Goal: Task Accomplishment & Management: Manage account settings

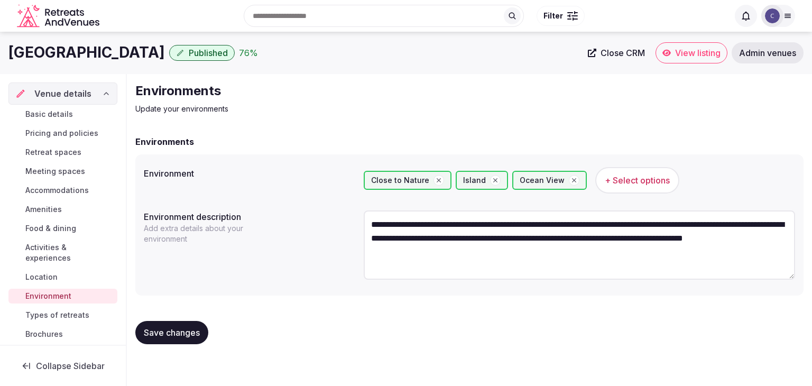
click at [185, 337] on span "Save changes" at bounding box center [172, 332] width 56 height 11
click at [58, 312] on span "Types of retreats" at bounding box center [57, 315] width 64 height 11
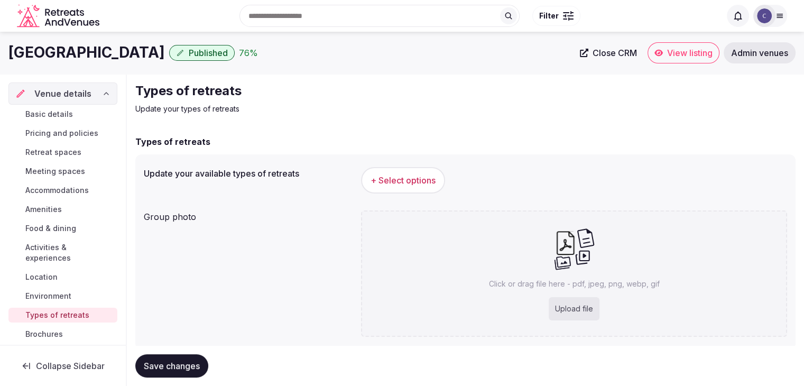
click at [393, 176] on span "+ Select options" at bounding box center [403, 180] width 65 height 12
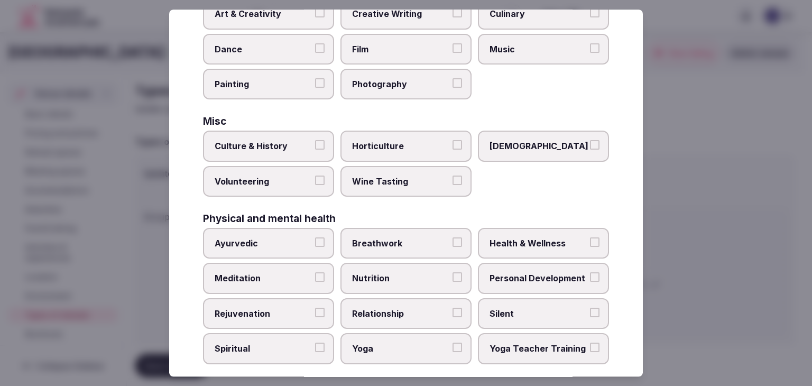
scroll to position [430, 0]
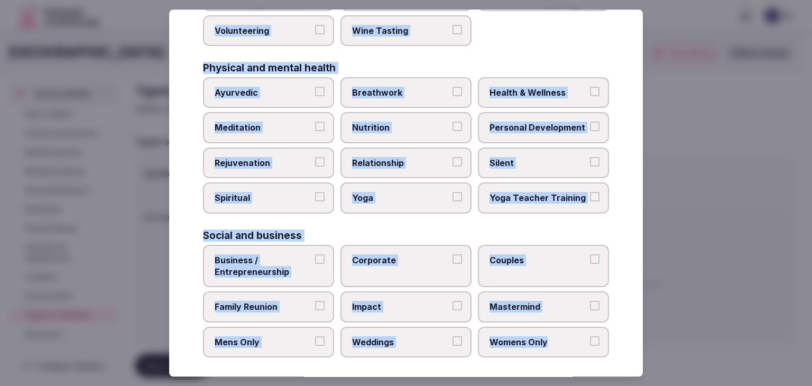
drag, startPoint x: 197, startPoint y: 72, endPoint x: 616, endPoint y: 357, distance: 507.3
click at [620, 358] on div "Select your types of retreats Choose all applicable types of retreats offered. …" at bounding box center [406, 193] width 474 height 367
copy div "Choose all applicable types of retreats offered. Active Adventure Cold Water Ex…"
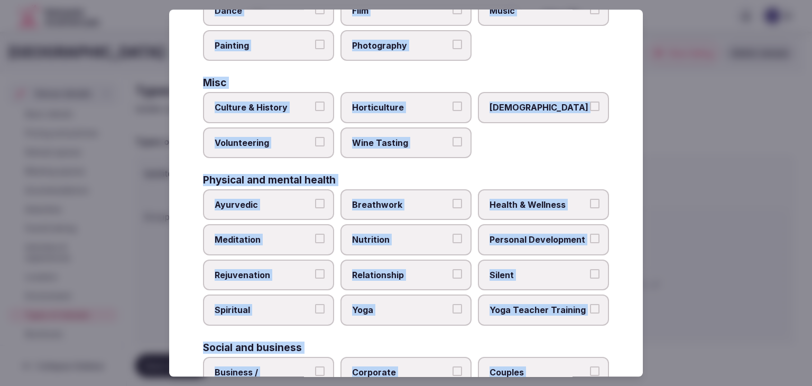
scroll to position [271, 0]
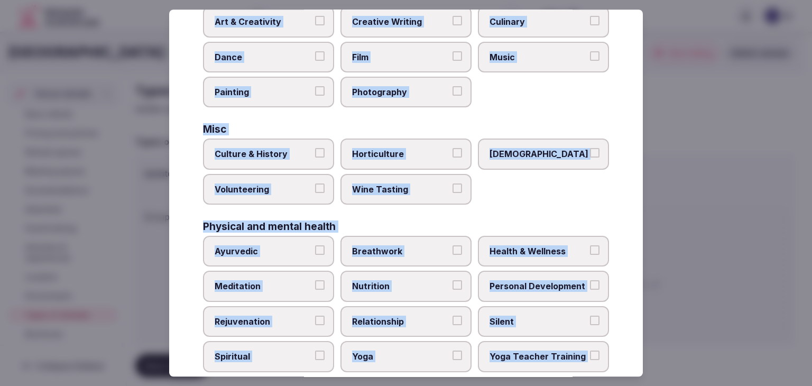
click at [290, 131] on div "Misc" at bounding box center [406, 130] width 406 height 10
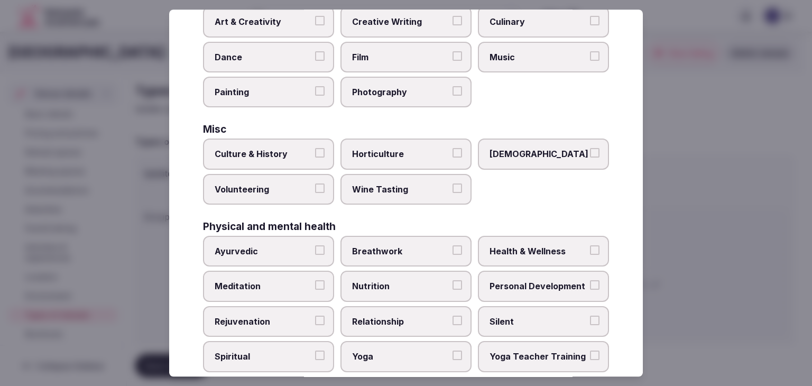
click at [291, 139] on label "Culture & History" at bounding box center [268, 154] width 131 height 31
click at [315, 149] on button "Culture & History" at bounding box center [320, 154] width 10 height 10
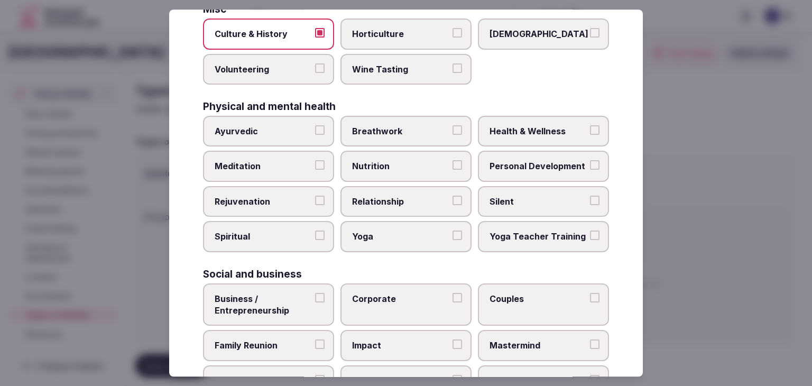
scroll to position [430, 0]
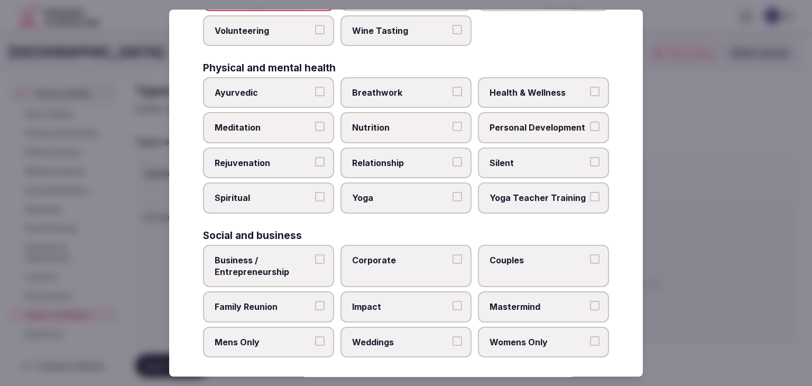
click at [506, 91] on span "Health & Wellness" at bounding box center [537, 93] width 97 height 12
click at [590, 91] on button "Health & Wellness" at bounding box center [595, 92] width 10 height 10
click at [504, 122] on span "Personal Development" at bounding box center [537, 128] width 97 height 12
click at [590, 122] on button "Personal Development" at bounding box center [595, 127] width 10 height 10
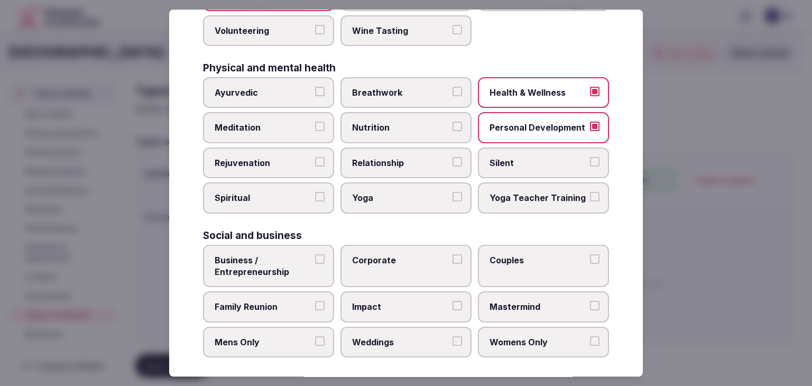
click at [288, 137] on label "Meditation" at bounding box center [268, 128] width 131 height 31
click at [315, 132] on button "Meditation" at bounding box center [320, 127] width 10 height 10
click at [285, 159] on span "Rejuvenation" at bounding box center [263, 163] width 97 height 12
click at [315, 159] on button "Rejuvenation" at bounding box center [320, 162] width 10 height 10
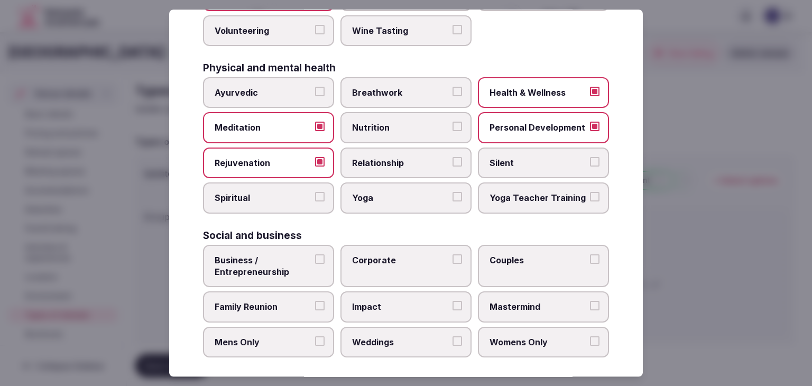
click at [353, 197] on span "Yoga" at bounding box center [400, 198] width 97 height 12
click at [452, 197] on button "Yoga" at bounding box center [457, 197] width 10 height 10
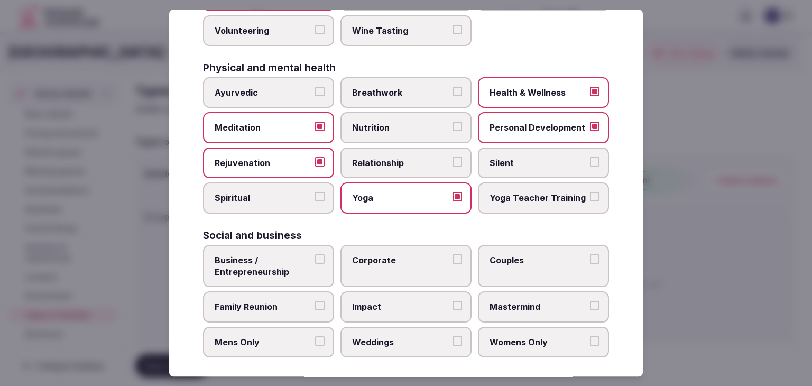
click at [253, 192] on span "Spiritual" at bounding box center [263, 198] width 97 height 12
click at [315, 192] on button "Spiritual" at bounding box center [320, 197] width 10 height 10
click at [400, 160] on span "Relationship" at bounding box center [400, 163] width 97 height 12
click at [452, 160] on button "Relationship" at bounding box center [457, 162] width 10 height 10
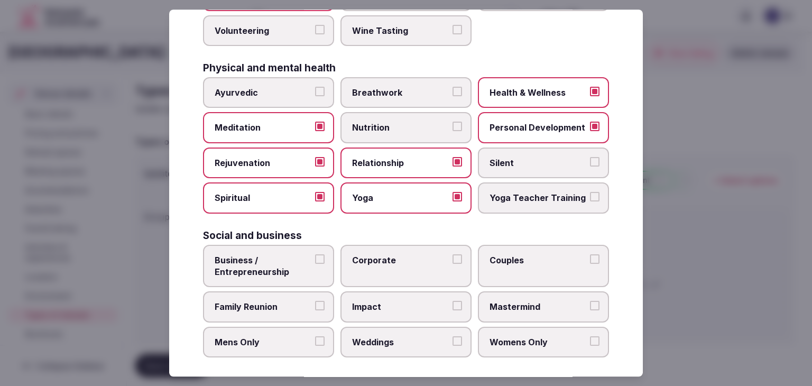
click at [381, 122] on span "Nutrition" at bounding box center [400, 128] width 97 height 12
click at [452, 122] on button "Nutrition" at bounding box center [457, 127] width 10 height 10
click at [282, 254] on span "Business / Entrepreneurship" at bounding box center [263, 266] width 97 height 24
click at [315, 254] on button "Business / Entrepreneurship" at bounding box center [320, 259] width 10 height 10
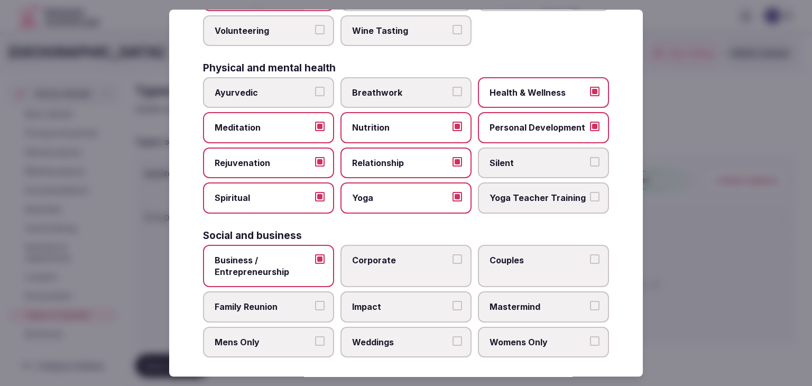
click at [280, 301] on span "Family Reunion" at bounding box center [263, 307] width 97 height 12
click at [315, 301] on button "Family Reunion" at bounding box center [320, 306] width 10 height 10
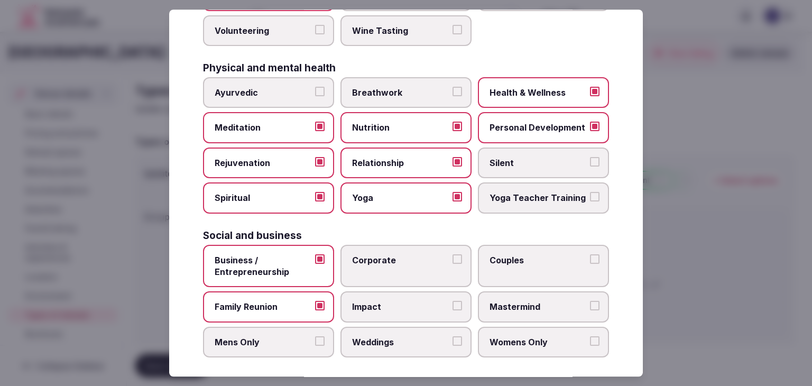
click at [383, 258] on span "Corporate" at bounding box center [400, 260] width 97 height 12
click at [452, 258] on button "Corporate" at bounding box center [457, 259] width 10 height 10
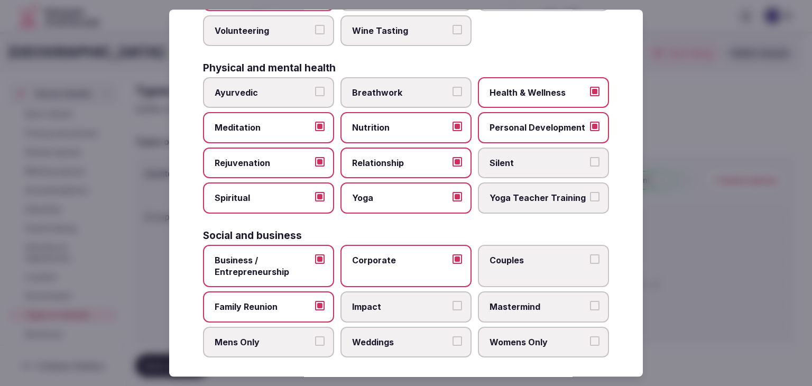
click at [390, 338] on span "Weddings" at bounding box center [400, 342] width 97 height 12
click at [452, 338] on button "Weddings" at bounding box center [457, 341] width 10 height 10
click at [517, 245] on label "Couples" at bounding box center [543, 266] width 131 height 43
click at [590, 254] on button "Couples" at bounding box center [595, 259] width 10 height 10
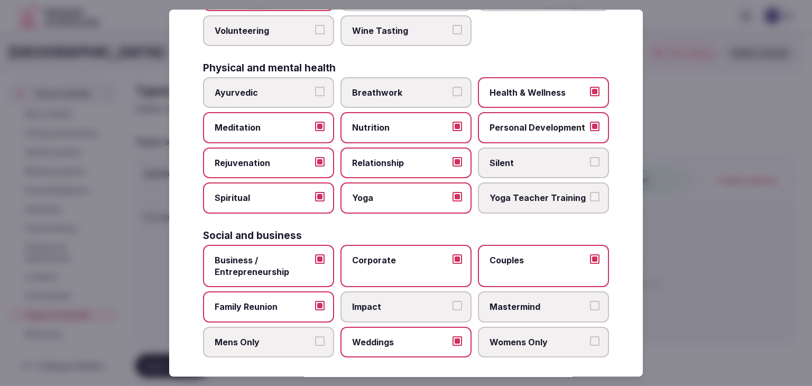
click at [508, 301] on span "Mastermind" at bounding box center [537, 307] width 97 height 12
click at [590, 301] on button "Mastermind" at bounding box center [595, 306] width 10 height 10
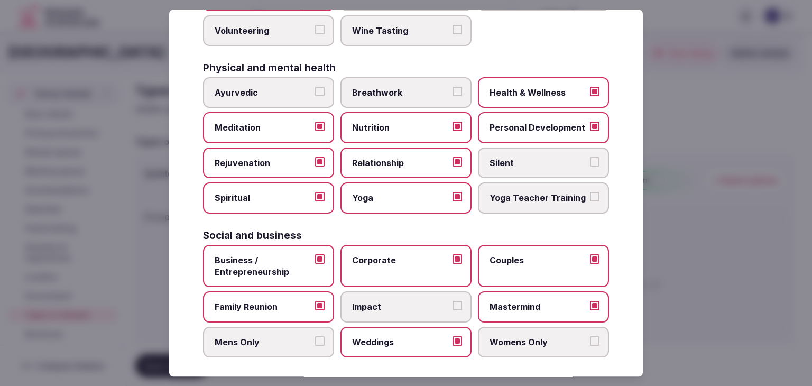
click at [533, 344] on label "Womens Only" at bounding box center [543, 342] width 131 height 31
click at [590, 344] on button "Womens Only" at bounding box center [595, 341] width 10 height 10
click at [318, 336] on button "Mens Only" at bounding box center [320, 341] width 10 height 10
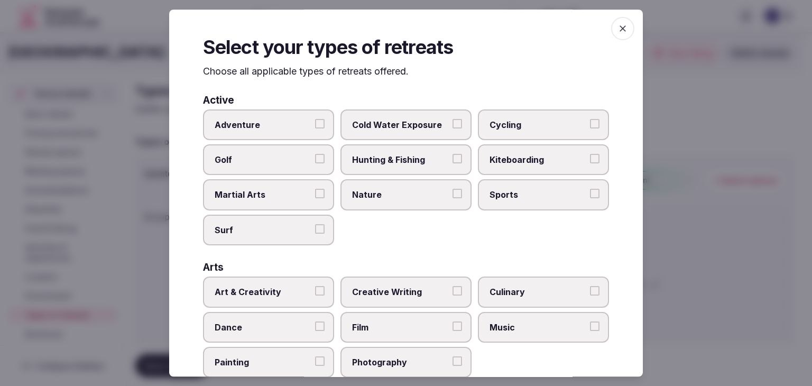
scroll to position [0, 0]
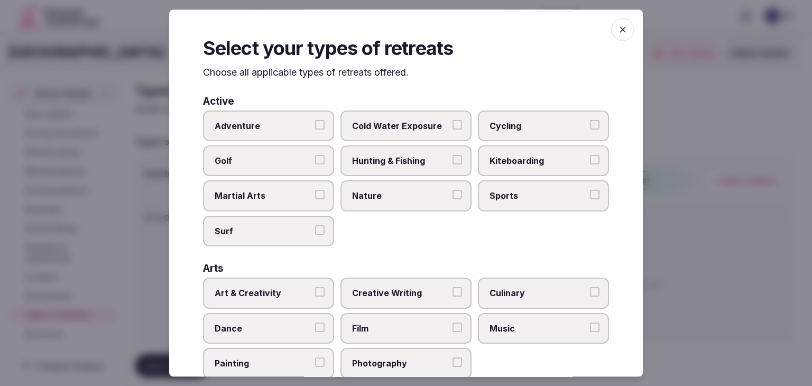
click at [620, 28] on icon "button" at bounding box center [623, 29] width 6 height 6
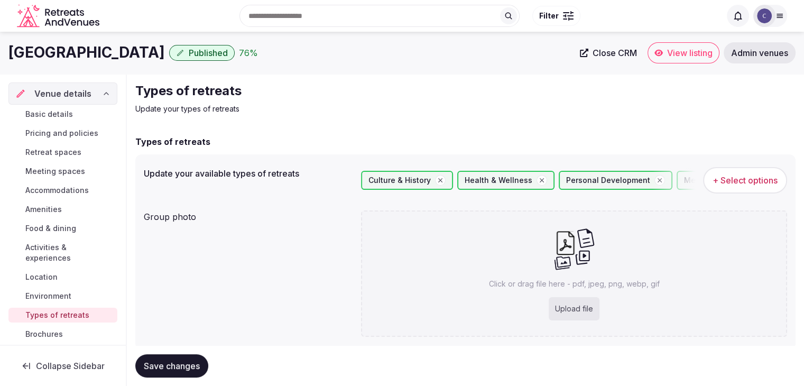
click at [198, 366] on span "Save changes" at bounding box center [172, 365] width 56 height 11
click at [608, 307] on div "Click or drag file here - pdf, jpeg, png, webp, gif Upload file" at bounding box center [574, 273] width 426 height 126
type input "**********"
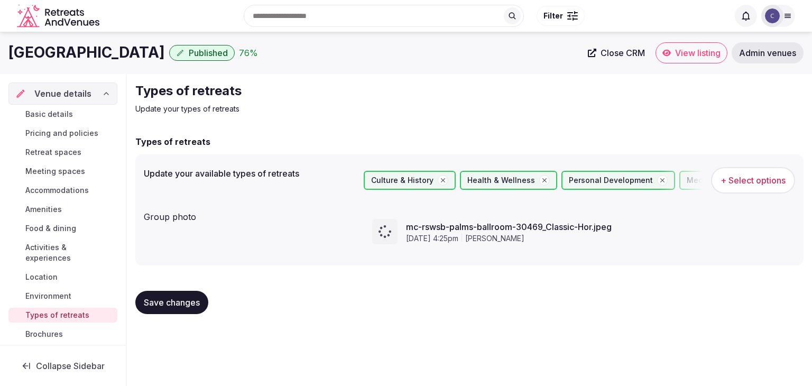
click at [165, 51] on h1 "Marriott Sanibel Harbour Resort & Spa" at bounding box center [86, 52] width 156 height 21
copy div "Marriott Sanibel Harbour Resort & Spa"
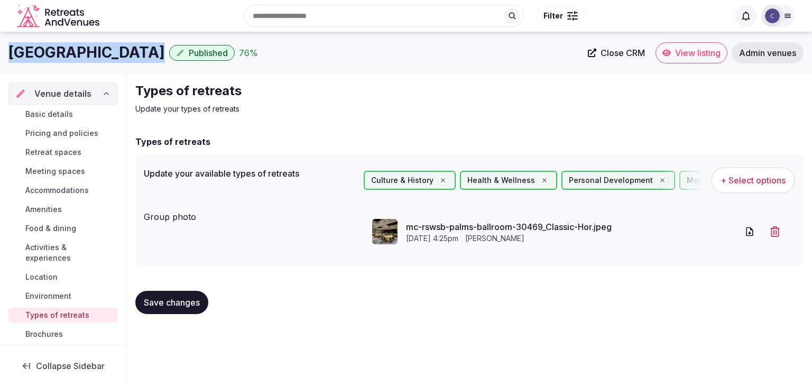
click at [167, 300] on span "Save changes" at bounding box center [172, 302] width 56 height 11
click at [39, 252] on span "Activities & experiences" at bounding box center [69, 252] width 88 height 21
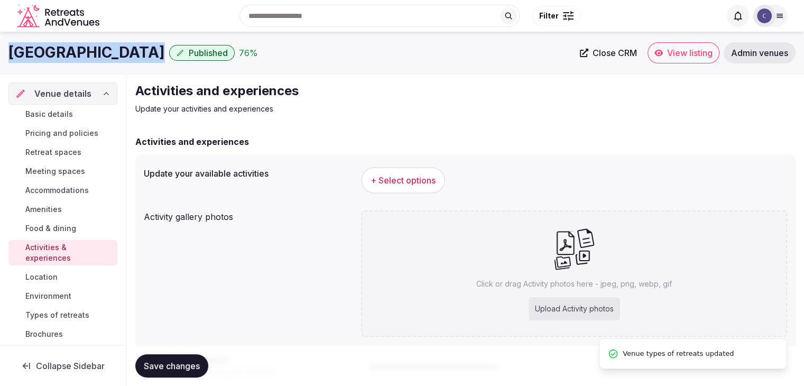
click at [403, 172] on button "+ Select options" at bounding box center [403, 180] width 84 height 26
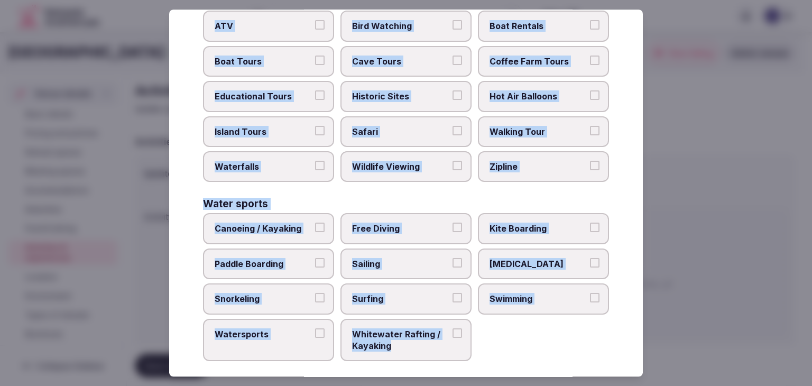
scroll to position [816, 0]
drag, startPoint x: 186, startPoint y: 81, endPoint x: 520, endPoint y: 363, distance: 437.4
click at [523, 364] on div "Select your activities Choose all applicable activities offered. Culture Dancin…" at bounding box center [406, 193] width 474 height 367
copy div "Choose all applicable activities offered. Culture Dancing Food and Culinary Cla…"
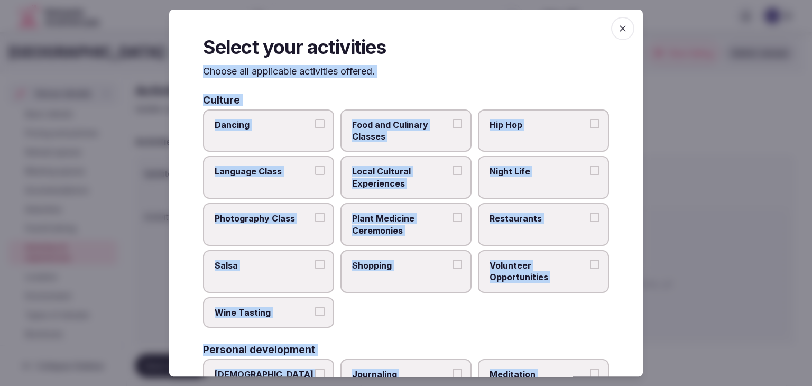
scroll to position [0, 0]
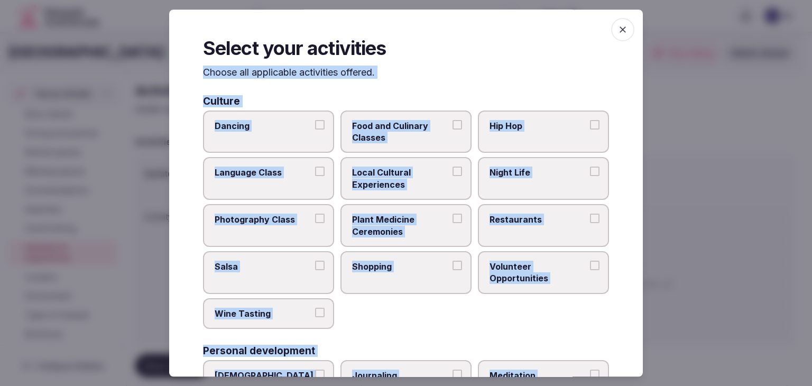
click at [522, 173] on span "Night Life" at bounding box center [537, 173] width 97 height 12
click at [590, 173] on button "Night Life" at bounding box center [595, 172] width 10 height 10
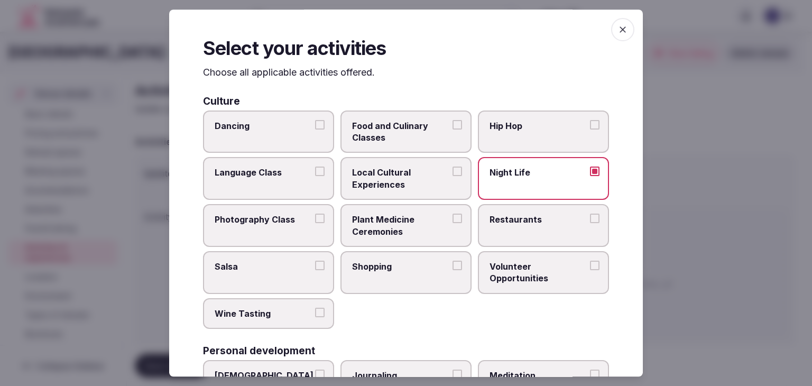
click at [514, 218] on span "Restaurants" at bounding box center [537, 220] width 97 height 12
click at [590, 218] on button "Restaurants" at bounding box center [595, 219] width 10 height 10
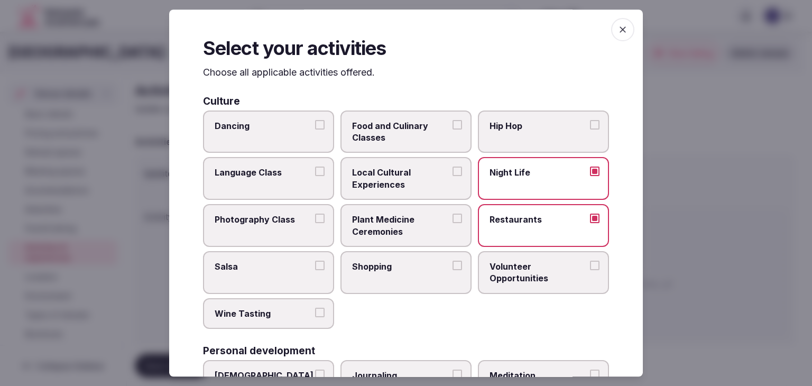
click at [408, 178] on span "Local Cultural Experiences" at bounding box center [400, 179] width 97 height 24
click at [452, 177] on button "Local Cultural Experiences" at bounding box center [457, 172] width 10 height 10
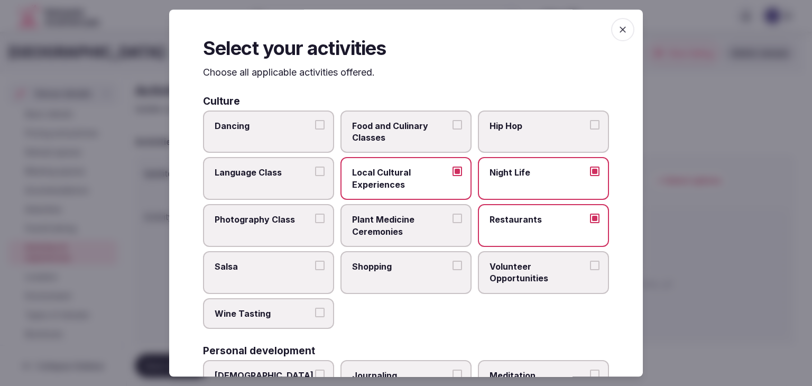
click at [417, 266] on span "Shopping" at bounding box center [400, 267] width 97 height 12
click at [452, 266] on button "Shopping" at bounding box center [457, 266] width 10 height 10
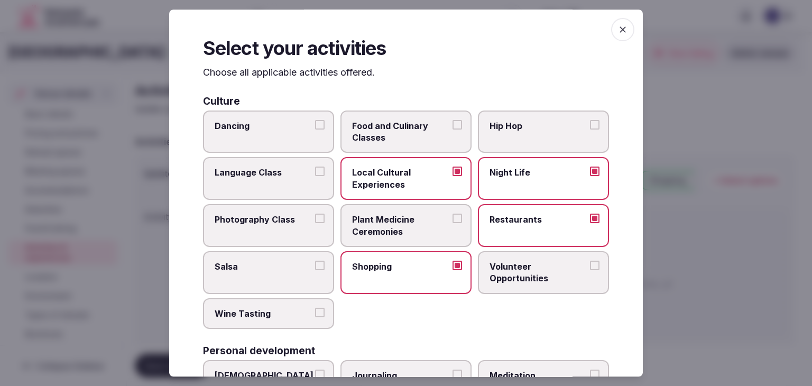
click at [395, 133] on span "Food and Culinary Classes" at bounding box center [400, 132] width 97 height 24
click at [452, 130] on button "Food and Culinary Classes" at bounding box center [457, 125] width 10 height 10
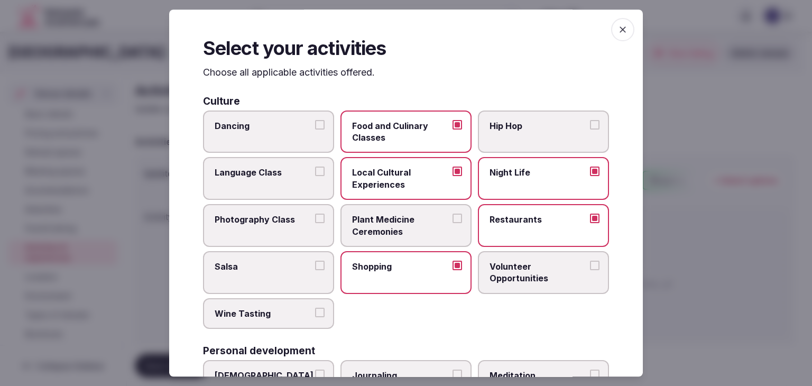
click at [291, 320] on label "Wine Tasting" at bounding box center [268, 313] width 131 height 31
click at [315, 317] on button "Wine Tasting" at bounding box center [320, 313] width 10 height 10
click at [280, 126] on span "Dancing" at bounding box center [263, 126] width 97 height 12
click at [315, 126] on button "Dancing" at bounding box center [320, 125] width 10 height 10
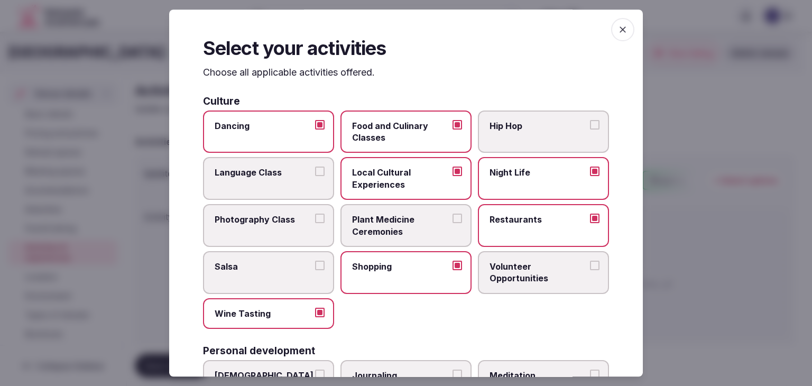
click at [302, 175] on span "Language Class" at bounding box center [263, 173] width 97 height 12
click at [315, 175] on button "Language Class" at bounding box center [320, 172] width 10 height 10
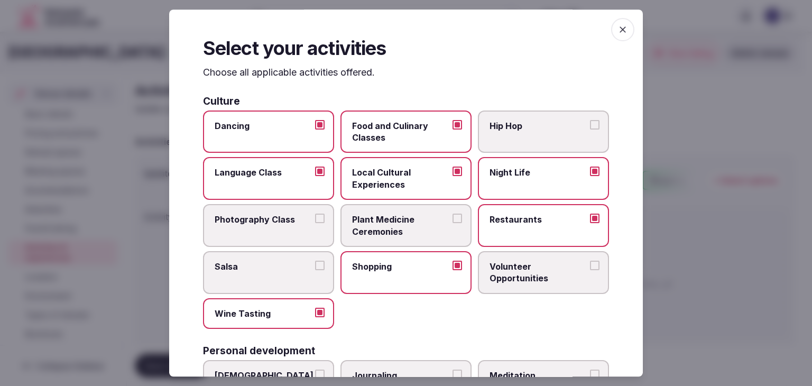
click at [299, 178] on label "Language Class" at bounding box center [268, 179] width 131 height 43
click at [315, 177] on button "Language Class" at bounding box center [320, 172] width 10 height 10
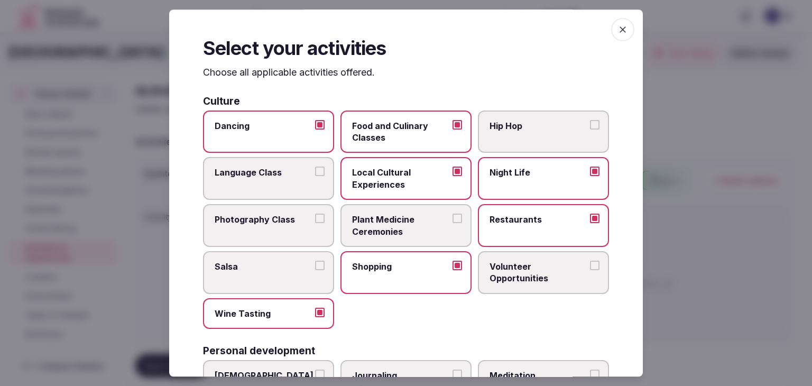
click at [289, 221] on span "Photography Class" at bounding box center [263, 220] width 97 height 12
click at [315, 221] on button "Photography Class" at bounding box center [320, 219] width 10 height 10
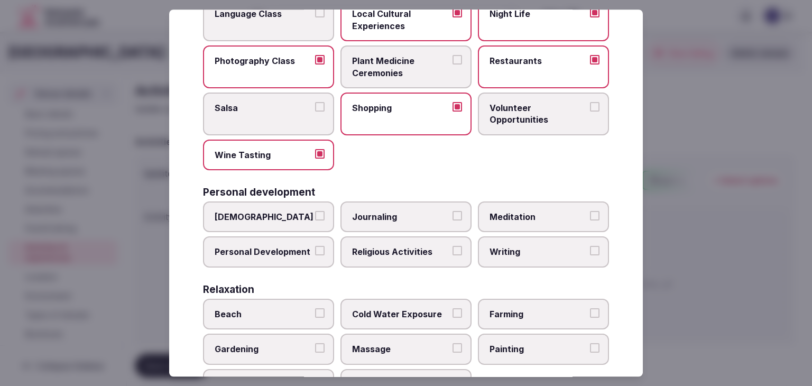
scroll to position [211, 0]
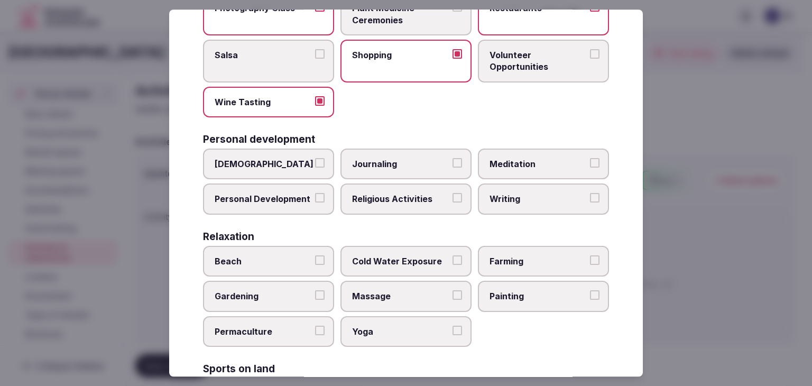
click at [264, 189] on label "Personal Development" at bounding box center [268, 199] width 131 height 31
click at [315, 193] on button "Personal Development" at bounding box center [320, 198] width 10 height 10
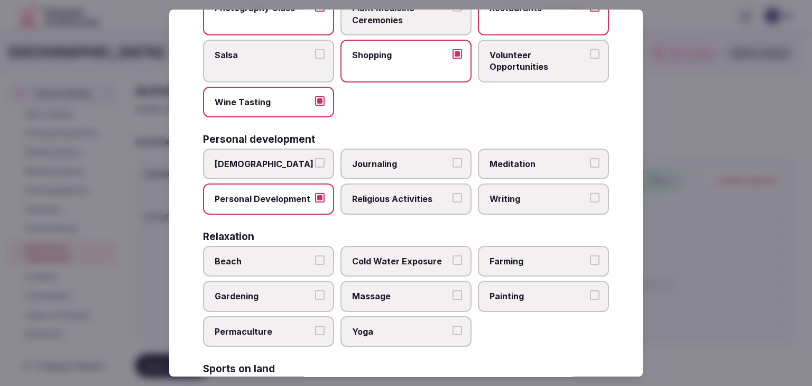
click at [540, 166] on span "Meditation" at bounding box center [537, 164] width 97 height 12
click at [590, 166] on button "Meditation" at bounding box center [595, 163] width 10 height 10
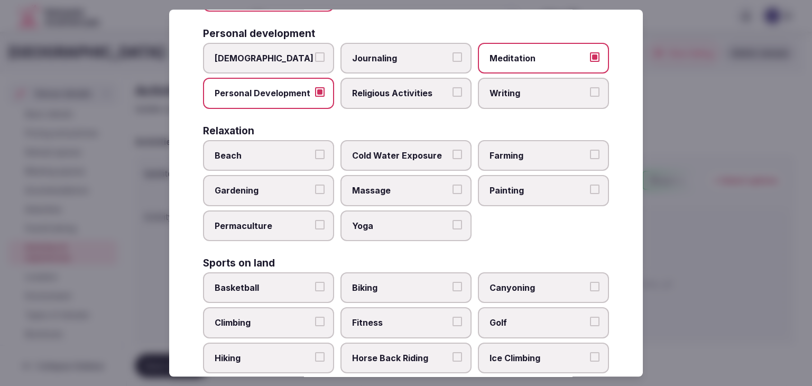
click at [412, 229] on label "Yoga" at bounding box center [405, 225] width 131 height 31
click at [452, 229] on button "Yoga" at bounding box center [457, 225] width 10 height 10
click at [366, 188] on span "Massage" at bounding box center [400, 191] width 97 height 12
click at [452, 188] on button "Massage" at bounding box center [457, 190] width 10 height 10
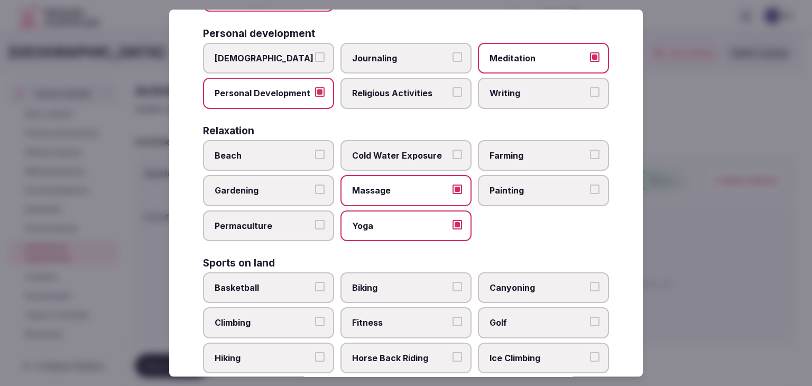
click at [287, 154] on span "Beach" at bounding box center [263, 156] width 97 height 12
click at [315, 154] on button "Beach" at bounding box center [320, 155] width 10 height 10
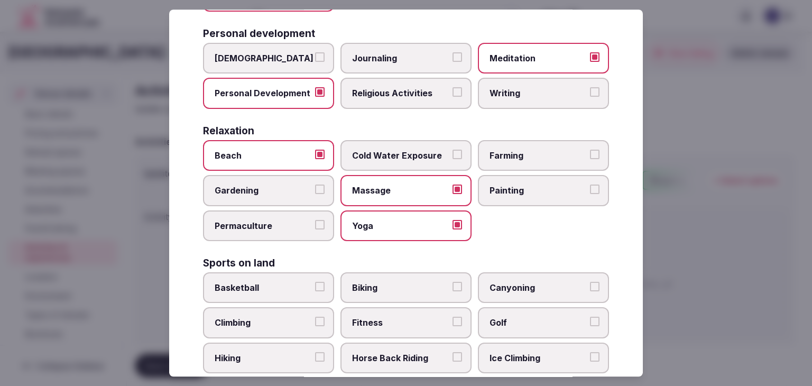
click at [527, 198] on label "Painting" at bounding box center [543, 190] width 131 height 31
click at [590, 195] on button "Painting" at bounding box center [595, 190] width 10 height 10
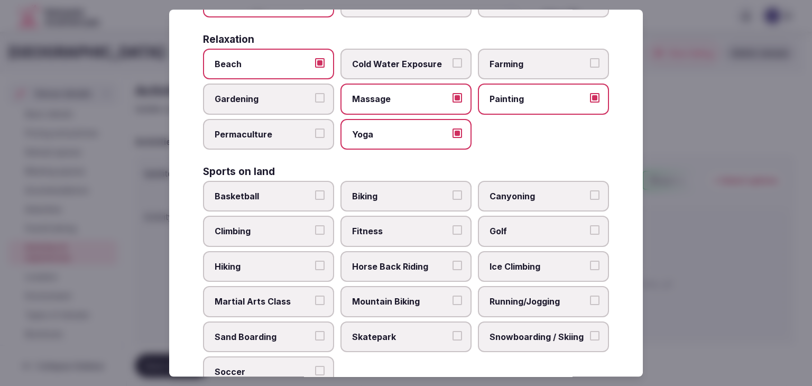
scroll to position [423, 0]
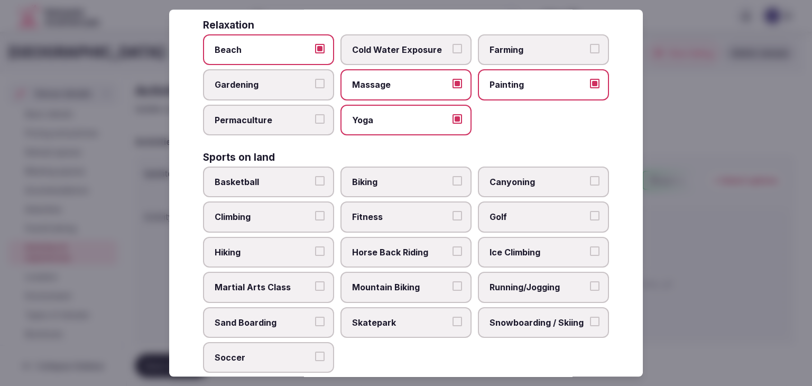
click at [406, 182] on span "Biking" at bounding box center [400, 182] width 97 height 12
click at [452, 182] on button "Biking" at bounding box center [457, 181] width 10 height 10
click at [396, 211] on span "Fitness" at bounding box center [400, 217] width 97 height 12
click at [452, 211] on button "Fitness" at bounding box center [457, 216] width 10 height 10
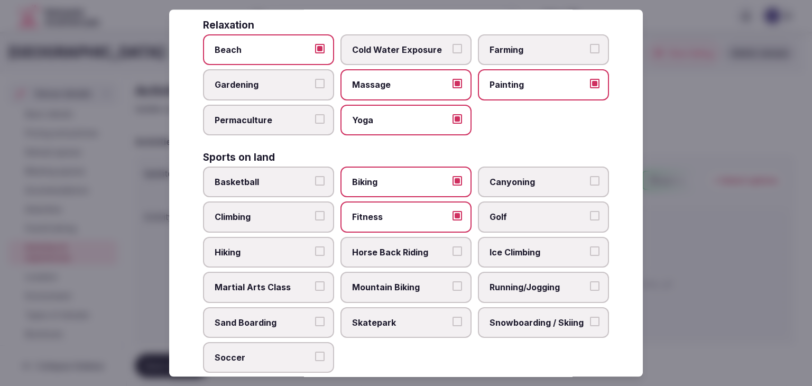
click at [543, 282] on span "Running/Jogging" at bounding box center [537, 287] width 97 height 12
click at [590, 282] on button "Running/Jogging" at bounding box center [595, 286] width 10 height 10
click at [253, 247] on span "Hiking" at bounding box center [263, 252] width 97 height 12
click at [315, 247] on button "Hiking" at bounding box center [320, 251] width 10 height 10
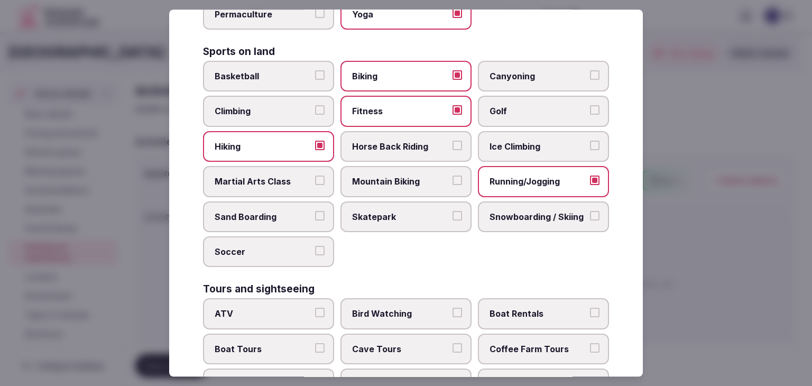
scroll to position [634, 0]
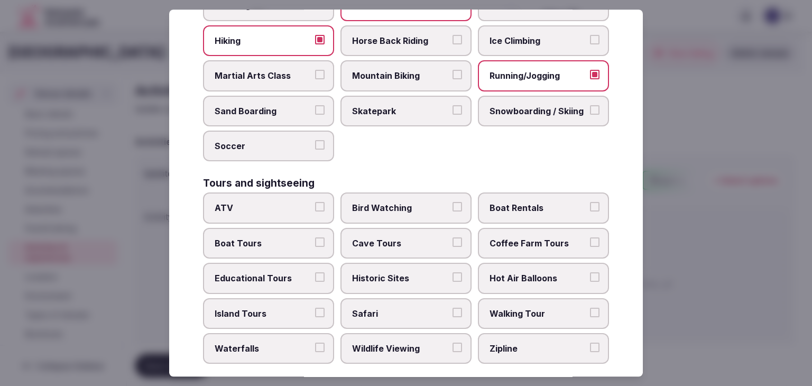
click at [391, 202] on span "Bird Watching" at bounding box center [400, 208] width 97 height 12
click at [452, 202] on button "Bird Watching" at bounding box center [457, 207] width 10 height 10
click at [278, 245] on label "Boat Tours" at bounding box center [268, 243] width 131 height 31
click at [315, 245] on button "Boat Tours" at bounding box center [320, 242] width 10 height 10
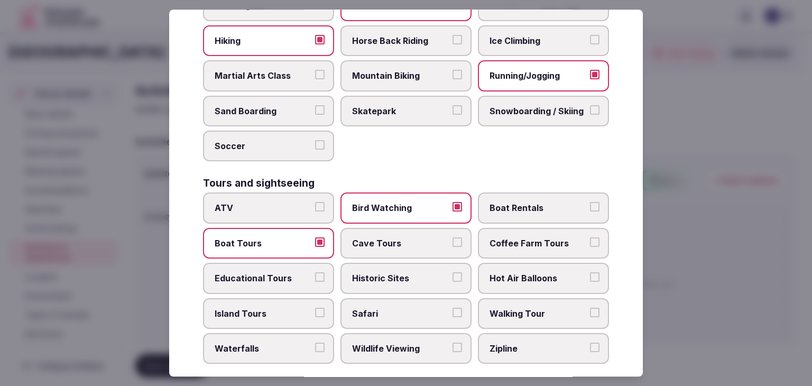
click at [484, 193] on label "Boat Rentals" at bounding box center [543, 208] width 131 height 31
click at [590, 202] on button "Boat Rentals" at bounding box center [595, 207] width 10 height 10
click at [286, 272] on span "Educational Tours" at bounding box center [263, 278] width 97 height 12
click at [315, 272] on button "Educational Tours" at bounding box center [320, 277] width 10 height 10
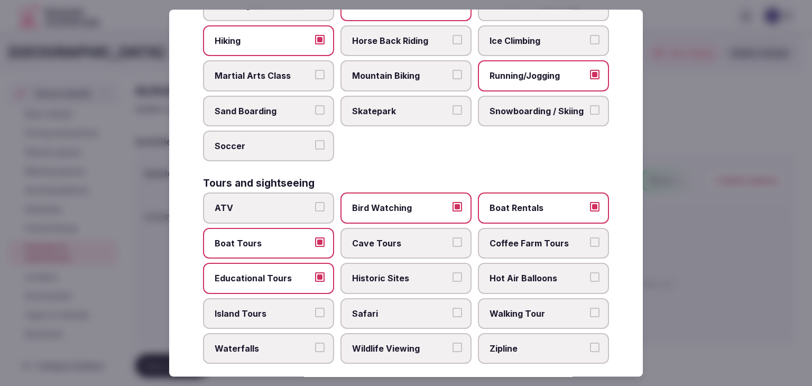
click at [391, 272] on span "Historic Sites" at bounding box center [400, 278] width 97 height 12
click at [452, 272] on button "Historic Sites" at bounding box center [457, 277] width 10 height 10
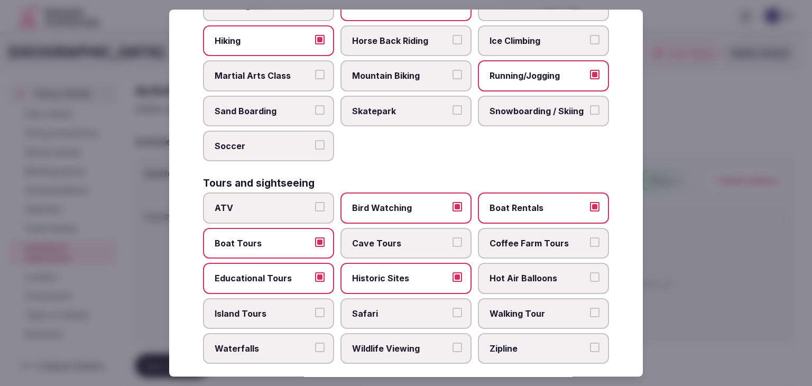
click at [501, 308] on span "Walking Tour" at bounding box center [537, 314] width 97 height 12
click at [590, 308] on button "Walking Tour" at bounding box center [595, 313] width 10 height 10
click at [247, 308] on span "Island Tours" at bounding box center [263, 314] width 97 height 12
click at [315, 308] on button "Island Tours" at bounding box center [320, 313] width 10 height 10
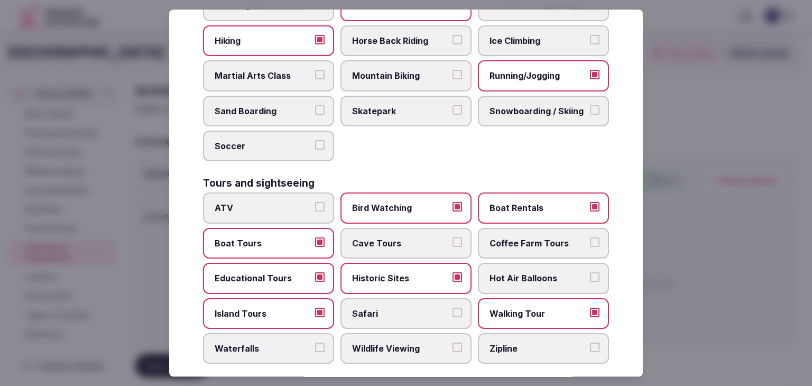
click at [424, 333] on label "Wildlife Viewing" at bounding box center [405, 348] width 131 height 31
click at [452, 343] on button "Wildlife Viewing" at bounding box center [457, 348] width 10 height 10
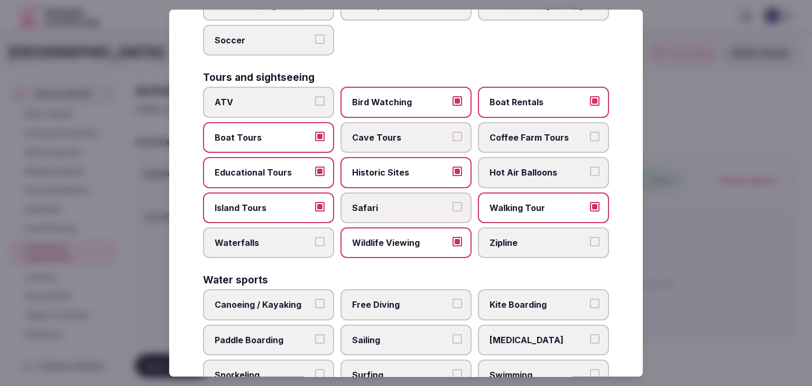
scroll to position [816, 0]
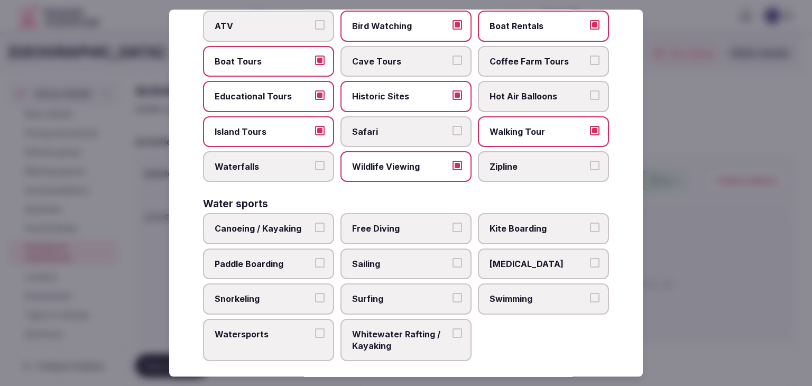
click at [269, 229] on label "Canoeing / Kayaking" at bounding box center [268, 229] width 131 height 31
click at [315, 229] on button "Canoeing / Kayaking" at bounding box center [320, 228] width 10 height 10
drag, startPoint x: 269, startPoint y: 253, endPoint x: 275, endPoint y: 279, distance: 26.2
click at [269, 258] on span "Paddle Boarding" at bounding box center [263, 264] width 97 height 12
click at [315, 258] on button "Paddle Boarding" at bounding box center [320, 263] width 10 height 10
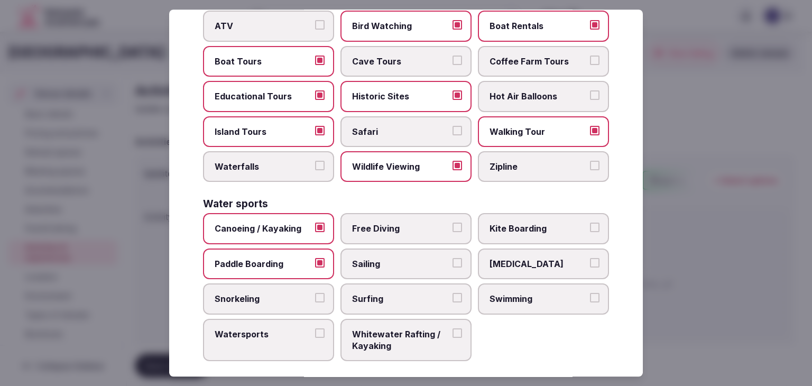
click at [523, 293] on span "Swimming" at bounding box center [537, 299] width 97 height 12
click at [590, 293] on button "Swimming" at bounding box center [595, 298] width 10 height 10
click at [281, 336] on label "Watersports" at bounding box center [268, 340] width 131 height 43
click at [315, 336] on button "Watersports" at bounding box center [320, 333] width 10 height 10
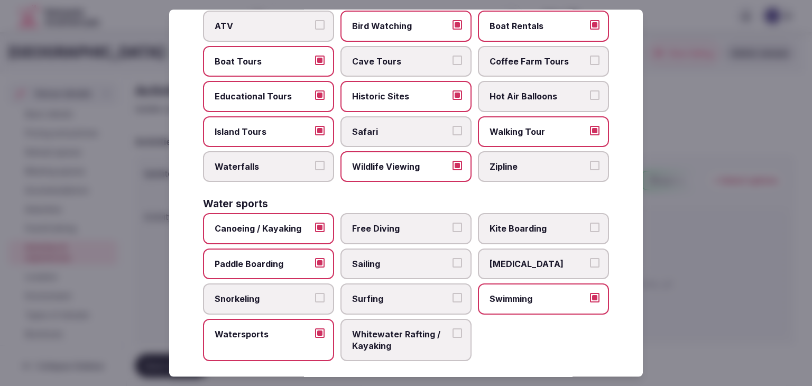
click at [438, 258] on span "Sailing" at bounding box center [400, 264] width 97 height 12
click at [452, 258] on button "Sailing" at bounding box center [457, 263] width 10 height 10
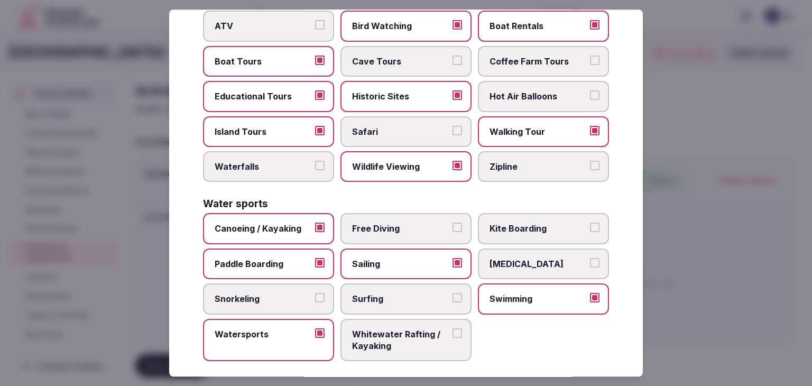
click at [525, 248] on label "[MEDICAL_DATA]" at bounding box center [543, 263] width 131 height 31
click at [590, 258] on button "[MEDICAL_DATA]" at bounding box center [595, 263] width 10 height 10
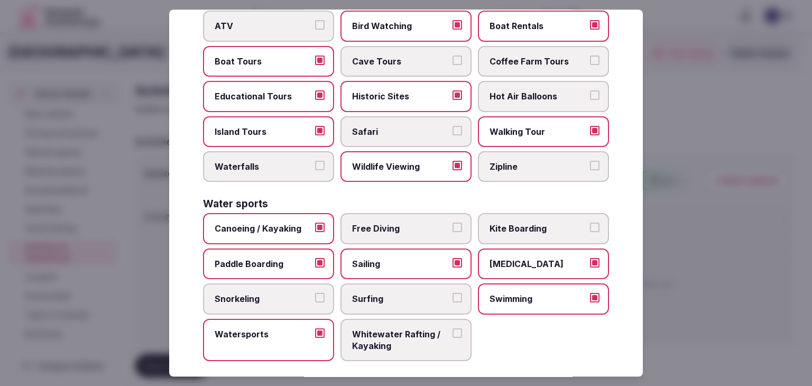
click at [263, 293] on span "Snorkeling" at bounding box center [263, 299] width 97 height 12
click at [315, 293] on button "Snorkeling" at bounding box center [320, 298] width 10 height 10
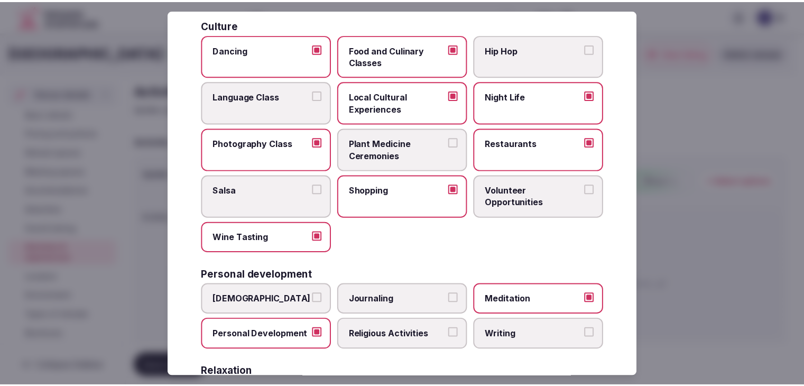
scroll to position [0, 0]
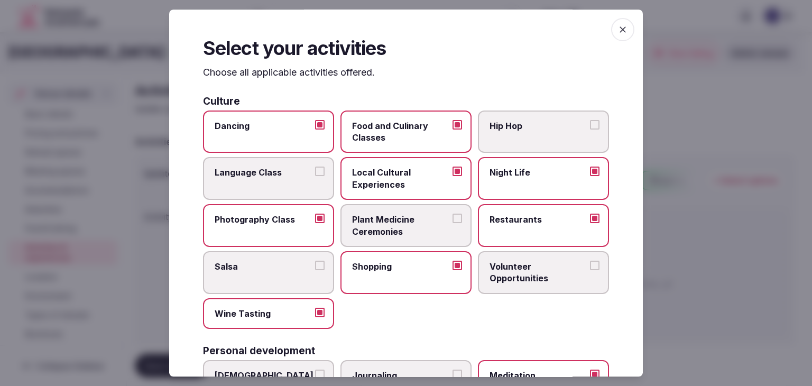
click at [617, 27] on icon "button" at bounding box center [622, 29] width 11 height 11
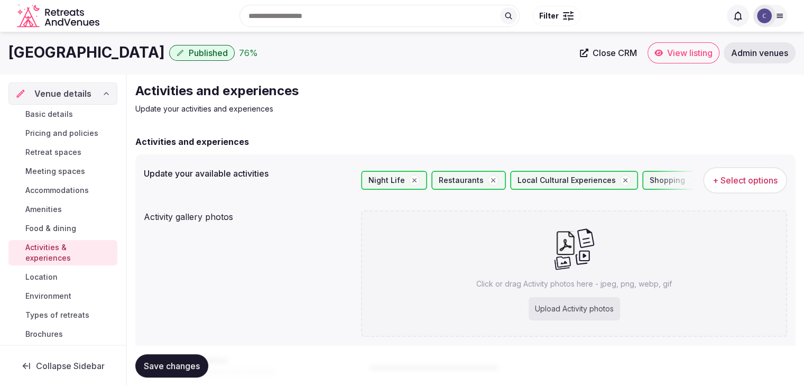
click at [571, 308] on div "Upload Activity photos" at bounding box center [574, 308] width 91 height 23
type input "**********"
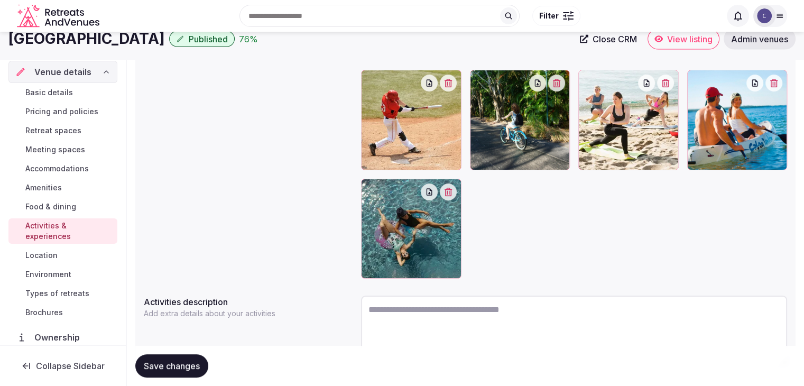
scroll to position [159, 0]
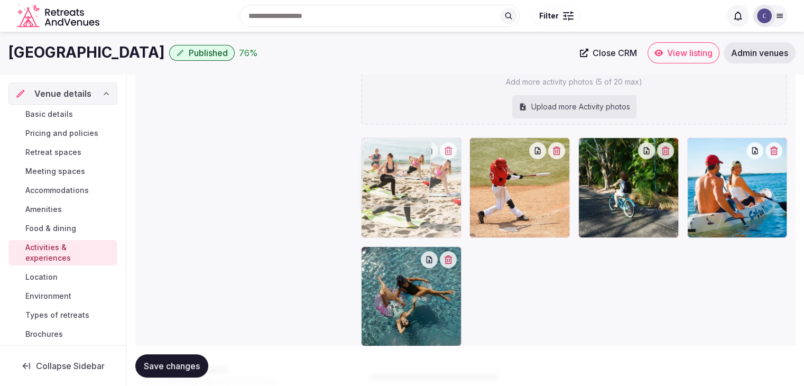
drag, startPoint x: 587, startPoint y: 143, endPoint x: 364, endPoint y: 152, distance: 222.7
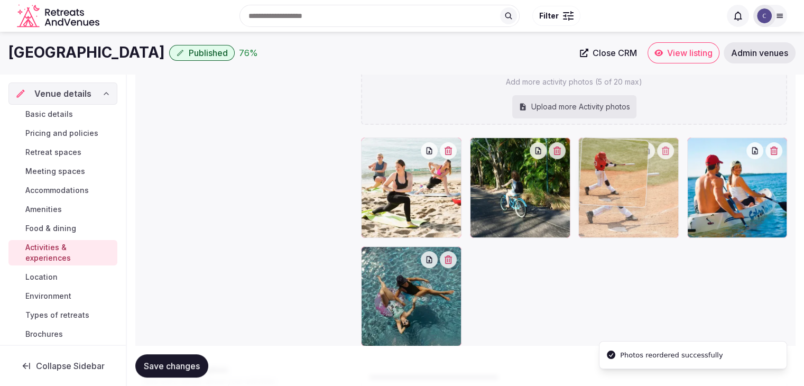
drag, startPoint x: 475, startPoint y: 146, endPoint x: 482, endPoint y: 147, distance: 6.4
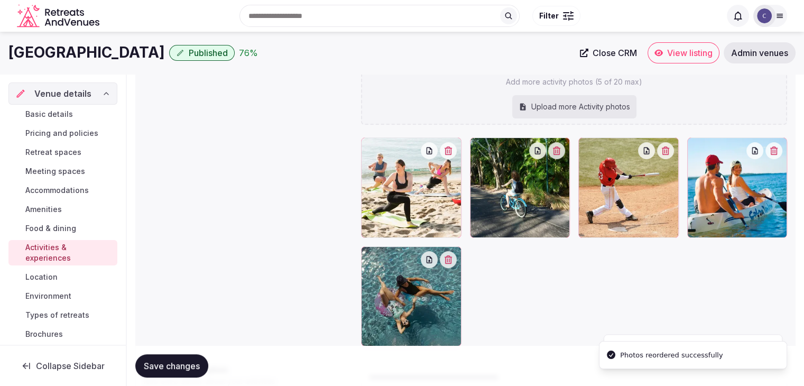
click at [197, 366] on span "Save changes" at bounding box center [172, 365] width 56 height 11
click at [197, 358] on button "Save changes" at bounding box center [171, 365] width 73 height 23
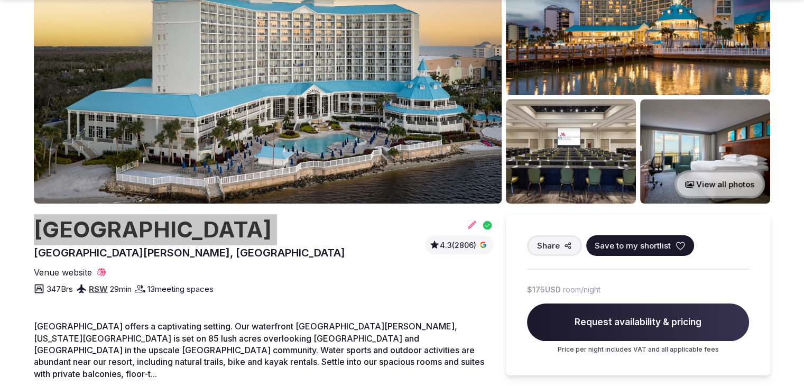
scroll to position [106, 0]
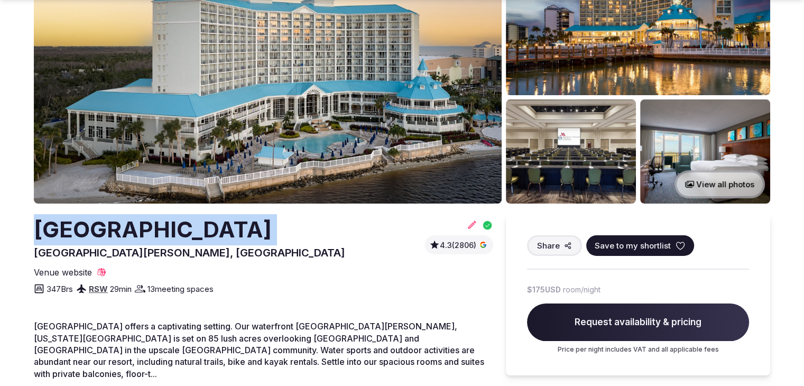
click at [144, 220] on h2 "[GEOGRAPHIC_DATA]" at bounding box center [189, 229] width 311 height 31
click at [145, 224] on h2 "Marriott Sanibel Harbour Resort & Spa" at bounding box center [189, 229] width 311 height 31
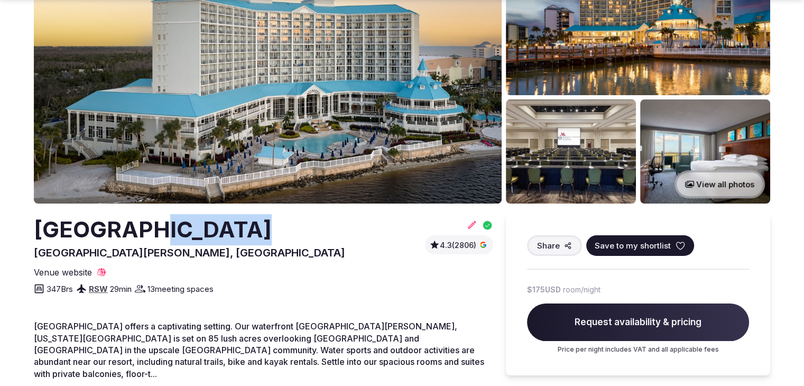
click at [145, 224] on h2 "Marriott Sanibel Harbour Resort & Spa" at bounding box center [189, 229] width 311 height 31
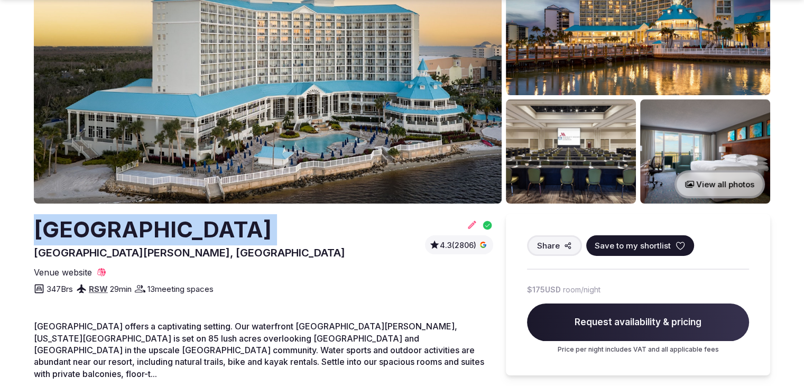
click at [145, 224] on h2 "Marriott Sanibel Harbour Resort & Spa" at bounding box center [189, 229] width 311 height 31
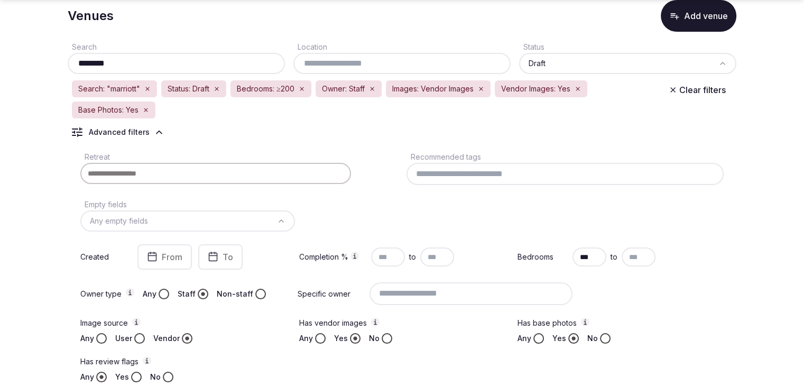
scroll to position [211, 0]
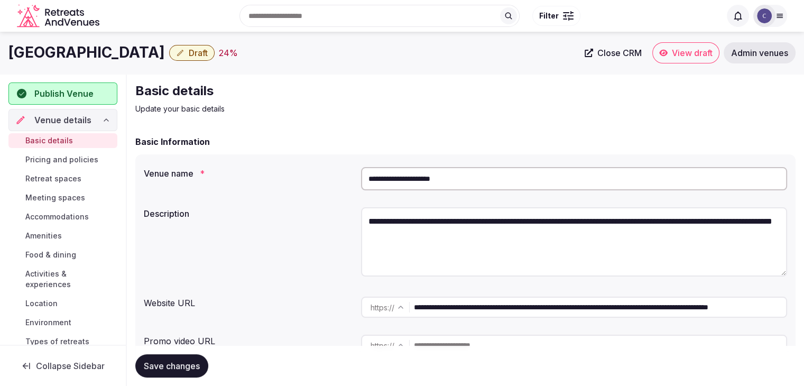
click at [485, 174] on input "**********" at bounding box center [574, 178] width 426 height 23
click at [485, 175] on input "**********" at bounding box center [574, 178] width 426 height 23
click at [484, 177] on input "**********" at bounding box center [574, 178] width 426 height 23
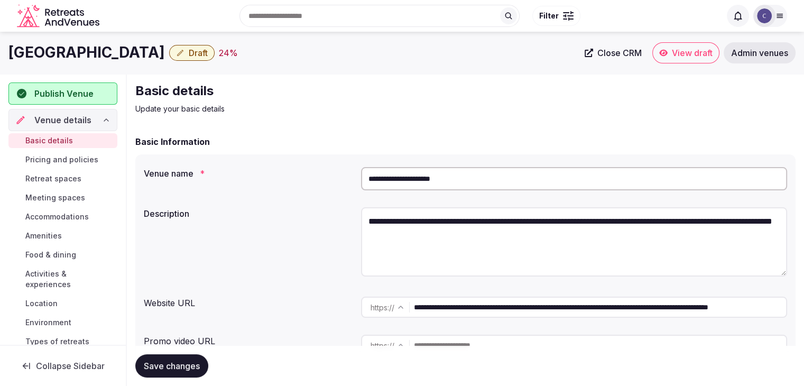
click at [484, 177] on input "**********" at bounding box center [574, 178] width 426 height 23
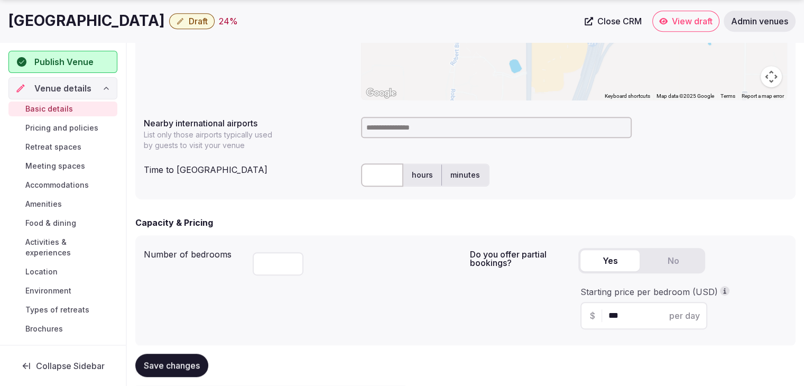
scroll to position [581, 0]
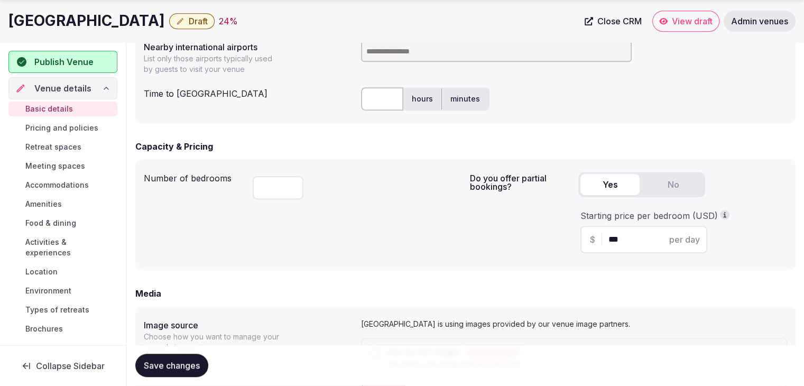
click at [396, 58] on input at bounding box center [496, 51] width 271 height 21
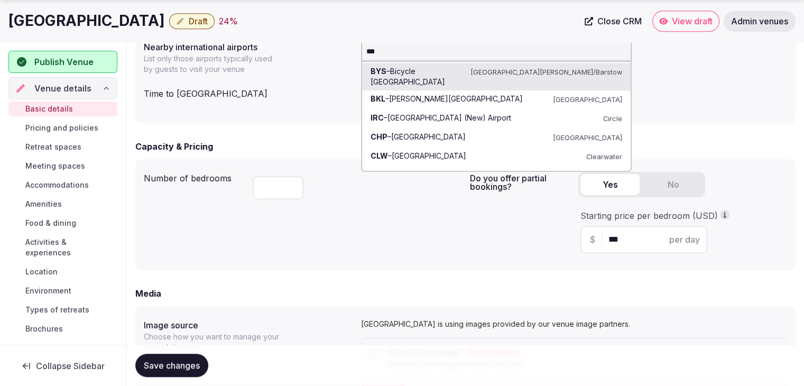
type input "****"
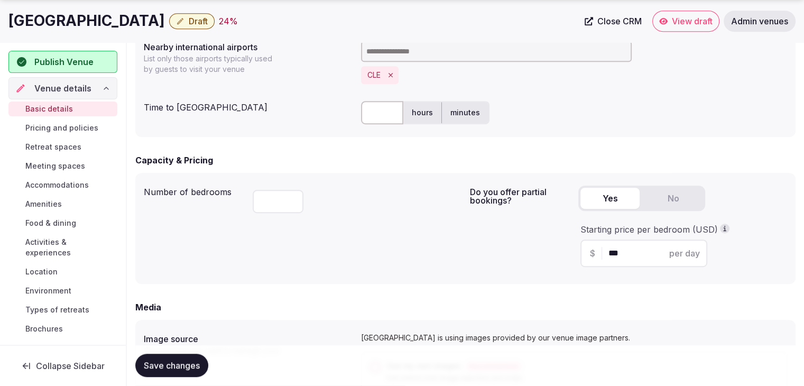
click at [373, 110] on input "text" at bounding box center [382, 112] width 42 height 23
type input "**"
click at [364, 178] on div "Number of bedrooms *** Do you offer partial bookings? Yes No Starting price per…" at bounding box center [465, 228] width 660 height 111
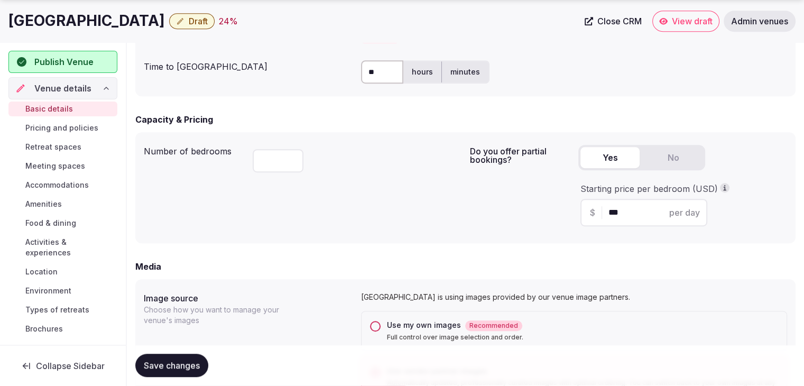
scroll to position [687, 0]
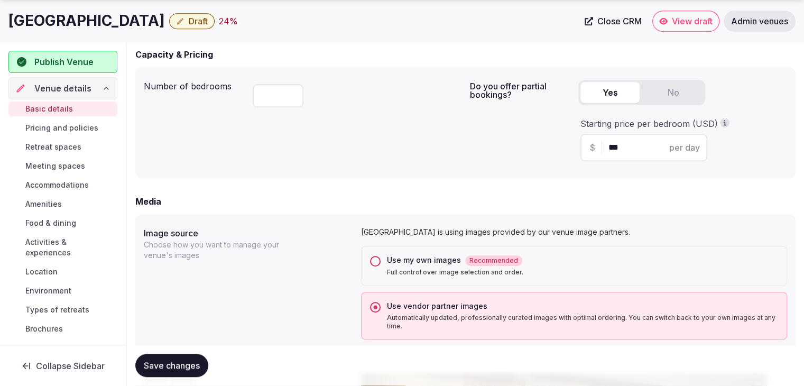
click at [191, 367] on span "Save changes" at bounding box center [172, 365] width 56 height 11
click at [206, 20] on span "Draft" at bounding box center [198, 21] width 19 height 11
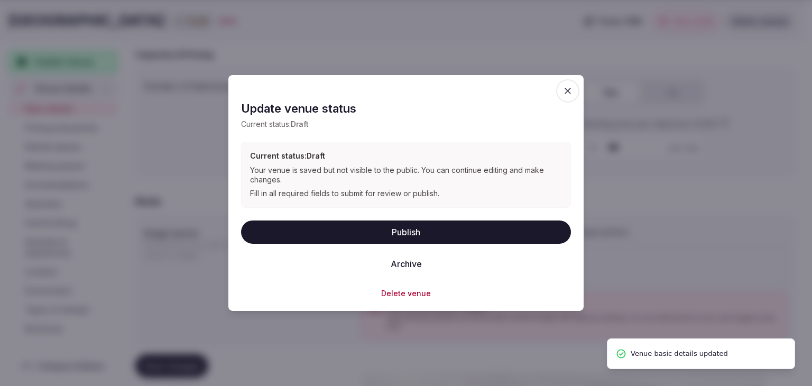
click at [415, 234] on button "Publish" at bounding box center [406, 231] width 330 height 23
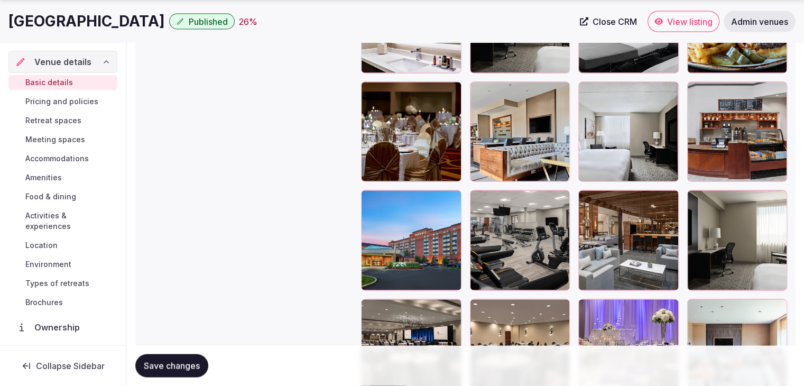
scroll to position [2114, 0]
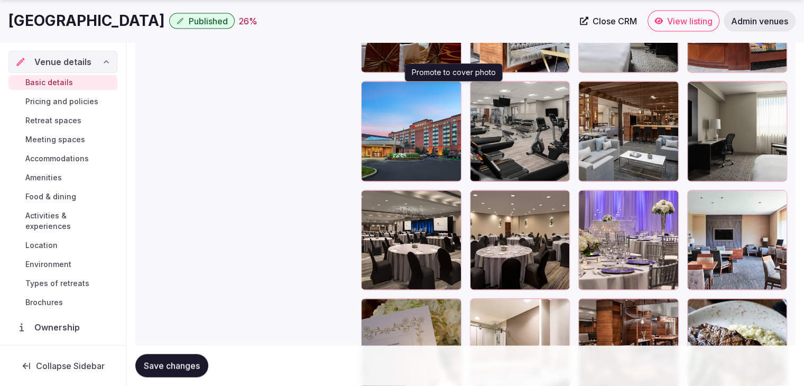
click at [449, 91] on icon "button" at bounding box center [451, 92] width 8 height 8
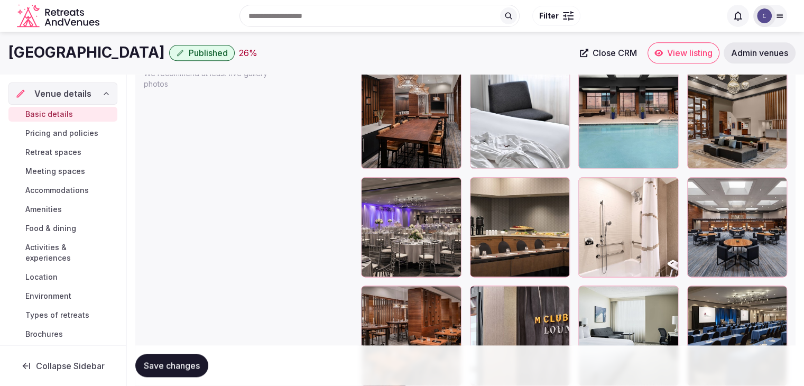
scroll to position [1256, 0]
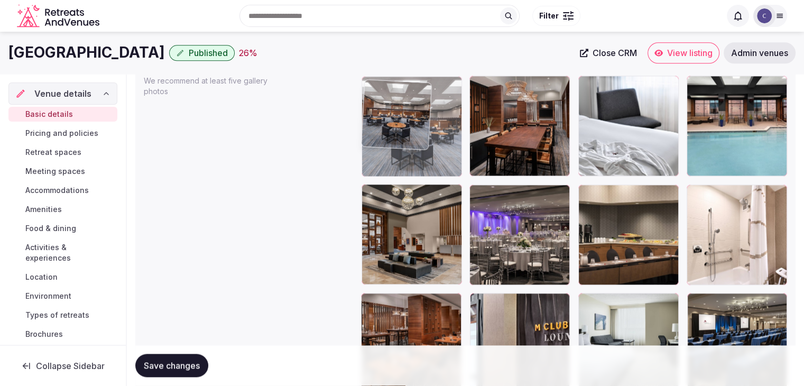
drag, startPoint x: 694, startPoint y: 185, endPoint x: 370, endPoint y: 73, distance: 342.4
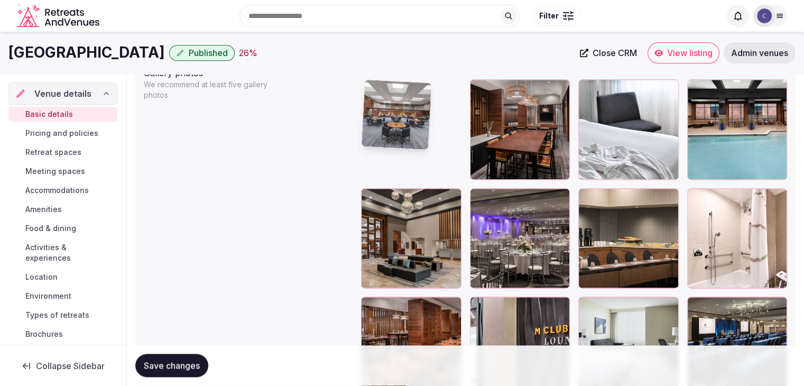
scroll to position [1142, 0]
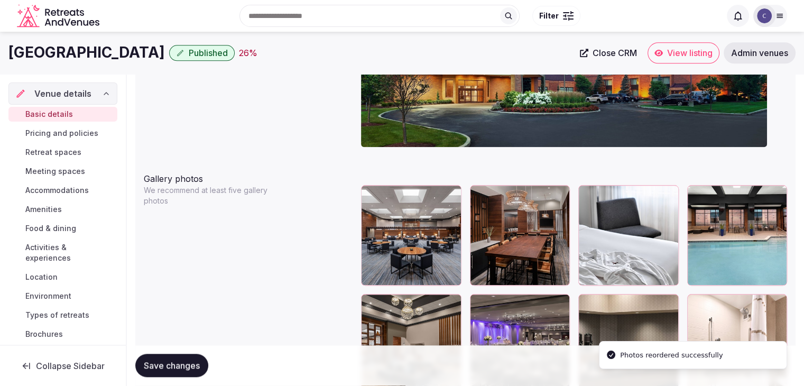
drag, startPoint x: 691, startPoint y: 188, endPoint x: 562, endPoint y: 191, distance: 129.0
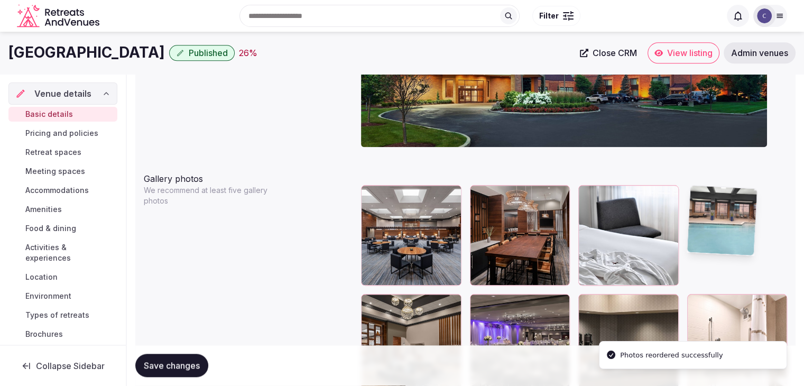
click at [560, 192] on icon "button" at bounding box center [559, 195] width 8 height 8
click at [550, 193] on body "**********" at bounding box center [402, 208] width 804 height 2700
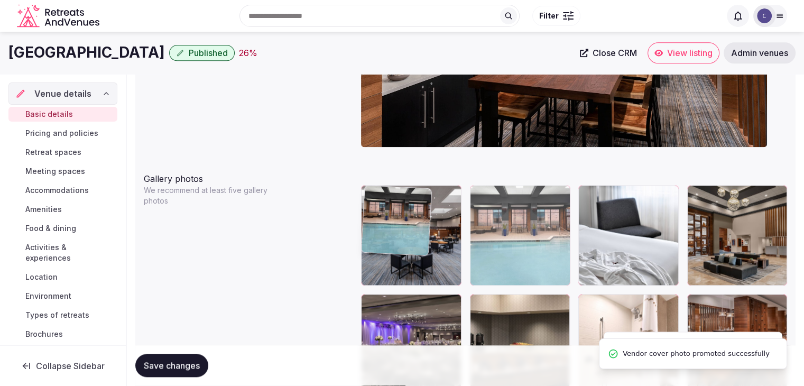
drag, startPoint x: 706, startPoint y: 189, endPoint x: 566, endPoint y: 191, distance: 140.1
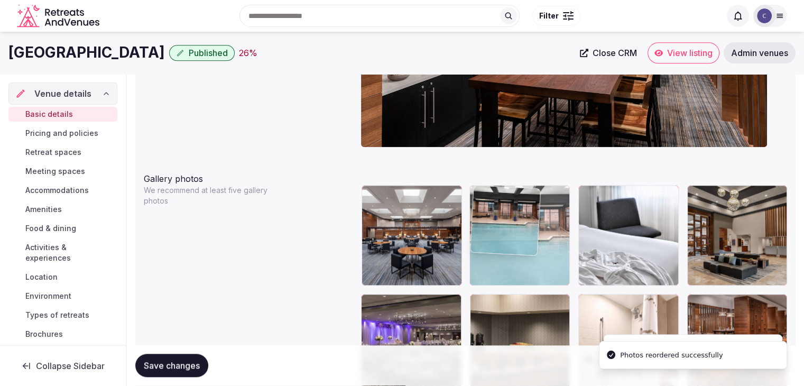
drag, startPoint x: 377, startPoint y: 195, endPoint x: 479, endPoint y: 200, distance: 101.6
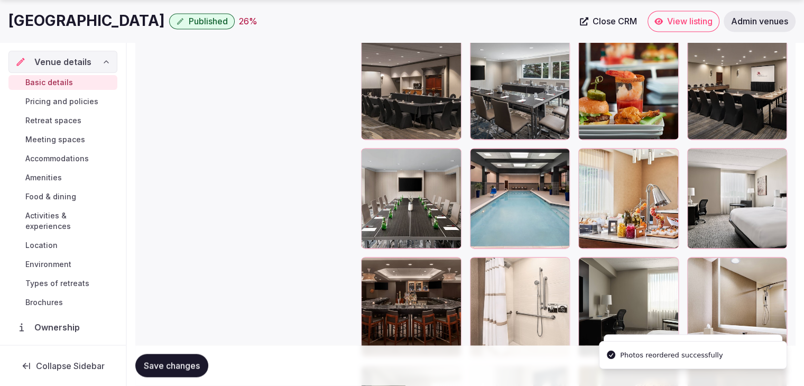
scroll to position [1617, 0]
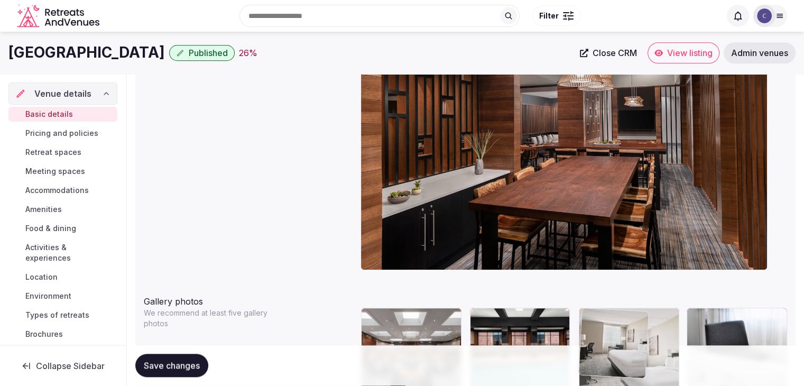
drag, startPoint x: 697, startPoint y: 155, endPoint x: 577, endPoint y: 280, distance: 172.7
click at [577, 280] on body "**********" at bounding box center [402, 331] width 804 height 2700
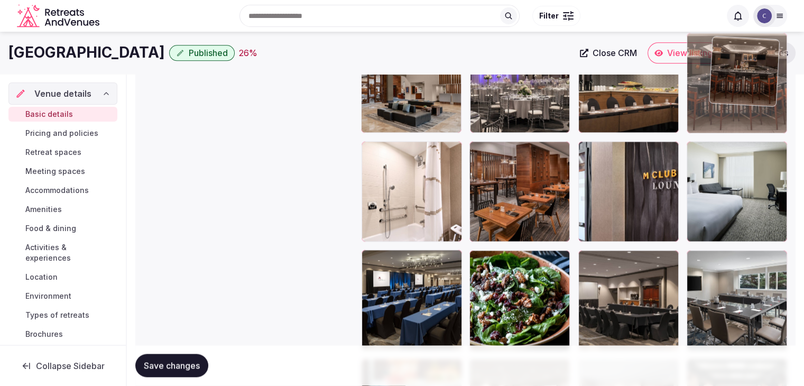
scroll to position [1388, 0]
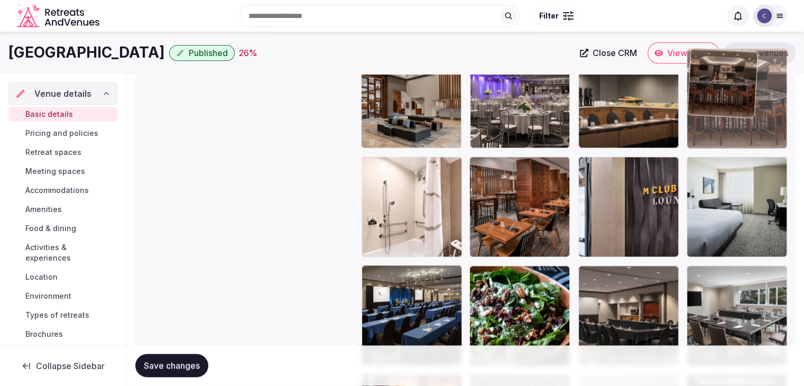
drag, startPoint x: 381, startPoint y: 182, endPoint x: 729, endPoint y: 87, distance: 361.6
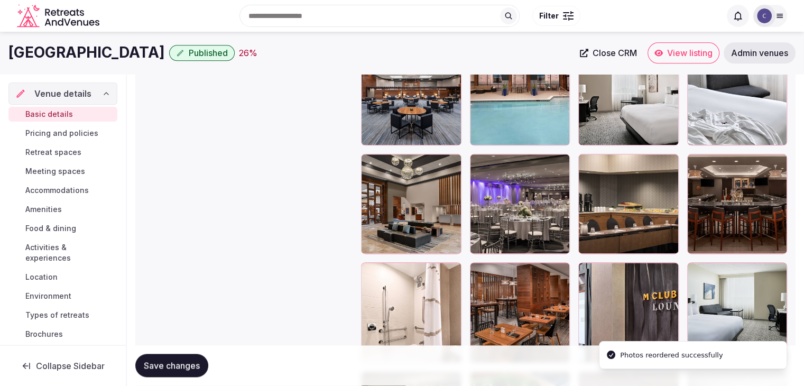
scroll to position [1176, 0]
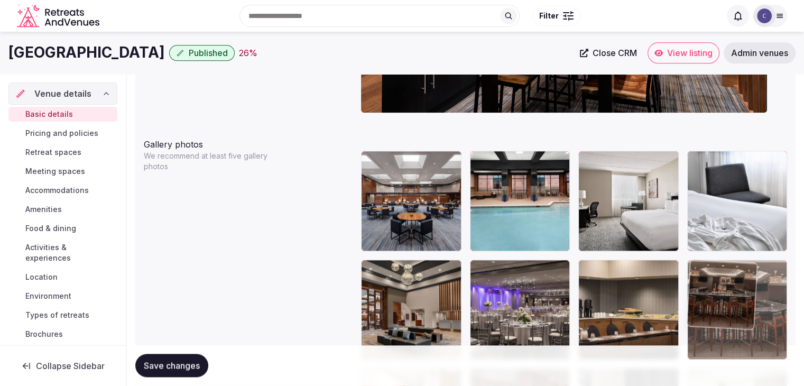
drag, startPoint x: 696, startPoint y: 264, endPoint x: 700, endPoint y: 183, distance: 80.5
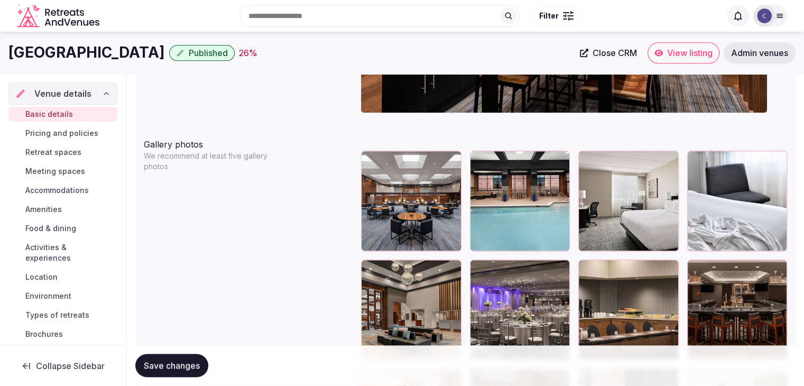
click at [698, 266] on icon at bounding box center [695, 268] width 13 height 13
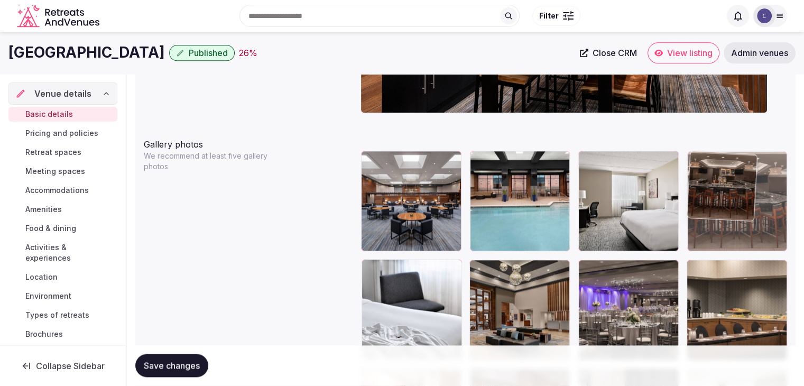
drag, startPoint x: 706, startPoint y: 236, endPoint x: 709, endPoint y: 208, distance: 28.7
click at [709, 208] on body "**********" at bounding box center [402, 174] width 804 height 2700
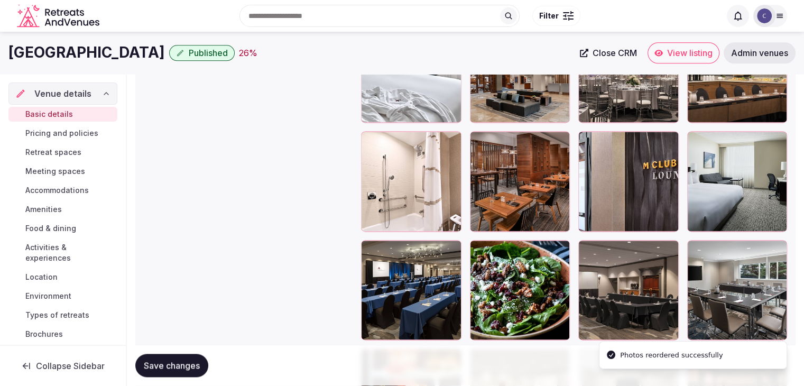
scroll to position [1388, 0]
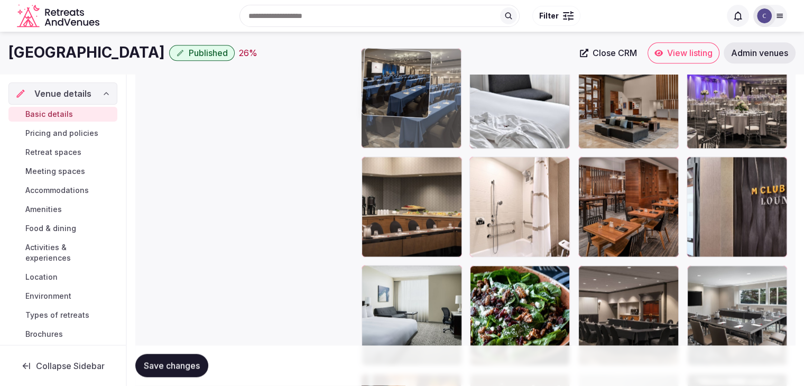
drag, startPoint x: 374, startPoint y: 273, endPoint x: 373, endPoint y: 97, distance: 175.5
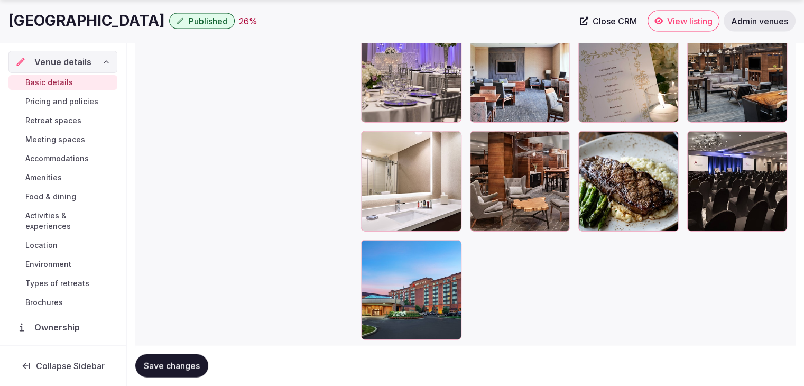
scroll to position [2314, 0]
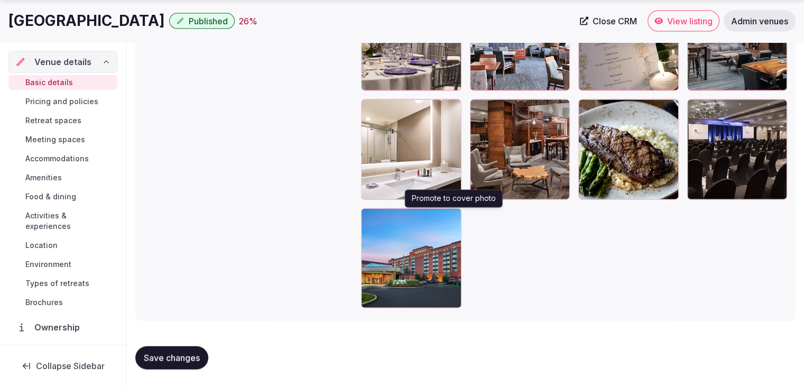
click at [450, 215] on icon "button" at bounding box center [451, 219] width 8 height 8
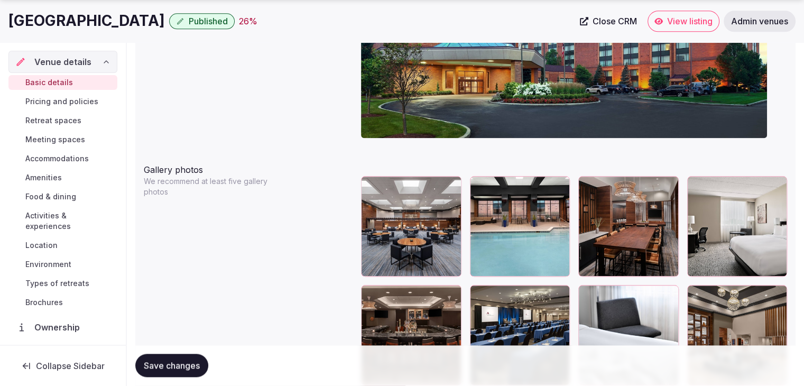
scroll to position [1256, 0]
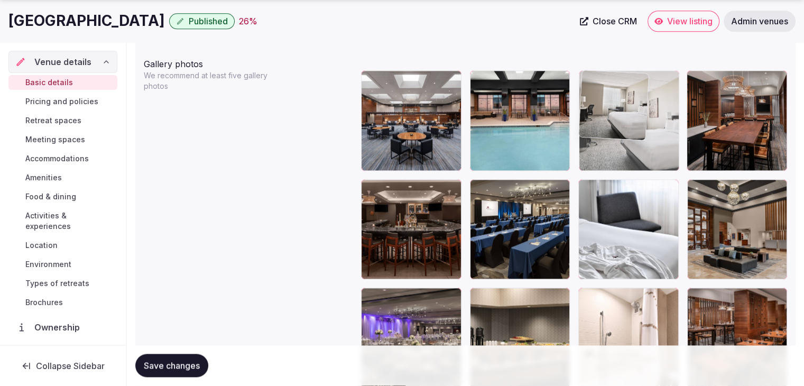
drag, startPoint x: 696, startPoint y: 81, endPoint x: 505, endPoint y: 150, distance: 202.3
click at [648, 88] on body "**********" at bounding box center [402, 94] width 804 height 2700
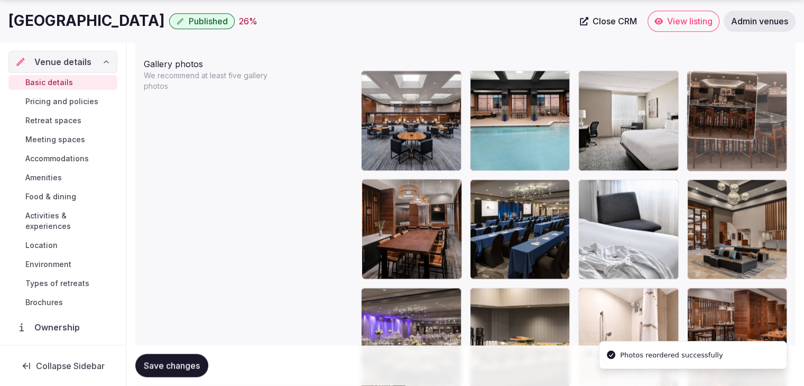
drag, startPoint x: 377, startPoint y: 182, endPoint x: 713, endPoint y: 109, distance: 343.5
click at [713, 109] on body "**********" at bounding box center [402, 94] width 804 height 2700
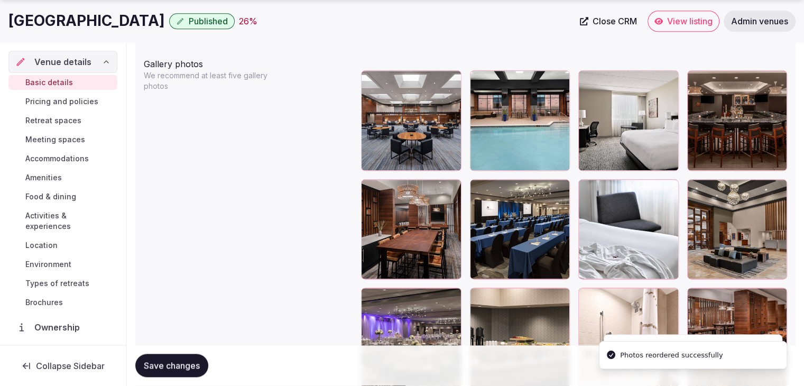
click at [433, 195] on body "**********" at bounding box center [402, 94] width 804 height 2700
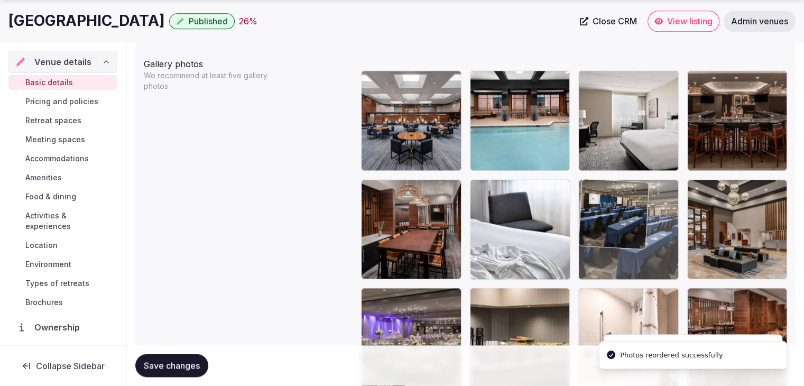
drag, startPoint x: 573, startPoint y: 195, endPoint x: 613, endPoint y: 200, distance: 40.1
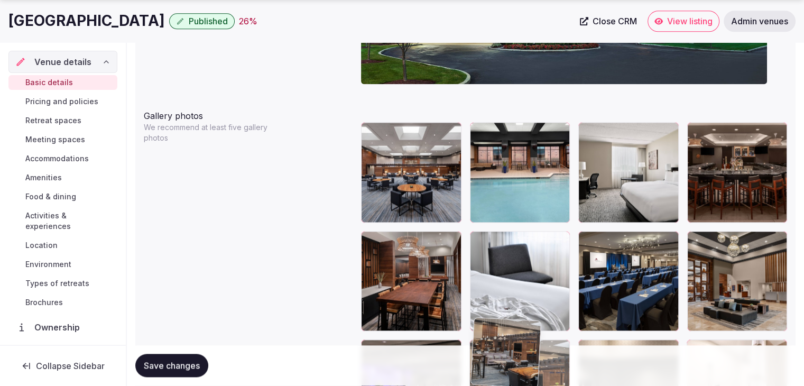
scroll to position [1213, 0]
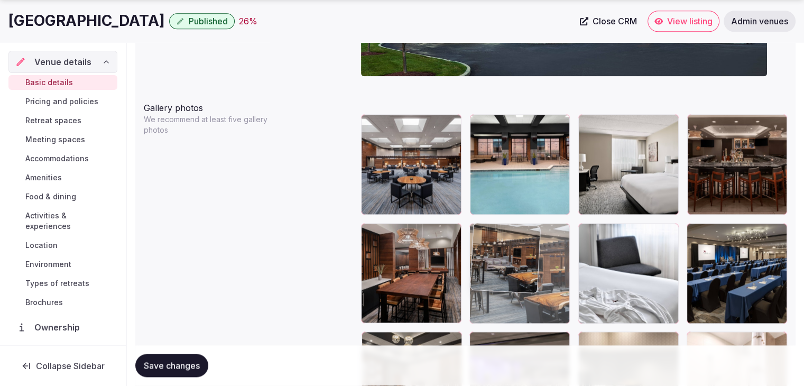
drag, startPoint x: 370, startPoint y: 112, endPoint x: 499, endPoint y: 270, distance: 204.0
click at [499, 270] on body "**********" at bounding box center [402, 137] width 804 height 2700
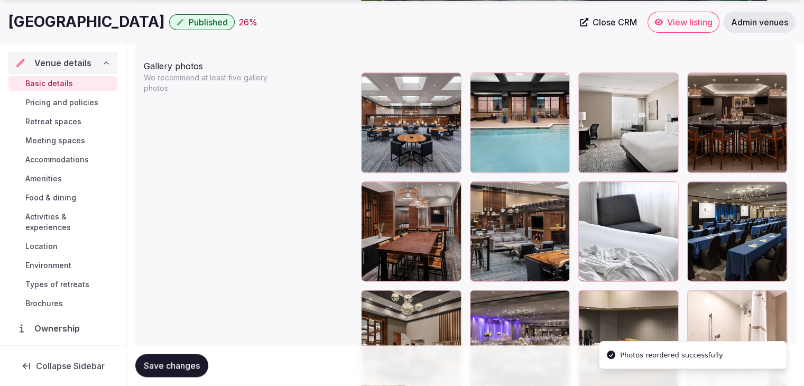
scroll to position [1318, 0]
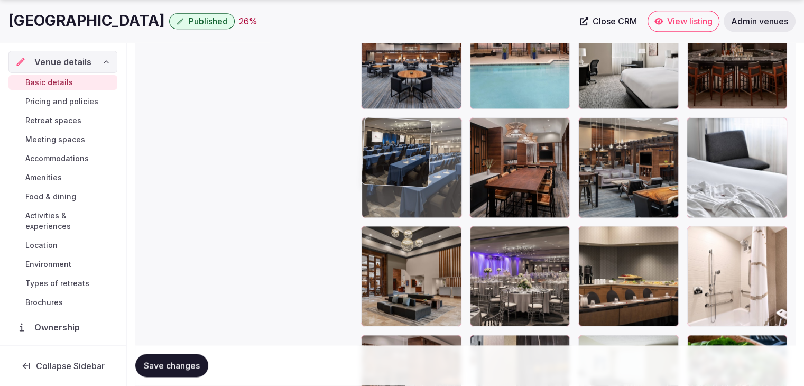
drag, startPoint x: 697, startPoint y: 127, endPoint x: 400, endPoint y: 127, distance: 297.6
click at [400, 127] on body "**********" at bounding box center [402, 32] width 804 height 2700
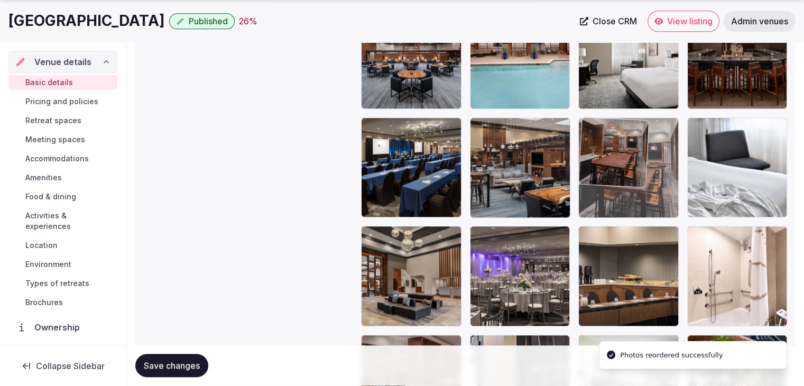
drag, startPoint x: 470, startPoint y: 122, endPoint x: 593, endPoint y: 122, distance: 122.6
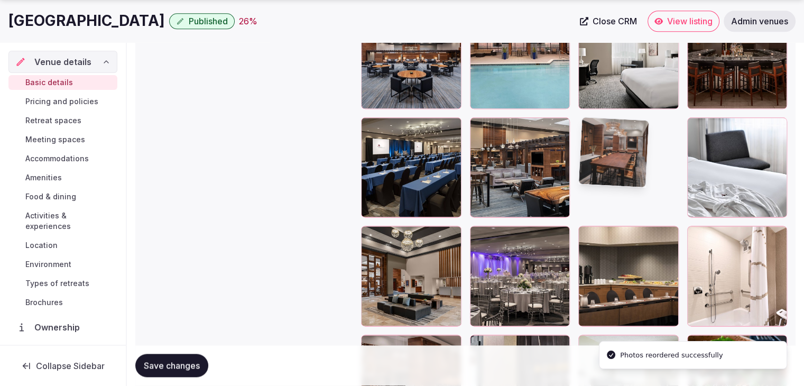
click at [593, 122] on div at bounding box center [630, 168] width 100 height 100
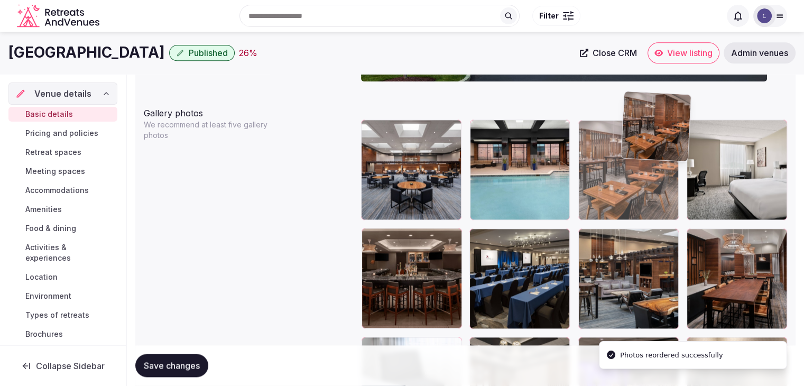
scroll to position [1204, 0]
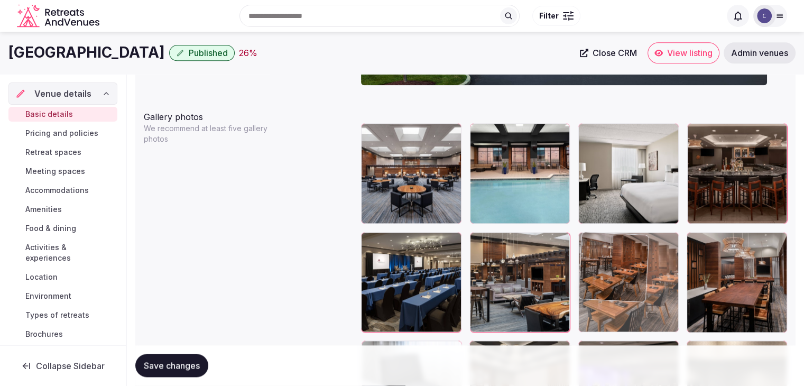
drag, startPoint x: 362, startPoint y: 187, endPoint x: 571, endPoint y: 249, distance: 218.3
click at [571, 249] on body "**********" at bounding box center [402, 146] width 804 height 2700
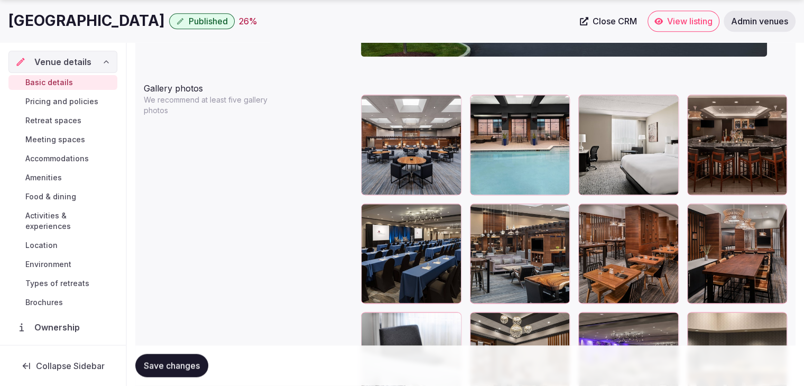
scroll to position [1256, 0]
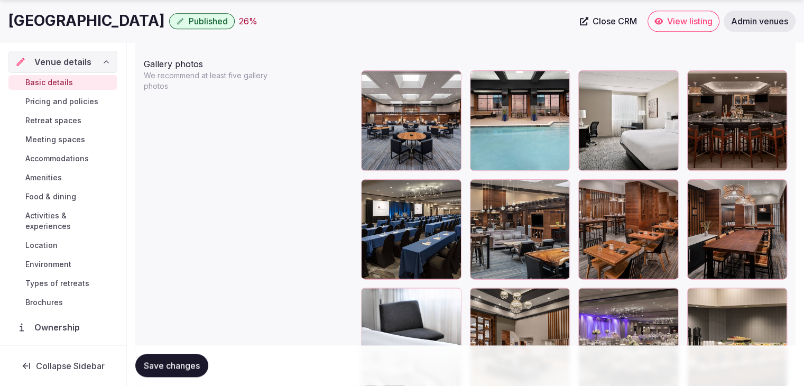
click at [197, 366] on span "Save changes" at bounding box center [172, 365] width 56 height 11
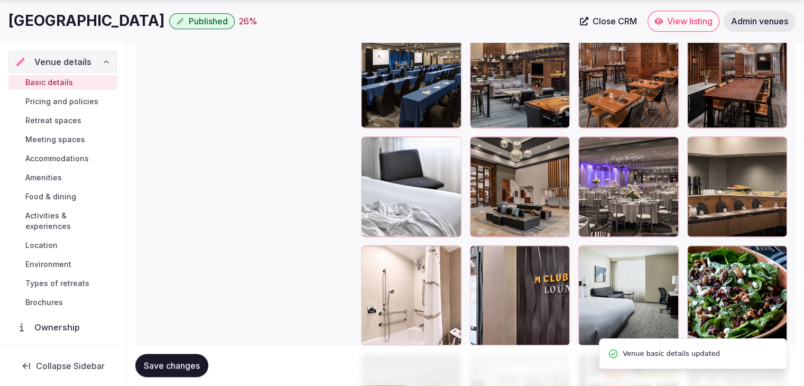
scroll to position [1415, 0]
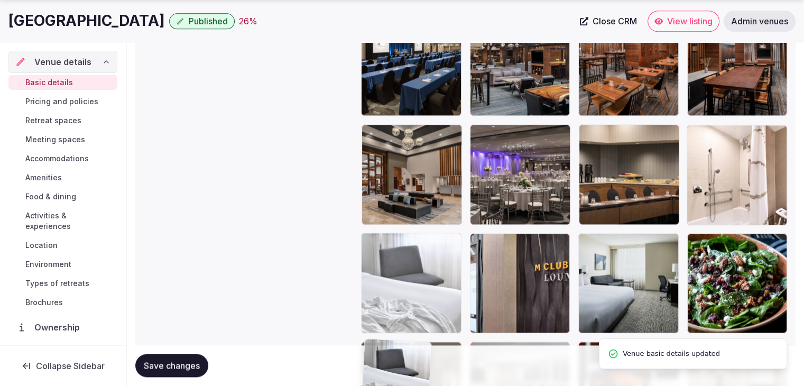
drag, startPoint x: 375, startPoint y: 143, endPoint x: 370, endPoint y: 373, distance: 229.5
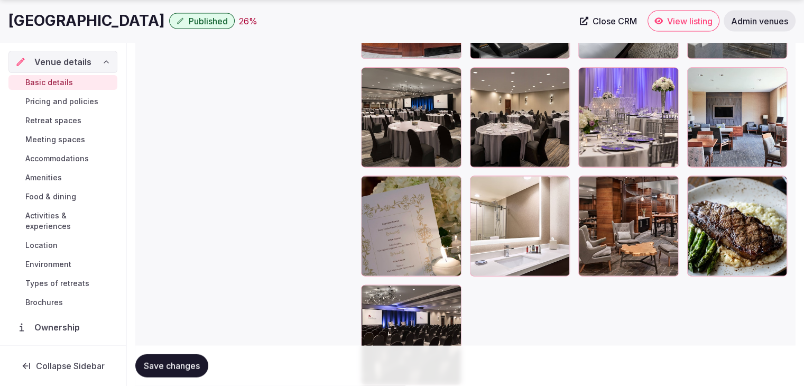
scroll to position [2314, 0]
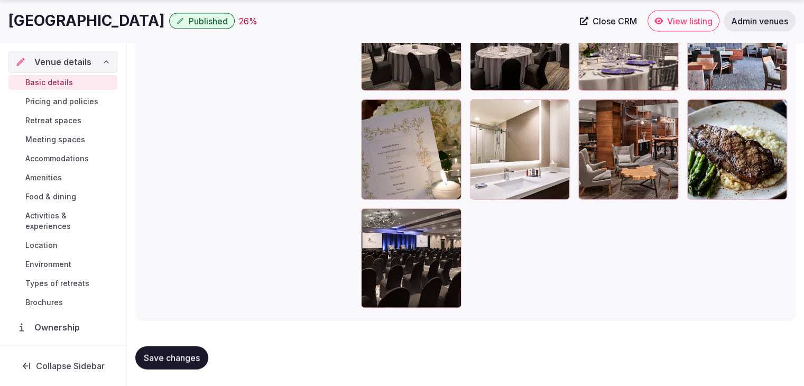
drag, startPoint x: 370, startPoint y: 218, endPoint x: 369, endPoint y: 119, distance: 99.4
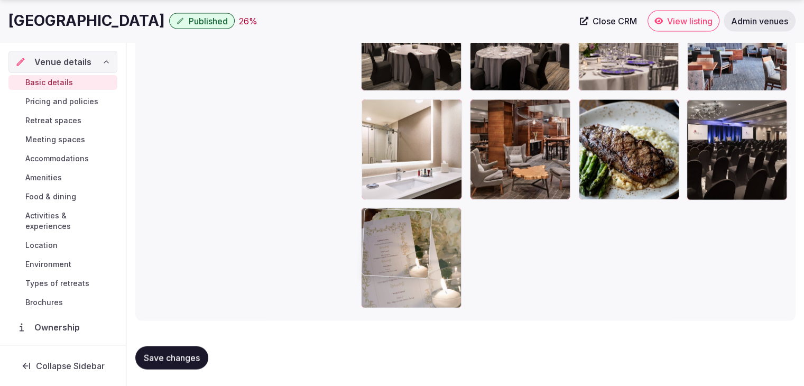
drag, startPoint x: 369, startPoint y: 110, endPoint x: 408, endPoint y: 385, distance: 277.0
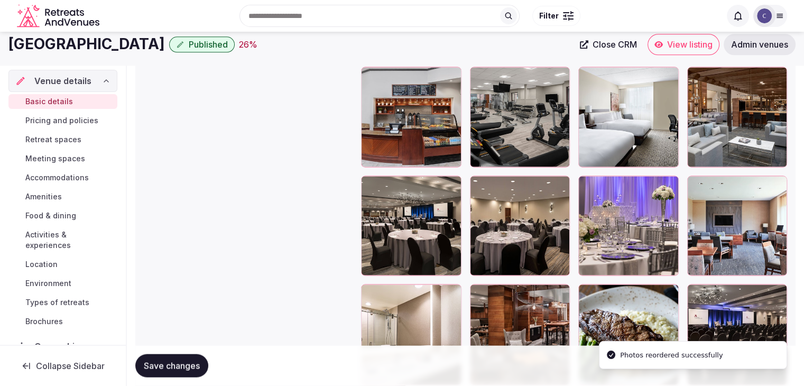
scroll to position [2102, 0]
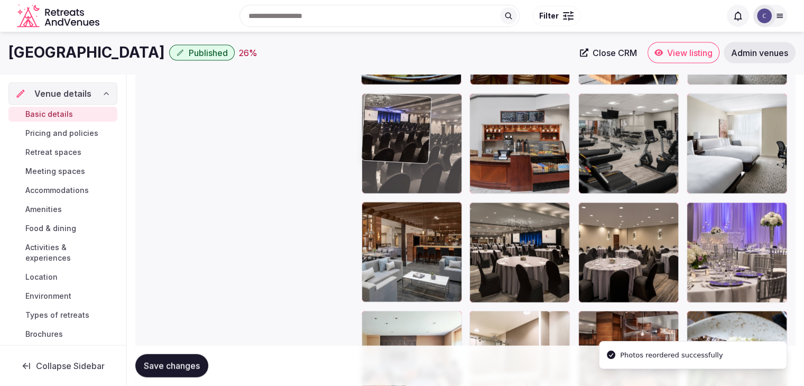
drag, startPoint x: 699, startPoint y: 319, endPoint x: 440, endPoint y: 183, distance: 292.7
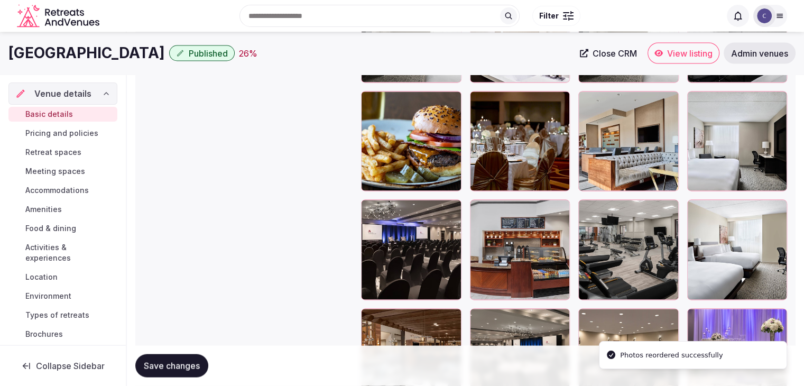
scroll to position [1891, 0]
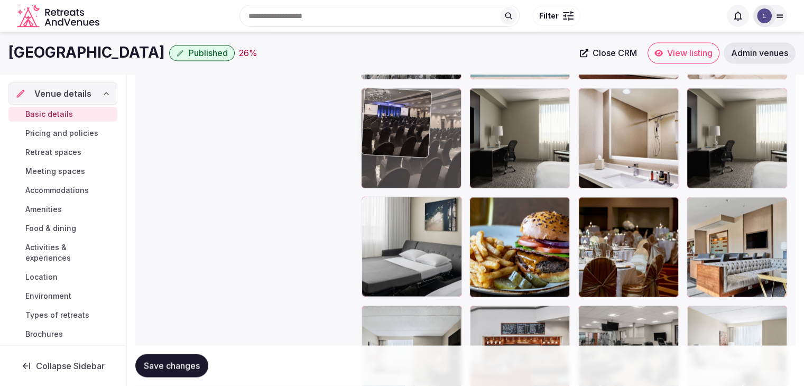
drag, startPoint x: 368, startPoint y: 318, endPoint x: 420, endPoint y: 116, distance: 207.9
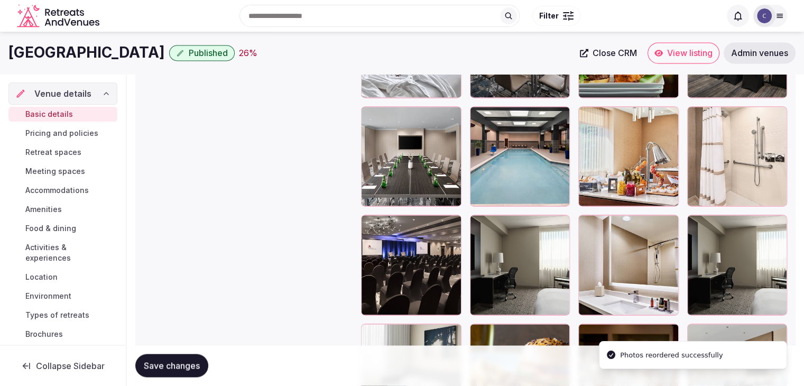
scroll to position [1732, 0]
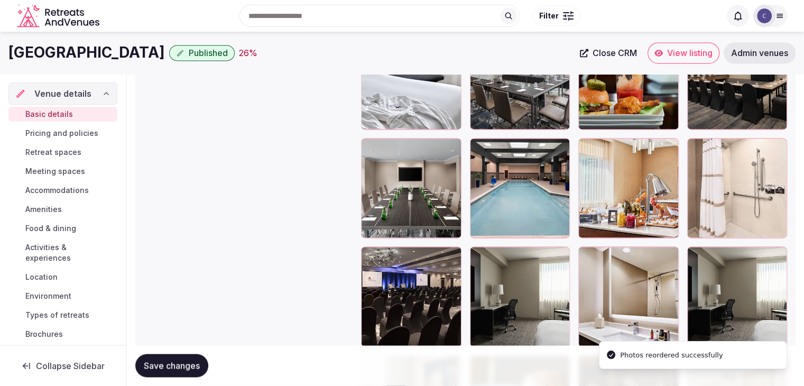
click at [373, 253] on icon at bounding box center [369, 254] width 13 height 13
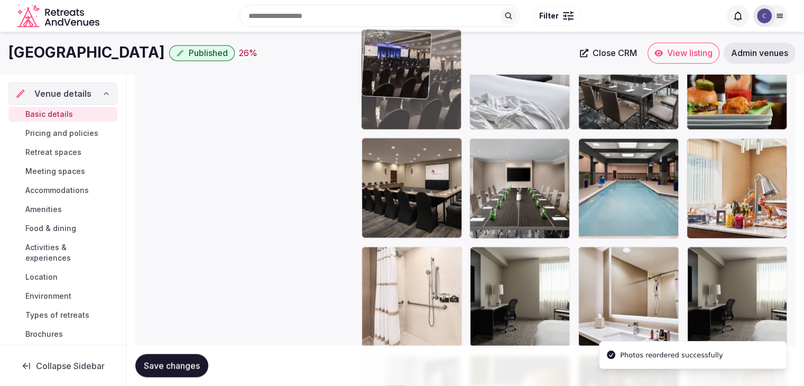
drag, startPoint x: 373, startPoint y: 252, endPoint x: 383, endPoint y: 138, distance: 114.6
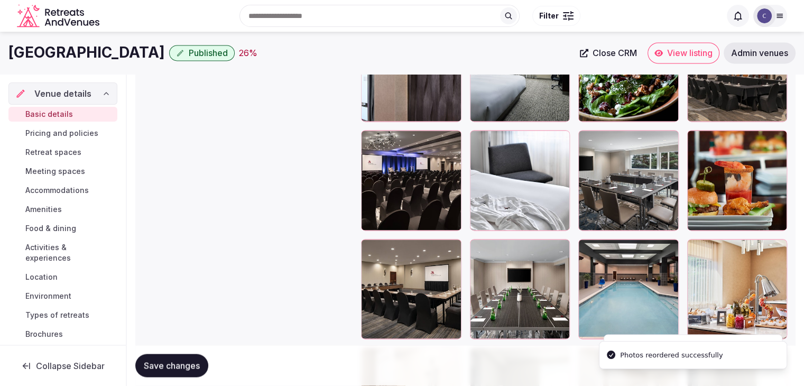
scroll to position [1626, 0]
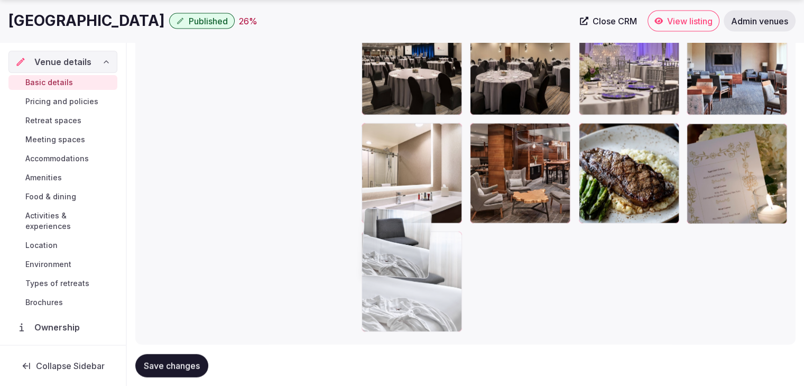
drag, startPoint x: 478, startPoint y: 146, endPoint x: 401, endPoint y: 324, distance: 193.6
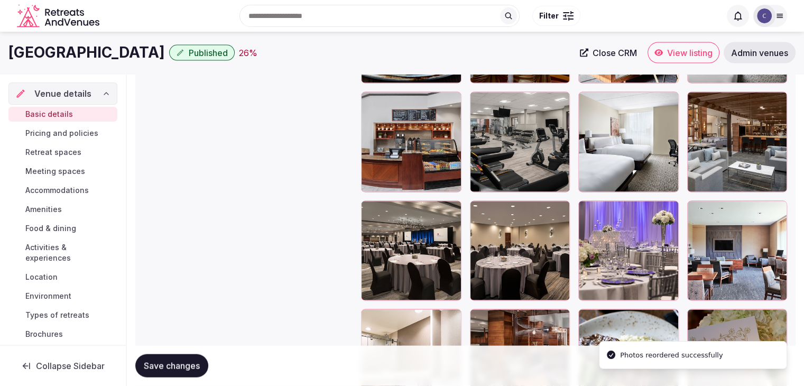
scroll to position [2102, 0]
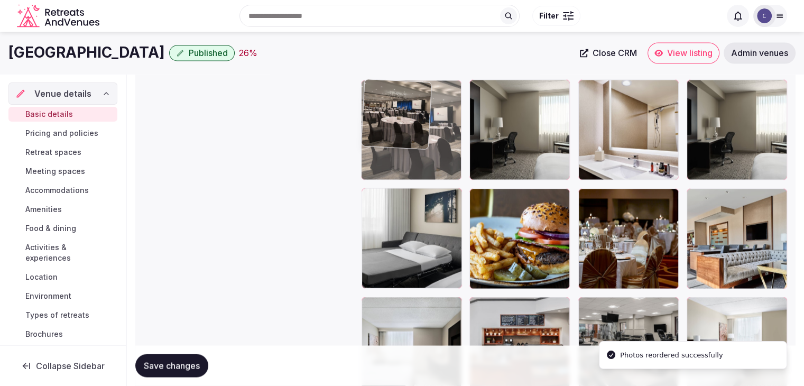
drag, startPoint x: 366, startPoint y: 217, endPoint x: 378, endPoint y: 149, distance: 69.9
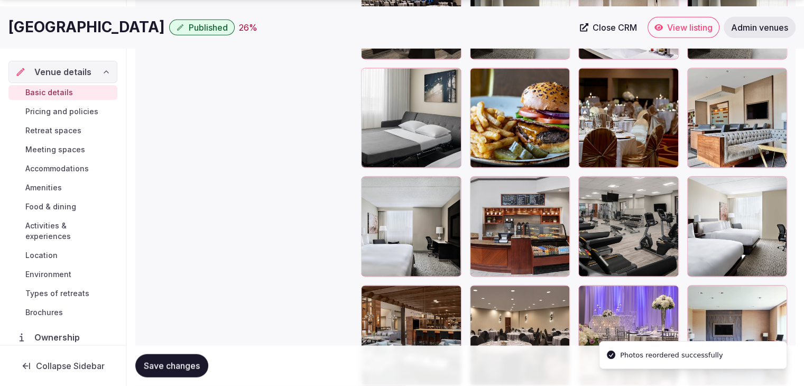
scroll to position [2058, 0]
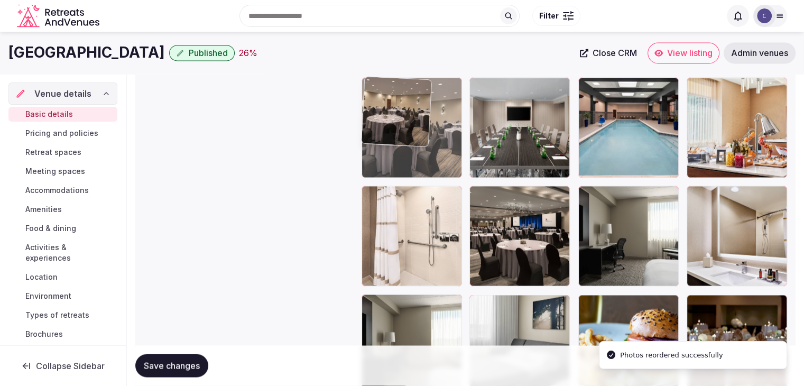
drag, startPoint x: 422, startPoint y: 137, endPoint x: 403, endPoint y: 155, distance: 25.8
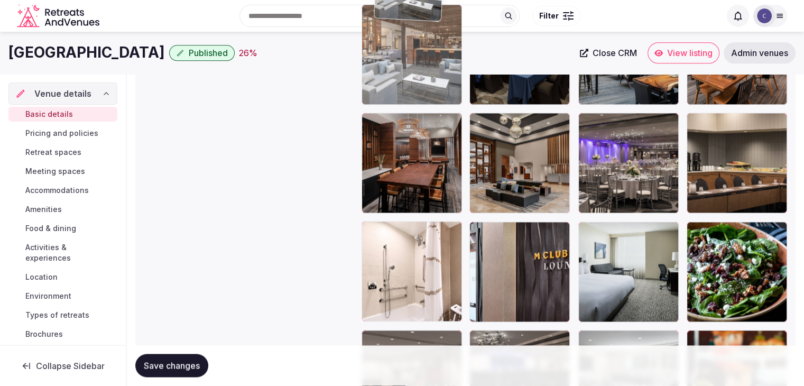
scroll to position [1411, 0]
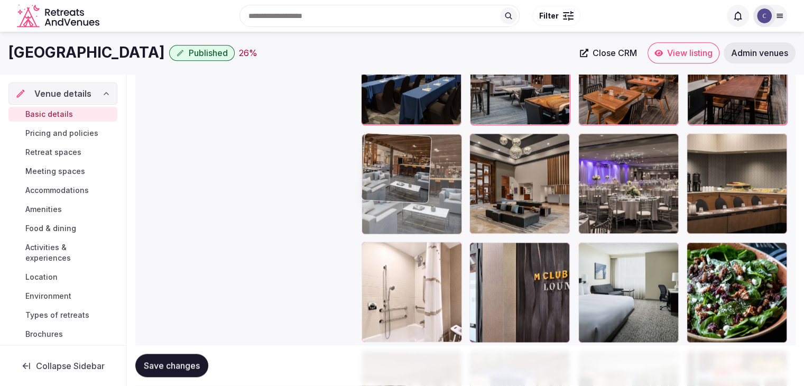
drag, startPoint x: 480, startPoint y: 201, endPoint x: 400, endPoint y: 149, distance: 96.2
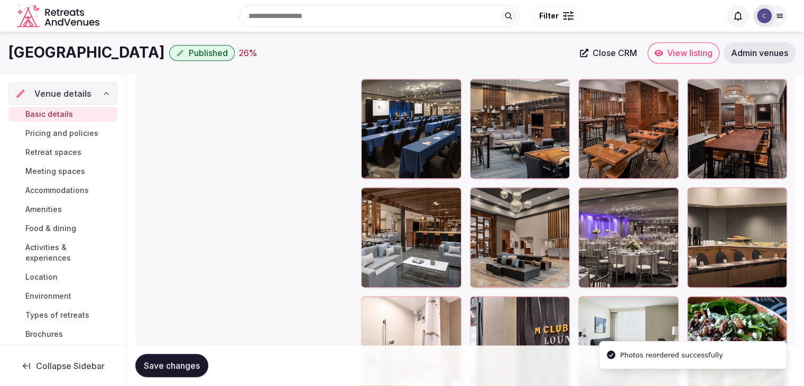
scroll to position [1252, 0]
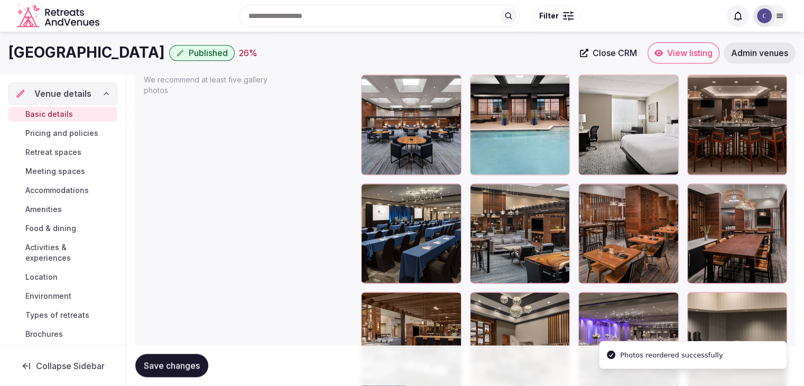
click at [179, 359] on button "Save changes" at bounding box center [171, 365] width 73 height 23
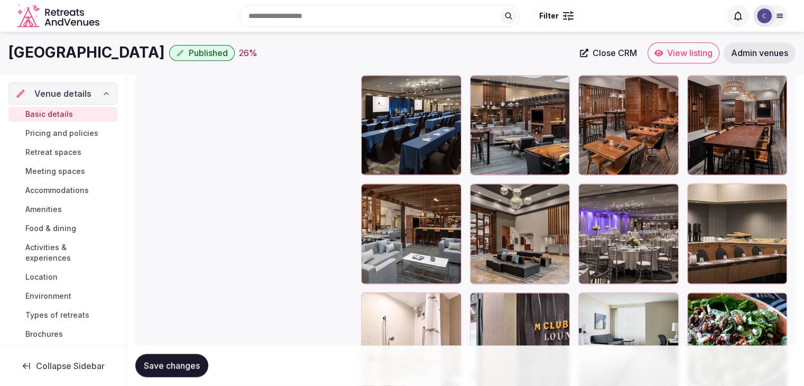
scroll to position [1358, 0]
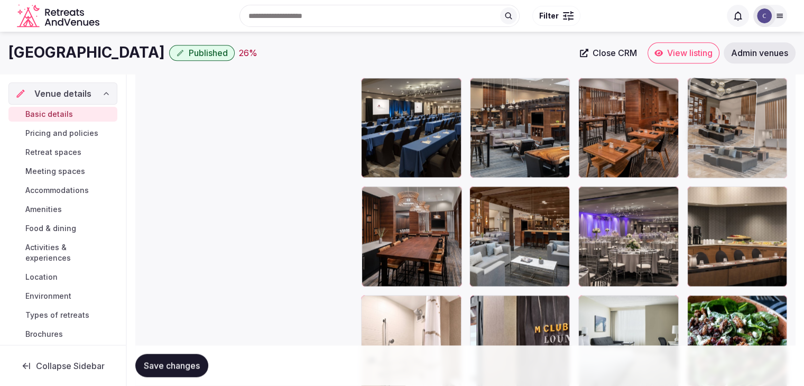
drag, startPoint x: 478, startPoint y: 195, endPoint x: 694, endPoint y: 125, distance: 226.5
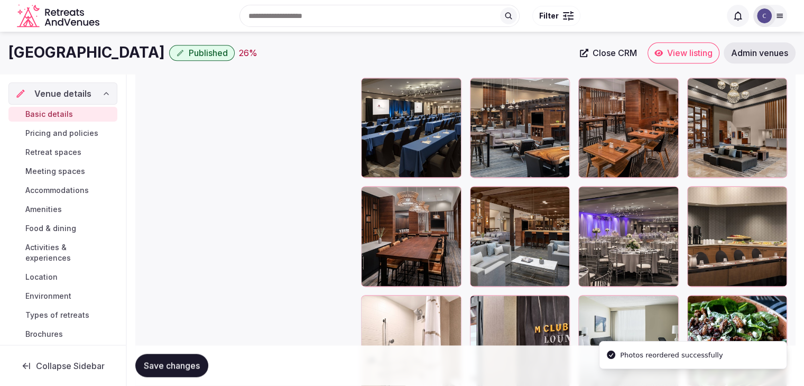
click at [182, 360] on span "Save changes" at bounding box center [172, 365] width 56 height 11
click at [95, 47] on h1 "Cleveland Marriott East" at bounding box center [86, 52] width 156 height 21
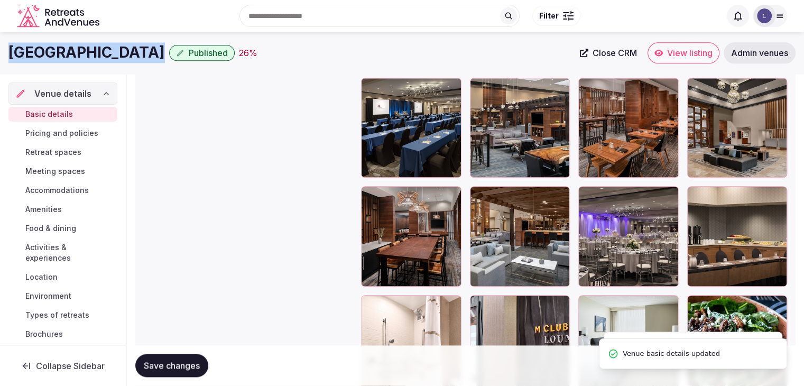
click at [95, 47] on h1 "Cleveland Marriott East" at bounding box center [86, 52] width 156 height 21
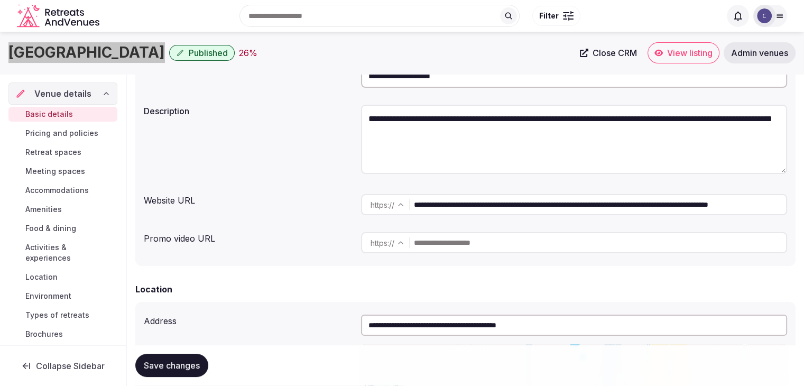
scroll to position [36, 0]
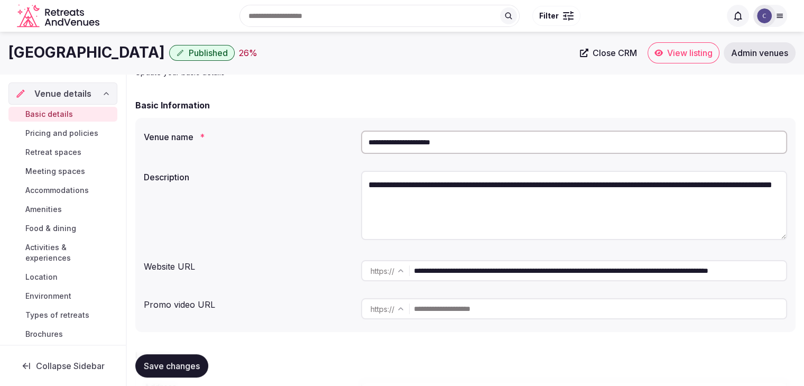
drag, startPoint x: 673, startPoint y: 271, endPoint x: 319, endPoint y: 270, distance: 354.2
click at [321, 270] on div "**********" at bounding box center [465, 271] width 643 height 30
click at [440, 185] on textarea "**********" at bounding box center [574, 205] width 426 height 69
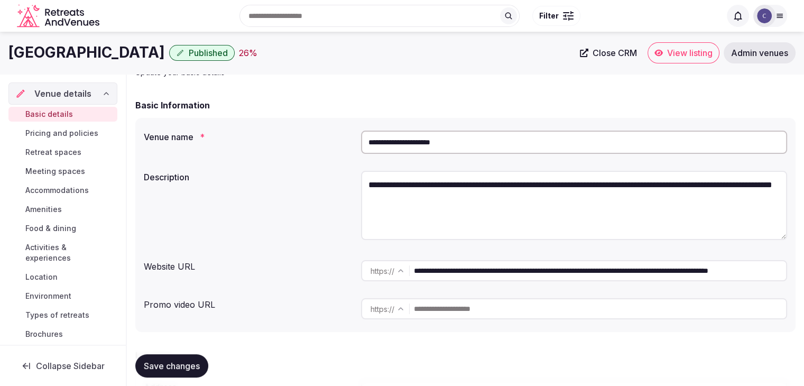
paste textarea "**********"
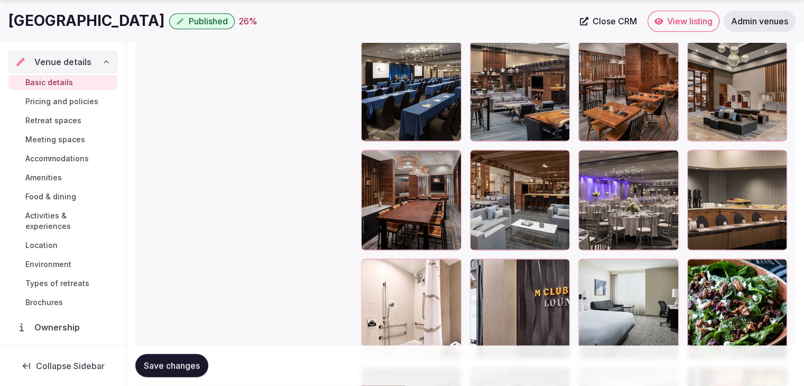
scroll to position [1517, 0]
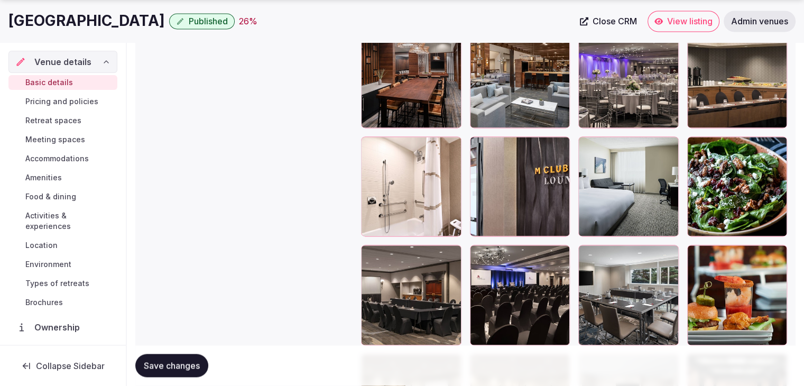
type textarea "**********"
click at [189, 371] on button "Save changes" at bounding box center [171, 365] width 73 height 23
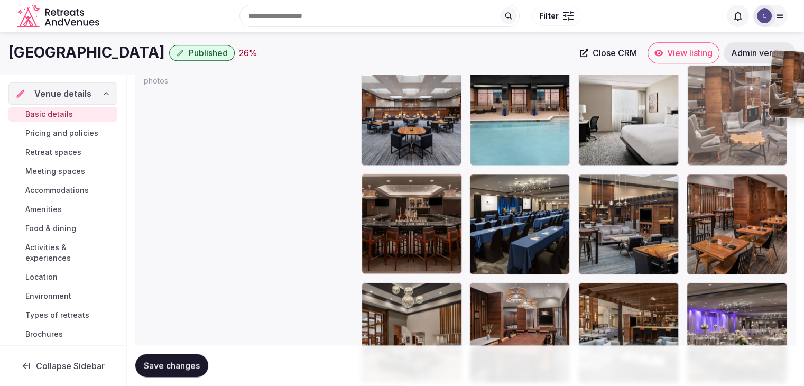
scroll to position [1253, 0]
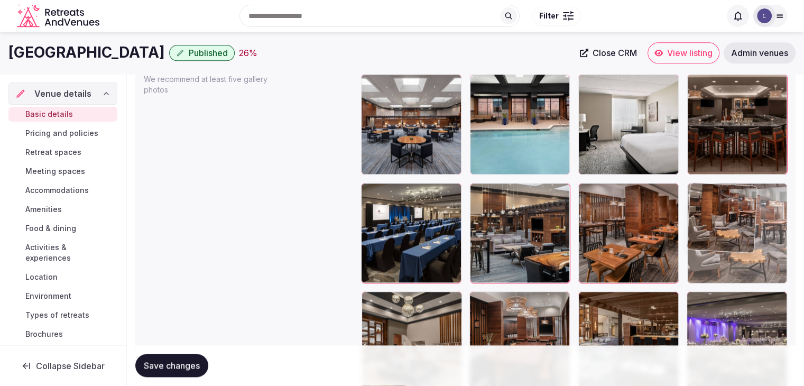
drag, startPoint x: 480, startPoint y: 217, endPoint x: 746, endPoint y: 211, distance: 266.5
click at [746, 211] on body "**********" at bounding box center [402, 97] width 804 height 2700
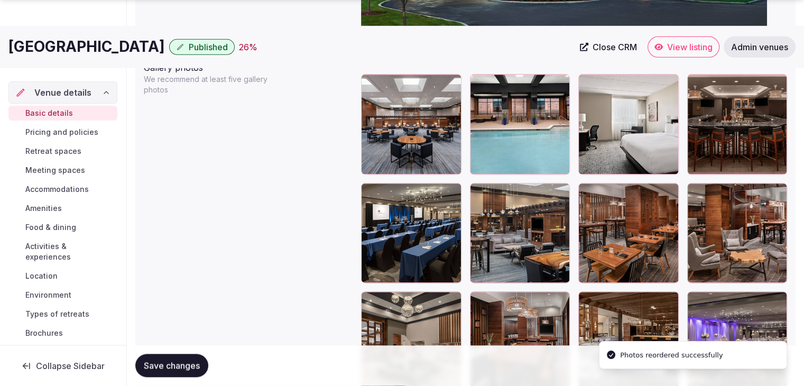
scroll to position [1358, 0]
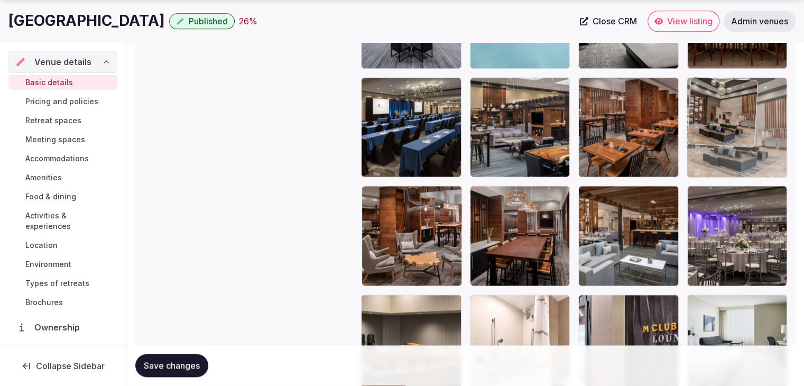
drag, startPoint x: 372, startPoint y: 195, endPoint x: 710, endPoint y: 117, distance: 347.2
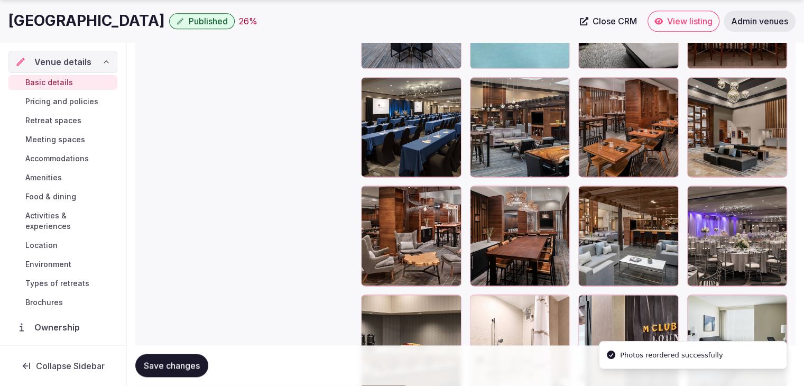
click at [184, 367] on span "Save changes" at bounding box center [172, 365] width 56 height 11
click at [64, 103] on span "Pricing and policies" at bounding box center [61, 101] width 73 height 11
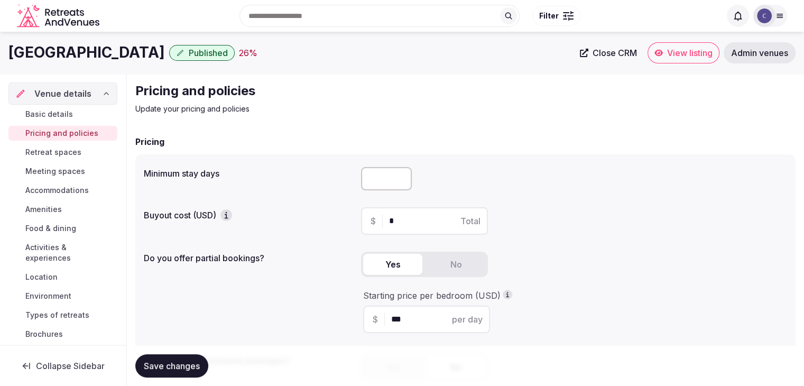
click at [381, 180] on input "number" at bounding box center [386, 178] width 51 height 23
type input "*"
click at [187, 364] on span "Save changes" at bounding box center [172, 365] width 56 height 11
click at [56, 150] on span "Retreat spaces" at bounding box center [53, 152] width 56 height 11
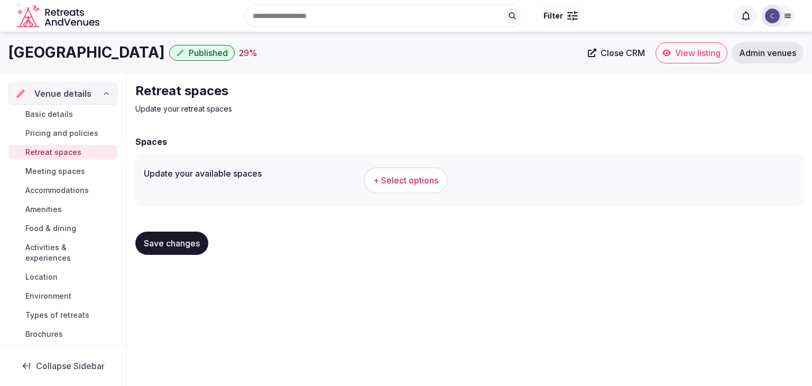
click at [87, 53] on h1 "Cleveland Marriott East" at bounding box center [86, 52] width 156 height 21
copy div "Cleveland Marriott East"
click at [405, 182] on span "+ Select options" at bounding box center [405, 180] width 65 height 12
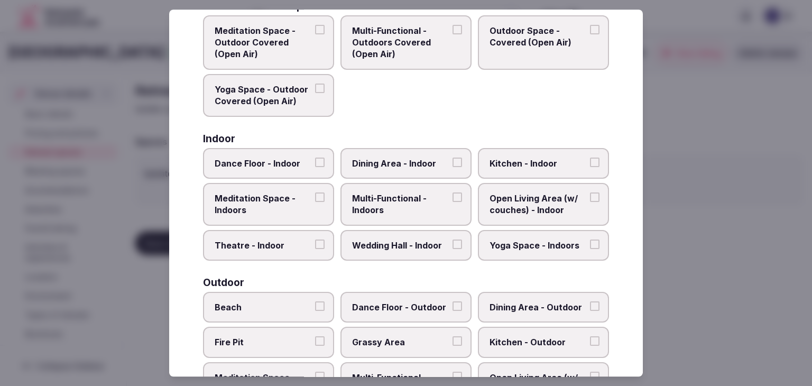
scroll to position [478, 0]
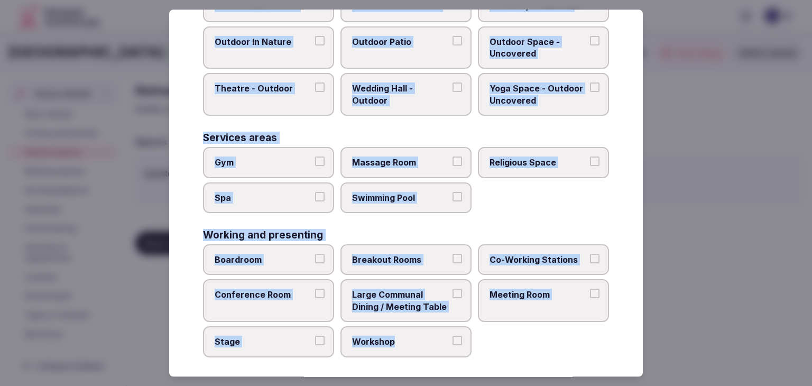
drag, startPoint x: 197, startPoint y: 68, endPoint x: 450, endPoint y: 349, distance: 378.8
click at [450, 349] on div "Select your retreat spaces Choose all applicable retreat spaces offered. Covere…" at bounding box center [406, 193] width 474 height 367
copy div "Choose all applicable retreat spaces offered. Covered outdoor spaces Meditation…"
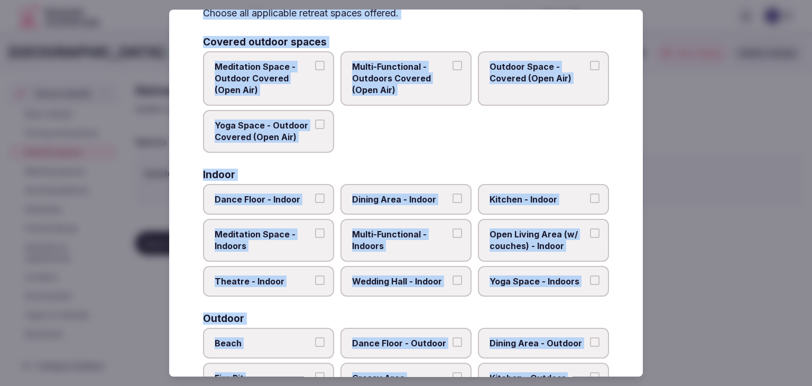
scroll to position [159, 0]
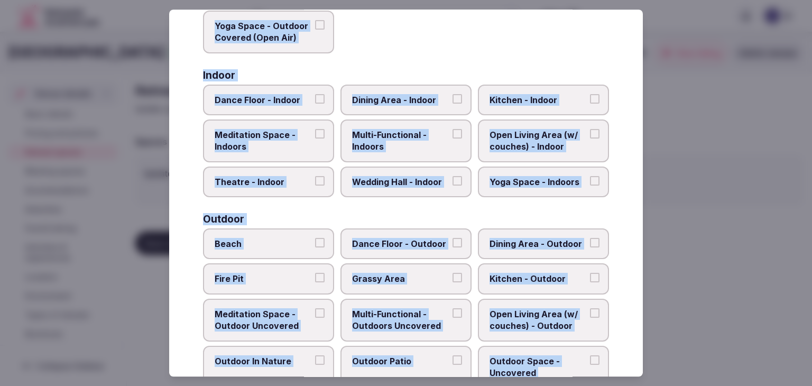
click at [394, 135] on span "Multi-Functional - Indoors" at bounding box center [400, 141] width 97 height 24
click at [452, 135] on button "Multi-Functional - Indoors" at bounding box center [457, 134] width 10 height 10
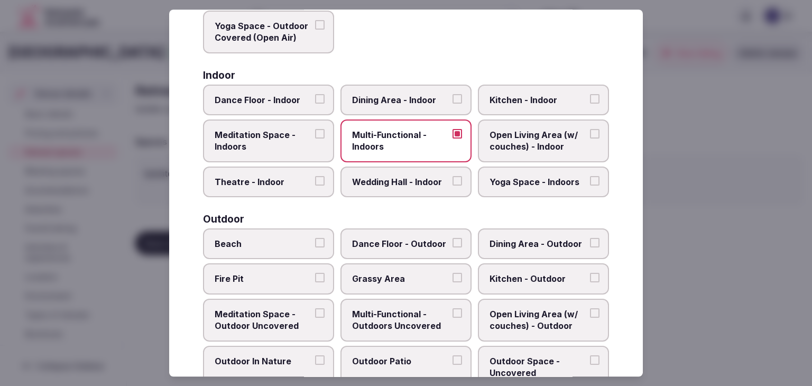
click at [396, 173] on label "Wedding Hall - Indoor" at bounding box center [405, 182] width 131 height 31
click at [452, 176] on button "Wedding Hall - Indoor" at bounding box center [457, 181] width 10 height 10
click at [397, 97] on span "Dining Area - Indoor" at bounding box center [400, 100] width 97 height 12
click at [452, 97] on button "Dining Area - Indoor" at bounding box center [457, 99] width 10 height 10
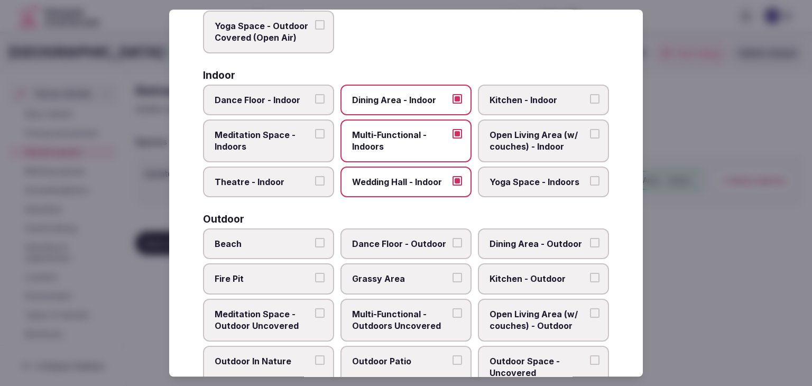
click at [554, 183] on span "Yoga Space - Indoors" at bounding box center [537, 182] width 97 height 12
click at [590, 183] on button "Yoga Space - Indoors" at bounding box center [595, 181] width 10 height 10
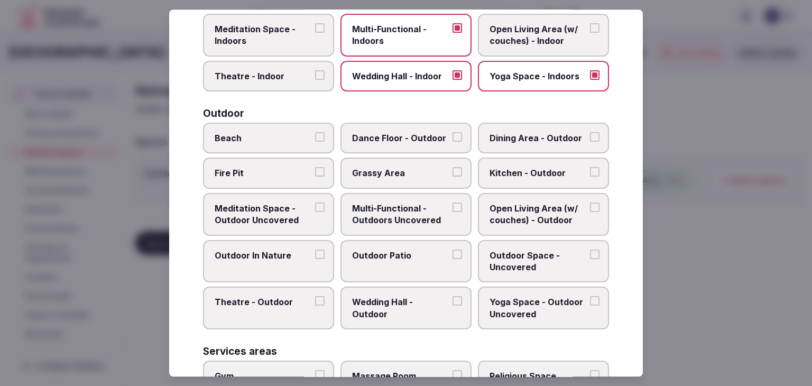
click at [400, 214] on span "Multi-Functional - Outdoors Uncovered" at bounding box center [400, 214] width 97 height 24
click at [452, 212] on button "Multi-Functional - Outdoors Uncovered" at bounding box center [457, 207] width 10 height 10
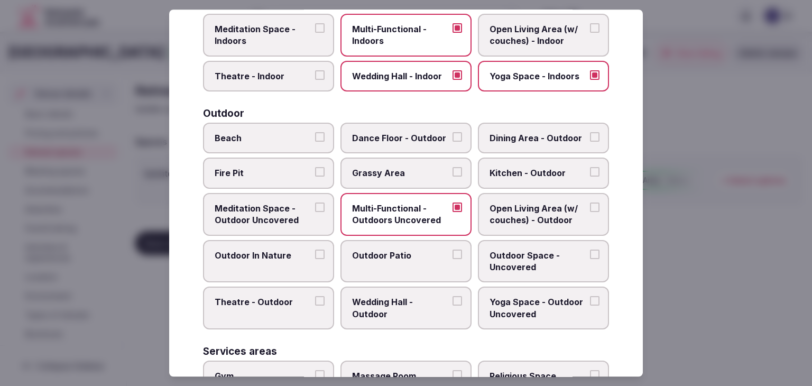
click at [396, 251] on span "Outdoor Patio" at bounding box center [400, 255] width 97 height 12
click at [452, 251] on button "Outdoor Patio" at bounding box center [457, 254] width 10 height 10
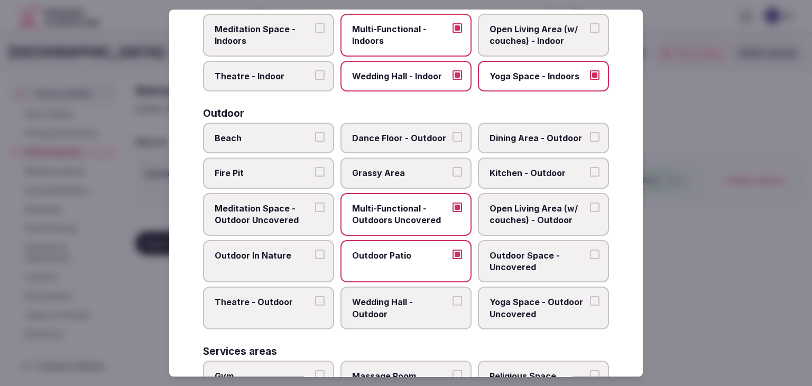
click at [510, 249] on span "Outdoor Space - Uncovered" at bounding box center [537, 261] width 97 height 24
click at [590, 249] on button "Outdoor Space - Uncovered" at bounding box center [595, 254] width 10 height 10
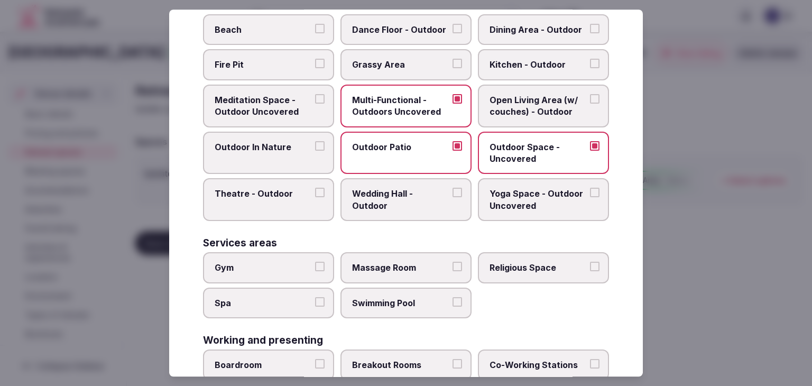
scroll to position [423, 0]
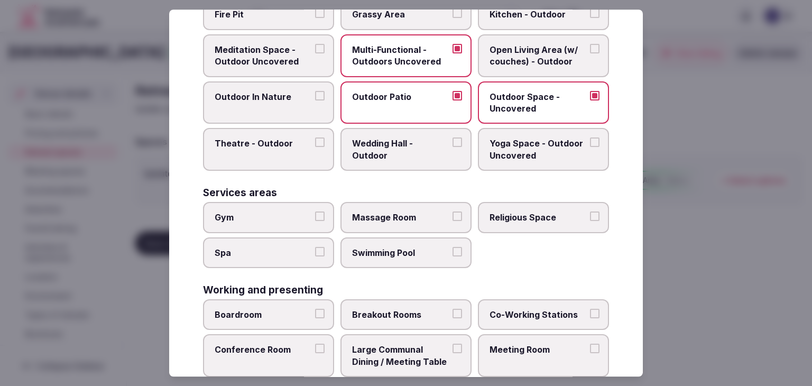
drag, startPoint x: 276, startPoint y: 211, endPoint x: 426, endPoint y: 242, distance: 153.1
click at [276, 212] on span "Gym" at bounding box center [263, 217] width 97 height 12
click at [315, 212] on button "Gym" at bounding box center [320, 216] width 10 height 10
click at [402, 248] on span "Swimming Pool" at bounding box center [400, 253] width 97 height 12
click at [452, 248] on button "Swimming Pool" at bounding box center [457, 252] width 10 height 10
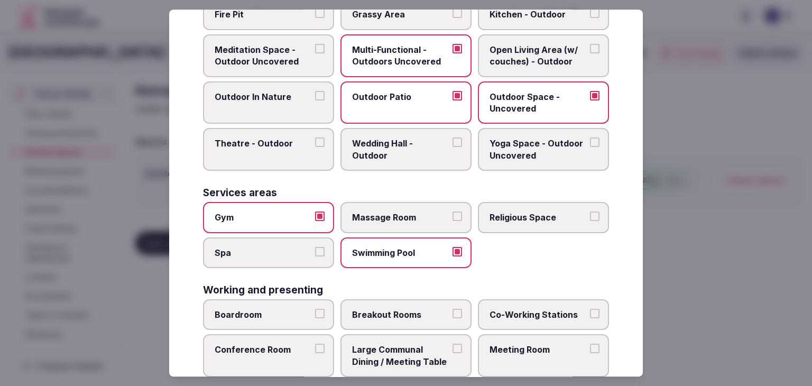
scroll to position [478, 0]
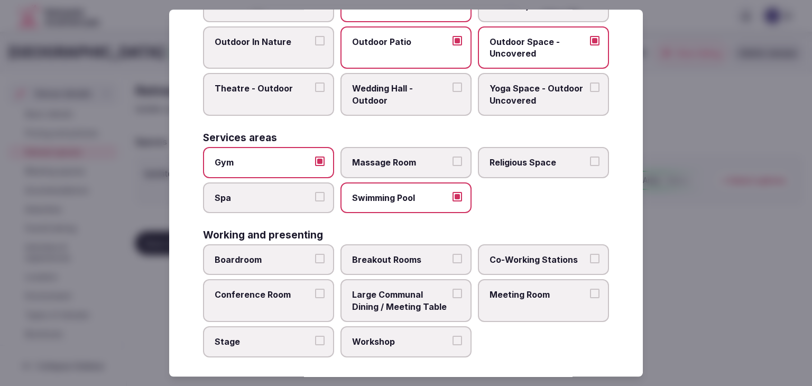
click at [279, 247] on label "Boardroom" at bounding box center [268, 259] width 131 height 31
click at [315, 254] on button "Boardroom" at bounding box center [320, 259] width 10 height 10
click at [385, 254] on span "Breakout Rooms" at bounding box center [400, 260] width 97 height 12
click at [452, 254] on button "Breakout Rooms" at bounding box center [457, 259] width 10 height 10
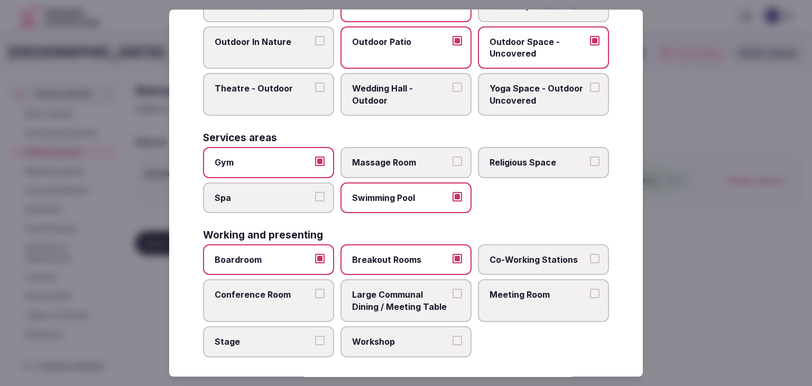
click at [292, 280] on label "Conference Room" at bounding box center [268, 301] width 131 height 43
click at [315, 289] on button "Conference Room" at bounding box center [320, 294] width 10 height 10
click at [546, 280] on label "Meeting Room" at bounding box center [543, 301] width 131 height 43
click at [590, 289] on button "Meeting Room" at bounding box center [595, 294] width 10 height 10
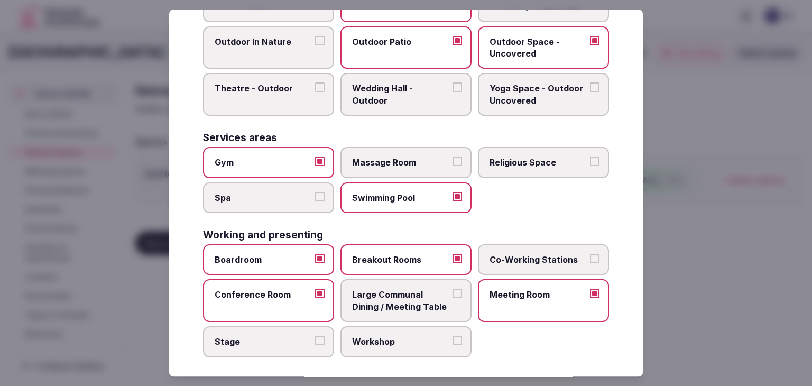
click at [378, 297] on span "Large Communal Dining / Meeting Table" at bounding box center [400, 301] width 97 height 24
click at [452, 297] on button "Large Communal Dining / Meeting Table" at bounding box center [457, 294] width 10 height 10
click at [281, 347] on label "Stage" at bounding box center [268, 341] width 131 height 31
click at [315, 345] on button "Stage" at bounding box center [320, 341] width 10 height 10
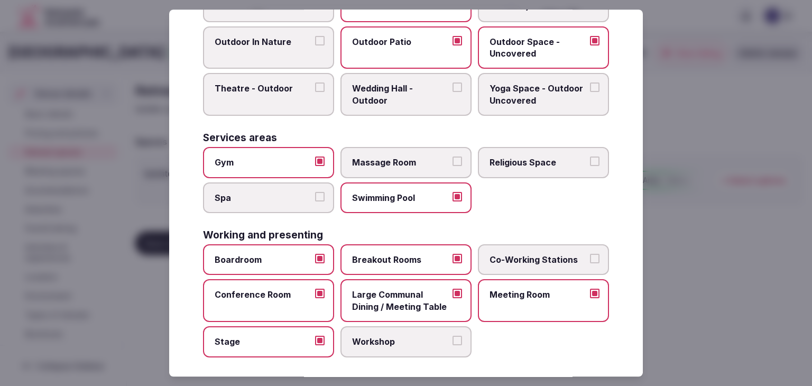
click at [382, 345] on label "Workshop" at bounding box center [405, 341] width 131 height 31
click at [452, 345] on button "Workshop" at bounding box center [457, 341] width 10 height 10
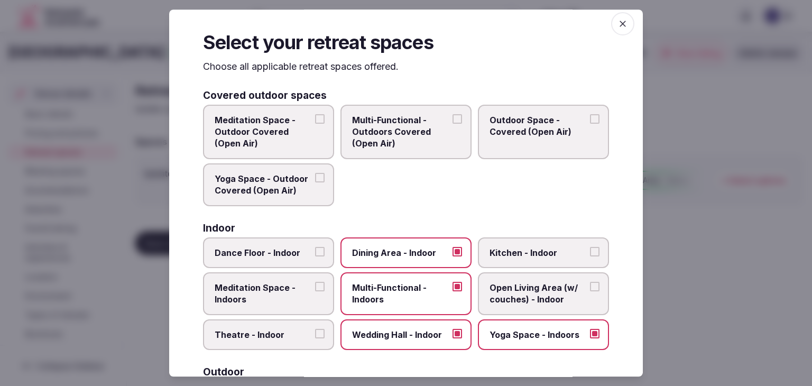
scroll to position [0, 0]
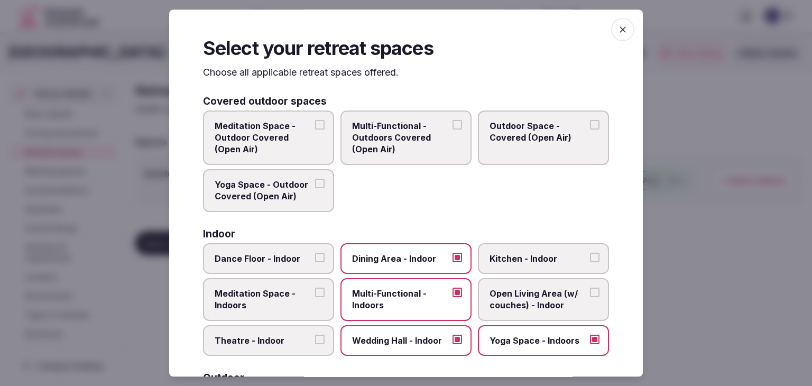
click at [626, 24] on div "Select your retreat spaces Choose all applicable retreat spaces offered. Covere…" at bounding box center [406, 193] width 474 height 367
click at [617, 30] on icon "button" at bounding box center [622, 29] width 11 height 11
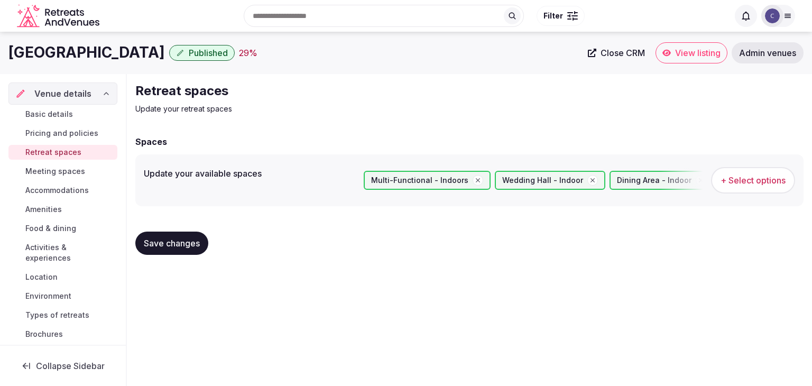
click at [184, 246] on span "Save changes" at bounding box center [172, 243] width 56 height 11
click at [65, 170] on span "Meeting spaces" at bounding box center [55, 171] width 60 height 11
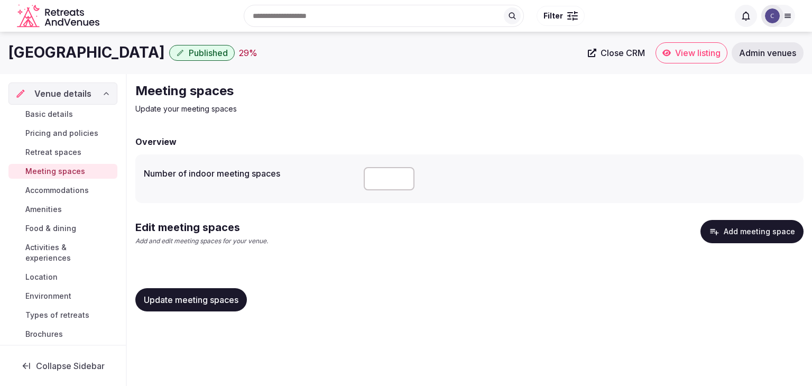
click at [779, 228] on button "Add meeting space" at bounding box center [751, 231] width 103 height 23
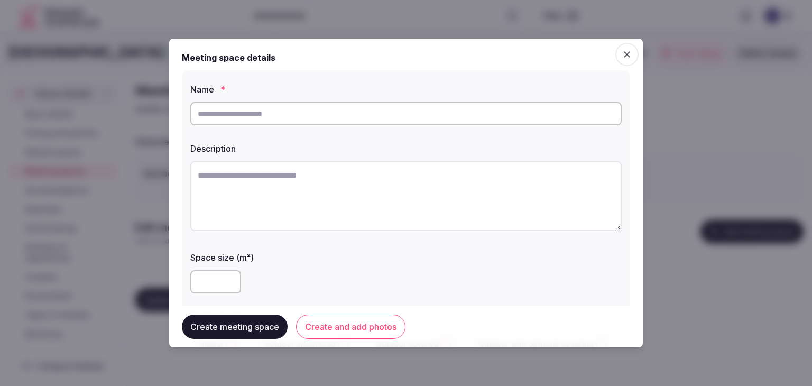
click at [309, 117] on input "text" at bounding box center [405, 113] width 431 height 23
paste input "********"
type input "********"
click at [372, 234] on div at bounding box center [405, 197] width 431 height 81
click at [351, 210] on textarea at bounding box center [405, 196] width 431 height 70
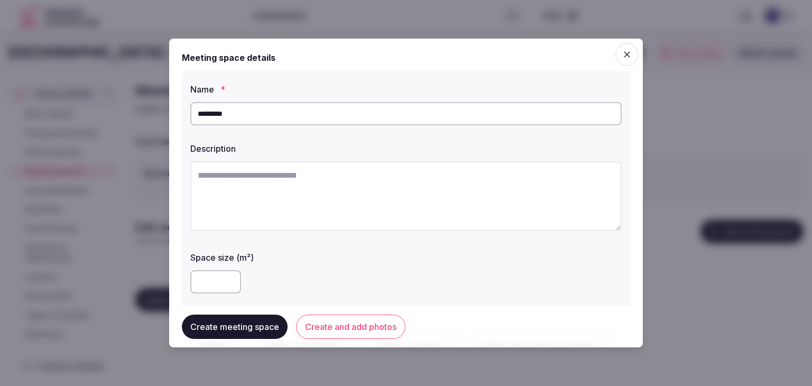
paste textarea "**********"
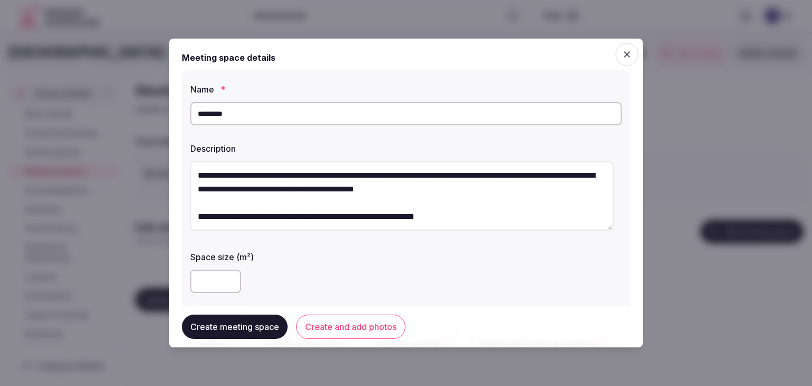
click at [350, 223] on textarea "**********" at bounding box center [401, 195] width 423 height 69
type textarea "**********"
click at [391, 286] on div at bounding box center [405, 281] width 431 height 23
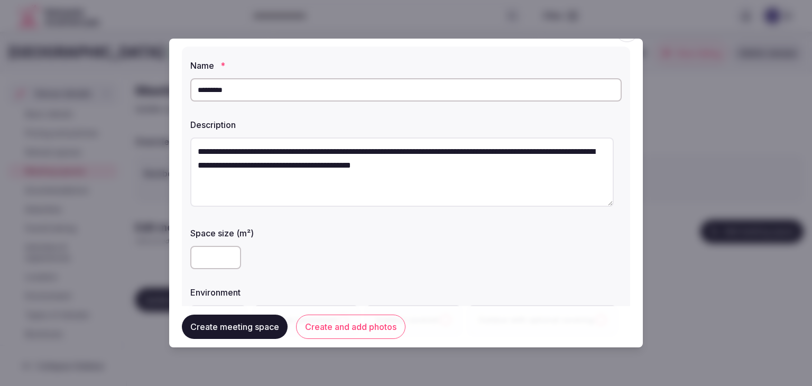
scroll to position [159, 0]
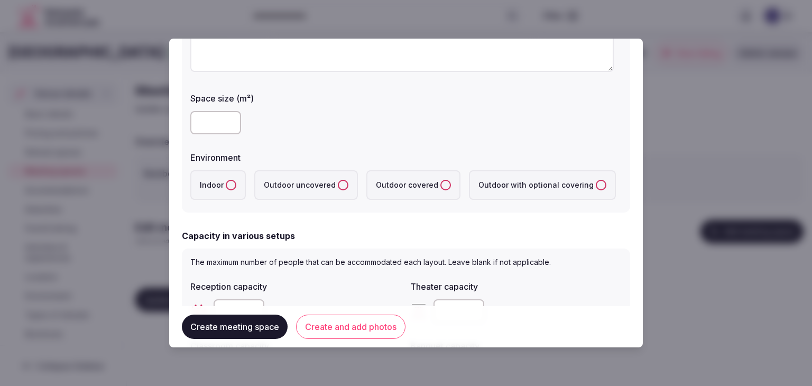
click at [232, 184] on button "Indoor" at bounding box center [231, 185] width 11 height 11
drag, startPoint x: 218, startPoint y: 118, endPoint x: 224, endPoint y: 119, distance: 5.8
click at [222, 119] on input "number" at bounding box center [215, 122] width 51 height 23
click at [362, 218] on form "**********" at bounding box center [406, 301] width 448 height 816
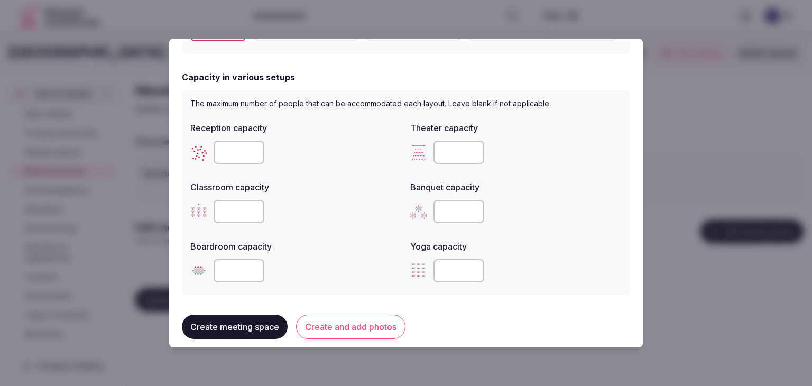
scroll to position [211, 0]
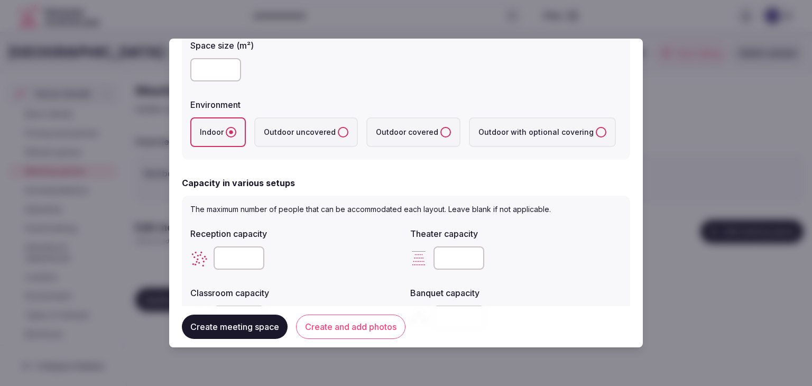
click at [224, 72] on input "***" at bounding box center [215, 69] width 51 height 23
type input "***"
click at [335, 174] on form "**********" at bounding box center [406, 248] width 448 height 816
click at [229, 259] on input "number" at bounding box center [239, 257] width 51 height 23
paste input "***"
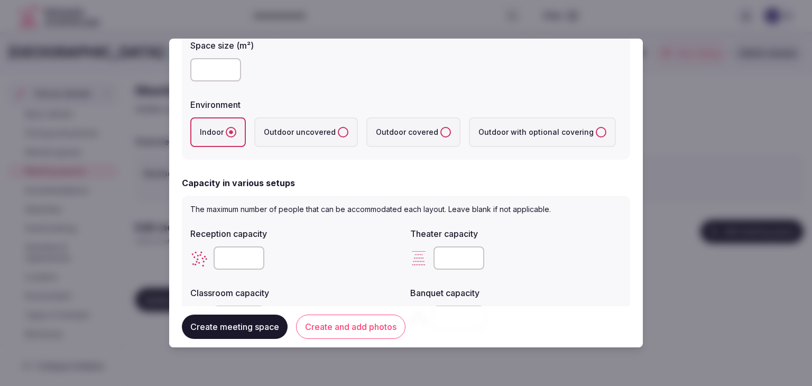
type input "***"
click at [458, 256] on input "number" at bounding box center [458, 257] width 51 height 23
paste input "***"
click at [441, 258] on input "***" at bounding box center [458, 257] width 51 height 23
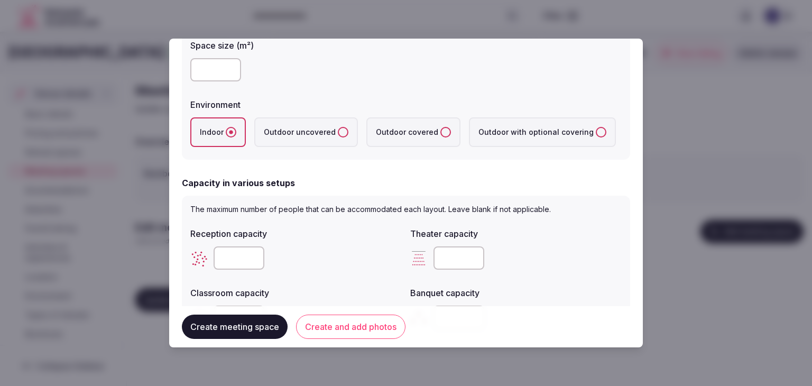
type input "***"
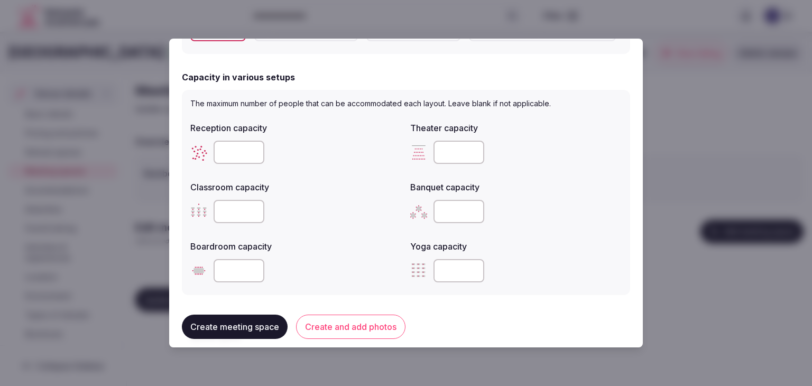
click at [438, 207] on input "number" at bounding box center [458, 211] width 51 height 23
type input "***"
click at [229, 209] on input "number" at bounding box center [239, 211] width 51 height 23
type input "***"
click at [320, 244] on label "Boardroom capacity" at bounding box center [295, 246] width 211 height 8
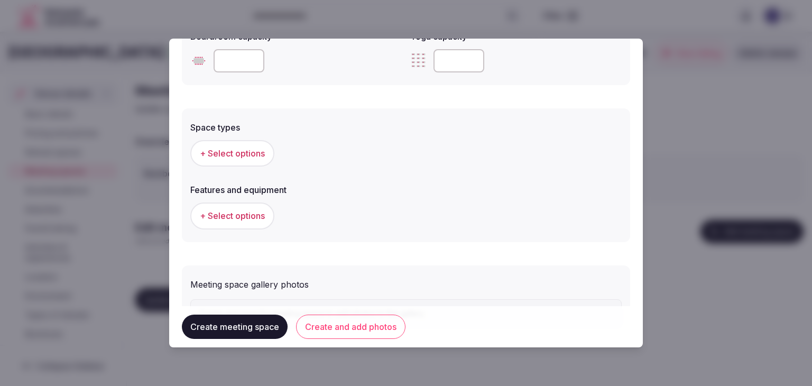
scroll to position [581, 0]
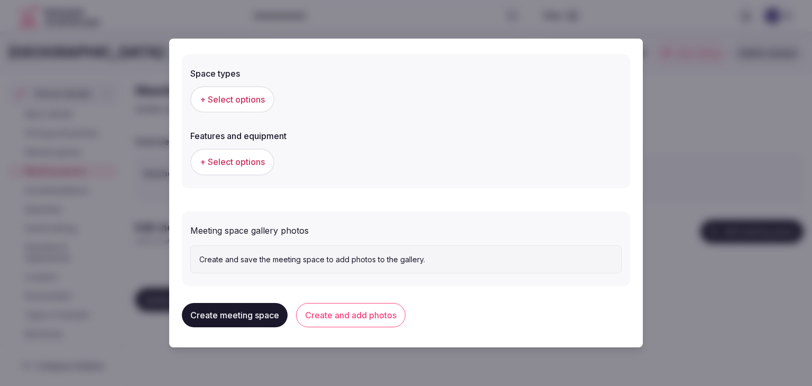
click at [230, 82] on div "+ Select options" at bounding box center [405, 99] width 431 height 35
click at [230, 94] on span "+ Select options" at bounding box center [232, 100] width 65 height 12
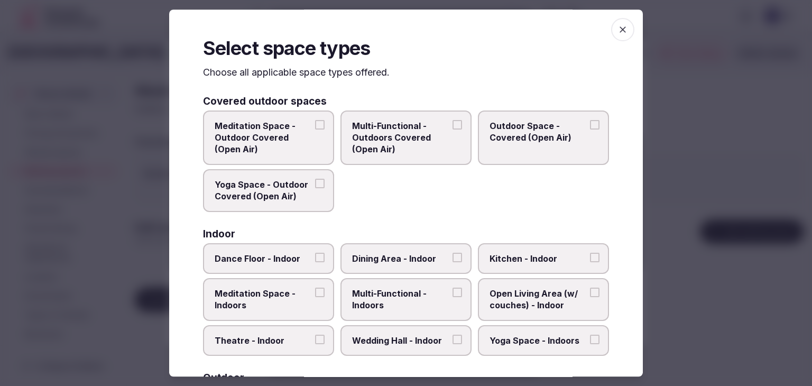
click at [421, 301] on span "Multi-Functional - Indoors" at bounding box center [400, 300] width 97 height 24
click at [452, 297] on button "Multi-Functional - Indoors" at bounding box center [457, 293] width 10 height 10
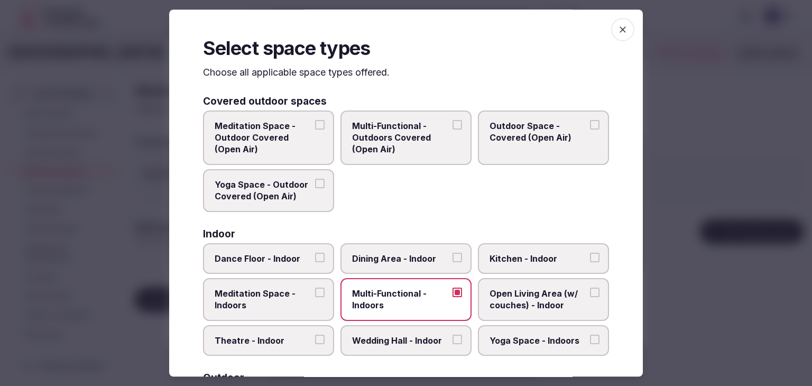
click at [414, 337] on span "Wedding Hall - Indoor" at bounding box center [400, 341] width 97 height 12
click at [452, 337] on button "Wedding Hall - Indoor" at bounding box center [457, 340] width 10 height 10
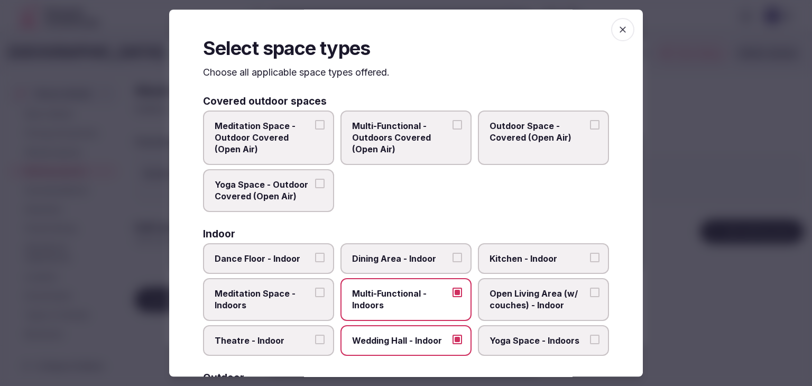
click at [414, 272] on label "Dining Area - Indoor" at bounding box center [405, 258] width 131 height 31
click at [452, 262] on button "Dining Area - Indoor" at bounding box center [457, 258] width 10 height 10
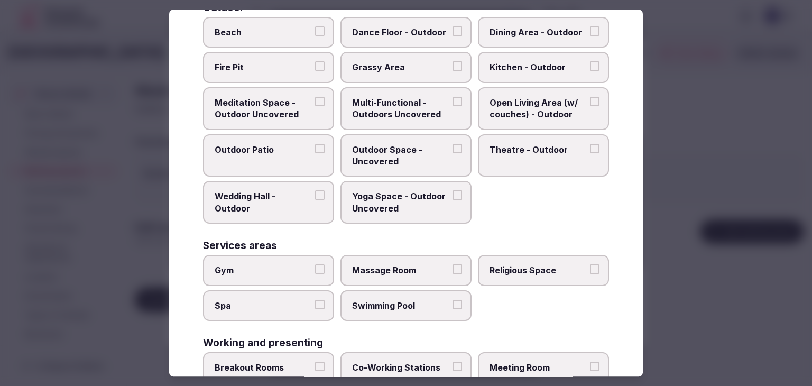
scroll to position [431, 0]
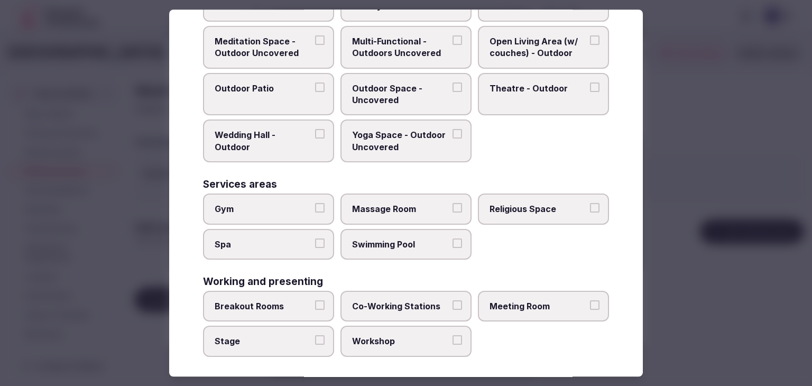
click at [533, 306] on span "Meeting Room" at bounding box center [537, 306] width 97 height 12
click at [590, 306] on button "Meeting Room" at bounding box center [595, 305] width 10 height 10
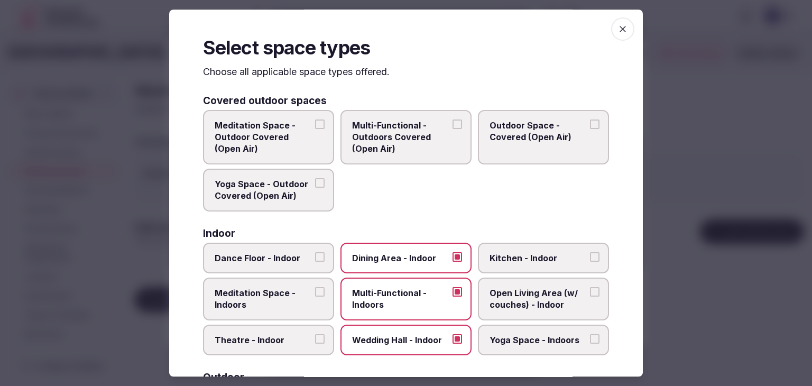
scroll to position [0, 0]
click at [617, 30] on icon "button" at bounding box center [622, 29] width 11 height 11
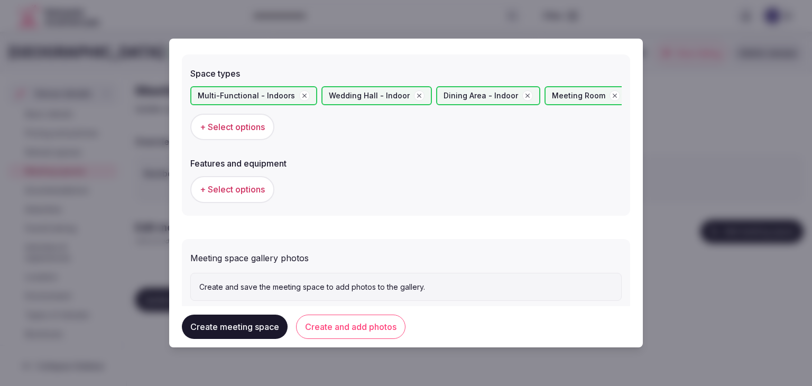
click at [258, 188] on span "+ Select options" at bounding box center [232, 189] width 65 height 12
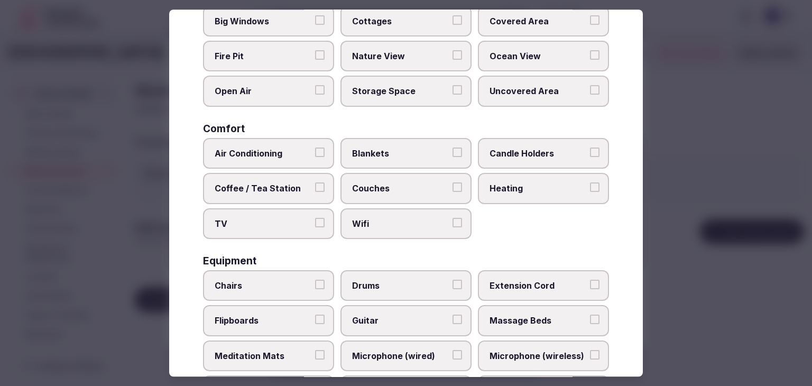
scroll to position [106, 0]
drag, startPoint x: 382, startPoint y: 221, endPoint x: 276, endPoint y: 208, distance: 106.1
click at [381, 221] on span "Wifi" at bounding box center [400, 223] width 97 height 12
click at [452, 221] on button "Wifi" at bounding box center [457, 222] width 10 height 10
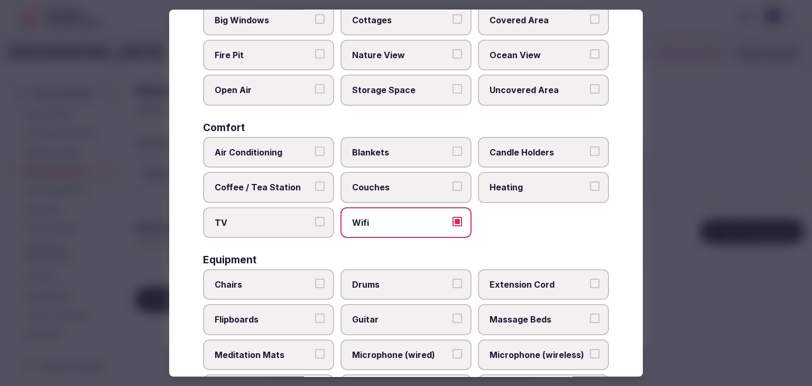
click at [266, 207] on label "TV" at bounding box center [268, 222] width 131 height 31
click at [315, 217] on button "TV" at bounding box center [320, 222] width 10 height 10
click at [262, 179] on label "Coffee / Tea Station" at bounding box center [268, 187] width 131 height 31
click at [315, 181] on button "Coffee / Tea Station" at bounding box center [320, 186] width 10 height 10
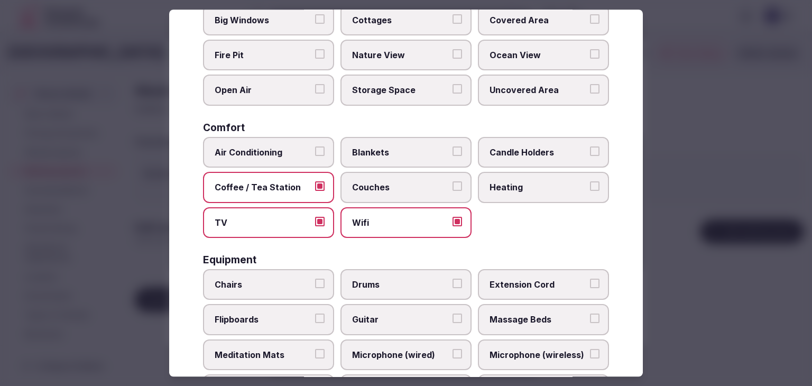
click at [264, 151] on span "Air Conditioning" at bounding box center [263, 152] width 97 height 12
click at [315, 151] on button "Air Conditioning" at bounding box center [320, 151] width 10 height 10
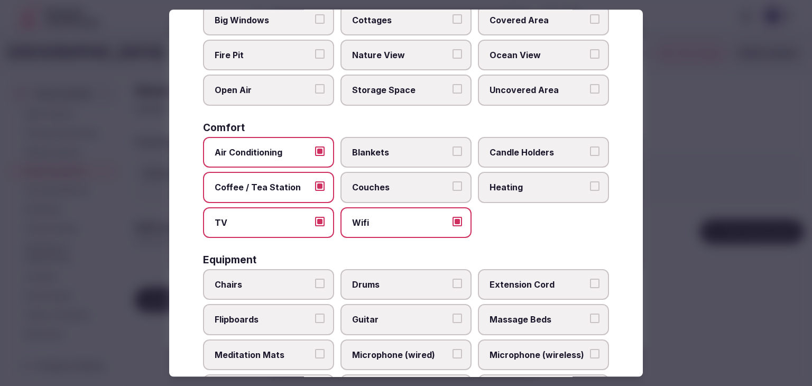
scroll to position [264, 0]
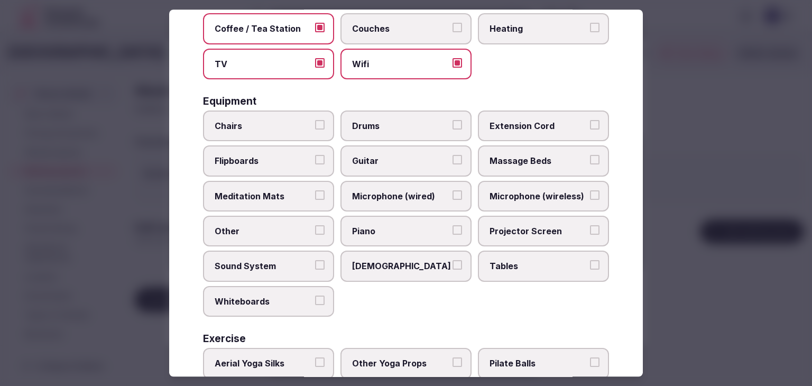
click at [502, 243] on div "Chairs Drums Extension Cord Flipboards Guitar Massage Beds Meditation Mats Micr…" at bounding box center [406, 213] width 406 height 206
click at [503, 220] on label "Projector Screen" at bounding box center [543, 231] width 131 height 31
click at [590, 225] on button "Projector Screen" at bounding box center [595, 230] width 10 height 10
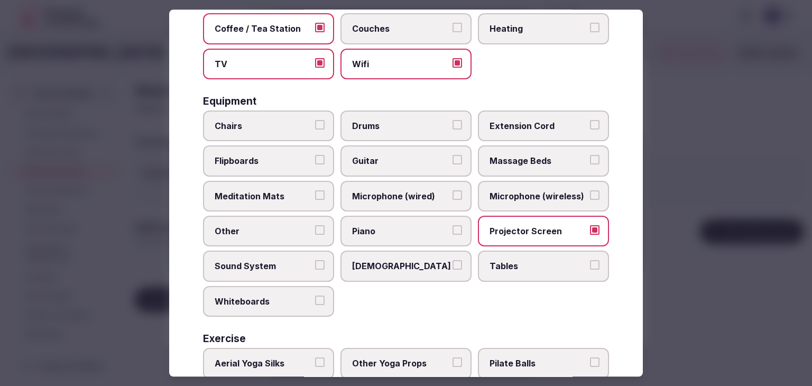
click at [503, 220] on label "Projector Screen" at bounding box center [543, 231] width 131 height 31
click at [590, 225] on button "Projector Screen" at bounding box center [595, 230] width 10 height 10
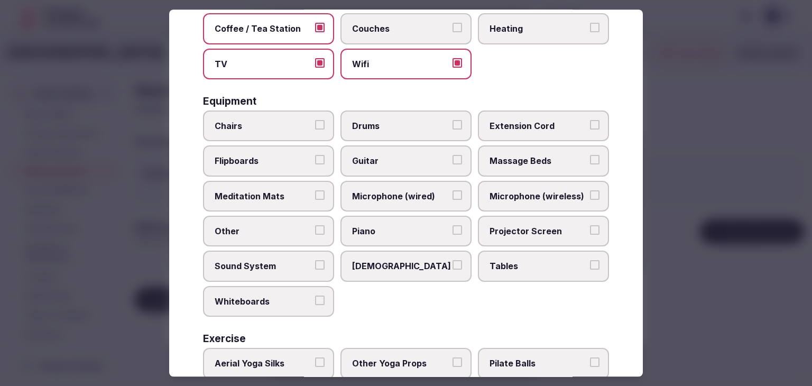
click at [516, 184] on label "Microphone (wireless)" at bounding box center [543, 196] width 131 height 31
click at [590, 190] on button "Microphone (wireless)" at bounding box center [595, 195] width 10 height 10
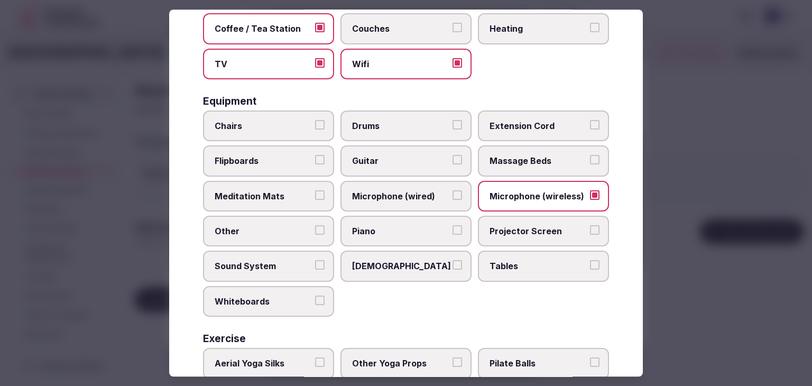
drag, startPoint x: 518, startPoint y: 220, endPoint x: 518, endPoint y: 230, distance: 10.0
click at [518, 221] on label "Projector Screen" at bounding box center [543, 231] width 131 height 31
click at [590, 225] on button "Projector Screen" at bounding box center [595, 230] width 10 height 10
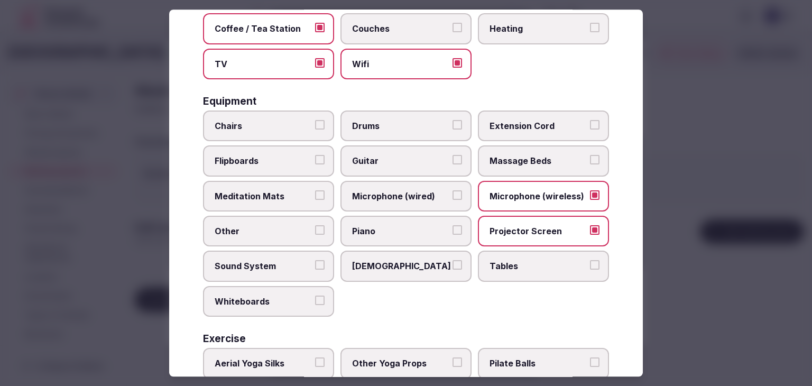
click at [518, 261] on span "Tables" at bounding box center [537, 267] width 97 height 12
click at [590, 261] on button "Tables" at bounding box center [595, 266] width 10 height 10
click at [221, 115] on label "Chairs" at bounding box center [268, 125] width 131 height 31
click at [315, 120] on button "Chairs" at bounding box center [320, 125] width 10 height 10
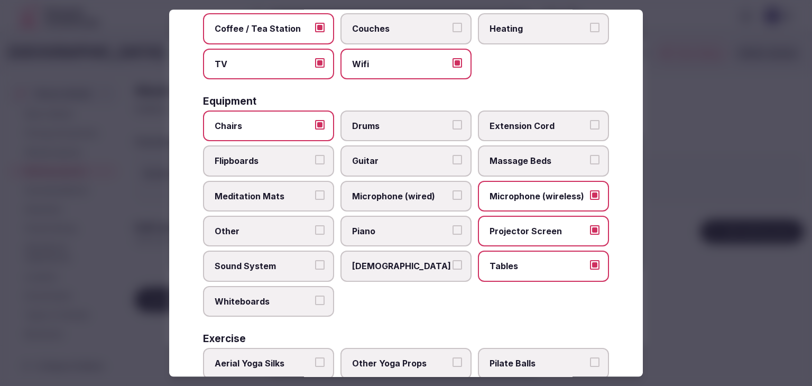
click at [247, 163] on span "Flipboards" at bounding box center [263, 161] width 97 height 12
click at [315, 163] on button "Flipboards" at bounding box center [320, 160] width 10 height 10
click at [252, 271] on label "Sound System" at bounding box center [268, 266] width 131 height 31
click at [315, 270] on button "Sound System" at bounding box center [320, 266] width 10 height 10
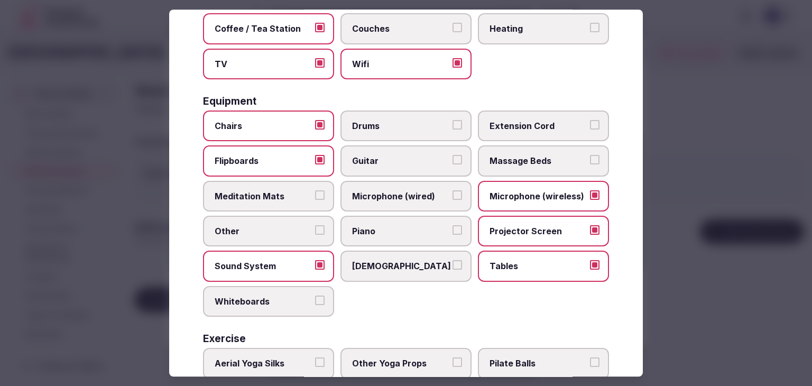
click at [253, 289] on label "Whiteboards" at bounding box center [268, 301] width 131 height 31
click at [315, 295] on button "Whiteboards" at bounding box center [320, 300] width 10 height 10
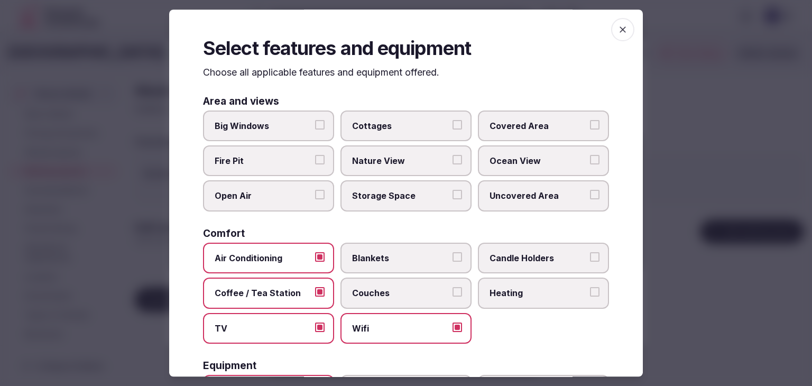
scroll to position [0, 0]
click at [620, 28] on icon "button" at bounding box center [623, 29] width 6 height 6
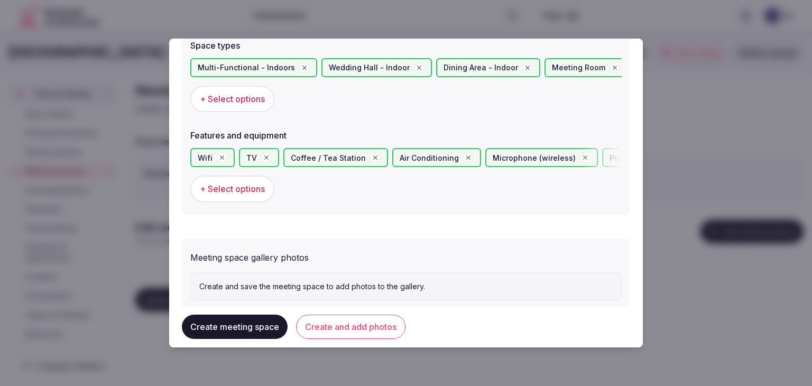
scroll to position [635, 0]
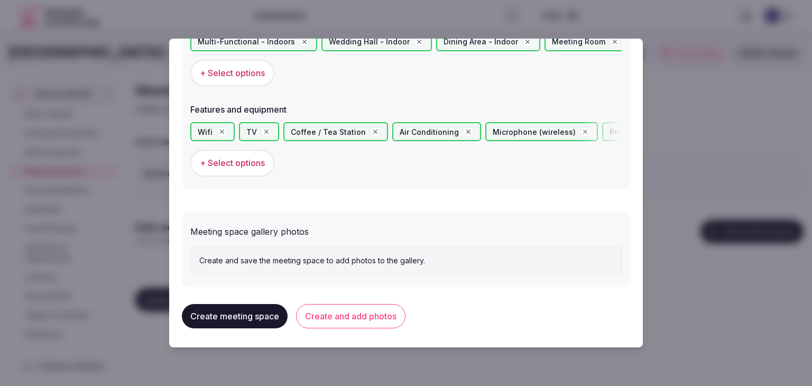
click at [379, 318] on button "Create and add photos" at bounding box center [350, 316] width 109 height 24
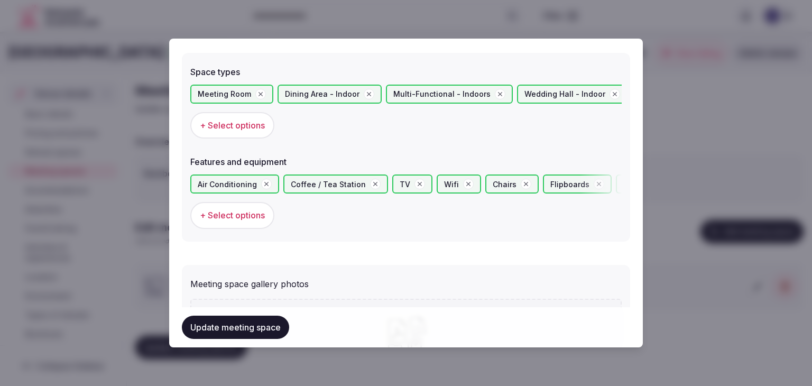
scroll to position [634, 0]
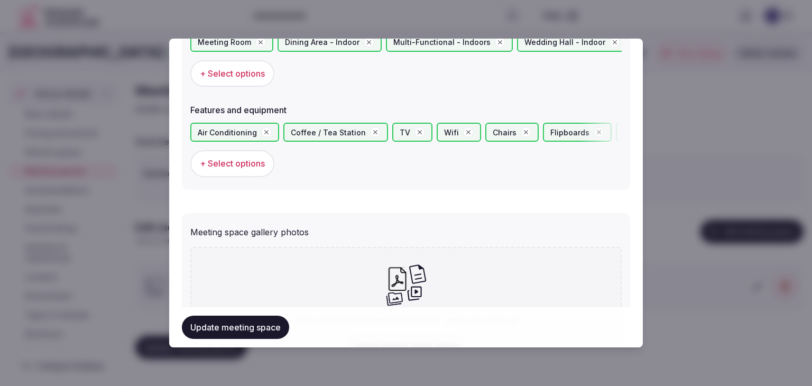
click at [405, 272] on icon at bounding box center [397, 279] width 24 height 24
type input "**********"
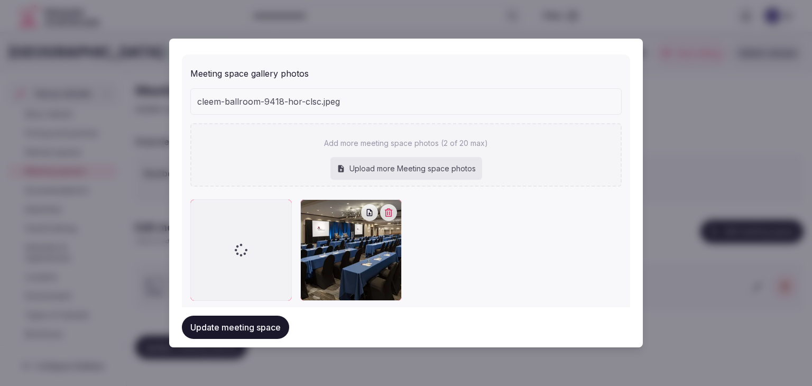
scroll to position [791, 0]
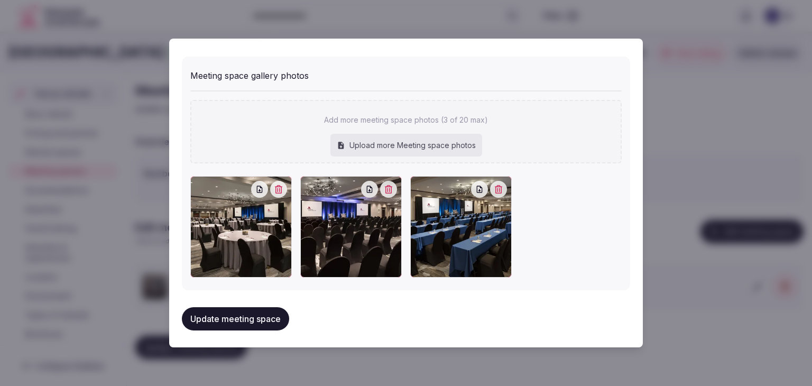
click at [271, 316] on button "Update meeting space" at bounding box center [235, 318] width 107 height 23
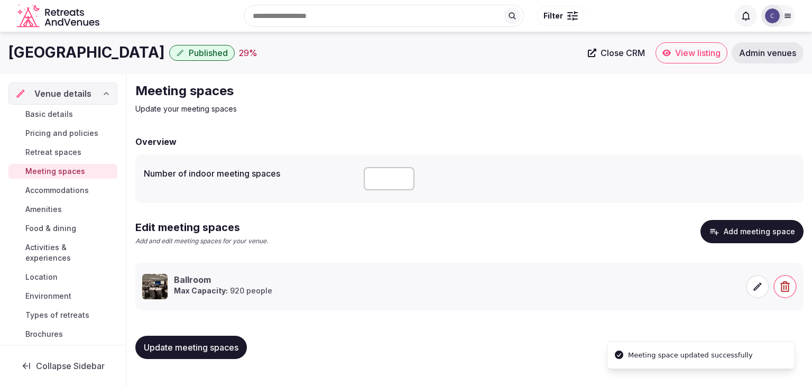
click at [225, 340] on button "Update meeting spaces" at bounding box center [191, 347] width 112 height 23
click at [66, 189] on span "Accommodations" at bounding box center [56, 190] width 63 height 11
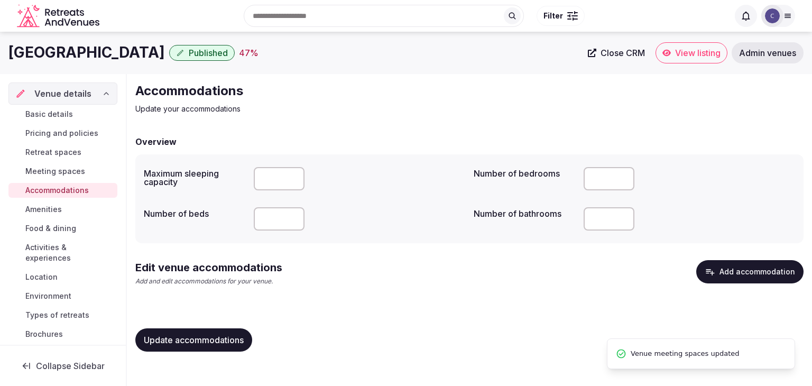
click at [728, 272] on button "Add accommodation" at bounding box center [749, 271] width 107 height 23
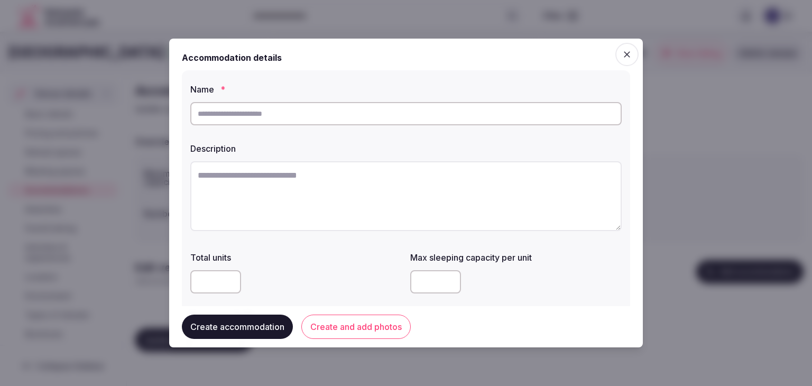
click at [369, 109] on input "text" at bounding box center [405, 113] width 431 height 23
type input "**********"
click at [337, 200] on textarea at bounding box center [405, 196] width 431 height 70
paste textarea "**********"
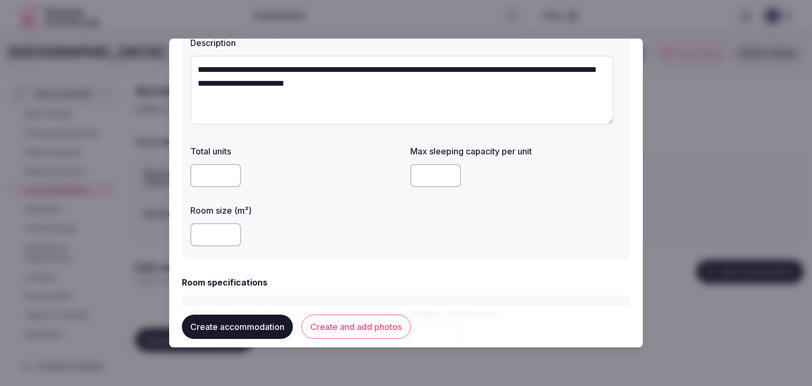
scroll to position [159, 0]
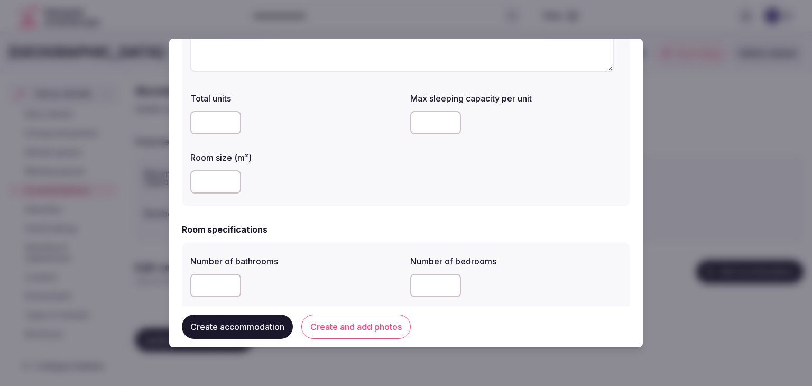
type textarea "**********"
click at [195, 179] on input "number" at bounding box center [215, 181] width 51 height 23
type input "**"
click at [426, 125] on input "number" at bounding box center [435, 122] width 51 height 23
type input "*"
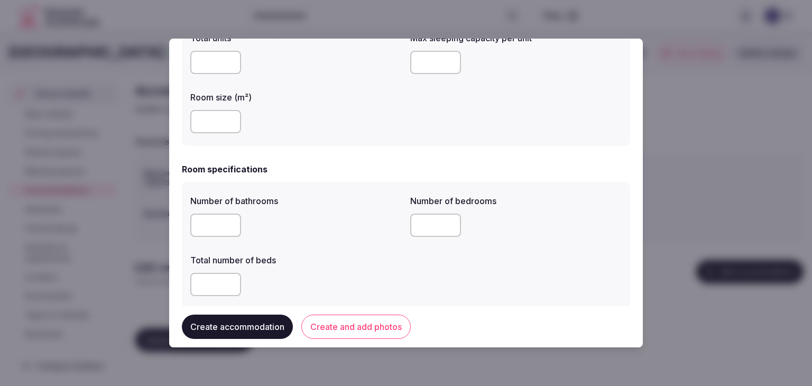
scroll to position [264, 0]
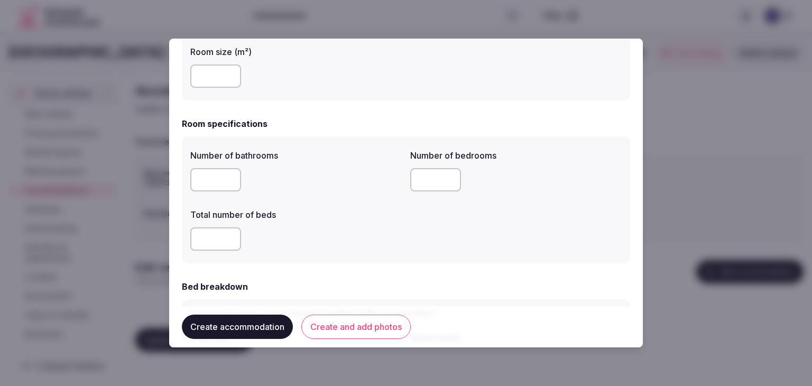
drag, startPoint x: 188, startPoint y: 185, endPoint x: 200, endPoint y: 185, distance: 11.6
click at [190, 185] on div "Number of bathrooms Number of bedrooms Total number of beds" at bounding box center [406, 199] width 448 height 127
click at [206, 181] on input "number" at bounding box center [215, 179] width 51 height 23
type input "*"
click at [208, 242] on input "number" at bounding box center [215, 238] width 51 height 23
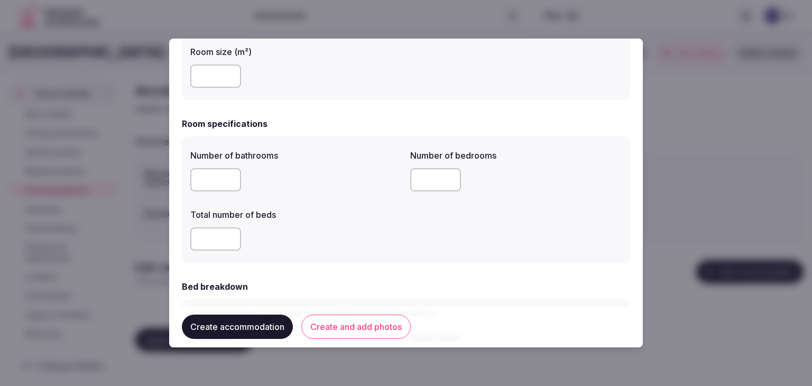
type input "*"
click at [315, 239] on div "*" at bounding box center [295, 238] width 211 height 23
click at [427, 179] on input "number" at bounding box center [435, 179] width 51 height 23
type input "*"
click at [391, 237] on div "*" at bounding box center [295, 238] width 211 height 23
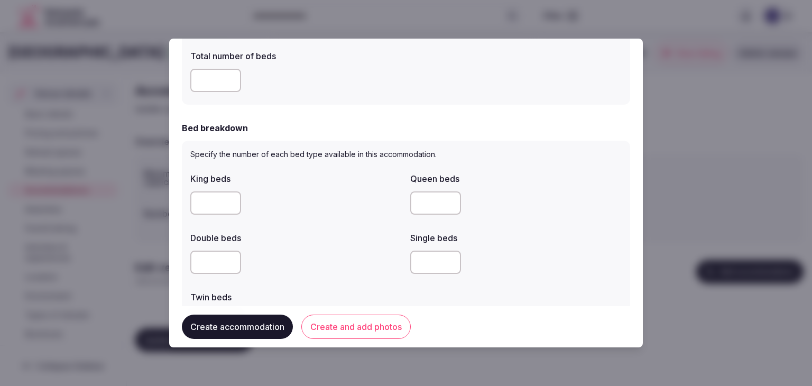
scroll to position [529, 0]
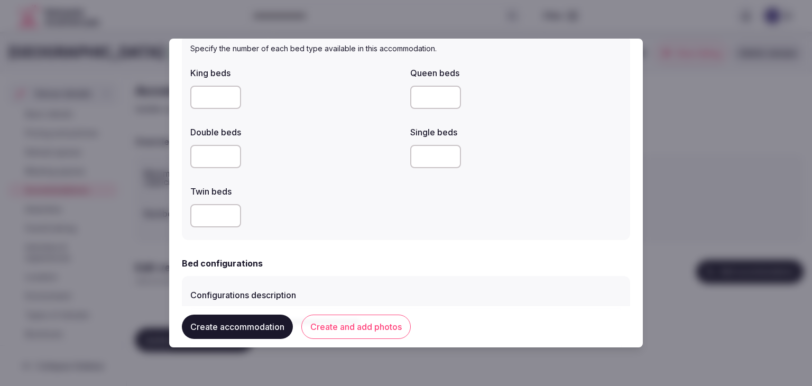
click at [201, 95] on input "number" at bounding box center [215, 97] width 51 height 23
type input "*"
click at [321, 147] on div at bounding box center [295, 156] width 211 height 23
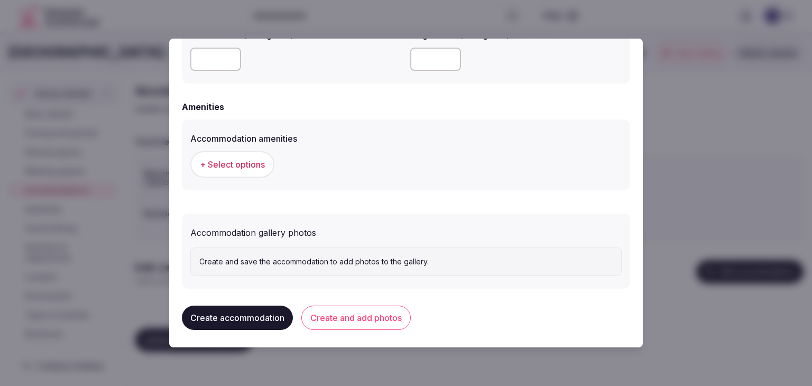
scroll to position [960, 0]
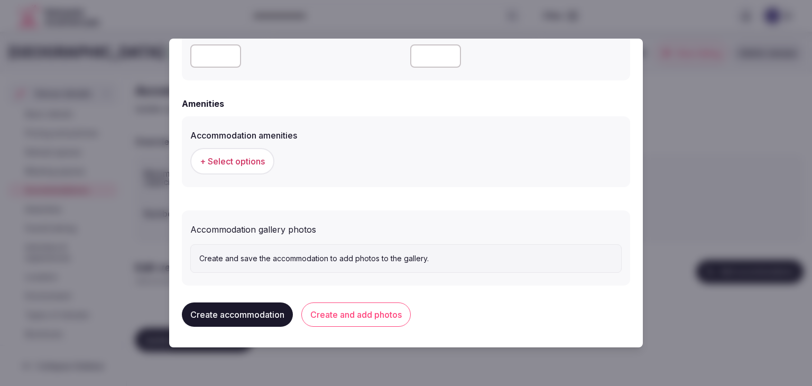
click at [231, 157] on span "+ Select options" at bounding box center [232, 161] width 65 height 12
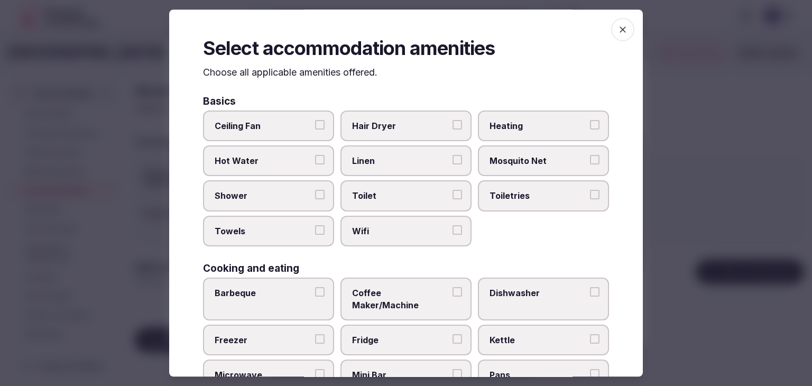
click at [423, 235] on label "Wifi" at bounding box center [405, 231] width 131 height 31
click at [452, 235] on button "Wifi" at bounding box center [457, 230] width 10 height 10
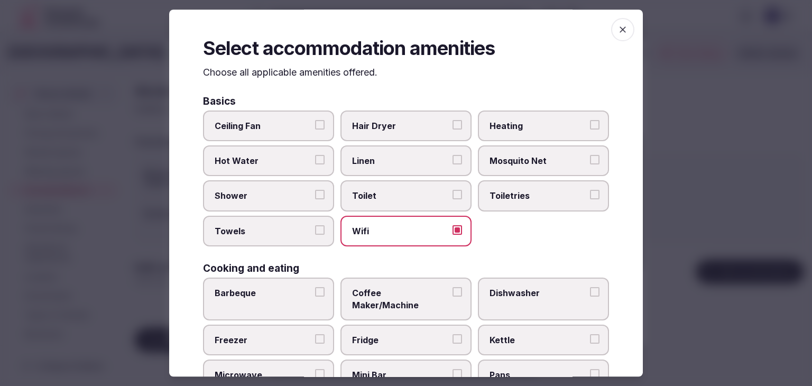
click at [551, 175] on label "Mosquito Net" at bounding box center [543, 160] width 131 height 31
click at [590, 164] on button "Mosquito Net" at bounding box center [595, 160] width 10 height 10
click at [542, 191] on span "Toiletries" at bounding box center [537, 196] width 97 height 12
click at [590, 191] on button "Toiletries" at bounding box center [595, 195] width 10 height 10
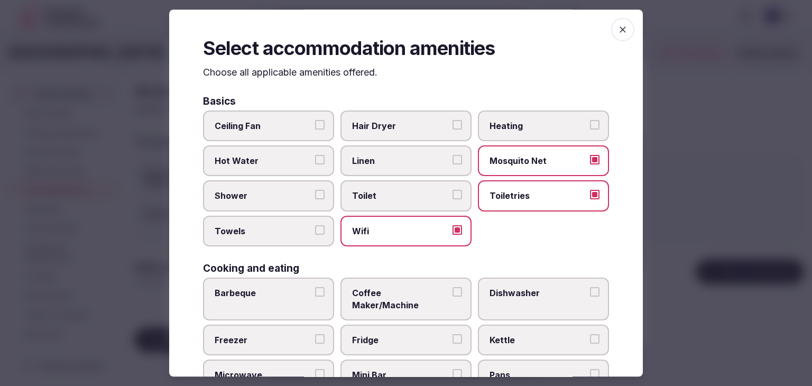
drag, startPoint x: 533, startPoint y: 156, endPoint x: 509, endPoint y: 145, distance: 27.0
click at [531, 156] on span "Mosquito Net" at bounding box center [537, 161] width 97 height 12
click at [590, 156] on button "Mosquito Net" at bounding box center [595, 160] width 10 height 10
click at [429, 125] on span "Hair Dryer" at bounding box center [400, 126] width 97 height 12
click at [452, 125] on button "Hair Dryer" at bounding box center [457, 125] width 10 height 10
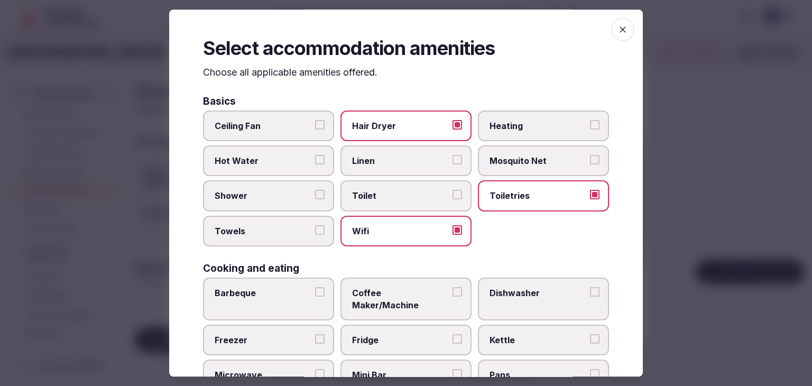
click at [276, 194] on span "Shower" at bounding box center [263, 196] width 97 height 12
click at [315, 194] on button "Shower" at bounding box center [320, 195] width 10 height 10
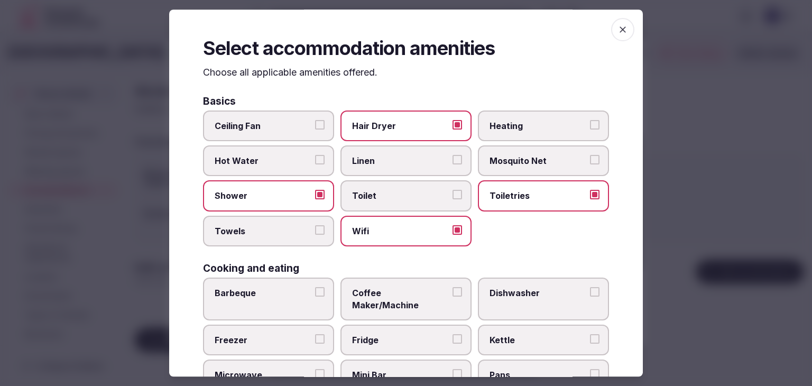
click at [267, 233] on span "Towels" at bounding box center [263, 231] width 97 height 12
click at [315, 233] on button "Towels" at bounding box center [320, 230] width 10 height 10
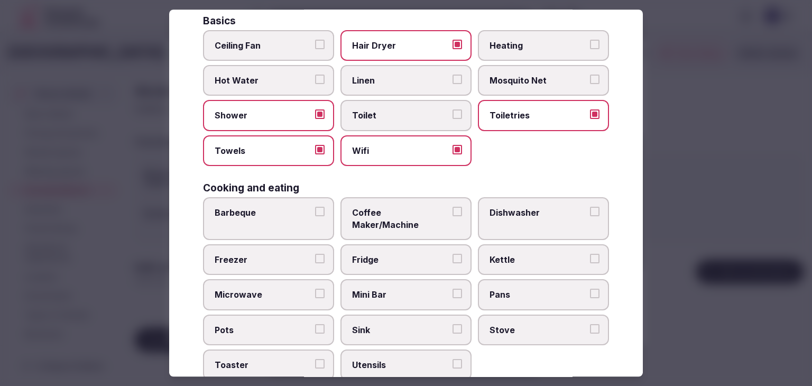
scroll to position [159, 0]
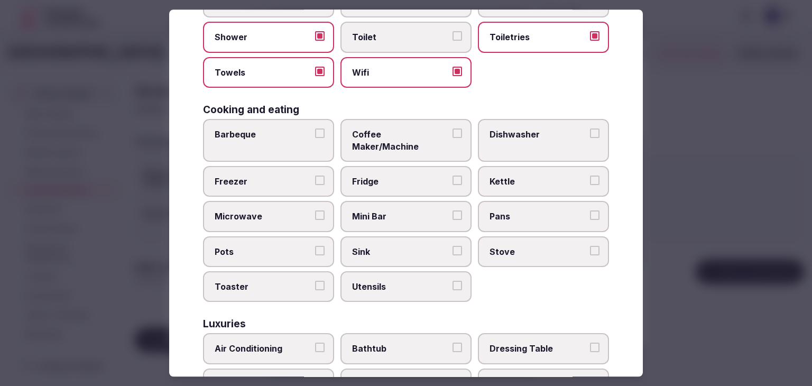
click at [369, 145] on label "Coffee Maker/Machine" at bounding box center [405, 140] width 131 height 43
click at [452, 138] on button "Coffee Maker/Machine" at bounding box center [457, 133] width 10 height 10
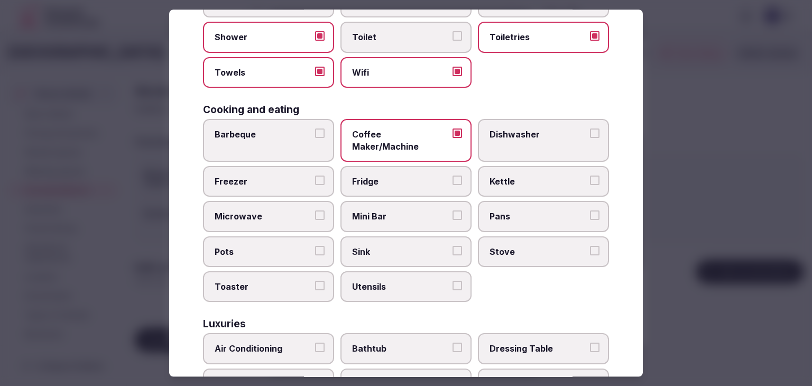
click at [375, 175] on span "Fridge" at bounding box center [400, 181] width 97 height 12
click at [452, 175] on button "Fridge" at bounding box center [457, 180] width 10 height 10
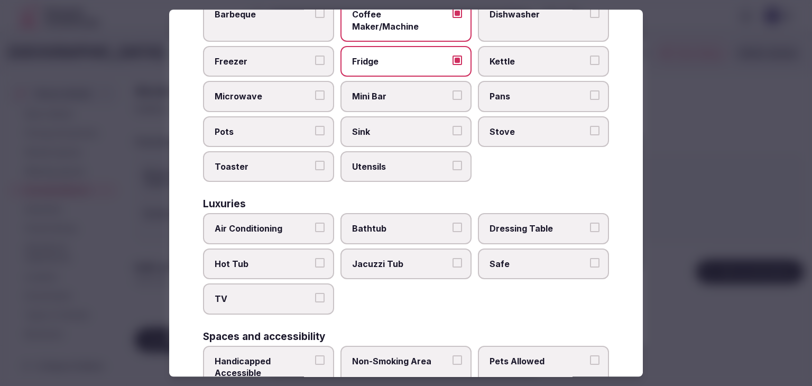
scroll to position [317, 0]
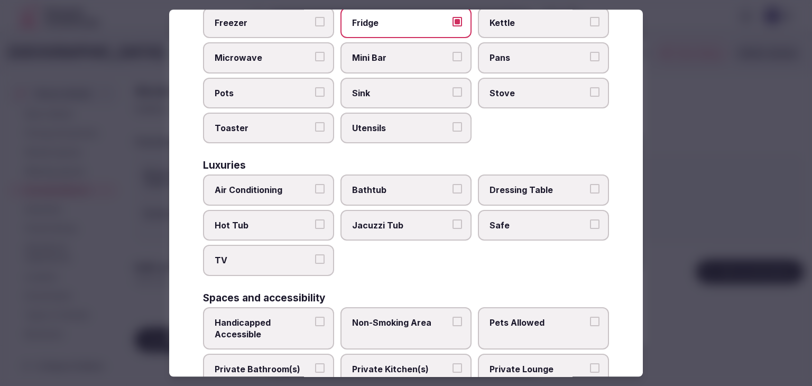
click at [275, 175] on label "Air Conditioning" at bounding box center [268, 190] width 131 height 31
click at [315, 184] on button "Air Conditioning" at bounding box center [320, 189] width 10 height 10
click at [287, 261] on div "Basics Ceiling Fan Hair Dryer Heating Hot Water Linen Mosquito Net Shower Toile…" at bounding box center [406, 195] width 406 height 832
click at [501, 210] on label "Safe" at bounding box center [543, 225] width 131 height 31
click at [590, 219] on button "Safe" at bounding box center [595, 224] width 10 height 10
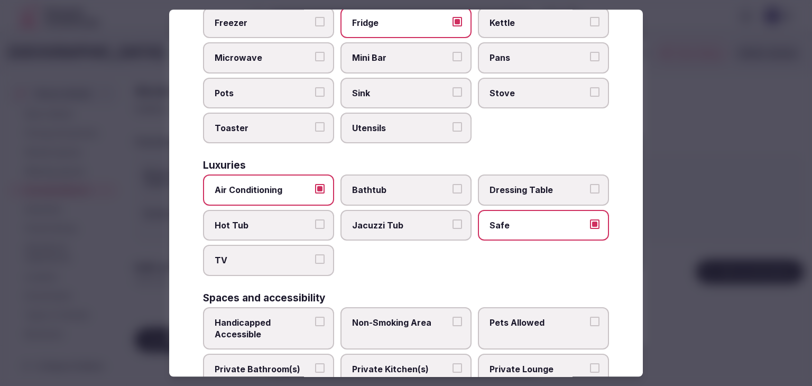
click at [256, 253] on label "TV" at bounding box center [268, 260] width 131 height 31
click at [315, 255] on button "TV" at bounding box center [320, 260] width 10 height 10
click at [278, 364] on span "Private Bathroom(s)" at bounding box center [263, 370] width 97 height 12
click at [315, 364] on button "Private Bathroom(s)" at bounding box center [320, 369] width 10 height 10
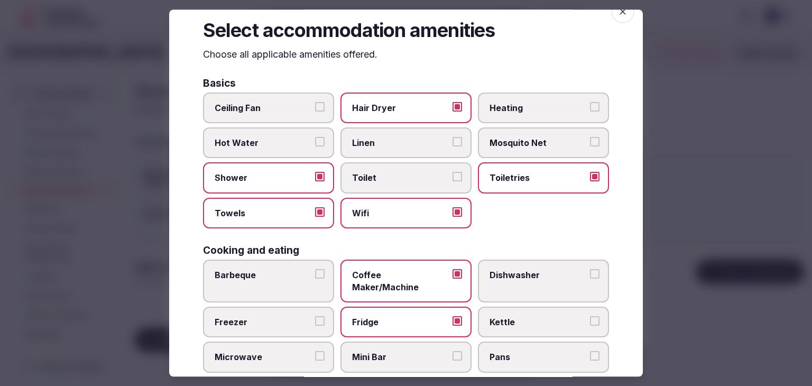
scroll to position [0, 0]
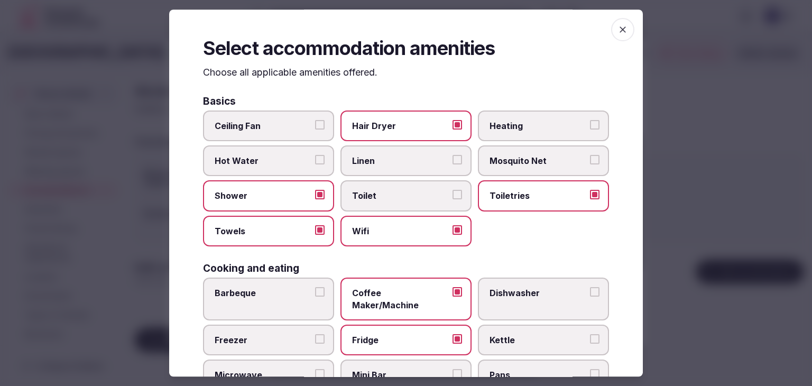
click at [613, 38] on span "button" at bounding box center [622, 29] width 23 height 23
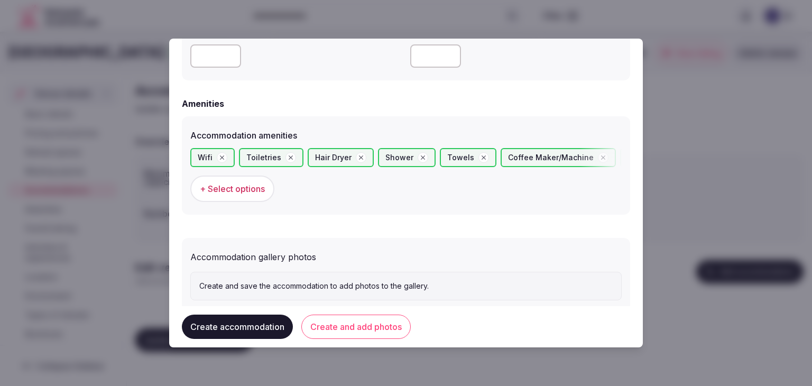
click at [388, 333] on button "Create and add photos" at bounding box center [355, 327] width 109 height 24
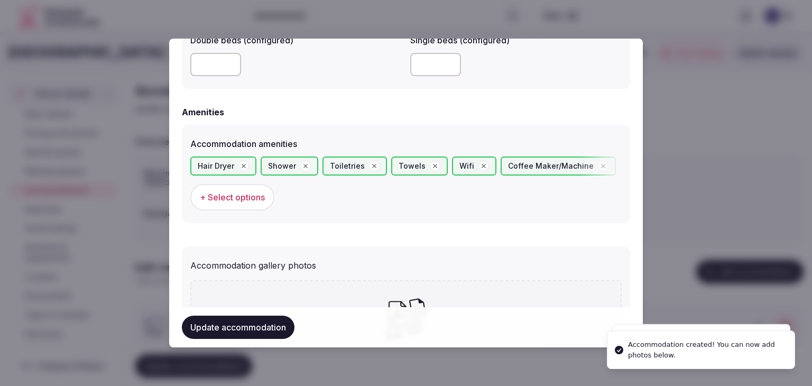
scroll to position [1084, 0]
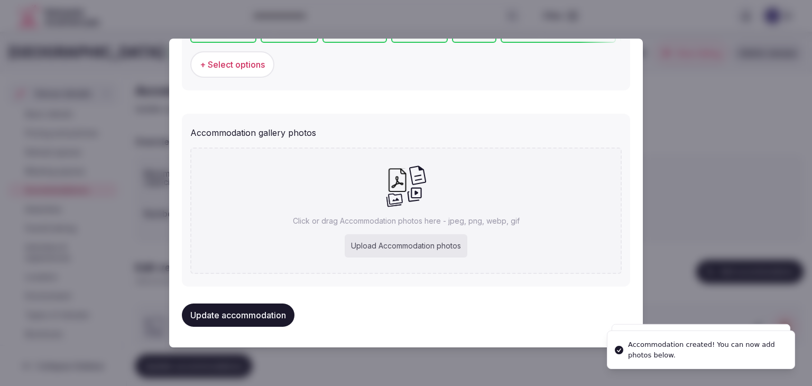
click at [357, 245] on div "Upload Accommodation photos" at bounding box center [406, 245] width 123 height 23
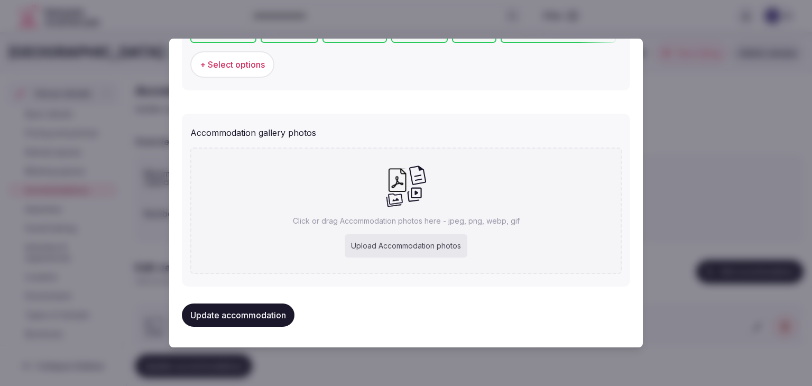
type input "**********"
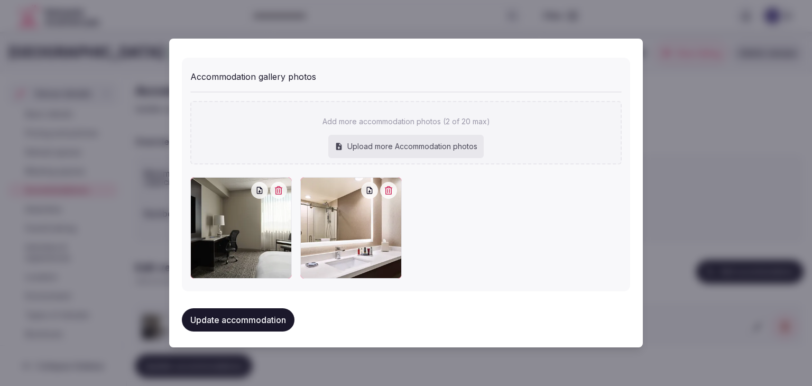
scroll to position [1142, 0]
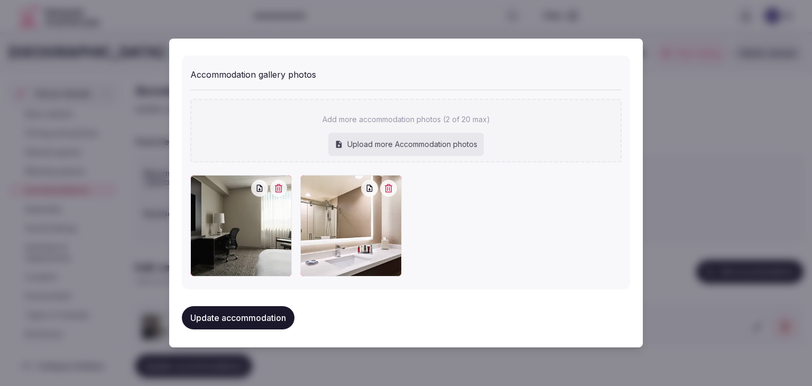
click at [253, 311] on button "Update accommodation" at bounding box center [238, 317] width 113 height 23
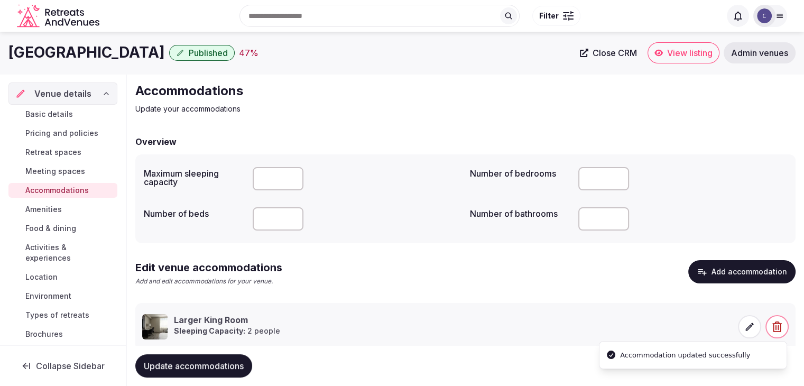
click at [225, 368] on span "Update accommodations" at bounding box center [194, 365] width 100 height 11
click at [41, 214] on span "Amenities" at bounding box center [43, 209] width 36 height 11
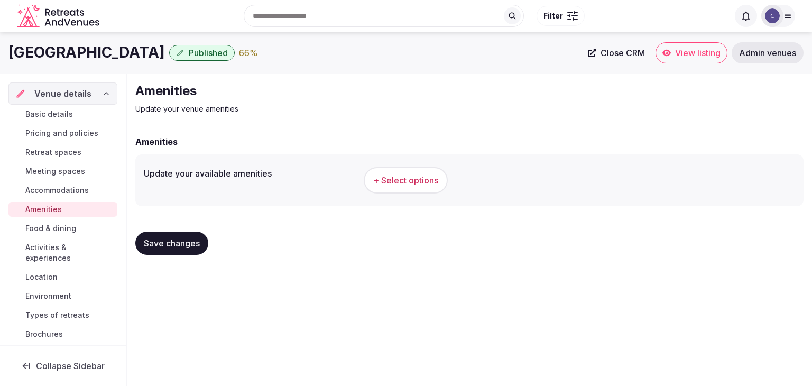
drag, startPoint x: 440, startPoint y: 187, endPoint x: 433, endPoint y: 190, distance: 7.6
click at [433, 190] on button "+ Select options" at bounding box center [406, 180] width 84 height 26
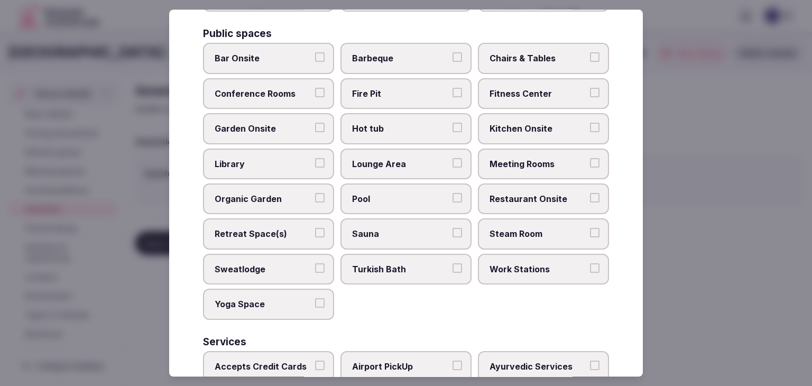
scroll to position [569, 0]
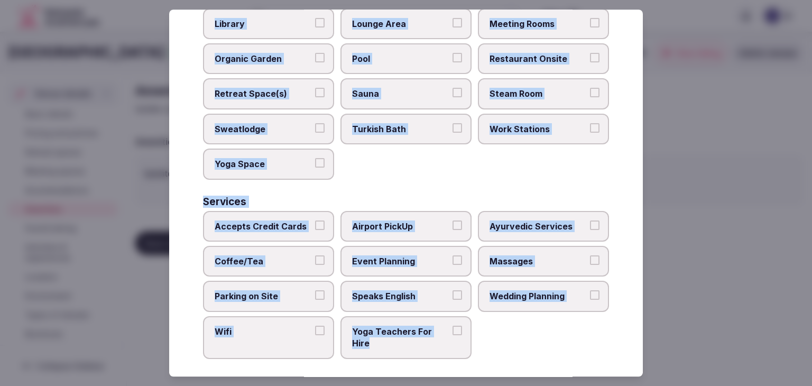
drag, startPoint x: 195, startPoint y: 72, endPoint x: 469, endPoint y: 358, distance: 395.9
click at [469, 358] on div "Select your venue amenities Choose all applicable amenities offered. Activities…" at bounding box center [406, 193] width 474 height 367
copy div "Choose all applicable amenities offered. Activities Bicycles Camping Allowed On…"
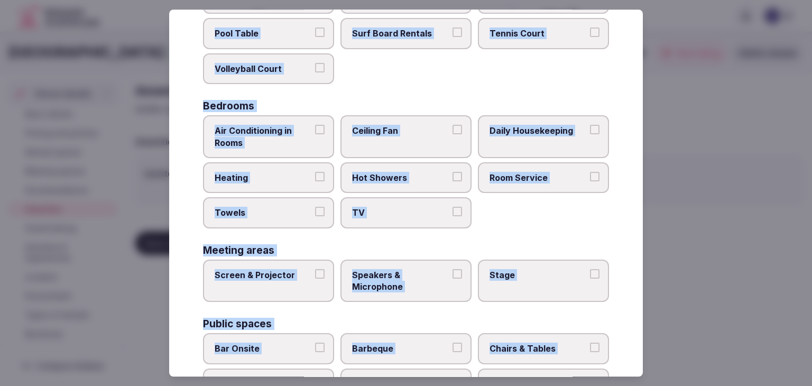
scroll to position [41, 0]
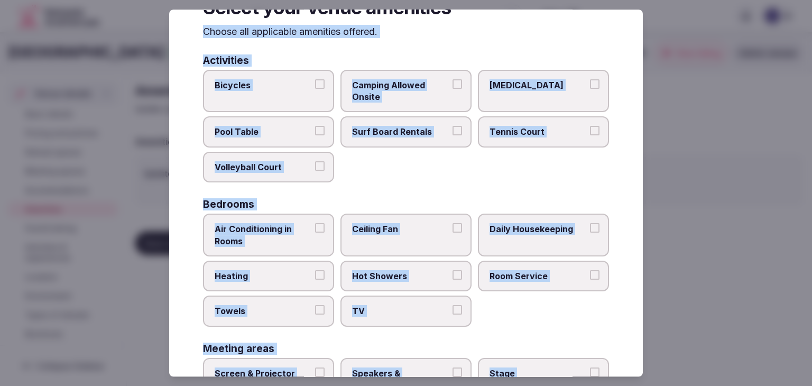
click at [302, 242] on span "Air Conditioning in Rooms" at bounding box center [263, 235] width 97 height 24
click at [315, 233] on button "Air Conditioning in Rooms" at bounding box center [320, 228] width 10 height 10
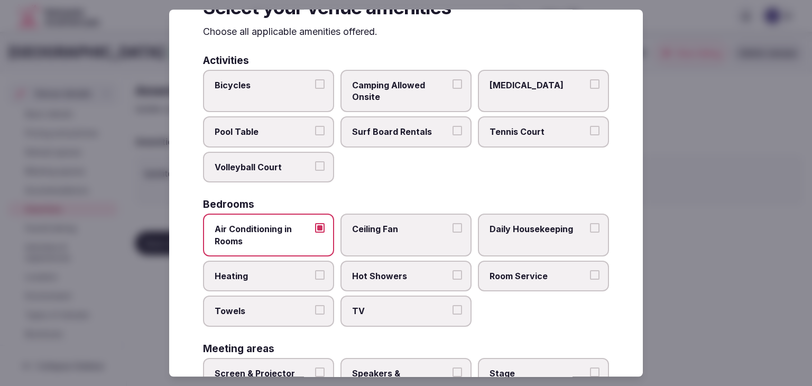
click at [533, 220] on label "Daily Housekeeping" at bounding box center [543, 235] width 131 height 43
click at [590, 223] on button "Daily Housekeeping" at bounding box center [595, 228] width 10 height 10
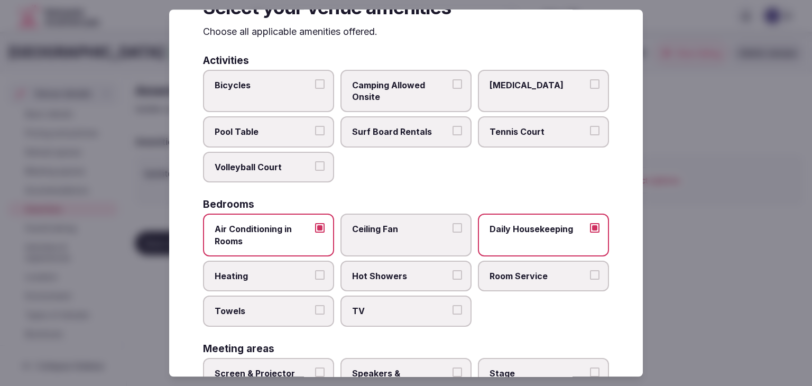
click at [301, 266] on label "Heating" at bounding box center [268, 276] width 131 height 31
click at [315, 270] on button "Heating" at bounding box center [320, 275] width 10 height 10
click at [503, 270] on span "Room Service" at bounding box center [537, 276] width 97 height 12
click at [590, 270] on button "Room Service" at bounding box center [595, 275] width 10 height 10
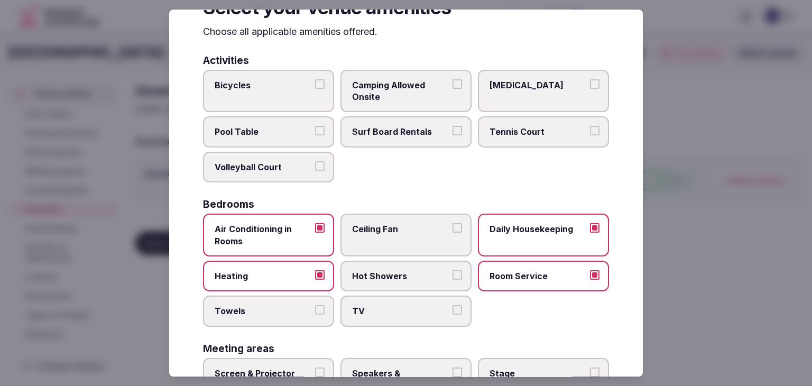
click at [395, 296] on label "TV" at bounding box center [405, 311] width 131 height 31
click at [452, 306] on button "TV" at bounding box center [457, 311] width 10 height 10
click at [296, 313] on span "Towels" at bounding box center [263, 312] width 97 height 12
click at [315, 313] on button "Towels" at bounding box center [320, 311] width 10 height 10
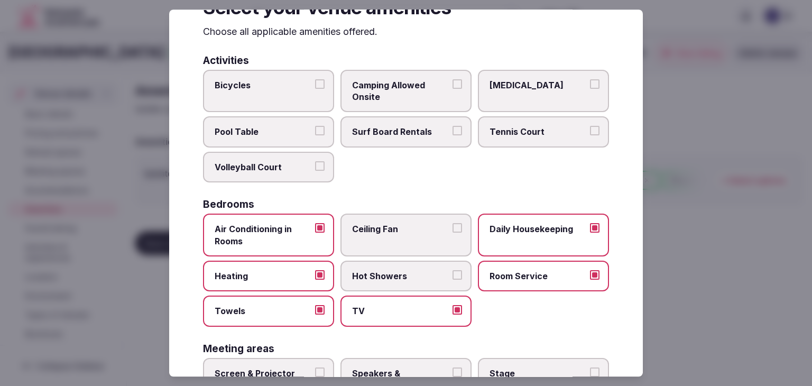
scroll to position [146, 0]
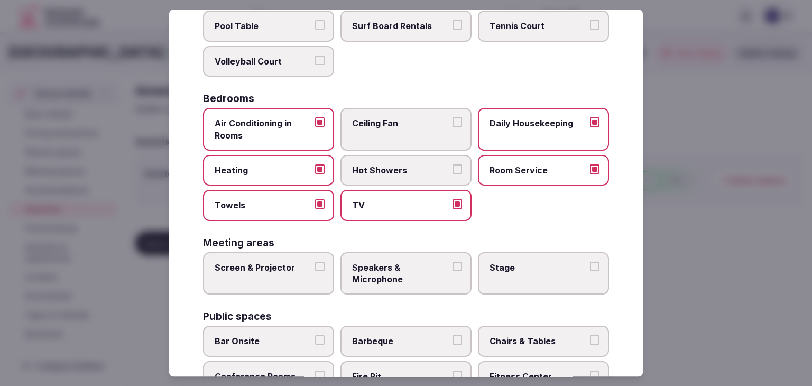
click at [322, 267] on label "Screen & Projector" at bounding box center [268, 273] width 131 height 43
click at [322, 267] on button "Screen & Projector" at bounding box center [320, 267] width 10 height 10
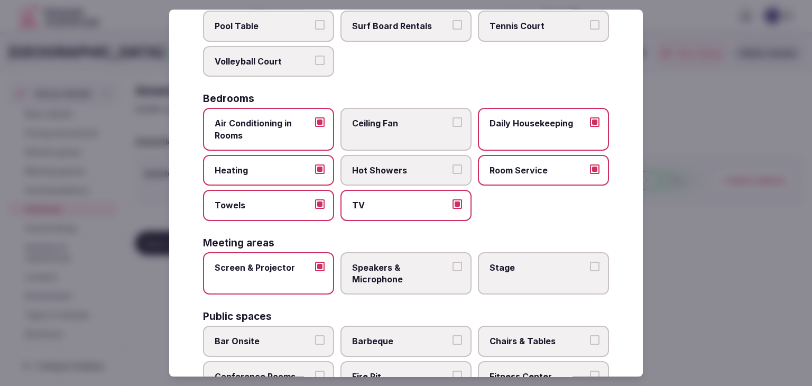
click at [357, 263] on span "Speakers & Microphone" at bounding box center [400, 274] width 97 height 24
click at [452, 263] on button "Speakers & Microphone" at bounding box center [457, 267] width 10 height 10
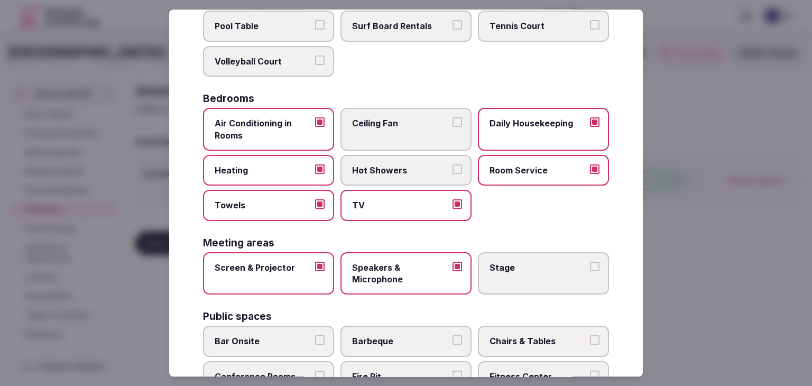
click at [522, 275] on label "Stage" at bounding box center [543, 273] width 131 height 43
click at [590, 271] on button "Stage" at bounding box center [595, 267] width 10 height 10
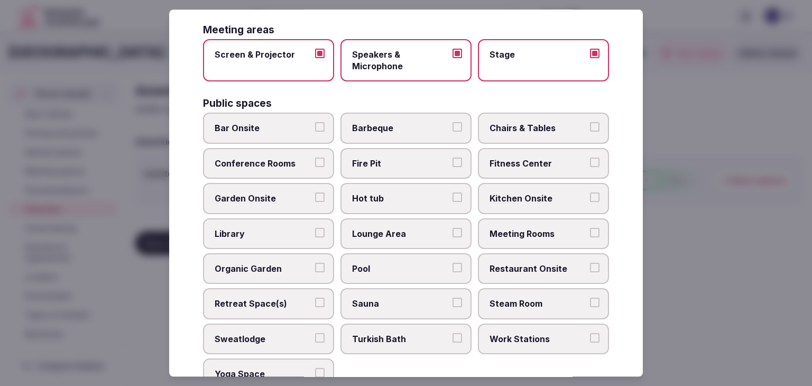
scroll to position [358, 0]
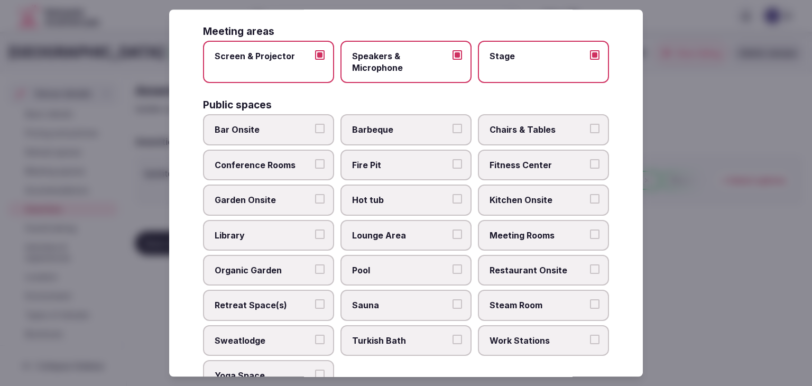
drag, startPoint x: 274, startPoint y: 126, endPoint x: 342, endPoint y: 125, distance: 67.7
click at [275, 126] on span "Bar Onsite" at bounding box center [263, 130] width 97 height 12
click at [315, 126] on button "Bar Onsite" at bounding box center [320, 129] width 10 height 10
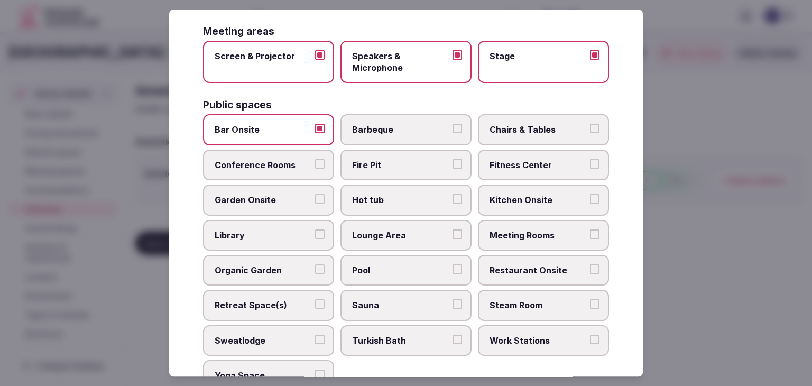
click at [531, 124] on span "Chairs & Tables" at bounding box center [537, 130] width 97 height 12
click at [590, 124] on button "Chairs & Tables" at bounding box center [595, 129] width 10 height 10
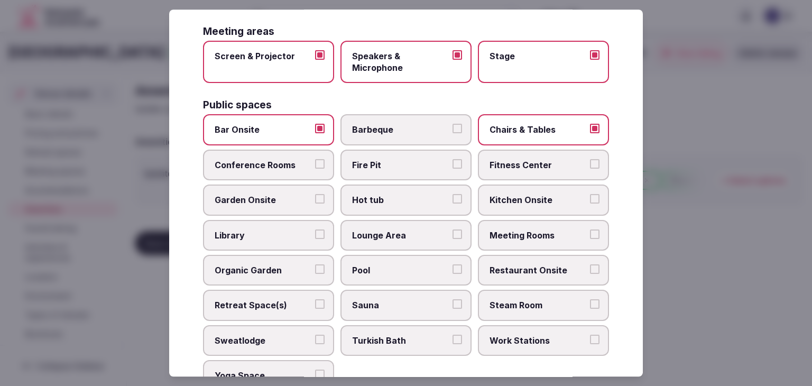
drag, startPoint x: 531, startPoint y: 156, endPoint x: 531, endPoint y: 162, distance: 6.3
click at [531, 159] on span "Fitness Center" at bounding box center [537, 165] width 97 height 12
click at [590, 159] on button "Fitness Center" at bounding box center [595, 164] width 10 height 10
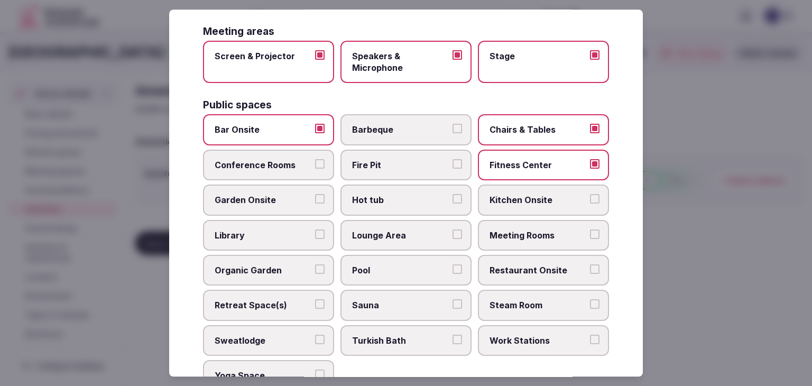
drag, startPoint x: 532, startPoint y: 229, endPoint x: 533, endPoint y: 259, distance: 30.1
click at [531, 230] on span "Meeting Rooms" at bounding box center [537, 235] width 97 height 12
click at [590, 230] on button "Meeting Rooms" at bounding box center [595, 234] width 10 height 10
click at [532, 264] on span "Restaurant Onsite" at bounding box center [537, 270] width 97 height 12
click at [590, 264] on button "Restaurant Onsite" at bounding box center [595, 269] width 10 height 10
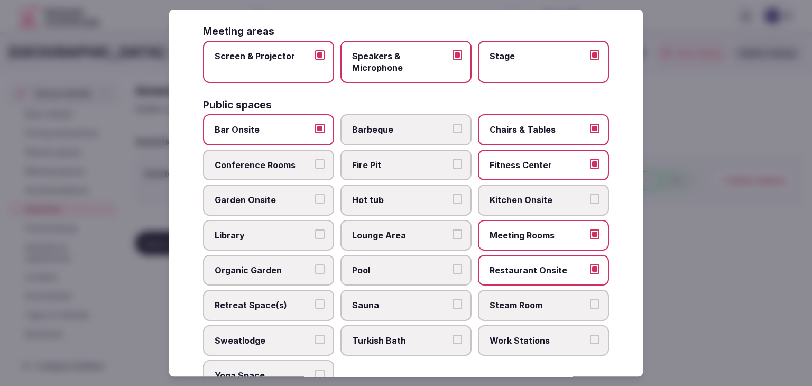
click at [410, 221] on label "Lounge Area" at bounding box center [405, 235] width 131 height 31
click at [452, 229] on button "Lounge Area" at bounding box center [457, 234] width 10 height 10
drag, startPoint x: 286, startPoint y: 157, endPoint x: 312, endPoint y: 150, distance: 26.8
click at [286, 159] on span "Conference Rooms" at bounding box center [263, 165] width 97 height 12
click at [315, 159] on button "Conference Rooms" at bounding box center [320, 164] width 10 height 10
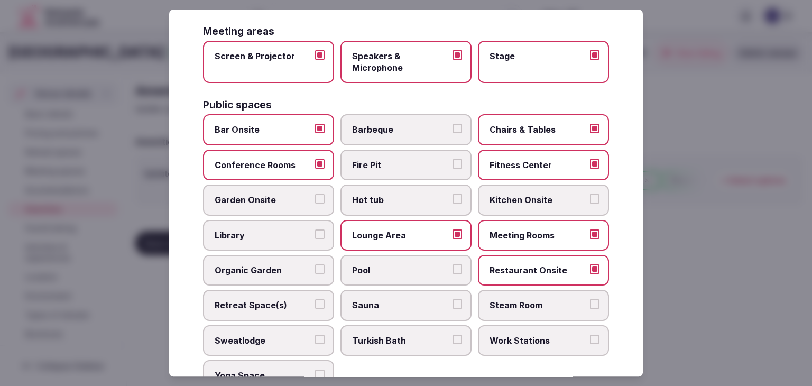
click at [393, 269] on span "Pool" at bounding box center [400, 270] width 97 height 12
click at [452, 269] on button "Pool" at bounding box center [457, 269] width 10 height 10
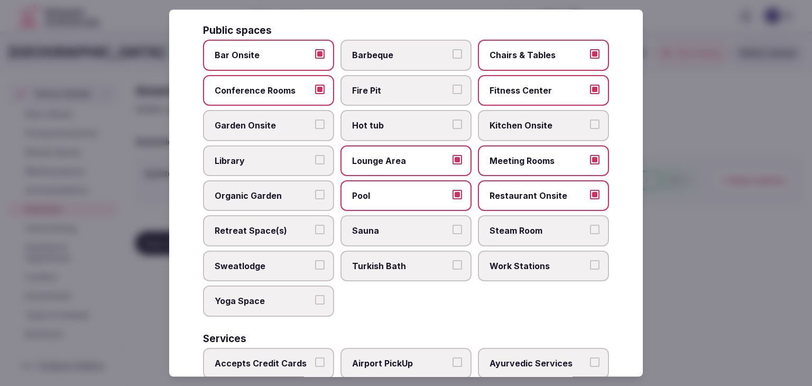
scroll to position [464, 0]
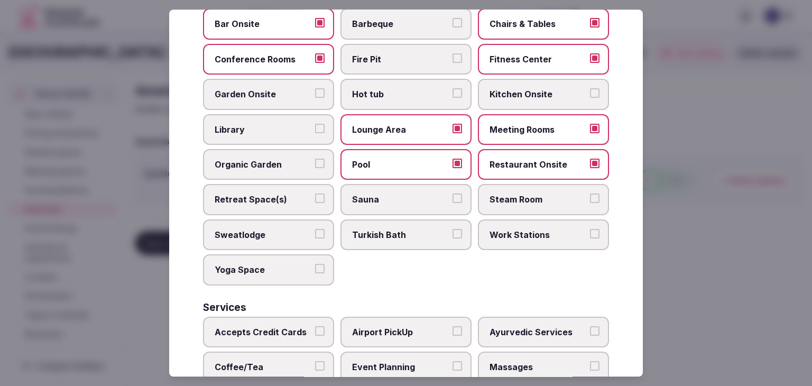
click at [288, 194] on span "Retreat Space(s)" at bounding box center [263, 200] width 97 height 12
click at [315, 194] on button "Retreat Space(s)" at bounding box center [320, 199] width 10 height 10
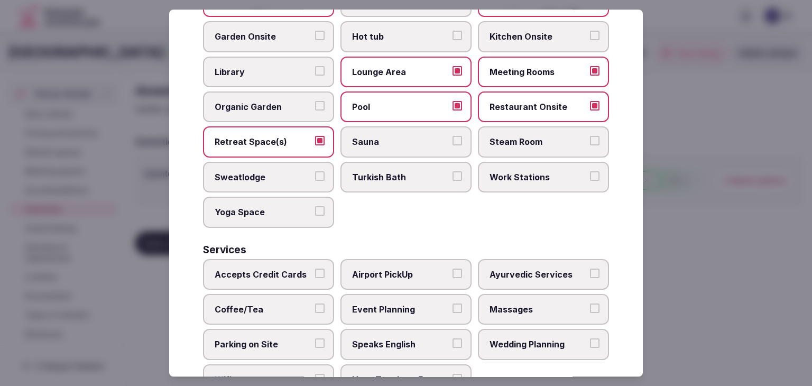
scroll to position [569, 0]
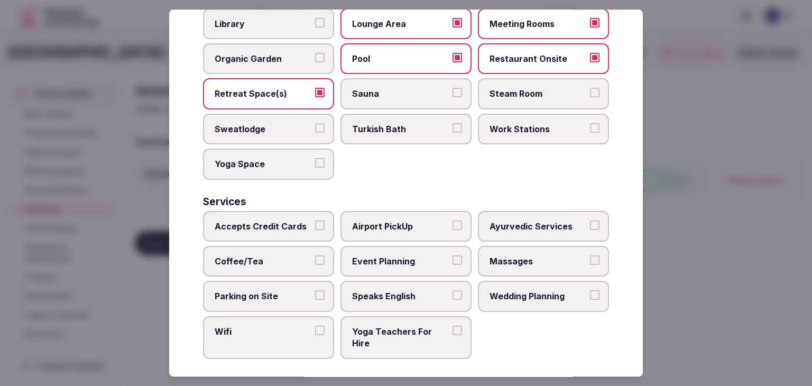
click at [288, 220] on span "Accepts Credit Cards" at bounding box center [263, 226] width 97 height 12
click at [315, 220] on button "Accepts Credit Cards" at bounding box center [320, 225] width 10 height 10
click at [296, 255] on span "Coffee/Tea" at bounding box center [263, 261] width 97 height 12
click at [315, 255] on button "Coffee/Tea" at bounding box center [320, 260] width 10 height 10
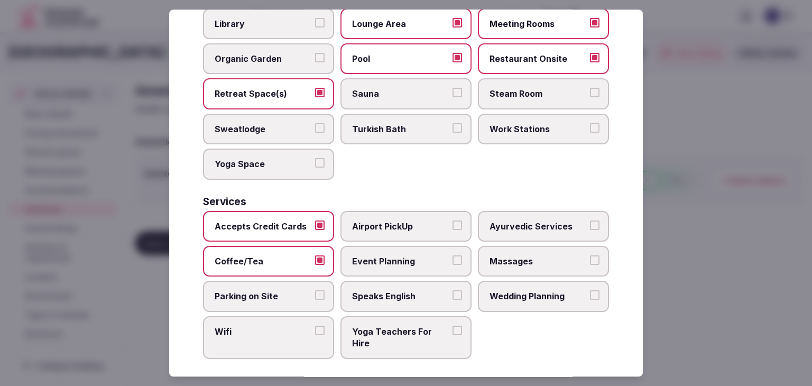
click at [273, 292] on span "Parking on Site" at bounding box center [263, 297] width 97 height 12
click at [315, 292] on button "Parking on Site" at bounding box center [320, 296] width 10 height 10
click at [269, 326] on span "Wifi" at bounding box center [263, 332] width 97 height 12
click at [315, 326] on button "Wifi" at bounding box center [320, 331] width 10 height 10
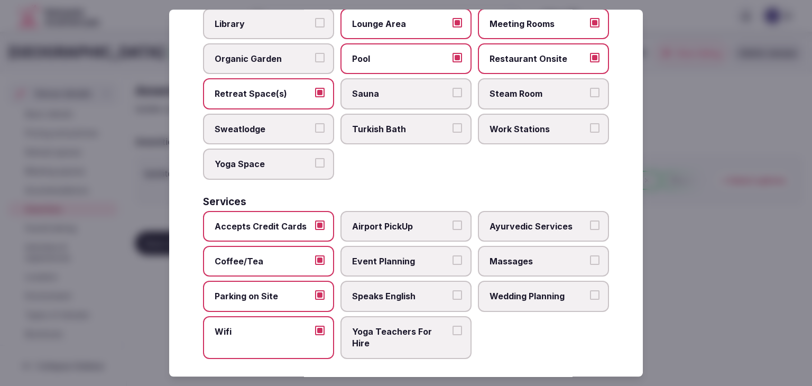
click at [403, 268] on label "Event Planning" at bounding box center [405, 261] width 131 height 31
click at [452, 265] on button "Event Planning" at bounding box center [457, 260] width 10 height 10
click at [403, 292] on span "Speaks English" at bounding box center [400, 297] width 97 height 12
click at [452, 292] on button "Speaks English" at bounding box center [457, 296] width 10 height 10
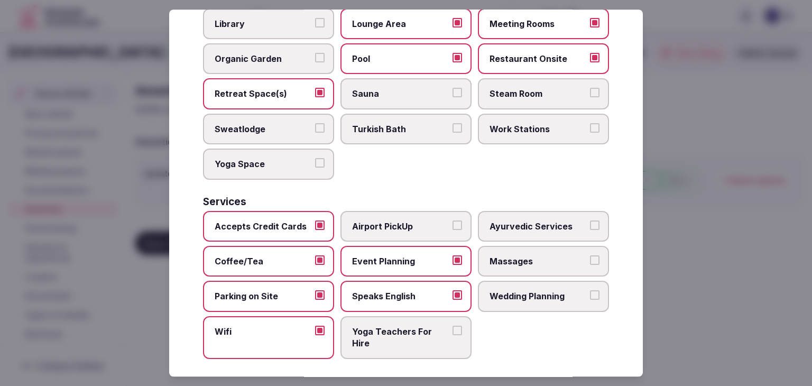
click at [563, 294] on span "Wedding Planning" at bounding box center [537, 297] width 97 height 12
click at [590, 294] on button "Wedding Planning" at bounding box center [595, 296] width 10 height 10
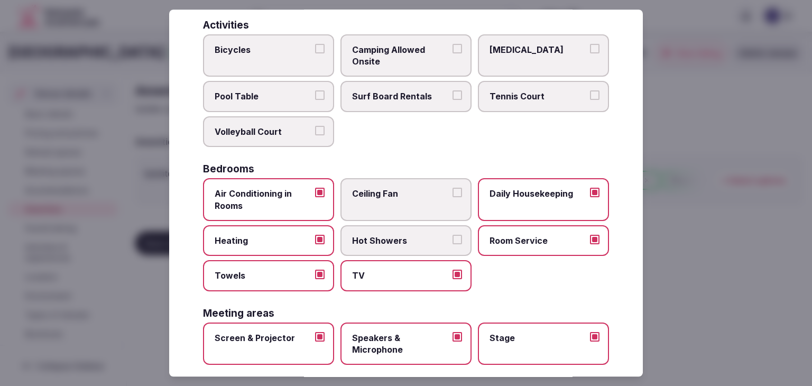
scroll to position [0, 0]
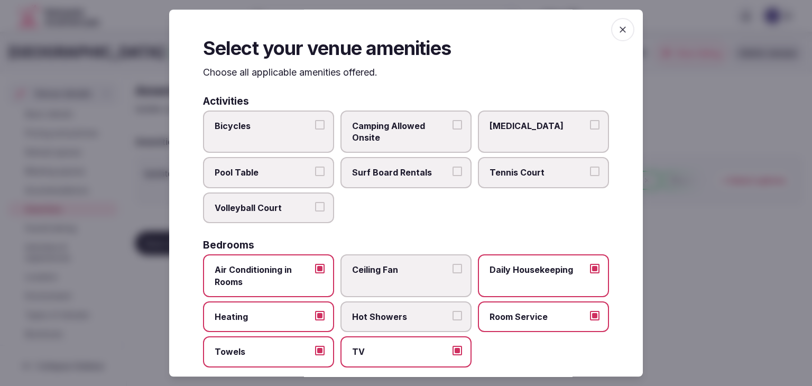
click at [611, 24] on span "button" at bounding box center [622, 29] width 23 height 23
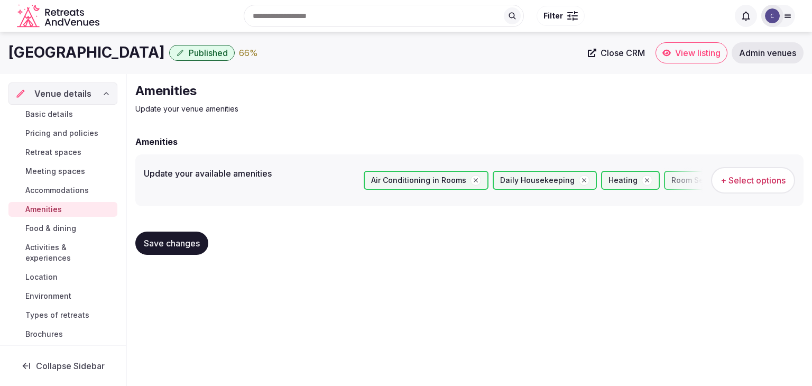
click at [166, 242] on span "Save changes" at bounding box center [172, 243] width 56 height 11
click at [60, 223] on span "Food & dining" at bounding box center [50, 228] width 51 height 11
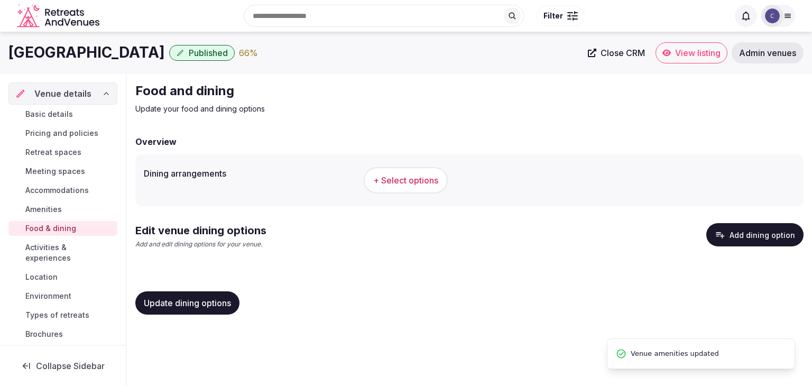
click at [422, 181] on span "+ Select options" at bounding box center [405, 180] width 65 height 12
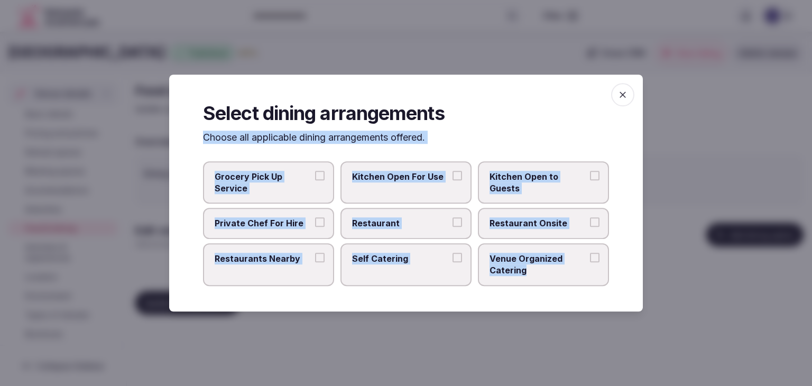
drag, startPoint x: 199, startPoint y: 138, endPoint x: 544, endPoint y: 277, distance: 372.6
click at [544, 277] on div "Select dining arrangements Choose all applicable dining arrangements offered. G…" at bounding box center [406, 193] width 474 height 237
copy div "Choose all applicable dining arrangements offered. Grocery Pick Up Service Kitc…"
click at [427, 232] on label "Restaurant" at bounding box center [405, 223] width 131 height 31
click at [452, 227] on button "Restaurant" at bounding box center [457, 223] width 10 height 10
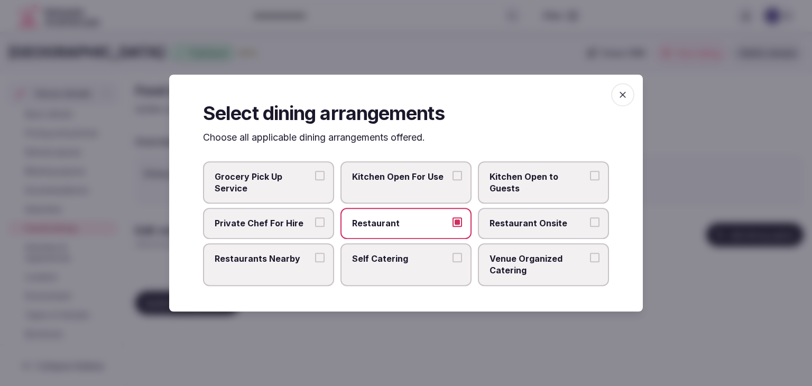
click at [516, 234] on label "Restaurant Onsite" at bounding box center [543, 223] width 131 height 31
click at [518, 265] on span "Venue Organized Catering" at bounding box center [537, 265] width 97 height 24
click at [590, 262] on button "Venue Organized Catering" at bounding box center [595, 258] width 10 height 10
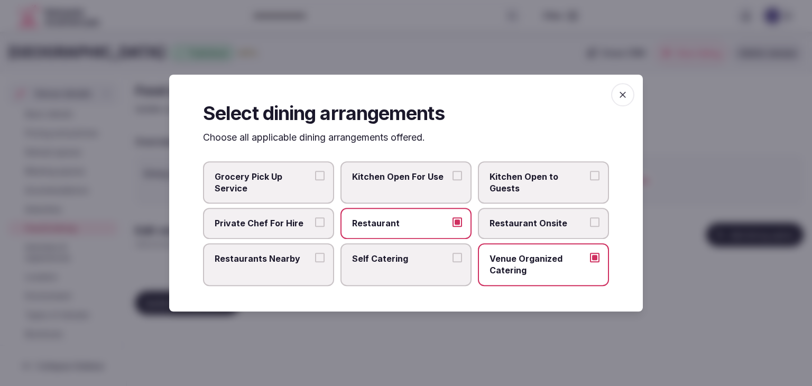
click at [509, 243] on label "Venue Organized Catering" at bounding box center [543, 264] width 131 height 43
click at [590, 253] on button "Venue Organized Catering" at bounding box center [595, 258] width 10 height 10
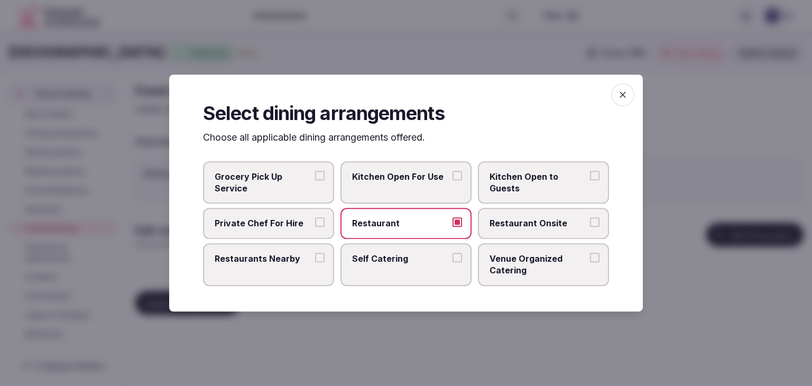
click at [515, 226] on span "Restaurant Onsite" at bounding box center [537, 224] width 97 height 12
click at [590, 226] on button "Restaurant Onsite" at bounding box center [595, 223] width 10 height 10
click at [513, 260] on span "Venue Organized Catering" at bounding box center [537, 265] width 97 height 24
click at [590, 260] on button "Venue Organized Catering" at bounding box center [595, 258] width 10 height 10
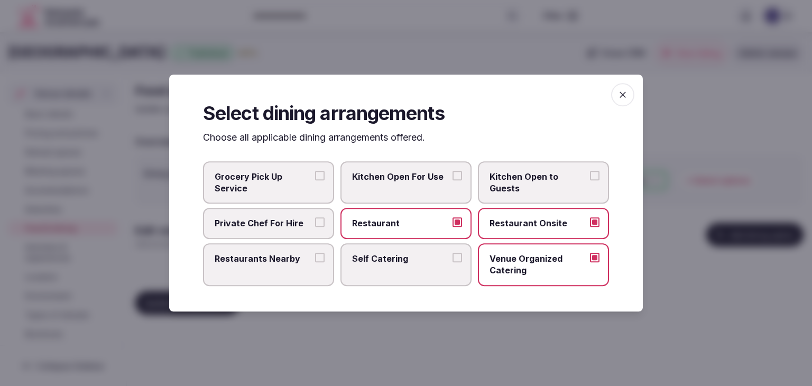
click at [264, 272] on label "Restaurants Nearby" at bounding box center [268, 264] width 131 height 43
click at [315, 262] on button "Restaurants Nearby" at bounding box center [320, 258] width 10 height 10
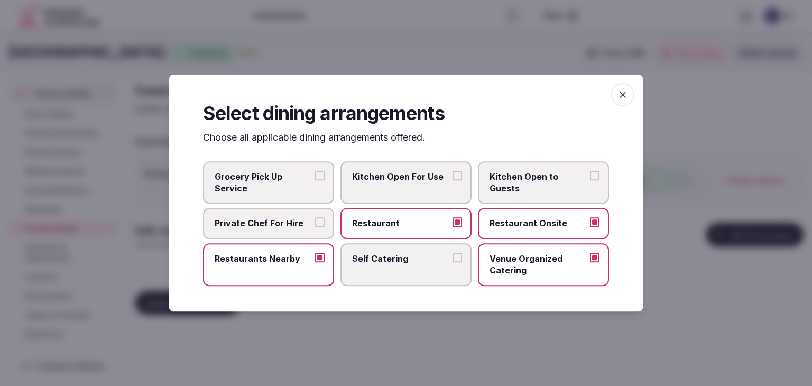
click at [620, 100] on span "button" at bounding box center [622, 94] width 23 height 23
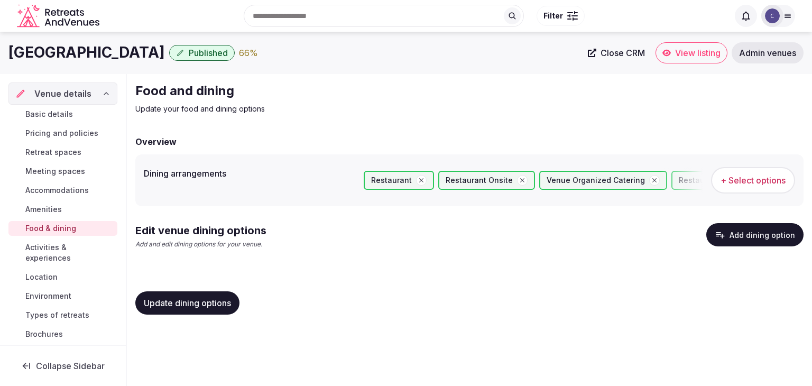
click at [202, 301] on span "Update dining options" at bounding box center [187, 303] width 87 height 11
click at [203, 300] on span "Update dining options" at bounding box center [187, 303] width 87 height 11
drag, startPoint x: 59, startPoint y: 257, endPoint x: 68, endPoint y: 261, distance: 9.2
click at [59, 257] on span "Activities & experiences" at bounding box center [69, 252] width 88 height 21
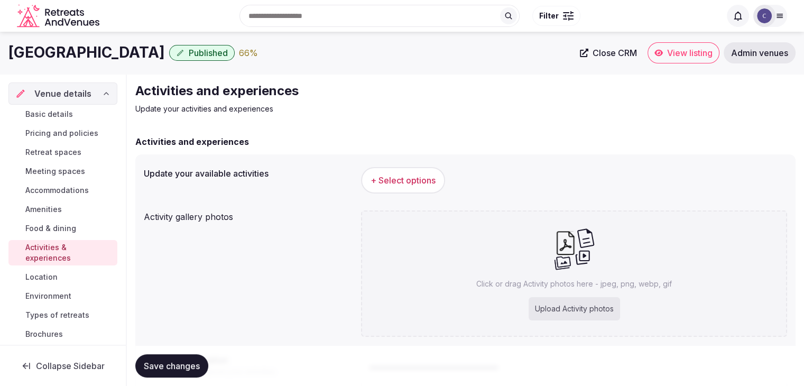
click at [117, 39] on div "Search Popular Destinations Toscana, Italy Riviera Maya, Mexico Indonesia, Bali…" at bounding box center [401, 16] width 787 height 54
click at [116, 41] on div "Search Popular Destinations Toscana, Italy Riviera Maya, Mexico Indonesia, Bali…" at bounding box center [401, 16] width 787 height 54
click at [114, 54] on h1 "Cleveland Marriott East" at bounding box center [86, 52] width 156 height 21
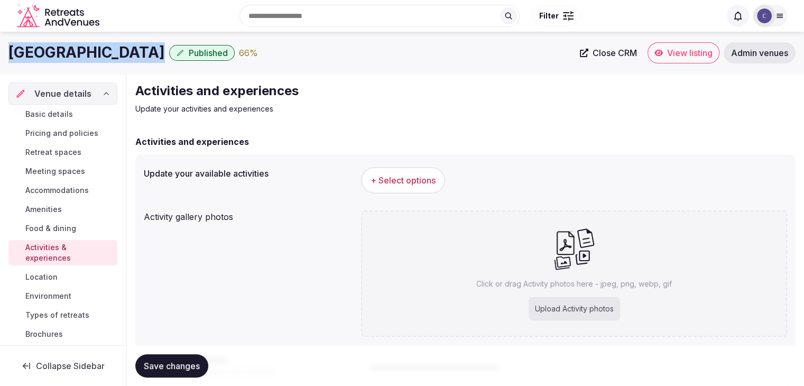
click at [114, 54] on h1 "Cleveland Marriott East" at bounding box center [86, 52] width 156 height 21
copy div "Cleveland Marriott East"
click at [411, 183] on span "+ Select options" at bounding box center [403, 180] width 65 height 12
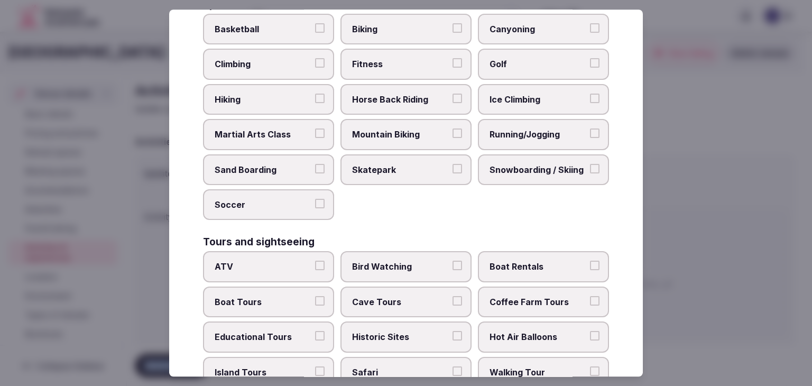
scroll to position [816, 0]
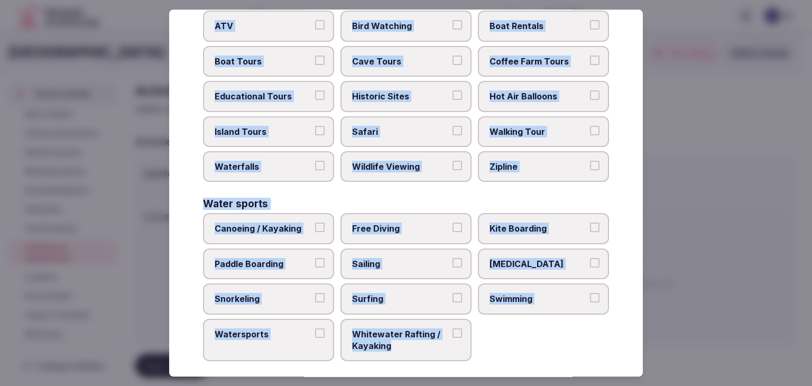
drag, startPoint x: 205, startPoint y: 73, endPoint x: 468, endPoint y: 340, distance: 375.3
click at [468, 340] on div "Select your activities Choose all applicable activities offered. Culture Dancin…" at bounding box center [406, 193] width 474 height 367
copy div "Choose all applicable activities offered. Culture Dancing Food and Culinary Cla…"
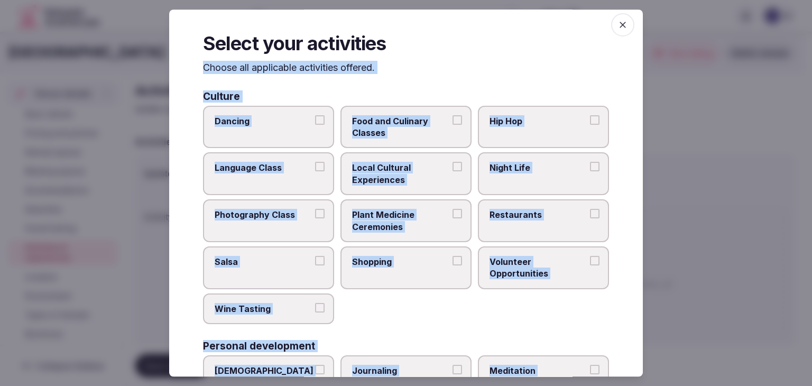
scroll to position [0, 0]
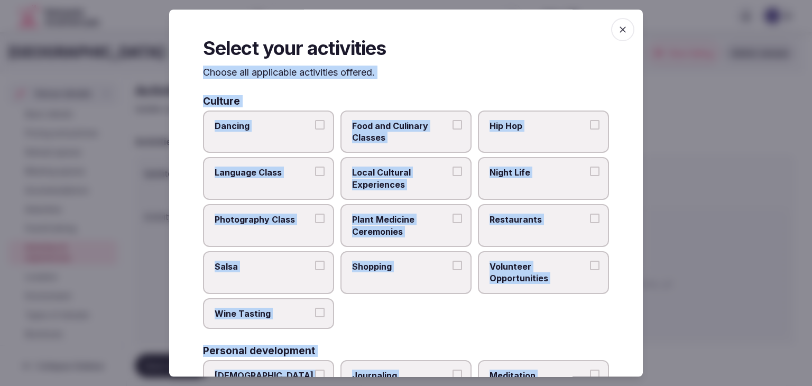
drag, startPoint x: 442, startPoint y: 188, endPoint x: 468, endPoint y: 185, distance: 26.0
click at [442, 187] on span "Local Cultural Experiences" at bounding box center [400, 179] width 97 height 24
click at [452, 177] on button "Local Cultural Experiences" at bounding box center [457, 172] width 10 height 10
click at [508, 179] on label "Night Life" at bounding box center [543, 179] width 131 height 43
click at [590, 177] on button "Night Life" at bounding box center [595, 172] width 10 height 10
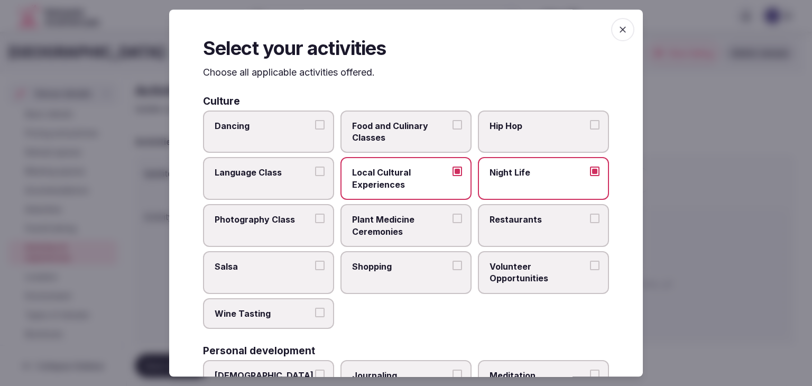
click at [508, 232] on label "Restaurants" at bounding box center [543, 225] width 131 height 43
click at [590, 223] on button "Restaurants" at bounding box center [595, 219] width 10 height 10
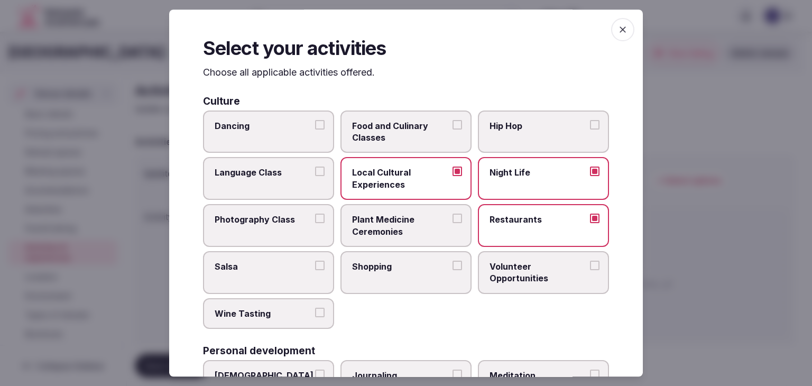
click at [421, 275] on label "Shopping" at bounding box center [405, 272] width 131 height 43
click at [452, 270] on button "Shopping" at bounding box center [457, 266] width 10 height 10
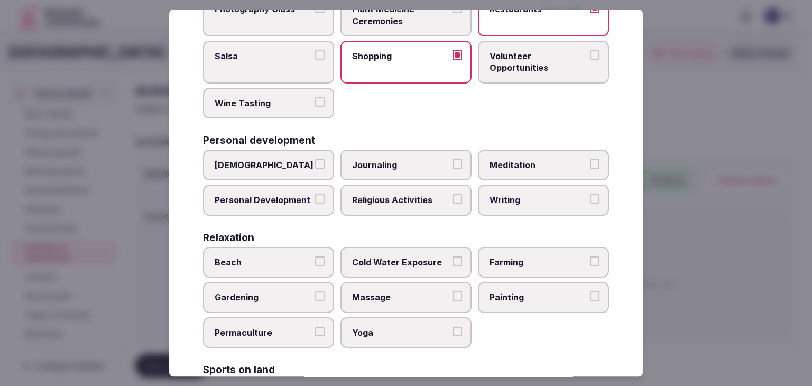
scroll to position [211, 0]
click at [262, 195] on span "Personal Development" at bounding box center [263, 199] width 97 height 12
click at [315, 195] on button "Personal Development" at bounding box center [320, 198] width 10 height 10
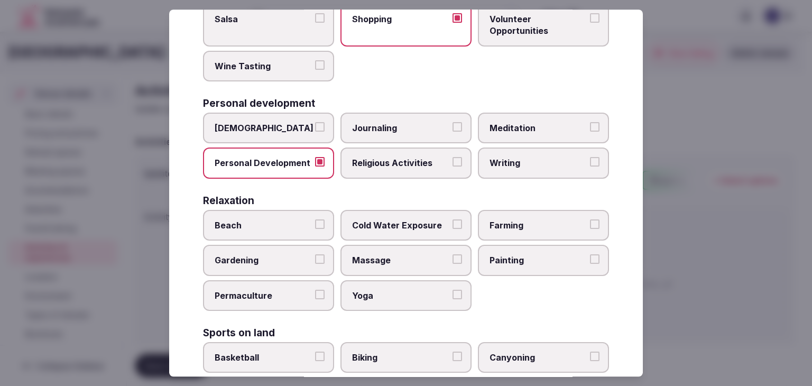
scroll to position [264, 0]
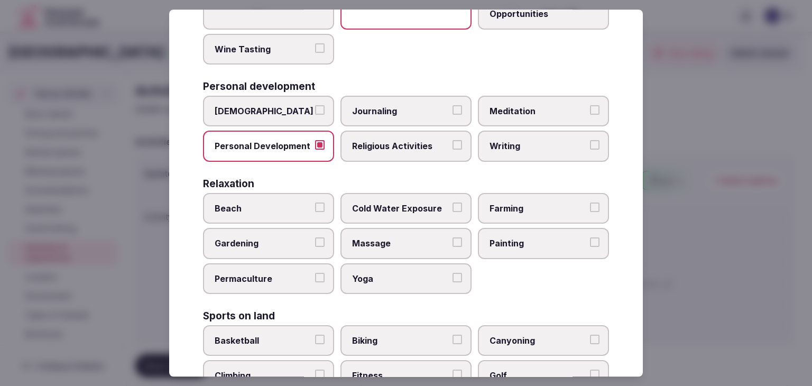
click at [385, 273] on span "Yoga" at bounding box center [400, 279] width 97 height 12
click at [452, 273] on button "Yoga" at bounding box center [457, 278] width 10 height 10
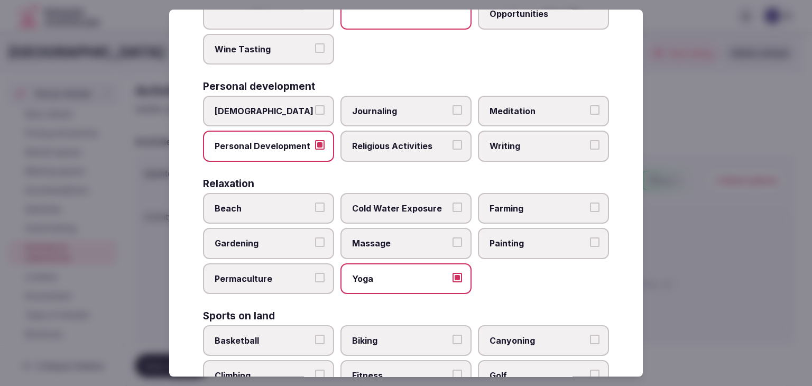
click at [391, 245] on span "Massage" at bounding box center [400, 244] width 97 height 12
click at [452, 245] on button "Massage" at bounding box center [457, 243] width 10 height 10
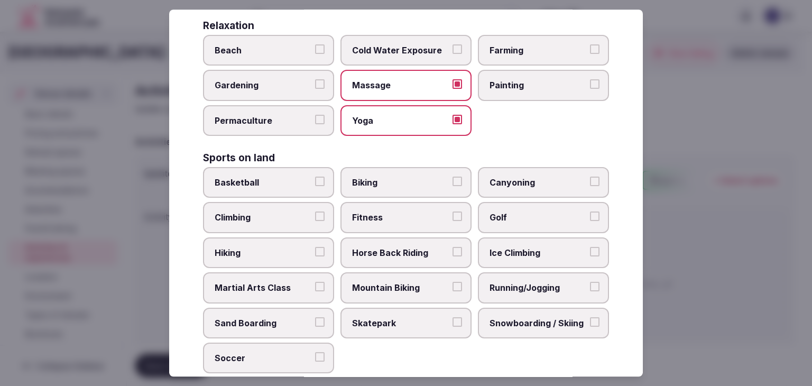
scroll to position [423, 0]
click at [395, 211] on span "Fitness" at bounding box center [400, 217] width 97 height 12
click at [452, 211] on button "Fitness" at bounding box center [457, 216] width 10 height 10
click at [503, 211] on span "Golf" at bounding box center [537, 217] width 97 height 12
click at [590, 211] on button "Golf" at bounding box center [595, 216] width 10 height 10
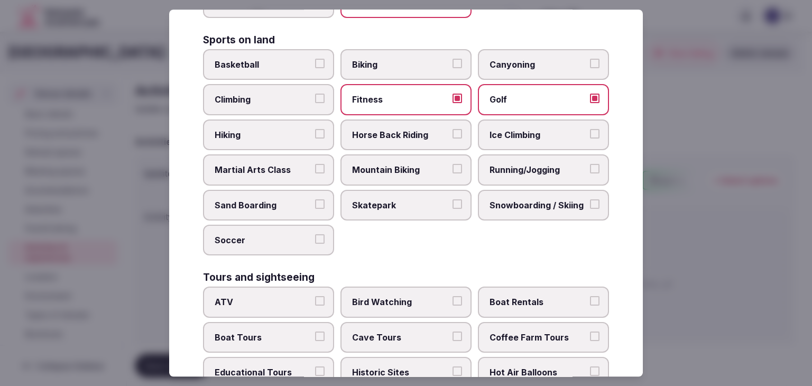
scroll to position [581, 0]
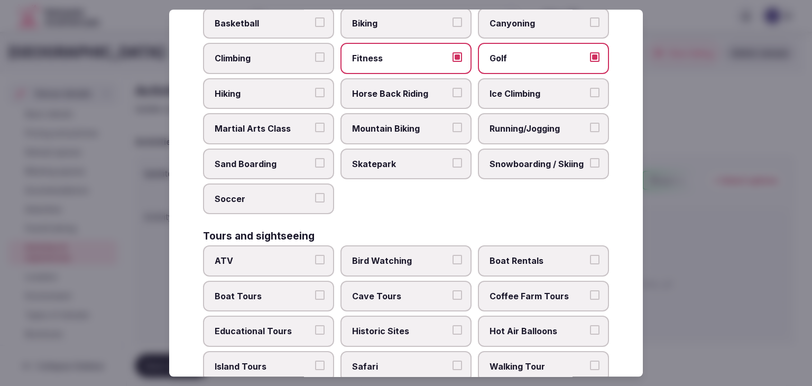
click at [422, 325] on span "Historic Sites" at bounding box center [400, 331] width 97 height 12
click at [452, 325] on button "Historic Sites" at bounding box center [457, 330] width 10 height 10
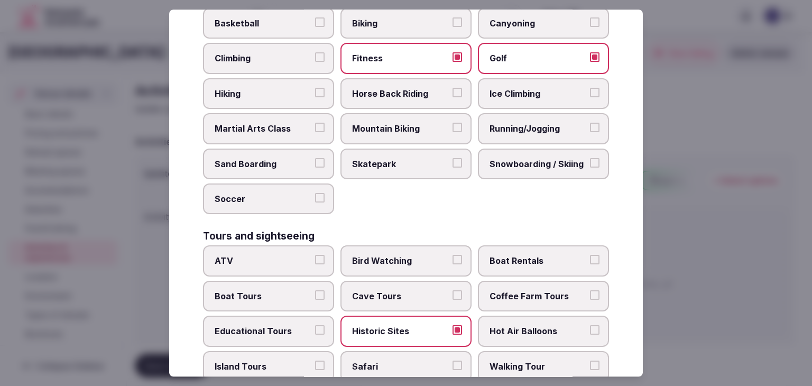
click at [526, 363] on span "Walking Tour" at bounding box center [537, 366] width 97 height 12
click at [590, 363] on button "Walking Tour" at bounding box center [595, 365] width 10 height 10
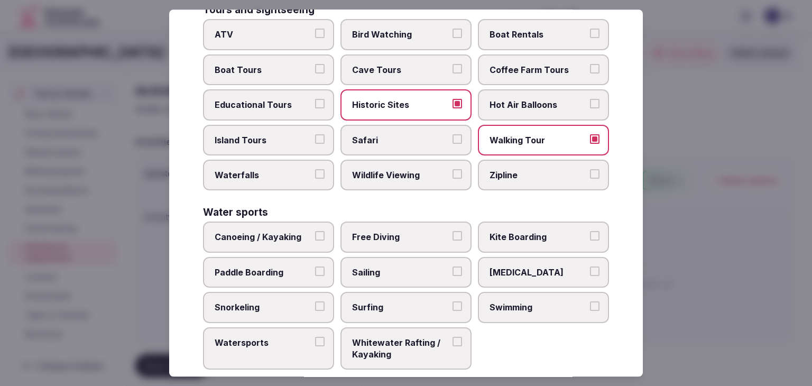
scroll to position [816, 0]
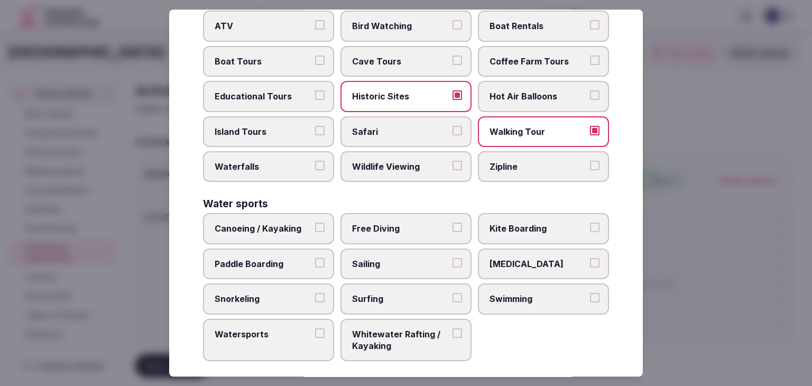
click at [507, 293] on span "Swimming" at bounding box center [537, 299] width 97 height 12
click at [590, 293] on button "Swimming" at bounding box center [595, 298] width 10 height 10
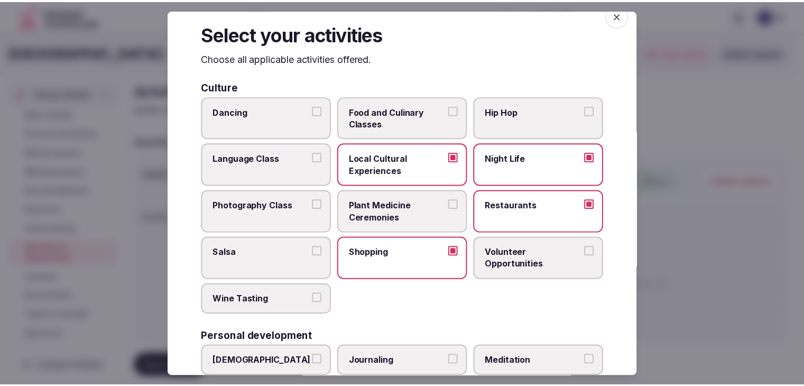
scroll to position [0, 0]
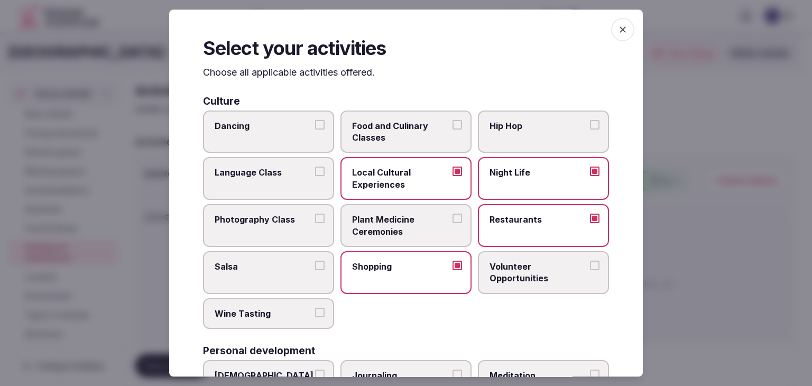
click at [617, 30] on icon "button" at bounding box center [622, 29] width 11 height 11
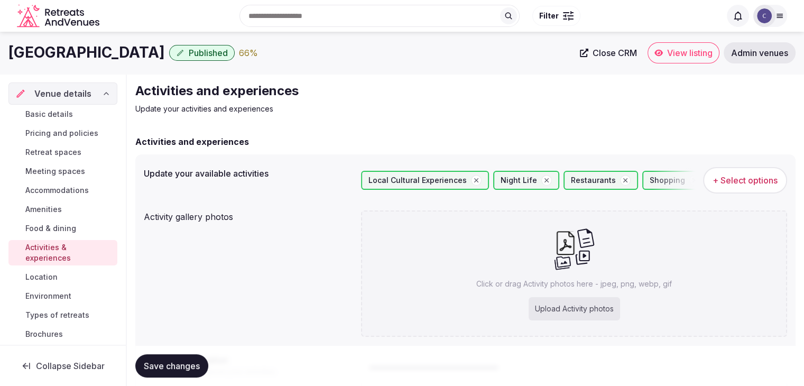
click at [593, 313] on div "Upload Activity photos" at bounding box center [574, 308] width 91 height 23
type input "**********"
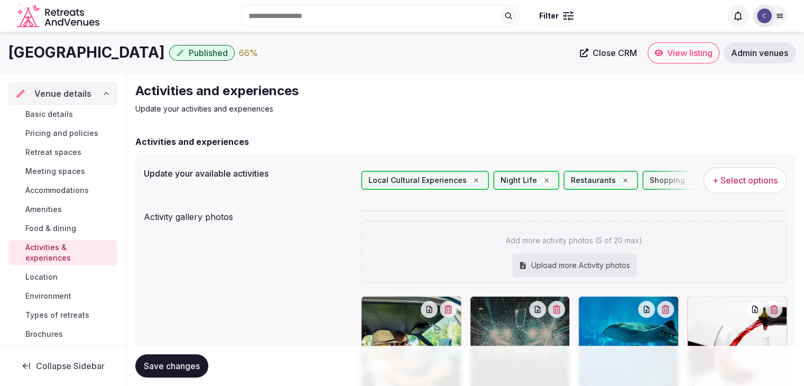
click at [720, 178] on span "+ Select options" at bounding box center [745, 180] width 65 height 12
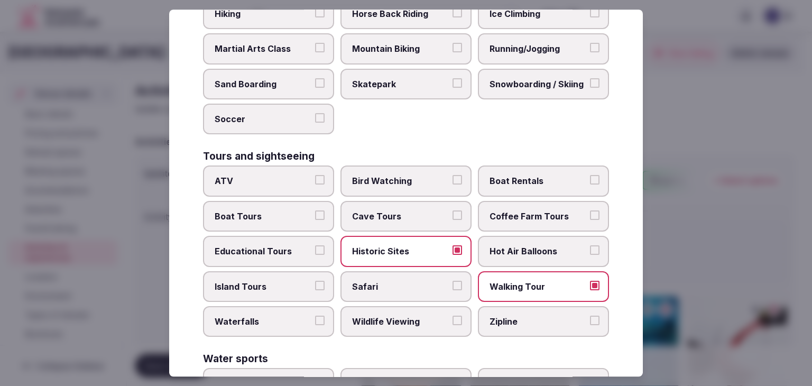
scroll to position [740, 0]
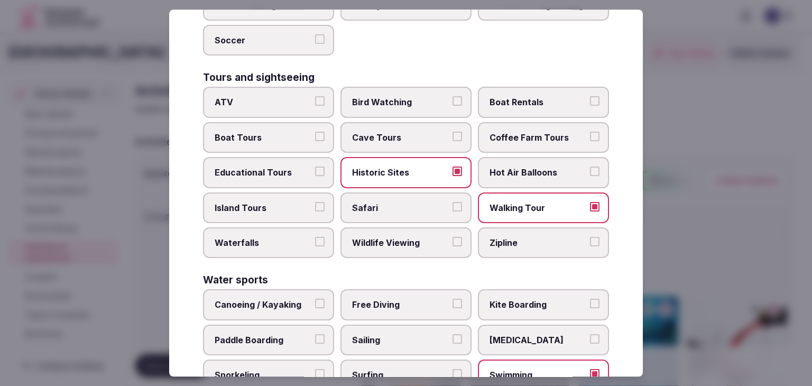
click at [263, 237] on span "Waterfalls" at bounding box center [263, 243] width 97 height 12
click at [315, 237] on button "Waterfalls" at bounding box center [320, 242] width 10 height 10
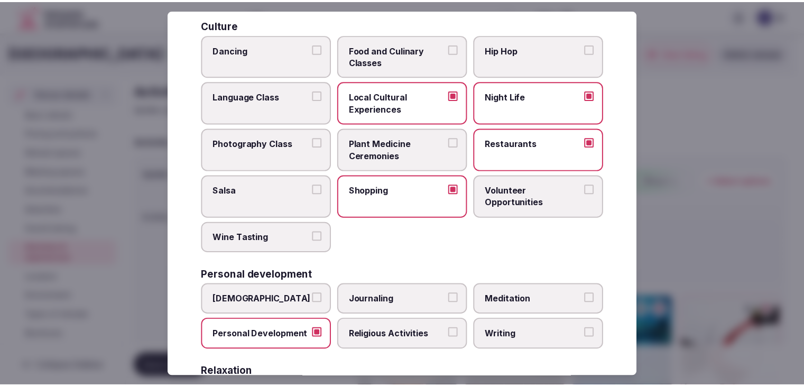
scroll to position [0, 0]
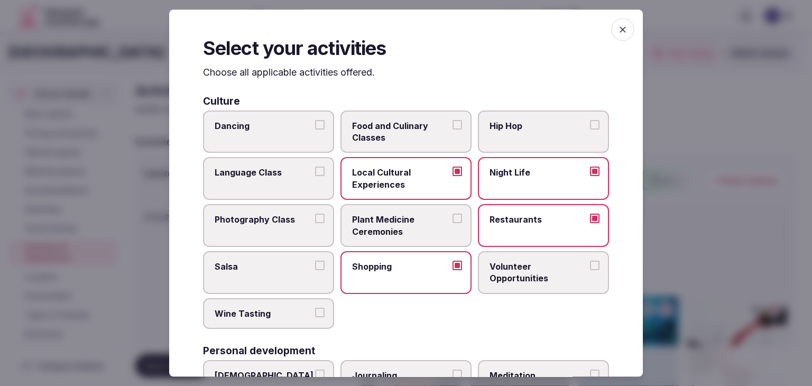
click at [617, 33] on icon "button" at bounding box center [622, 29] width 11 height 11
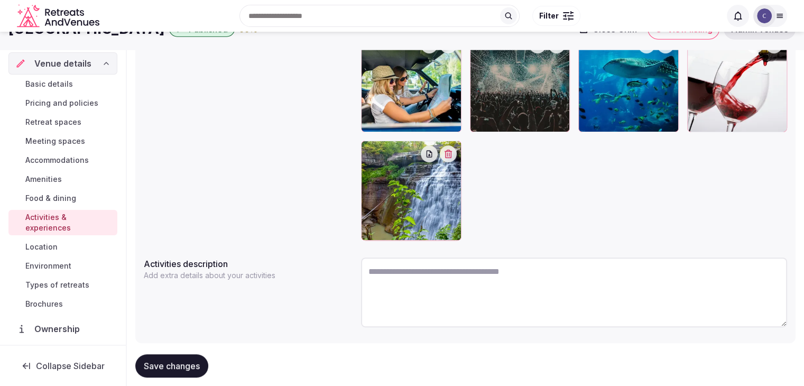
scroll to position [211, 0]
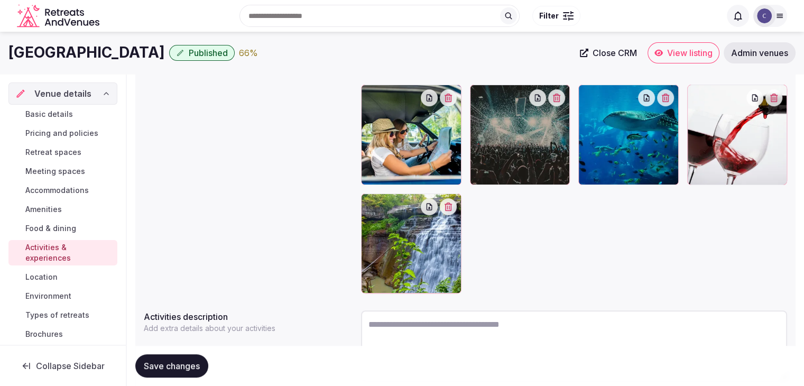
click at [173, 362] on span "Save changes" at bounding box center [172, 365] width 56 height 11
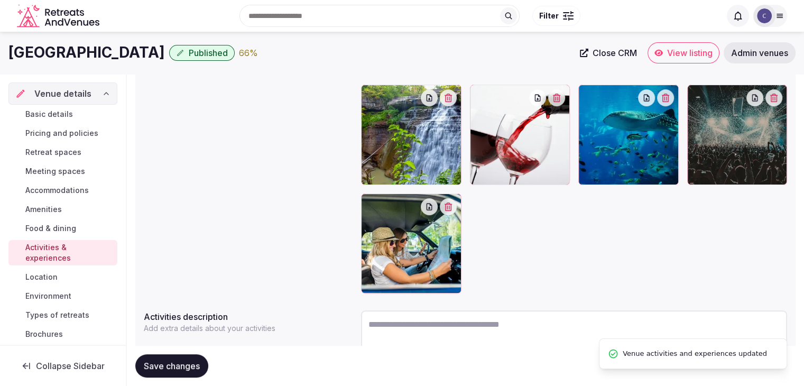
drag, startPoint x: 372, startPoint y: 201, endPoint x: 371, endPoint y: 141, distance: 60.3
click at [371, 186] on div at bounding box center [574, 189] width 426 height 209
click at [371, 141] on div at bounding box center [411, 135] width 100 height 100
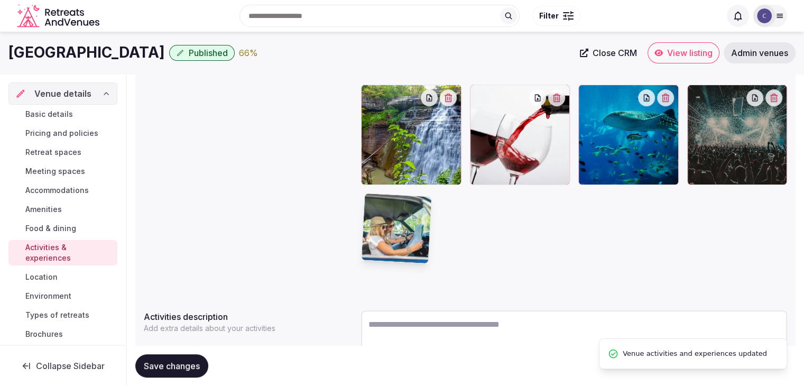
click at [371, 140] on div at bounding box center [411, 135] width 100 height 100
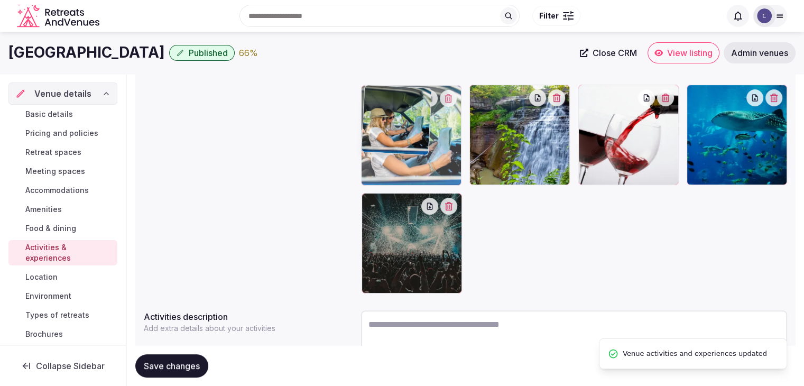
drag, startPoint x: 372, startPoint y: 201, endPoint x: 369, endPoint y: 145, distance: 56.6
click at [369, 145] on body "Search Popular Destinations Toscana, Italy Riviera Maya, Mexico Indonesia, Bali…" at bounding box center [402, 125] width 804 height 673
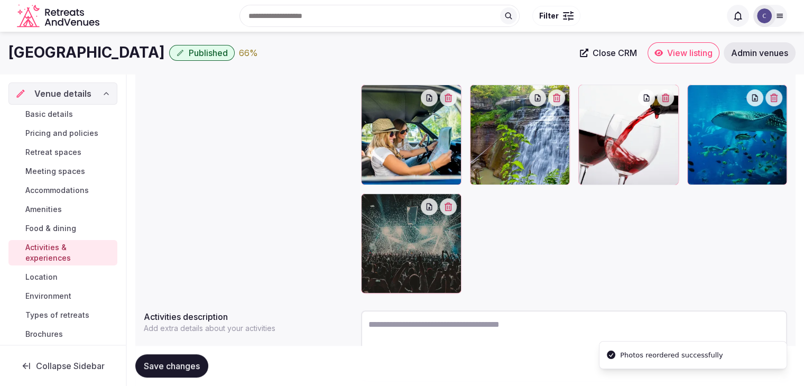
click at [192, 357] on button "Save changes" at bounding box center [171, 365] width 73 height 23
click at [80, 292] on link "Environment" at bounding box center [62, 296] width 109 height 15
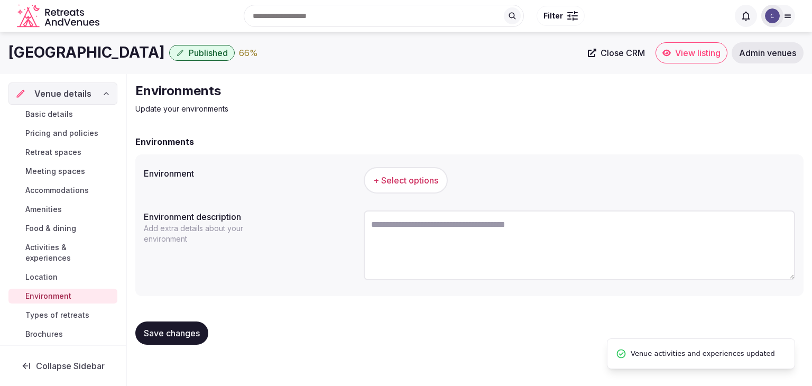
click at [396, 177] on span "+ Select options" at bounding box center [405, 180] width 65 height 12
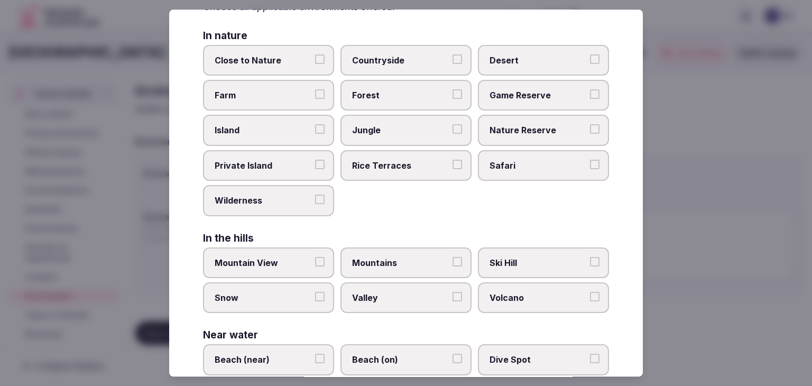
scroll to position [253, 0]
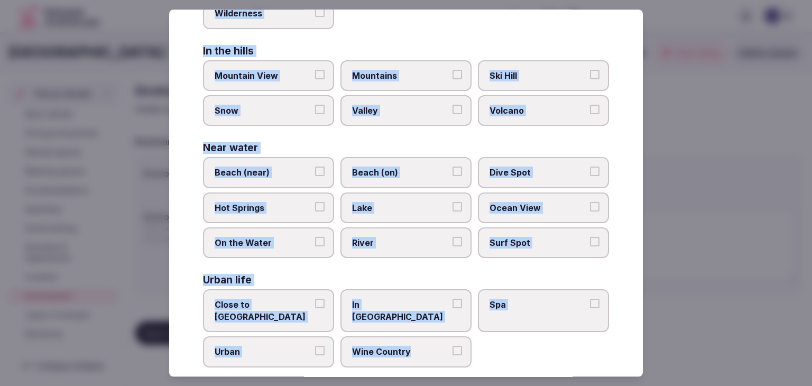
drag, startPoint x: 202, startPoint y: 75, endPoint x: 430, endPoint y: 360, distance: 364.9
click at [430, 360] on div "Select your environment Choose all applicable environments offered. In nature C…" at bounding box center [406, 193] width 474 height 367
copy div "Choose all applicable environments offered. In nature Close to Nature Countrysi…"
click at [283, 346] on span "Urban" at bounding box center [263, 352] width 97 height 12
click at [315, 346] on button "Urban" at bounding box center [320, 351] width 10 height 10
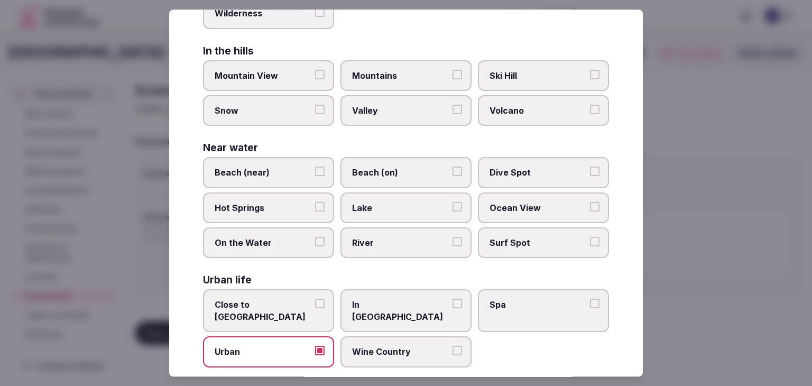
click at [287, 290] on label "Close to City Center" at bounding box center [268, 311] width 131 height 43
click at [315, 299] on button "Close to City Center" at bounding box center [320, 304] width 10 height 10
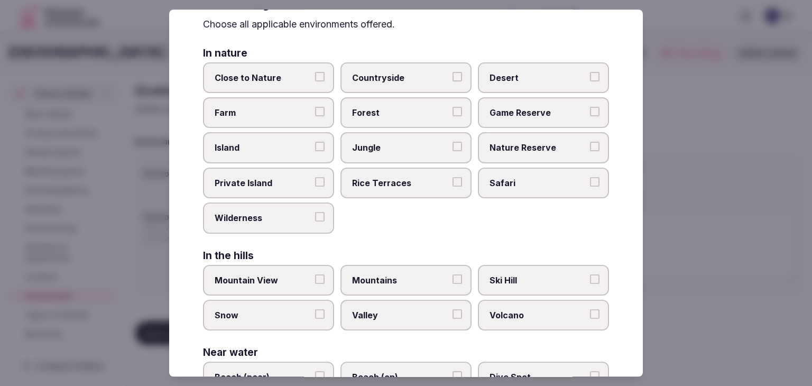
scroll to position [0, 0]
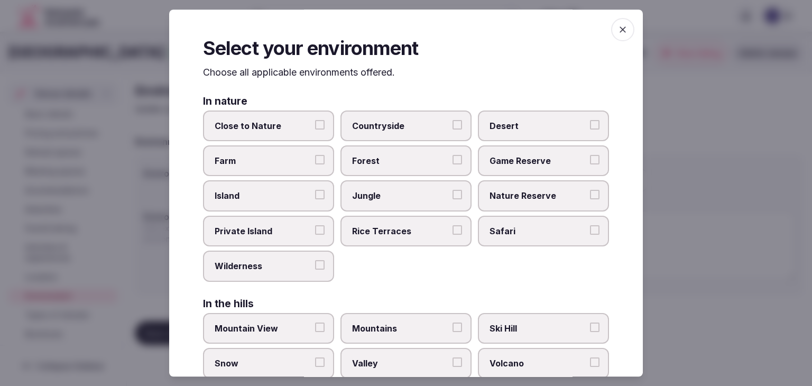
click at [617, 25] on icon "button" at bounding box center [622, 29] width 11 height 11
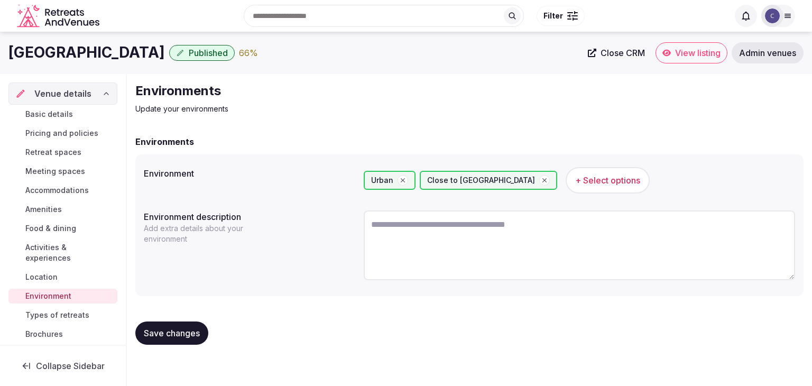
click at [453, 237] on textarea at bounding box center [579, 245] width 431 height 70
paste textarea "**********"
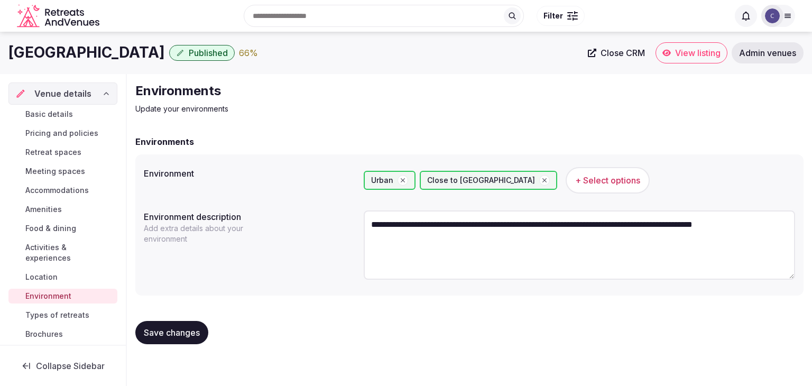
click at [190, 335] on span "Save changes" at bounding box center [172, 332] width 56 height 11
click at [412, 218] on textarea "**********" at bounding box center [579, 244] width 431 height 69
paste textarea "**********"
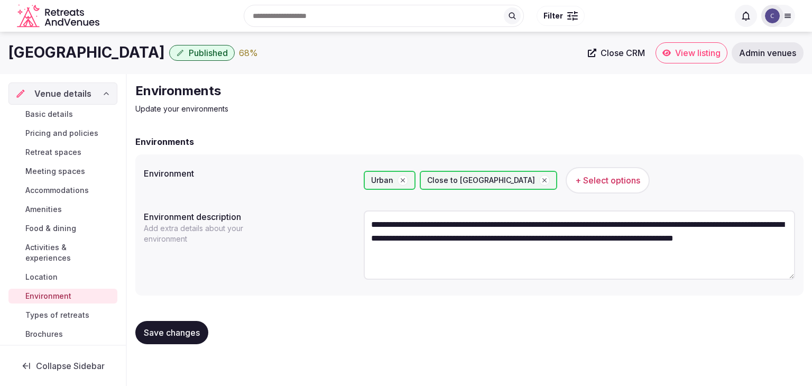
type textarea "**********"
click at [189, 327] on span "Save changes" at bounding box center [172, 332] width 56 height 11
click at [66, 318] on span "Types of retreats" at bounding box center [57, 315] width 64 height 11
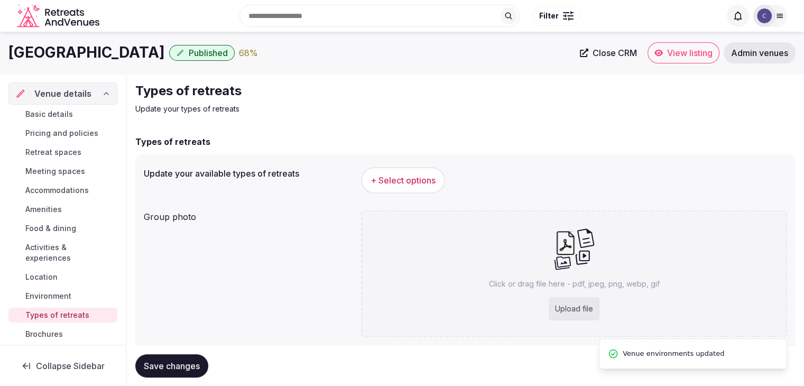
click at [429, 181] on span "+ Select options" at bounding box center [403, 180] width 65 height 12
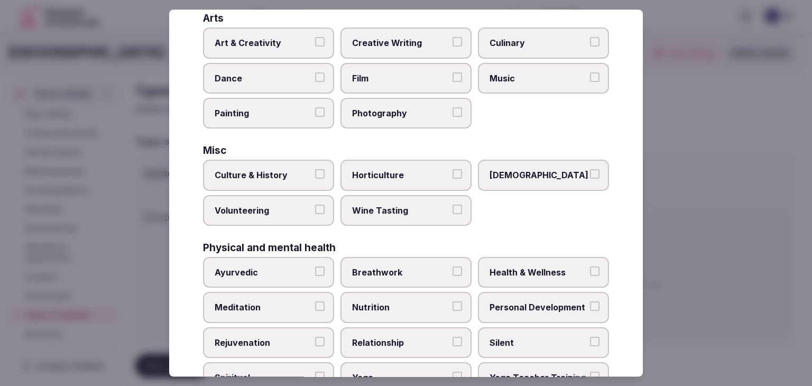
scroll to position [430, 0]
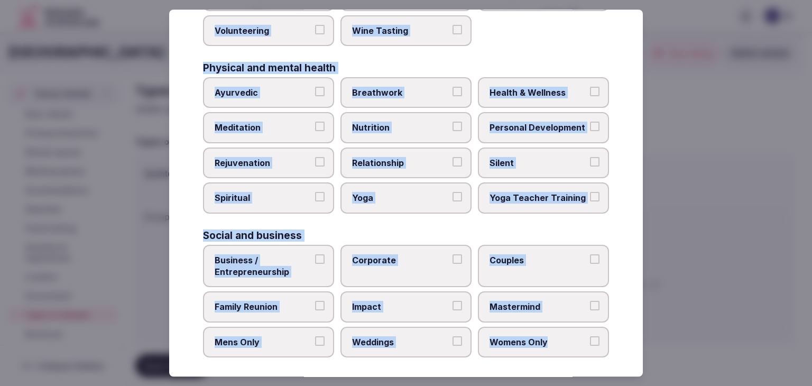
drag, startPoint x: 203, startPoint y: 70, endPoint x: 612, endPoint y: 343, distance: 491.3
click at [612, 343] on div "Select your types of retreats Choose all applicable types of retreats offered. …" at bounding box center [406, 193] width 474 height 367
copy div "Choose all applicable types of retreats offered. Active Adventure Cold Water Ex…"
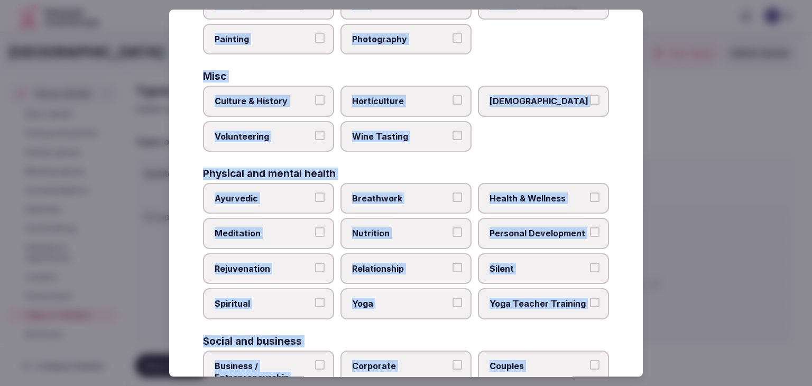
scroll to position [271, 0]
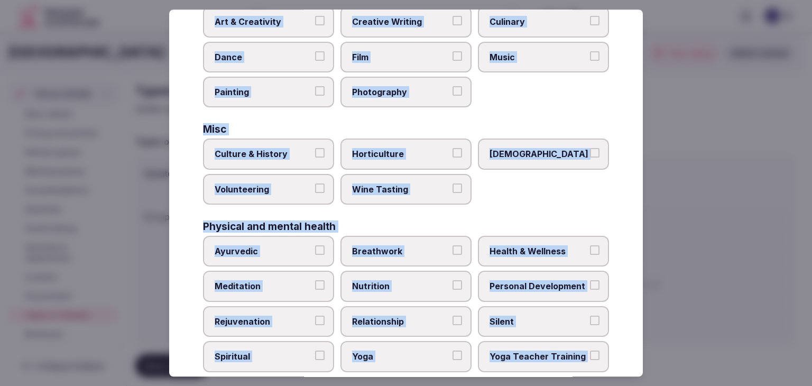
click at [279, 140] on label "Culture & History" at bounding box center [268, 154] width 131 height 31
click at [315, 149] on button "Culture & History" at bounding box center [320, 154] width 10 height 10
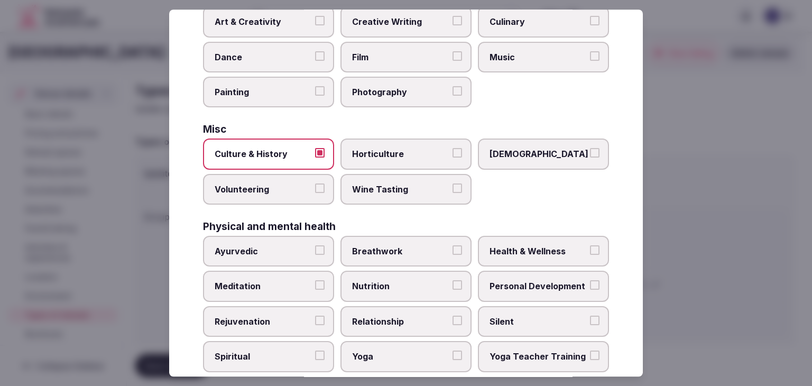
scroll to position [218, 0]
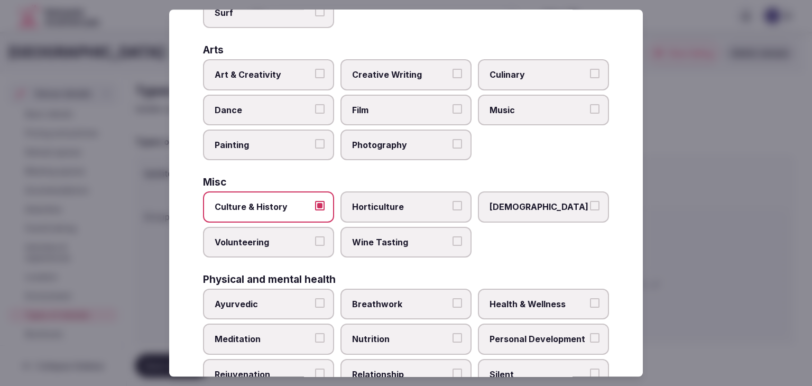
click at [506, 69] on span "Culinary" at bounding box center [537, 75] width 97 height 12
click at [590, 69] on button "Culinary" at bounding box center [595, 74] width 10 height 10
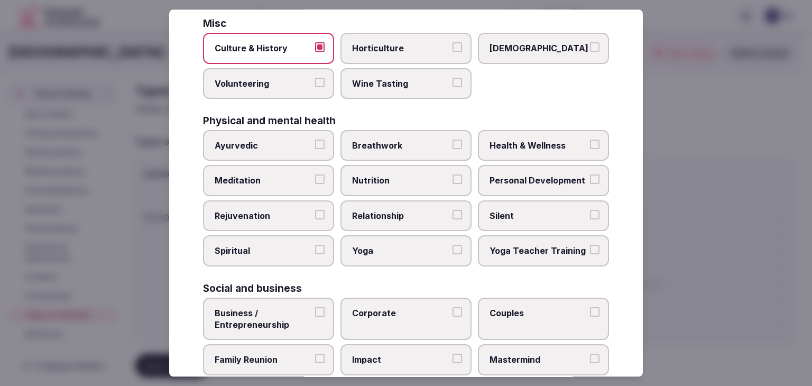
click at [514, 140] on span "Health & Wellness" at bounding box center [537, 146] width 97 height 12
click at [590, 140] on button "Health & Wellness" at bounding box center [595, 145] width 10 height 10
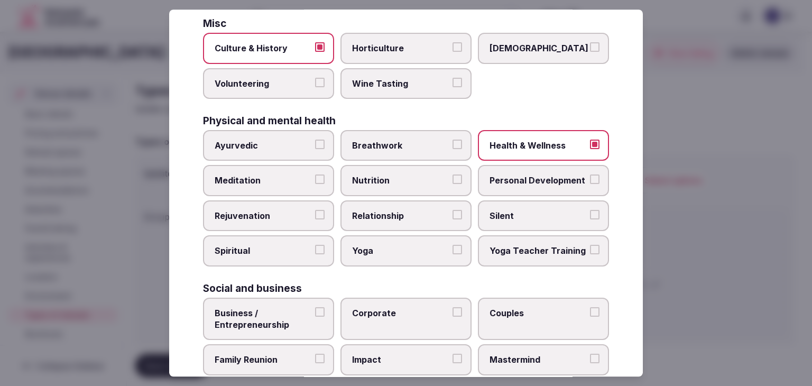
click at [509, 179] on span "Personal Development" at bounding box center [537, 181] width 97 height 12
click at [590, 179] on button "Personal Development" at bounding box center [595, 180] width 10 height 10
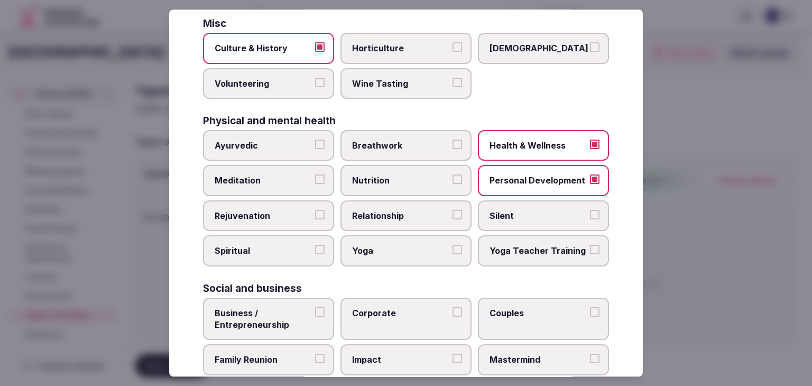
click at [294, 210] on span "Rejuvenation" at bounding box center [263, 216] width 97 height 12
click at [315, 210] on button "Rejuvenation" at bounding box center [320, 215] width 10 height 10
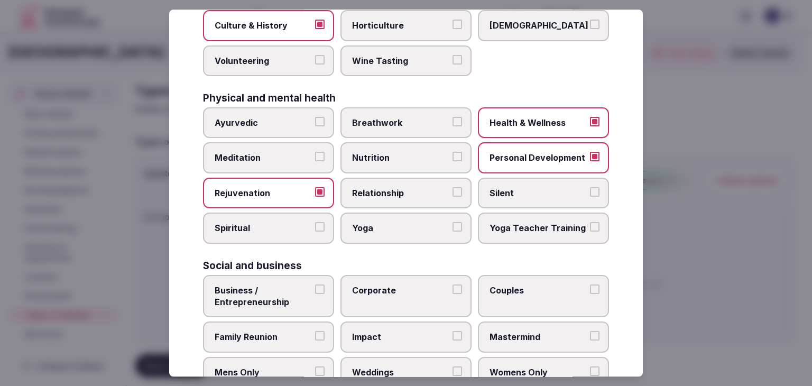
scroll to position [430, 0]
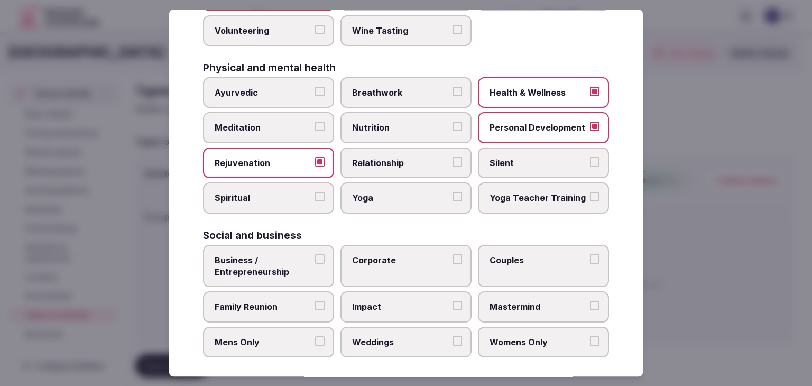
drag, startPoint x: 276, startPoint y: 256, endPoint x: 286, endPoint y: 285, distance: 30.3
click at [276, 256] on span "Business / Entrepreneurship" at bounding box center [263, 266] width 97 height 24
click at [315, 256] on button "Business / Entrepreneurship" at bounding box center [320, 259] width 10 height 10
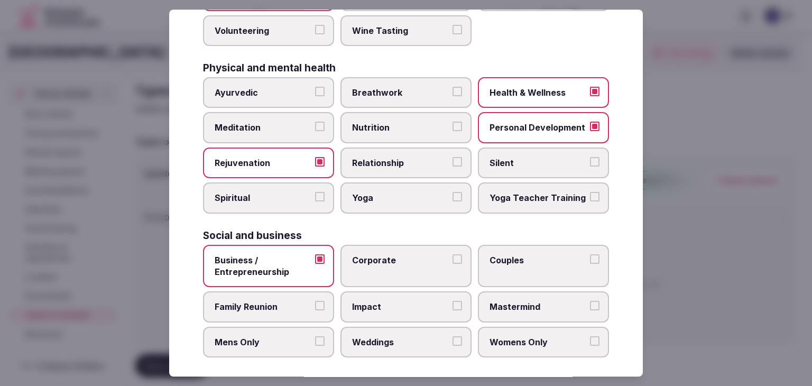
click at [413, 262] on label "Corporate" at bounding box center [405, 266] width 131 height 43
click at [452, 262] on button "Corporate" at bounding box center [457, 259] width 10 height 10
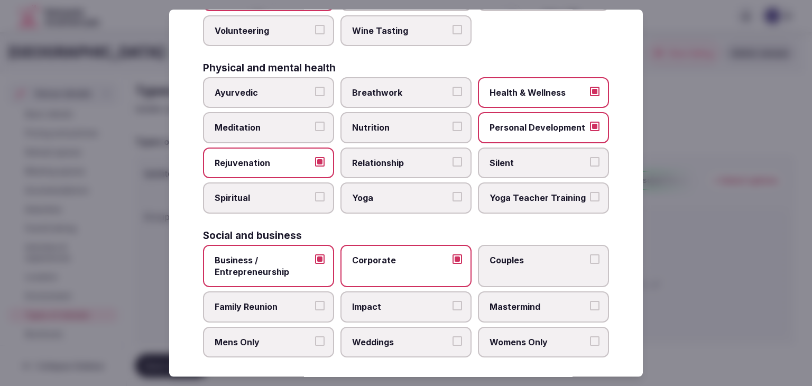
click at [294, 301] on span "Family Reunion" at bounding box center [263, 307] width 97 height 12
click at [315, 301] on button "Family Reunion" at bounding box center [320, 306] width 10 height 10
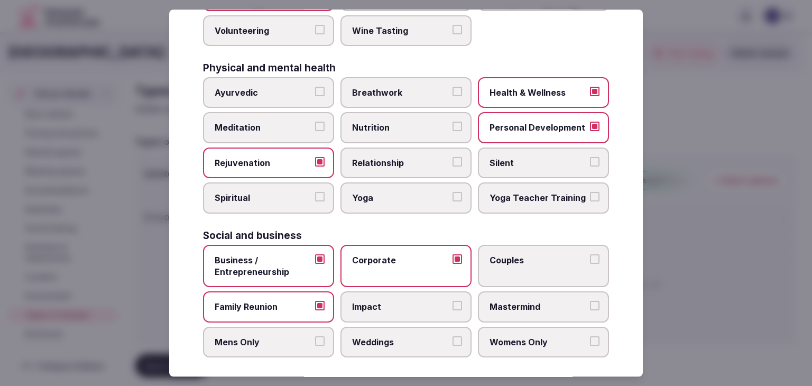
click at [507, 257] on span "Couples" at bounding box center [537, 260] width 97 height 12
click at [590, 257] on button "Couples" at bounding box center [595, 259] width 10 height 10
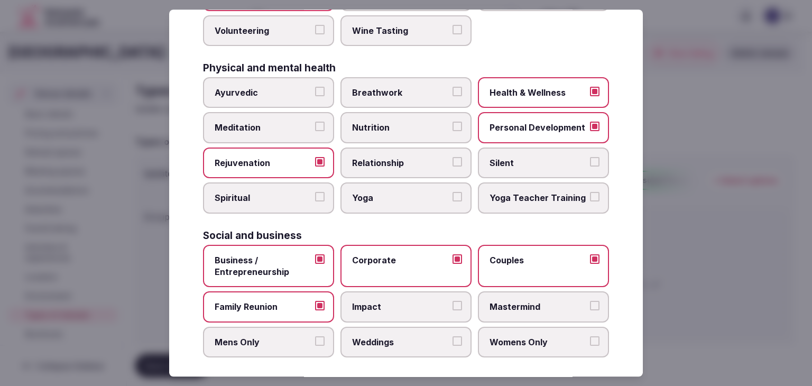
click at [417, 336] on span "Weddings" at bounding box center [400, 342] width 97 height 12
click at [452, 336] on button "Weddings" at bounding box center [457, 341] width 10 height 10
click at [521, 336] on span "Womens Only" at bounding box center [537, 342] width 97 height 12
click at [590, 336] on button "Womens Only" at bounding box center [595, 341] width 10 height 10
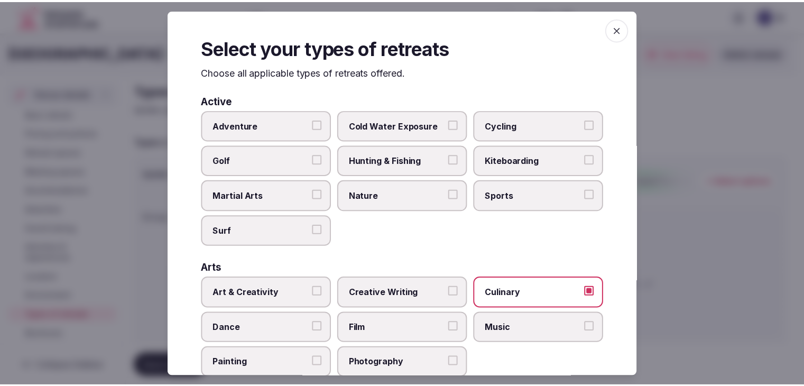
scroll to position [0, 0]
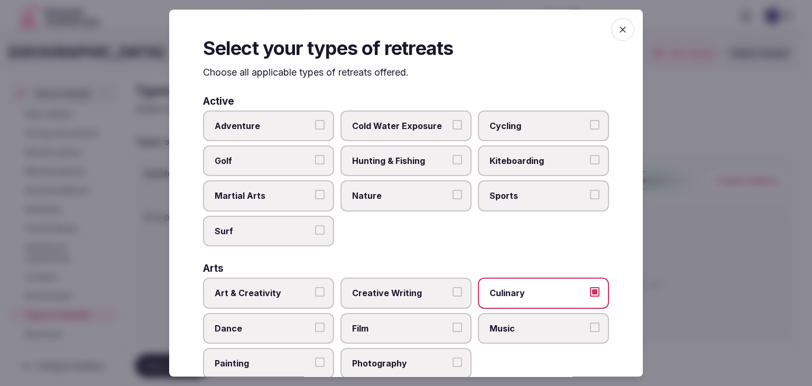
drag, startPoint x: 616, startPoint y: 28, endPoint x: 584, endPoint y: 86, distance: 66.0
click at [617, 28] on icon "button" at bounding box center [622, 29] width 11 height 11
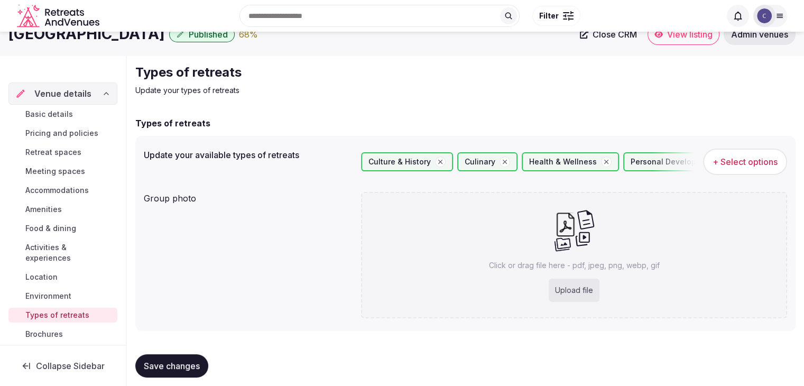
scroll to position [29, 0]
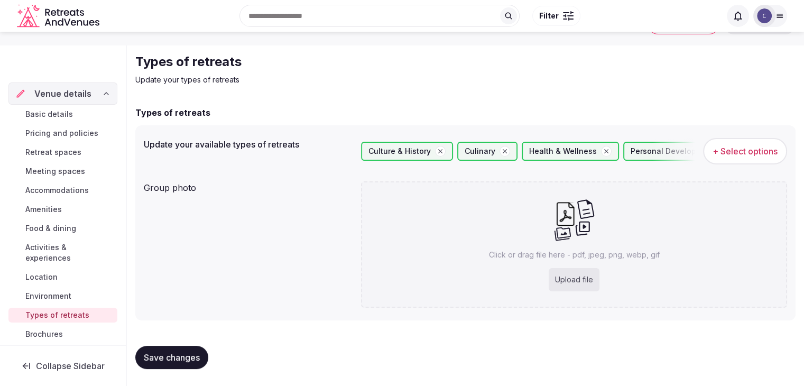
click at [556, 273] on div "Upload file" at bounding box center [574, 279] width 51 height 23
type input "**********"
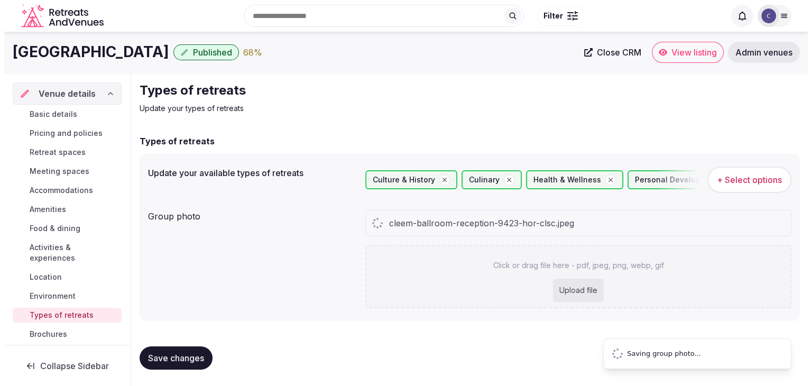
scroll to position [0, 0]
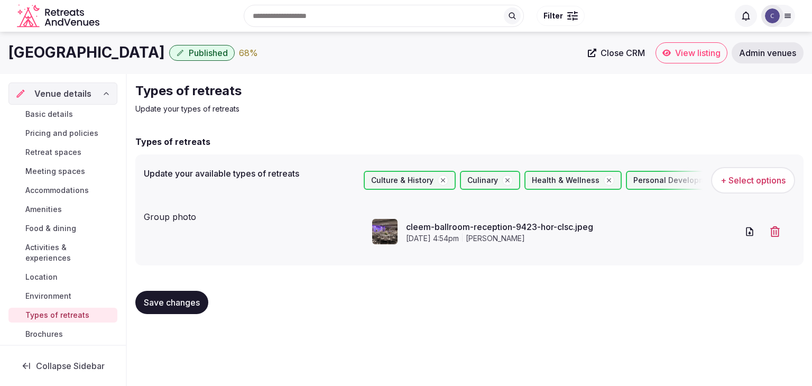
click at [171, 307] on button "Save changes" at bounding box center [171, 302] width 73 height 23
click at [49, 229] on span "Food & dining" at bounding box center [50, 228] width 51 height 11
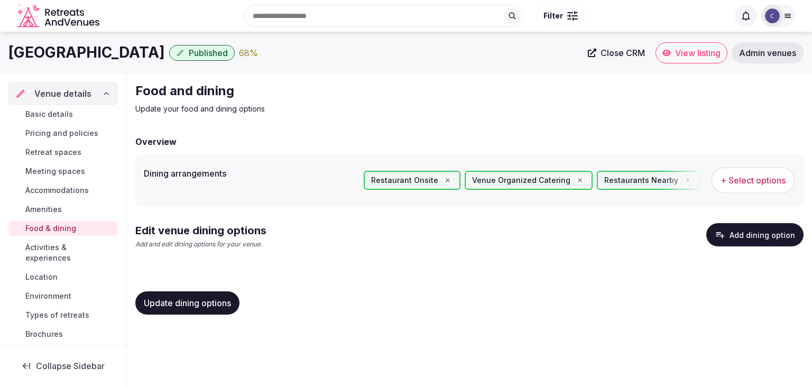
click at [745, 233] on button "Add dining option" at bounding box center [754, 234] width 97 height 23
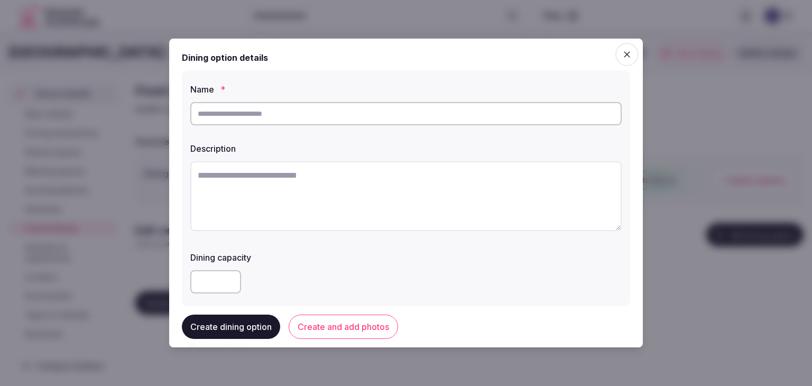
click at [369, 112] on input "text" at bounding box center [405, 113] width 431 height 23
paste input "**********"
type input "**********"
click at [322, 209] on textarea at bounding box center [405, 196] width 431 height 70
paste textarea "**********"
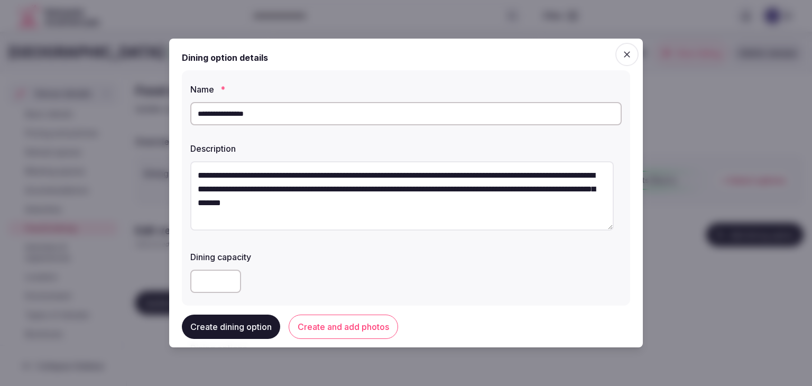
scroll to position [6, 0]
type textarea "**********"
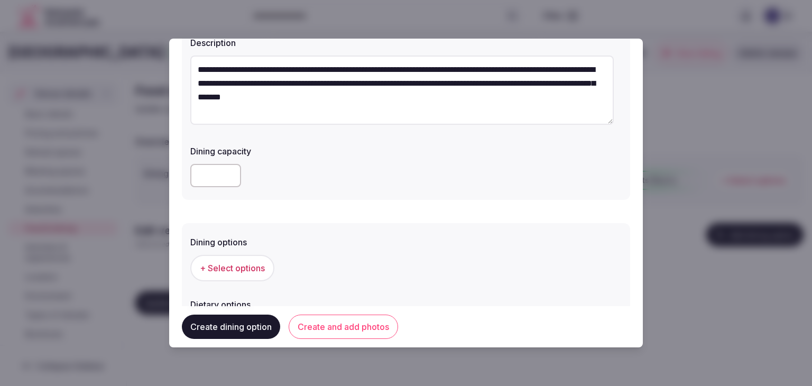
click at [254, 273] on span "+ Select options" at bounding box center [232, 268] width 65 height 12
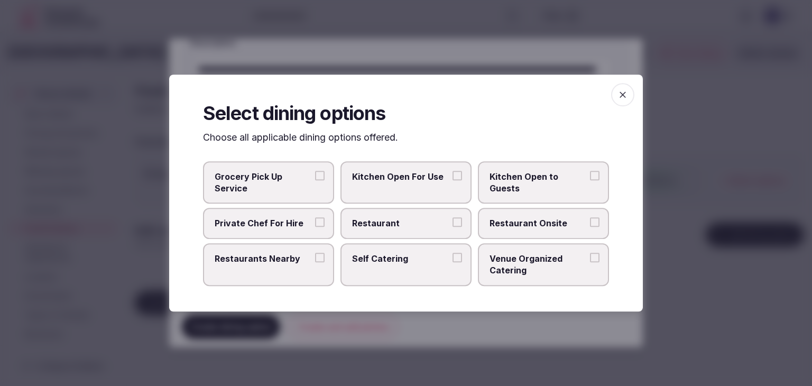
click at [506, 224] on span "Restaurant Onsite" at bounding box center [537, 224] width 97 height 12
click at [590, 224] on button "Restaurant Onsite" at bounding box center [595, 223] width 10 height 10
click at [622, 91] on icon "button" at bounding box center [622, 94] width 11 height 11
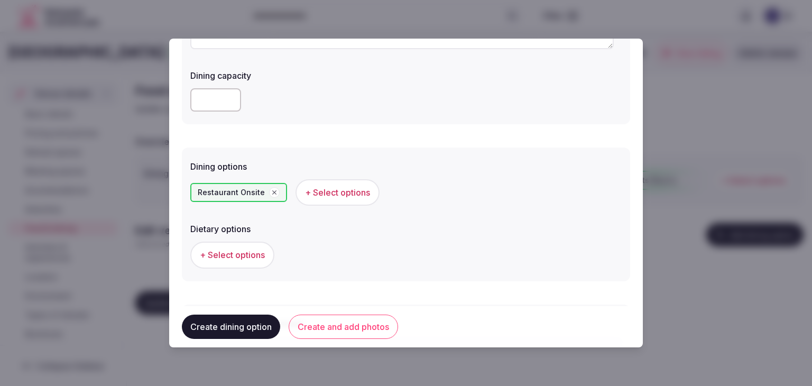
scroll to position [211, 0]
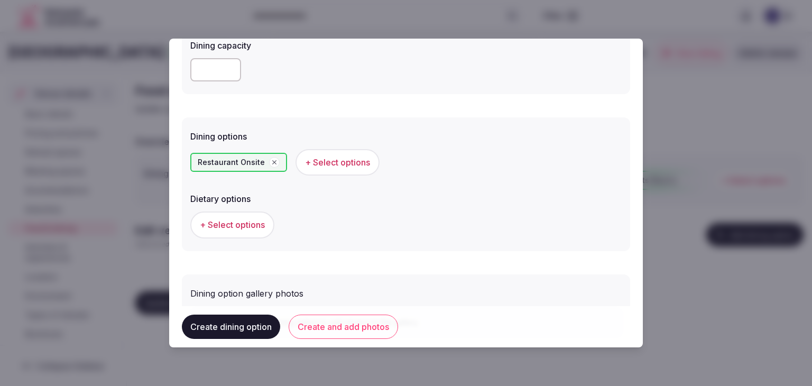
click at [355, 329] on button "Create and add photos" at bounding box center [343, 327] width 109 height 24
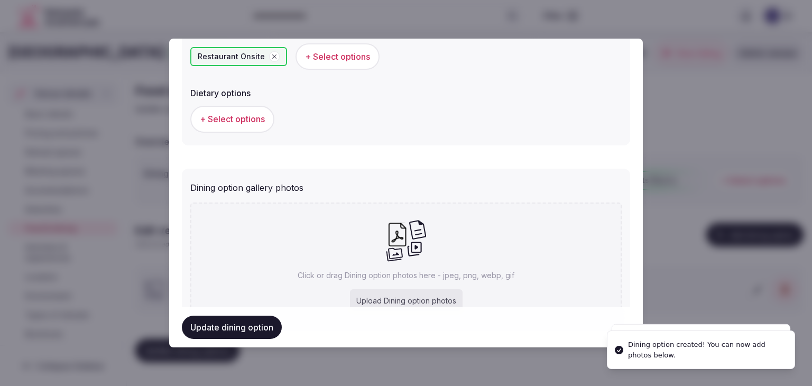
scroll to position [372, 0]
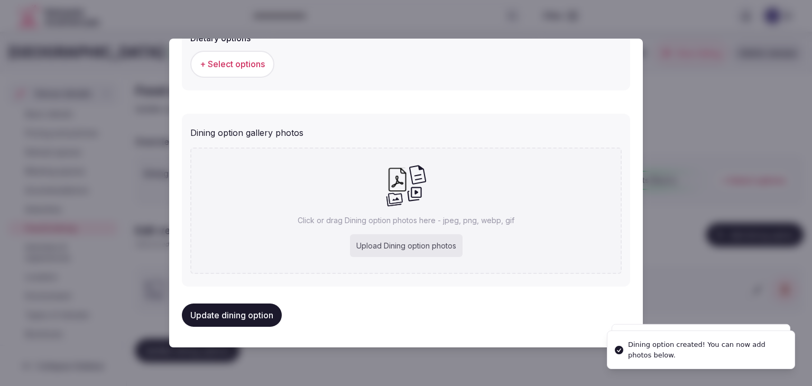
click at [389, 234] on div "Upload Dining option photos" at bounding box center [406, 245] width 113 height 23
type input "**********"
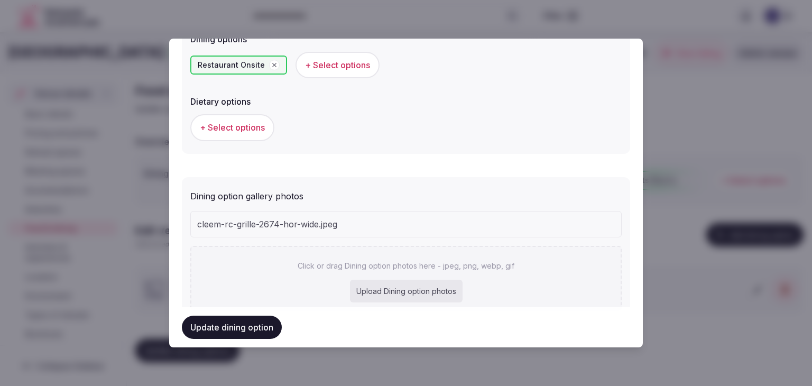
scroll to position [344, 0]
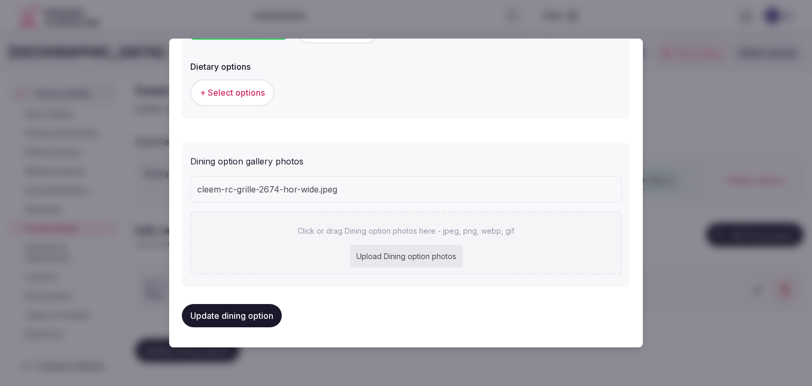
click at [252, 320] on button "Update dining option" at bounding box center [232, 315] width 100 height 23
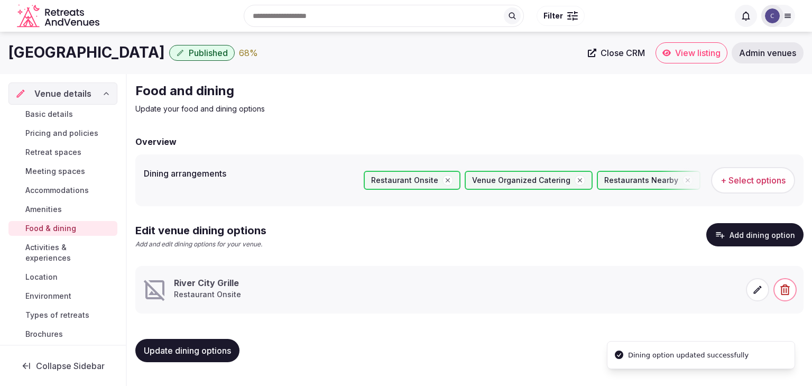
click at [768, 292] on span at bounding box center [757, 289] width 23 height 23
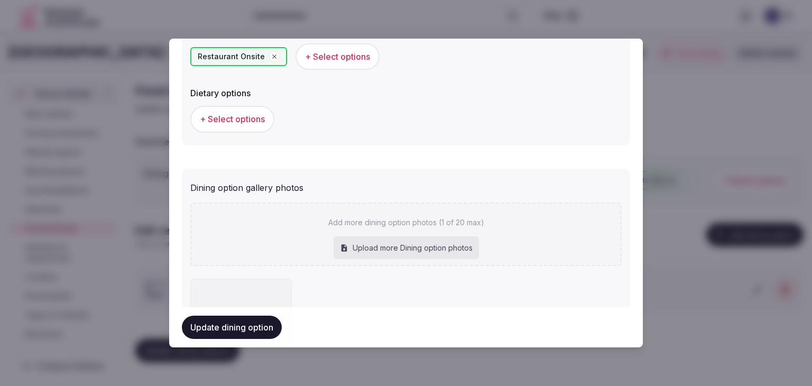
scroll to position [421, 0]
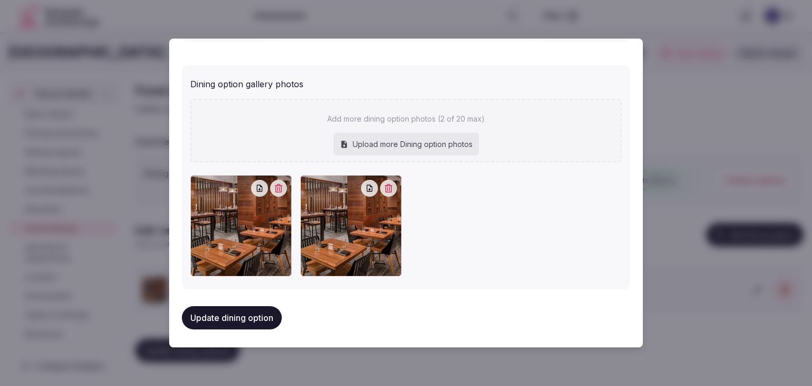
click at [389, 184] on icon "button" at bounding box center [388, 188] width 7 height 8
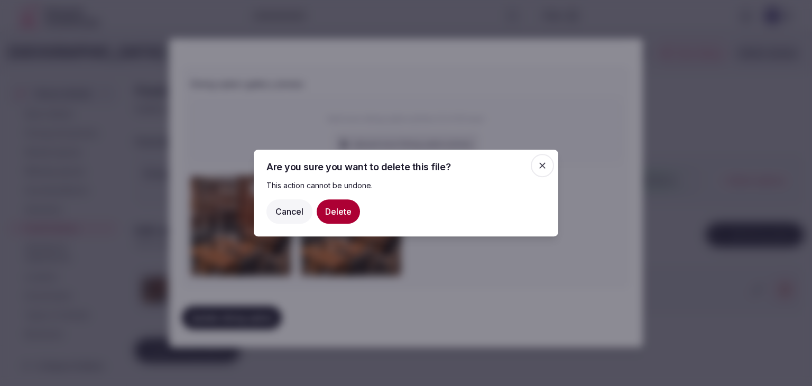
click at [334, 216] on button "Delete" at bounding box center [338, 211] width 43 height 24
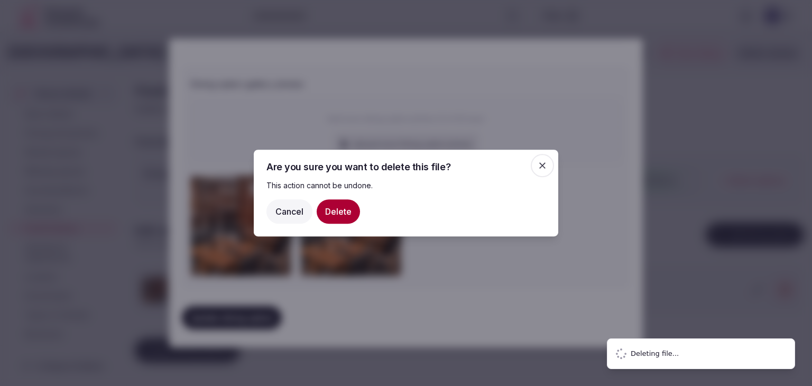
scroll to position [372, 0]
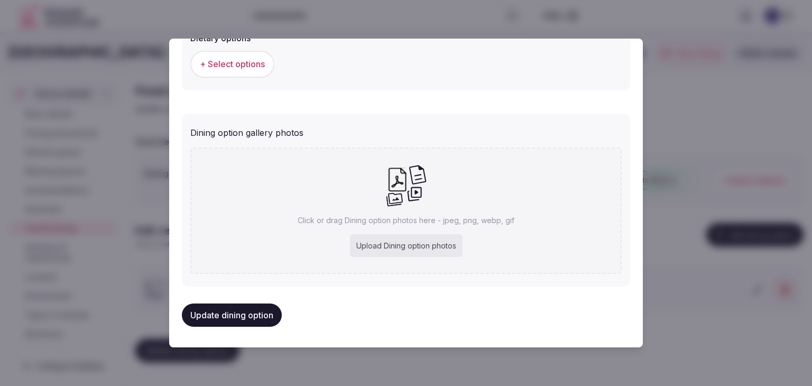
click at [389, 255] on div "Upload Dining option photos" at bounding box center [406, 245] width 113 height 23
type input "**********"
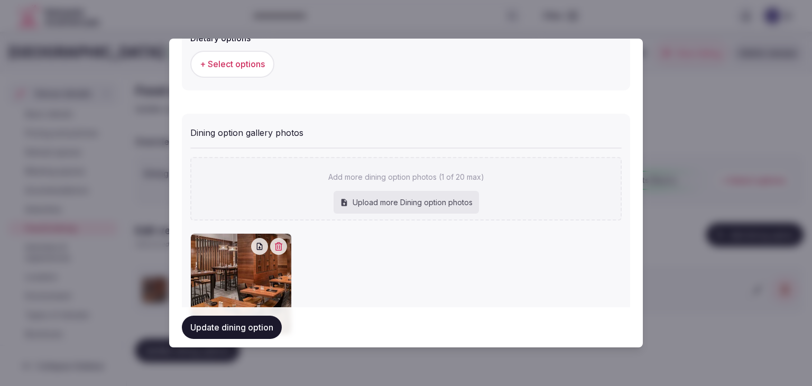
click at [237, 325] on button "Update dining option" at bounding box center [232, 327] width 100 height 23
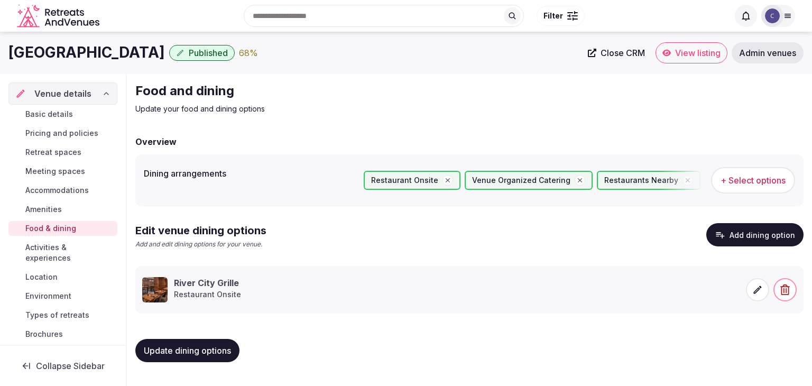
click at [173, 347] on span "Update dining options" at bounding box center [187, 350] width 87 height 11
click at [71, 117] on span "Basic details" at bounding box center [49, 114] width 48 height 11
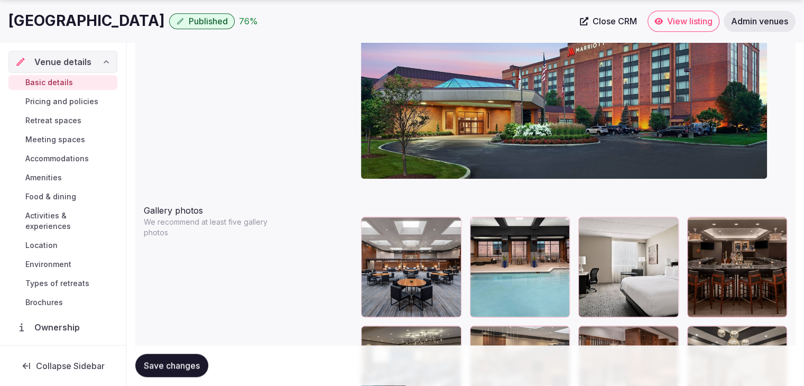
scroll to position [1321, 0]
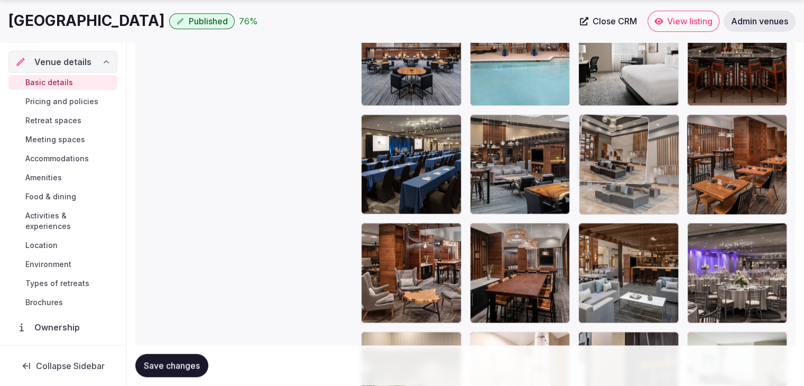
drag, startPoint x: 701, startPoint y: 127, endPoint x: 476, endPoint y: 195, distance: 234.6
click at [639, 138] on body "**********" at bounding box center [402, 29] width 804 height 2700
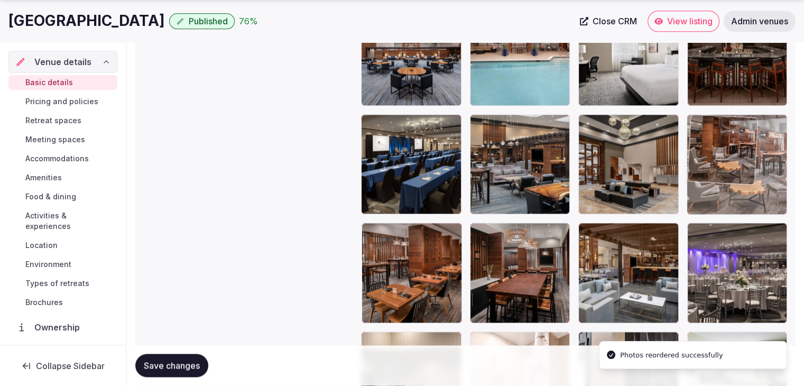
drag, startPoint x: 371, startPoint y: 235, endPoint x: 692, endPoint y: 144, distance: 334.0
click at [692, 144] on body "**********" at bounding box center [402, 29] width 804 height 2700
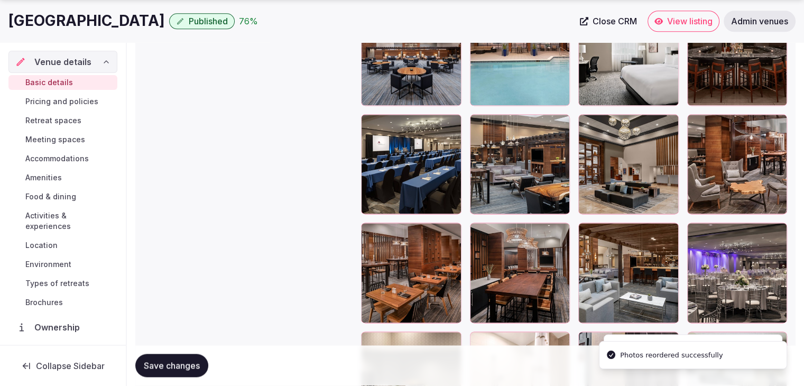
click at [183, 365] on span "Save changes" at bounding box center [172, 365] width 56 height 11
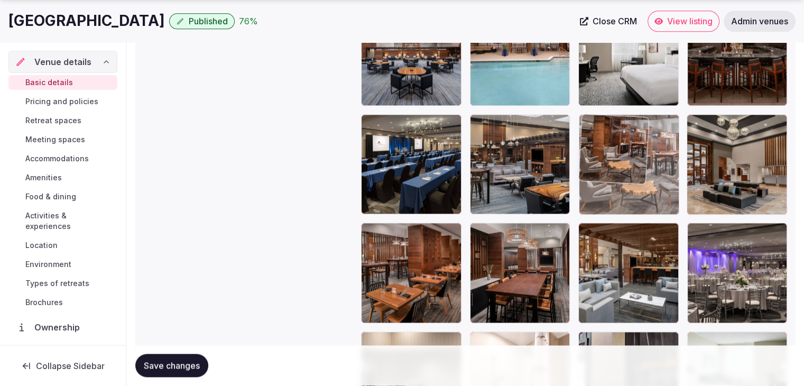
drag, startPoint x: 699, startPoint y: 132, endPoint x: 628, endPoint y: 138, distance: 71.6
click at [628, 138] on body "**********" at bounding box center [402, 29] width 804 height 2700
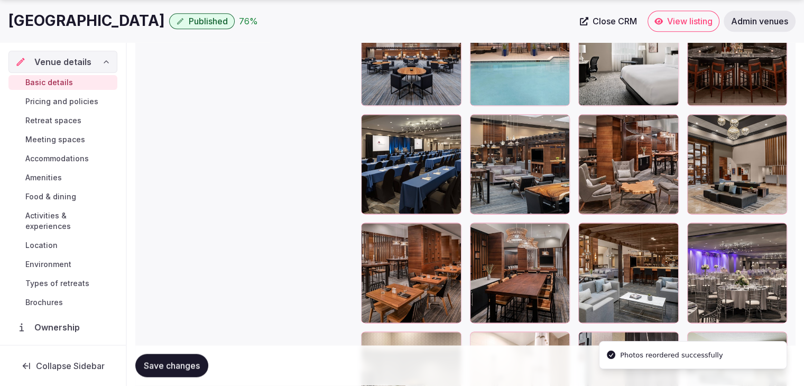
click at [181, 363] on span "Save changes" at bounding box center [172, 365] width 56 height 11
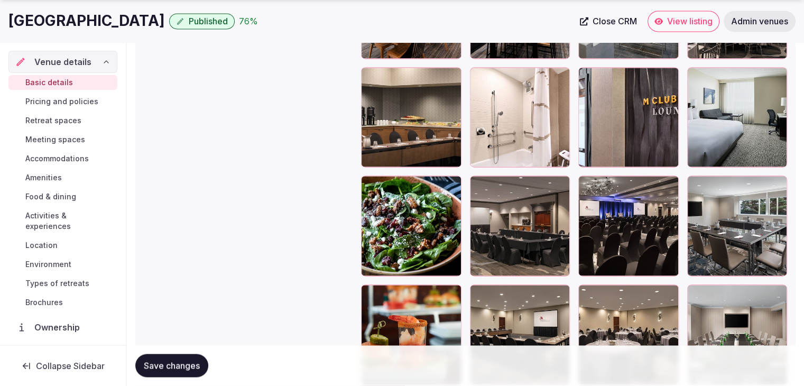
scroll to position [1639, 0]
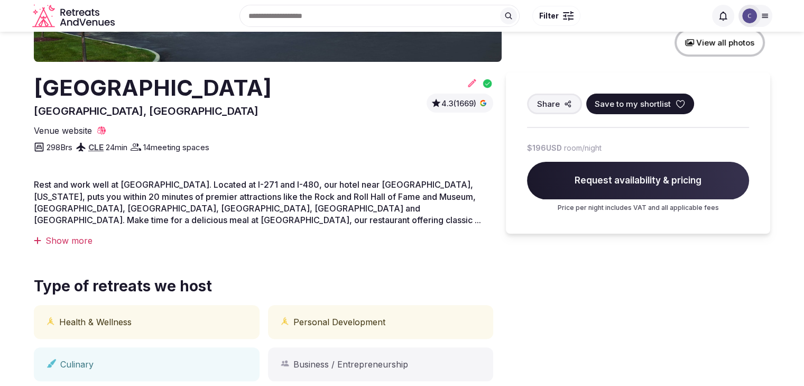
scroll to position [159, 0]
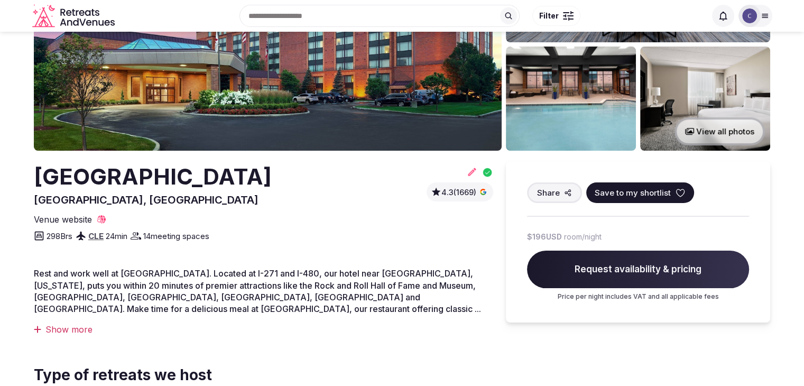
click at [155, 178] on h2 "[GEOGRAPHIC_DATA]" at bounding box center [153, 176] width 238 height 31
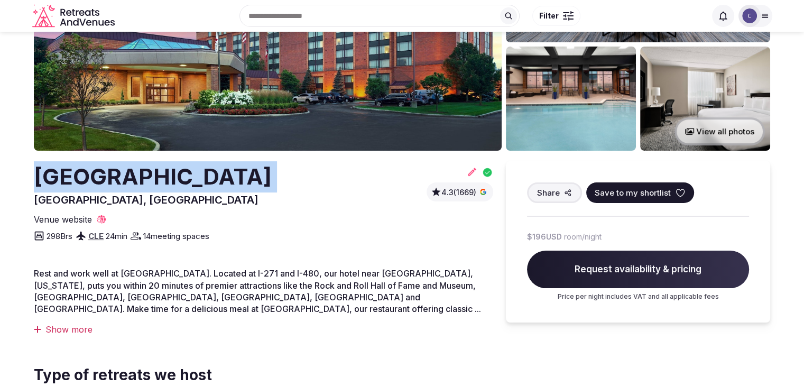
click at [155, 178] on h2 "[GEOGRAPHIC_DATA]" at bounding box center [153, 176] width 238 height 31
copy h2 "[GEOGRAPHIC_DATA]"
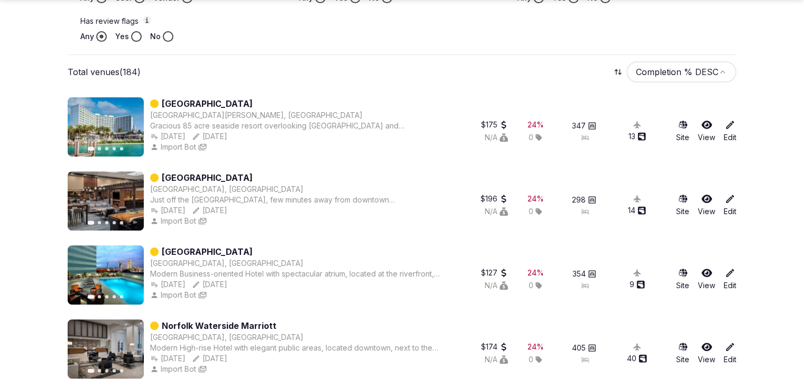
scroll to position [476, 0]
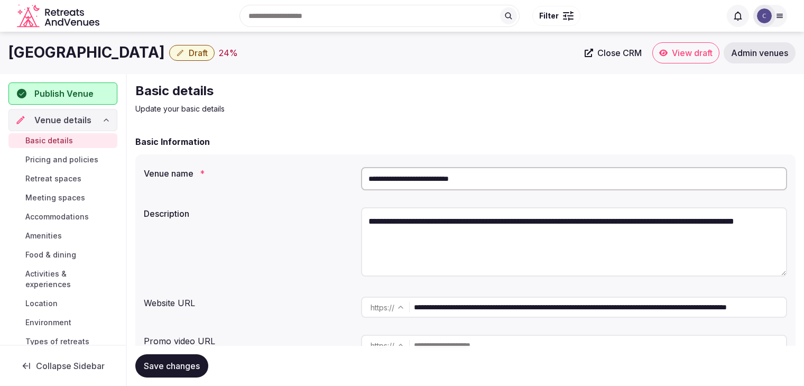
click at [491, 175] on input "**********" at bounding box center [574, 178] width 426 height 23
click at [491, 176] on input "**********" at bounding box center [574, 178] width 426 height 23
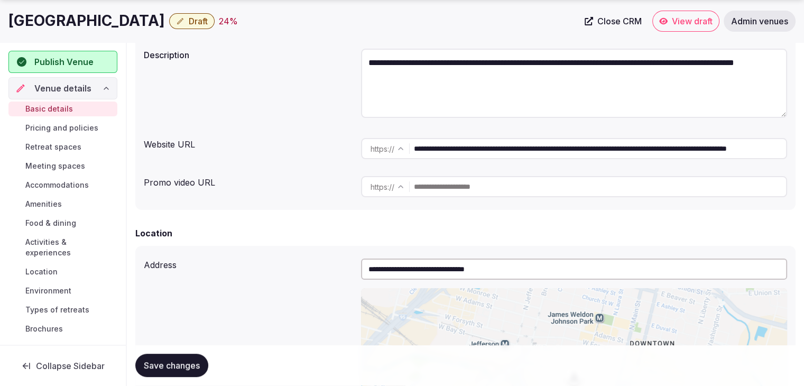
scroll to position [529, 0]
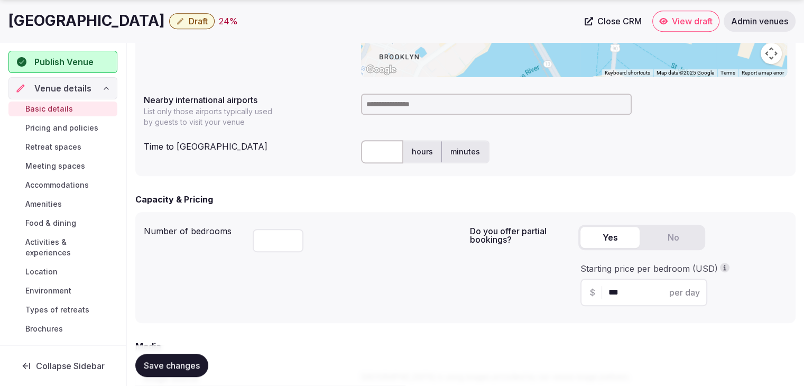
click at [384, 104] on input at bounding box center [496, 104] width 271 height 21
type input "***"
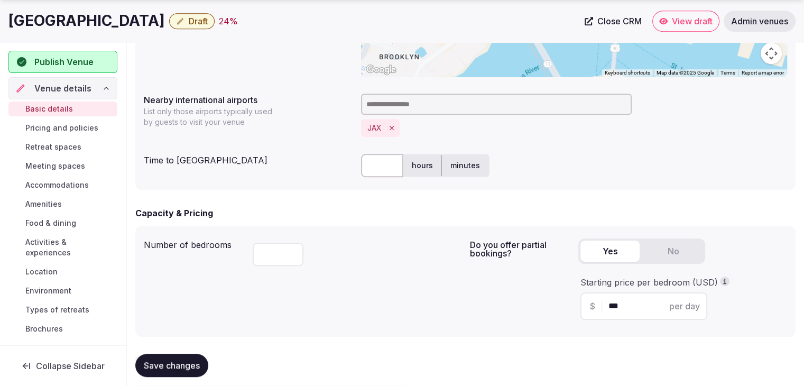
click at [386, 154] on input "text" at bounding box center [382, 165] width 42 height 23
type input "**"
click at [410, 243] on div "***" at bounding box center [357, 252] width 209 height 36
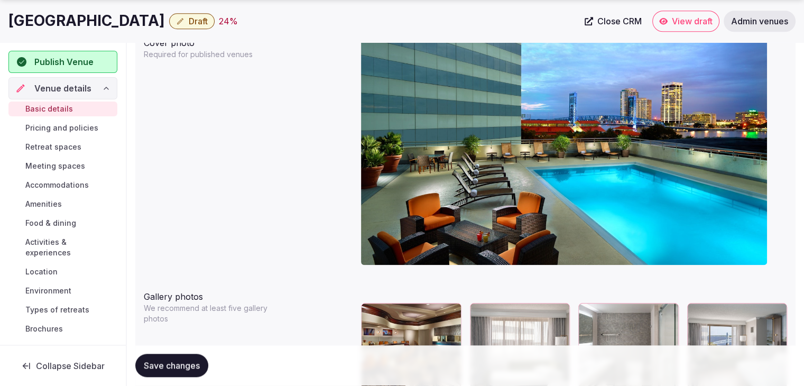
scroll to position [1110, 0]
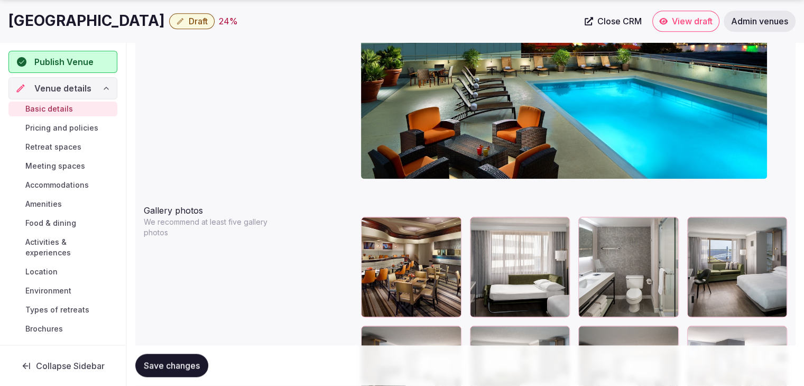
click at [177, 377] on div "Save changes" at bounding box center [465, 366] width 660 height 40
click at [182, 367] on span "Save changes" at bounding box center [172, 365] width 56 height 11
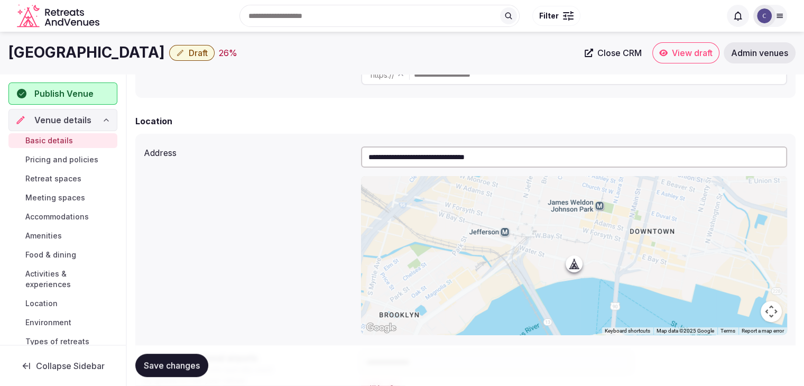
scroll to position [235, 0]
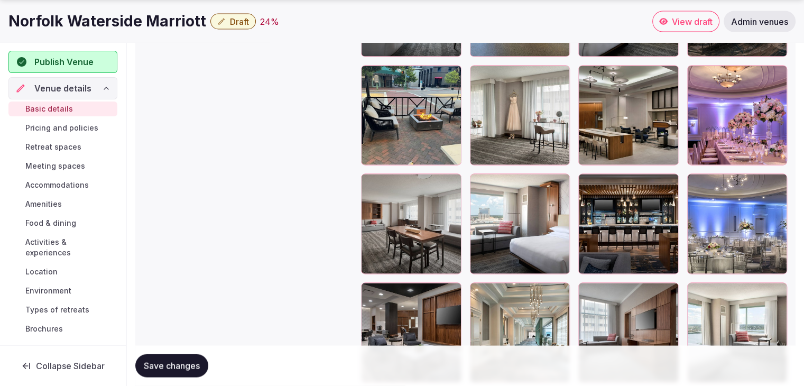
scroll to position [2167, 0]
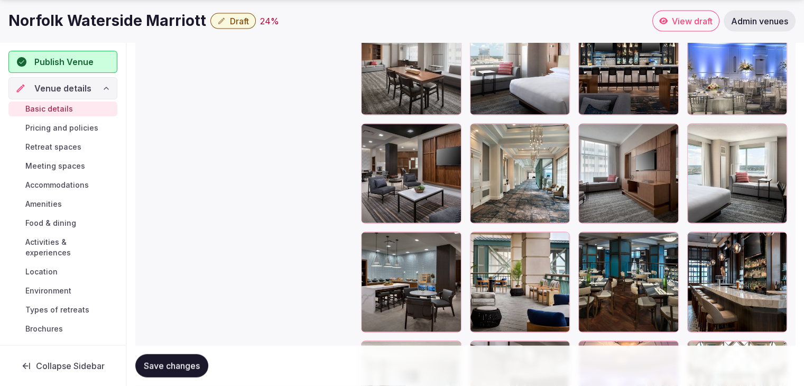
click at [147, 23] on h1 "Norfolk Waterside Marriott" at bounding box center [107, 21] width 198 height 21
click at [146, 24] on h1 "Norfolk Waterside Marriott" at bounding box center [107, 21] width 198 height 21
click at [146, 26] on h1 "Norfolk Waterside Marriott" at bounding box center [107, 21] width 198 height 21
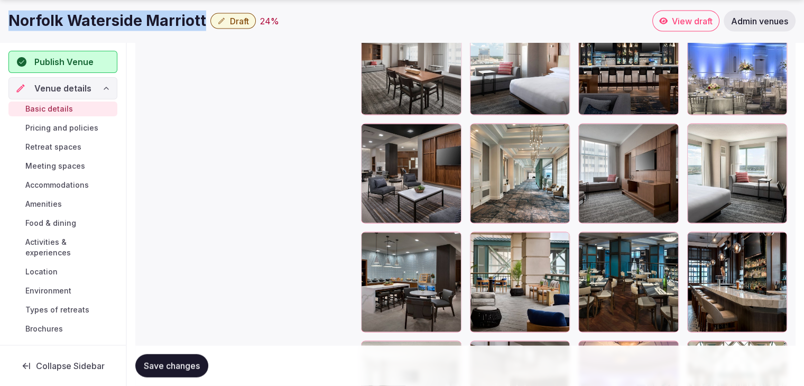
click at [146, 26] on h1 "Norfolk Waterside Marriott" at bounding box center [107, 21] width 198 height 21
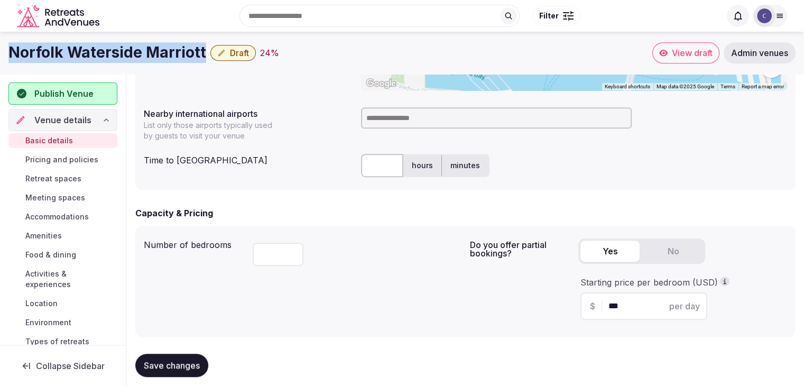
scroll to position [476, 0]
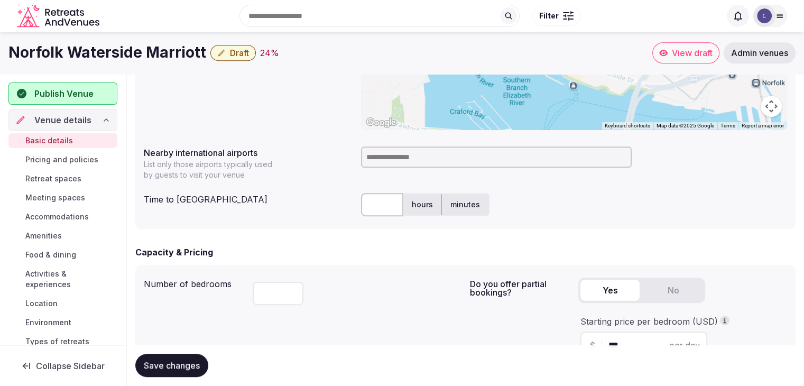
click at [400, 153] on input at bounding box center [496, 156] width 271 height 21
type input "***"
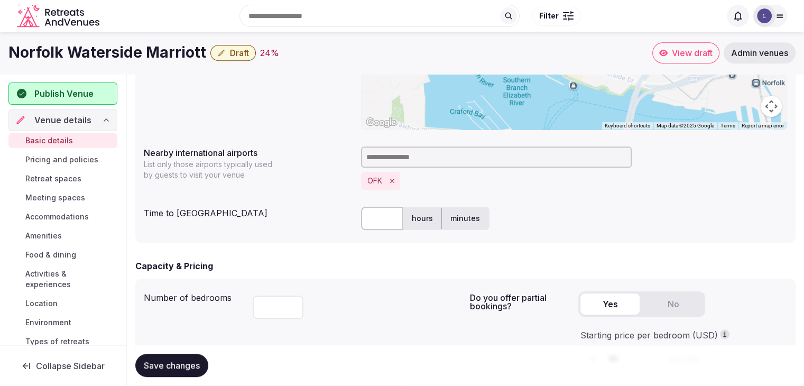
drag, startPoint x: 389, startPoint y: 223, endPoint x: 388, endPoint y: 229, distance: 6.9
click at [389, 223] on input "text" at bounding box center [382, 218] width 42 height 23
type input "**"
click at [312, 242] on div "**********" at bounding box center [465, 86] width 660 height 314
click at [186, 366] on span "Save changes" at bounding box center [172, 365] width 56 height 11
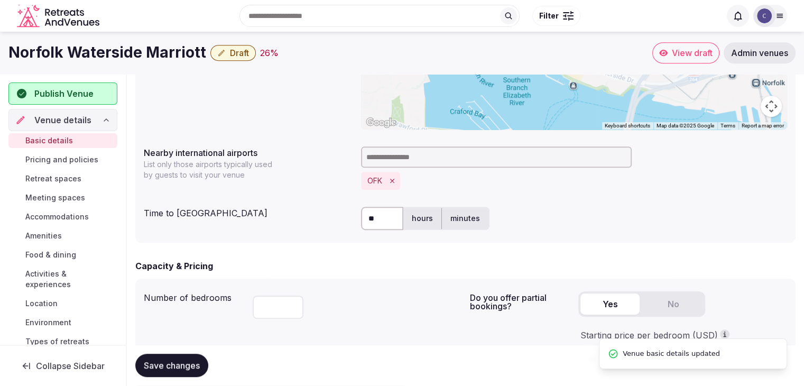
click at [238, 53] on span "Draft" at bounding box center [239, 53] width 19 height 11
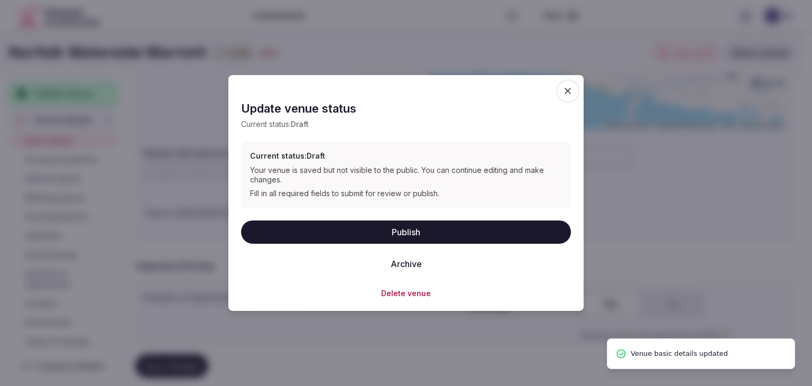
click at [408, 232] on button "Publish" at bounding box center [406, 231] width 330 height 23
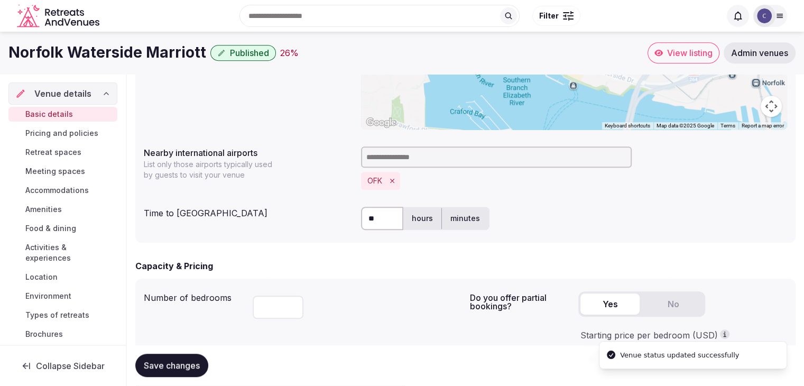
click at [71, 54] on h1 "Norfolk Waterside Marriott" at bounding box center [107, 52] width 198 height 21
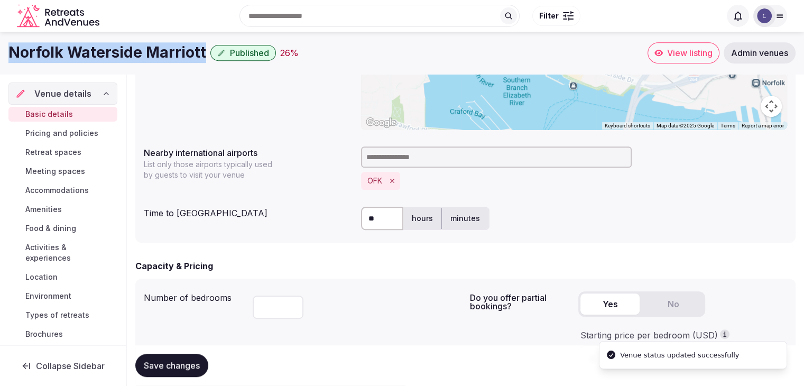
click at [71, 54] on h1 "Norfolk Waterside Marriott" at bounding box center [107, 52] width 198 height 21
copy div "Norfolk Waterside Marriott"
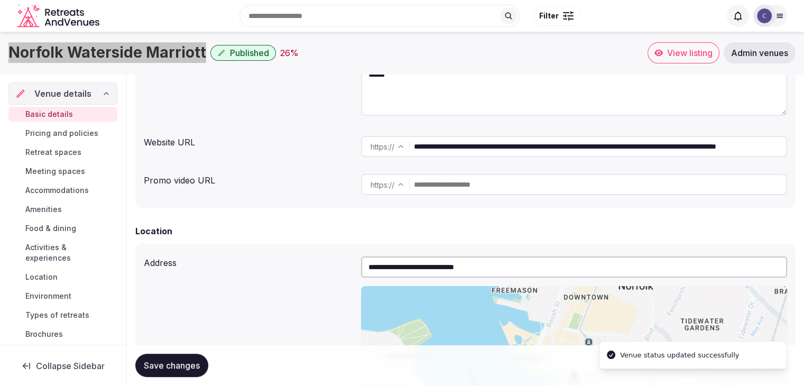
scroll to position [159, 0]
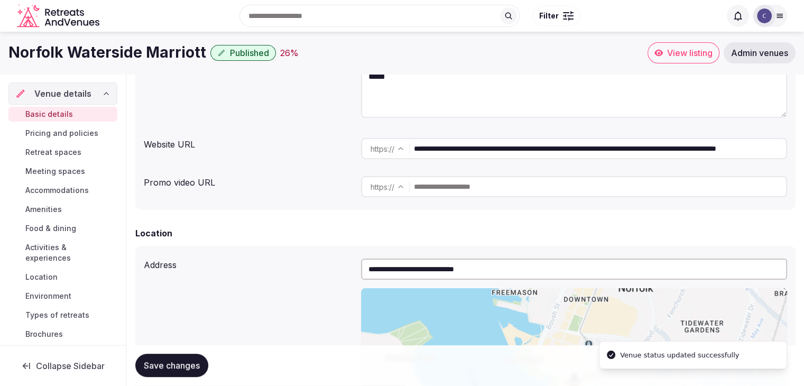
drag, startPoint x: 682, startPoint y: 151, endPoint x: 377, endPoint y: 139, distance: 305.2
click at [377, 139] on div "**********" at bounding box center [574, 148] width 426 height 21
click at [62, 231] on span "Food & dining" at bounding box center [50, 228] width 51 height 11
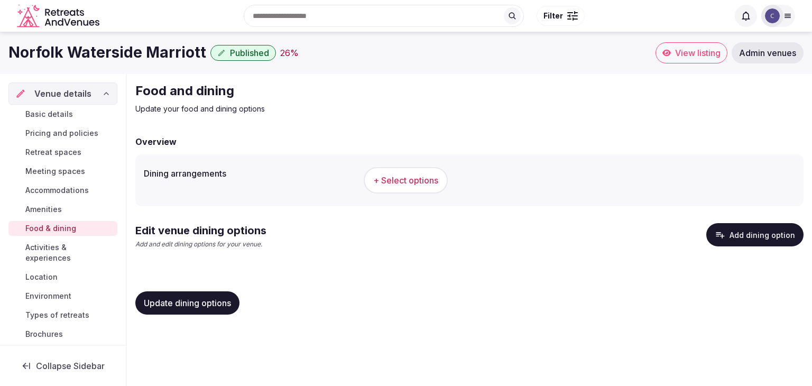
click at [772, 239] on button "Add dining option" at bounding box center [754, 234] width 97 height 23
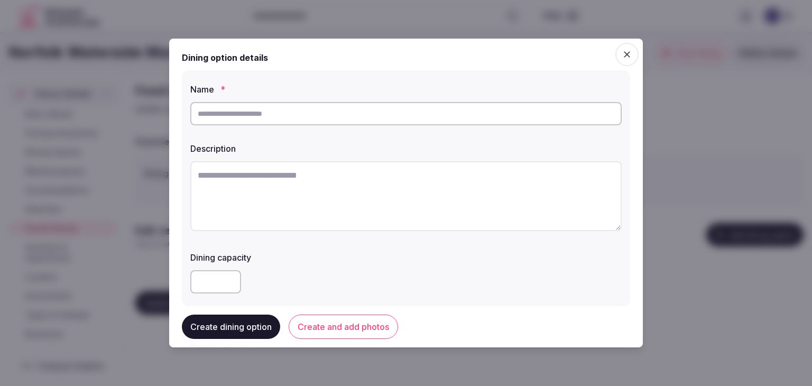
click at [401, 119] on input "text" at bounding box center [405, 113] width 431 height 23
paste input "**********"
type input "**********"
click at [321, 177] on textarea at bounding box center [405, 196] width 431 height 70
paste textarea "**********"
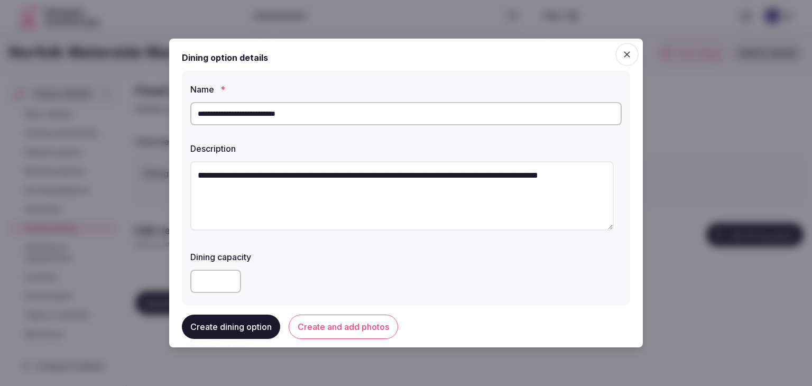
type textarea "**********"
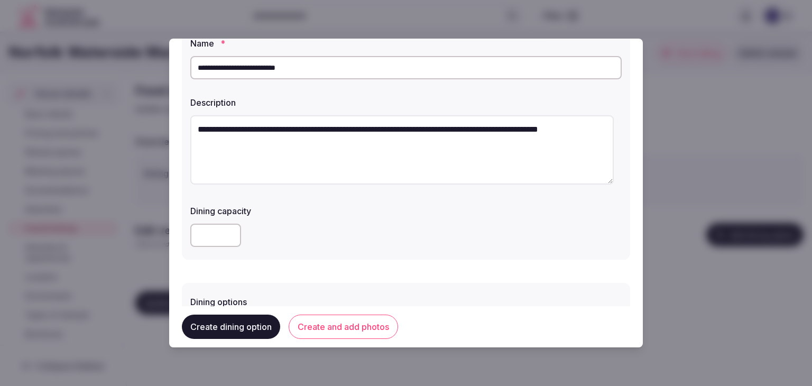
scroll to position [106, 0]
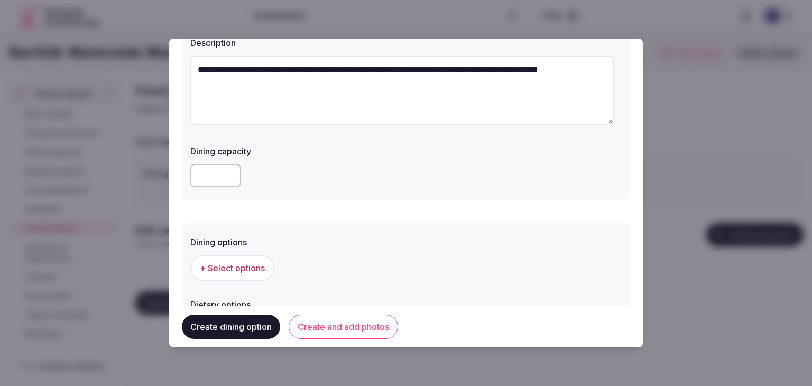
click at [255, 269] on span "+ Select options" at bounding box center [232, 268] width 65 height 12
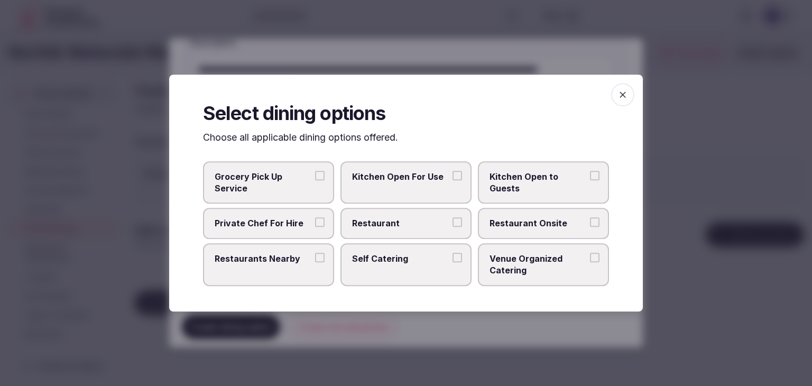
click at [552, 229] on span "Restaurant Onsite" at bounding box center [537, 224] width 97 height 12
click at [590, 227] on button "Restaurant Onsite" at bounding box center [595, 223] width 10 height 10
click at [617, 91] on span "button" at bounding box center [622, 94] width 23 height 23
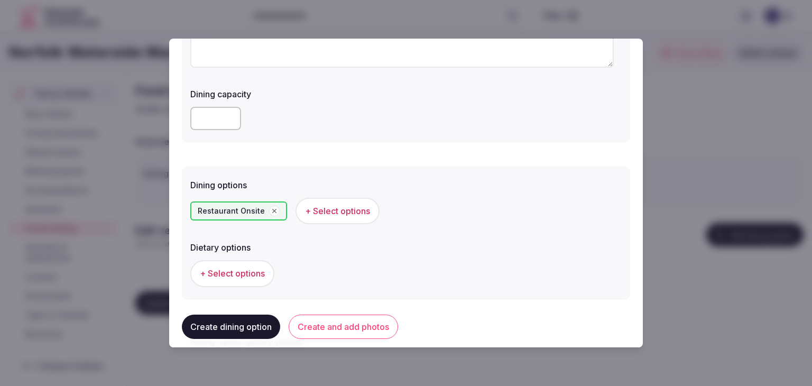
scroll to position [211, 0]
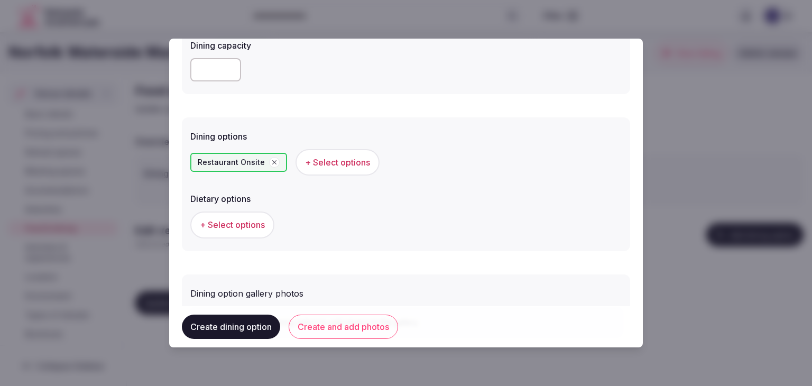
click at [335, 330] on button "Create and add photos" at bounding box center [343, 327] width 109 height 24
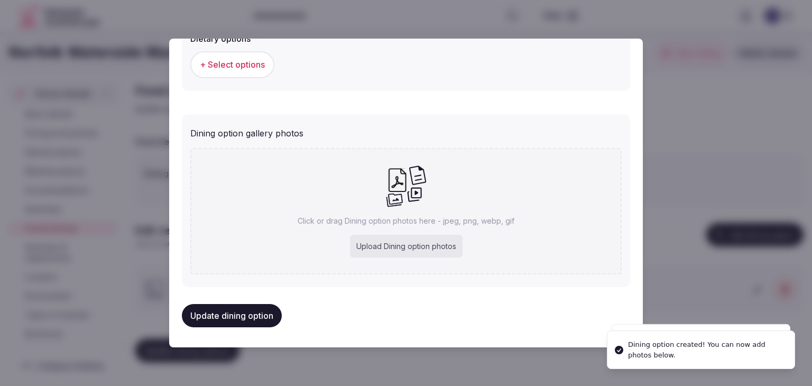
scroll to position [372, 0]
click at [362, 241] on div "Upload Dining option photos" at bounding box center [406, 245] width 113 height 23
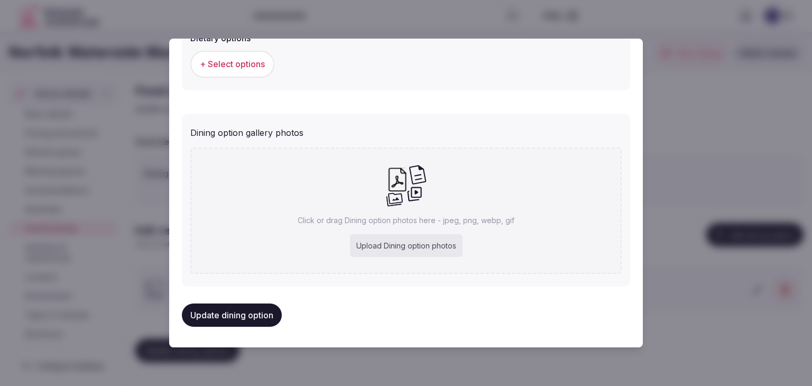
type input "**********"
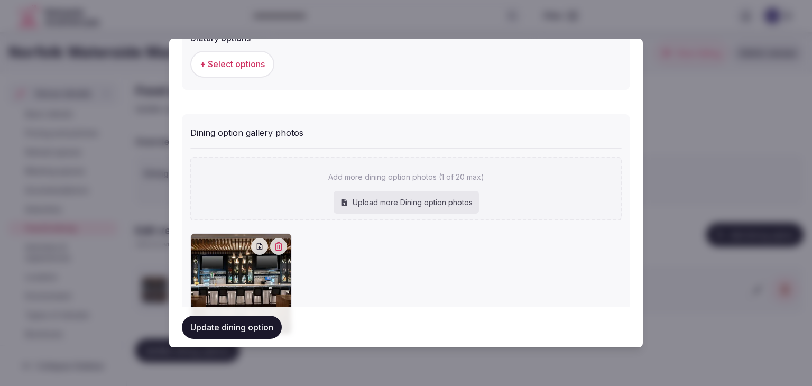
click at [256, 330] on button "Update dining option" at bounding box center [232, 327] width 100 height 23
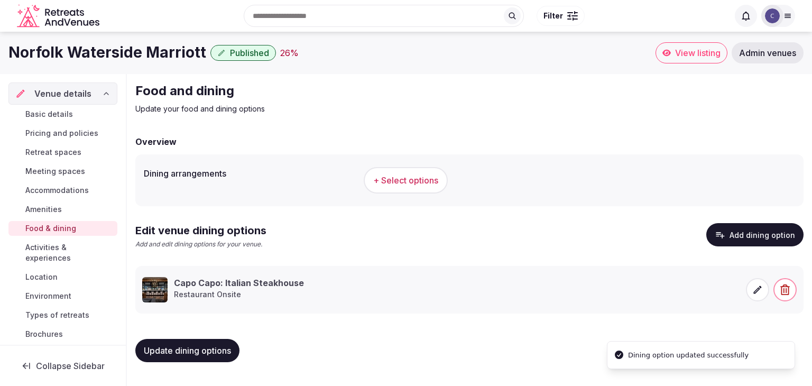
click at [218, 345] on span "Update dining options" at bounding box center [187, 350] width 87 height 11
click at [142, 47] on h1 "Norfolk Waterside Marriott" at bounding box center [107, 52] width 198 height 21
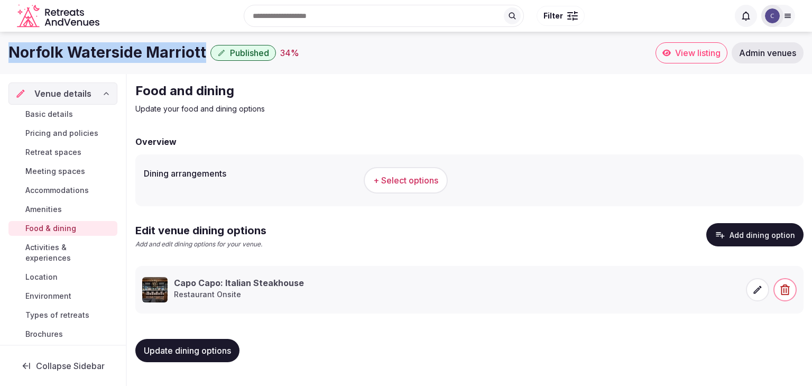
click at [142, 47] on h1 "Norfolk Waterside Marriott" at bounding box center [107, 52] width 198 height 21
copy div "Norfolk Waterside Marriott"
click at [402, 180] on span "+ Select options" at bounding box center [405, 180] width 65 height 12
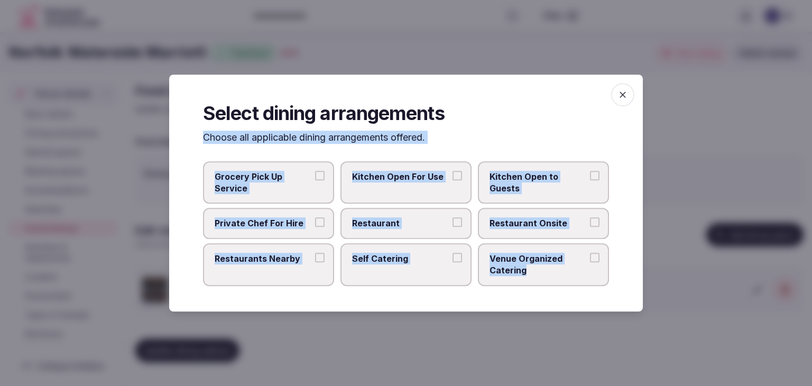
drag, startPoint x: 202, startPoint y: 138, endPoint x: 559, endPoint y: 273, distance: 380.9
click at [559, 273] on div "Select dining arrangements Choose all applicable dining arrangements offered. G…" at bounding box center [406, 193] width 474 height 237
copy div "Choose all applicable dining arrangements offered. Grocery Pick Up Service Kitc…"
click at [483, 224] on label "Restaurant Onsite" at bounding box center [543, 223] width 131 height 31
click at [590, 224] on button "Restaurant Onsite" at bounding box center [595, 223] width 10 height 10
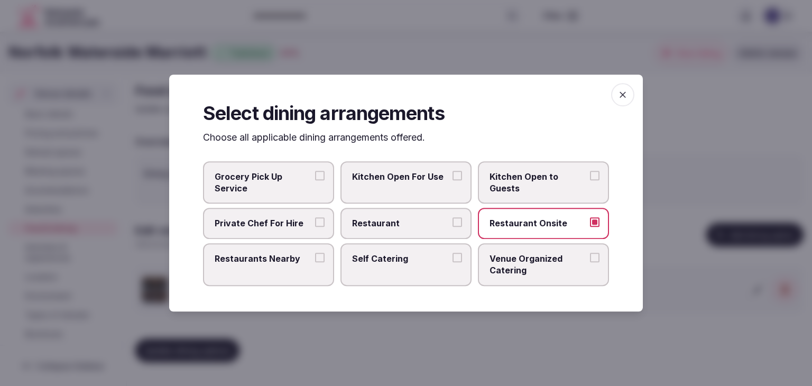
click at [497, 265] on span "Venue Organized Catering" at bounding box center [537, 265] width 97 height 24
click at [590, 262] on button "Venue Organized Catering" at bounding box center [595, 258] width 10 height 10
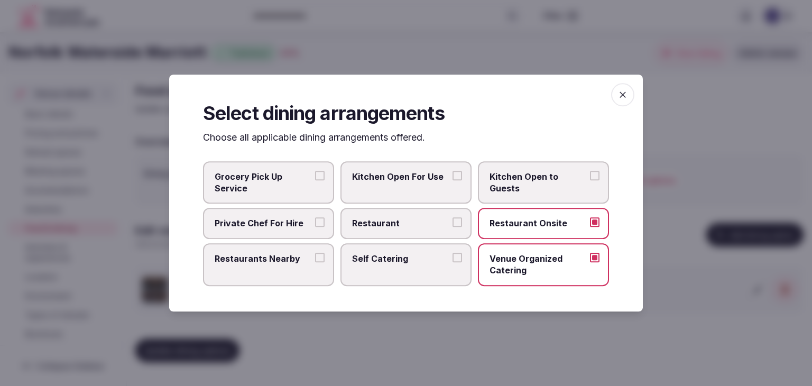
click at [440, 235] on label "Restaurant" at bounding box center [405, 223] width 131 height 31
click at [452, 227] on button "Restaurant" at bounding box center [457, 223] width 10 height 10
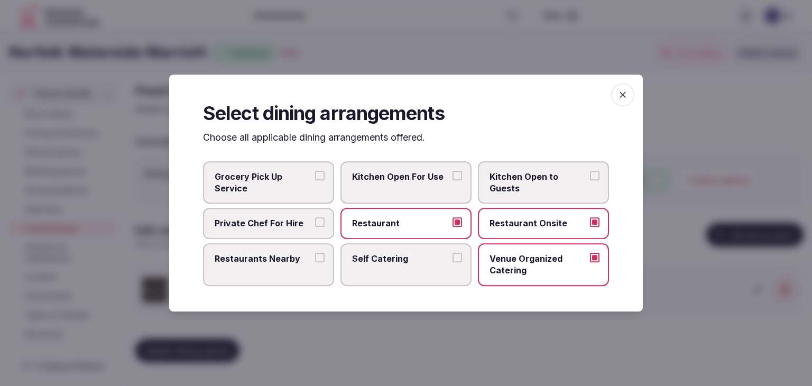
click at [262, 266] on label "Restaurants Nearby" at bounding box center [268, 264] width 131 height 43
click at [315, 262] on button "Restaurants Nearby" at bounding box center [320, 258] width 10 height 10
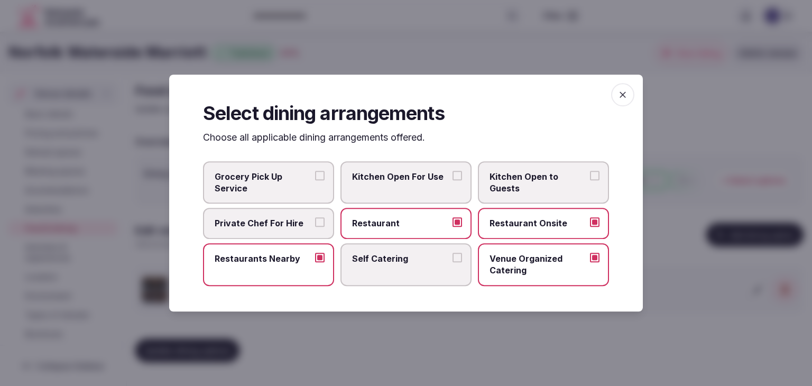
click at [614, 93] on span "button" at bounding box center [622, 94] width 23 height 23
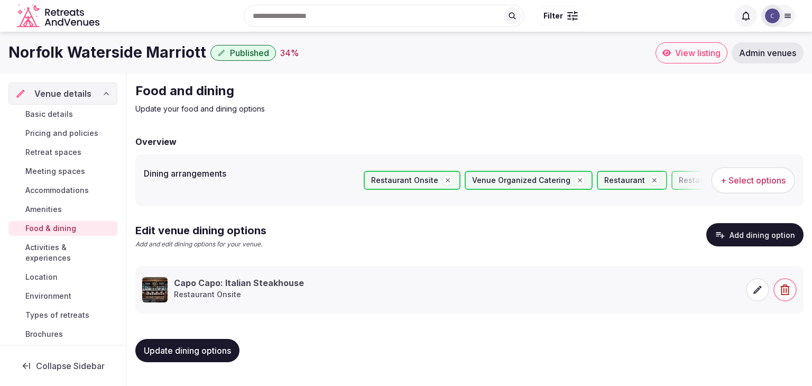
click at [215, 354] on span "Update dining options" at bounding box center [187, 350] width 87 height 11
click at [218, 349] on span "Update dining options" at bounding box center [187, 350] width 87 height 11
click at [59, 107] on link "Basic details" at bounding box center [62, 114] width 109 height 15
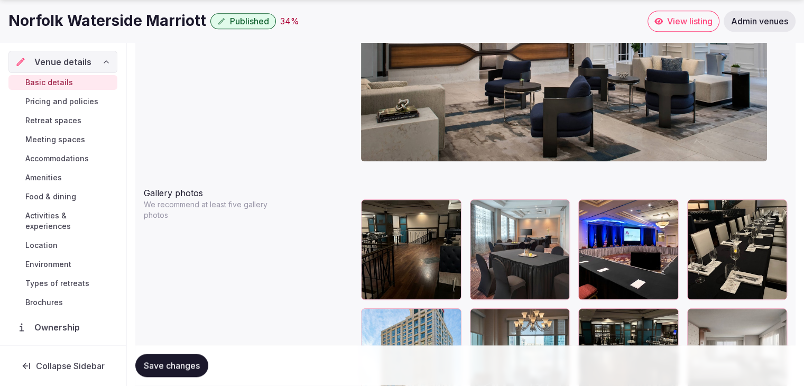
scroll to position [1216, 0]
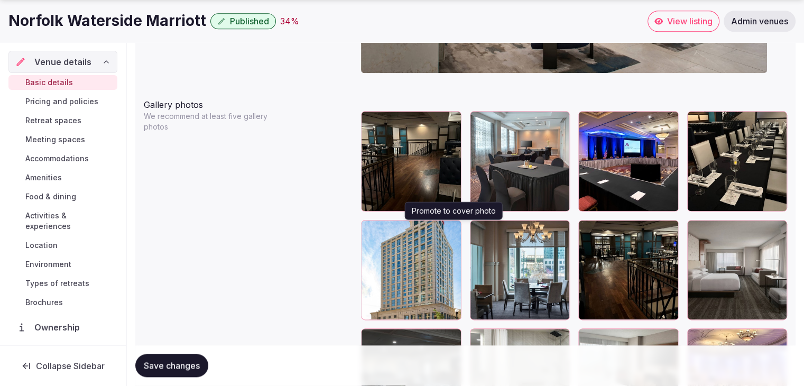
click at [452, 233] on button "button" at bounding box center [451, 230] width 13 height 13
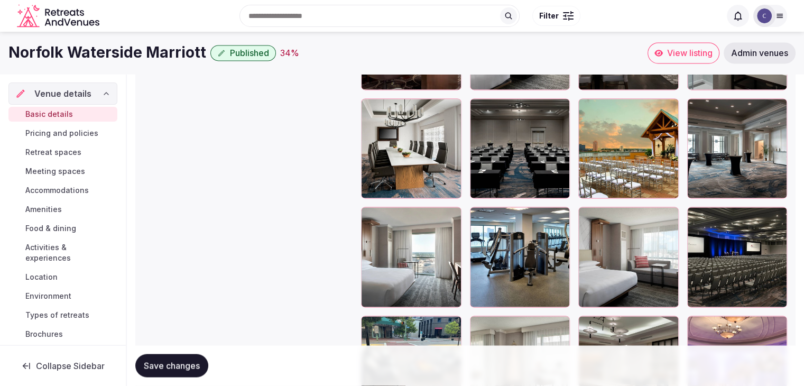
scroll to position [1732, 0]
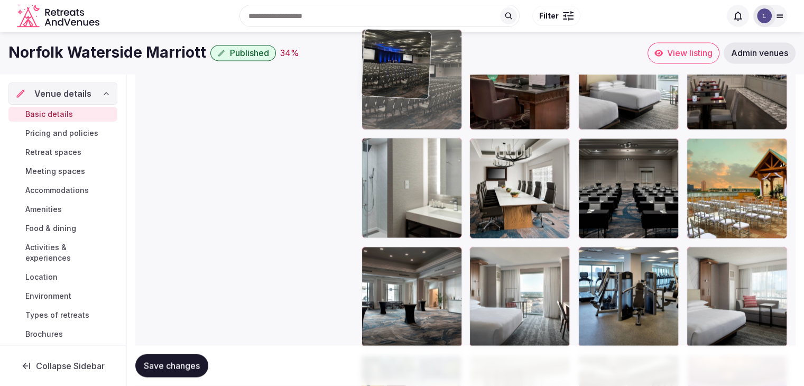
drag, startPoint x: 700, startPoint y: 258, endPoint x: 423, endPoint y: 82, distance: 328.5
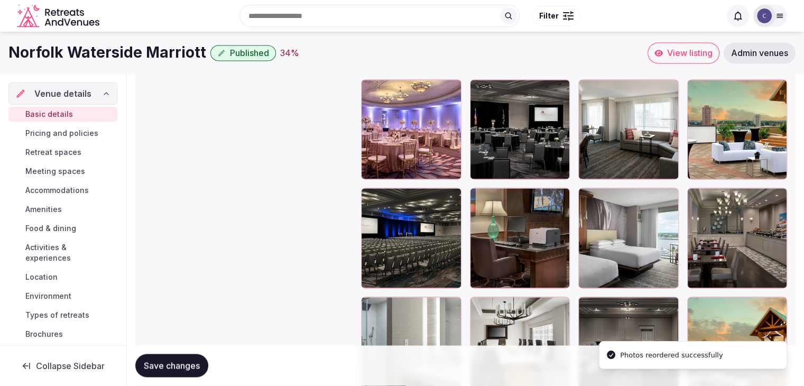
scroll to position [1521, 0]
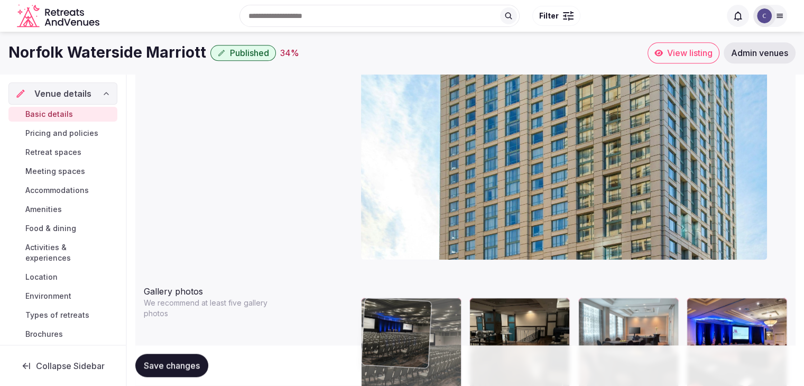
drag, startPoint x: 367, startPoint y: 246, endPoint x: 387, endPoint y: 282, distance: 41.9
click at [387, 282] on body "**********" at bounding box center [402, 321] width 804 height 2700
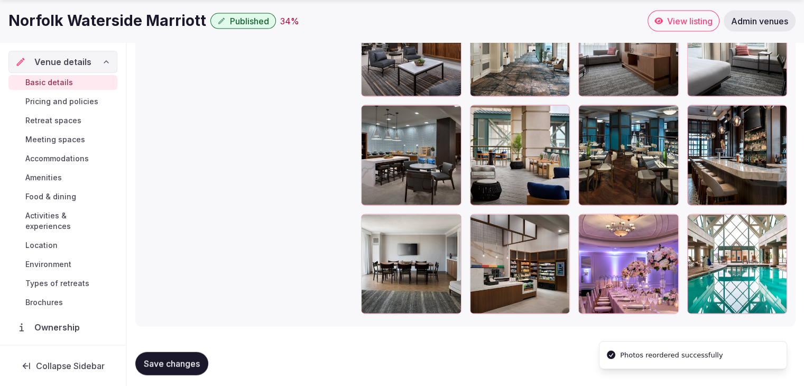
scroll to position [2314, 0]
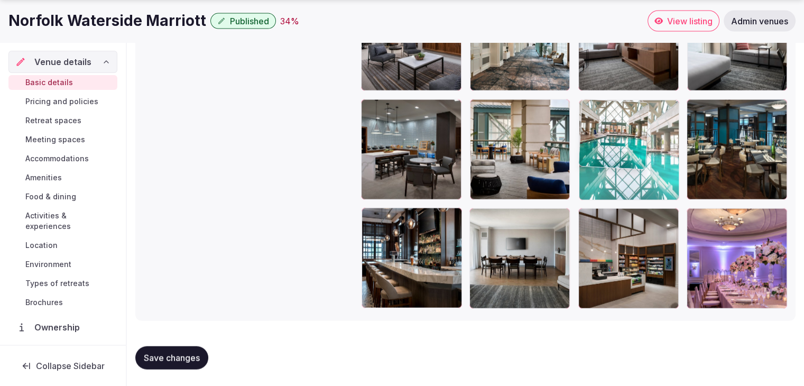
drag, startPoint x: 698, startPoint y: 212, endPoint x: 578, endPoint y: 123, distance: 149.9
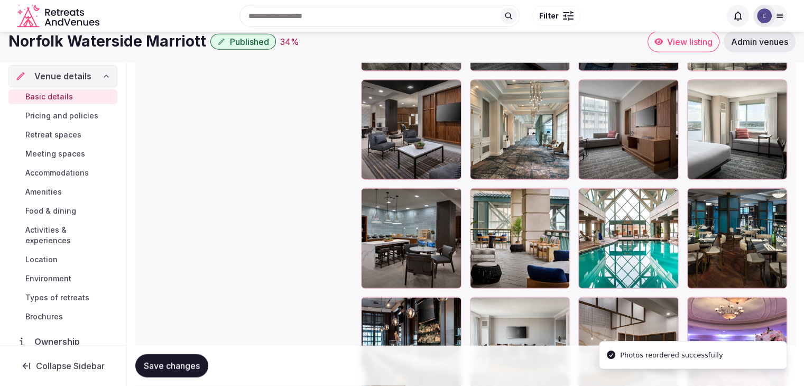
scroll to position [2208, 0]
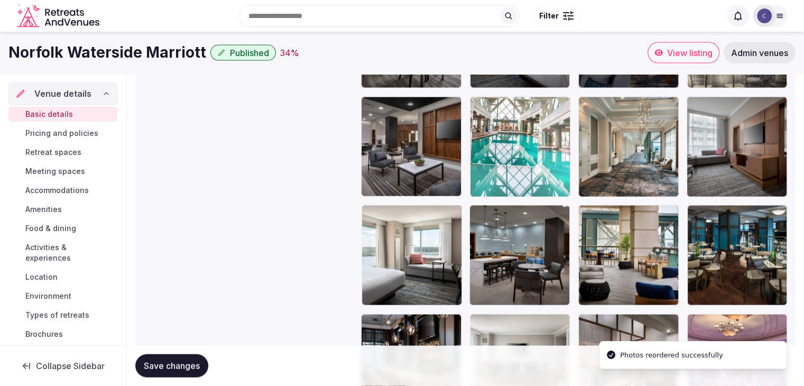
drag, startPoint x: 593, startPoint y: 212, endPoint x: 537, endPoint y: 141, distance: 90.7
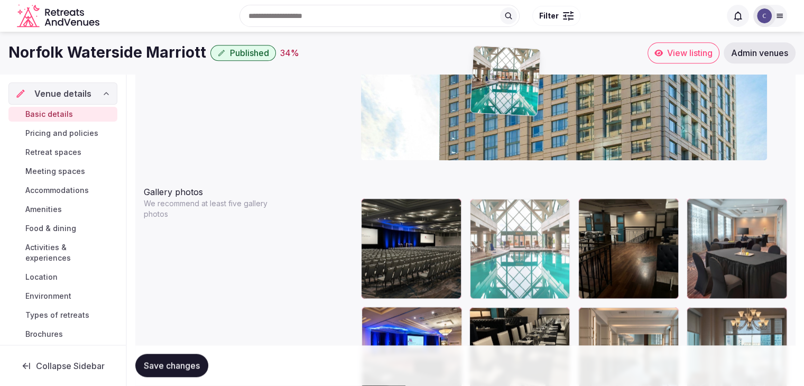
scroll to position [1117, 0]
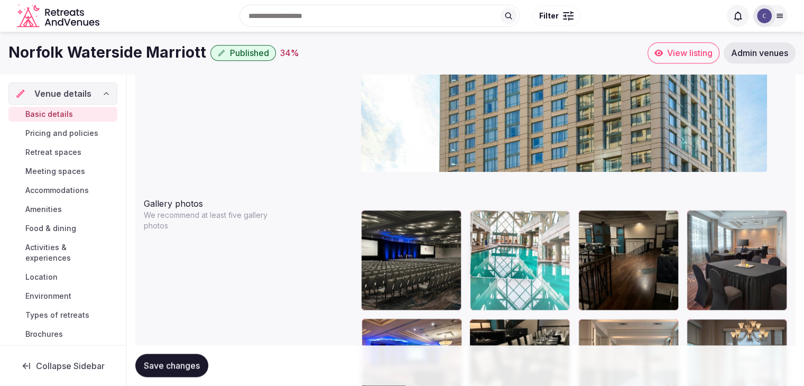
drag, startPoint x: 474, startPoint y: 257, endPoint x: 502, endPoint y: 189, distance: 73.5
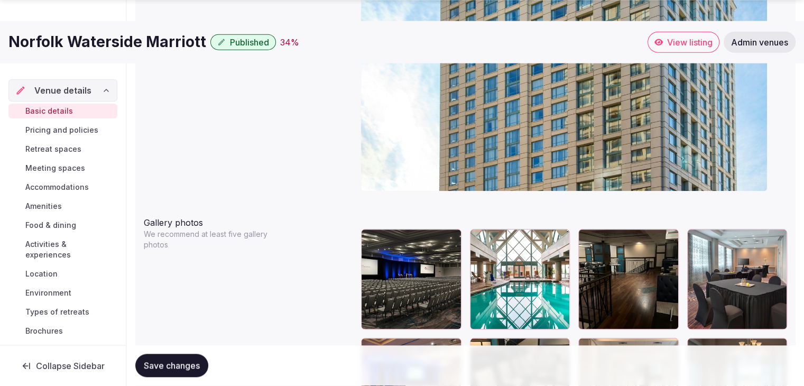
scroll to position [1309, 0]
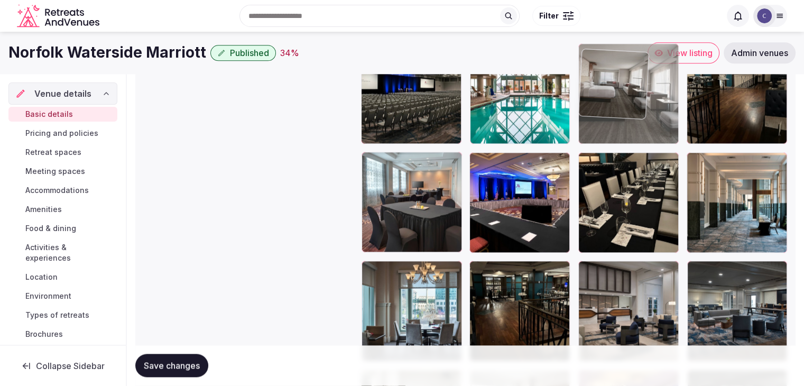
drag, startPoint x: 590, startPoint y: 252, endPoint x: 586, endPoint y: 66, distance: 185.6
click at [586, 66] on body "**********" at bounding box center [402, 67] width 804 height 2700
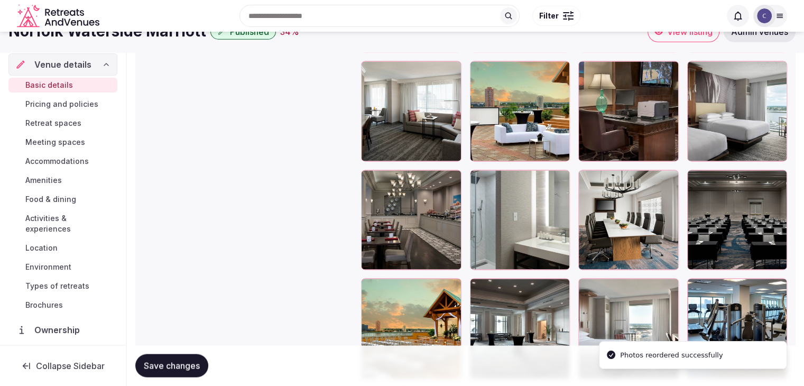
scroll to position [1595, 0]
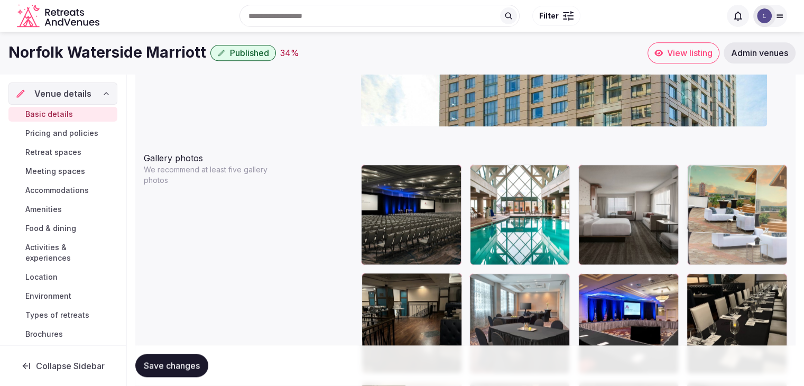
drag, startPoint x: 480, startPoint y: 179, endPoint x: 728, endPoint y: 157, distance: 249.4
click at [728, 155] on body "**********" at bounding box center [402, 188] width 804 height 2700
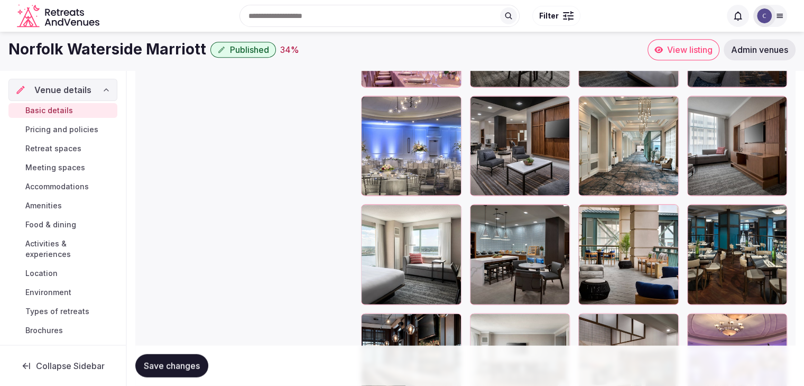
scroll to position [2208, 0]
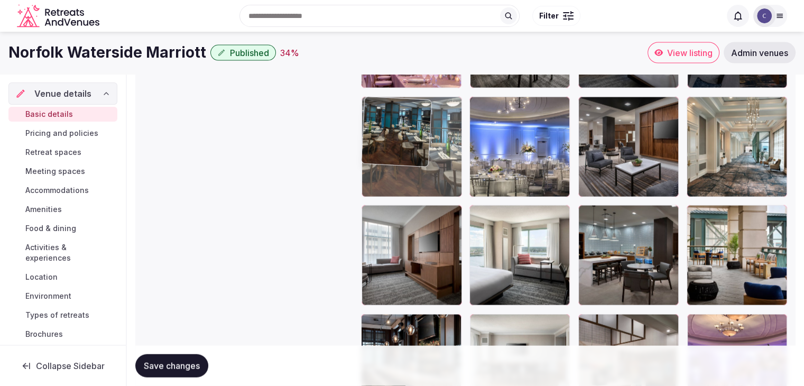
drag, startPoint x: 700, startPoint y: 215, endPoint x: 301, endPoint y: 81, distance: 420.7
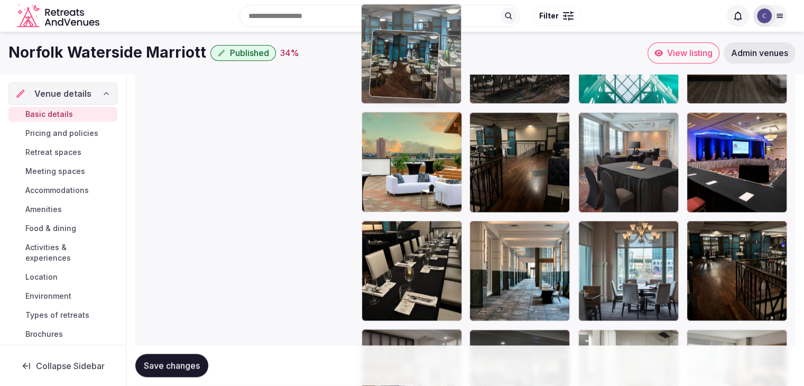
scroll to position [1286, 0]
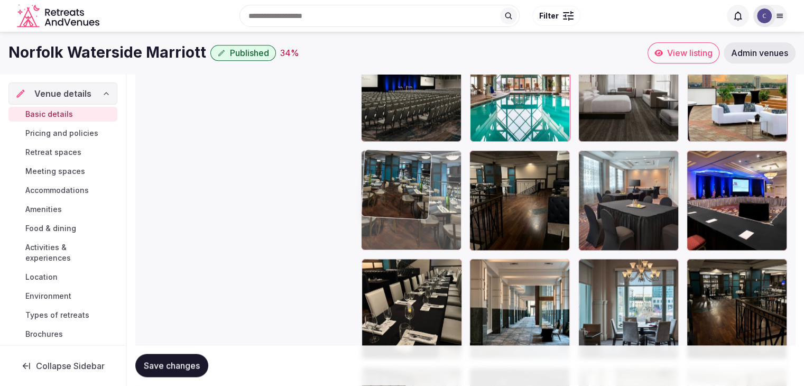
drag, startPoint x: 371, startPoint y: 263, endPoint x: 375, endPoint y: 183, distance: 79.4
click at [375, 183] on body "**********" at bounding box center [402, 64] width 804 height 2700
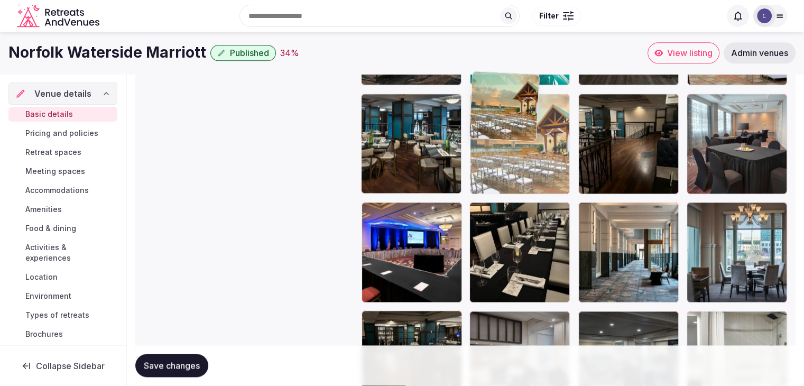
scroll to position [1340, 0]
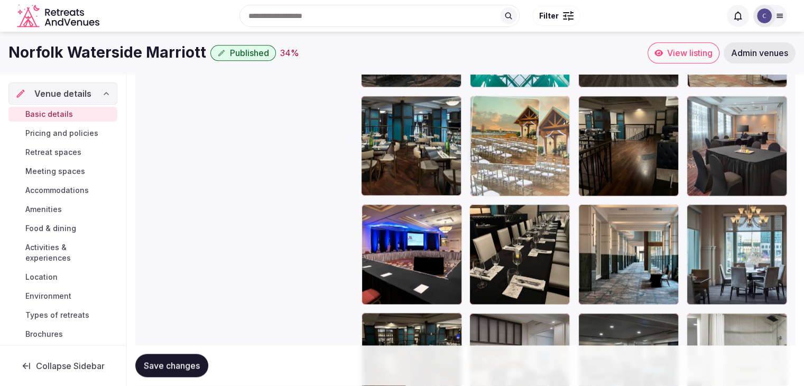
drag, startPoint x: 482, startPoint y: 230, endPoint x: 483, endPoint y: 102, distance: 127.9
click at [483, 102] on body "**********" at bounding box center [402, 10] width 804 height 2700
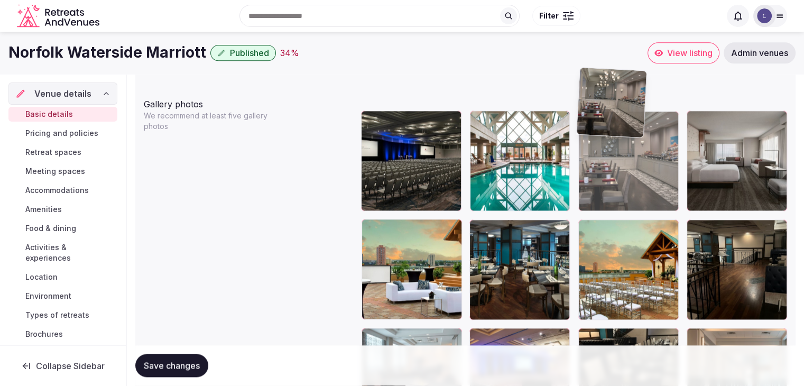
scroll to position [1208, 0]
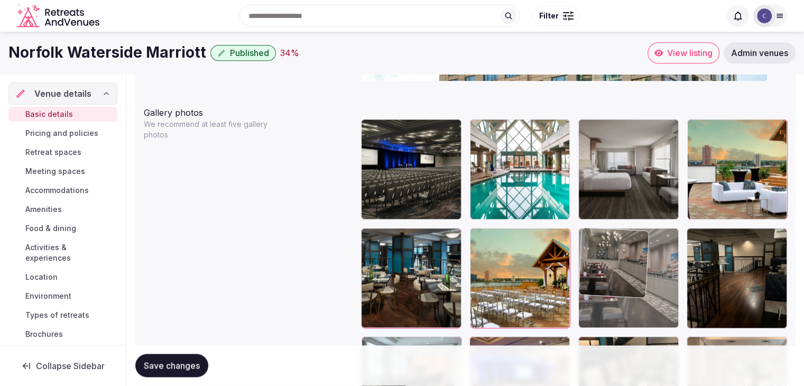
drag, startPoint x: 590, startPoint y: 223, endPoint x: 603, endPoint y: 214, distance: 15.1
click at [600, 202] on body "**********" at bounding box center [402, 142] width 804 height 2700
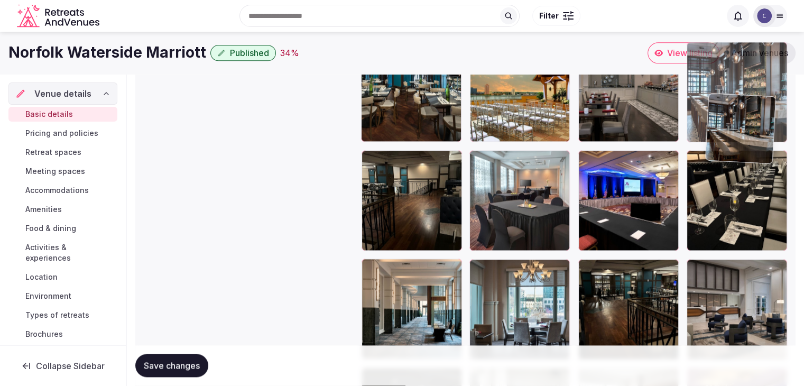
scroll to position [1388, 0]
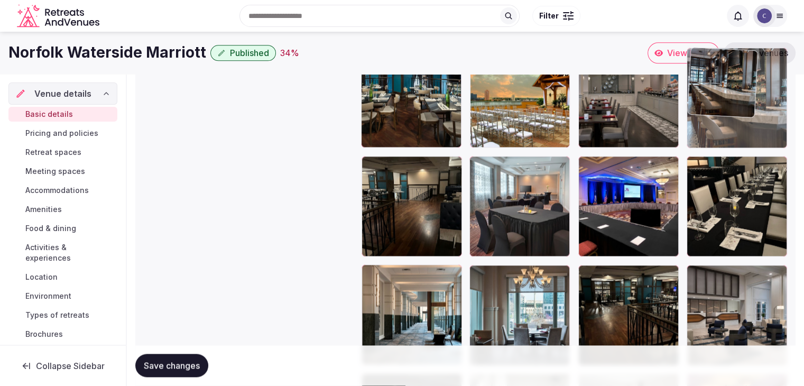
drag, startPoint x: 366, startPoint y: 220, endPoint x: 708, endPoint y: 106, distance: 360.4
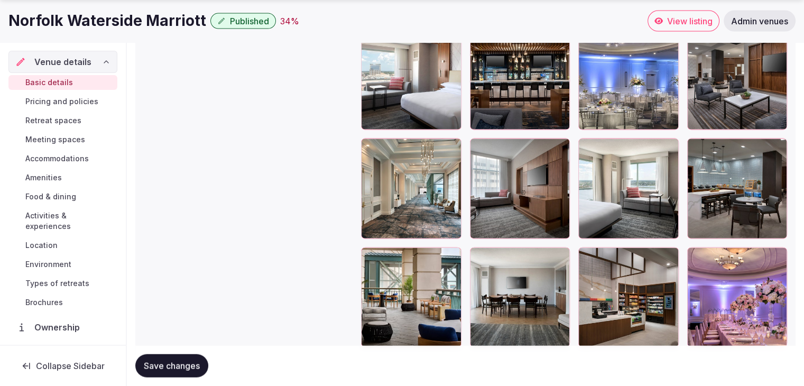
scroll to position [2261, 0]
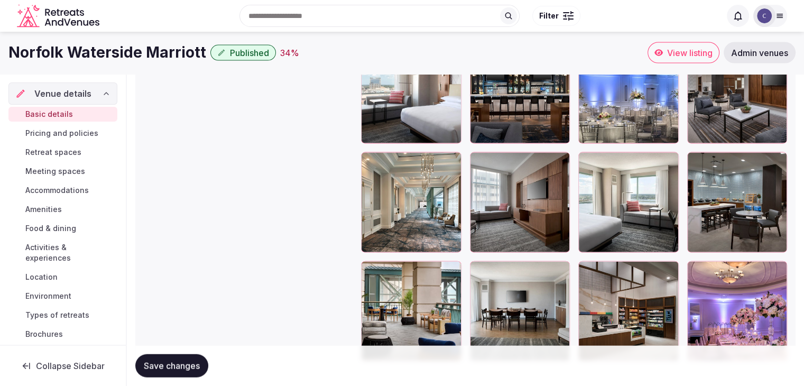
click at [206, 364] on button "Save changes" at bounding box center [171, 365] width 73 height 23
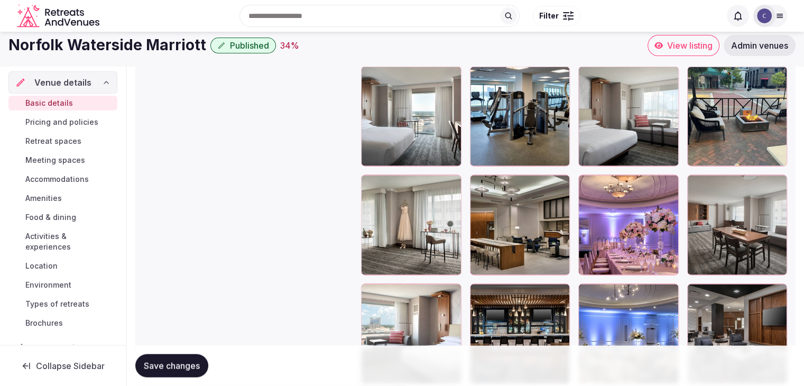
scroll to position [1996, 0]
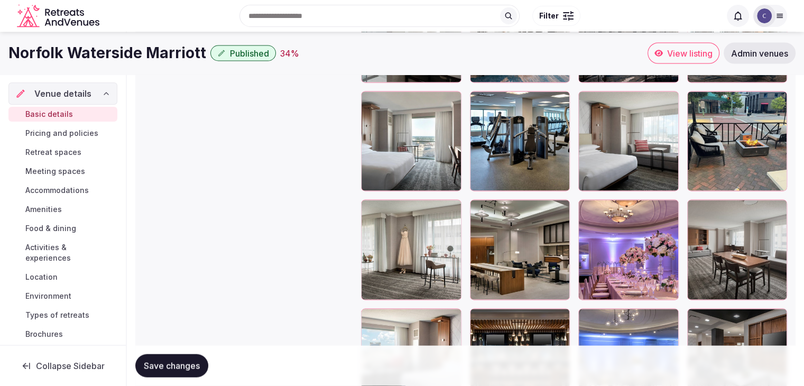
click at [173, 362] on span "Save changes" at bounding box center [172, 365] width 56 height 11
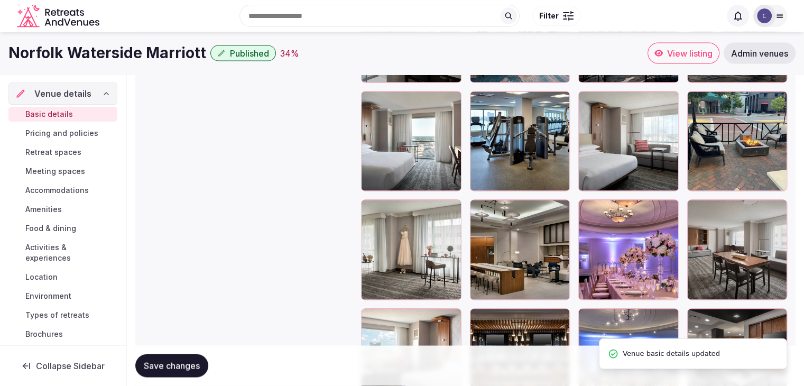
click at [57, 133] on span "Pricing and policies" at bounding box center [61, 133] width 73 height 11
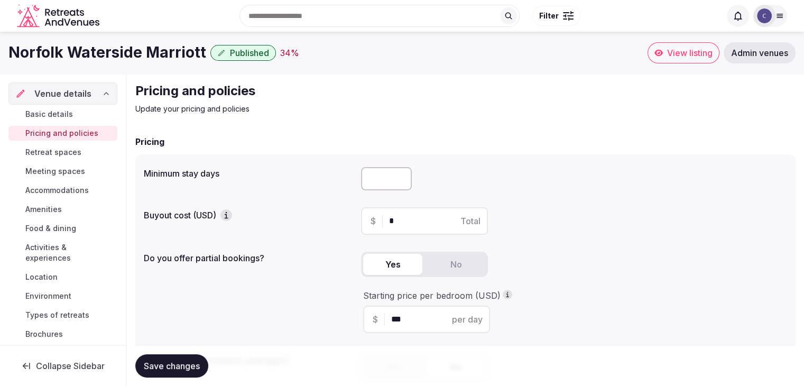
drag, startPoint x: 382, startPoint y: 169, endPoint x: 388, endPoint y: 172, distance: 6.9
click at [382, 169] on input "number" at bounding box center [386, 178] width 51 height 23
type input "*"
click at [186, 368] on span "Save changes" at bounding box center [172, 365] width 56 height 11
click at [43, 149] on span "Retreat spaces" at bounding box center [53, 152] width 56 height 11
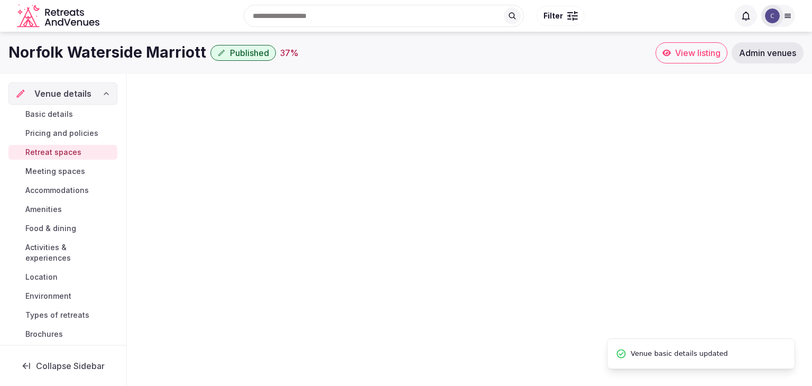
click at [91, 56] on h1 "Norfolk Waterside Marriott" at bounding box center [107, 52] width 198 height 21
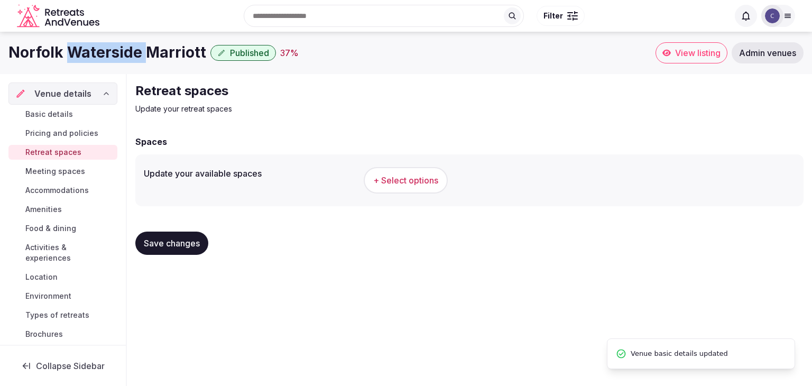
click at [91, 56] on h1 "Norfolk Waterside Marriott" at bounding box center [107, 52] width 198 height 21
copy div "Norfolk Waterside Marriott"
click at [412, 171] on button "+ Select options" at bounding box center [406, 180] width 84 height 26
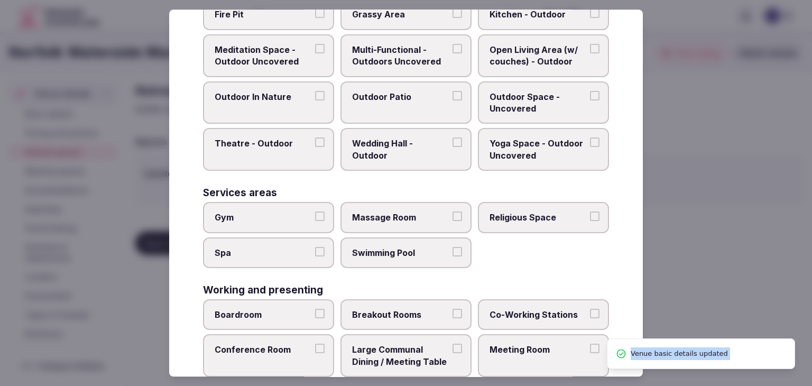
scroll to position [478, 0]
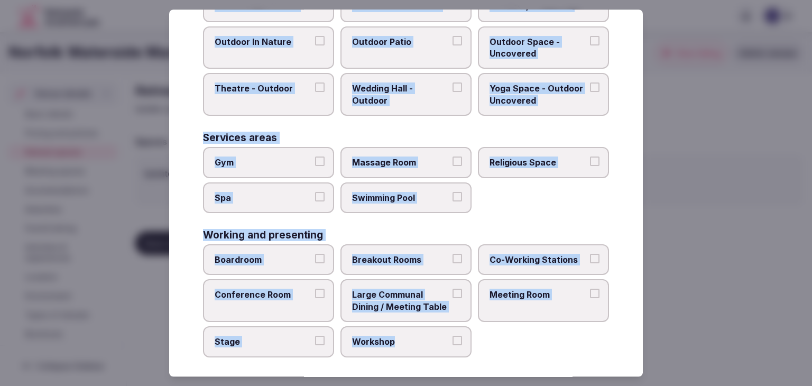
drag, startPoint x: 190, startPoint y: 69, endPoint x: 493, endPoint y: 345, distance: 409.7
click at [493, 345] on div "Select your retreat spaces Choose all applicable retreat spaces offered. Covere…" at bounding box center [406, 193] width 474 height 367
copy div "Choose all applicable retreat spaces offered. Covered outdoor spaces Meditation…"
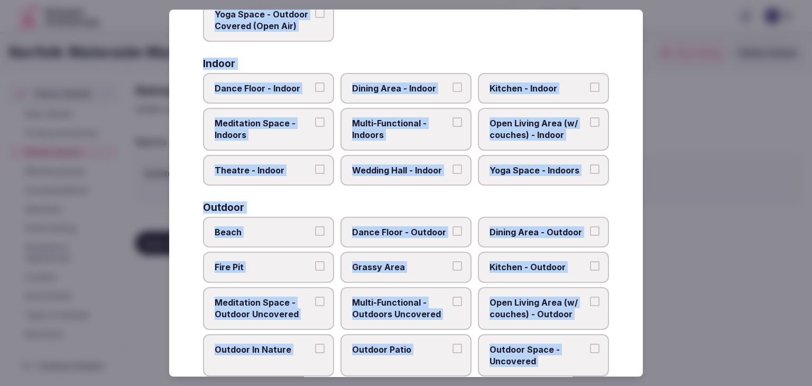
scroll to position [108, 0]
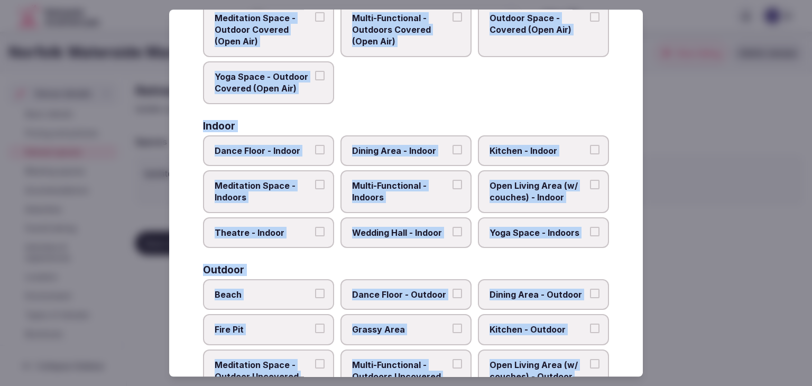
click at [270, 147] on span "Dance Floor - Indoor" at bounding box center [263, 151] width 97 height 12
click at [315, 147] on button "Dance Floor - Indoor" at bounding box center [320, 150] width 10 height 10
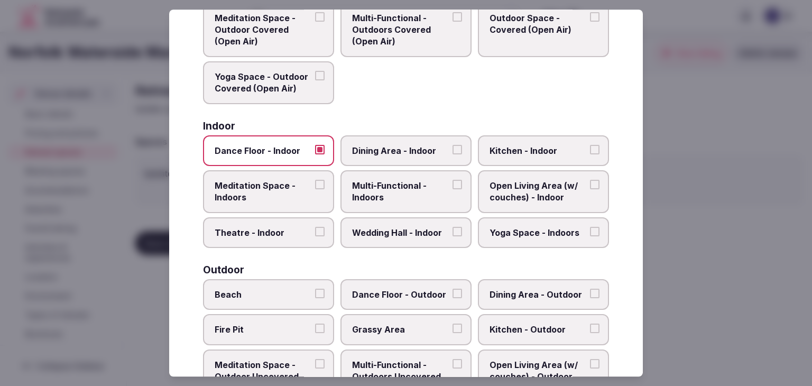
click at [394, 150] on span "Dining Area - Indoor" at bounding box center [400, 151] width 97 height 12
click at [452, 150] on button "Dining Area - Indoor" at bounding box center [457, 150] width 10 height 10
click at [395, 193] on span "Multi-Functional - Indoors" at bounding box center [400, 192] width 97 height 24
click at [452, 189] on button "Multi-Functional - Indoors" at bounding box center [457, 185] width 10 height 10
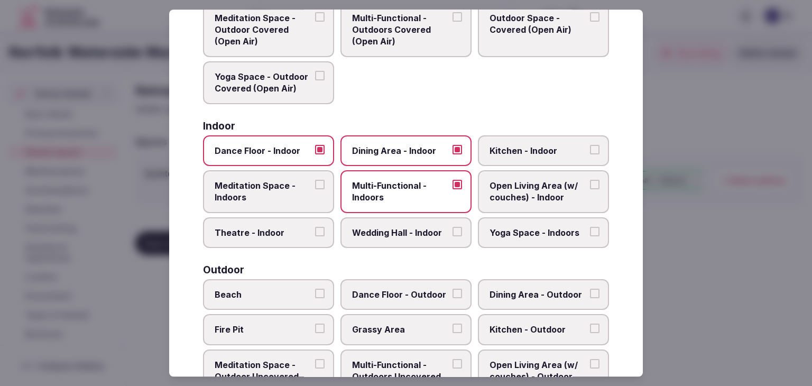
click at [405, 231] on span "Wedding Hall - Indoor" at bounding box center [400, 233] width 97 height 12
click at [452, 231] on button "Wedding Hall - Indoor" at bounding box center [457, 232] width 10 height 10
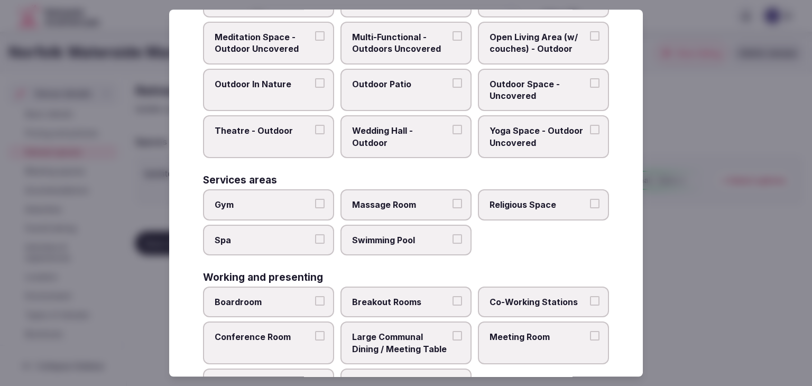
scroll to position [478, 0]
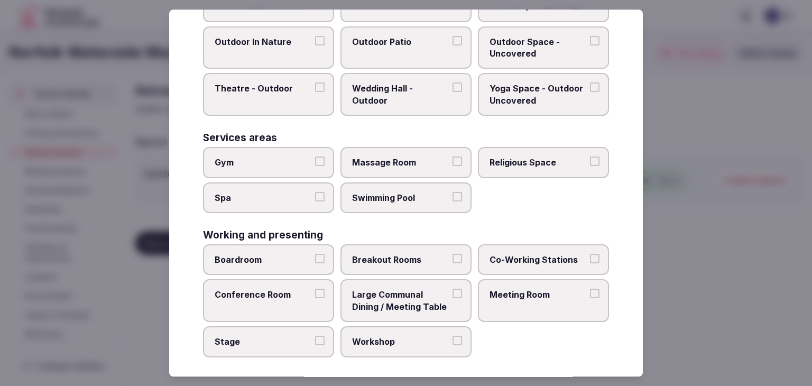
click at [266, 254] on span "Boardroom" at bounding box center [263, 260] width 97 height 12
click at [315, 254] on button "Boardroom" at bounding box center [320, 259] width 10 height 10
click at [271, 302] on label "Conference Room" at bounding box center [268, 301] width 131 height 43
click at [315, 299] on button "Conference Room" at bounding box center [320, 294] width 10 height 10
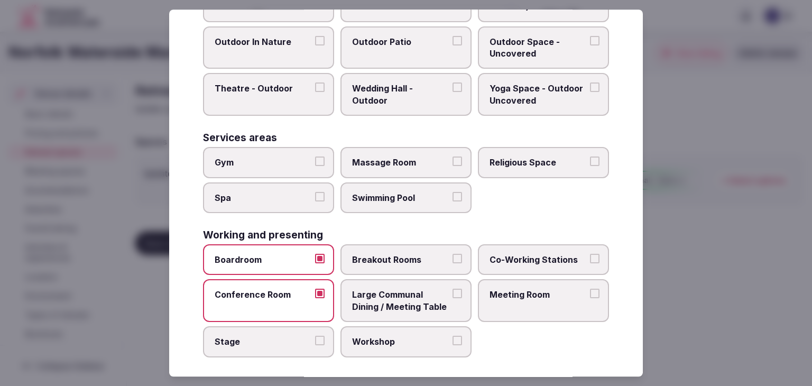
click at [395, 257] on span "Breakout Rooms" at bounding box center [400, 260] width 97 height 12
click at [452, 257] on button "Breakout Rooms" at bounding box center [457, 259] width 10 height 10
click at [495, 290] on span "Meeting Room" at bounding box center [537, 295] width 97 height 12
click at [590, 290] on button "Meeting Room" at bounding box center [595, 294] width 10 height 10
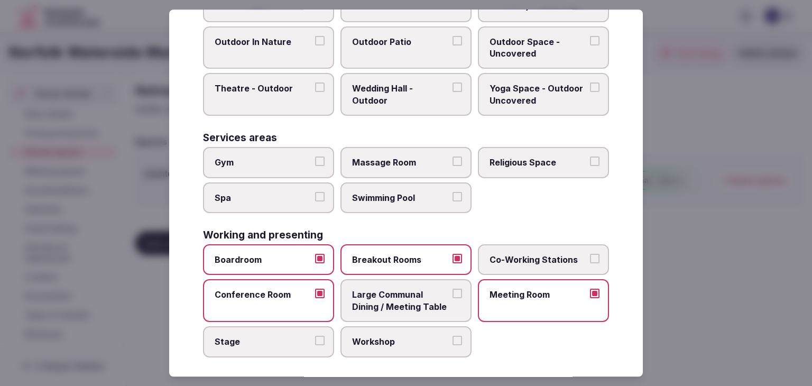
click at [417, 299] on span "Large Communal Dining / Meeting Table" at bounding box center [400, 301] width 97 height 24
click at [452, 299] on button "Large Communal Dining / Meeting Table" at bounding box center [457, 294] width 10 height 10
click at [251, 336] on span "Stage" at bounding box center [263, 342] width 97 height 12
click at [315, 336] on button "Stage" at bounding box center [320, 341] width 10 height 10
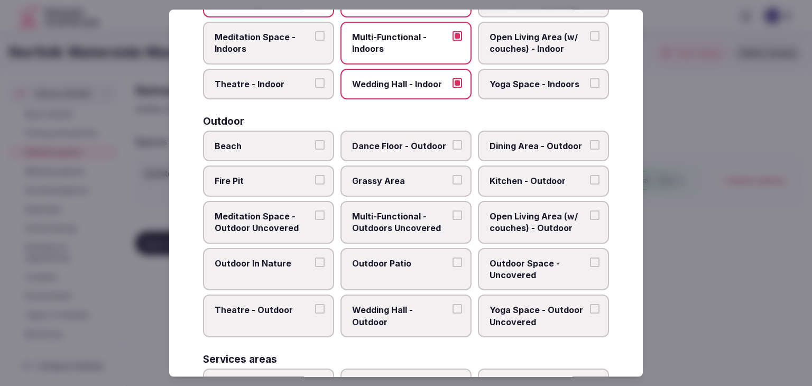
scroll to position [214, 0]
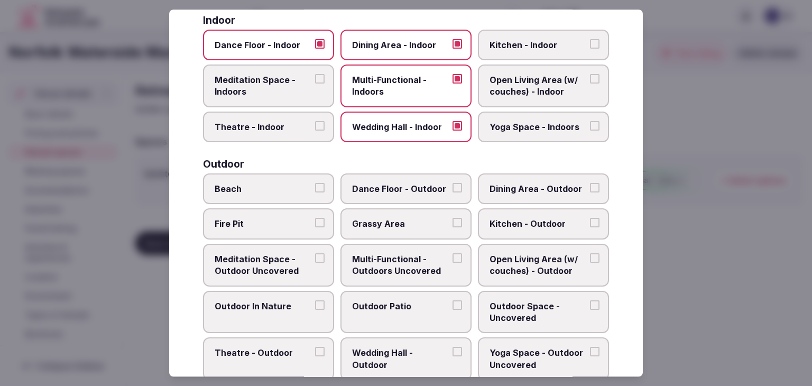
click at [400, 266] on span "Multi-Functional - Outdoors Uncovered" at bounding box center [400, 265] width 97 height 24
click at [452, 263] on button "Multi-Functional - Outdoors Uncovered" at bounding box center [457, 258] width 10 height 10
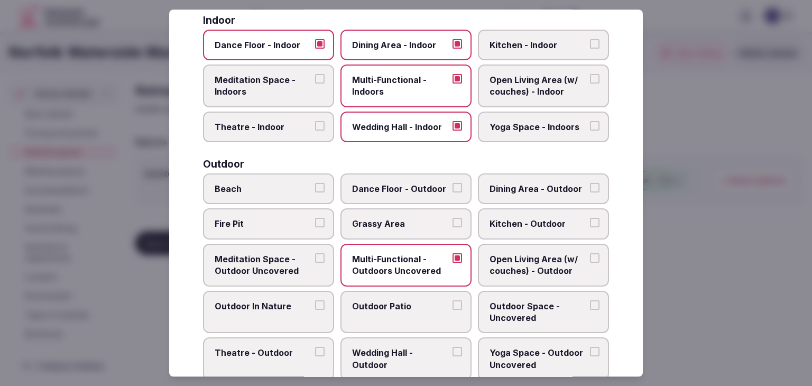
drag, startPoint x: 406, startPoint y: 300, endPoint x: 482, endPoint y: 300, distance: 75.6
click at [406, 300] on span "Outdoor Patio" at bounding box center [400, 306] width 97 height 12
click at [452, 300] on button "Outdoor Patio" at bounding box center [457, 305] width 10 height 10
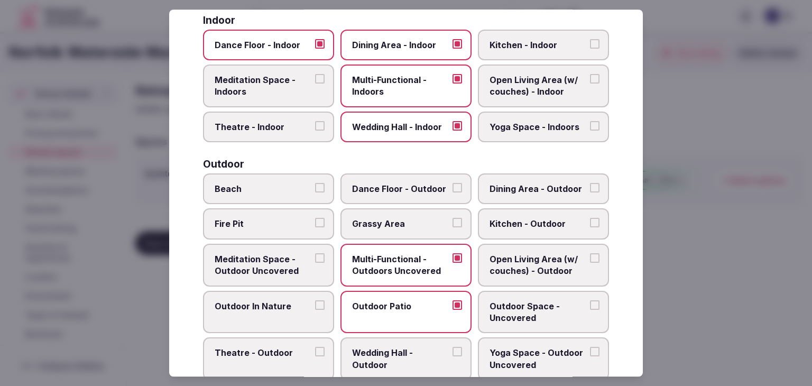
click at [489, 300] on span "Outdoor Space - Uncovered" at bounding box center [537, 312] width 97 height 24
click at [590, 300] on button "Outdoor Space - Uncovered" at bounding box center [595, 305] width 10 height 10
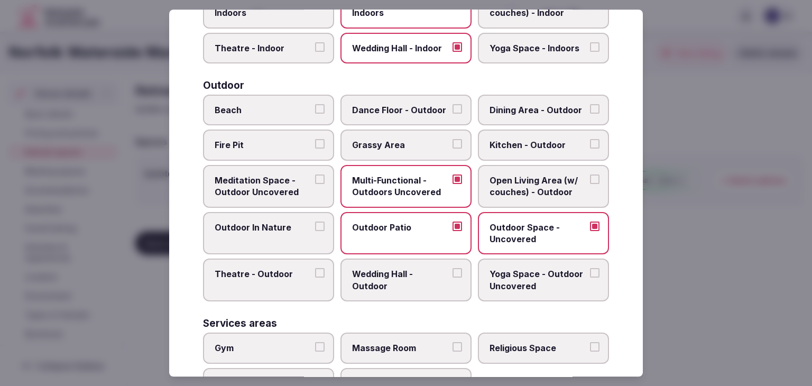
scroll to position [372, 0]
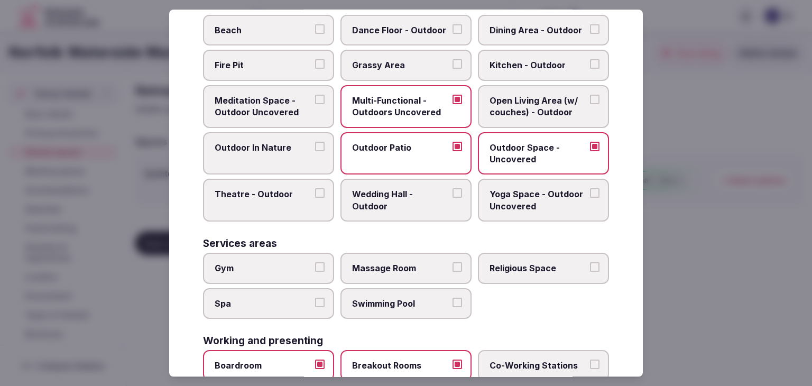
click at [297, 268] on span "Gym" at bounding box center [263, 268] width 97 height 12
click at [315, 268] on button "Gym" at bounding box center [320, 267] width 10 height 10
click at [295, 298] on span "Spa" at bounding box center [263, 304] width 97 height 12
click at [315, 298] on button "Spa" at bounding box center [320, 303] width 10 height 10
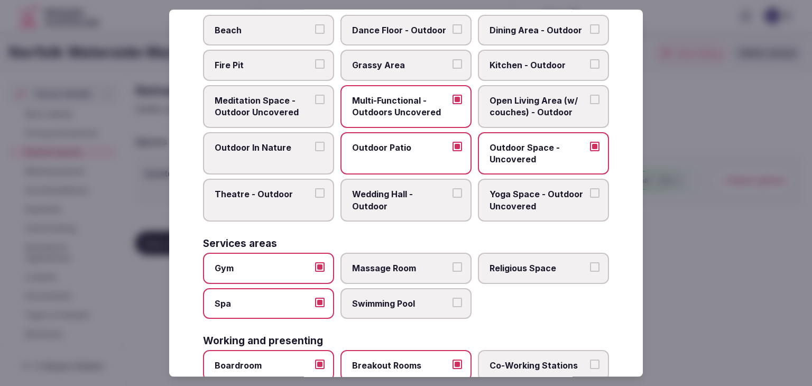
click at [388, 298] on span "Swimming Pool" at bounding box center [400, 304] width 97 height 12
click at [452, 298] on button "Swimming Pool" at bounding box center [457, 303] width 10 height 10
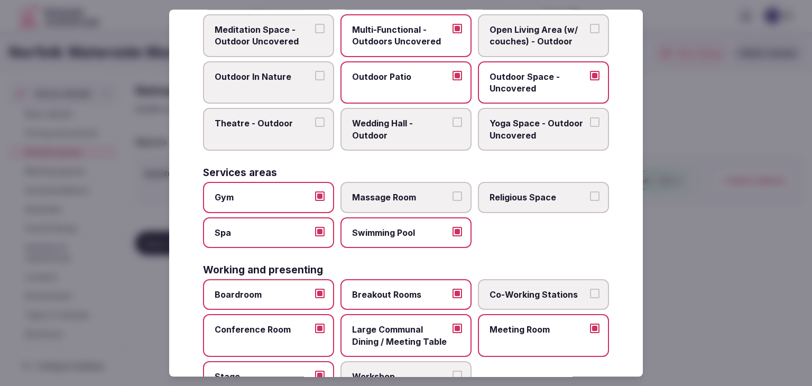
scroll to position [478, 0]
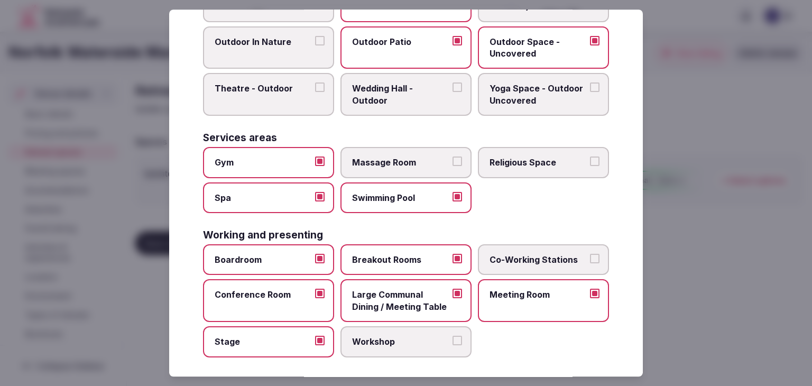
click at [429, 336] on span "Workshop" at bounding box center [400, 342] width 97 height 12
click at [452, 336] on button "Workshop" at bounding box center [457, 341] width 10 height 10
click at [427, 306] on span "Large Communal Dining / Meeting Table" at bounding box center [400, 301] width 97 height 24
click at [452, 299] on button "Large Communal Dining / Meeting Table" at bounding box center [457, 294] width 10 height 10
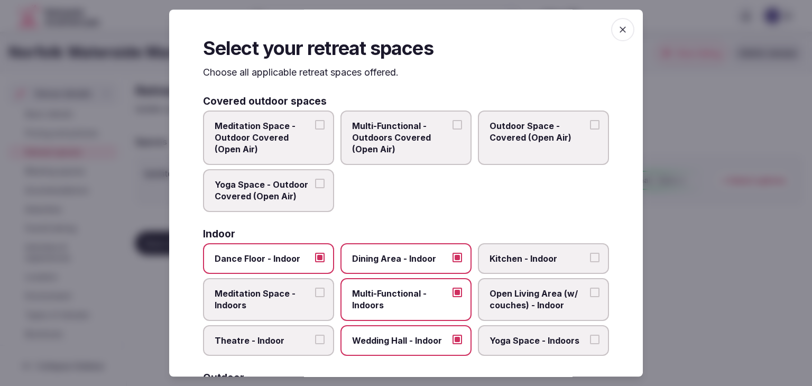
scroll to position [0, 0]
click at [619, 29] on icon "button" at bounding box center [622, 29] width 11 height 11
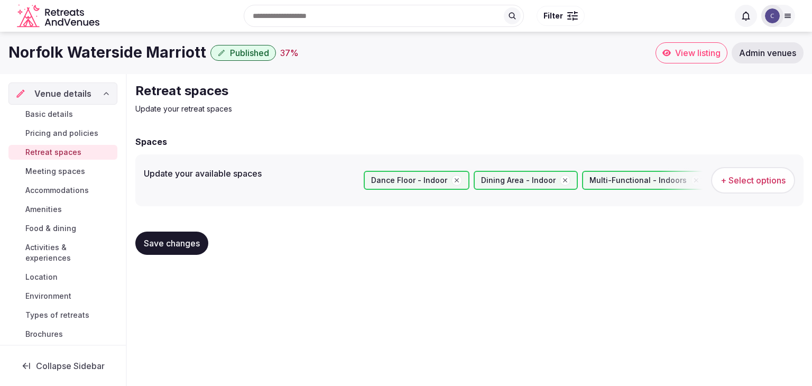
click at [175, 236] on button "Save changes" at bounding box center [171, 243] width 73 height 23
click at [48, 173] on span "Meeting spaces" at bounding box center [55, 171] width 60 height 11
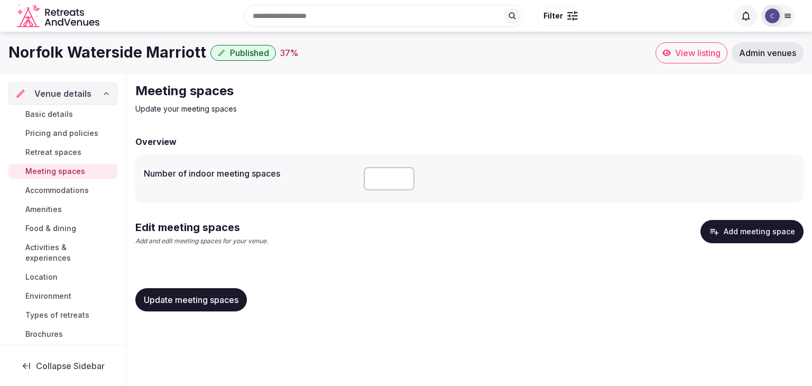
drag, startPoint x: 387, startPoint y: 184, endPoint x: 350, endPoint y: 186, distance: 37.5
click at [350, 186] on div "Number of indoor meeting spaces **" at bounding box center [469, 179] width 651 height 32
type input "**"
click at [219, 305] on button "Update meeting spaces" at bounding box center [191, 299] width 112 height 23
click at [770, 225] on button "Add meeting space" at bounding box center [751, 231] width 103 height 23
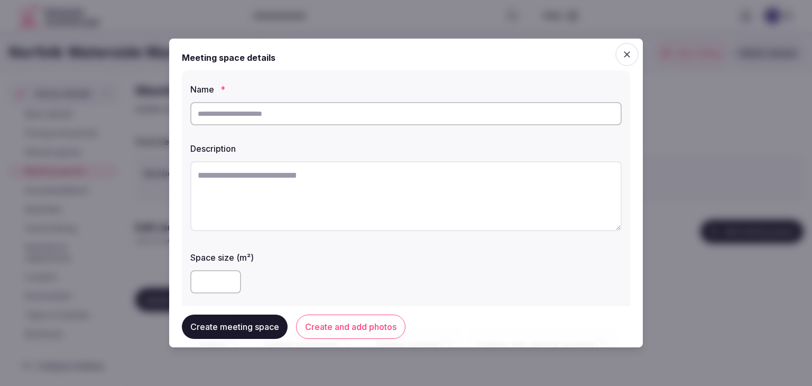
click at [275, 114] on input "text" at bounding box center [405, 113] width 431 height 23
paste input "**********"
type input "**********"
click at [343, 154] on div "Description" at bounding box center [405, 188] width 431 height 100
click at [344, 182] on textarea at bounding box center [405, 196] width 431 height 70
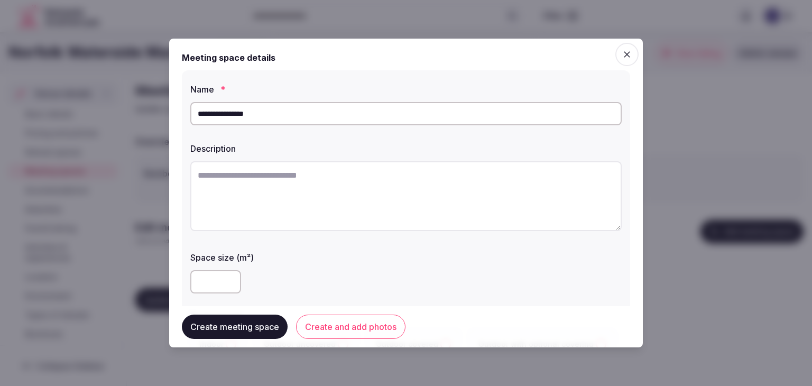
paste textarea "**********"
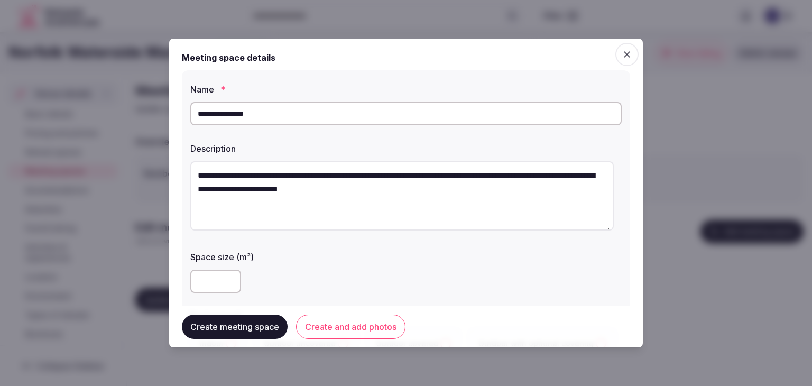
type textarea "**********"
click at [211, 282] on input "number" at bounding box center [215, 281] width 51 height 23
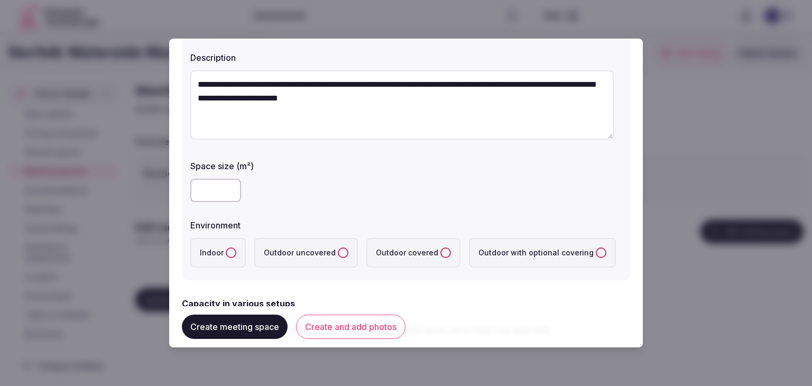
scroll to position [106, 0]
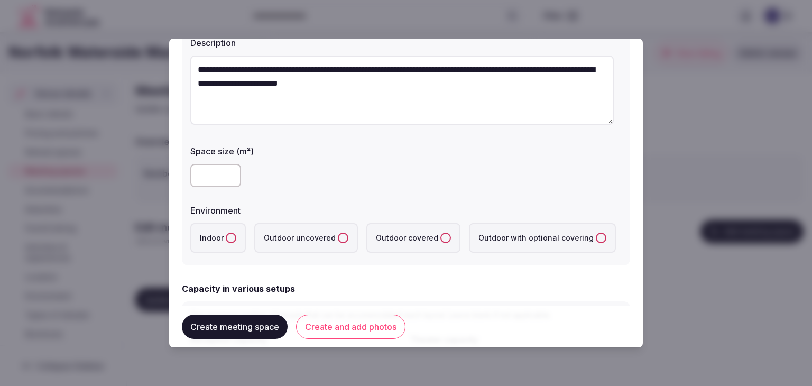
type input "****"
click at [226, 236] on button "Indoor" at bounding box center [231, 238] width 11 height 11
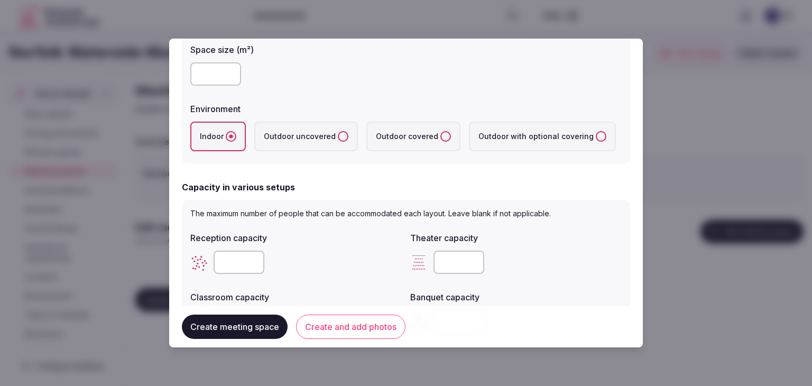
scroll to position [264, 0]
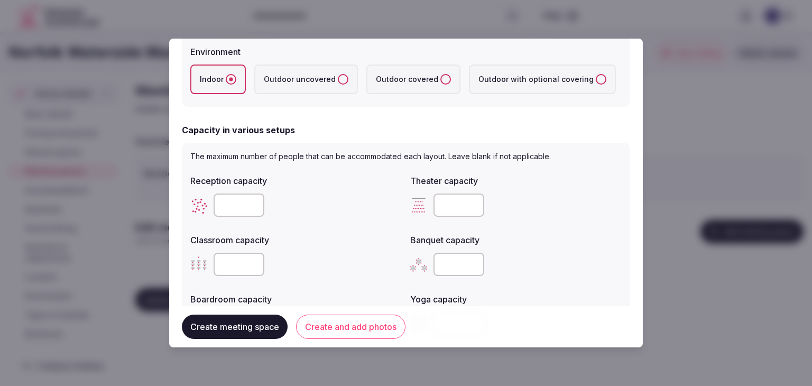
click at [225, 208] on input "number" at bounding box center [239, 204] width 51 height 23
type input "****"
click at [458, 206] on input "number" at bounding box center [458, 204] width 51 height 23
click at [456, 206] on input "number" at bounding box center [458, 204] width 51 height 23
paste input "****"
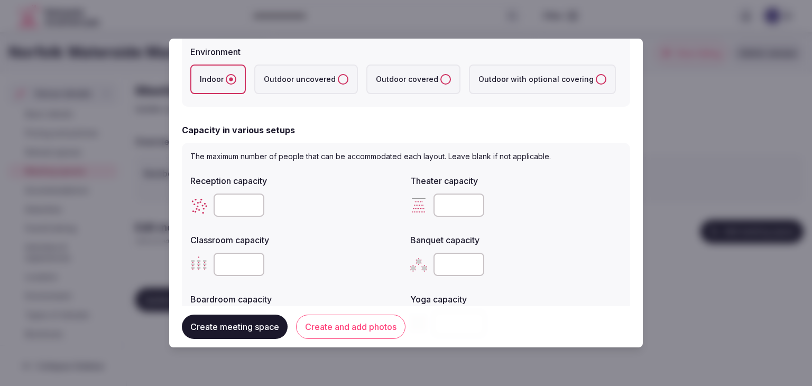
type input "****"
click at [442, 265] on input "number" at bounding box center [458, 264] width 51 height 23
type input "****"
click at [229, 269] on input "number" at bounding box center [239, 264] width 51 height 23
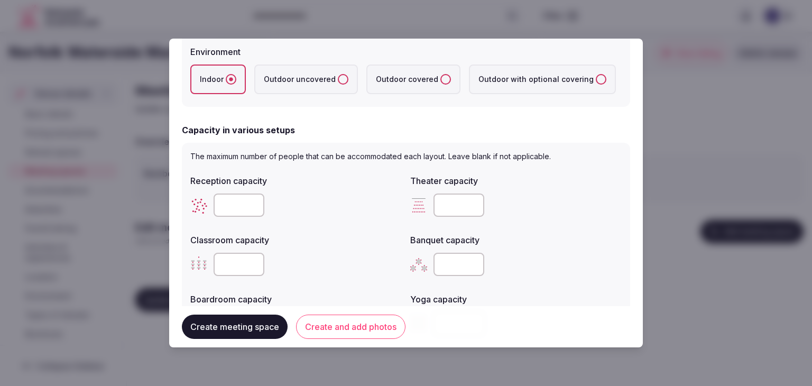
click at [229, 269] on input "number" at bounding box center [239, 264] width 51 height 23
type input "***"
click at [336, 261] on div "***" at bounding box center [295, 264] width 211 height 23
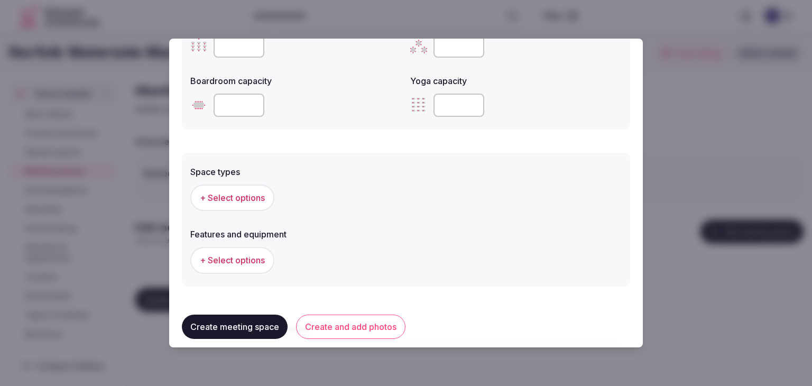
scroll to position [529, 0]
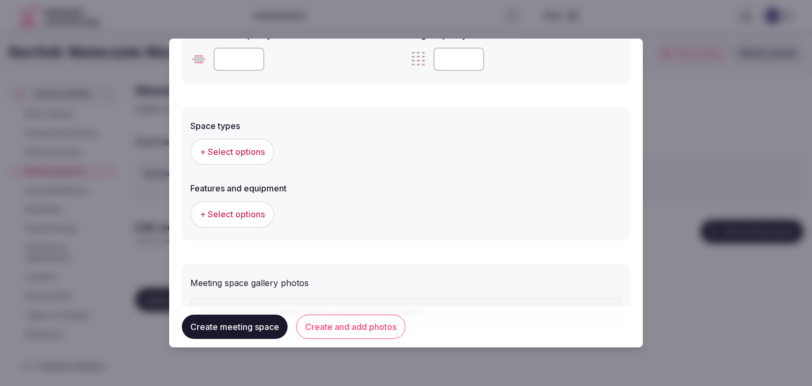
click at [239, 148] on span "+ Select options" at bounding box center [232, 152] width 65 height 12
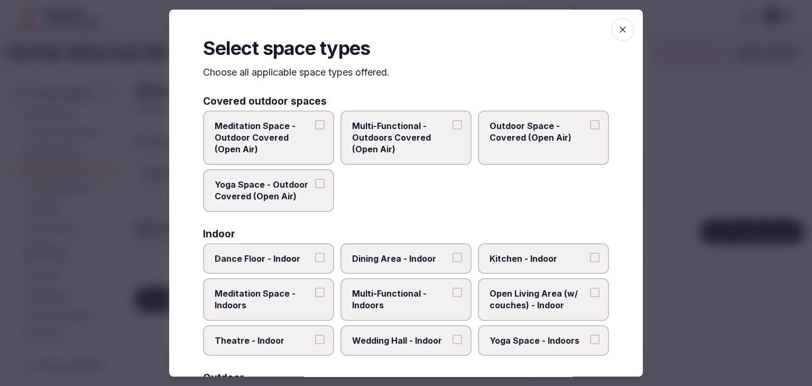
click at [406, 307] on span "Multi-Functional - Indoors" at bounding box center [400, 300] width 97 height 24
click at [452, 297] on button "Multi-Functional - Indoors" at bounding box center [457, 293] width 10 height 10
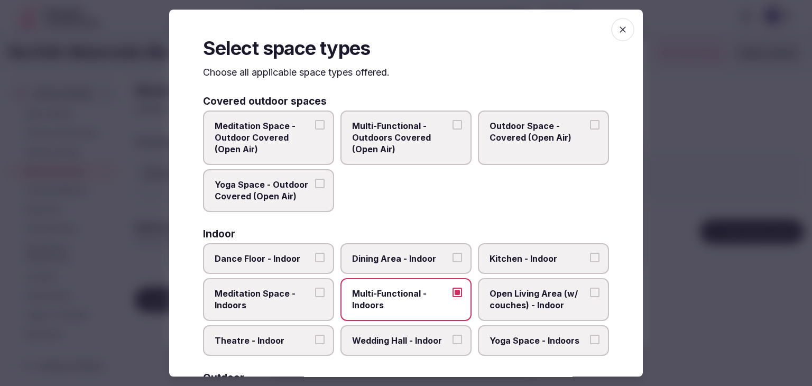
click at [406, 267] on label "Dining Area - Indoor" at bounding box center [405, 258] width 131 height 31
click at [452, 262] on button "Dining Area - Indoor" at bounding box center [457, 258] width 10 height 10
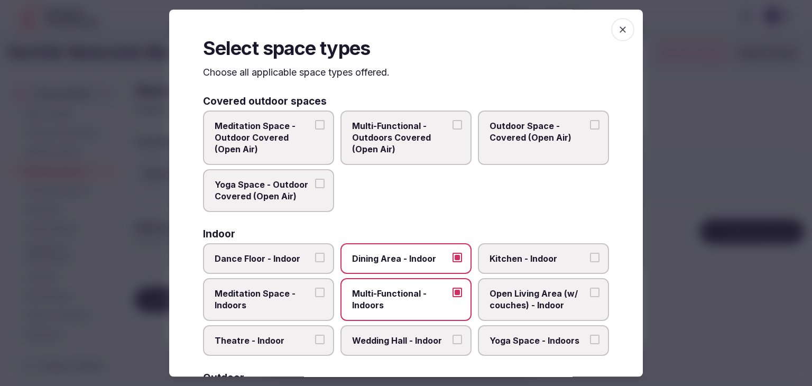
click at [408, 338] on span "Wedding Hall - Indoor" at bounding box center [400, 341] width 97 height 12
click at [452, 338] on button "Wedding Hall - Indoor" at bounding box center [457, 340] width 10 height 10
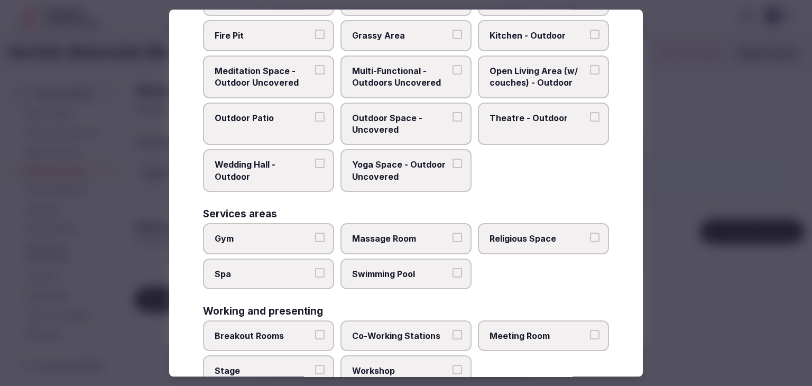
scroll to position [431, 0]
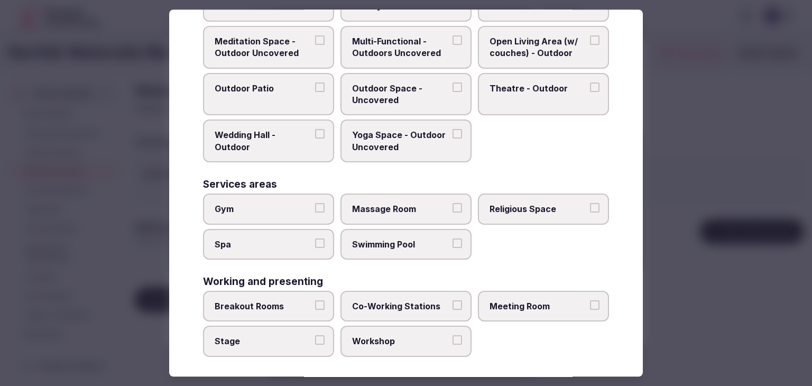
click at [538, 300] on span "Meeting Room" at bounding box center [537, 306] width 97 height 12
click at [590, 300] on button "Meeting Room" at bounding box center [595, 305] width 10 height 10
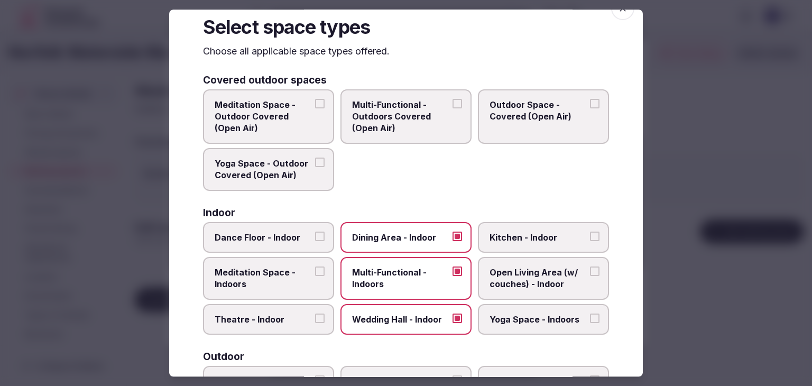
scroll to position [0, 0]
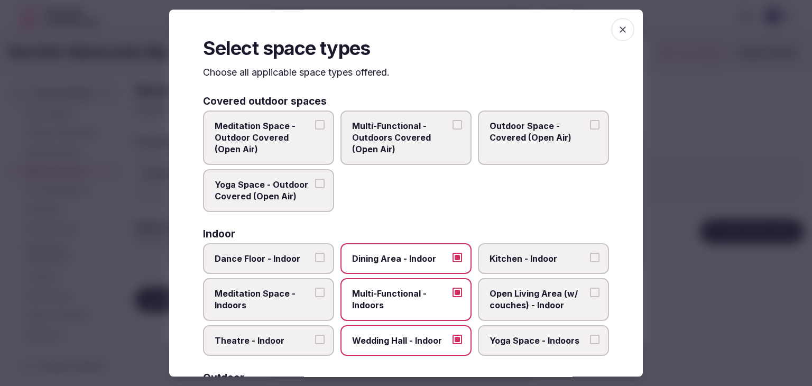
click at [613, 24] on span "button" at bounding box center [622, 29] width 23 height 23
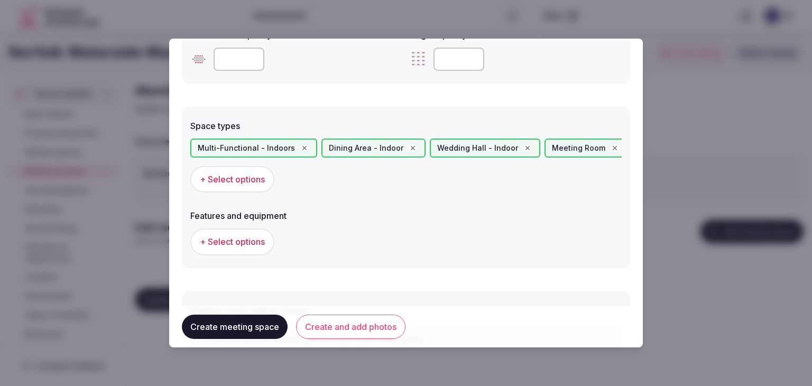
click at [235, 245] on span "+ Select options" at bounding box center [232, 242] width 65 height 12
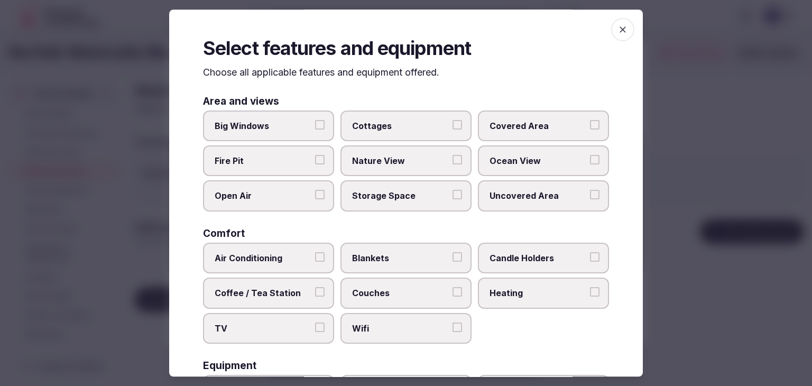
scroll to position [106, 0]
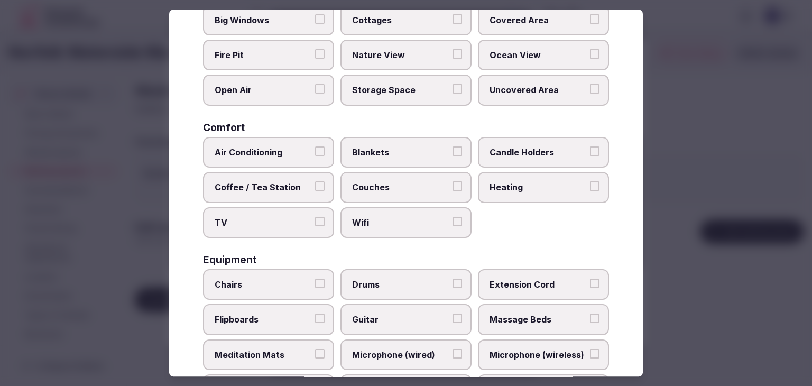
drag, startPoint x: 385, startPoint y: 215, endPoint x: 371, endPoint y: 215, distance: 14.8
click at [385, 217] on span "Wifi" at bounding box center [400, 223] width 97 height 12
click at [452, 217] on button "Wifi" at bounding box center [457, 222] width 10 height 10
click at [264, 217] on span "TV" at bounding box center [263, 223] width 97 height 12
click at [315, 217] on button "TV" at bounding box center [320, 222] width 10 height 10
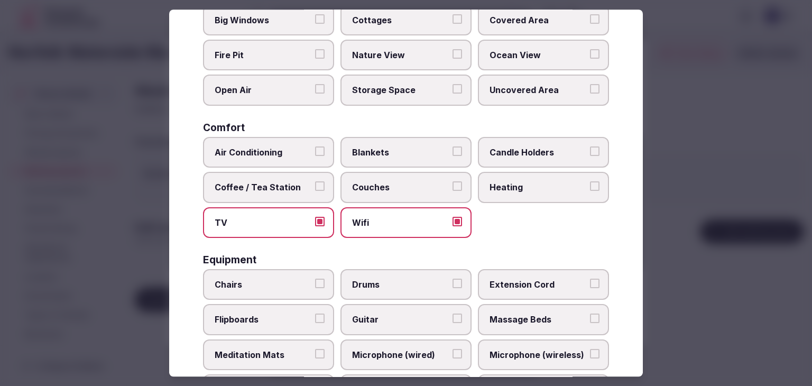
click at [264, 184] on span "Coffee / Tea Station" at bounding box center [263, 187] width 97 height 12
click at [315, 184] on button "Coffee / Tea Station" at bounding box center [320, 186] width 10 height 10
click at [266, 157] on label "Air Conditioning" at bounding box center [268, 152] width 131 height 31
click at [315, 156] on button "Air Conditioning" at bounding box center [320, 151] width 10 height 10
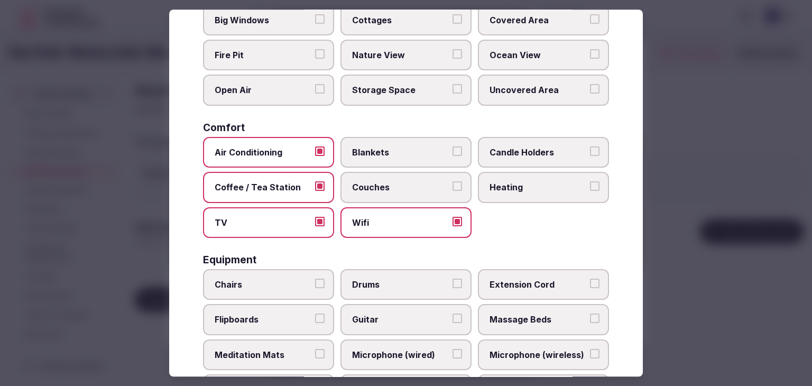
scroll to position [264, 0]
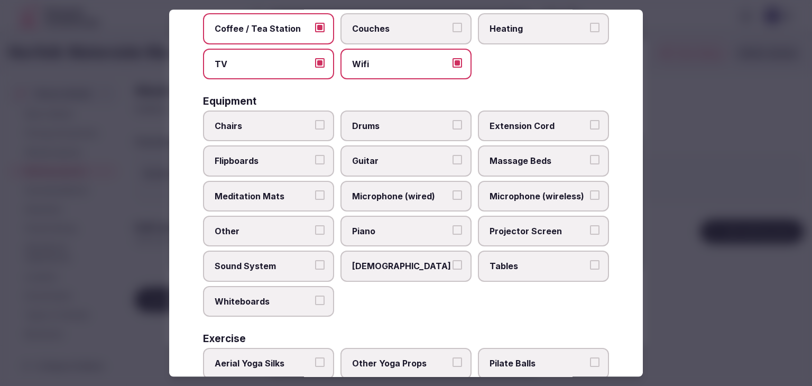
click at [516, 261] on span "Tables" at bounding box center [537, 267] width 97 height 12
click at [590, 261] on button "Tables" at bounding box center [595, 266] width 10 height 10
click at [517, 216] on label "Projector Screen" at bounding box center [543, 231] width 131 height 31
click at [590, 225] on button "Projector Screen" at bounding box center [595, 230] width 10 height 10
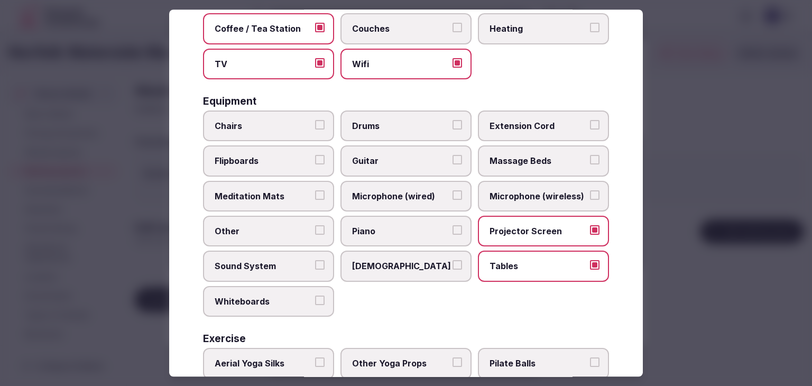
click at [518, 190] on span "Microphone (wireless)" at bounding box center [537, 196] width 97 height 12
click at [590, 190] on button "Microphone (wireless)" at bounding box center [595, 195] width 10 height 10
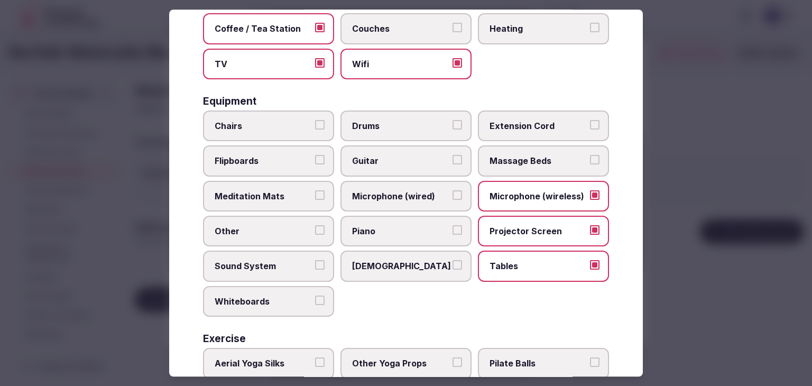
click at [246, 115] on label "Chairs" at bounding box center [268, 125] width 131 height 31
click at [315, 120] on button "Chairs" at bounding box center [320, 125] width 10 height 10
drag, startPoint x: 251, startPoint y: 153, endPoint x: 265, endPoint y: 231, distance: 79.4
click at [251, 155] on span "Flipboards" at bounding box center [263, 161] width 97 height 12
click at [315, 155] on button "Flipboards" at bounding box center [320, 160] width 10 height 10
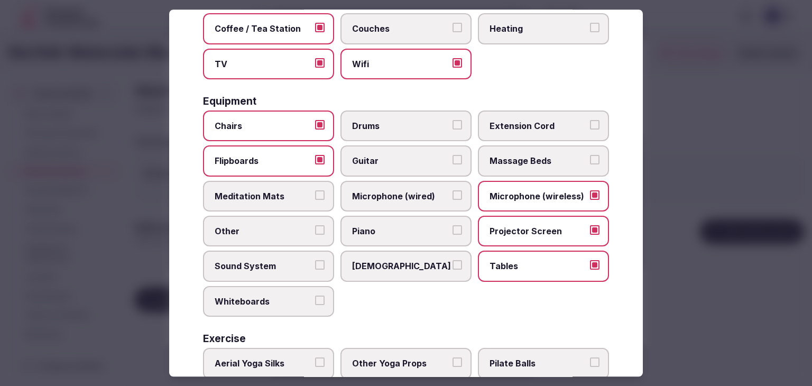
drag, startPoint x: 269, startPoint y: 264, endPoint x: 270, endPoint y: 271, distance: 7.5
click at [269, 264] on span "Sound System" at bounding box center [263, 267] width 97 height 12
click at [315, 264] on button "Sound System" at bounding box center [320, 266] width 10 height 10
click at [270, 295] on span "Whiteboards" at bounding box center [263, 301] width 97 height 12
click at [315, 295] on button "Whiteboards" at bounding box center [320, 300] width 10 height 10
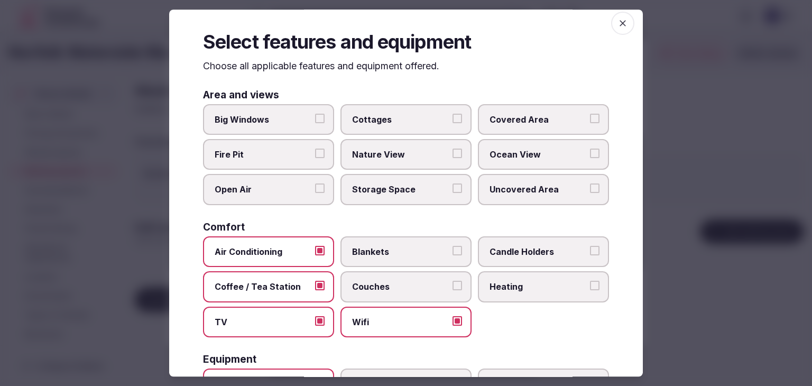
scroll to position [0, 0]
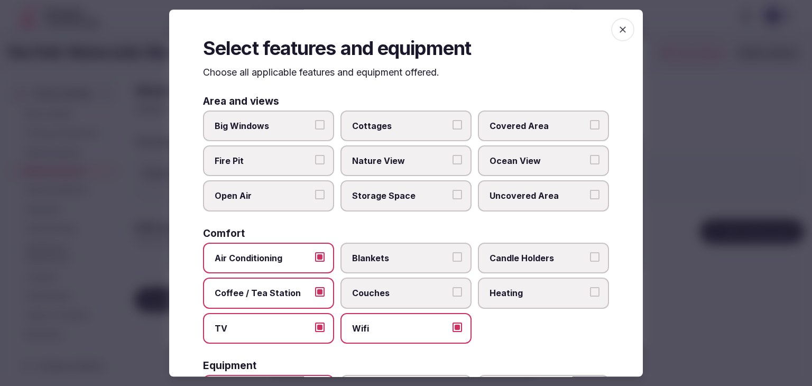
click at [617, 27] on icon "button" at bounding box center [622, 29] width 11 height 11
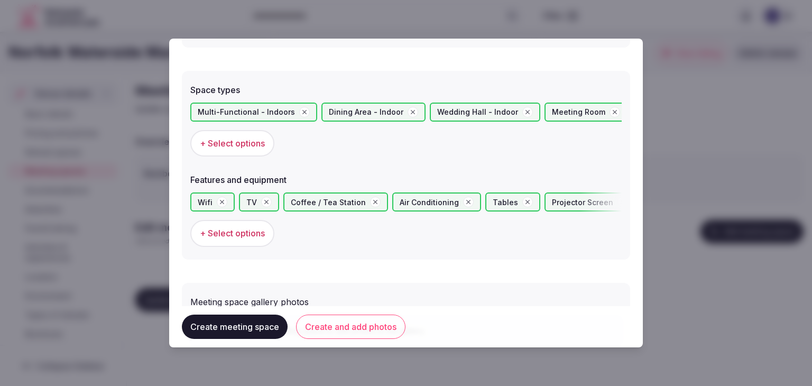
scroll to position [581, 0]
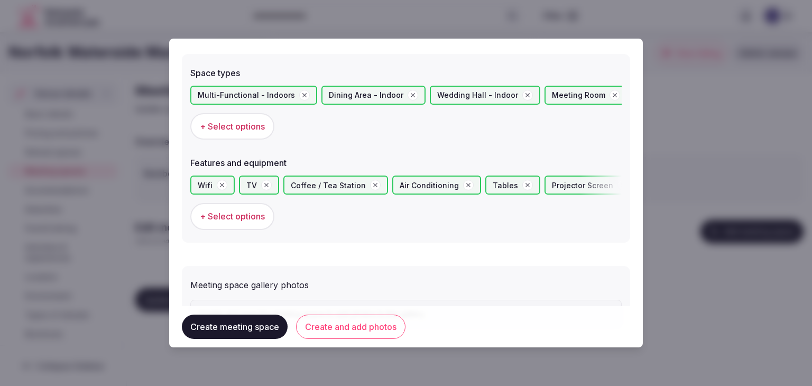
click at [380, 317] on button "Create and add photos" at bounding box center [350, 327] width 109 height 24
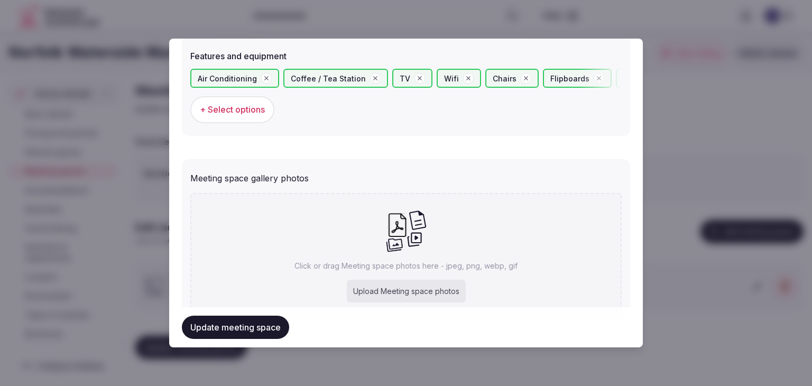
scroll to position [732, 0]
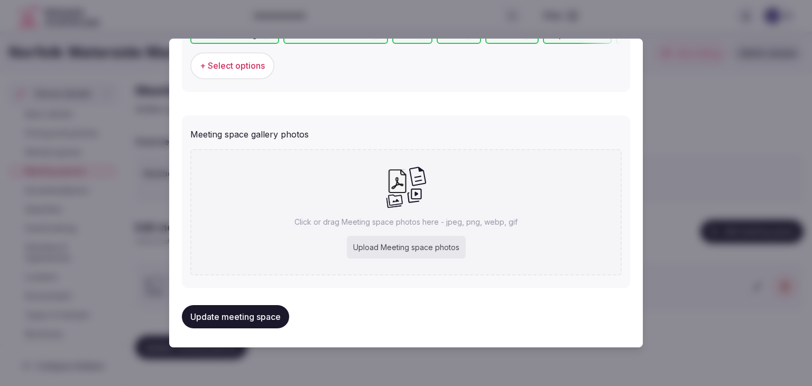
click at [435, 244] on div "Upload Meeting space photos" at bounding box center [406, 247] width 119 height 23
type input "**********"
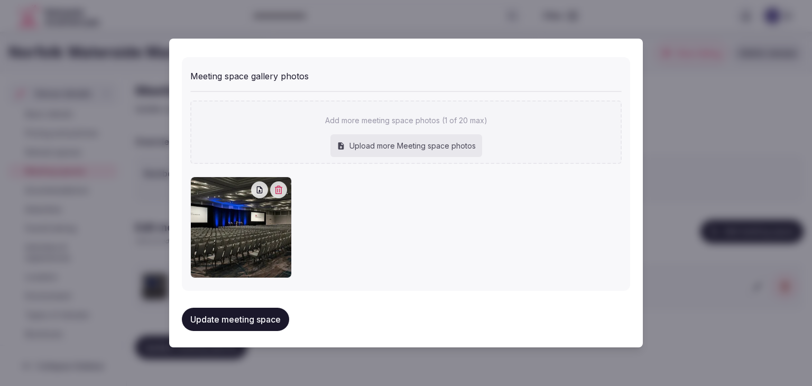
scroll to position [791, 0]
click at [271, 312] on button "Update meeting space" at bounding box center [235, 318] width 107 height 23
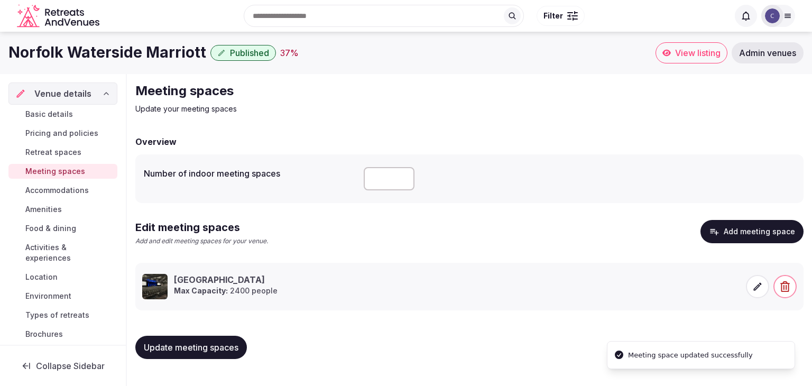
click at [223, 345] on span "Update meeting spaces" at bounding box center [191, 347] width 95 height 11
click at [241, 338] on button "Update meeting spaces" at bounding box center [191, 347] width 112 height 23
click at [48, 187] on span "Accommodations" at bounding box center [56, 190] width 63 height 11
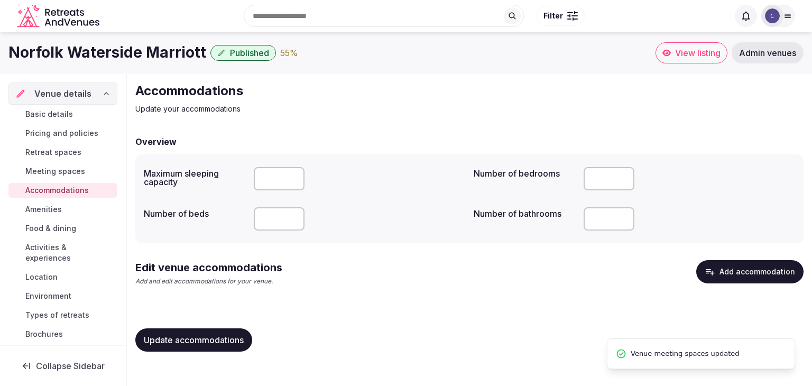
click at [742, 264] on button "Add accommodation" at bounding box center [749, 271] width 107 height 23
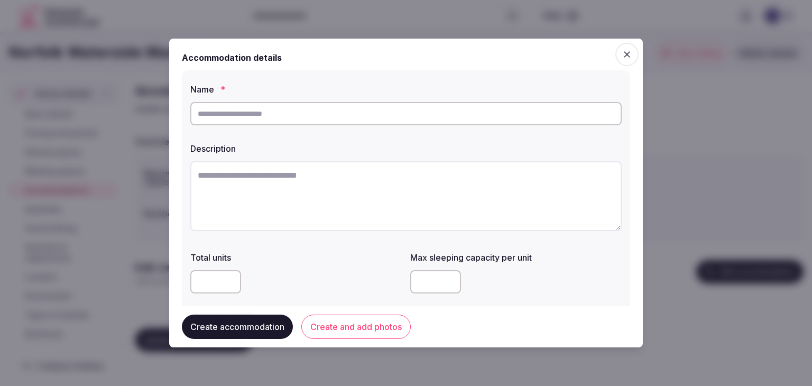
click at [328, 121] on input "text" at bounding box center [405, 113] width 431 height 23
paste input "**********"
type input "**********"
click at [393, 189] on textarea at bounding box center [405, 196] width 431 height 70
paste textarea "**********"
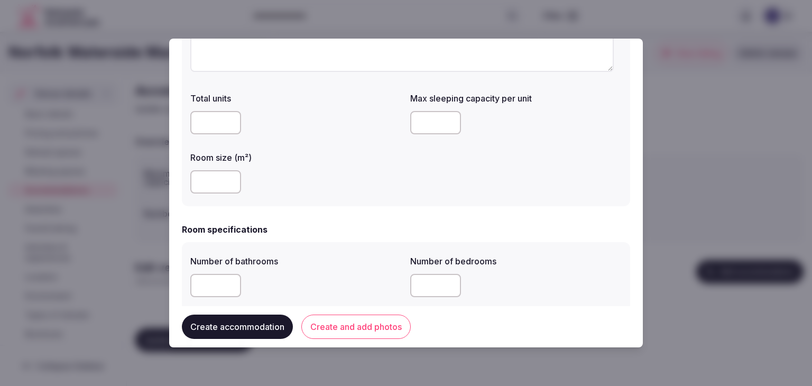
scroll to position [53, 0]
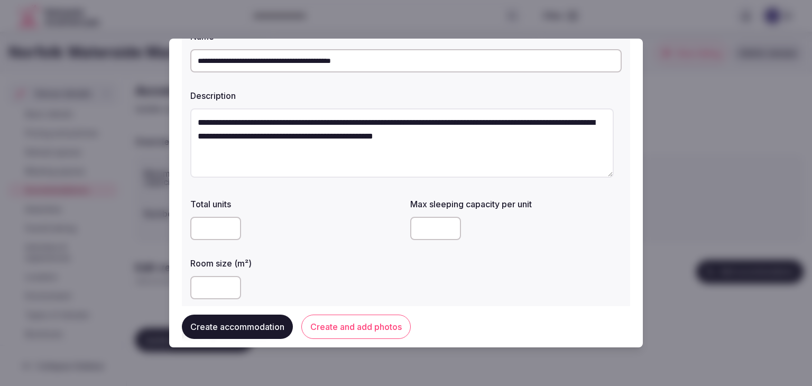
type textarea "**********"
click at [198, 285] on input "number" at bounding box center [215, 287] width 51 height 23
type input "**"
click at [428, 236] on input "number" at bounding box center [435, 228] width 51 height 23
type input "*"
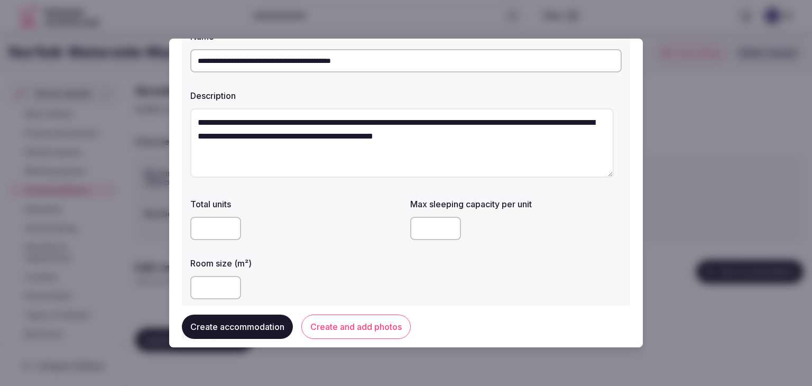
click at [285, 272] on div "**" at bounding box center [295, 288] width 211 height 32
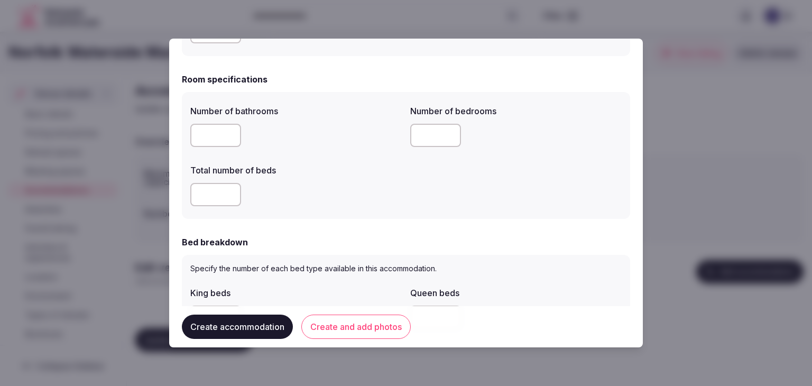
scroll to position [370, 0]
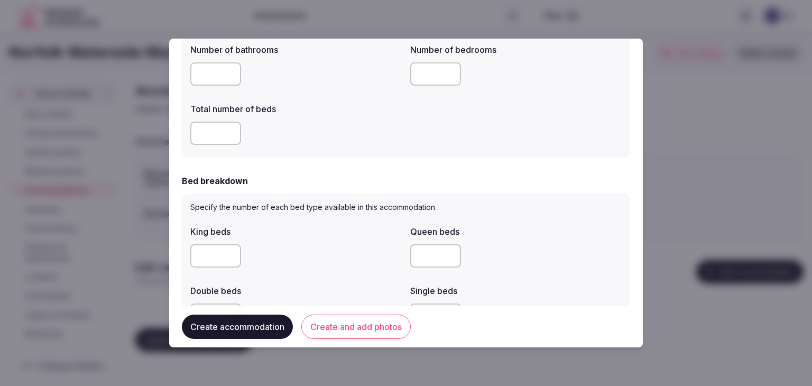
click at [209, 72] on input "number" at bounding box center [215, 73] width 51 height 23
type input "*"
click at [207, 132] on input "number" at bounding box center [215, 133] width 51 height 23
type input "*"
click at [410, 75] on input "number" at bounding box center [435, 73] width 51 height 23
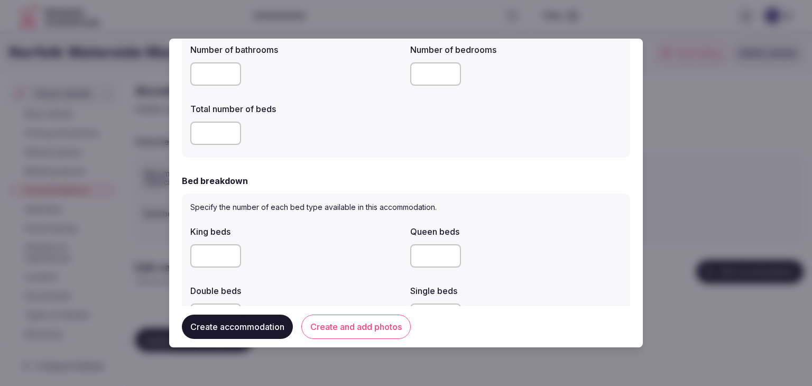
type input "*"
click at [220, 249] on input "number" at bounding box center [215, 255] width 51 height 23
type input "*"
click at [319, 251] on div "*" at bounding box center [295, 255] width 211 height 23
click at [323, 243] on div "*" at bounding box center [295, 256] width 211 height 32
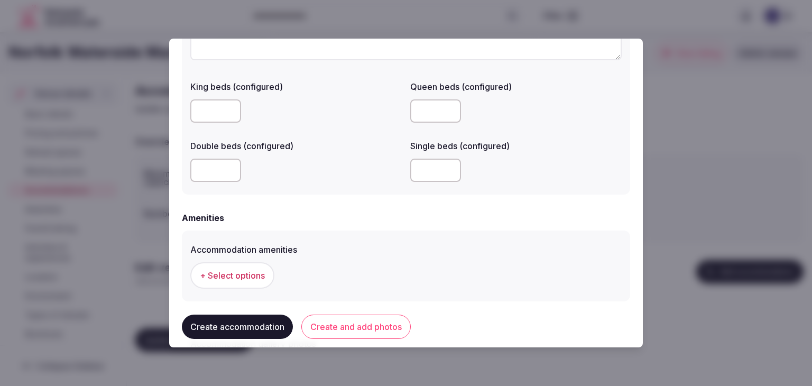
scroll to position [960, 0]
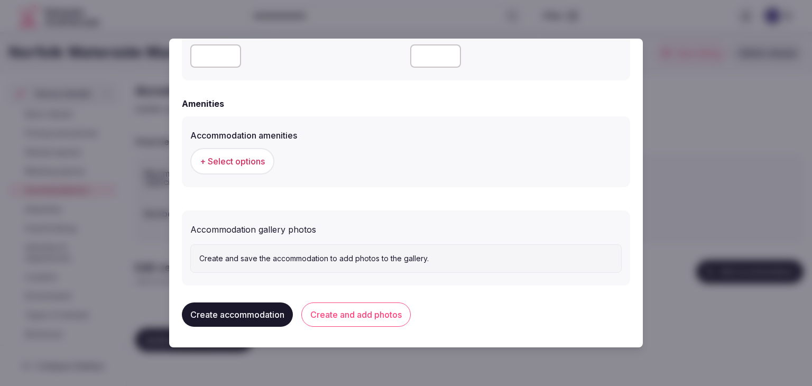
click at [214, 162] on span "+ Select options" at bounding box center [232, 161] width 65 height 12
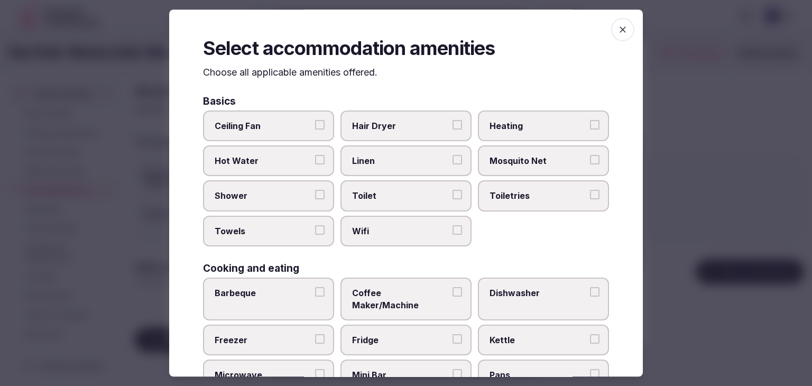
drag, startPoint x: 425, startPoint y: 232, endPoint x: 488, endPoint y: 204, distance: 69.6
click at [426, 231] on span "Wifi" at bounding box center [400, 231] width 97 height 12
click at [452, 231] on button "Wifi" at bounding box center [457, 230] width 10 height 10
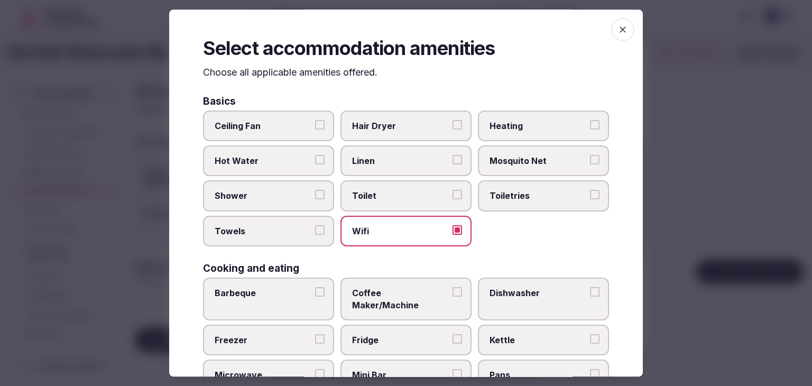
drag, startPoint x: 514, startPoint y: 197, endPoint x: 500, endPoint y: 183, distance: 19.8
click at [514, 197] on span "Toiletries" at bounding box center [537, 196] width 97 height 12
click at [590, 197] on button "Toiletries" at bounding box center [595, 195] width 10 height 10
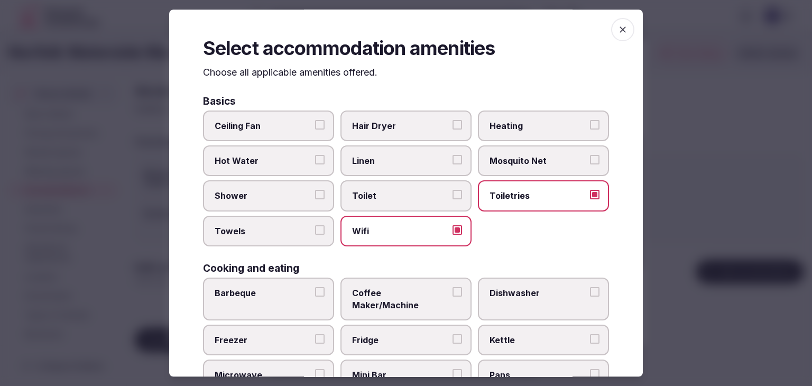
click at [418, 132] on label "Hair Dryer" at bounding box center [405, 125] width 131 height 31
click at [452, 130] on button "Hair Dryer" at bounding box center [457, 125] width 10 height 10
click at [283, 199] on span "Shower" at bounding box center [263, 196] width 97 height 12
click at [315, 199] on button "Shower" at bounding box center [320, 195] width 10 height 10
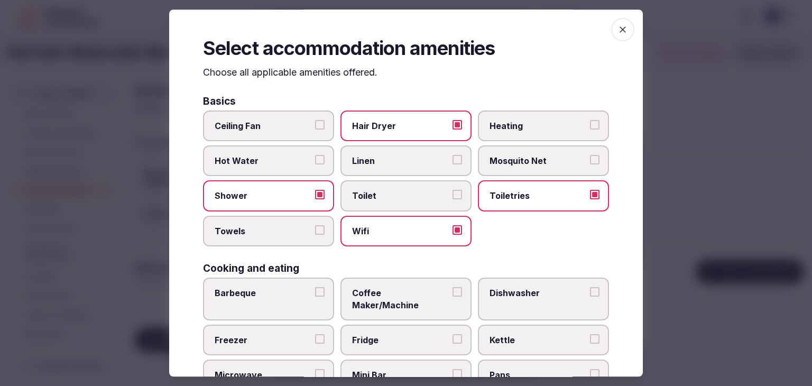
click at [284, 227] on span "Towels" at bounding box center [263, 231] width 97 height 12
click at [315, 227] on button "Towels" at bounding box center [320, 230] width 10 height 10
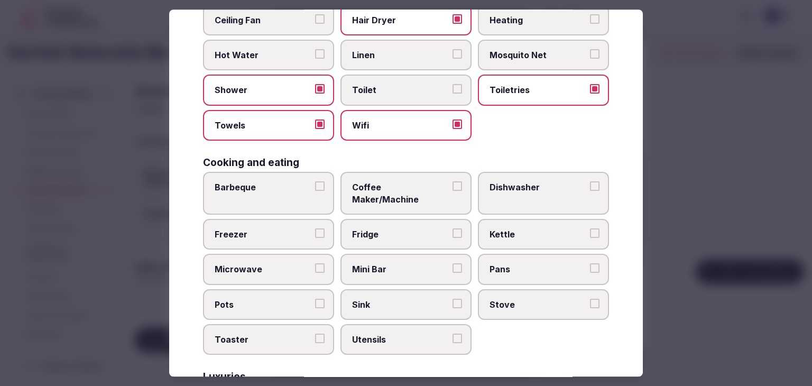
scroll to position [211, 0]
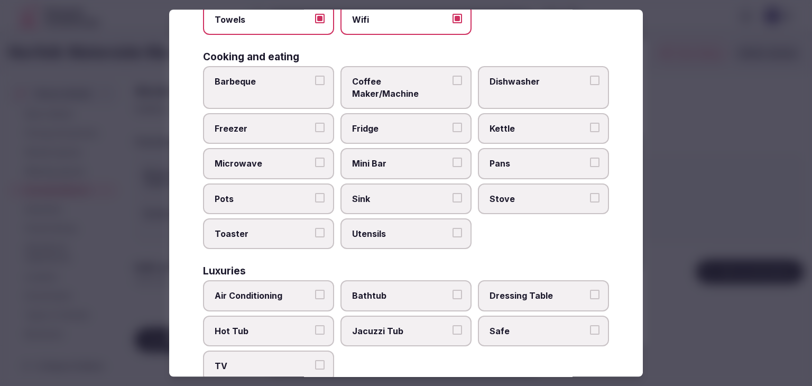
click at [383, 80] on span "Coffee Maker/Machine" at bounding box center [400, 88] width 97 height 24
click at [452, 80] on button "Coffee Maker/Machine" at bounding box center [457, 81] width 10 height 10
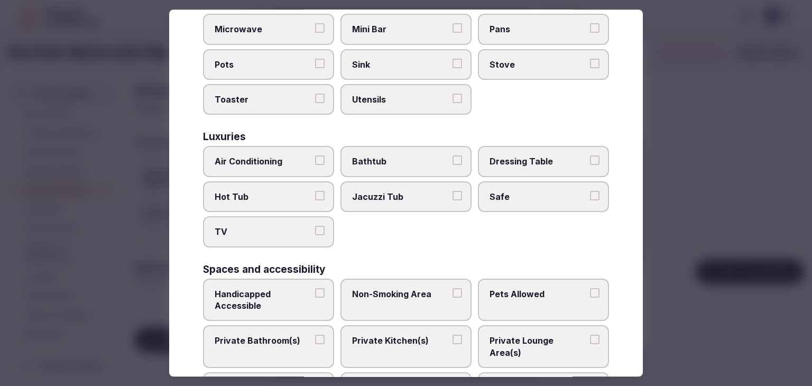
scroll to position [370, 0]
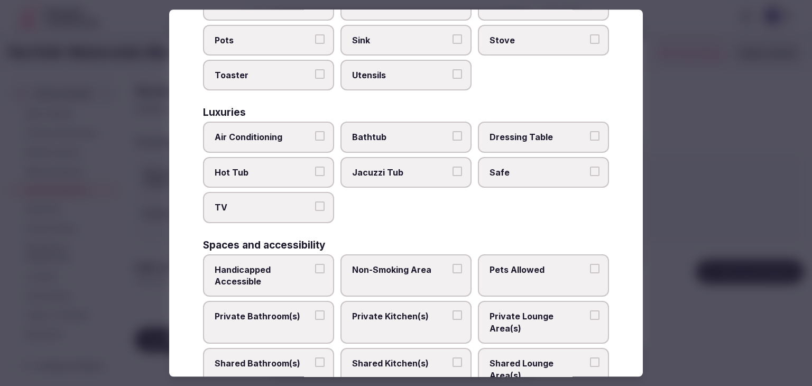
click at [263, 134] on label "Air Conditioning" at bounding box center [268, 137] width 131 height 31
click at [315, 134] on button "Air Conditioning" at bounding box center [320, 137] width 10 height 10
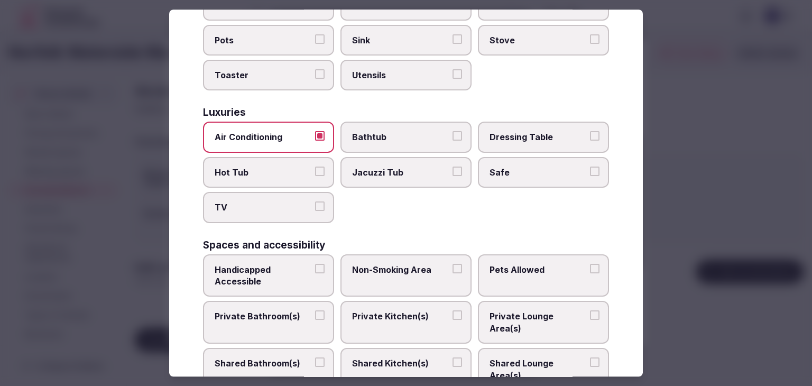
click at [273, 202] on span "TV" at bounding box center [263, 208] width 97 height 12
click at [315, 202] on button "TV" at bounding box center [320, 207] width 10 height 10
click at [520, 167] on span "Safe" at bounding box center [537, 173] width 97 height 12
click at [590, 167] on button "Safe" at bounding box center [595, 172] width 10 height 10
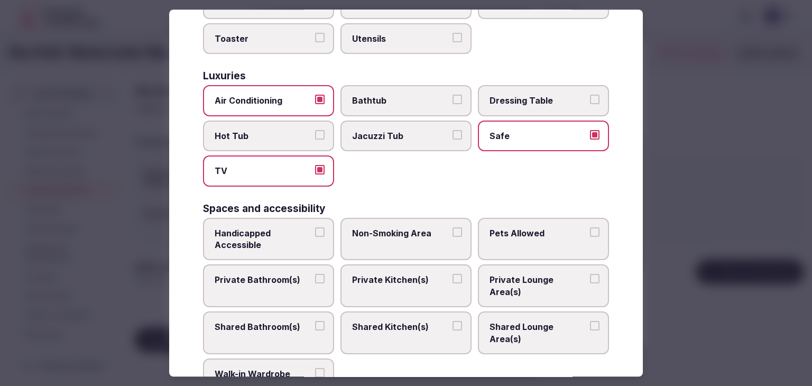
scroll to position [476, 0]
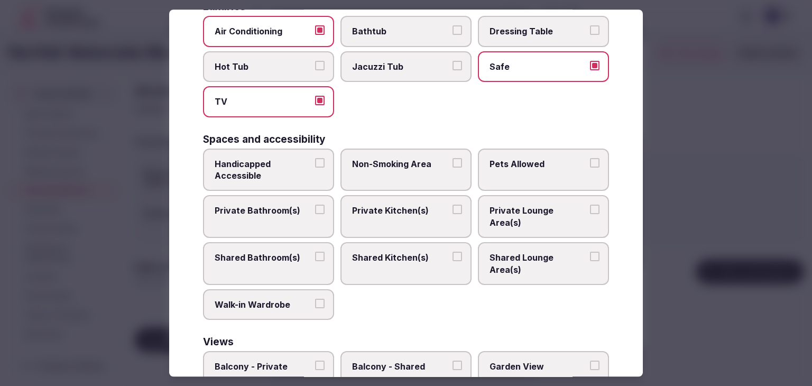
click at [295, 205] on span "Private Bathroom(s)" at bounding box center [263, 211] width 97 height 12
click at [315, 205] on button "Private Bathroom(s)" at bounding box center [320, 210] width 10 height 10
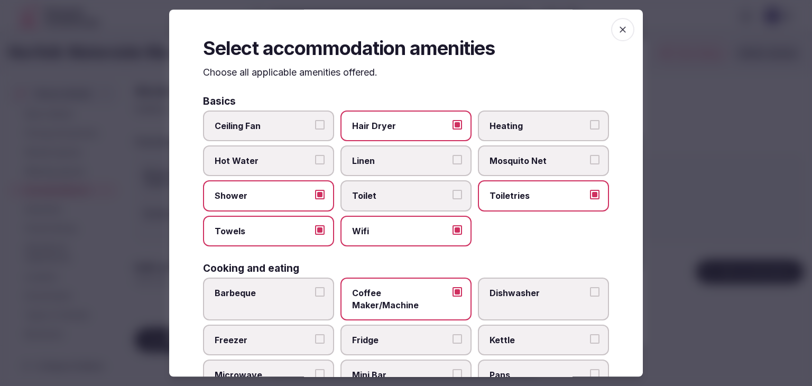
scroll to position [0, 0]
click at [615, 23] on span "button" at bounding box center [622, 29] width 23 height 23
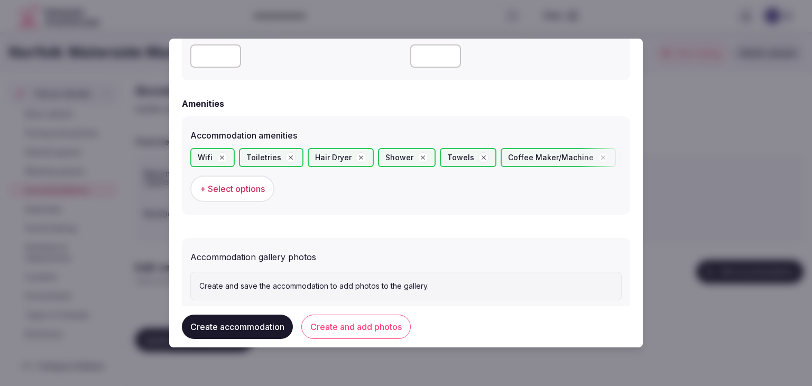
click at [359, 330] on button "Create and add photos" at bounding box center [355, 327] width 109 height 24
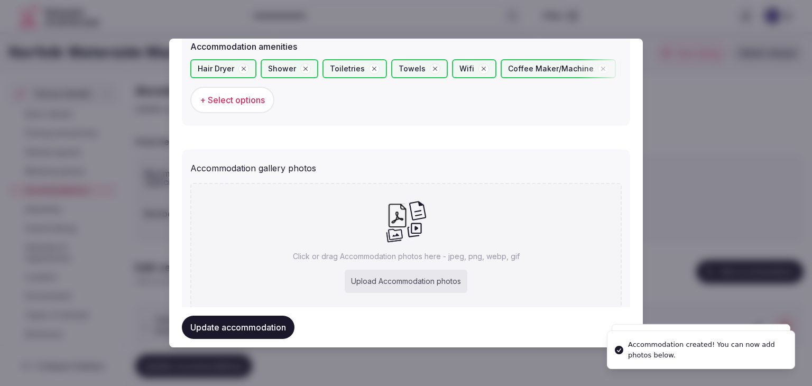
scroll to position [1084, 0]
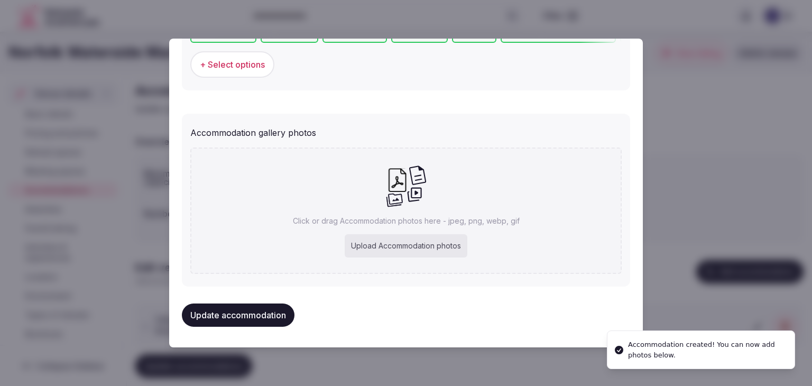
click at [408, 243] on div "Upload Accommodation photos" at bounding box center [406, 245] width 123 height 23
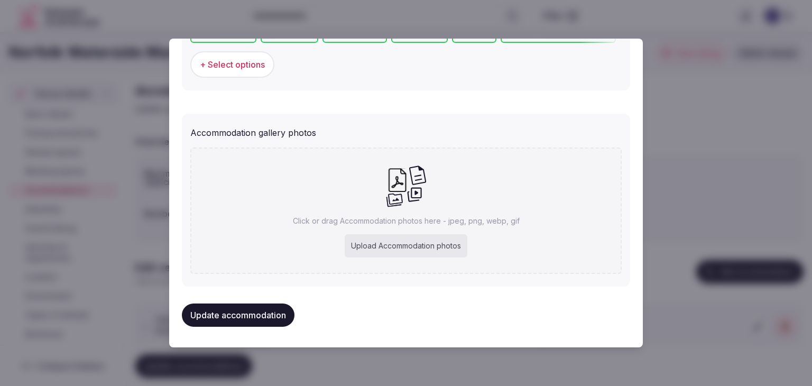
type input "**********"
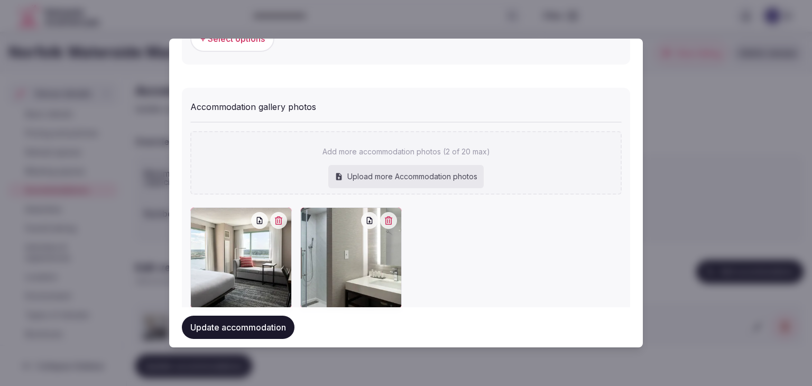
scroll to position [1142, 0]
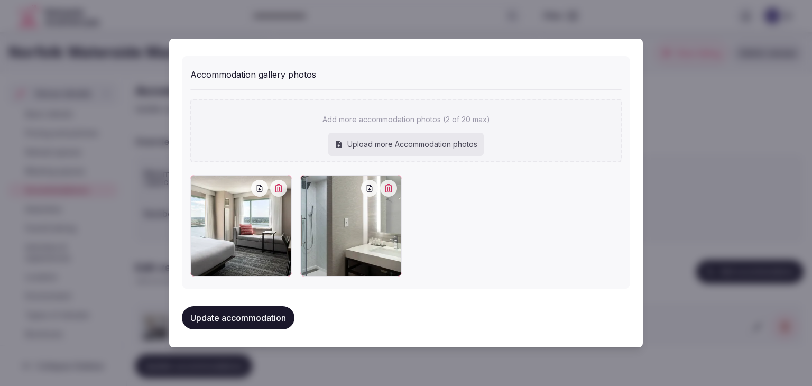
click at [266, 313] on button "Update accommodation" at bounding box center [238, 317] width 113 height 23
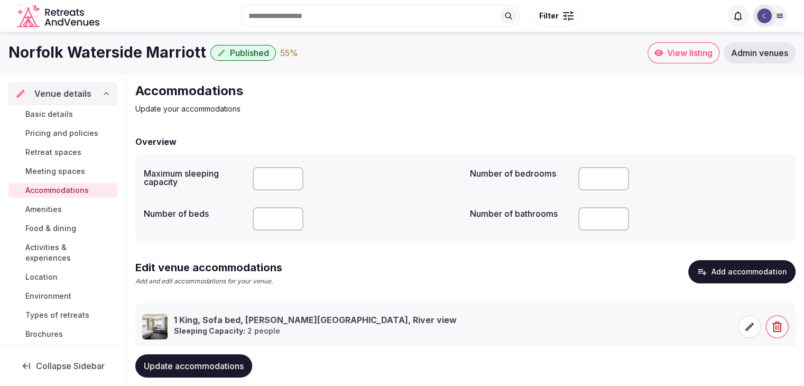
click at [750, 331] on icon at bounding box center [749, 326] width 11 height 11
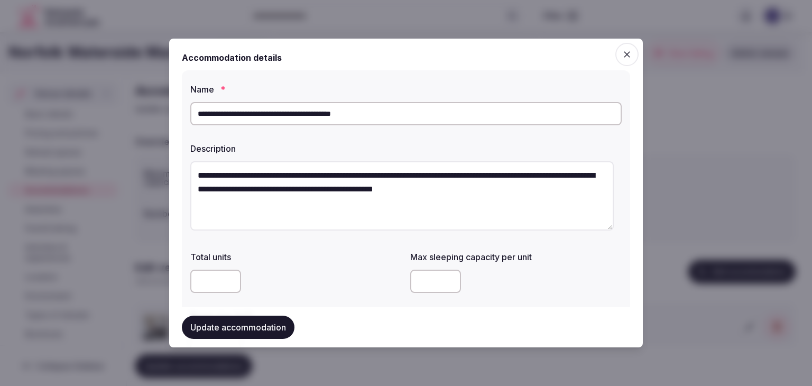
click at [328, 115] on input "**********" at bounding box center [405, 113] width 431 height 23
type input "**********"
click at [266, 326] on button "Update accommodation" at bounding box center [238, 327] width 113 height 23
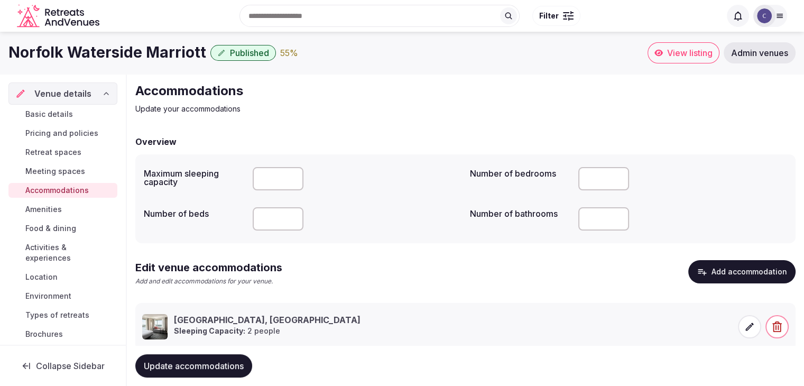
click at [67, 150] on span "Retreat spaces" at bounding box center [53, 152] width 56 height 11
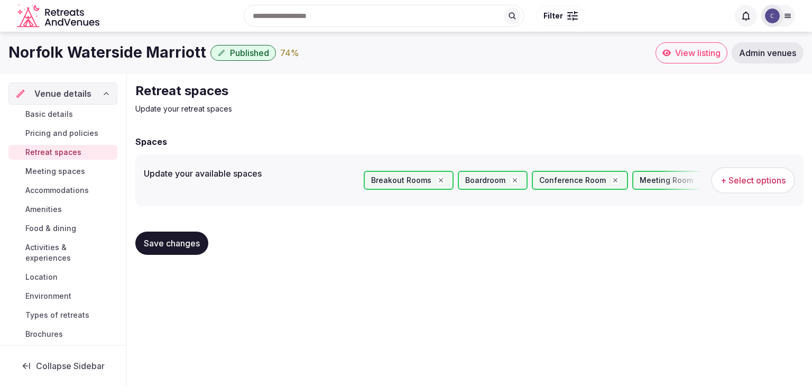
click at [76, 131] on span "Pricing and policies" at bounding box center [61, 133] width 73 height 11
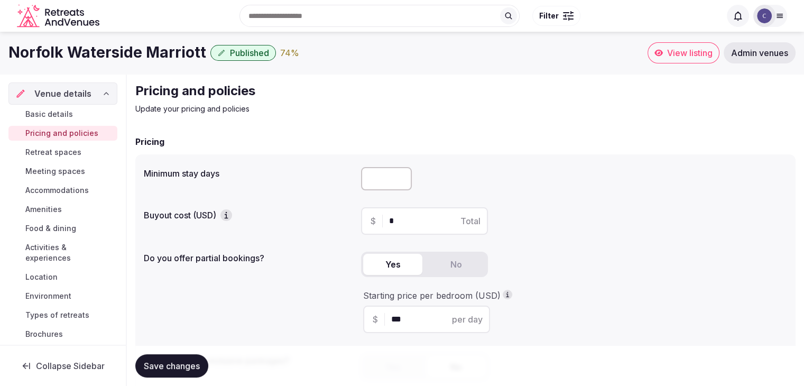
click at [75, 173] on span "Meeting spaces" at bounding box center [55, 171] width 60 height 11
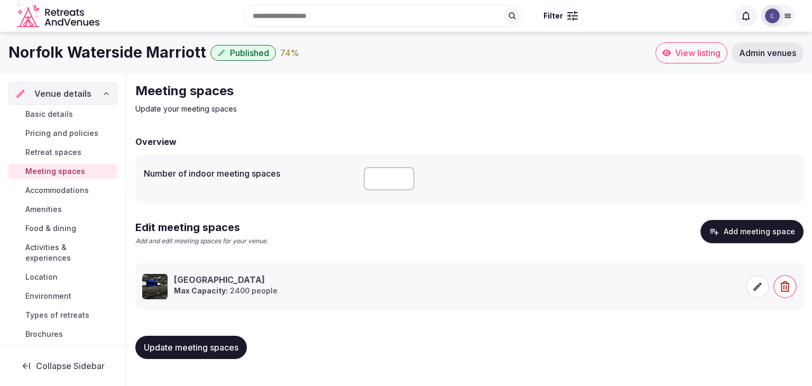
click at [76, 190] on span "Accommodations" at bounding box center [56, 190] width 63 height 11
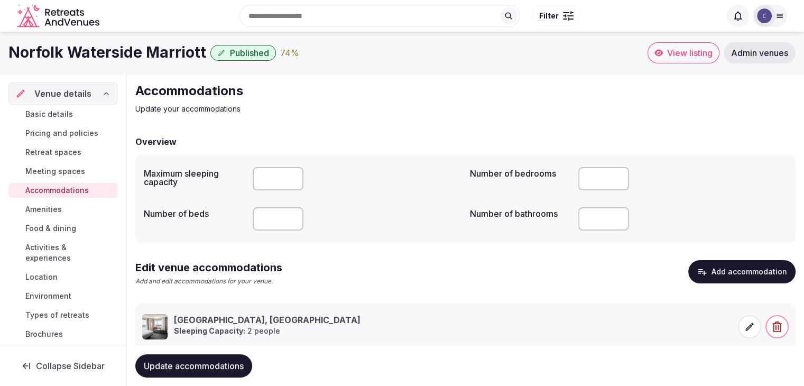
click at [68, 209] on link "Amenities" at bounding box center [62, 209] width 109 height 15
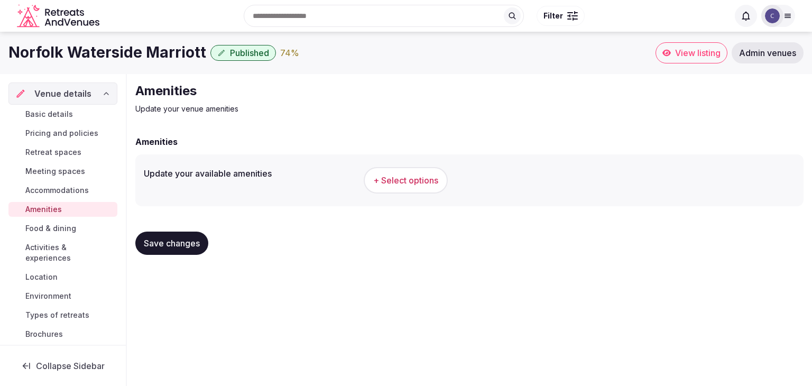
click at [400, 181] on span "+ Select options" at bounding box center [405, 180] width 65 height 12
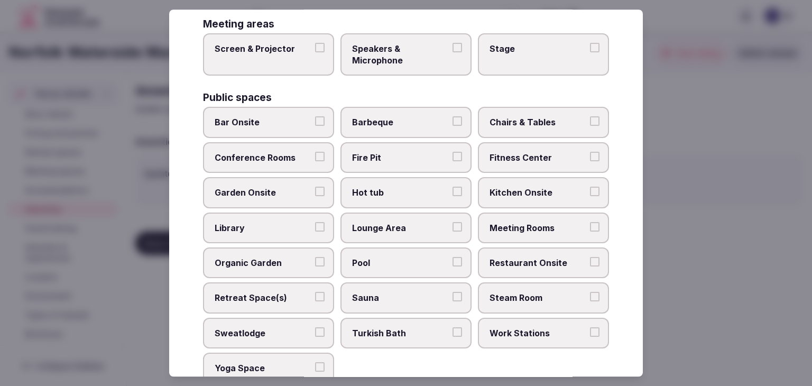
scroll to position [569, 0]
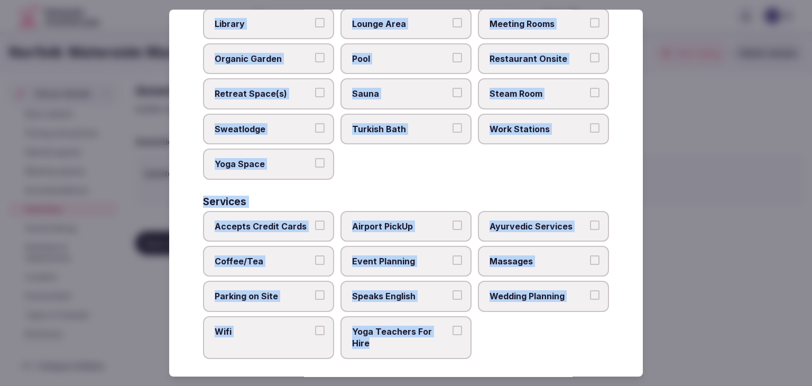
drag, startPoint x: 197, startPoint y: 67, endPoint x: 491, endPoint y: 353, distance: 410.4
click at [491, 353] on div "Select your venue amenities Choose all applicable amenities offered. Activities…" at bounding box center [406, 193] width 474 height 367
copy div "Choose all applicable amenities offered. Activities Bicycles Camping Allowed On…"
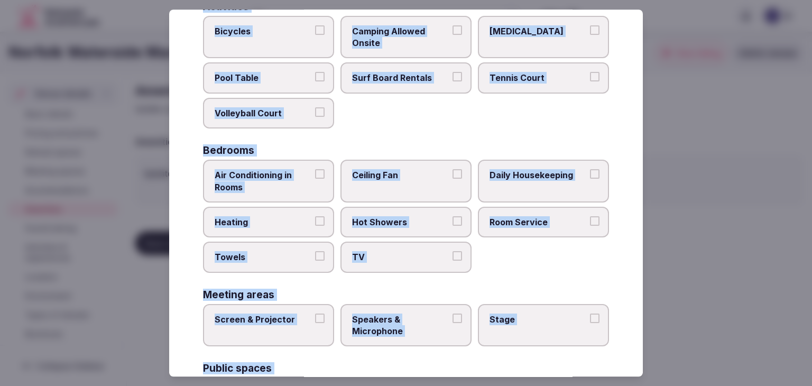
scroll to position [41, 0]
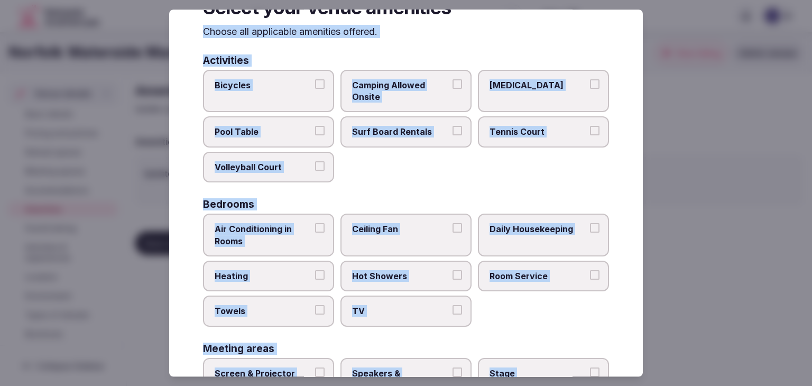
click at [285, 223] on span "Air Conditioning in Rooms" at bounding box center [263, 235] width 97 height 24
click at [315, 223] on button "Air Conditioning in Rooms" at bounding box center [320, 228] width 10 height 10
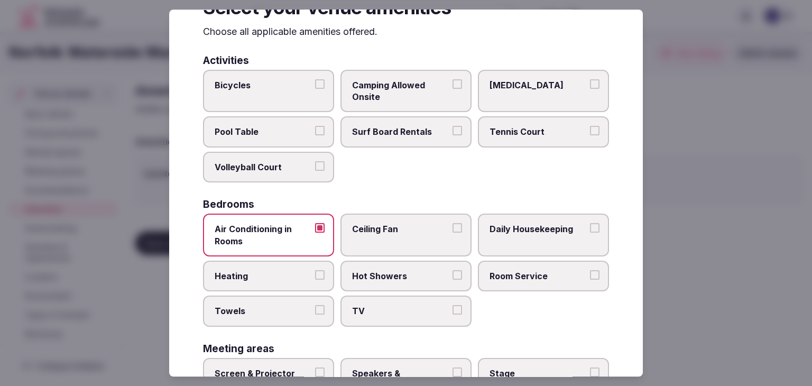
click at [489, 224] on span "Daily Housekeeping" at bounding box center [537, 229] width 97 height 12
click at [590, 224] on button "Daily Housekeeping" at bounding box center [595, 228] width 10 height 10
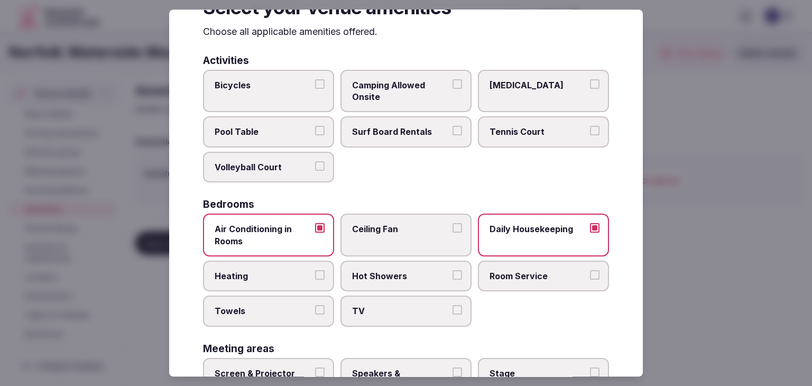
drag, startPoint x: 526, startPoint y: 271, endPoint x: 426, endPoint y: 293, distance: 102.9
click at [526, 271] on span "Room Service" at bounding box center [537, 276] width 97 height 12
click at [590, 271] on button "Room Service" at bounding box center [595, 275] width 10 height 10
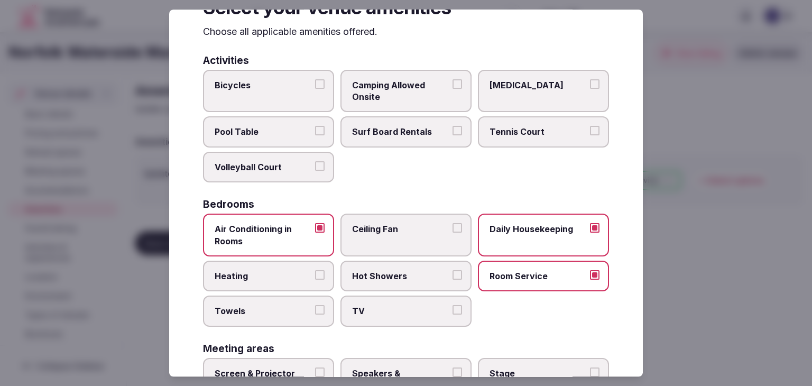
click at [273, 311] on span "Towels" at bounding box center [263, 312] width 97 height 12
click at [315, 311] on button "Towels" at bounding box center [320, 311] width 10 height 10
click at [373, 312] on span "TV" at bounding box center [400, 312] width 97 height 12
click at [452, 312] on button "TV" at bounding box center [457, 311] width 10 height 10
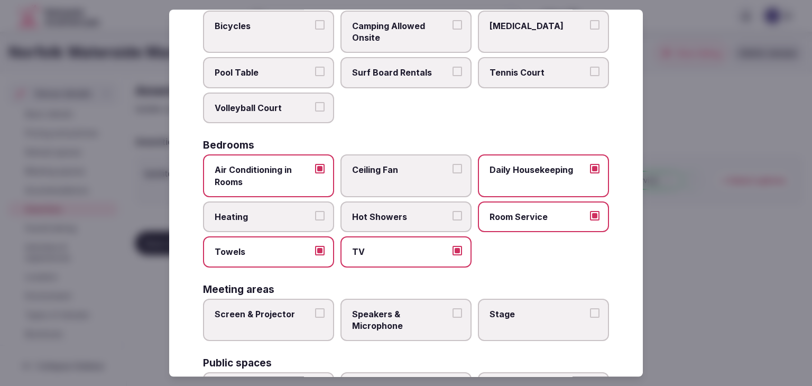
scroll to position [146, 0]
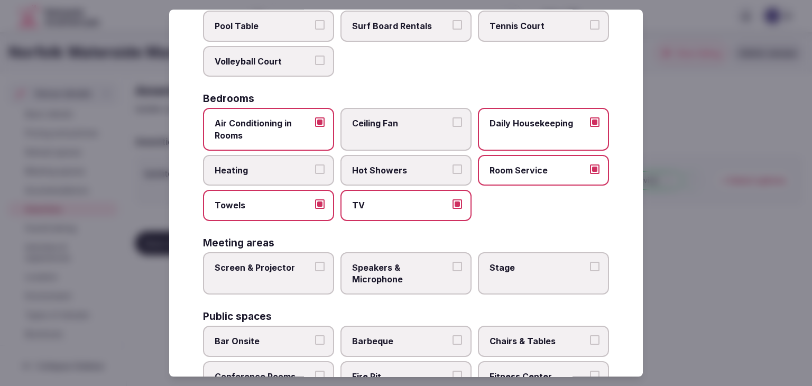
drag, startPoint x: 260, startPoint y: 290, endPoint x: 343, endPoint y: 288, distance: 82.5
click at [260, 290] on label "Screen & Projector" at bounding box center [268, 273] width 131 height 43
click at [315, 271] on button "Screen & Projector" at bounding box center [320, 267] width 10 height 10
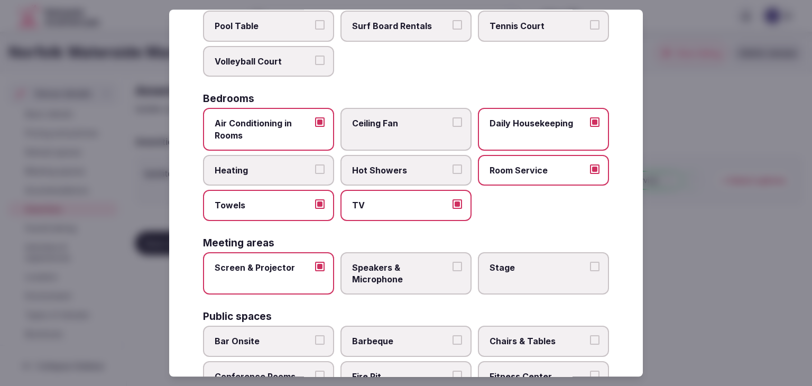
click at [366, 288] on label "Speakers & Microphone" at bounding box center [405, 273] width 131 height 43
click at [497, 282] on label "Stage" at bounding box center [543, 273] width 131 height 43
click at [590, 271] on button "Stage" at bounding box center [595, 267] width 10 height 10
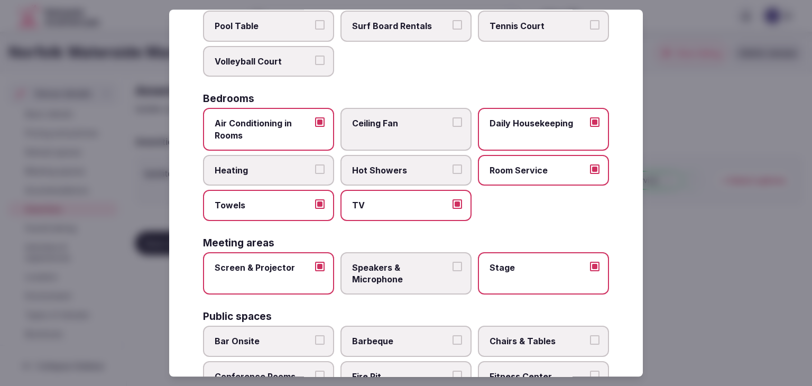
drag, startPoint x: 414, startPoint y: 272, endPoint x: 434, endPoint y: 285, distance: 23.6
click at [417, 273] on span "Speakers & Microphone" at bounding box center [400, 274] width 97 height 24
click at [406, 273] on span "Speakers & Microphone" at bounding box center [400, 274] width 97 height 24
click at [452, 271] on button "Speakers & Microphone" at bounding box center [457, 267] width 10 height 10
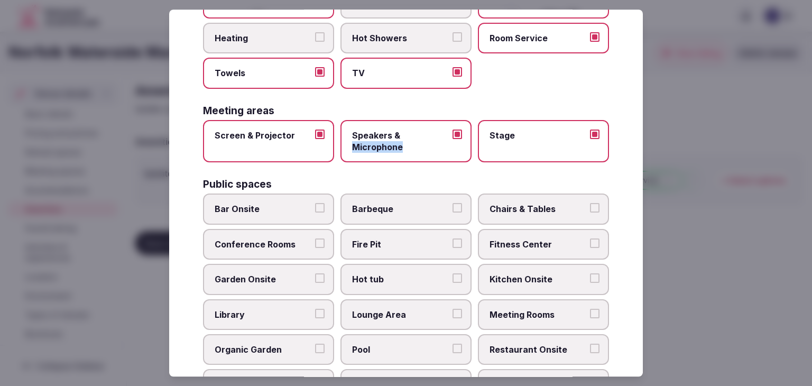
scroll to position [305, 0]
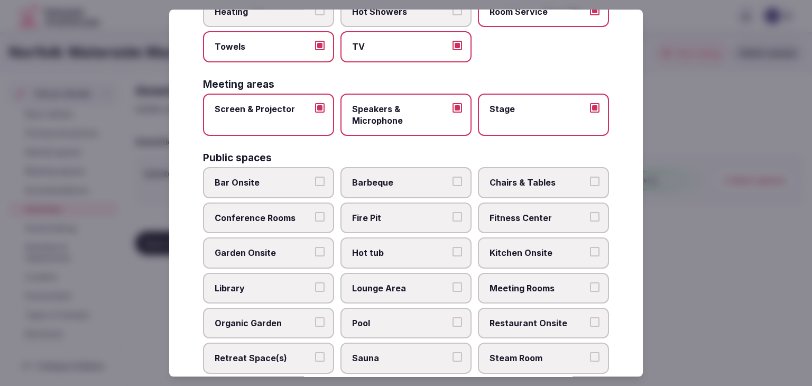
drag, startPoint x: 267, startPoint y: 176, endPoint x: 439, endPoint y: 201, distance: 173.7
click at [270, 177] on span "Bar Onsite" at bounding box center [263, 183] width 97 height 12
click at [315, 177] on button "Bar Onsite" at bounding box center [320, 182] width 10 height 10
click at [534, 189] on label "Chairs & Tables" at bounding box center [543, 183] width 131 height 31
click at [590, 187] on button "Chairs & Tables" at bounding box center [595, 182] width 10 height 10
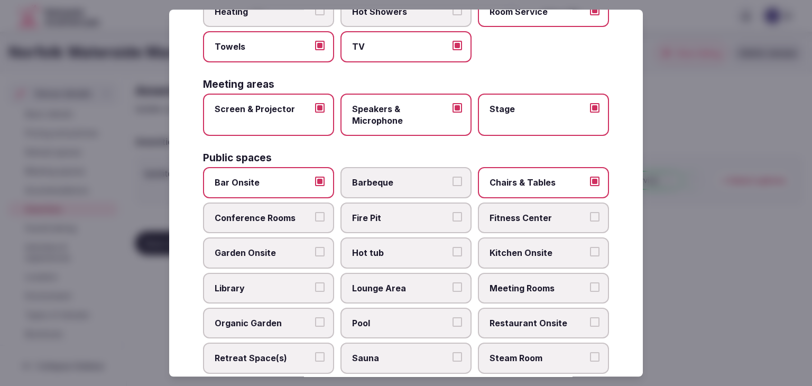
click at [531, 215] on span "Fitness Center" at bounding box center [537, 218] width 97 height 12
click at [590, 215] on button "Fitness Center" at bounding box center [595, 217] width 10 height 10
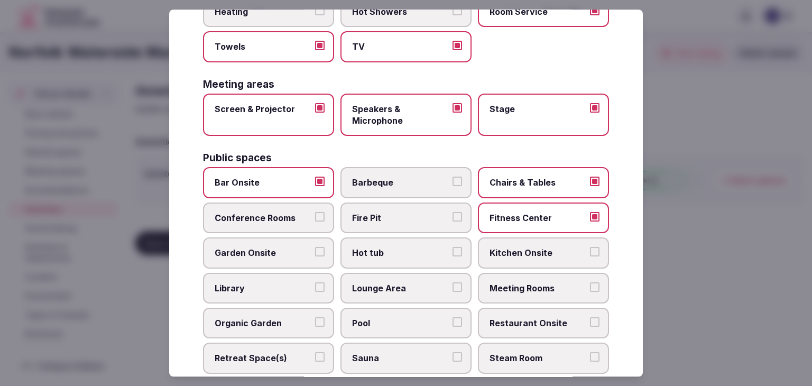
click at [517, 278] on label "Meeting Rooms" at bounding box center [543, 288] width 131 height 31
click at [590, 282] on button "Meeting Rooms" at bounding box center [595, 287] width 10 height 10
click at [520, 318] on span "Restaurant Onsite" at bounding box center [537, 323] width 97 height 12
click at [590, 318] on button "Restaurant Onsite" at bounding box center [595, 322] width 10 height 10
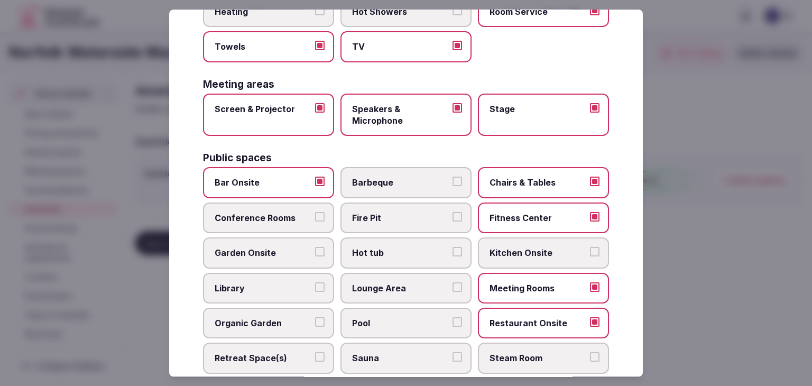
drag, startPoint x: 419, startPoint y: 291, endPoint x: 406, endPoint y: 314, distance: 26.2
click at [418, 291] on label "Lounge Area" at bounding box center [405, 288] width 131 height 31
click at [452, 291] on button "Lounge Area" at bounding box center [457, 287] width 10 height 10
click at [406, 319] on span "Pool" at bounding box center [400, 323] width 97 height 12
click at [452, 319] on button "Pool" at bounding box center [457, 322] width 10 height 10
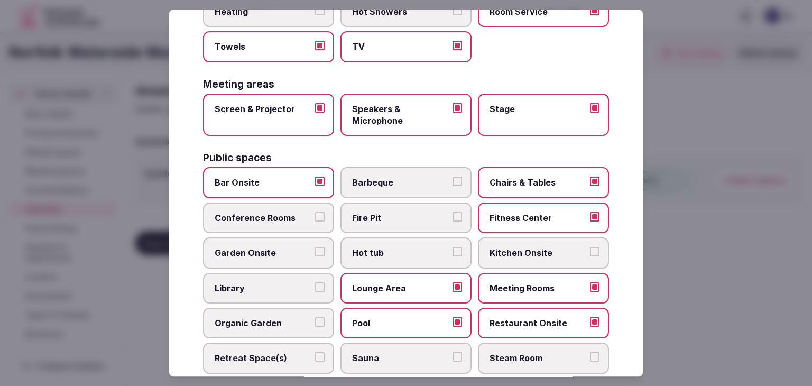
click at [245, 202] on label "Conference Rooms" at bounding box center [268, 217] width 131 height 31
click at [315, 212] on button "Conference Rooms" at bounding box center [320, 217] width 10 height 10
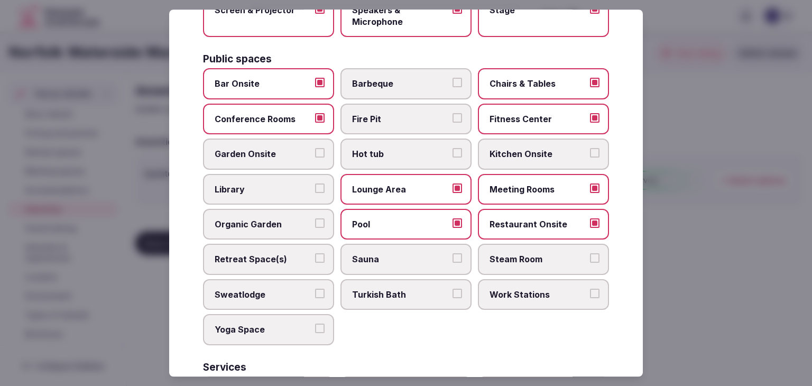
scroll to position [464, 0]
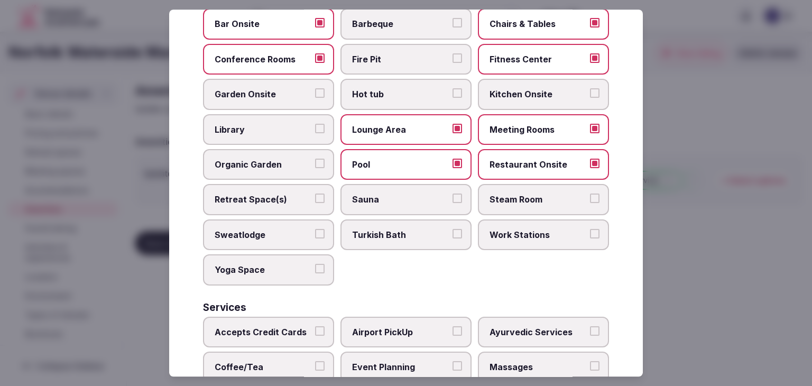
click at [257, 178] on div "Bar Onsite Barbeque Chairs & Tables Conference Rooms Fire Pit Fitness Center Ga…" at bounding box center [406, 147] width 406 height 276
click at [518, 231] on span "Work Stations" at bounding box center [537, 235] width 97 height 12
click at [590, 231] on button "Work Stations" at bounding box center [595, 234] width 10 height 10
click at [277, 184] on label "Retreat Space(s)" at bounding box center [268, 199] width 131 height 31
click at [315, 194] on button "Retreat Space(s)" at bounding box center [320, 199] width 10 height 10
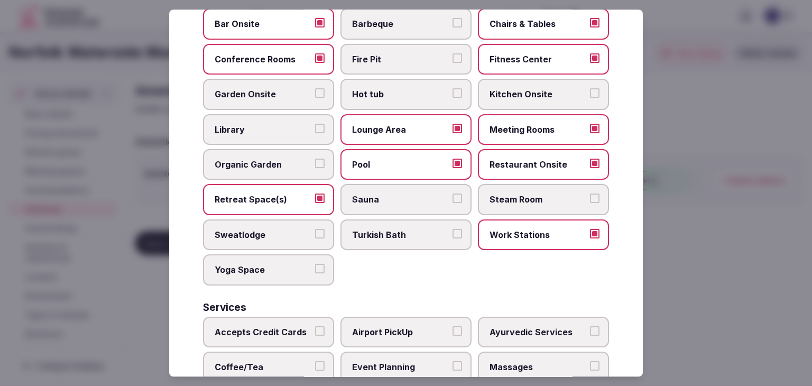
scroll to position [569, 0]
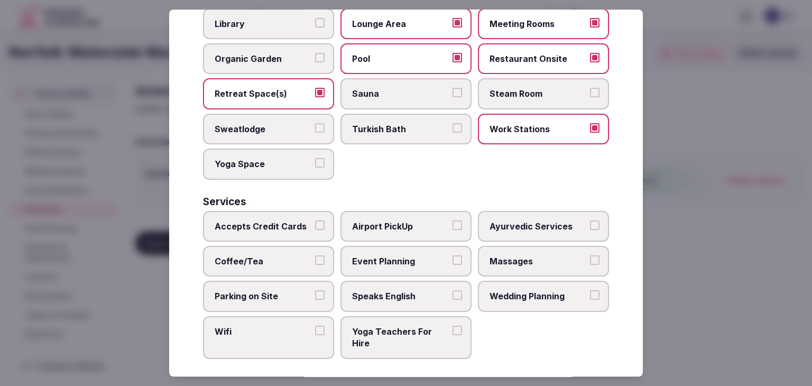
click at [271, 227] on label "Accepts Credit Cards" at bounding box center [268, 226] width 131 height 31
click at [315, 227] on button "Accepts Credit Cards" at bounding box center [320, 225] width 10 height 10
drag, startPoint x: 271, startPoint y: 260, endPoint x: 271, endPoint y: 299, distance: 38.6
click at [271, 261] on label "Coffee/Tea" at bounding box center [268, 261] width 131 height 31
click at [315, 261] on button "Coffee/Tea" at bounding box center [320, 260] width 10 height 10
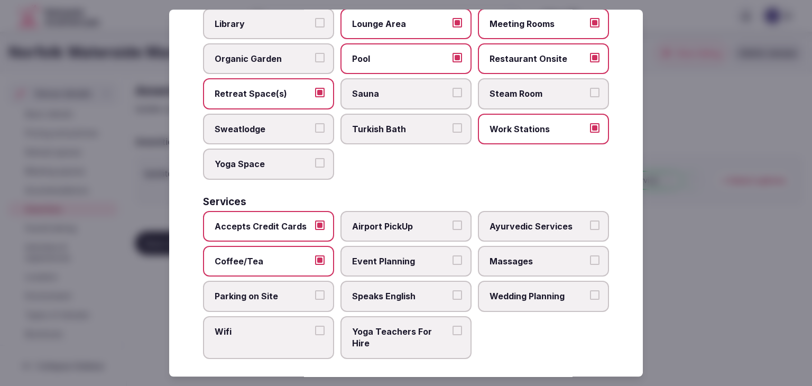
click at [271, 303] on label "Parking on Site" at bounding box center [268, 296] width 131 height 31
click at [315, 300] on button "Parking on Site" at bounding box center [320, 296] width 10 height 10
click at [271, 336] on label "Wifi" at bounding box center [268, 337] width 131 height 43
click at [315, 335] on button "Wifi" at bounding box center [320, 331] width 10 height 10
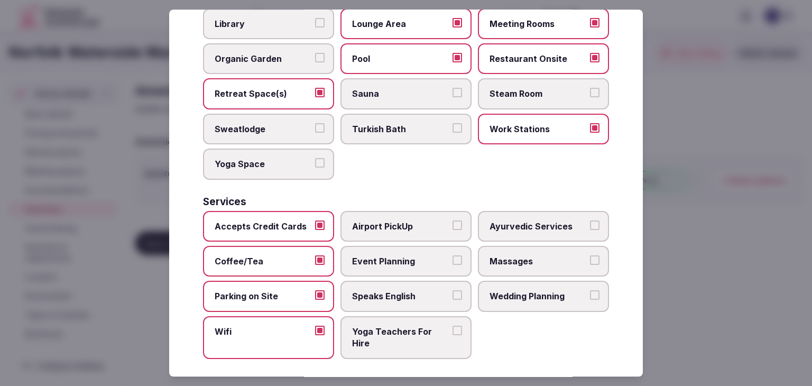
click at [426, 255] on span "Event Planning" at bounding box center [400, 261] width 97 height 12
click at [452, 255] on button "Event Planning" at bounding box center [457, 260] width 10 height 10
click at [421, 291] on span "Speaks English" at bounding box center [400, 297] width 97 height 12
click at [452, 291] on button "Speaks English" at bounding box center [457, 296] width 10 height 10
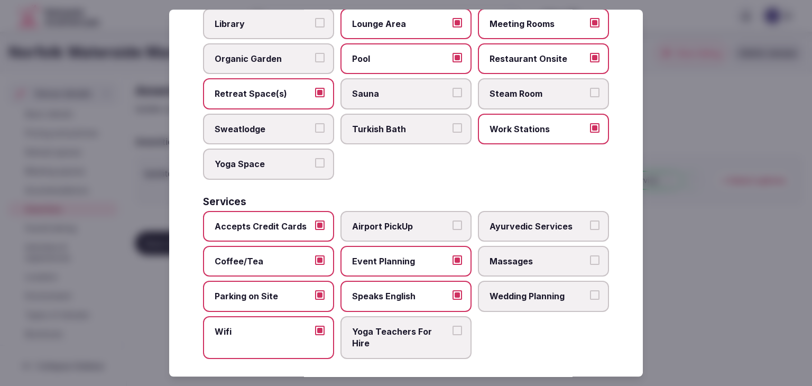
click at [519, 297] on label "Wedding Planning" at bounding box center [543, 296] width 131 height 31
click at [590, 297] on button "Wedding Planning" at bounding box center [595, 296] width 10 height 10
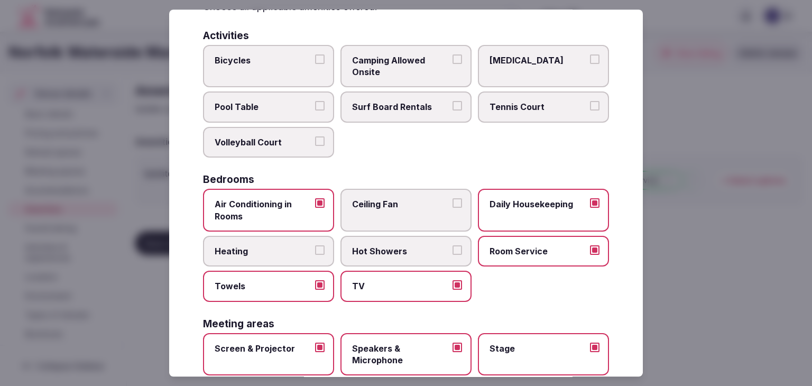
scroll to position [0, 0]
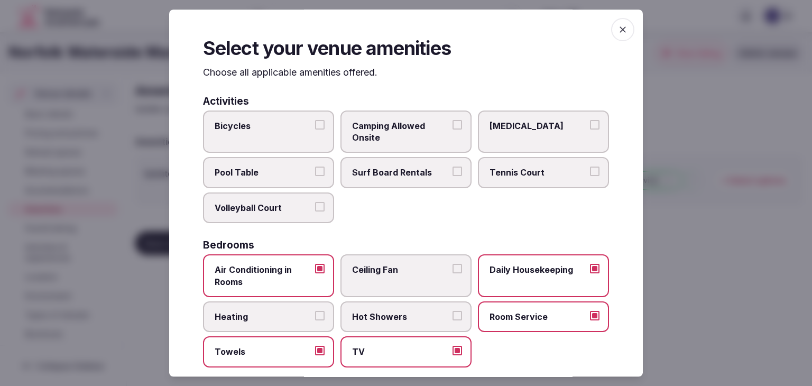
click at [617, 25] on icon "button" at bounding box center [622, 29] width 11 height 11
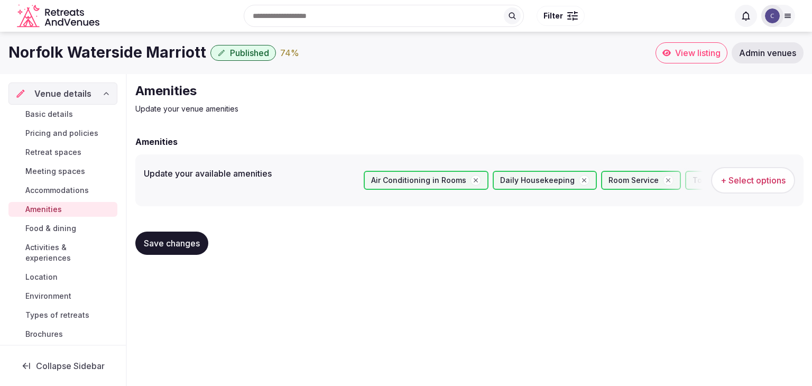
click at [182, 244] on span "Save changes" at bounding box center [172, 243] width 56 height 11
click at [191, 244] on span "Save changes" at bounding box center [172, 243] width 56 height 11
click at [70, 227] on span "Food & dining" at bounding box center [50, 228] width 51 height 11
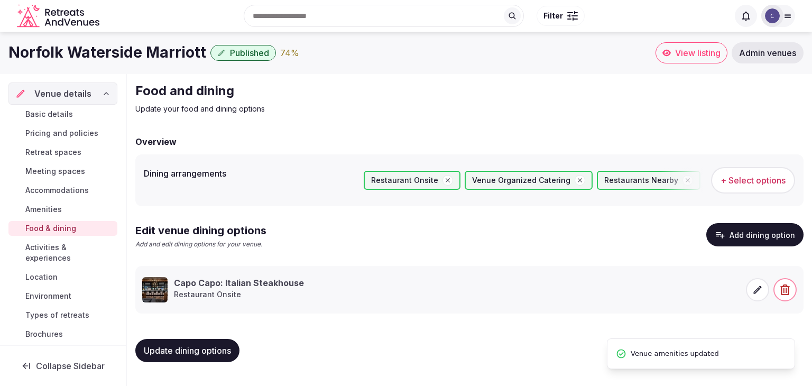
click at [63, 253] on span "Activities & experiences" at bounding box center [69, 252] width 88 height 21
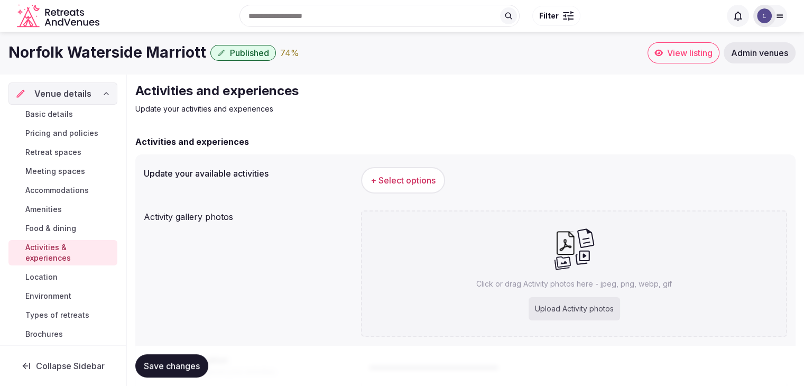
click at [417, 175] on span "+ Select options" at bounding box center [403, 180] width 65 height 12
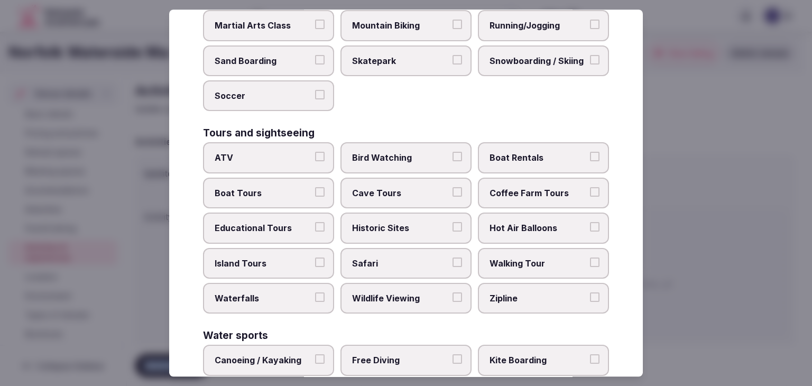
scroll to position [816, 0]
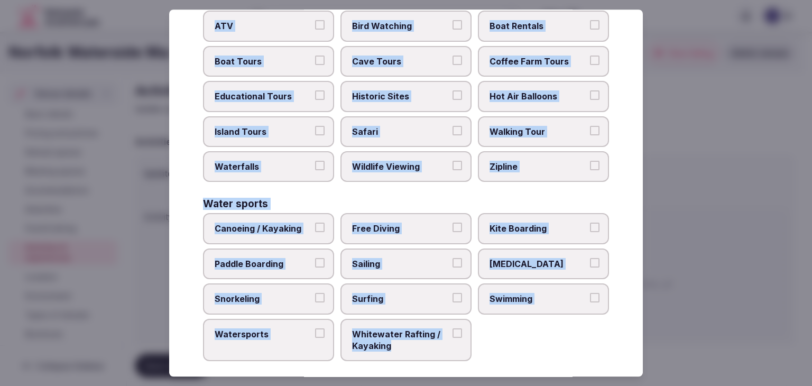
drag, startPoint x: 202, startPoint y: 74, endPoint x: 404, endPoint y: 331, distance: 327.2
click at [406, 337] on div "Select your activities Choose all applicable activities offered. Culture Dancin…" at bounding box center [406, 193] width 474 height 367
copy div "Choose all applicable activities offered. Culture Dancing Food and Culinary Cla…"
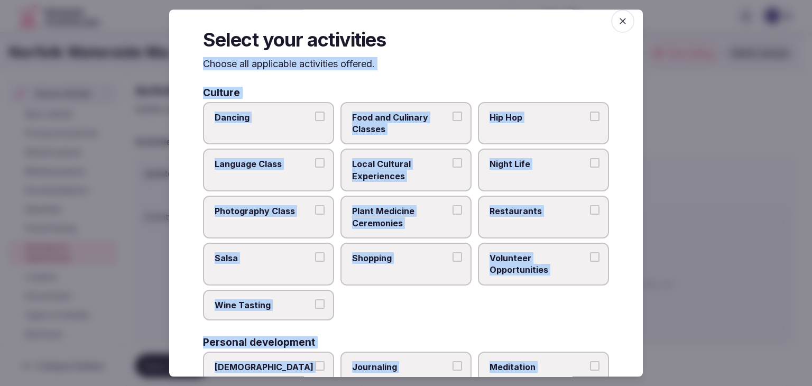
scroll to position [0, 0]
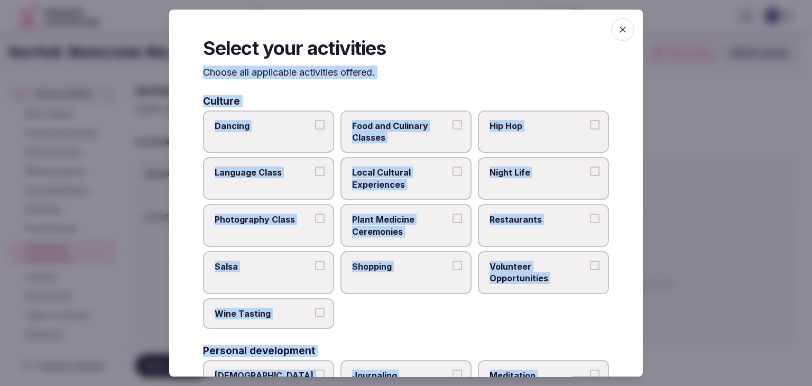
click at [437, 171] on span "Local Cultural Experiences" at bounding box center [400, 179] width 97 height 24
click at [452, 171] on button "Local Cultural Experiences" at bounding box center [457, 172] width 10 height 10
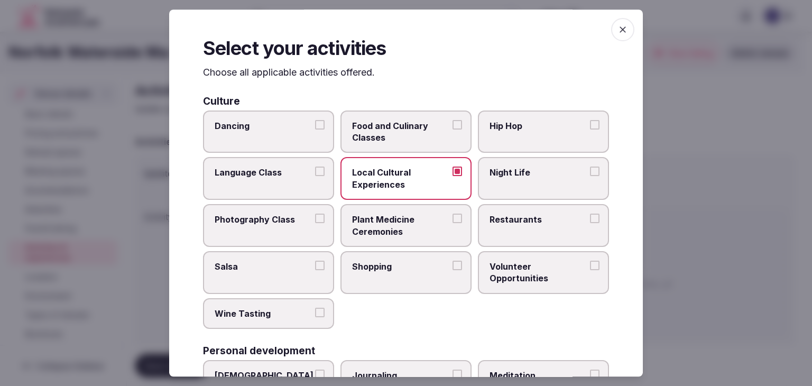
click at [519, 168] on span "Night Life" at bounding box center [537, 173] width 97 height 12
click at [590, 168] on button "Night Life" at bounding box center [595, 172] width 10 height 10
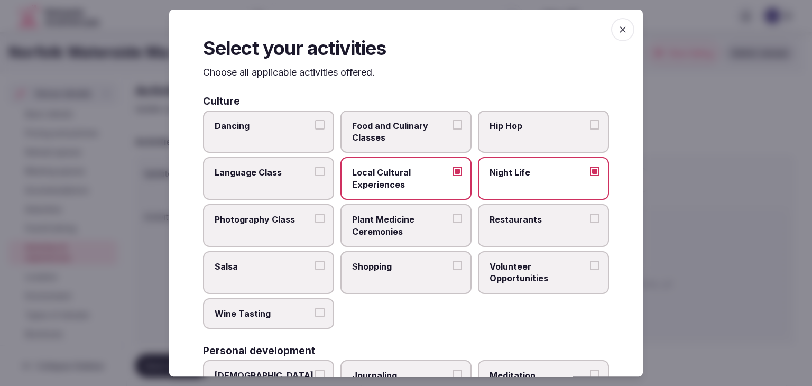
click at [519, 210] on label "Restaurants" at bounding box center [543, 225] width 131 height 43
click at [590, 214] on button "Restaurants" at bounding box center [595, 219] width 10 height 10
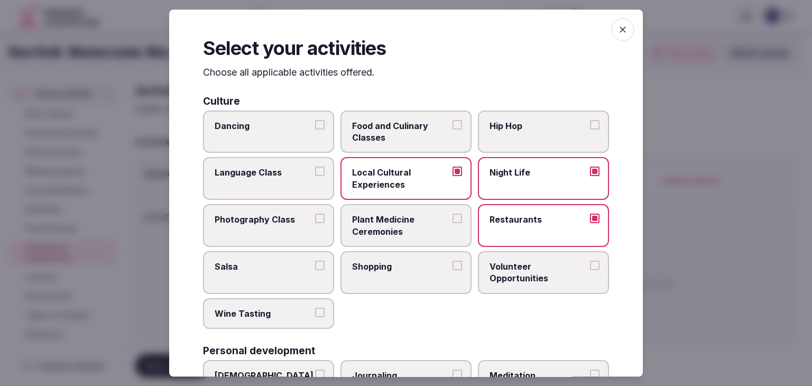
click at [429, 271] on label "Shopping" at bounding box center [405, 272] width 131 height 43
click at [452, 270] on button "Shopping" at bounding box center [457, 266] width 10 height 10
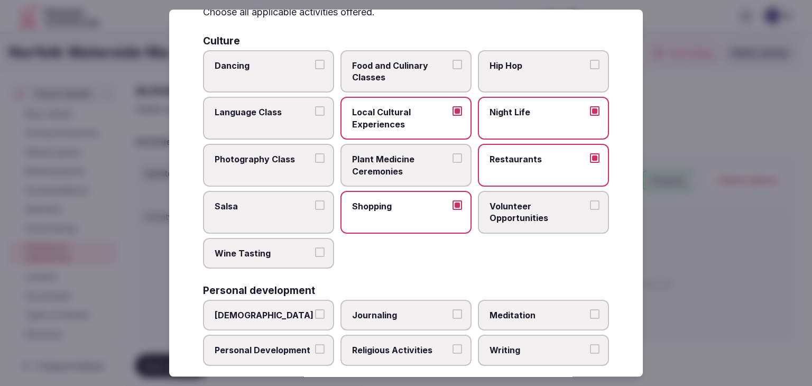
scroll to position [106, 0]
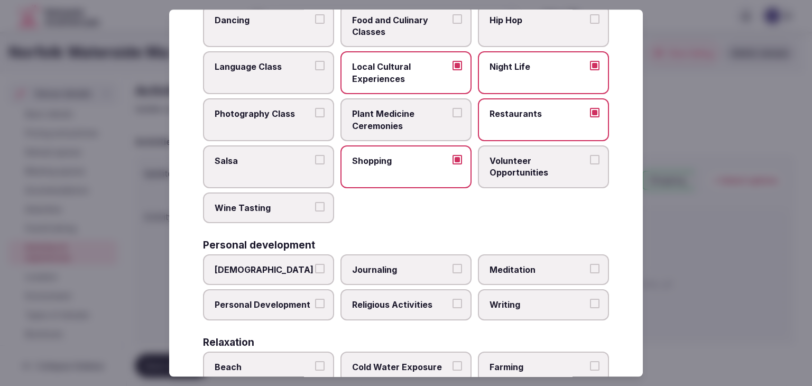
click at [297, 310] on label "Personal Development" at bounding box center [268, 305] width 131 height 31
click at [315, 309] on button "Personal Development" at bounding box center [320, 304] width 10 height 10
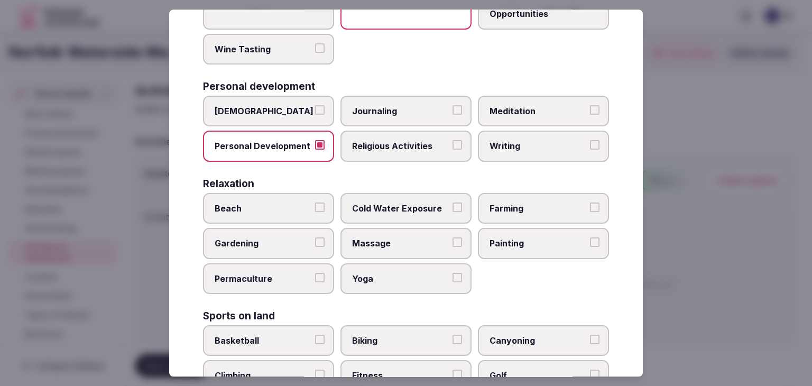
scroll to position [317, 0]
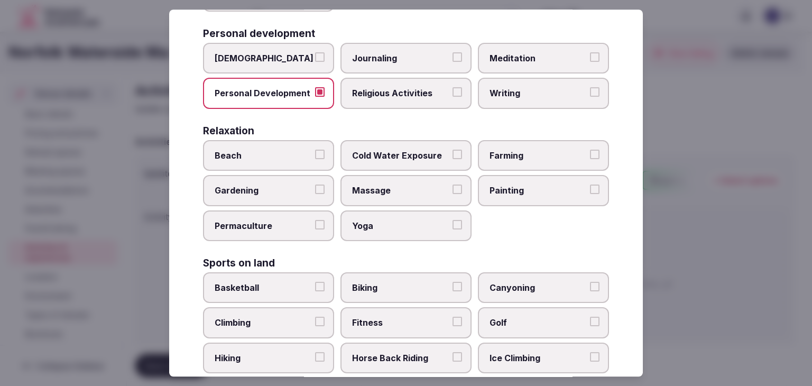
click at [401, 320] on span "Fitness" at bounding box center [400, 323] width 97 height 12
click at [452, 320] on button "Fitness" at bounding box center [457, 322] width 10 height 10
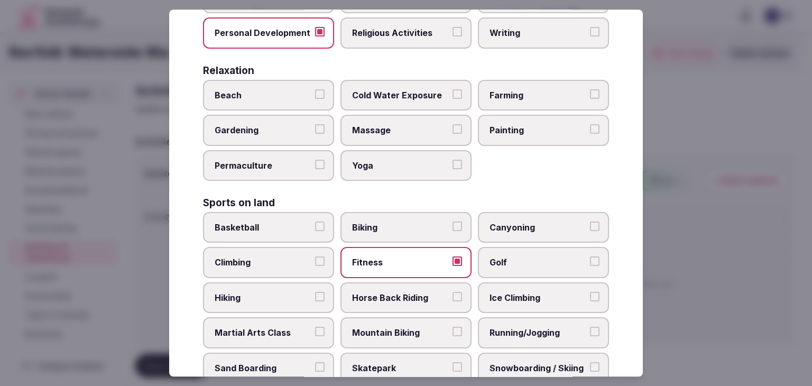
scroll to position [423, 0]
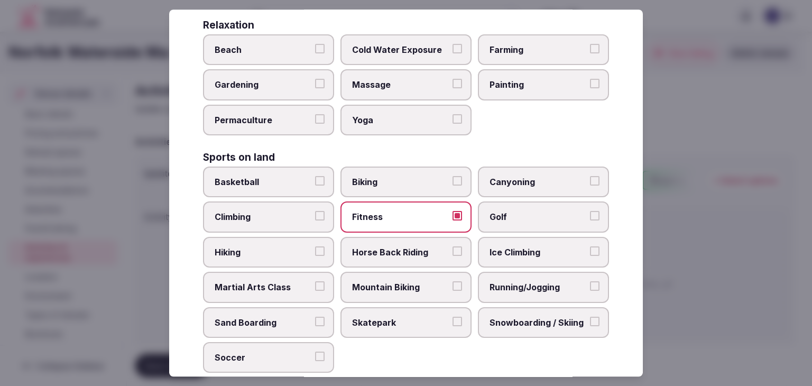
click at [520, 285] on span "Running/Jogging" at bounding box center [537, 287] width 97 height 12
click at [590, 285] on button "Running/Jogging" at bounding box center [595, 286] width 10 height 10
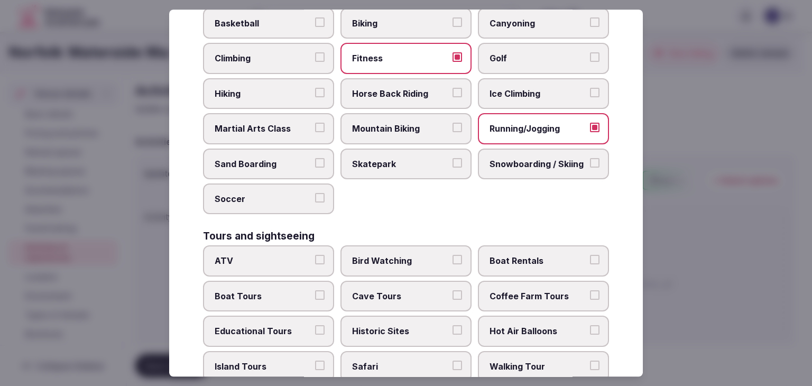
scroll to position [740, 0]
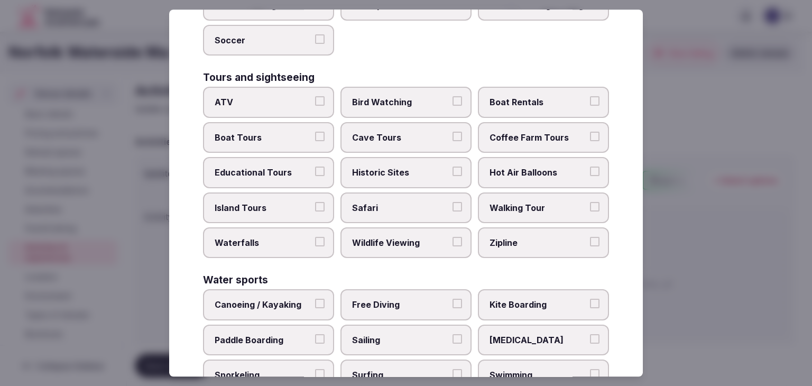
click at [405, 167] on span "Historic Sites" at bounding box center [400, 173] width 97 height 12
click at [452, 167] on button "Historic Sites" at bounding box center [457, 172] width 10 height 10
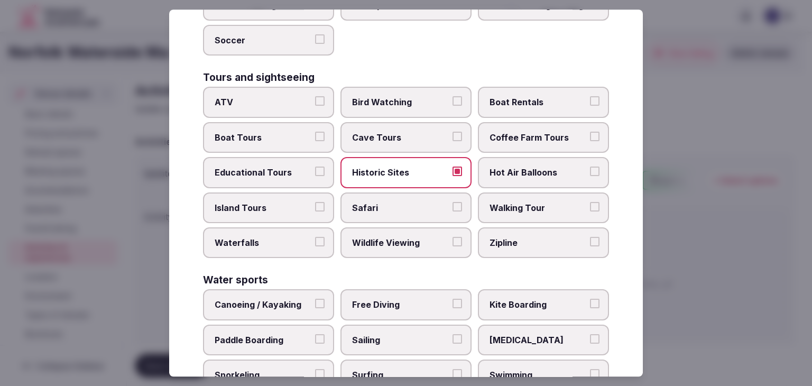
click at [502, 192] on label "Walking Tour" at bounding box center [543, 207] width 131 height 31
click at [590, 202] on button "Walking Tour" at bounding box center [595, 207] width 10 height 10
click at [276, 136] on label "Boat Tours" at bounding box center [268, 137] width 131 height 31
click at [315, 136] on button "Boat Tours" at bounding box center [320, 137] width 10 height 10
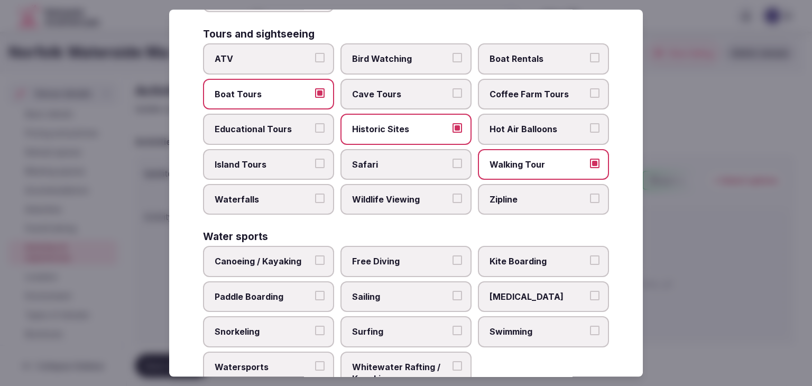
scroll to position [816, 0]
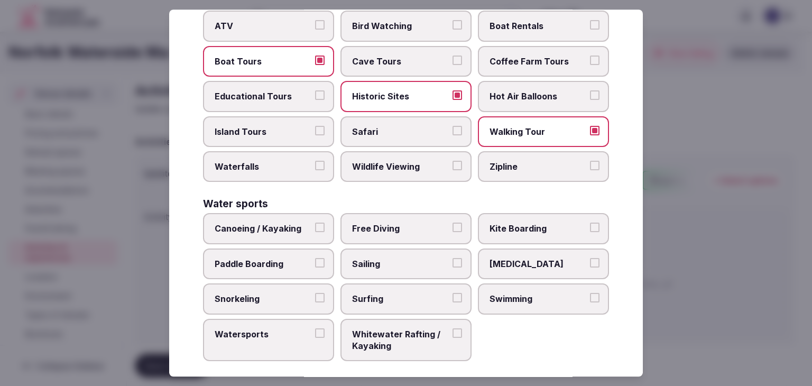
click at [539, 283] on label "Swimming" at bounding box center [543, 298] width 131 height 31
click at [590, 293] on button "Swimming" at bounding box center [595, 298] width 10 height 10
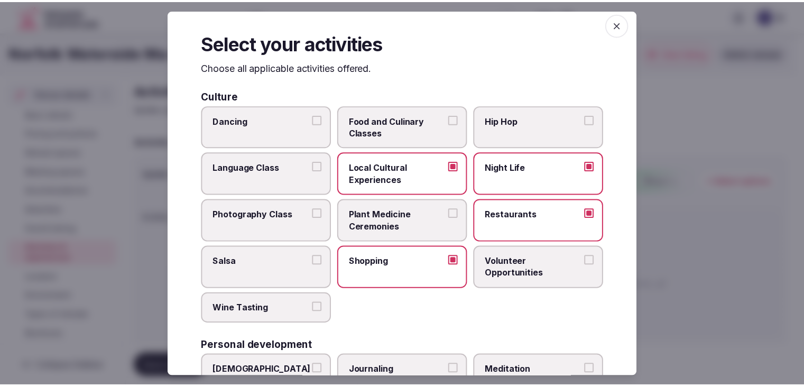
scroll to position [0, 0]
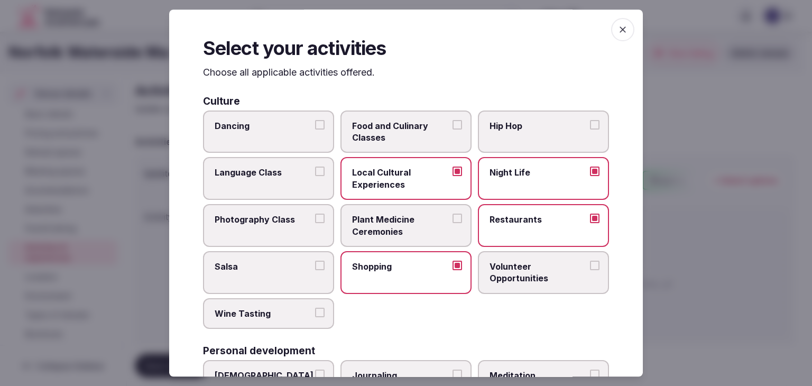
click at [618, 25] on icon "button" at bounding box center [622, 29] width 11 height 11
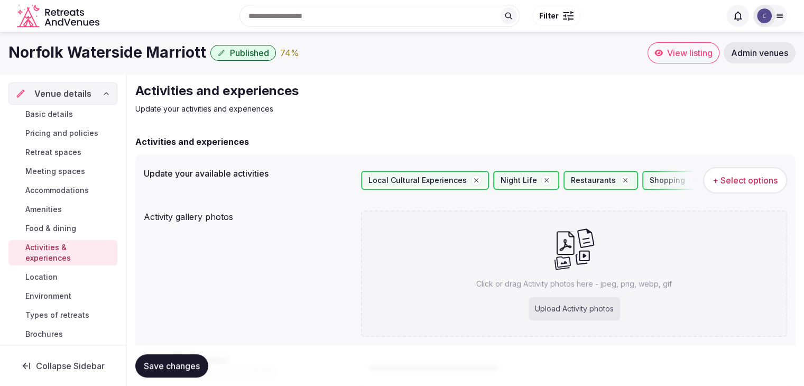
click at [179, 360] on button "Save changes" at bounding box center [171, 365] width 73 height 23
click at [127, 46] on h1 "Norfolk Waterside Marriott" at bounding box center [107, 52] width 198 height 21
click at [127, 47] on h1 "Norfolk Waterside Marriott" at bounding box center [107, 52] width 198 height 21
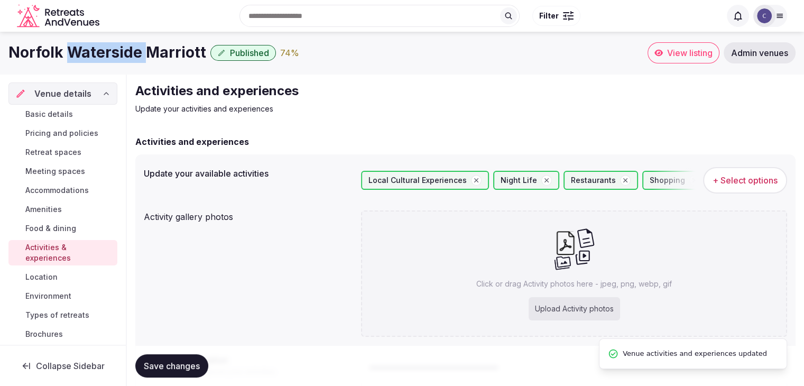
click at [127, 48] on h1 "Norfolk Waterside Marriott" at bounding box center [107, 52] width 198 height 21
click at [142, 56] on h1 "Norfolk Waterside Marriott" at bounding box center [107, 52] width 198 height 21
click at [143, 57] on h1 "Norfolk Waterside Marriott" at bounding box center [107, 52] width 198 height 21
click at [143, 58] on h1 "Norfolk Waterside Marriott" at bounding box center [107, 52] width 198 height 21
click at [144, 64] on div "Norfolk Waterside Marriott Published 74 % View listing Admin venues" at bounding box center [402, 53] width 804 height 42
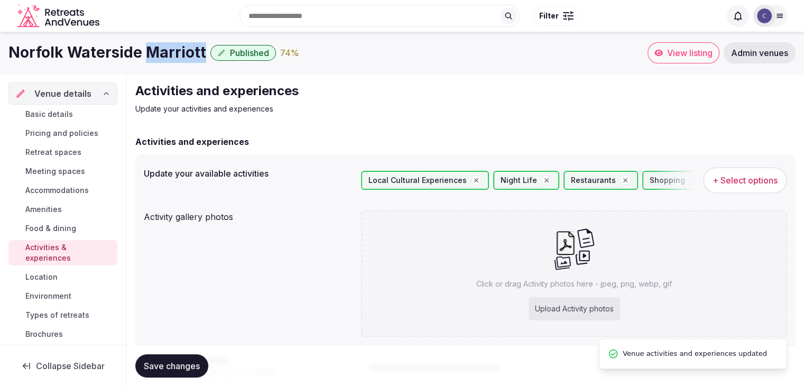
click at [144, 64] on div "Norfolk Waterside Marriott Published 74 % View listing Admin venues" at bounding box center [402, 53] width 804 height 42
click at [113, 49] on h1 "Norfolk Waterside Marriott" at bounding box center [107, 52] width 198 height 21
click at [112, 49] on h1 "Norfolk Waterside Marriott" at bounding box center [107, 52] width 198 height 21
copy div "Norfolk Waterside Marriott"
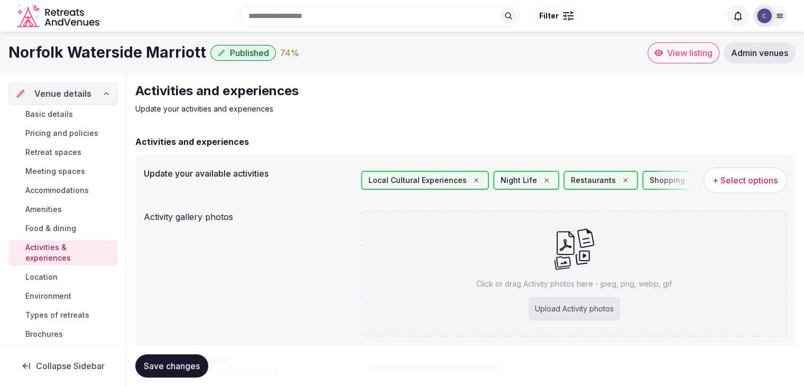
click at [573, 301] on div "Upload Activity photos" at bounding box center [574, 308] width 91 height 23
type input "**********"
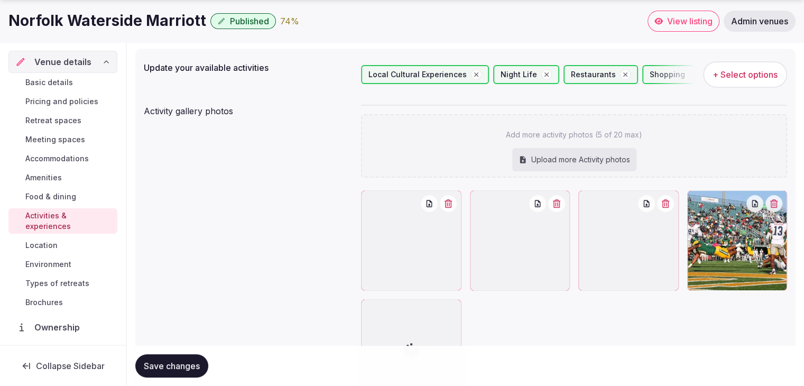
scroll to position [211, 0]
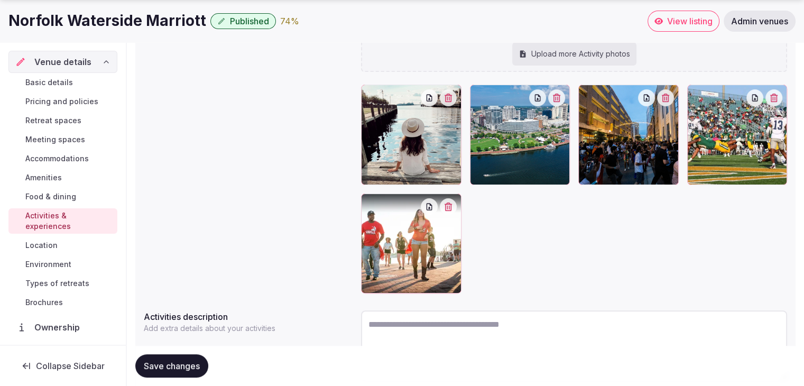
click at [156, 363] on span "Save changes" at bounding box center [172, 365] width 56 height 11
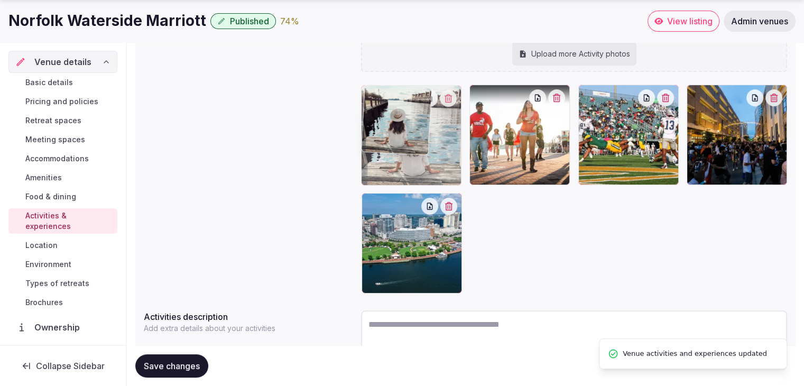
drag, startPoint x: 366, startPoint y: 208, endPoint x: 366, endPoint y: 120, distance: 87.7
click at [366, 120] on body "Search Popular Destinations Toscana, Italy Riviera Maya, Mexico Indonesia, Bali…" at bounding box center [402, 125] width 804 height 673
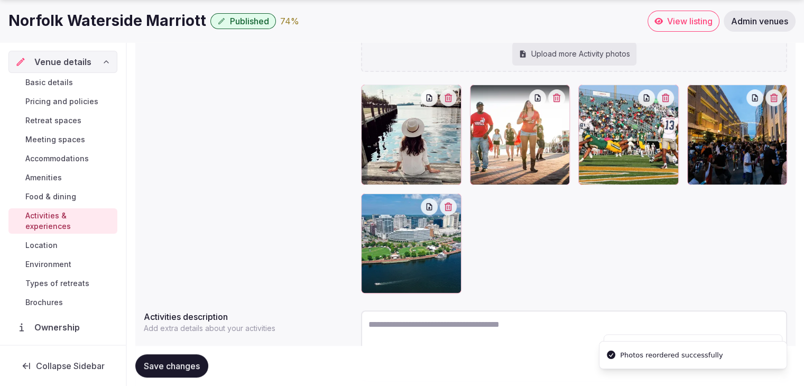
click at [177, 369] on span "Save changes" at bounding box center [172, 365] width 56 height 11
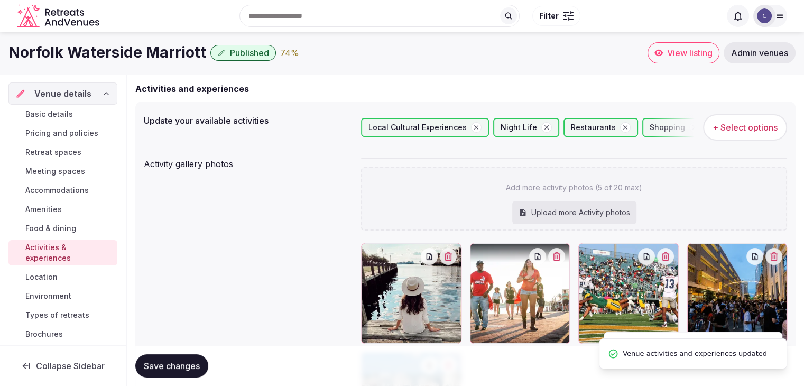
scroll to position [53, 0]
click at [60, 294] on span "Environment" at bounding box center [48, 296] width 46 height 11
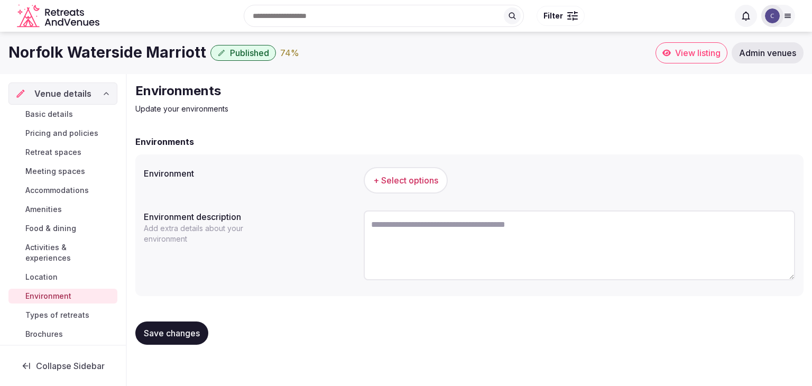
click at [404, 178] on span "+ Select options" at bounding box center [405, 180] width 65 height 12
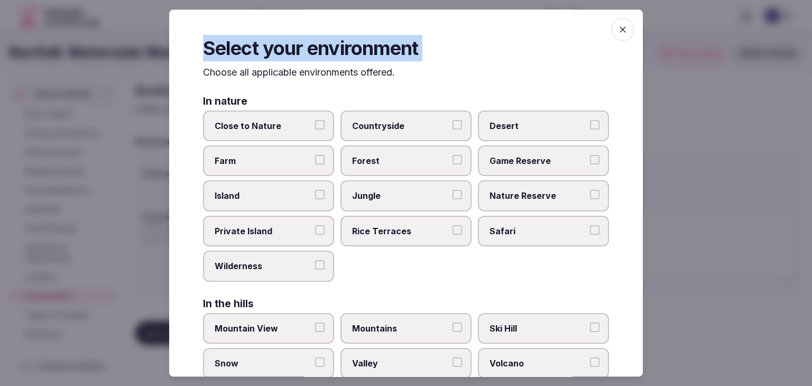
scroll to position [253, 0]
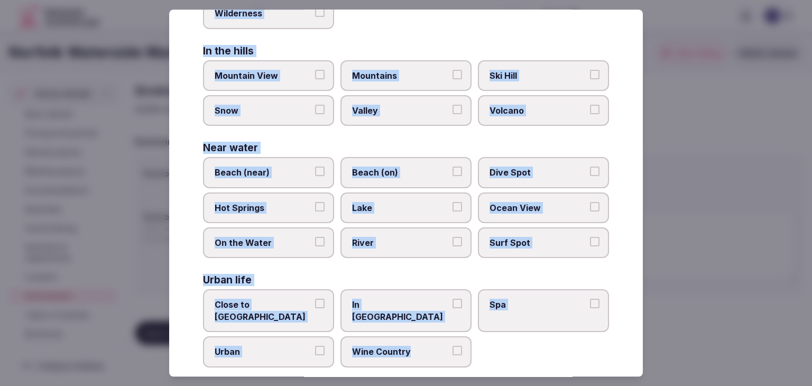
drag, startPoint x: 199, startPoint y: 69, endPoint x: 432, endPoint y: 347, distance: 362.8
click at [432, 347] on div "Select your environment Choose all applicable environments offered. In nature C…" at bounding box center [406, 193] width 474 height 367
copy div "Choose all applicable environments offered. In nature Close to Nature Countrysi…"
click at [408, 232] on label "River" at bounding box center [405, 242] width 131 height 31
click at [452, 237] on button "River" at bounding box center [457, 242] width 10 height 10
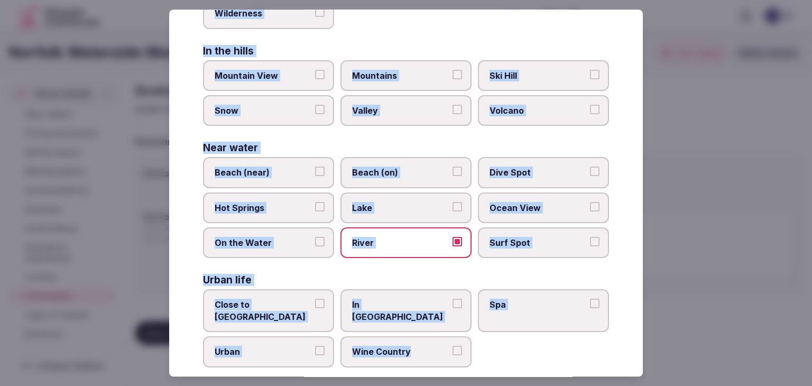
drag, startPoint x: 279, startPoint y: 299, endPoint x: 290, endPoint y: 330, distance: 32.9
click at [279, 300] on span "Close to City Center" at bounding box center [263, 311] width 97 height 24
click at [315, 300] on button "Close to City Center" at bounding box center [320, 304] width 10 height 10
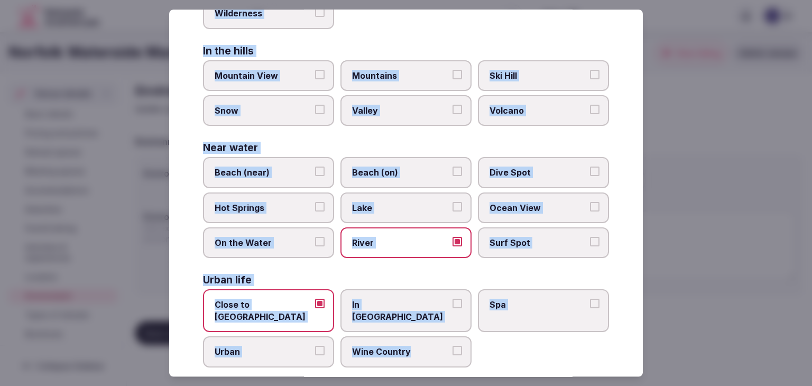
click at [290, 346] on span "Urban" at bounding box center [263, 352] width 97 height 12
click at [315, 346] on button "Urban" at bounding box center [320, 351] width 10 height 10
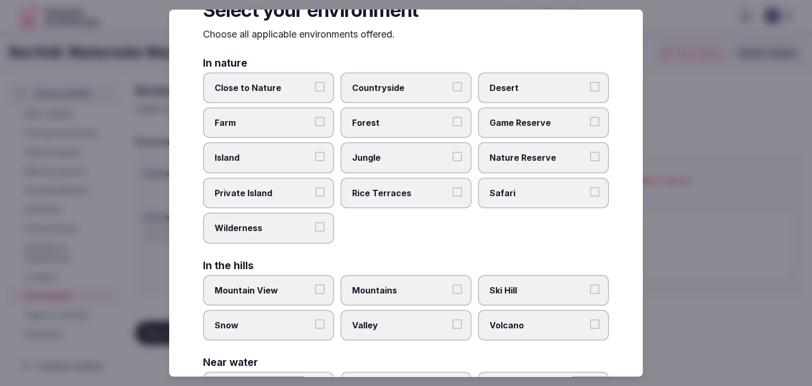
scroll to position [0, 0]
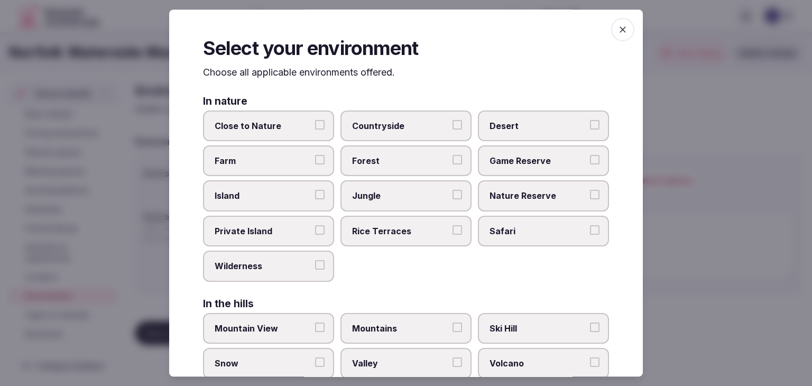
click at [620, 28] on icon "button" at bounding box center [623, 29] width 6 height 6
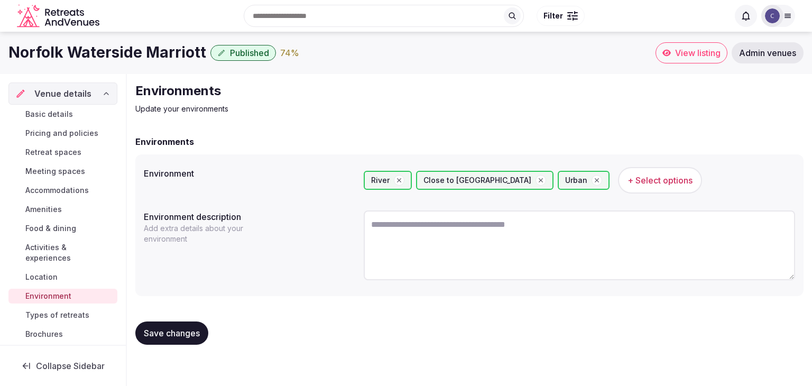
click at [423, 242] on textarea at bounding box center [579, 245] width 431 height 70
paste textarea "**********"
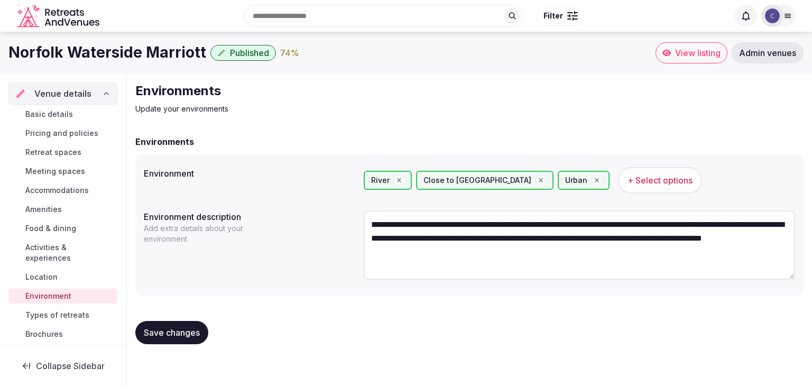
type textarea "**********"
click at [175, 322] on button "Save changes" at bounding box center [171, 332] width 73 height 23
click at [193, 336] on span "Save changes" at bounding box center [172, 332] width 56 height 11
click at [76, 313] on span "Types of retreats" at bounding box center [57, 315] width 64 height 11
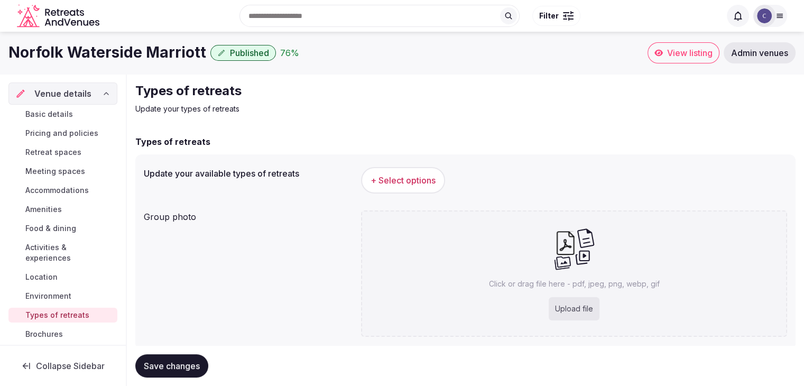
click at [407, 177] on span "+ Select options" at bounding box center [403, 180] width 65 height 12
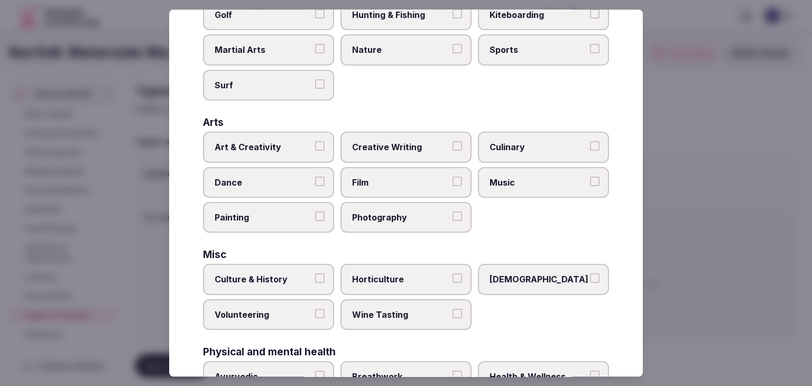
scroll to position [430, 0]
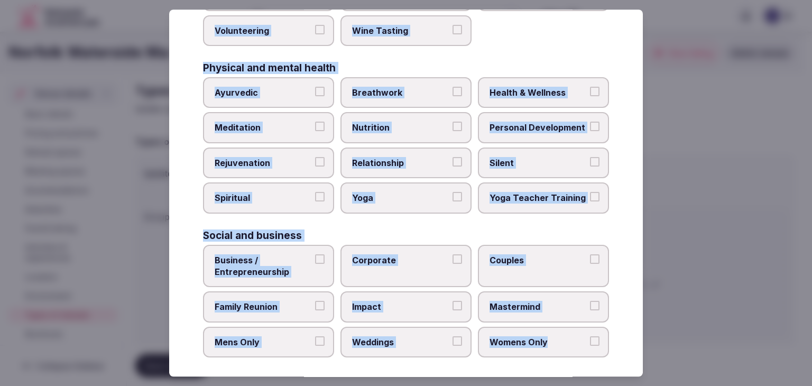
drag, startPoint x: 201, startPoint y: 72, endPoint x: 590, endPoint y: 346, distance: 475.4
click at [590, 346] on div "Select your types of retreats Choose all applicable types of retreats offered. …" at bounding box center [406, 193] width 474 height 367
copy div "Choose all applicable types of retreats offered. Active Adventure Cold Water Ex…"
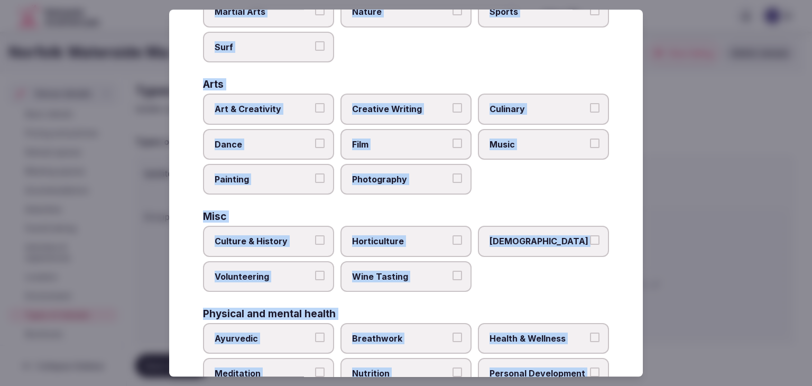
scroll to position [165, 0]
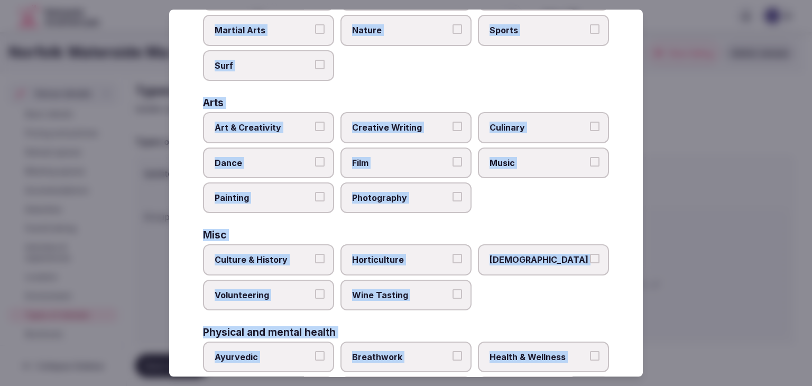
click at [517, 162] on span "Music" at bounding box center [537, 163] width 97 height 12
click at [590, 162] on button "Music" at bounding box center [595, 162] width 10 height 10
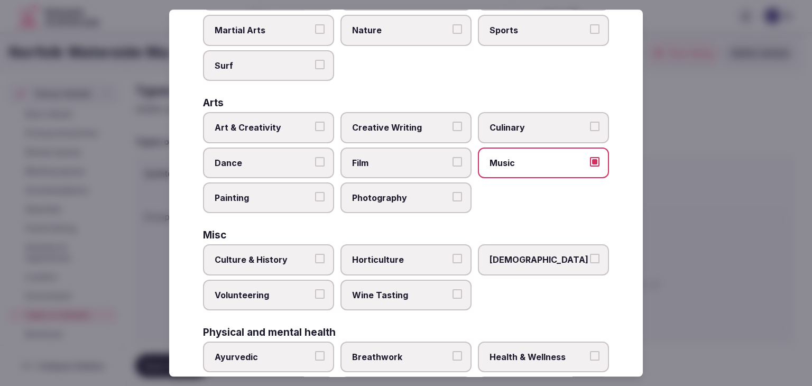
click at [286, 254] on span "Culture & History" at bounding box center [263, 260] width 97 height 12
click at [315, 254] on button "Culture & History" at bounding box center [320, 259] width 10 height 10
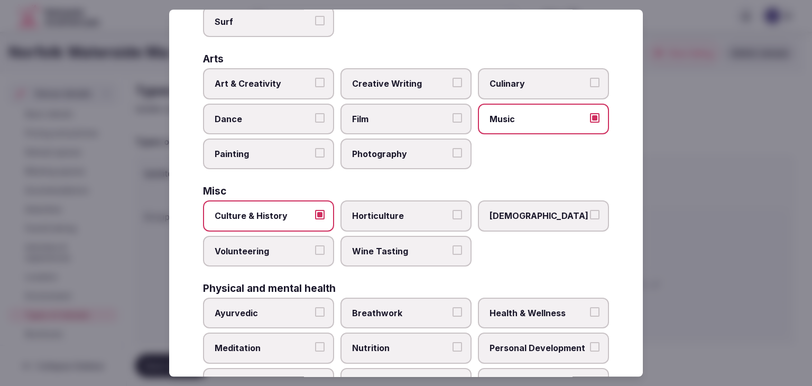
scroll to position [271, 0]
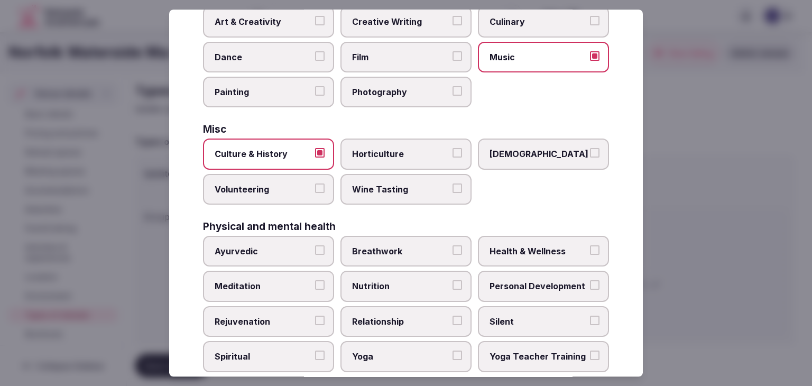
click at [514, 246] on span "Health & Wellness" at bounding box center [537, 251] width 97 height 12
click at [590, 246] on button "Health & Wellness" at bounding box center [595, 250] width 10 height 10
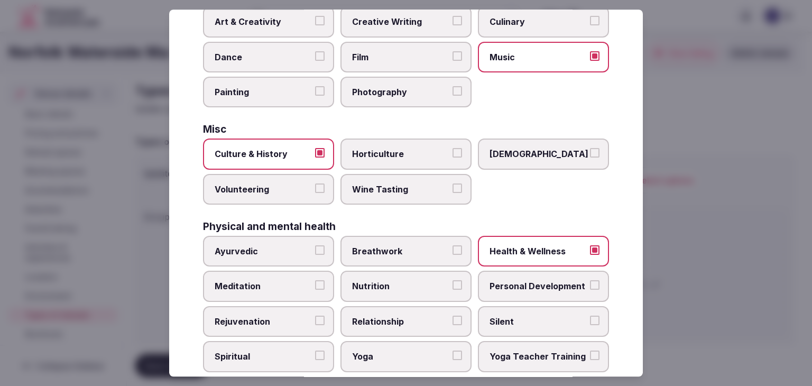
click at [535, 281] on span "Personal Development" at bounding box center [537, 287] width 97 height 12
click at [590, 281] on button "Personal Development" at bounding box center [595, 286] width 10 height 10
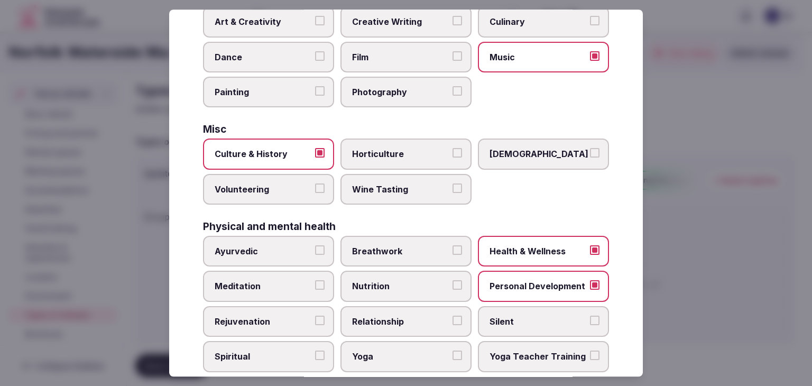
click at [270, 283] on span "Meditation" at bounding box center [263, 287] width 97 height 12
click at [315, 283] on button "Meditation" at bounding box center [320, 286] width 10 height 10
click at [275, 306] on label "Rejuvenation" at bounding box center [268, 321] width 131 height 31
click at [315, 316] on button "Rejuvenation" at bounding box center [320, 321] width 10 height 10
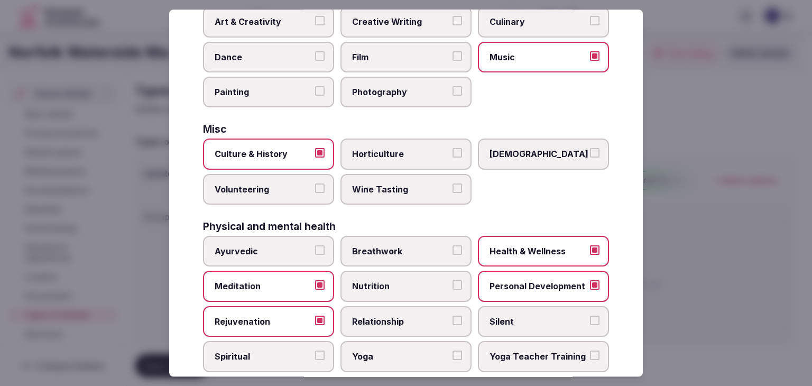
click at [387, 351] on span "Yoga" at bounding box center [400, 357] width 97 height 12
click at [452, 351] on button "Yoga" at bounding box center [457, 356] width 10 height 10
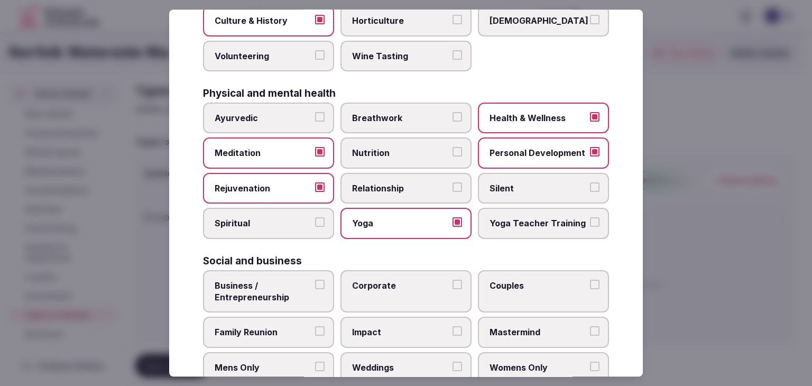
scroll to position [430, 0]
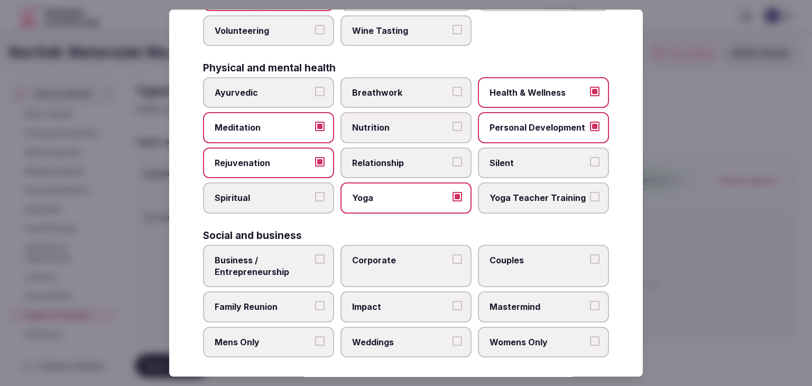
click at [285, 269] on span "Business / Entrepreneurship" at bounding box center [263, 266] width 97 height 24
click at [315, 264] on button "Business / Entrepreneurship" at bounding box center [320, 259] width 10 height 10
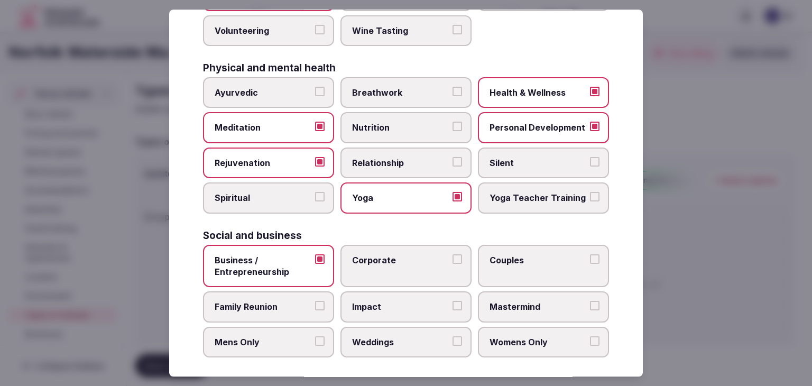
click at [378, 259] on span "Corporate" at bounding box center [400, 260] width 97 height 12
click at [452, 259] on button "Corporate" at bounding box center [457, 259] width 10 height 10
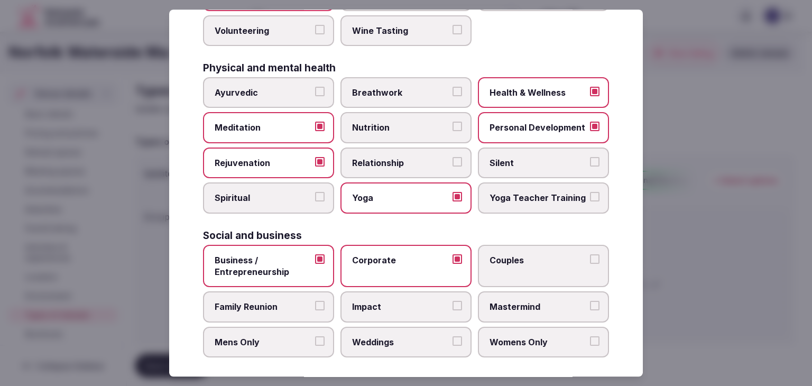
drag, startPoint x: 288, startPoint y: 297, endPoint x: 385, endPoint y: 326, distance: 101.7
click at [291, 301] on span "Family Reunion" at bounding box center [263, 307] width 97 height 12
click at [315, 301] on button "Family Reunion" at bounding box center [320, 306] width 10 height 10
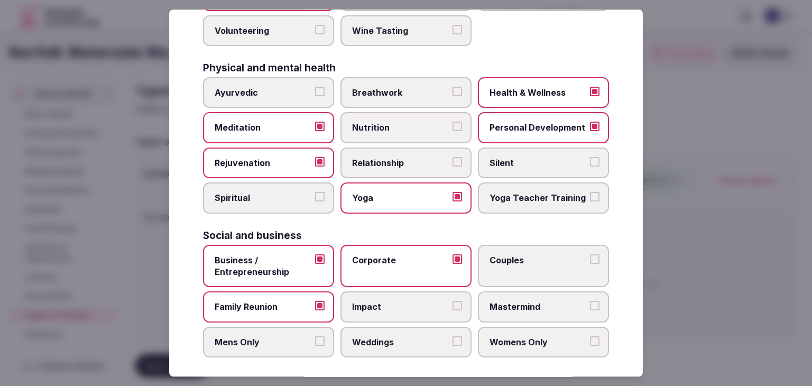
click at [392, 336] on span "Weddings" at bounding box center [400, 342] width 97 height 12
click at [452, 336] on button "Weddings" at bounding box center [457, 341] width 10 height 10
click at [517, 254] on span "Couples" at bounding box center [537, 260] width 97 height 12
click at [590, 254] on button "Couples" at bounding box center [595, 259] width 10 height 10
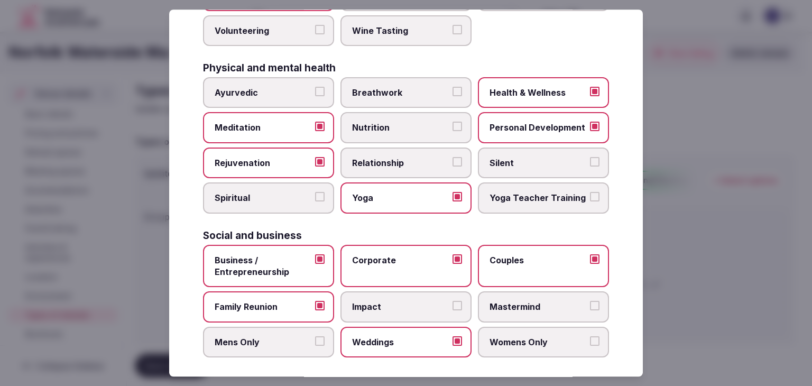
click at [544, 336] on span "Womens Only" at bounding box center [537, 342] width 97 height 12
click at [590, 336] on button "Womens Only" at bounding box center [595, 341] width 10 height 10
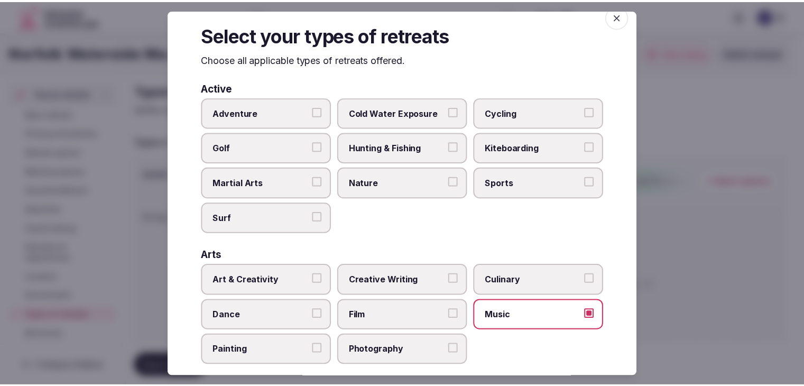
scroll to position [0, 0]
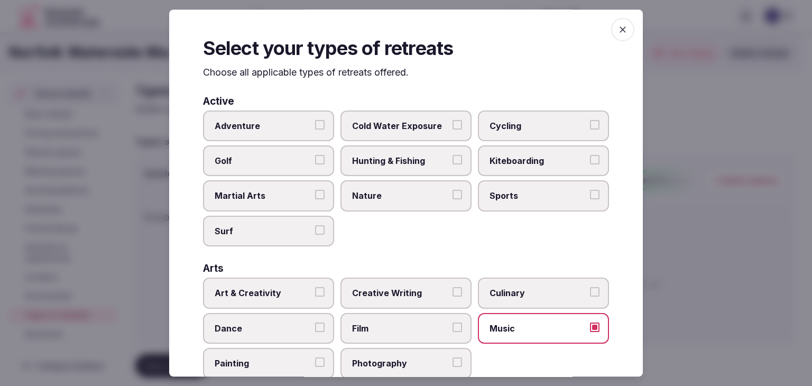
click at [617, 27] on icon "button" at bounding box center [622, 29] width 11 height 11
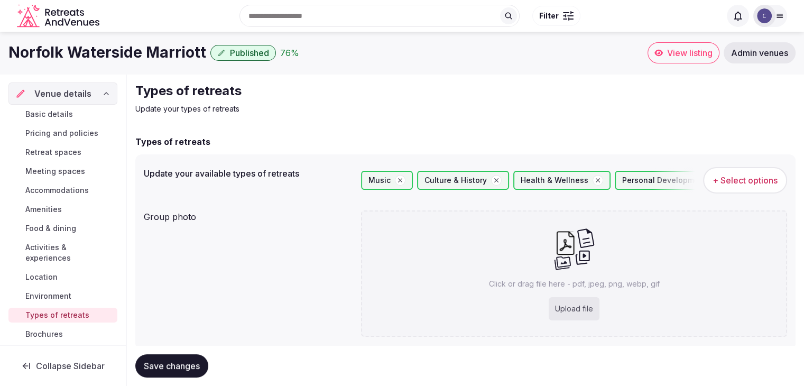
click at [557, 303] on div "Upload file" at bounding box center [574, 308] width 51 height 23
type input "**********"
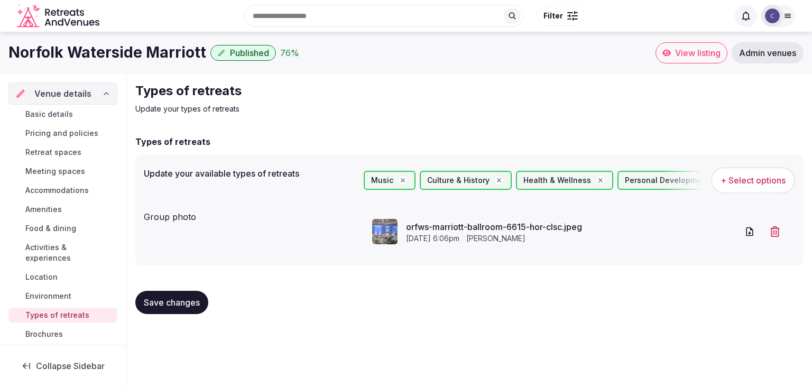
click at [179, 305] on span "Save changes" at bounding box center [172, 302] width 56 height 11
drag, startPoint x: 59, startPoint y: 114, endPoint x: 72, endPoint y: 149, distance: 37.6
click at [59, 114] on span "Basic details" at bounding box center [49, 114] width 48 height 11
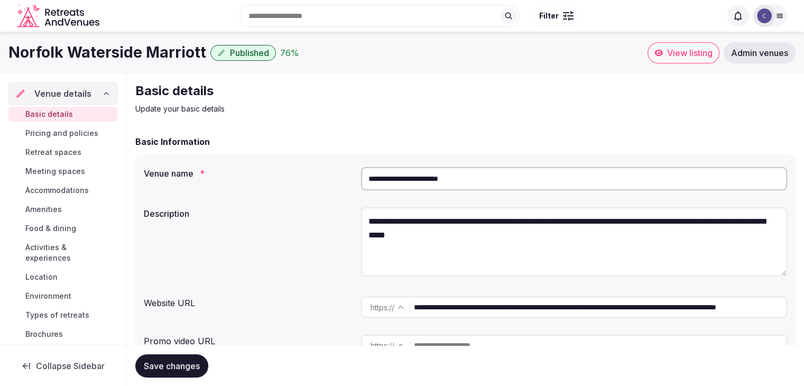
click at [399, 231] on textarea "**********" at bounding box center [574, 241] width 426 height 69
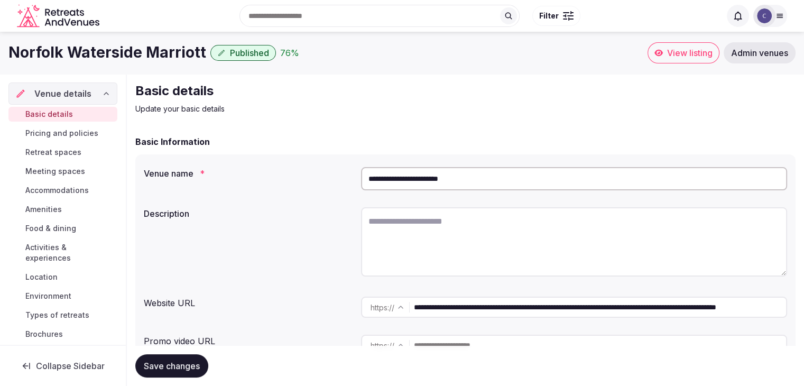
paste textarea "**********"
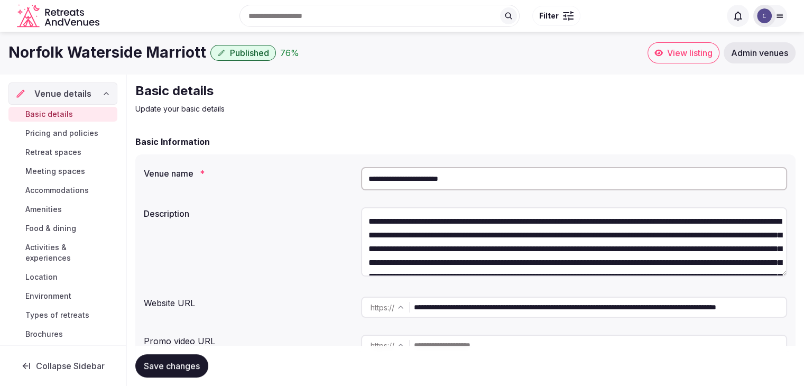
click at [189, 365] on span "Save changes" at bounding box center [172, 365] width 56 height 11
type textarea "**********"
click at [164, 363] on span "Save changes" at bounding box center [172, 365] width 56 height 11
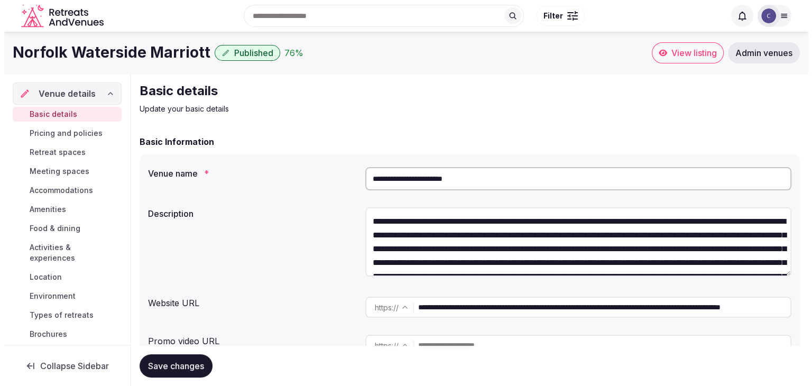
scroll to position [159, 0]
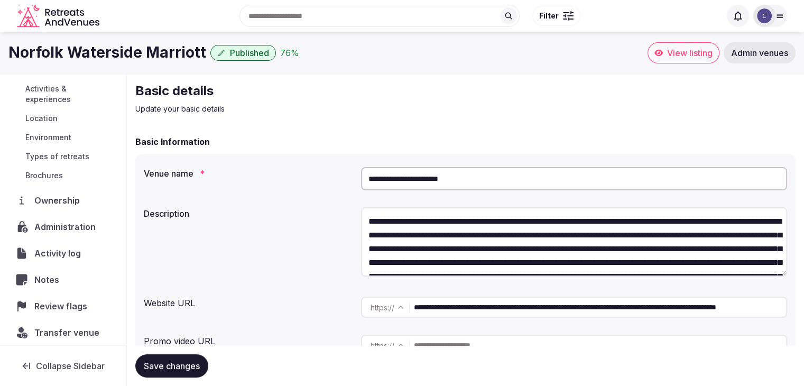
click at [72, 218] on div "Administration" at bounding box center [63, 227] width 108 height 22
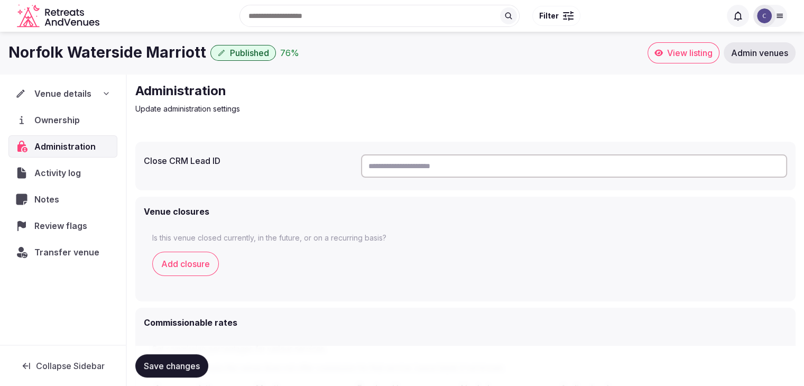
click at [438, 163] on input "text" at bounding box center [574, 165] width 426 height 23
paste input "**********"
type input "**********"
click at [178, 364] on span "Save changes" at bounding box center [172, 365] width 56 height 11
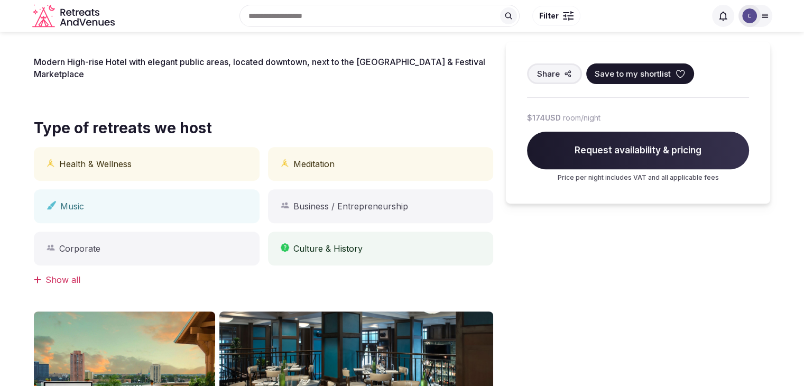
scroll to position [159, 0]
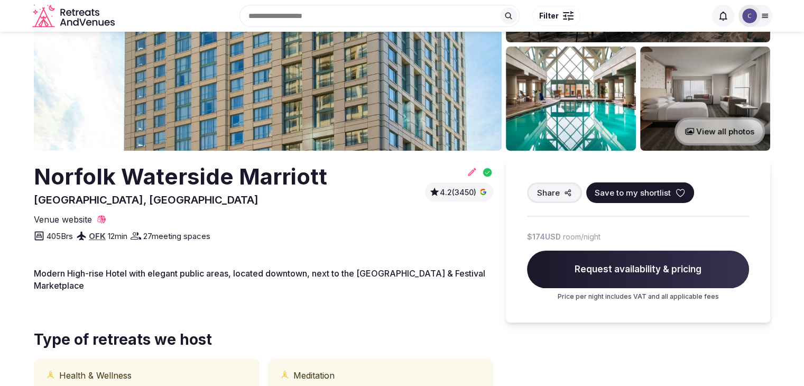
click at [198, 180] on h2 "Norfolk Waterside Marriott" at bounding box center [180, 176] width 293 height 31
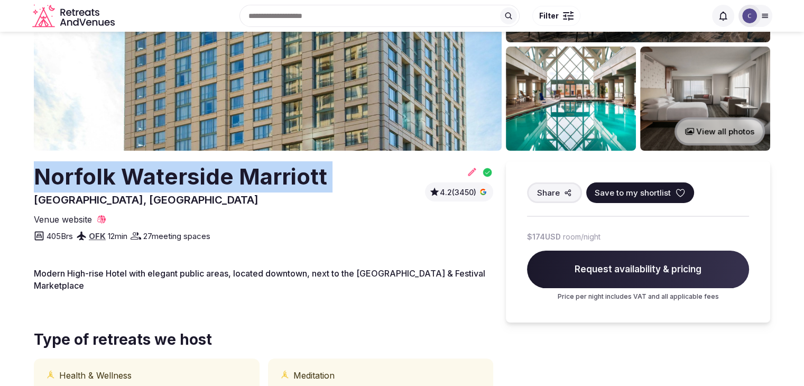
click at [198, 180] on h2 "Norfolk Waterside Marriott" at bounding box center [180, 176] width 293 height 31
copy h2 "Norfolk Waterside Marriott"
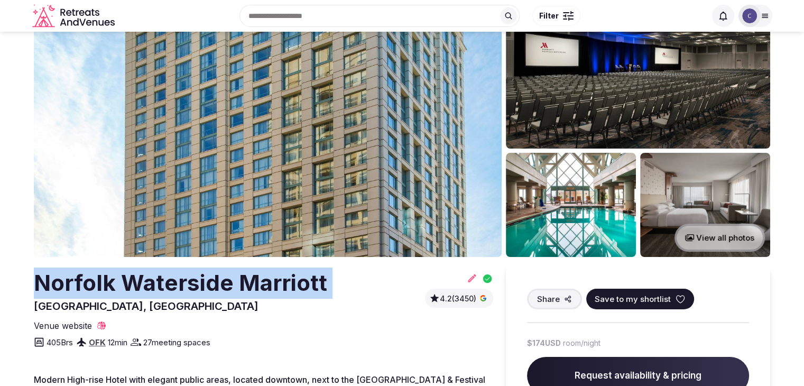
scroll to position [0, 0]
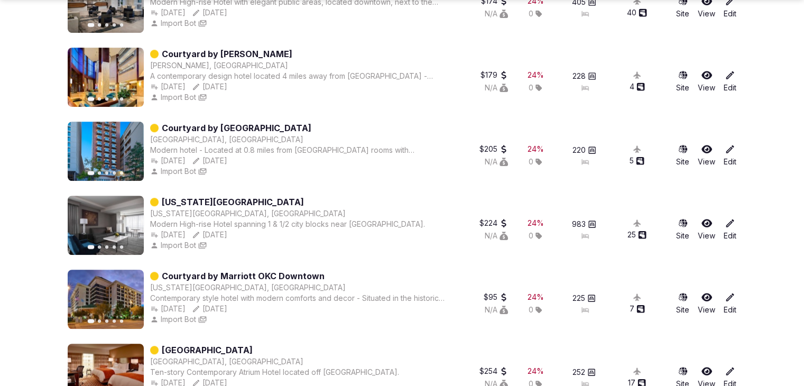
scroll to position [740, 0]
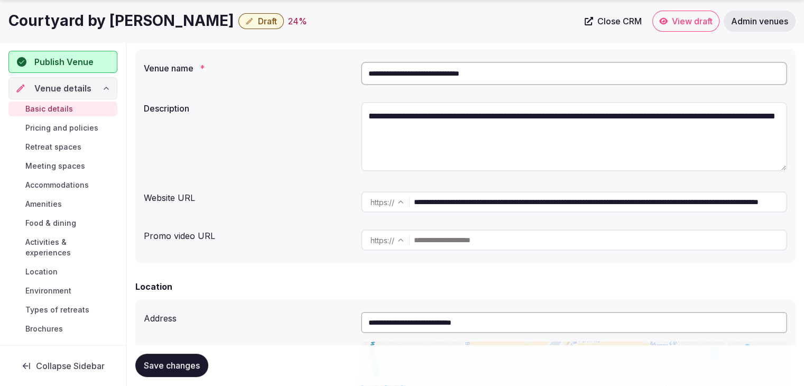
scroll to position [1269, 0]
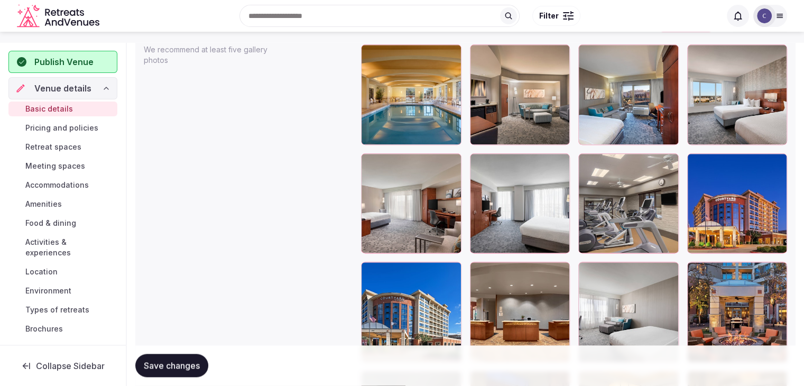
click at [191, 31] on h1 "Courtyard by [PERSON_NAME]" at bounding box center [121, 21] width 226 height 21
click at [197, 31] on h1 "Courtyard by [PERSON_NAME]" at bounding box center [121, 21] width 226 height 21
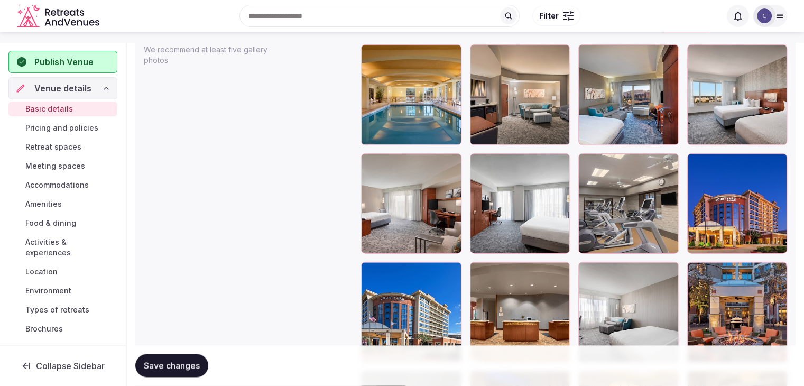
click at [197, 31] on h1 "Courtyard by [PERSON_NAME]" at bounding box center [121, 21] width 226 height 21
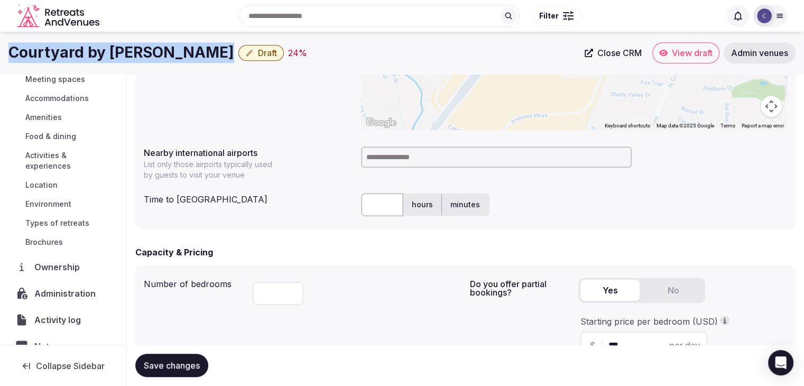
scroll to position [159, 0]
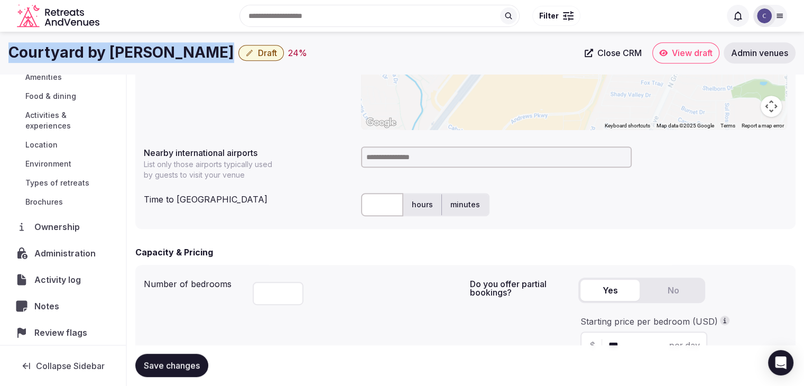
click at [71, 251] on span "Administration" at bounding box center [67, 253] width 66 height 13
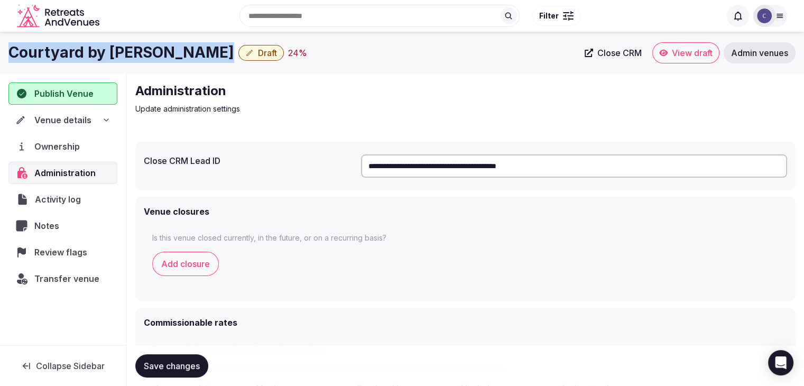
click at [73, 196] on span "Activity log" at bounding box center [60, 199] width 50 height 13
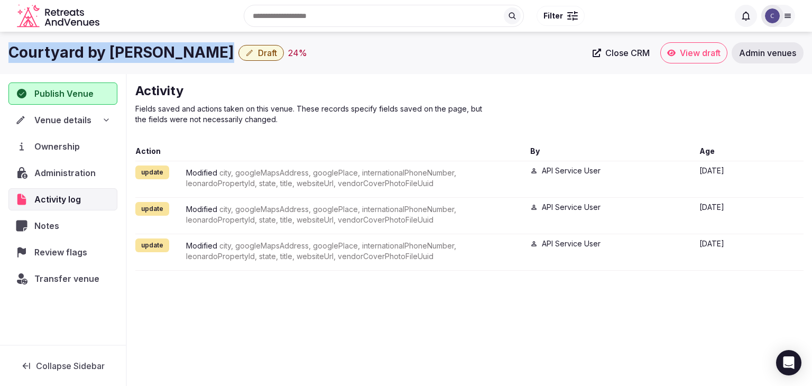
click at [71, 147] on span "Ownership" at bounding box center [59, 146] width 50 height 13
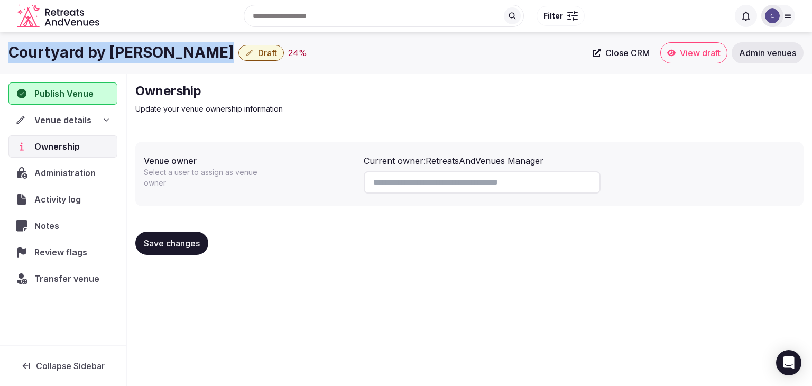
click at [78, 252] on span "Review flags" at bounding box center [62, 252] width 57 height 13
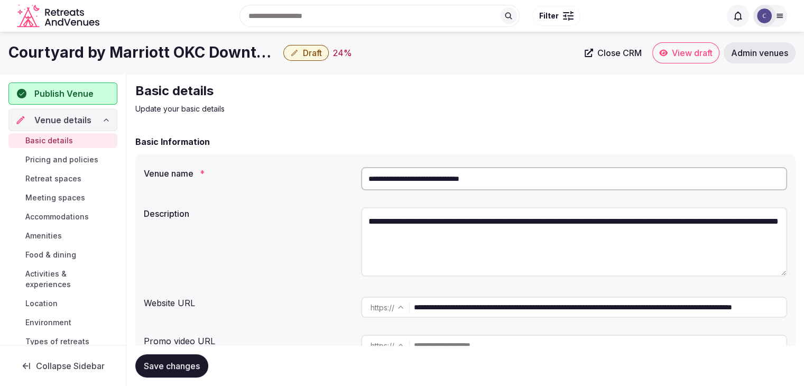
click at [536, 177] on input "**********" at bounding box center [574, 178] width 426 height 23
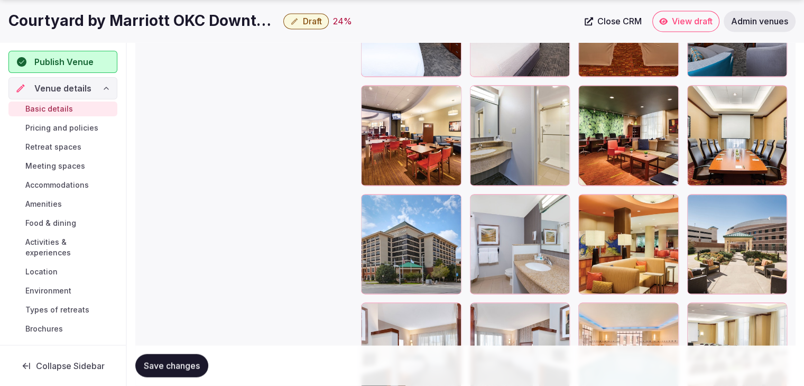
scroll to position [1956, 0]
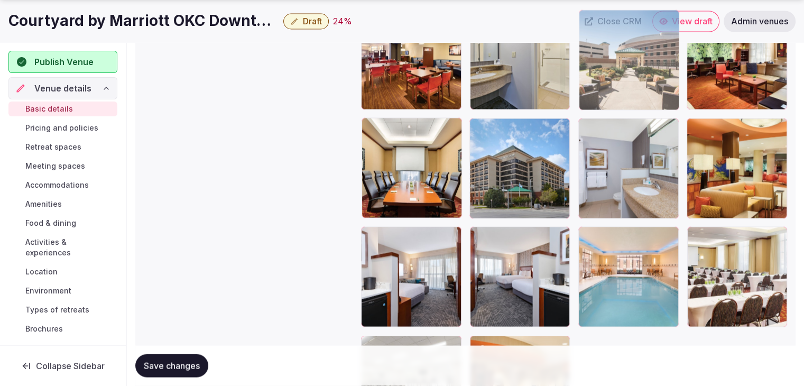
drag, startPoint x: 700, startPoint y: 130, endPoint x: 367, endPoint y: -46, distance: 377.1
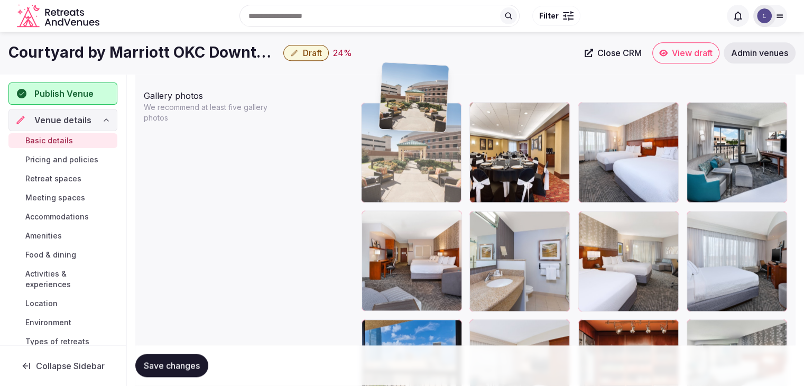
scroll to position [1201, 0]
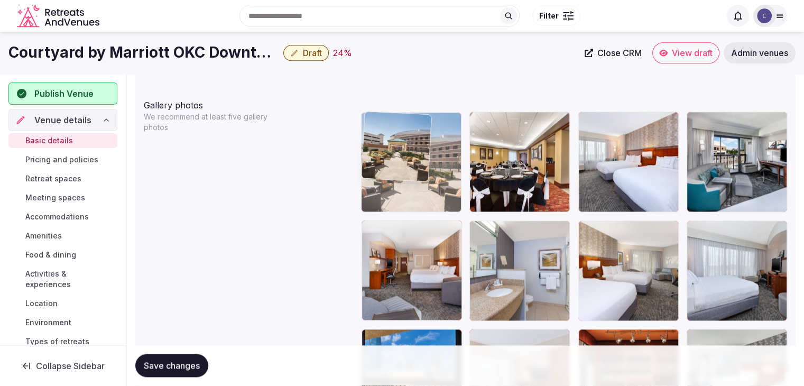
drag, startPoint x: 366, startPoint y: 279, endPoint x: 396, endPoint y: 127, distance: 154.3
click at [395, 122] on body "**********" at bounding box center [402, 33] width 804 height 2469
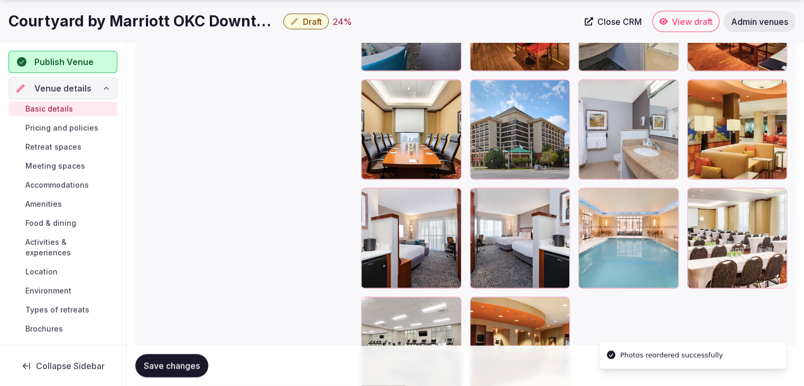
scroll to position [2083, 0]
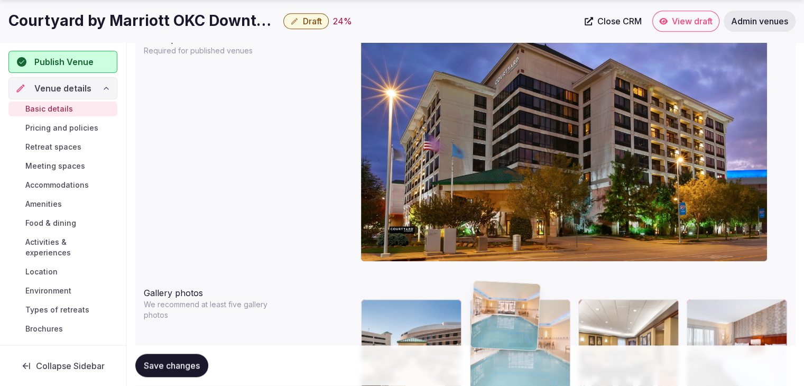
drag, startPoint x: 591, startPoint y: 107, endPoint x: 493, endPoint y: 326, distance: 239.7
click at [493, 326] on body "**********" at bounding box center [402, 220] width 804 height 2469
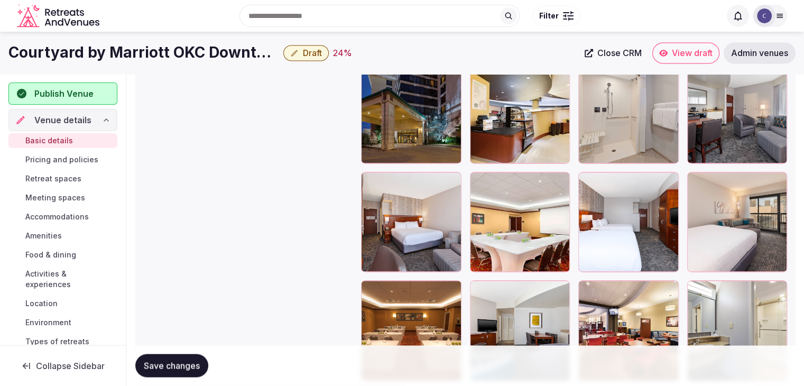
scroll to position [1660, 0]
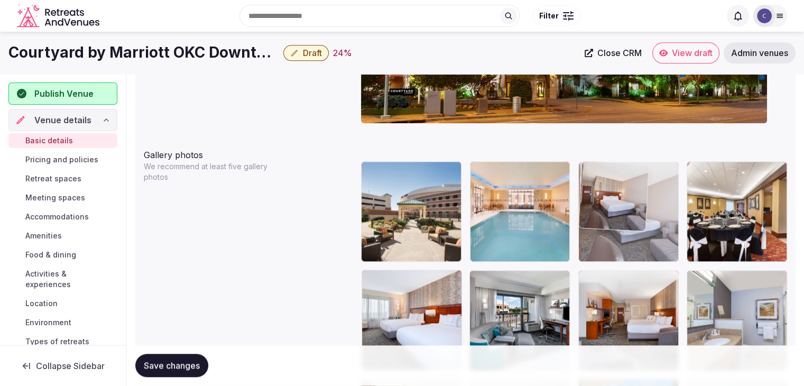
drag, startPoint x: 370, startPoint y: 211, endPoint x: 611, endPoint y: 191, distance: 241.4
click at [611, 188] on body "**********" at bounding box center [402, 82] width 804 height 2469
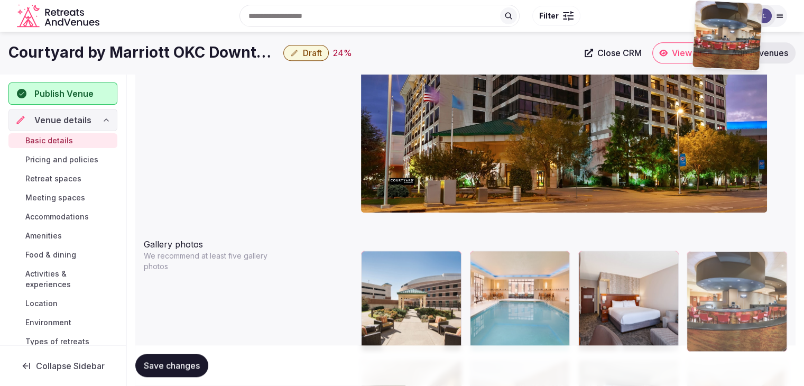
scroll to position [1038, 0]
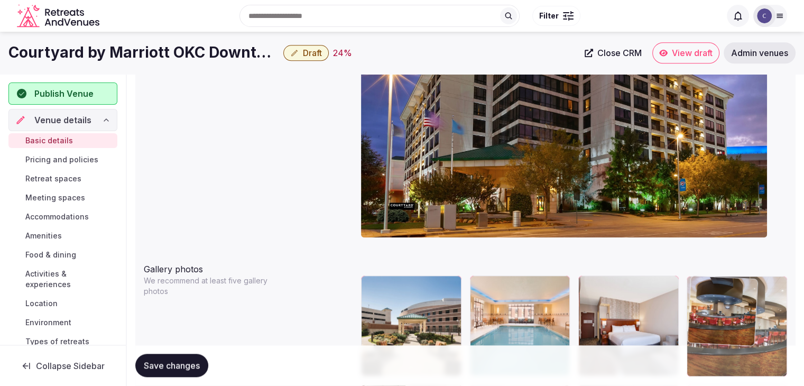
drag, startPoint x: 588, startPoint y: 127, endPoint x: 708, endPoint y: 283, distance: 196.7
click at [708, 283] on body "**********" at bounding box center [402, 196] width 804 height 2469
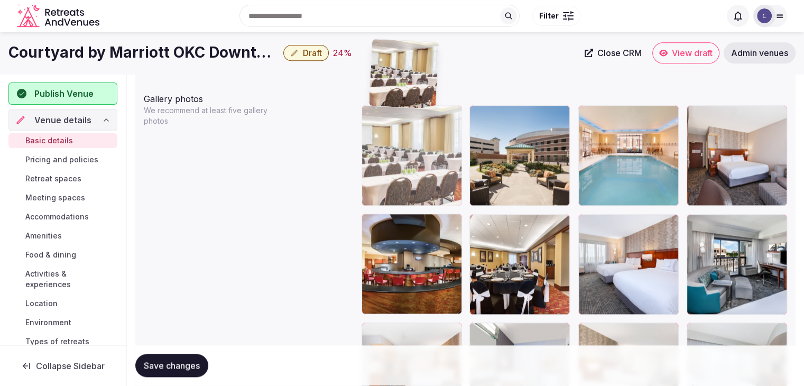
scroll to position [1201, 0]
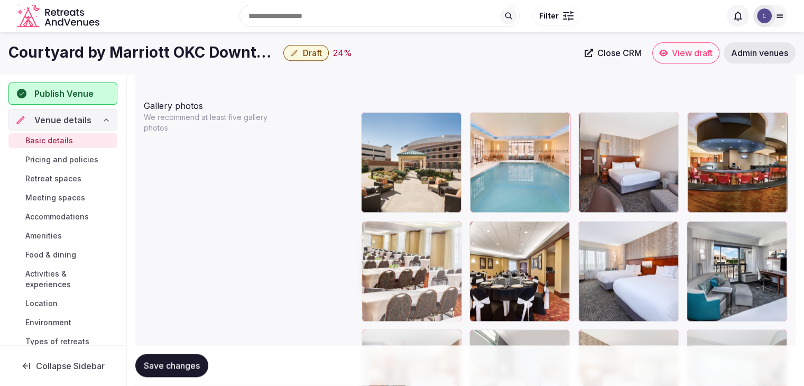
drag, startPoint x: 699, startPoint y: 144, endPoint x: 413, endPoint y: 222, distance: 296.8
click at [413, 222] on body "**********" at bounding box center [402, 33] width 804 height 2469
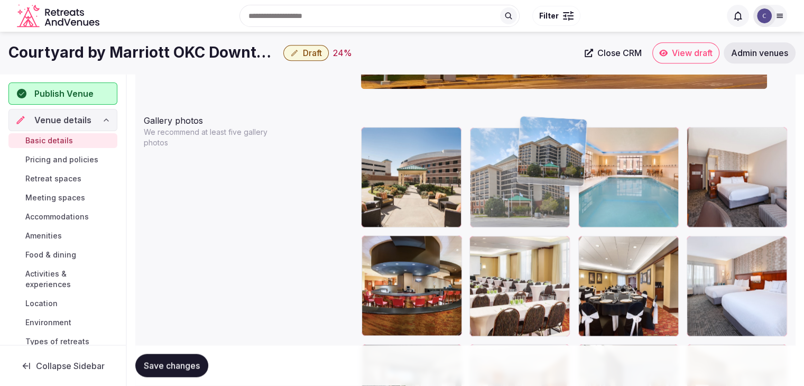
scroll to position [1186, 0]
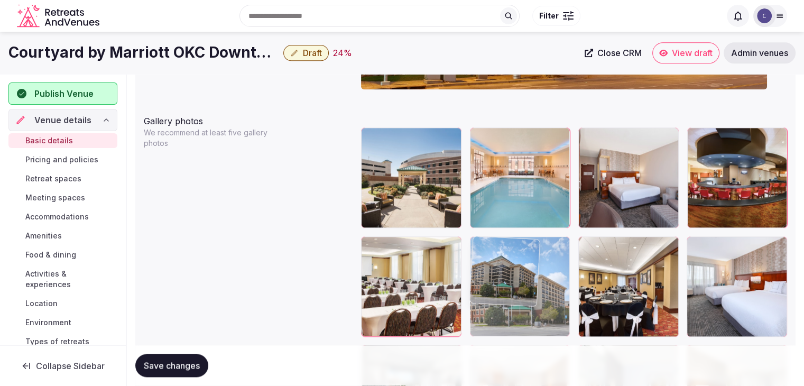
drag, startPoint x: 697, startPoint y: 250, endPoint x: 545, endPoint y: 256, distance: 151.8
click at [545, 256] on body "**********" at bounding box center [402, 48] width 804 height 2469
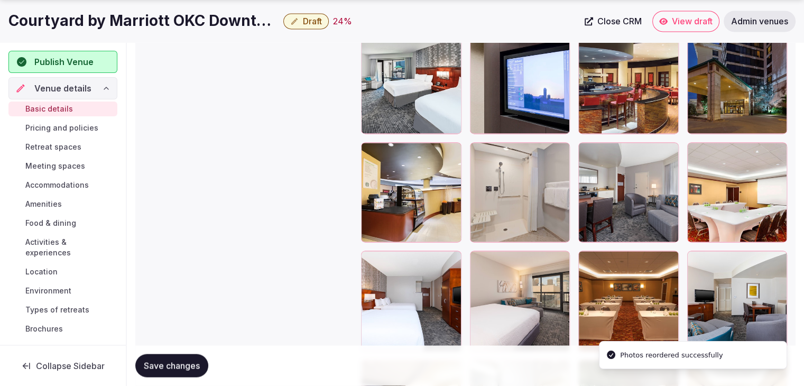
scroll to position [1873, 0]
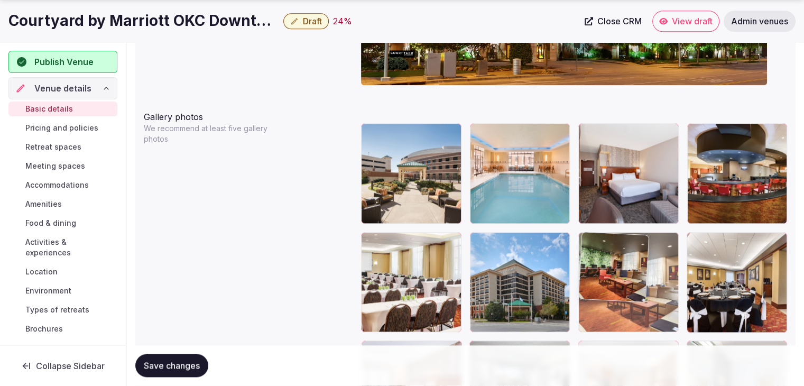
drag, startPoint x: 590, startPoint y: 212, endPoint x: 618, endPoint y: 264, distance: 58.9
click at [618, 264] on body "**********" at bounding box center [402, 44] width 804 height 2469
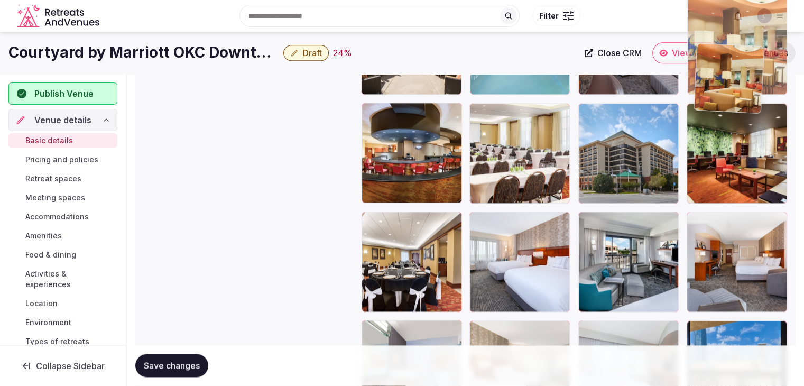
scroll to position [1317, 0]
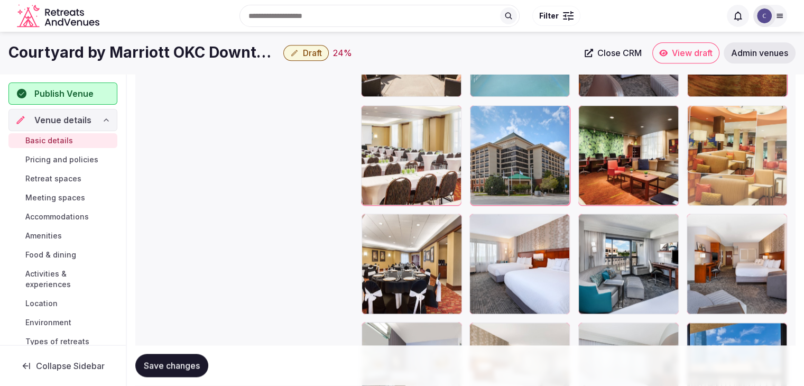
drag, startPoint x: 471, startPoint y: 112, endPoint x: 709, endPoint y: 118, distance: 238.0
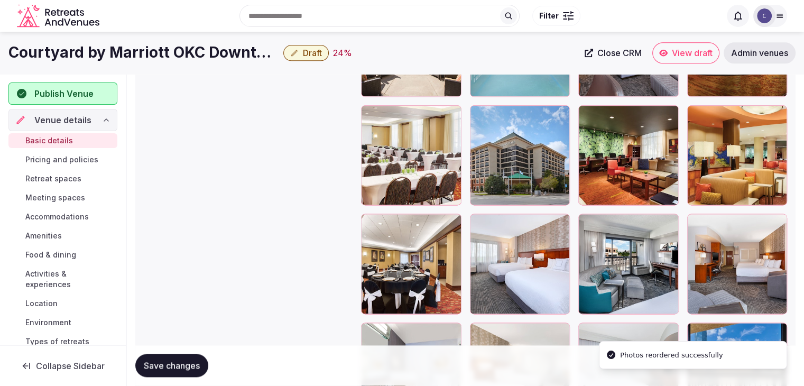
click at [197, 365] on span "Save changes" at bounding box center [172, 365] width 56 height 11
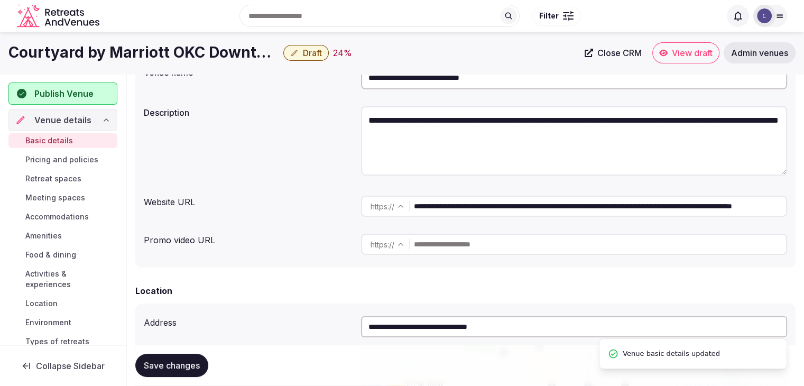
scroll to position [0, 0]
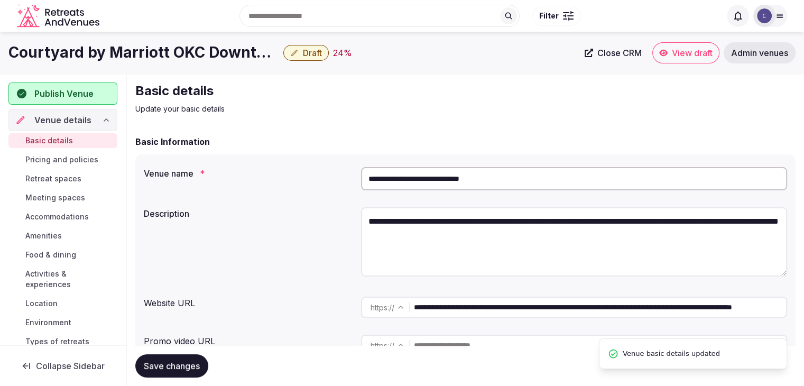
click at [402, 174] on input "**********" at bounding box center [574, 178] width 426 height 23
paste input "**********"
type input "**********"
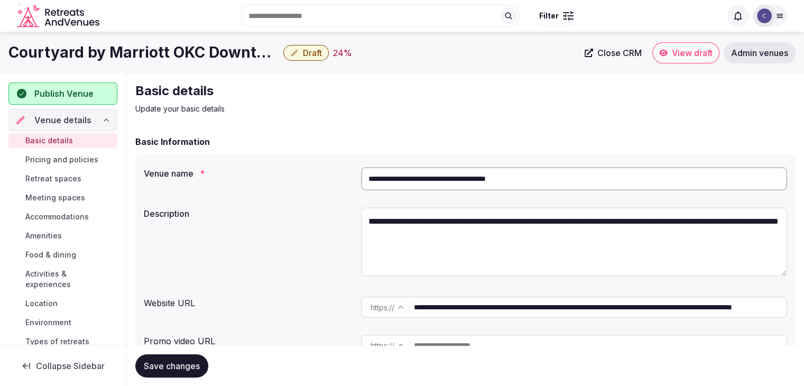
click at [181, 360] on span "Save changes" at bounding box center [172, 365] width 56 height 11
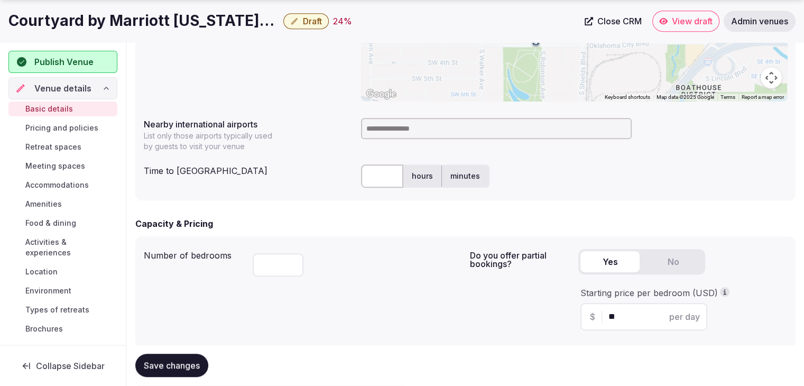
scroll to position [529, 0]
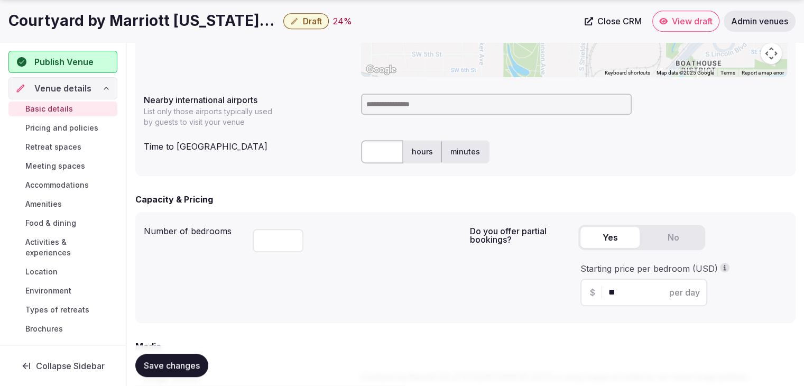
click at [404, 109] on input at bounding box center [496, 104] width 271 height 21
type input "***"
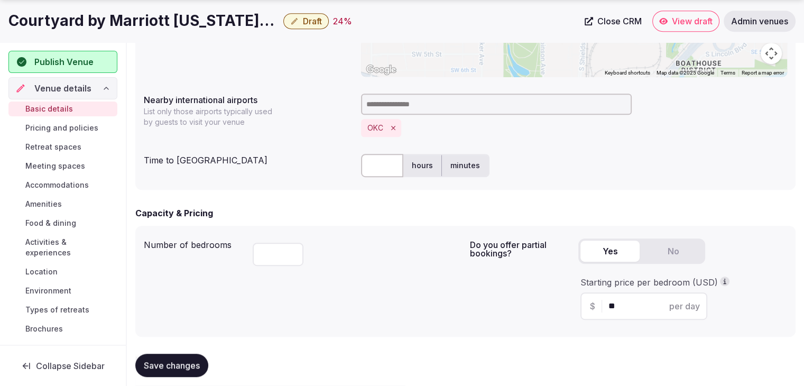
click at [385, 168] on input "text" at bounding box center [382, 165] width 42 height 23
type input "**"
click at [409, 318] on div "Number of bedrooms ***" at bounding box center [303, 281] width 318 height 94
click at [184, 369] on span "Save changes" at bounding box center [172, 365] width 56 height 11
click at [307, 16] on span "Draft" at bounding box center [312, 21] width 19 height 11
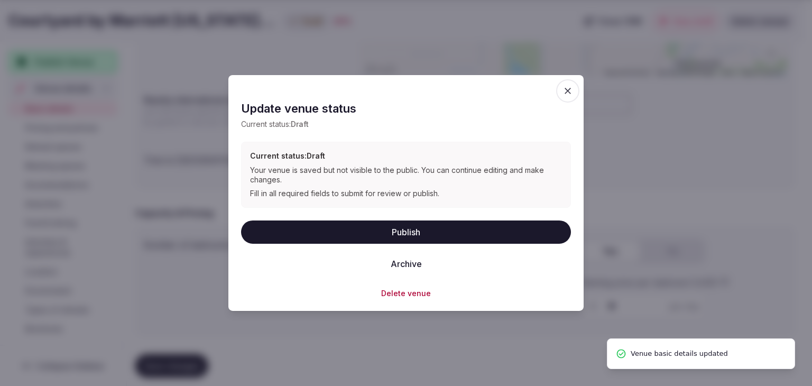
click at [370, 229] on button "Publish" at bounding box center [406, 231] width 330 height 23
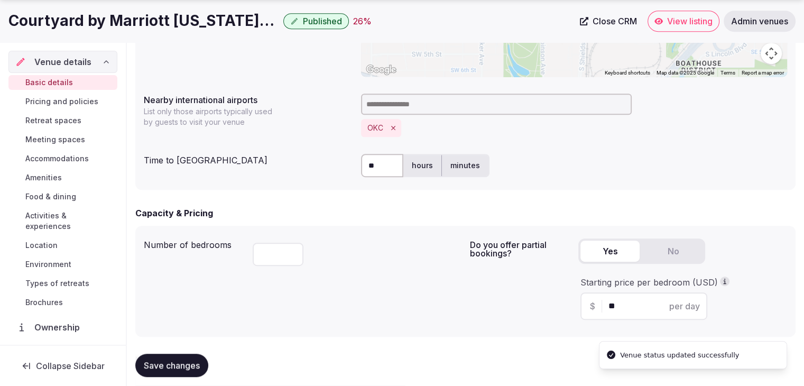
click at [223, 24] on h1 "Courtyard by Marriott Oklahoma City Downtown" at bounding box center [143, 21] width 271 height 21
click at [222, 23] on h1 "Courtyard by Marriott Oklahoma City Downtown" at bounding box center [143, 21] width 271 height 21
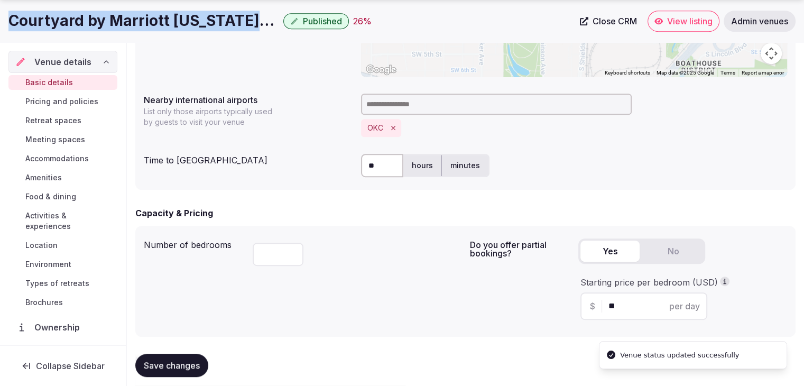
click at [222, 23] on h1 "Courtyard by Marriott Oklahoma City Downtown" at bounding box center [143, 21] width 271 height 21
copy div "Courtyard by Marriott Oklahoma City Downtown"
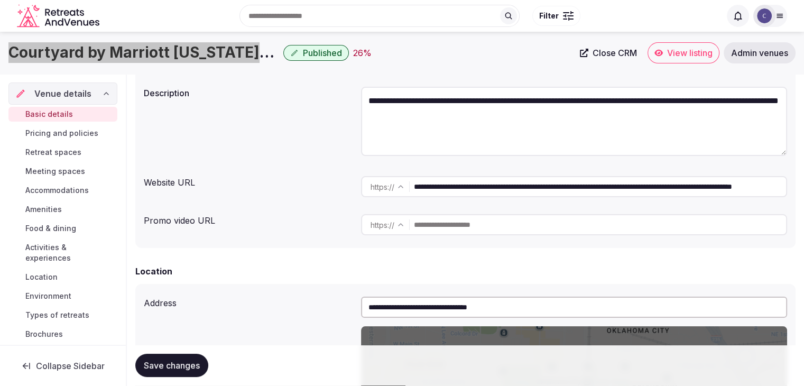
scroll to position [106, 0]
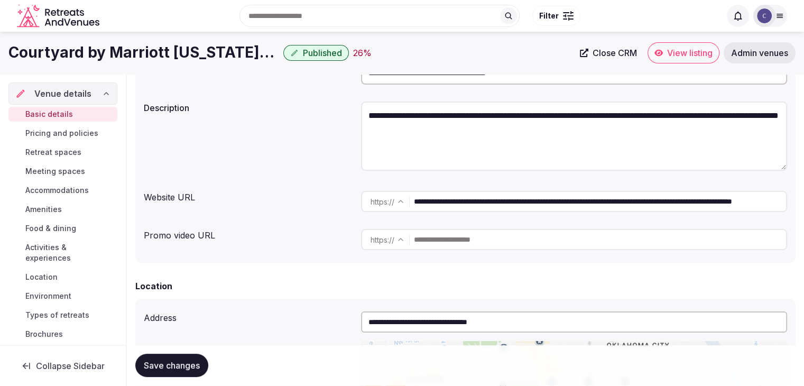
drag, startPoint x: 716, startPoint y: 203, endPoint x: 342, endPoint y: 194, distance: 374.4
click at [342, 194] on div "**********" at bounding box center [465, 202] width 643 height 30
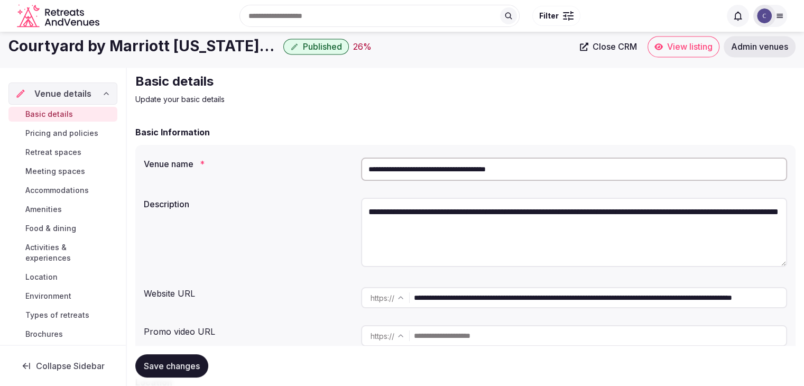
scroll to position [0, 0]
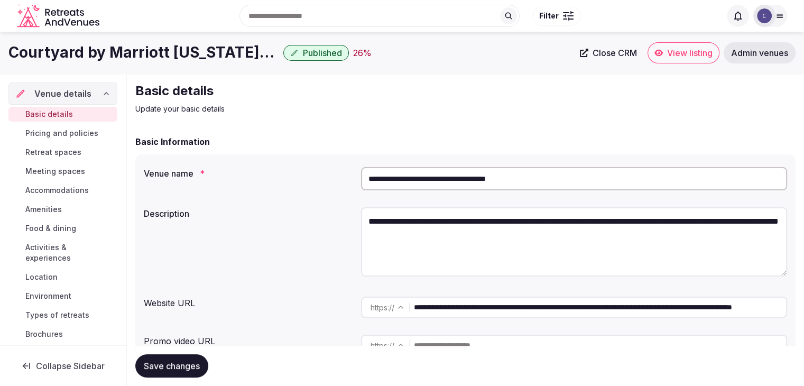
click at [439, 243] on textarea "**********" at bounding box center [574, 241] width 426 height 69
paste textarea "**********"
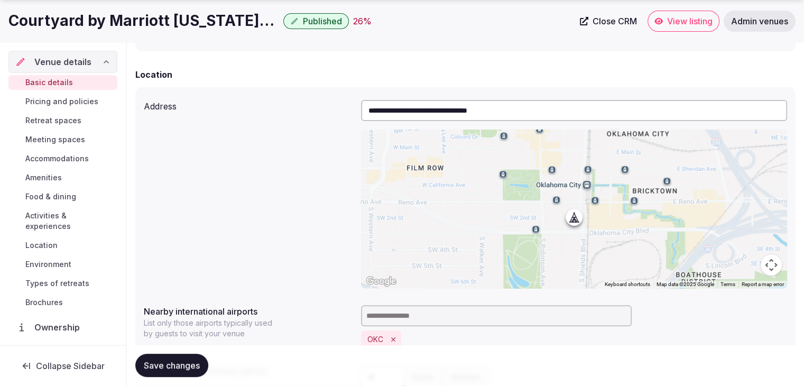
scroll to position [476, 0]
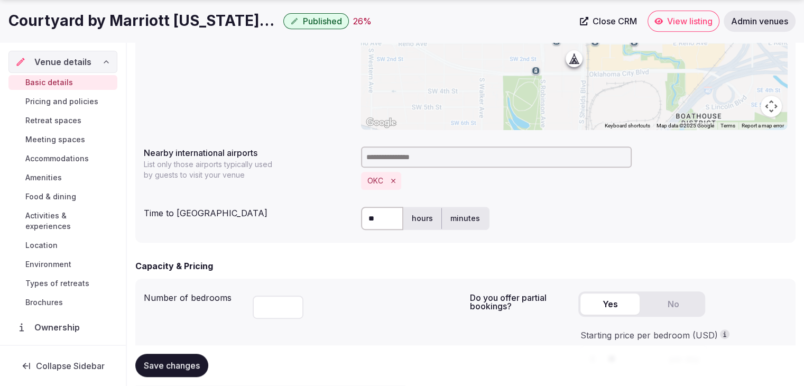
type textarea "**********"
click at [201, 362] on button "Save changes" at bounding box center [171, 365] width 73 height 23
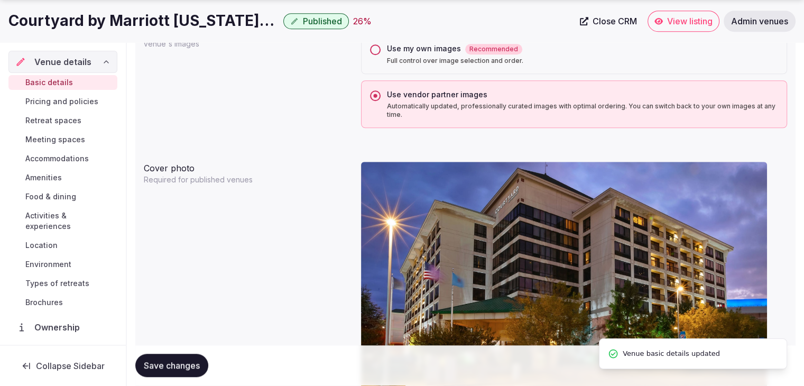
scroll to position [1110, 0]
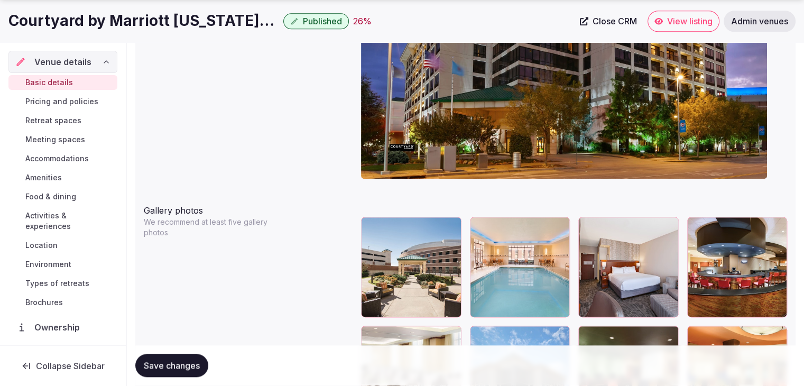
click at [58, 97] on span "Pricing and policies" at bounding box center [61, 101] width 73 height 11
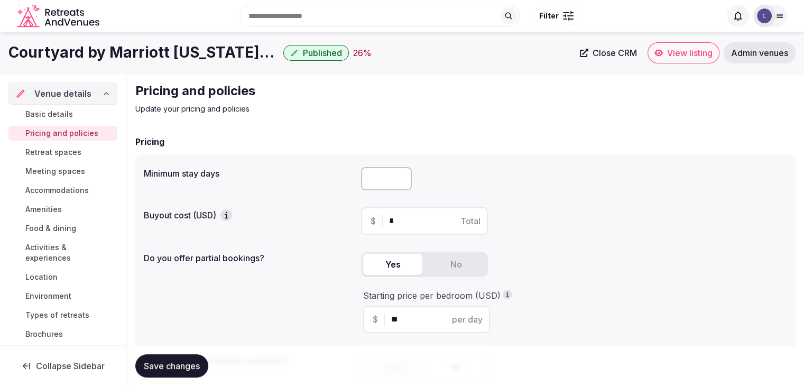
click at [386, 182] on input "number" at bounding box center [386, 178] width 51 height 23
type input "*"
click at [159, 364] on span "Save changes" at bounding box center [172, 365] width 56 height 11
click at [60, 152] on span "Retreat spaces" at bounding box center [53, 152] width 56 height 11
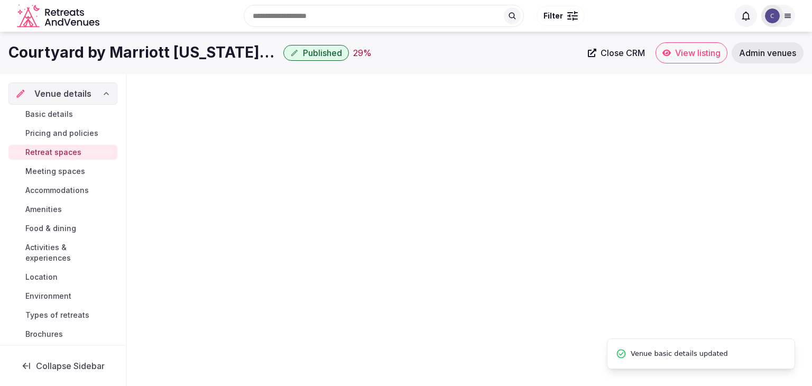
click at [147, 49] on h1 "Courtyard by Marriott Oklahoma City Downtown" at bounding box center [143, 52] width 271 height 21
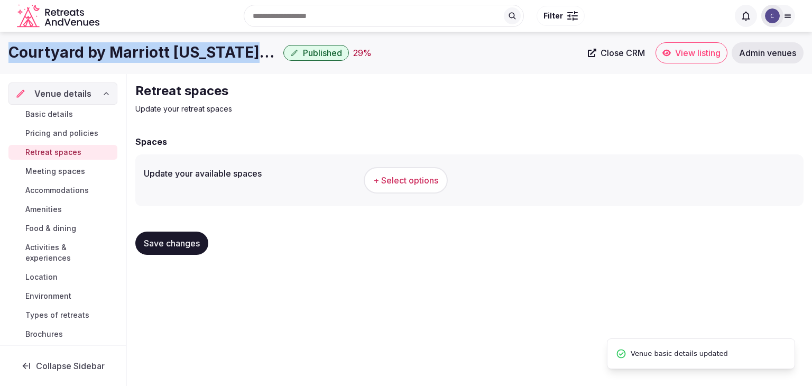
click at [147, 49] on h1 "Courtyard by Marriott Oklahoma City Downtown" at bounding box center [143, 52] width 271 height 21
copy div "Courtyard by Marriott Oklahoma City Downtown"
click at [419, 190] on button "+ Select options" at bounding box center [406, 180] width 84 height 26
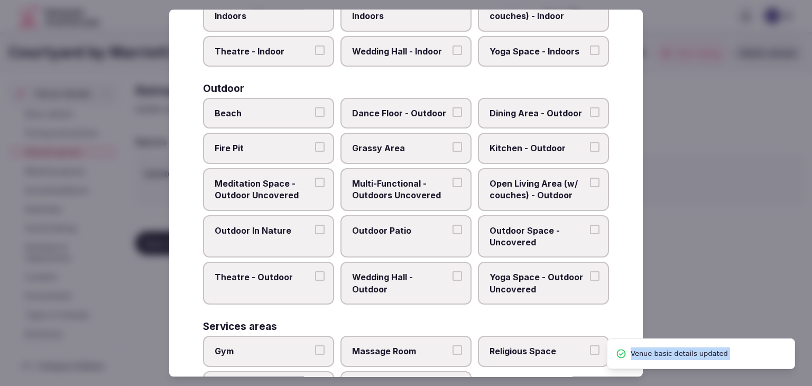
scroll to position [478, 0]
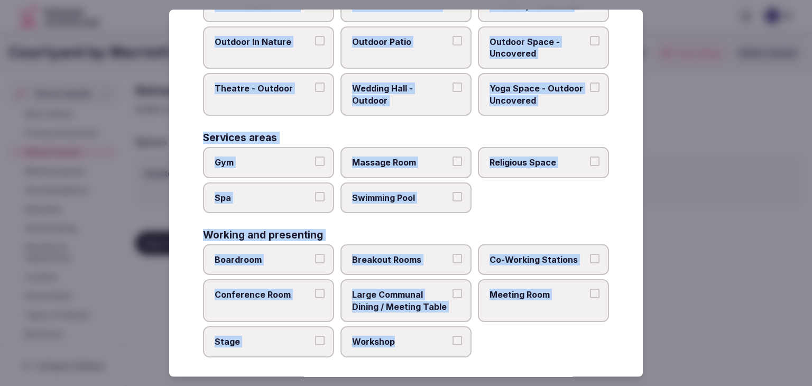
drag, startPoint x: 199, startPoint y: 71, endPoint x: 474, endPoint y: 341, distance: 385.0
click at [474, 341] on div "Select your retreat spaces Choose all applicable retreat spaces offered. Covere…" at bounding box center [406, 193] width 474 height 367
copy div "Choose all applicable retreat spaces offered. Covered outdoor spaces Meditation…"
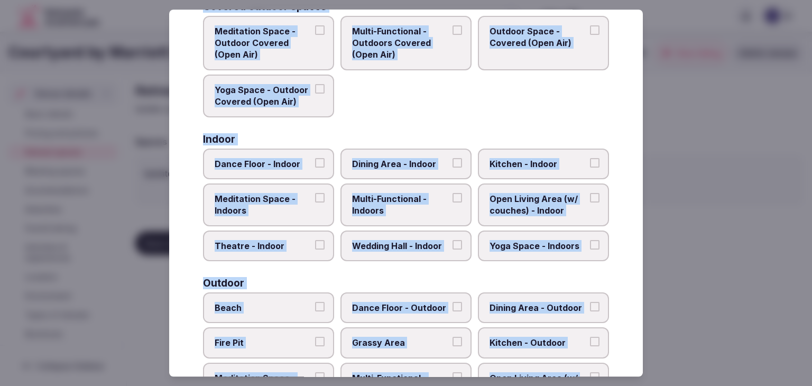
scroll to position [161, 0]
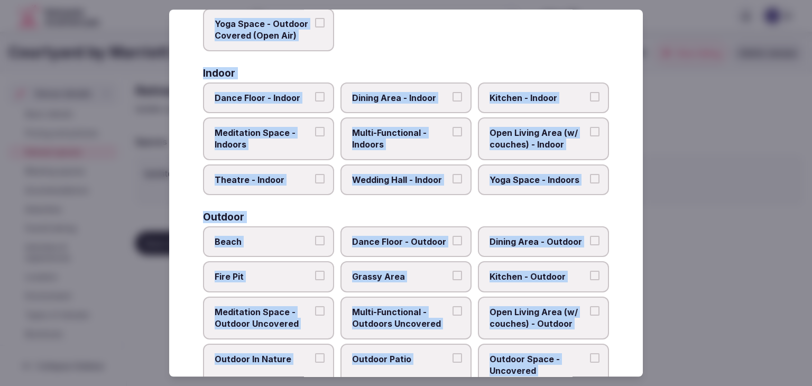
click at [400, 135] on span "Multi-Functional - Indoors" at bounding box center [400, 139] width 97 height 24
click at [452, 135] on button "Multi-Functional - Indoors" at bounding box center [457, 132] width 10 height 10
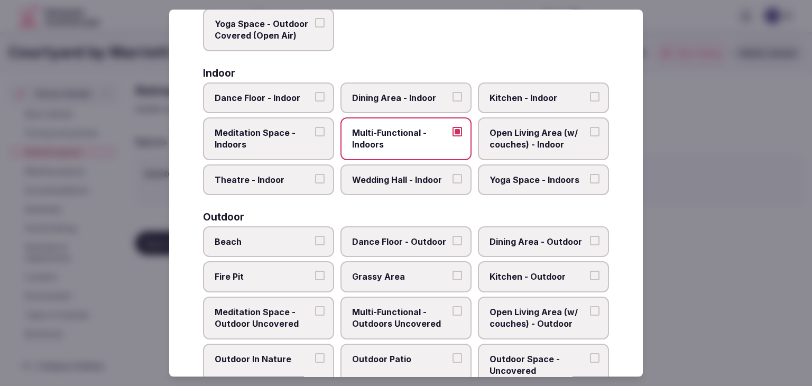
click at [405, 177] on span "Wedding Hall - Indoor" at bounding box center [400, 180] width 97 height 12
click at [452, 177] on button "Wedding Hall - Indoor" at bounding box center [457, 179] width 10 height 10
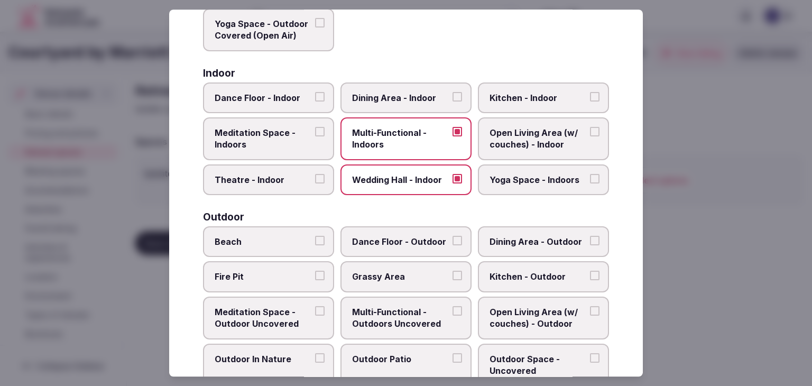
click at [405, 100] on span "Dining Area - Indoor" at bounding box center [400, 98] width 97 height 12
click at [452, 100] on button "Dining Area - Indoor" at bounding box center [457, 97] width 10 height 10
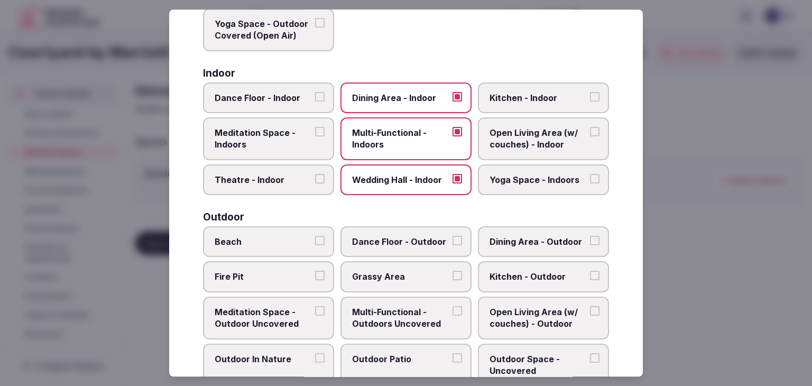
click at [535, 182] on span "Yoga Space - Indoors" at bounding box center [537, 180] width 97 height 12
click at [590, 182] on button "Yoga Space - Indoors" at bounding box center [595, 179] width 10 height 10
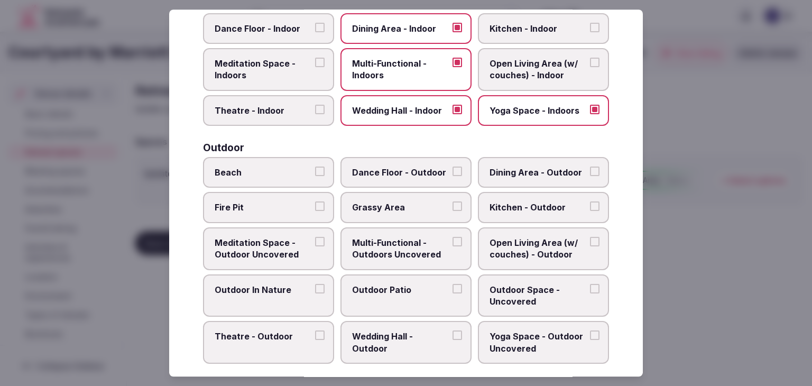
scroll to position [266, 0]
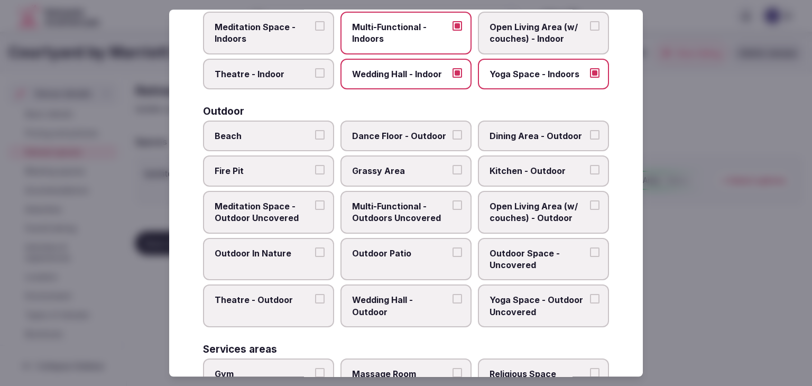
click at [403, 207] on span "Multi-Functional - Outdoors Uncovered" at bounding box center [400, 212] width 97 height 24
click at [452, 207] on button "Multi-Functional - Outdoors Uncovered" at bounding box center [457, 205] width 10 height 10
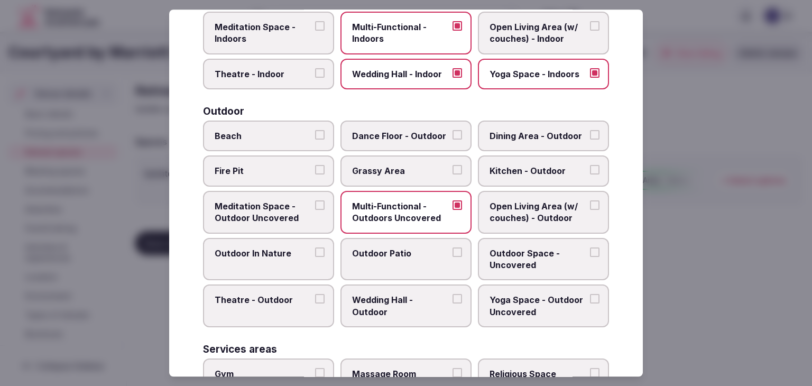
click at [407, 248] on span "Outdoor Patio" at bounding box center [400, 253] width 97 height 12
click at [452, 248] on button "Outdoor Patio" at bounding box center [457, 252] width 10 height 10
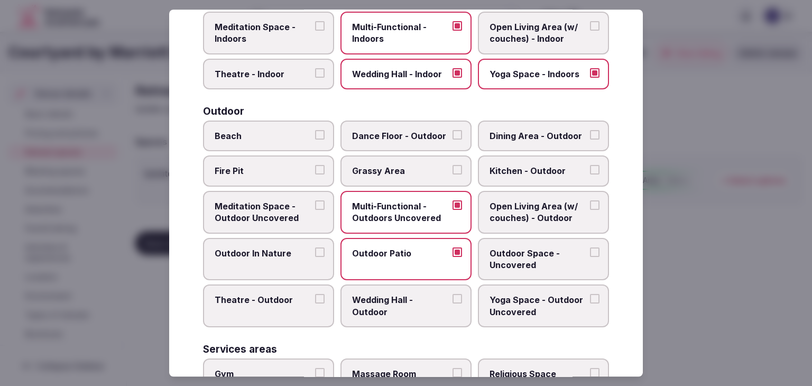
click at [546, 256] on span "Outdoor Space - Uncovered" at bounding box center [537, 259] width 97 height 24
click at [590, 256] on button "Outdoor Space - Uncovered" at bounding box center [595, 252] width 10 height 10
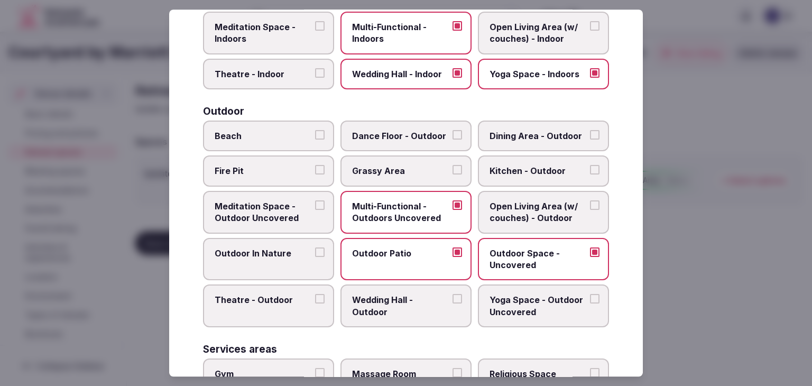
scroll to position [372, 0]
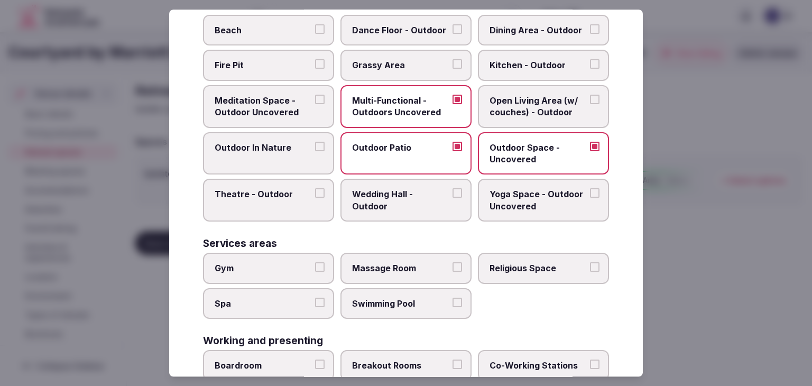
click at [278, 299] on span "Spa" at bounding box center [263, 304] width 97 height 12
click at [315, 299] on button "Spa" at bounding box center [320, 303] width 10 height 10
click at [278, 300] on span "Spa" at bounding box center [263, 304] width 97 height 12
click at [315, 300] on button "Spa" at bounding box center [320, 303] width 10 height 10
click at [278, 271] on label "Gym" at bounding box center [268, 268] width 131 height 31
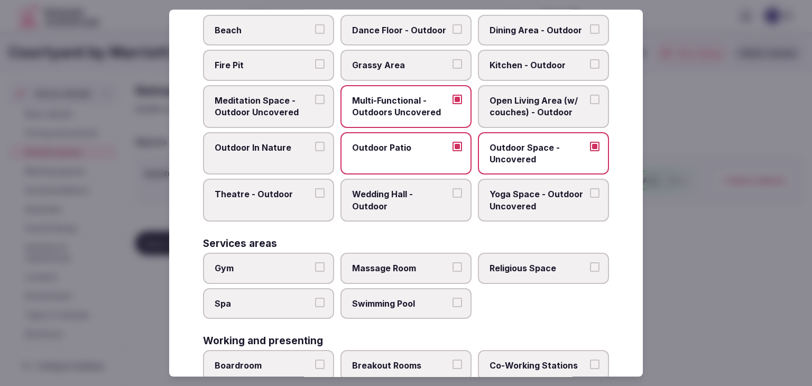
click at [315, 271] on button "Gym" at bounding box center [320, 267] width 10 height 10
click at [390, 311] on label "Swimming Pool" at bounding box center [405, 303] width 131 height 31
click at [452, 307] on button "Swimming Pool" at bounding box center [457, 303] width 10 height 10
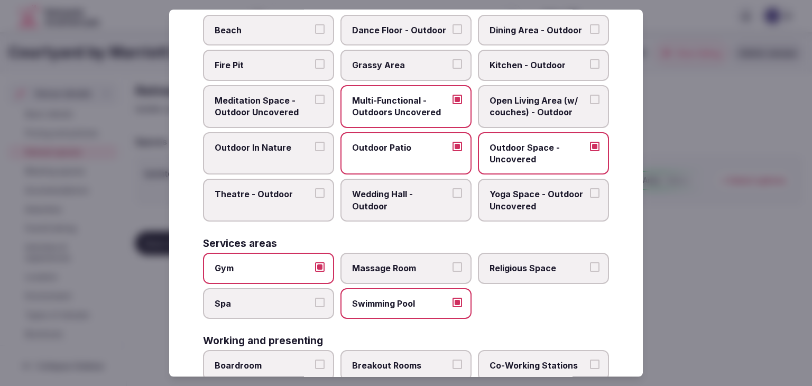
scroll to position [478, 0]
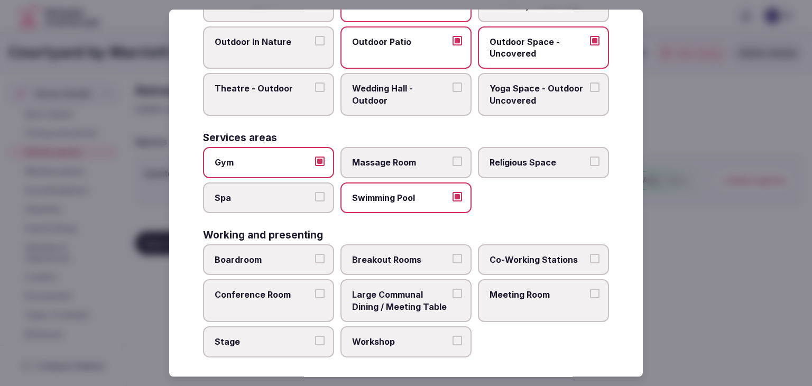
click at [288, 258] on span "Boardroom" at bounding box center [263, 260] width 97 height 12
click at [315, 258] on button "Boardroom" at bounding box center [320, 259] width 10 height 10
click at [397, 258] on span "Breakout Rooms" at bounding box center [400, 260] width 97 height 12
click at [452, 258] on button "Breakout Rooms" at bounding box center [457, 259] width 10 height 10
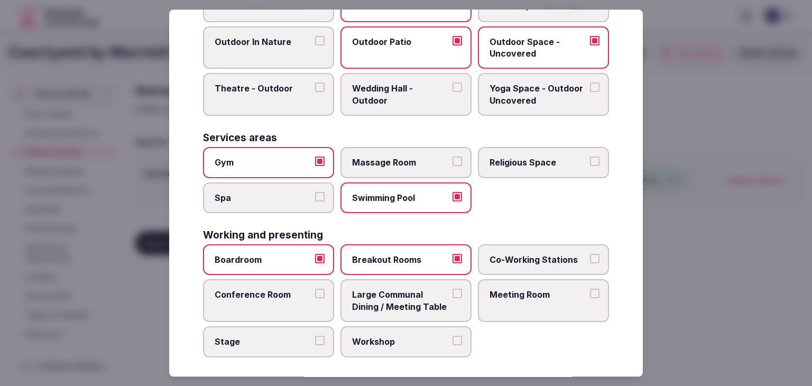
click at [558, 291] on span "Meeting Room" at bounding box center [537, 295] width 97 height 12
click at [590, 291] on button "Meeting Room" at bounding box center [595, 294] width 10 height 10
drag, startPoint x: 395, startPoint y: 338, endPoint x: 344, endPoint y: 333, distance: 52.0
click at [395, 337] on span "Workshop" at bounding box center [400, 342] width 97 height 12
click at [452, 337] on button "Workshop" at bounding box center [457, 341] width 10 height 10
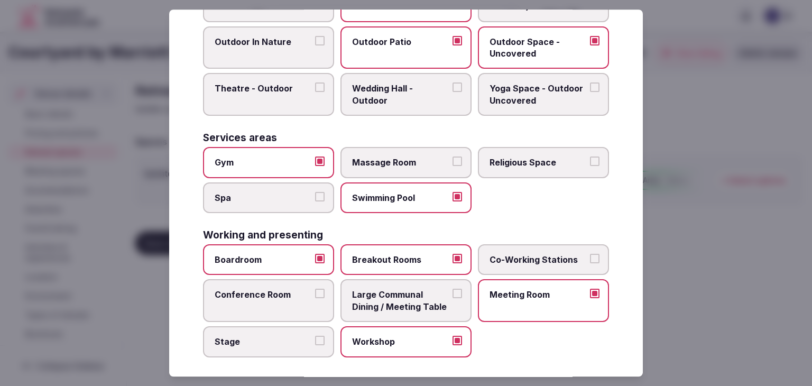
click at [288, 340] on span "Stage" at bounding box center [263, 342] width 97 height 12
click at [315, 340] on button "Stage" at bounding box center [320, 341] width 10 height 10
click at [256, 296] on label "Conference Room" at bounding box center [268, 301] width 131 height 43
click at [315, 296] on button "Conference Room" at bounding box center [320, 294] width 10 height 10
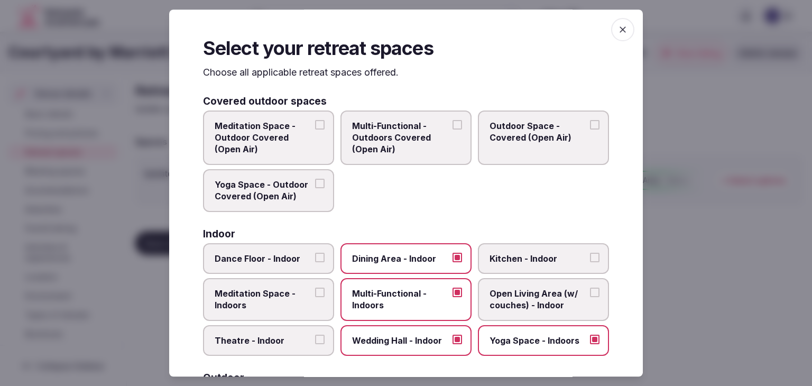
scroll to position [0, 0]
click at [617, 33] on icon "button" at bounding box center [622, 29] width 11 height 11
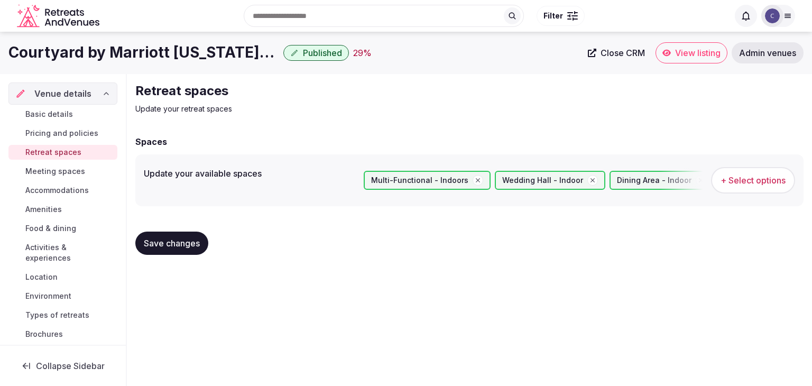
click at [178, 236] on button "Save changes" at bounding box center [171, 243] width 73 height 23
drag, startPoint x: 185, startPoint y: 247, endPoint x: 193, endPoint y: 264, distance: 18.2
click at [185, 248] on span "Save changes" at bounding box center [172, 243] width 56 height 11
click at [175, 248] on button "Save changes" at bounding box center [171, 243] width 73 height 23
click at [68, 178] on div "Basic details Pricing and policies Retreat spaces Meeting spaces Accommodations…" at bounding box center [62, 224] width 109 height 239
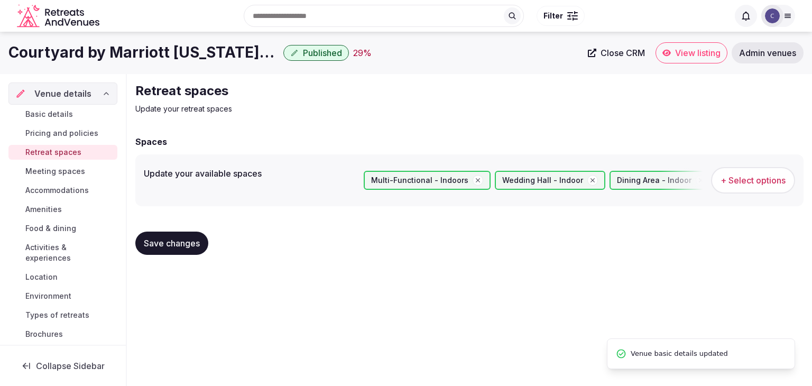
click at [66, 169] on span "Meeting spaces" at bounding box center [55, 171] width 60 height 11
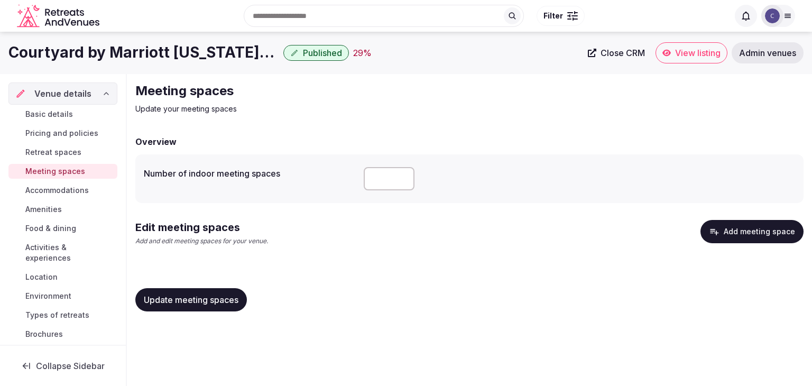
click at [744, 239] on button "Add meeting space" at bounding box center [751, 231] width 103 height 23
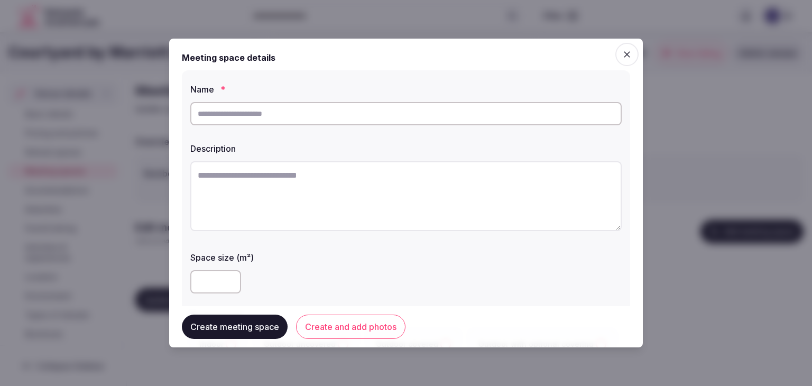
click at [426, 114] on input "text" at bounding box center [405, 113] width 431 height 23
paste input "*******"
type input "*******"
click at [209, 294] on div at bounding box center [405, 282] width 431 height 32
click at [211, 285] on input "number" at bounding box center [215, 281] width 51 height 23
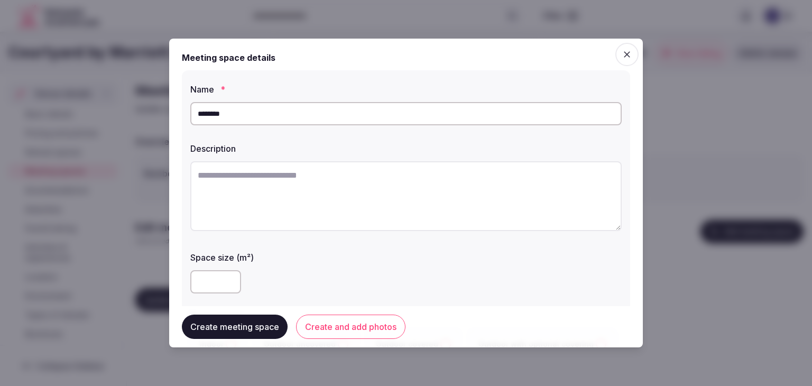
type input "***"
click at [325, 258] on label "Space size (m²)" at bounding box center [405, 257] width 431 height 8
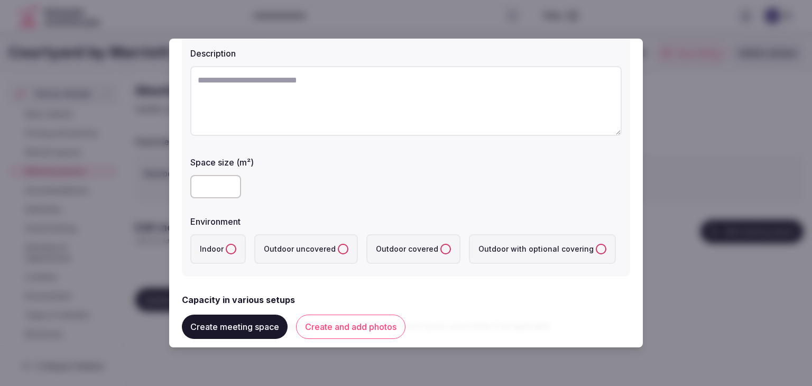
scroll to position [159, 0]
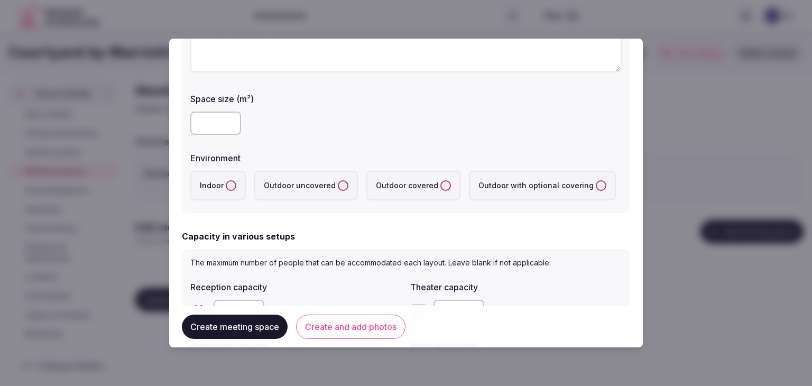
click at [230, 187] on button "Indoor" at bounding box center [231, 185] width 11 height 11
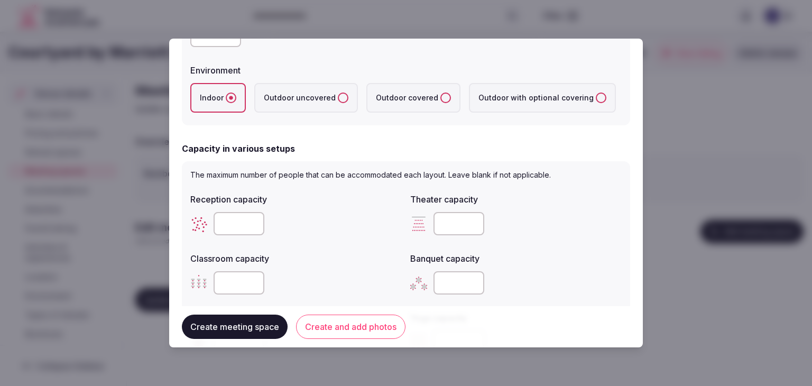
scroll to position [264, 0]
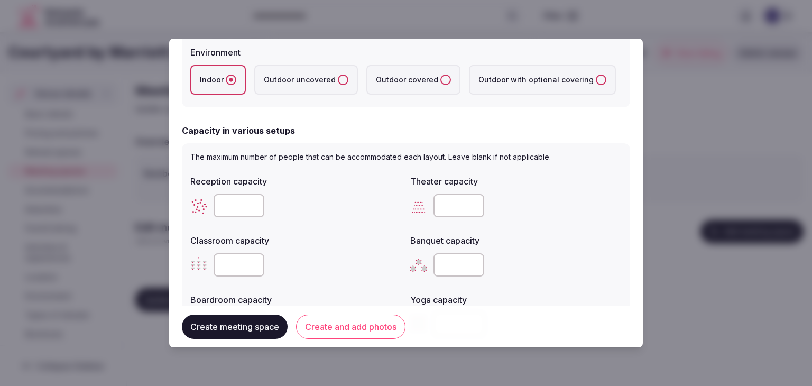
click at [443, 207] on input "number" at bounding box center [458, 205] width 51 height 23
paste input "***"
type input "***"
click at [239, 200] on input "number" at bounding box center [239, 205] width 51 height 23
paste input "***"
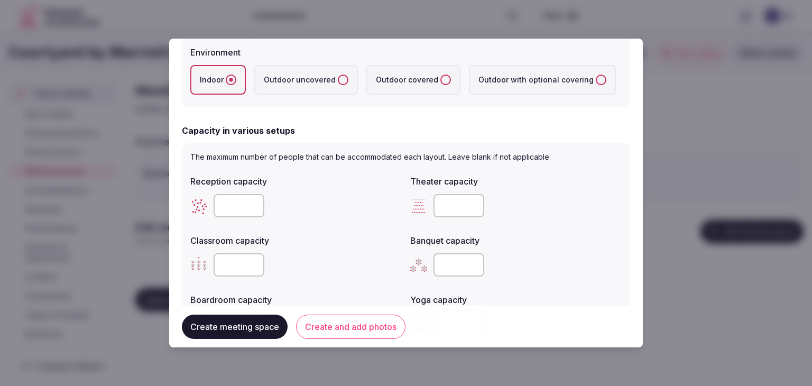
type input "***"
click at [440, 262] on input "number" at bounding box center [458, 264] width 51 height 23
type input "**"
click at [239, 272] on input "number" at bounding box center [239, 264] width 51 height 23
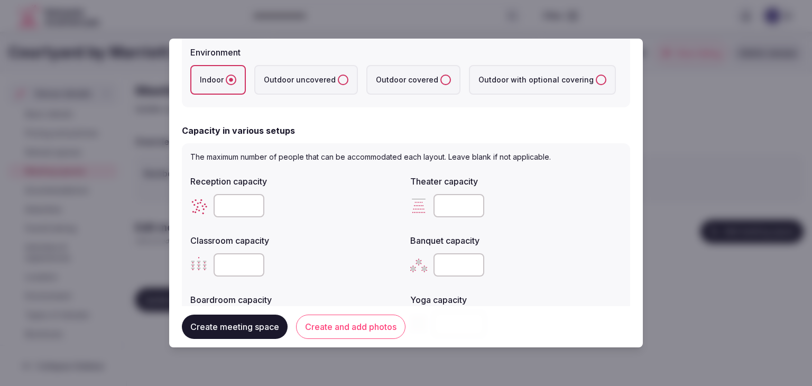
type input "**"
click at [296, 259] on div "**" at bounding box center [295, 264] width 211 height 23
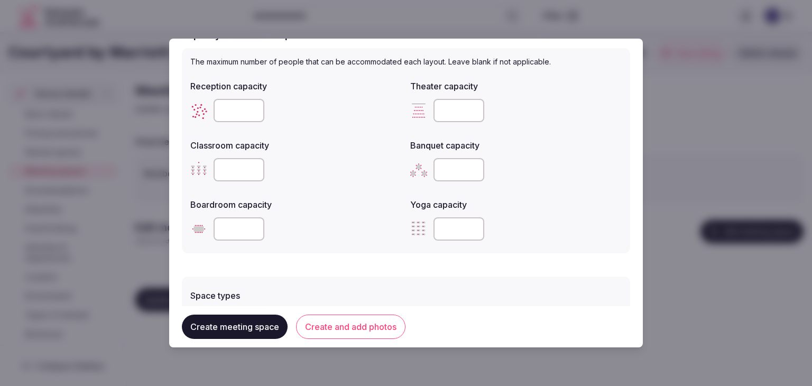
scroll to position [423, 0]
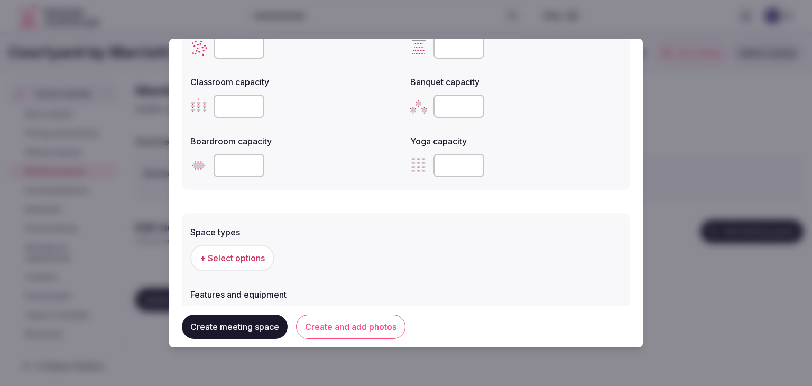
click at [228, 165] on input "number" at bounding box center [239, 165] width 51 height 23
drag, startPoint x: 259, startPoint y: 170, endPoint x: 274, endPoint y: 183, distance: 20.6
click at [260, 170] on input "**" at bounding box center [239, 165] width 51 height 23
type input "**"
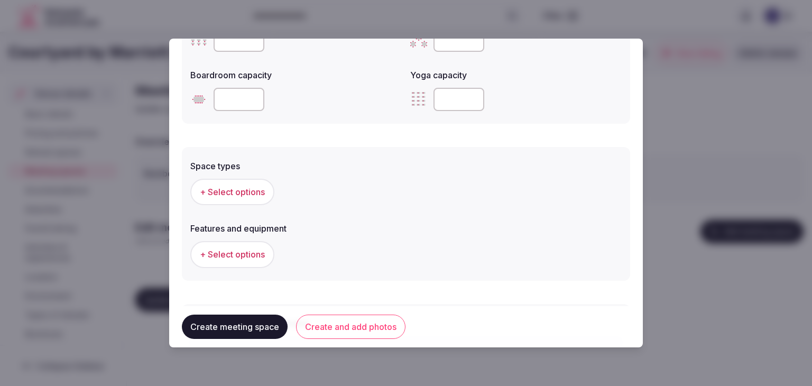
scroll to position [529, 0]
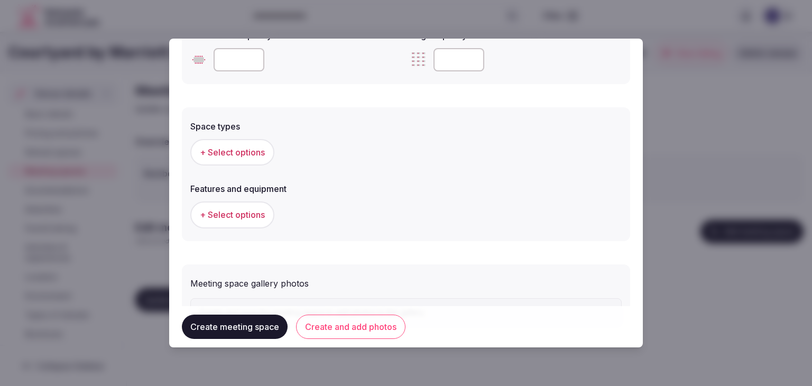
click at [254, 164] on div "+ Select options" at bounding box center [405, 152] width 431 height 35
click at [255, 152] on span "+ Select options" at bounding box center [232, 152] width 65 height 12
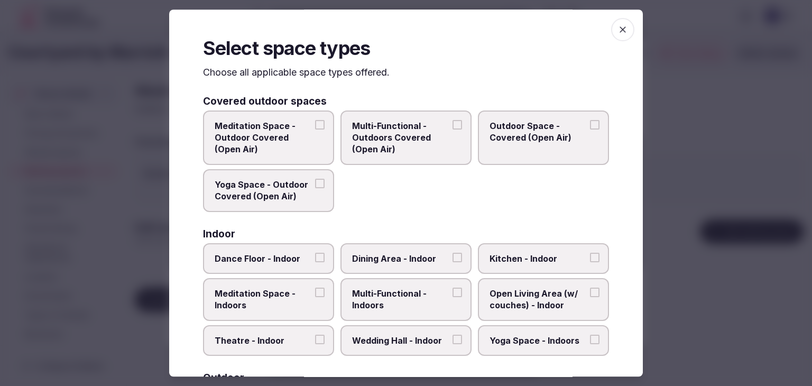
click at [435, 288] on span "Multi-Functional - Indoors" at bounding box center [400, 300] width 97 height 24
click at [452, 288] on button "Multi-Functional - Indoors" at bounding box center [457, 293] width 10 height 10
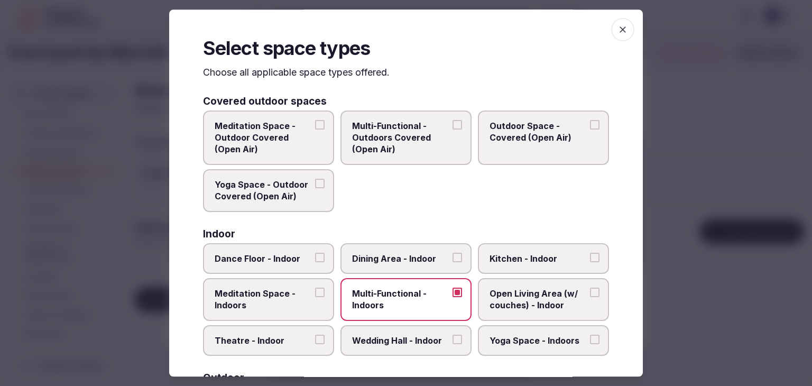
click at [429, 257] on span "Dining Area - Indoor" at bounding box center [400, 259] width 97 height 12
click at [452, 257] on button "Dining Area - Indoor" at bounding box center [457, 258] width 10 height 10
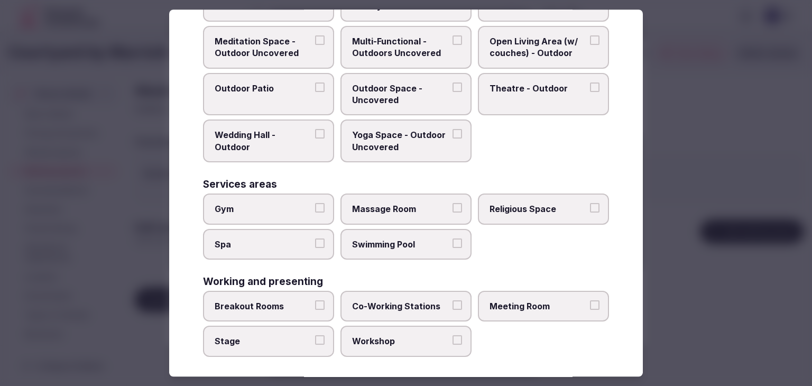
click at [520, 305] on span "Meeting Room" at bounding box center [537, 306] width 97 height 12
click at [590, 305] on button "Meeting Room" at bounding box center [595, 305] width 10 height 10
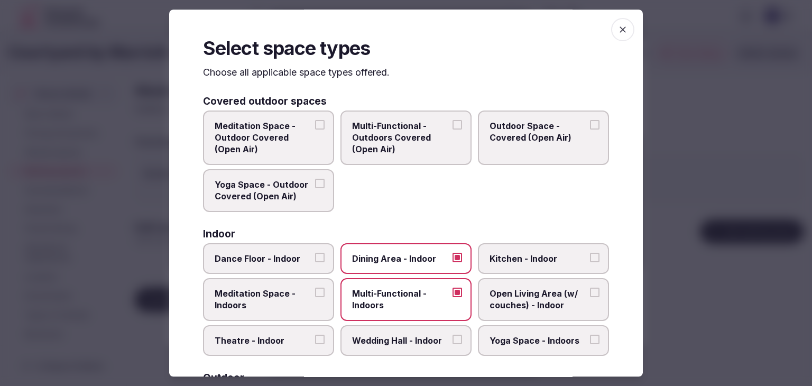
scroll to position [0, 0]
click at [620, 30] on icon "button" at bounding box center [623, 29] width 6 height 6
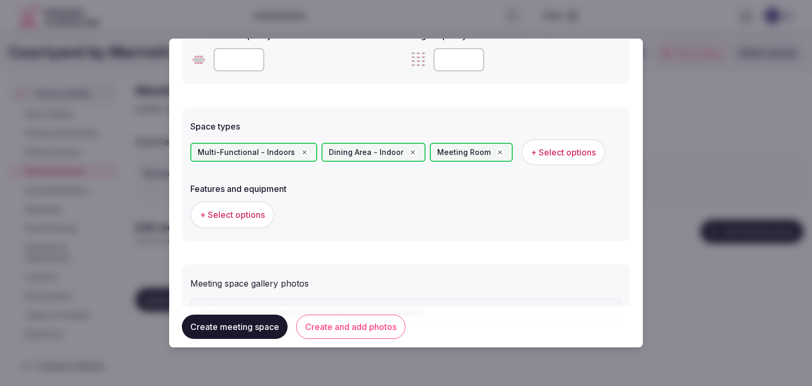
click at [259, 210] on span "+ Select options" at bounding box center [232, 215] width 65 height 12
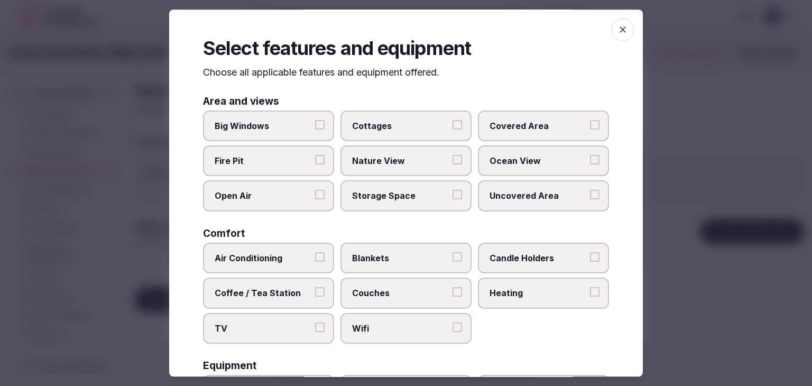
click at [385, 330] on span "Wifi" at bounding box center [400, 328] width 97 height 12
click at [452, 330] on button "Wifi" at bounding box center [457, 327] width 10 height 10
click at [298, 323] on span "TV" at bounding box center [263, 328] width 97 height 12
click at [315, 323] on button "TV" at bounding box center [320, 327] width 10 height 10
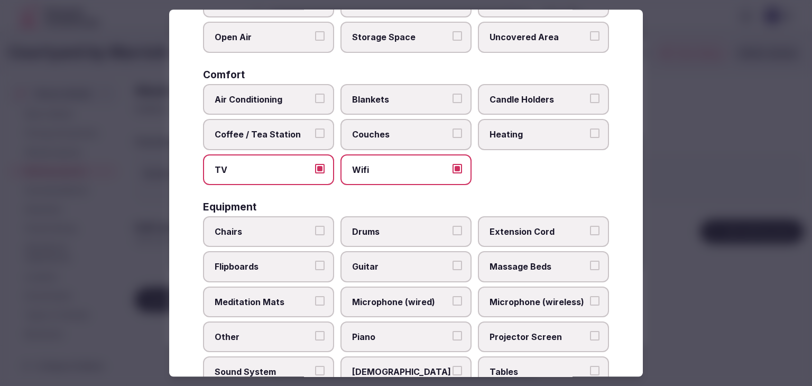
scroll to position [317, 0]
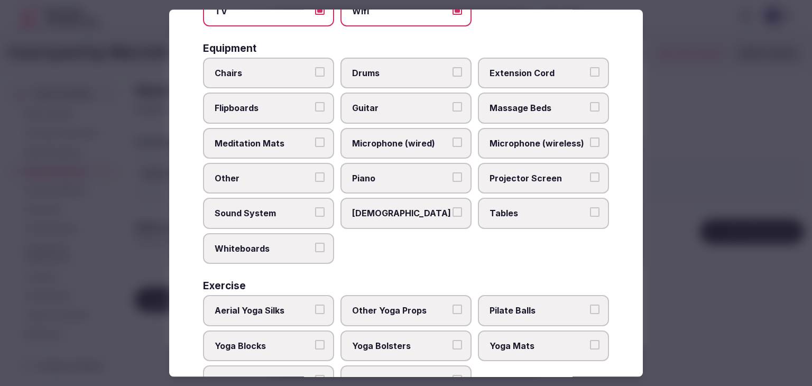
click at [508, 208] on span "Tables" at bounding box center [537, 214] width 97 height 12
click at [590, 208] on button "Tables" at bounding box center [595, 213] width 10 height 10
drag, startPoint x: 507, startPoint y: 176, endPoint x: 506, endPoint y: 168, distance: 8.5
click at [506, 174] on span "Projector Screen" at bounding box center [537, 178] width 97 height 12
click at [590, 174] on button "Projector Screen" at bounding box center [595, 177] width 10 height 10
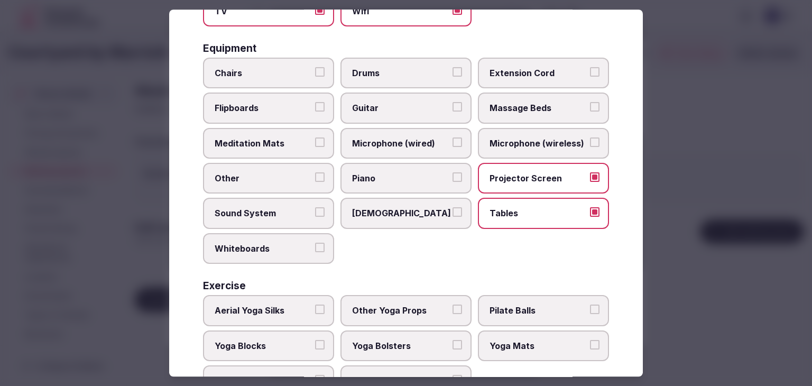
click at [508, 137] on span "Microphone (wireless)" at bounding box center [537, 143] width 97 height 12
click at [590, 137] on button "Microphone (wireless)" at bounding box center [595, 142] width 10 height 10
click at [270, 75] on span "Chairs" at bounding box center [263, 73] width 97 height 12
click at [315, 75] on button "Chairs" at bounding box center [320, 72] width 10 height 10
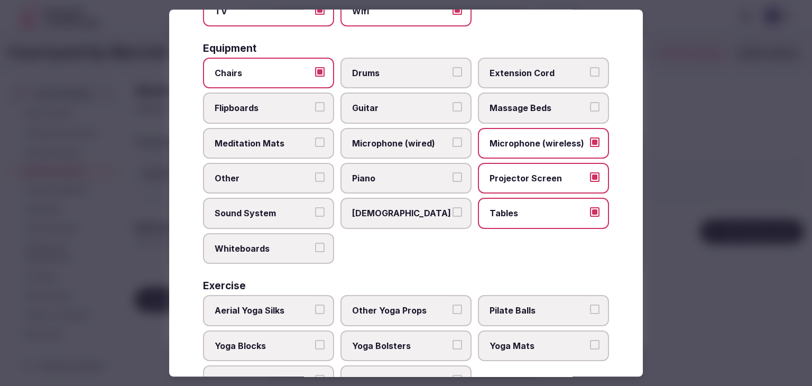
click at [269, 103] on span "Flipboards" at bounding box center [263, 109] width 97 height 12
click at [315, 103] on button "Flipboards" at bounding box center [320, 108] width 10 height 10
click at [269, 208] on span "Sound System" at bounding box center [263, 214] width 97 height 12
click at [315, 208] on button "Sound System" at bounding box center [320, 213] width 10 height 10
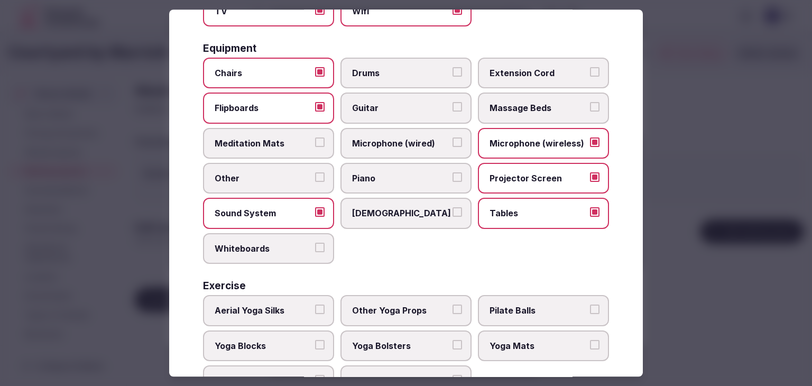
click at [265, 260] on div "Area and views Big Windows Cottages Covered Area Fire Pit Nature View Ocean Vie…" at bounding box center [406, 87] width 406 height 617
click at [272, 247] on span "Whiteboards" at bounding box center [263, 249] width 97 height 12
click at [315, 247] on button "Whiteboards" at bounding box center [320, 248] width 10 height 10
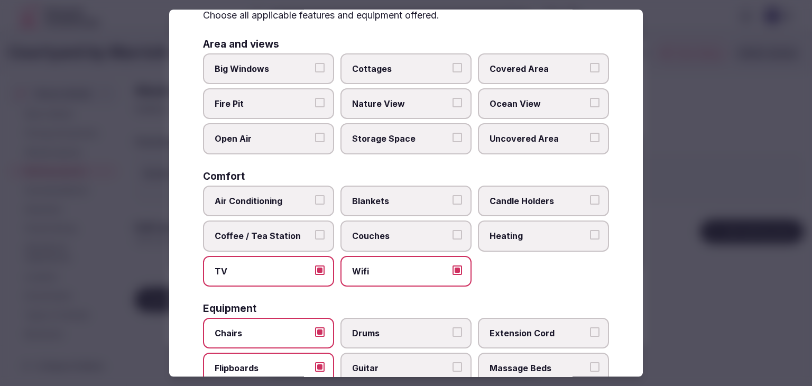
scroll to position [0, 0]
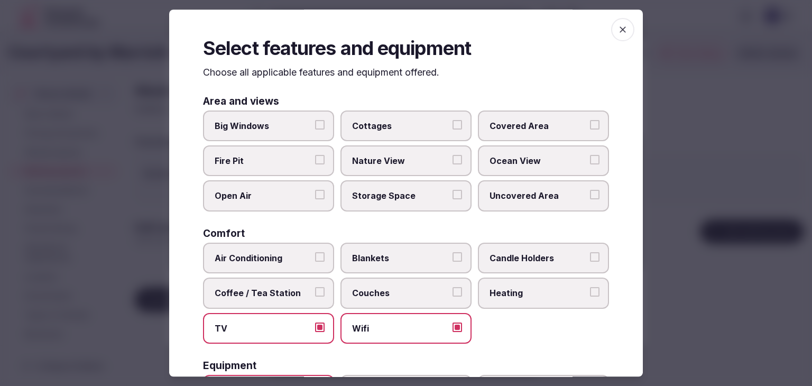
click at [620, 27] on icon "button" at bounding box center [623, 29] width 6 height 6
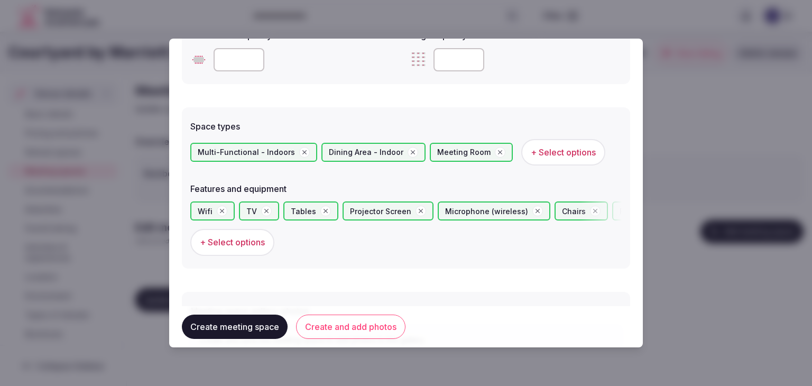
scroll to position [608, 0]
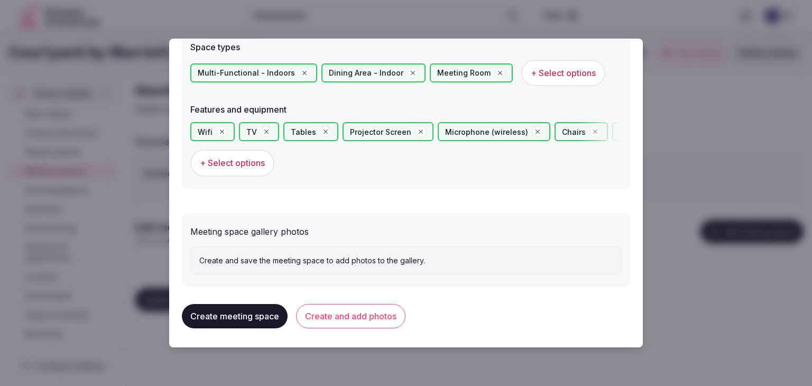
click at [381, 318] on button "Create and add photos" at bounding box center [350, 316] width 109 height 24
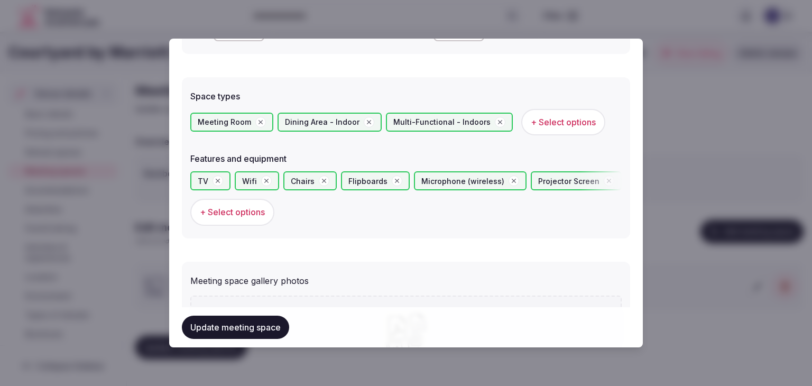
scroll to position [634, 0]
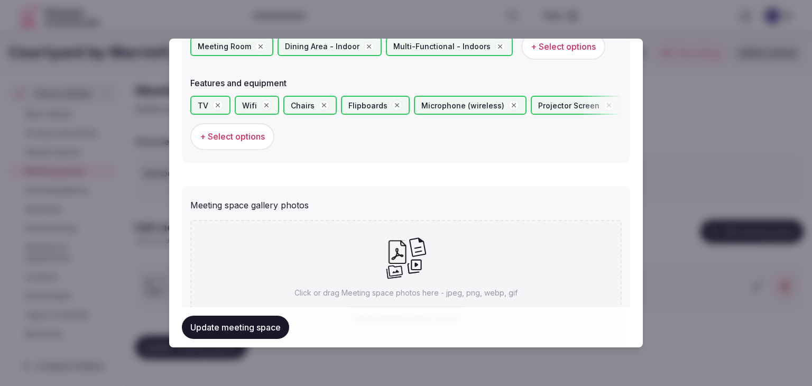
click at [386, 278] on div "Click or drag Meeting space photos here - jpeg, png, webp, gif Upload Meeting s…" at bounding box center [405, 283] width 431 height 126
type input "**********"
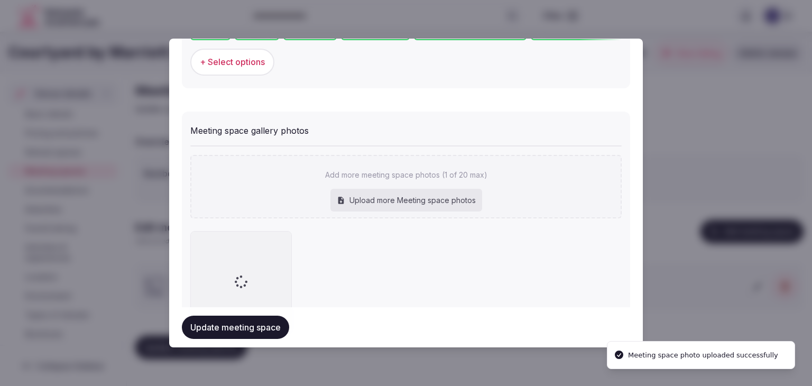
scroll to position [740, 0]
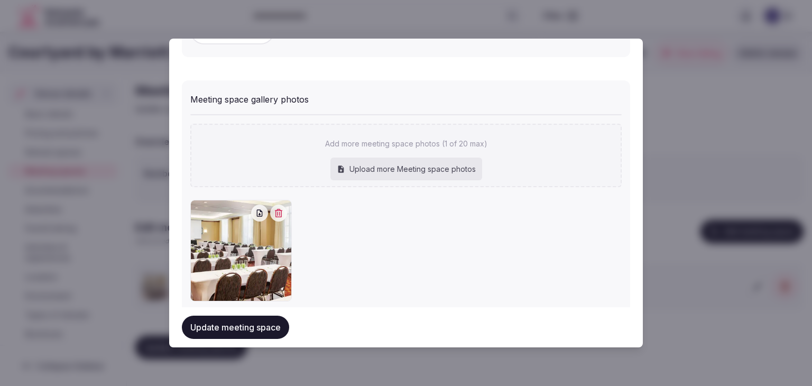
click at [247, 331] on button "Update meeting space" at bounding box center [235, 327] width 107 height 23
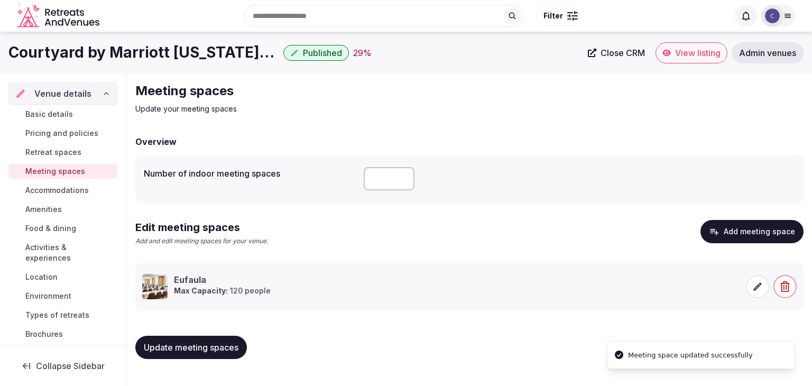
click at [233, 49] on h1 "Courtyard by Marriott Oklahoma City Downtown" at bounding box center [143, 52] width 271 height 21
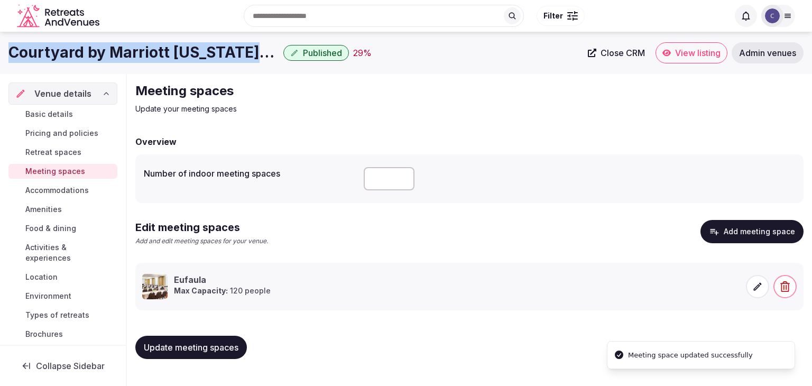
click at [233, 50] on h1 "Courtyard by Marriott Oklahoma City Downtown" at bounding box center [143, 52] width 271 height 21
copy div "Courtyard by Marriott Oklahoma City Downtown"
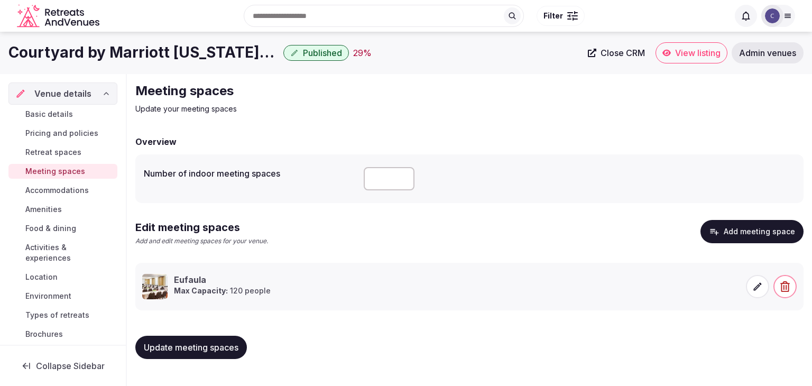
click at [763, 286] on span at bounding box center [757, 286] width 23 height 23
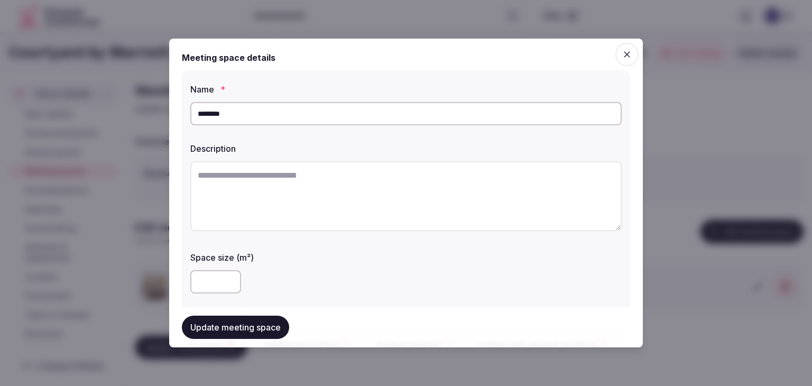
click at [406, 206] on textarea at bounding box center [405, 196] width 431 height 70
paste textarea "**********"
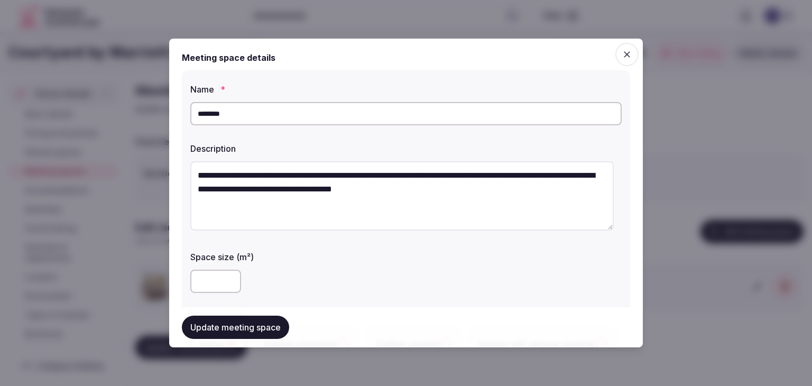
type textarea "**********"
click at [246, 332] on button "Update meeting space" at bounding box center [235, 327] width 107 height 23
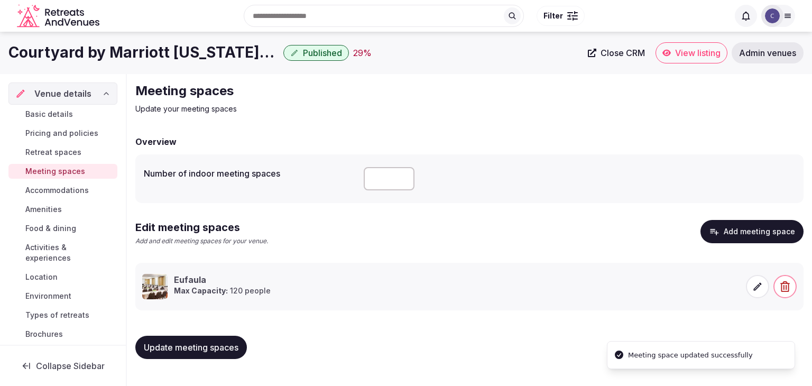
click at [238, 352] on span "Update meeting spaces" at bounding box center [191, 347] width 95 height 11
click at [76, 191] on span "Accommodations" at bounding box center [56, 190] width 63 height 11
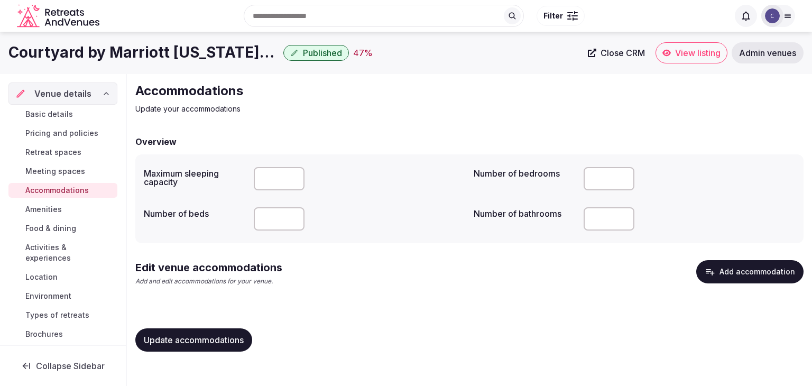
click at [756, 263] on button "Add accommodation" at bounding box center [749, 271] width 107 height 23
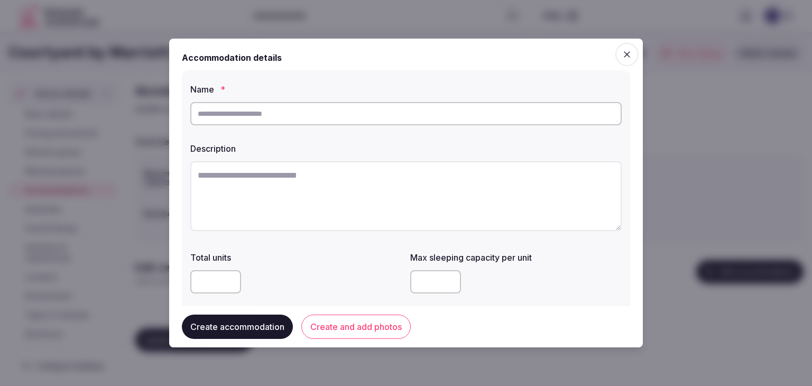
click at [370, 117] on input "text" at bounding box center [405, 113] width 431 height 23
type input "*********"
click at [417, 146] on label "Description" at bounding box center [405, 148] width 431 height 8
click at [366, 198] on textarea at bounding box center [405, 196] width 431 height 70
paste textarea "**********"
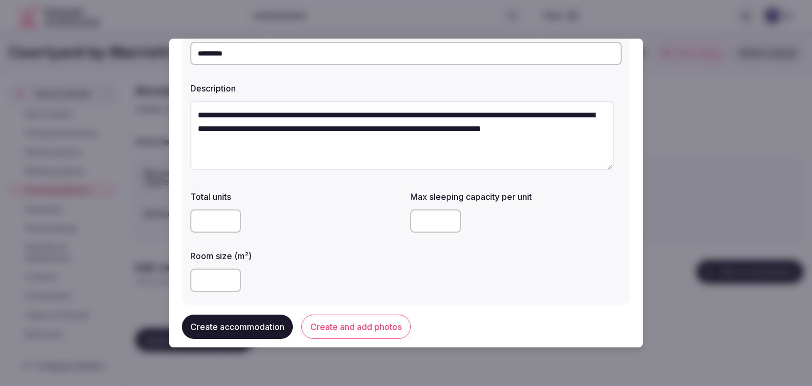
scroll to position [106, 0]
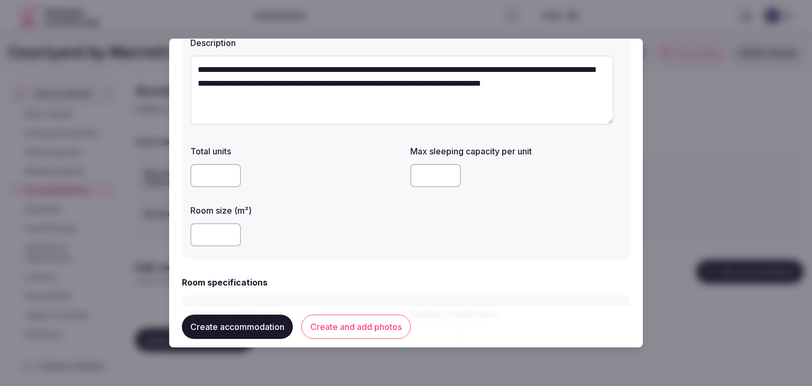
type textarea "**********"
click at [214, 225] on input "number" at bounding box center [215, 234] width 51 height 23
type input "**"
click at [430, 180] on input "number" at bounding box center [435, 175] width 51 height 23
type input "*"
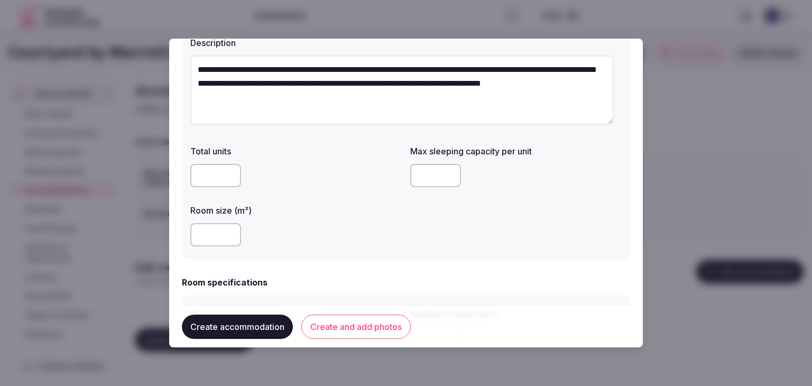
click at [383, 238] on div "**" at bounding box center [295, 234] width 211 height 23
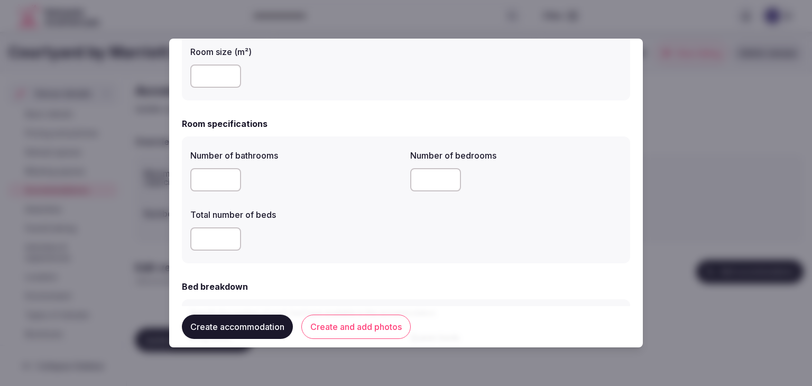
click at [219, 179] on input "number" at bounding box center [215, 179] width 51 height 23
type input "*"
click at [222, 246] on input "number" at bounding box center [215, 238] width 51 height 23
type input "*"
click at [425, 188] on input "number" at bounding box center [435, 179] width 51 height 23
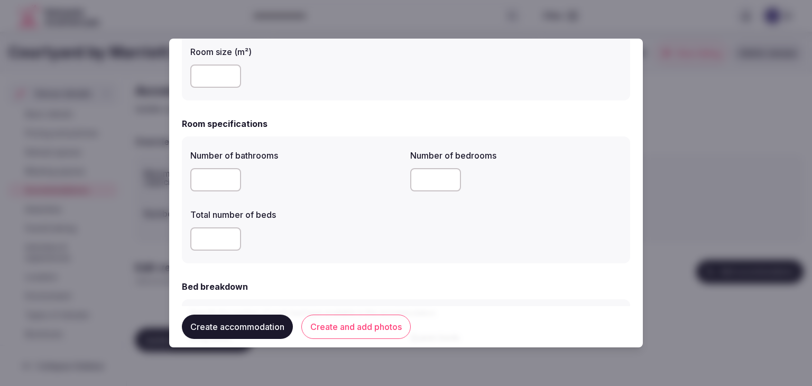
type input "*"
click at [385, 244] on div "*" at bounding box center [295, 238] width 211 height 23
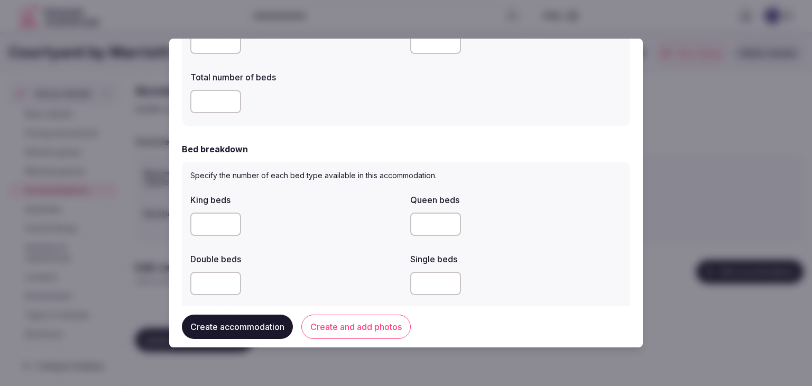
scroll to position [423, 0]
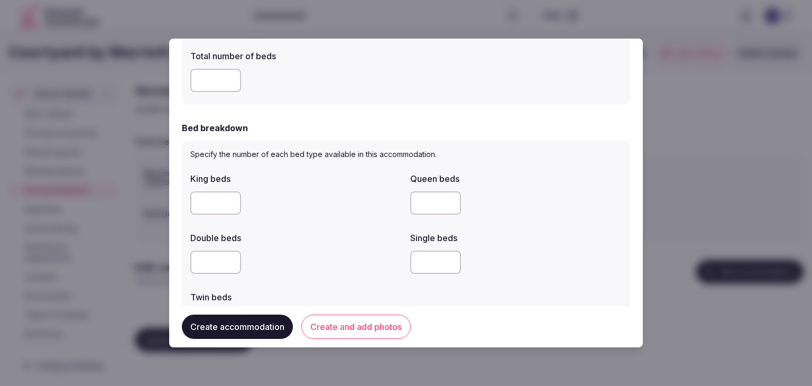
click at [192, 195] on input "number" at bounding box center [215, 202] width 51 height 23
type input "*"
click at [345, 225] on div "King beds * Queen beds Double beds Single beds Twin beds" at bounding box center [405, 252] width 431 height 169
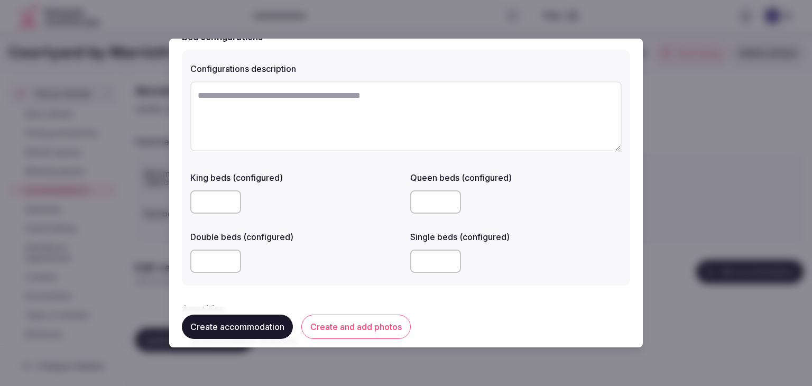
scroll to position [846, 0]
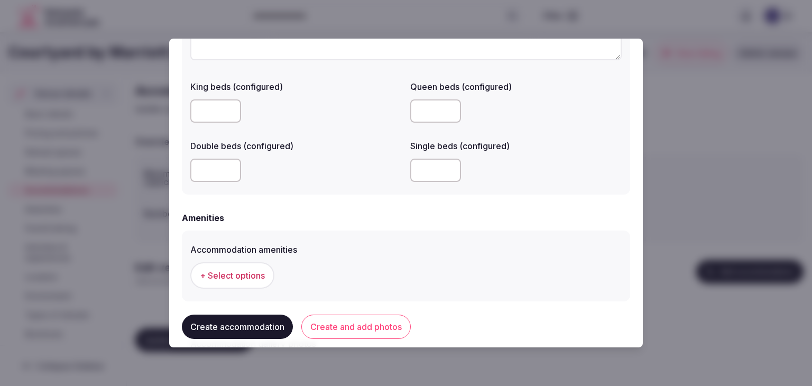
click at [244, 281] on button "+ Select options" at bounding box center [232, 275] width 84 height 26
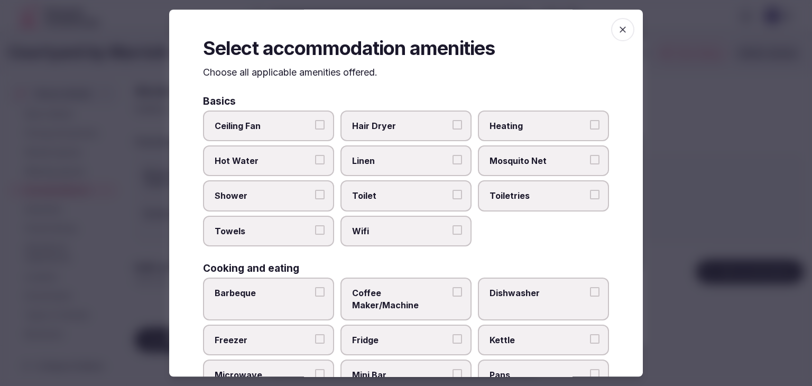
click at [419, 231] on span "Wifi" at bounding box center [400, 231] width 97 height 12
click at [452, 231] on button "Wifi" at bounding box center [457, 230] width 10 height 10
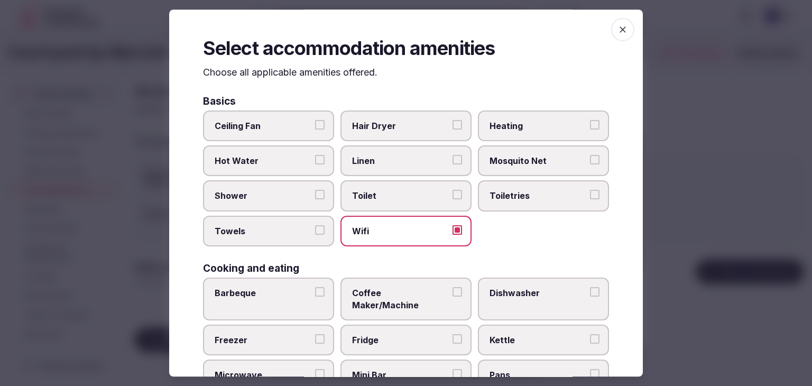
drag, startPoint x: 517, startPoint y: 204, endPoint x: 463, endPoint y: 146, distance: 78.5
click at [517, 202] on label "Toiletries" at bounding box center [543, 196] width 131 height 31
click at [590, 200] on button "Toiletries" at bounding box center [595, 195] width 10 height 10
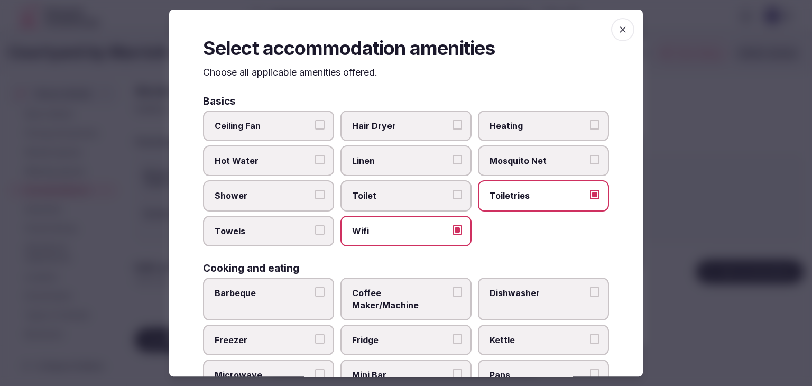
drag, startPoint x: 445, startPoint y: 123, endPoint x: 431, endPoint y: 138, distance: 20.2
click at [443, 123] on label "Hair Dryer" at bounding box center [405, 125] width 131 height 31
click at [452, 123] on button "Hair Dryer" at bounding box center [457, 125] width 10 height 10
click at [280, 197] on span "Shower" at bounding box center [263, 196] width 97 height 12
click at [315, 197] on button "Shower" at bounding box center [320, 195] width 10 height 10
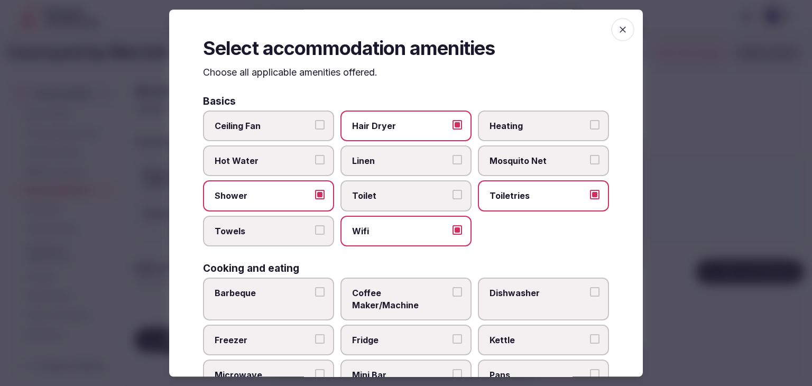
click at [280, 240] on label "Towels" at bounding box center [268, 231] width 131 height 31
click at [315, 235] on button "Towels" at bounding box center [320, 230] width 10 height 10
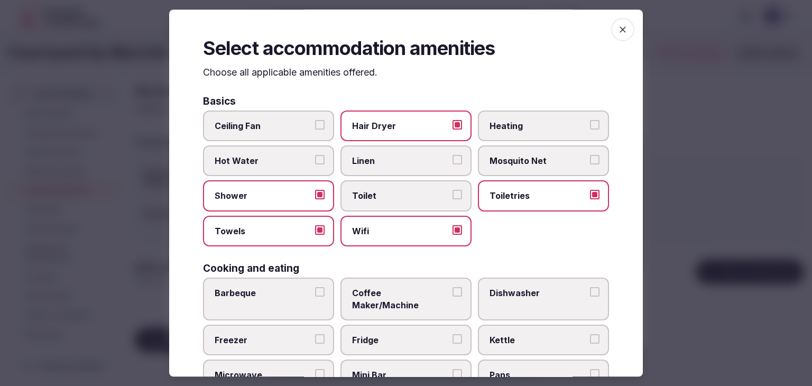
drag, startPoint x: 410, startPoint y: 288, endPoint x: 403, endPoint y: 330, distance: 42.4
click at [410, 288] on span "Coffee Maker/Machine" at bounding box center [400, 299] width 97 height 24
click at [452, 288] on button "Coffee Maker/Machine" at bounding box center [457, 292] width 10 height 10
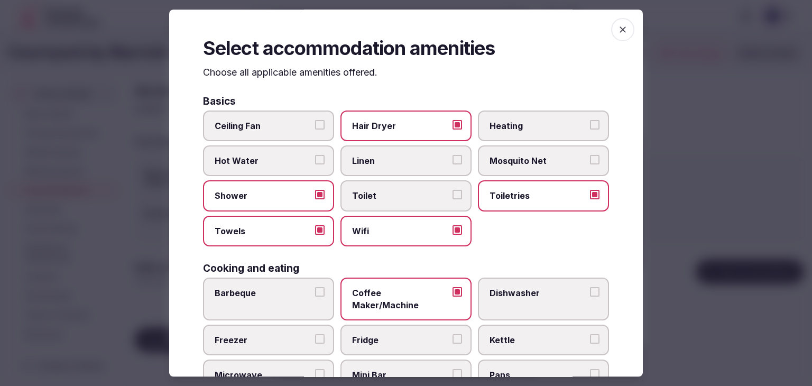
click at [402, 334] on span "Fridge" at bounding box center [400, 340] width 97 height 12
click at [452, 334] on button "Fridge" at bounding box center [457, 339] width 10 height 10
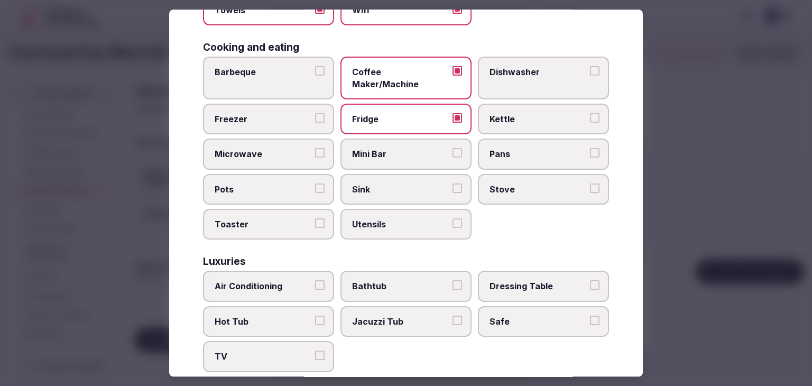
scroll to position [317, 0]
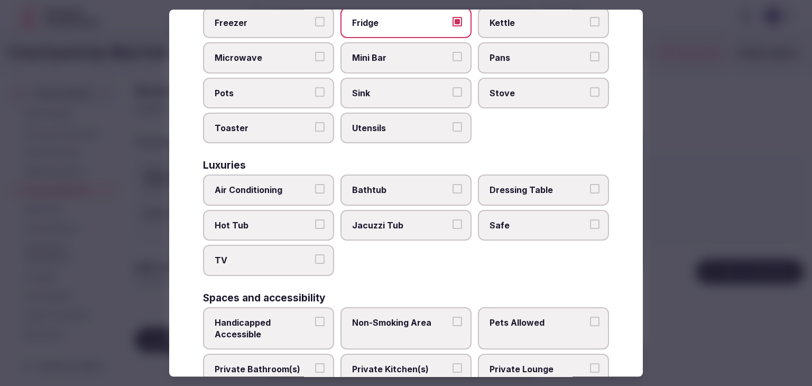
click at [287, 184] on span "Air Conditioning" at bounding box center [263, 190] width 97 height 12
click at [315, 184] on button "Air Conditioning" at bounding box center [320, 189] width 10 height 10
click at [283, 254] on label "TV" at bounding box center [268, 260] width 131 height 31
click at [315, 255] on button "TV" at bounding box center [320, 260] width 10 height 10
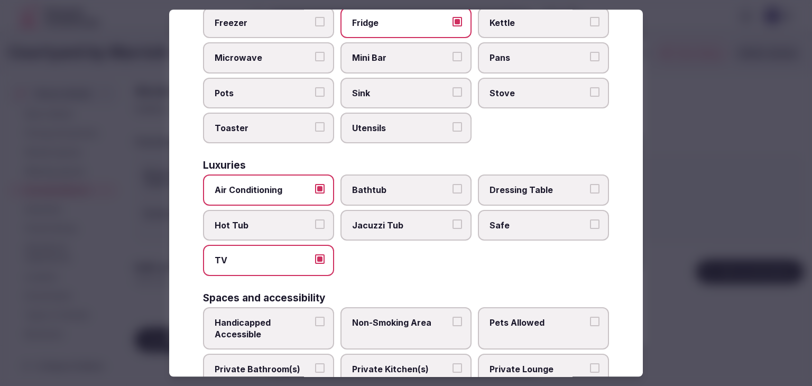
click at [523, 220] on label "Safe" at bounding box center [543, 225] width 131 height 31
click at [590, 220] on button "Safe" at bounding box center [595, 224] width 10 height 10
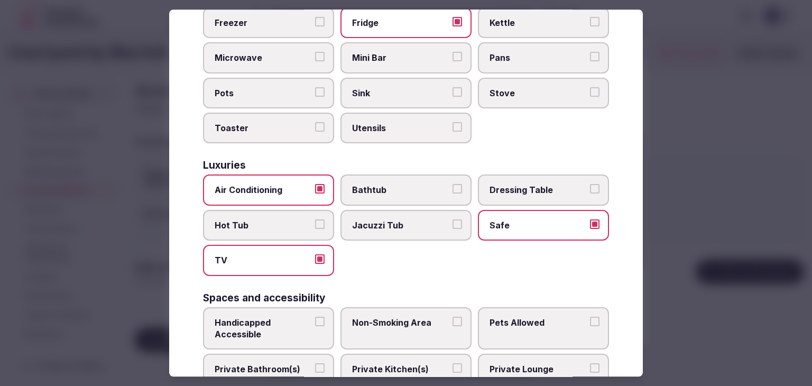
click at [288, 364] on span "Private Bathroom(s)" at bounding box center [263, 370] width 97 height 12
click at [315, 364] on button "Private Bathroom(s)" at bounding box center [320, 369] width 10 height 10
click at [286, 319] on span "Handicapped Accessible" at bounding box center [263, 329] width 97 height 24
click at [315, 319] on button "Handicapped Accessible" at bounding box center [320, 322] width 10 height 10
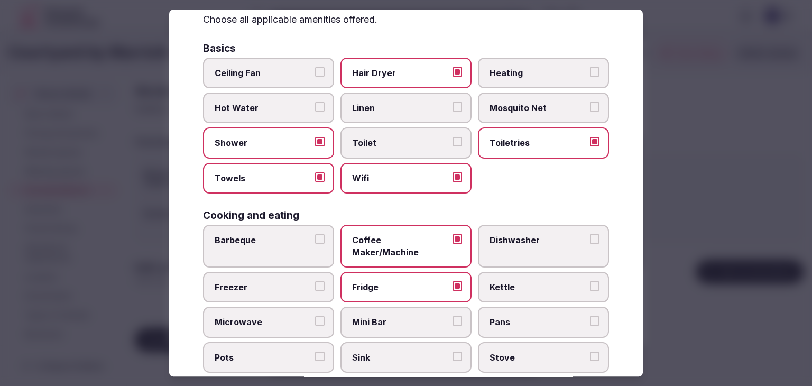
scroll to position [0, 0]
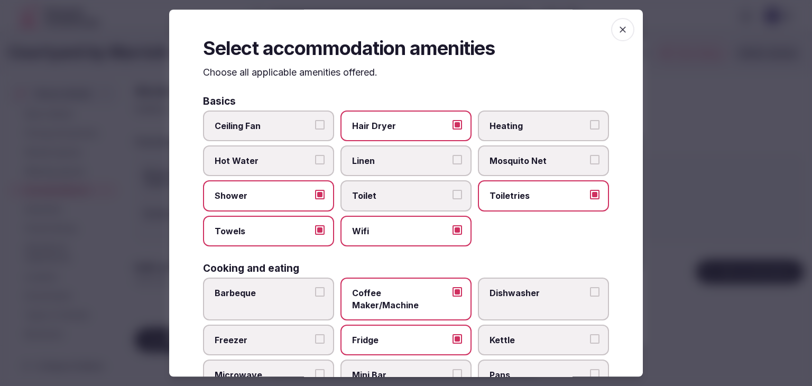
click at [617, 32] on icon "button" at bounding box center [622, 29] width 11 height 11
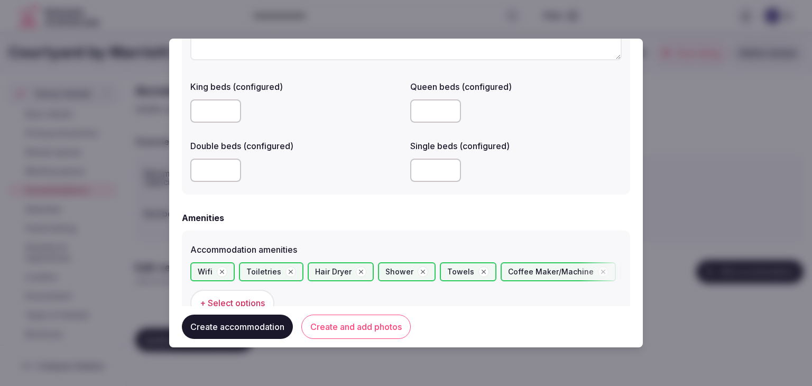
scroll to position [987, 0]
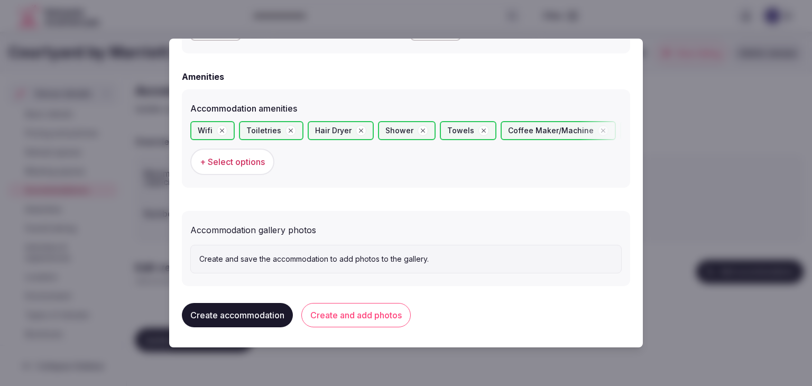
click at [380, 312] on button "Create and add photos" at bounding box center [355, 315] width 109 height 24
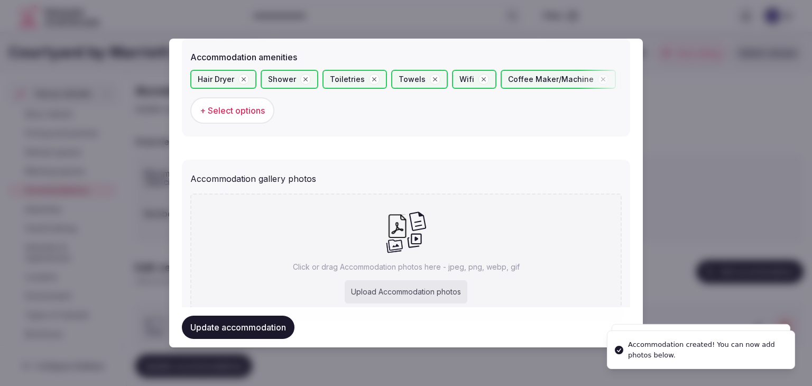
scroll to position [1084, 0]
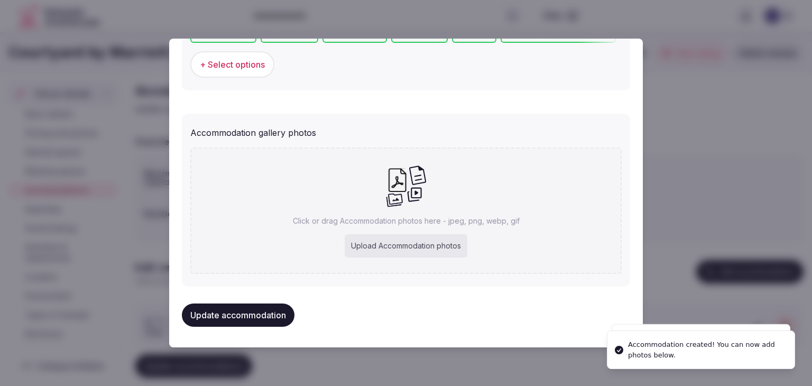
click at [387, 248] on div "Upload Accommodation photos" at bounding box center [406, 245] width 123 height 23
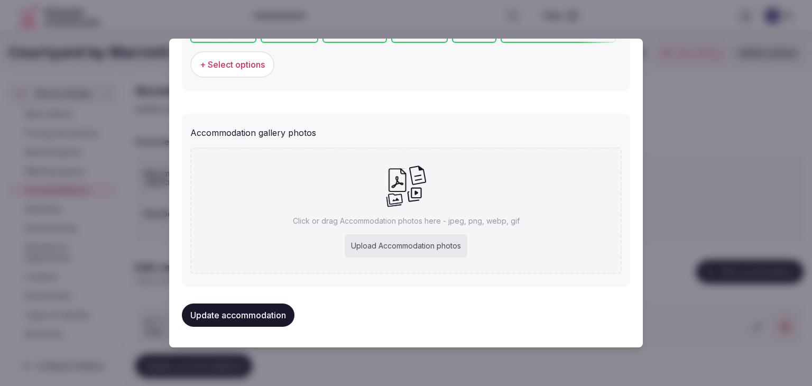
type input "**********"
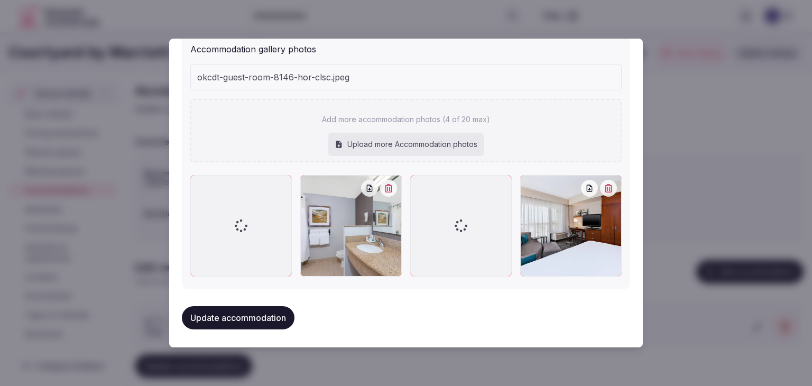
scroll to position [1190, 0]
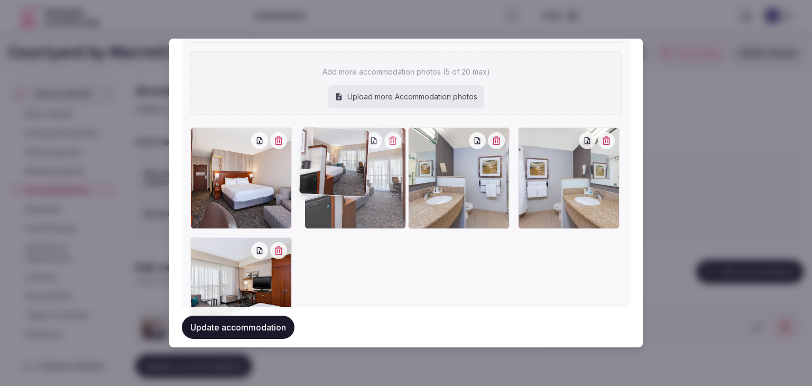
drag, startPoint x: 530, startPoint y: 137, endPoint x: 351, endPoint y: 142, distance: 178.7
click at [357, 134] on div at bounding box center [354, 177] width 101 height 101
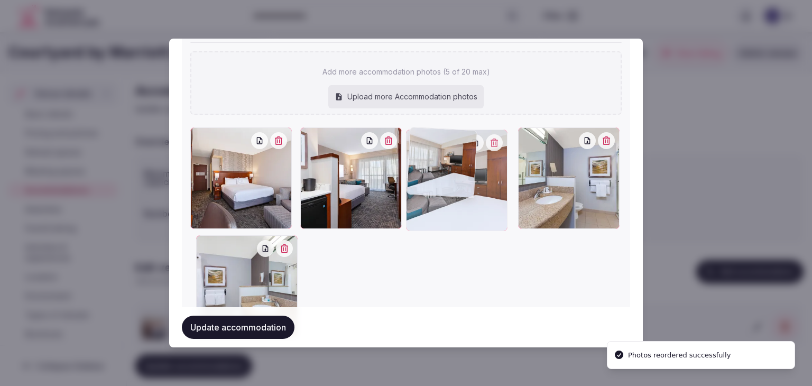
drag, startPoint x: 200, startPoint y: 246, endPoint x: 441, endPoint y: 180, distance: 249.8
click at [431, 186] on div at bounding box center [456, 180] width 101 height 101
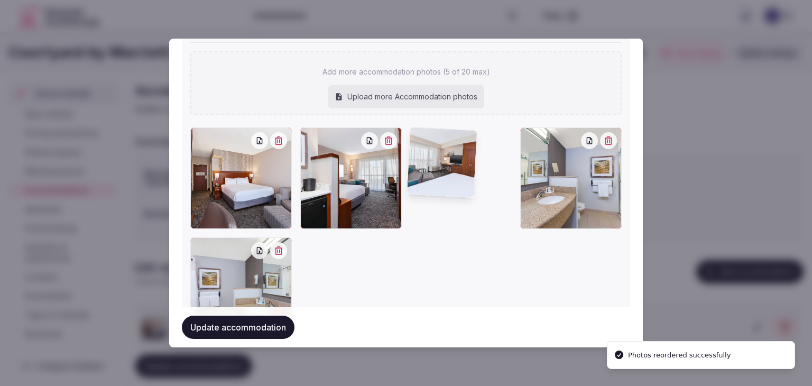
click at [442, 179] on div at bounding box center [405, 232] width 431 height 211
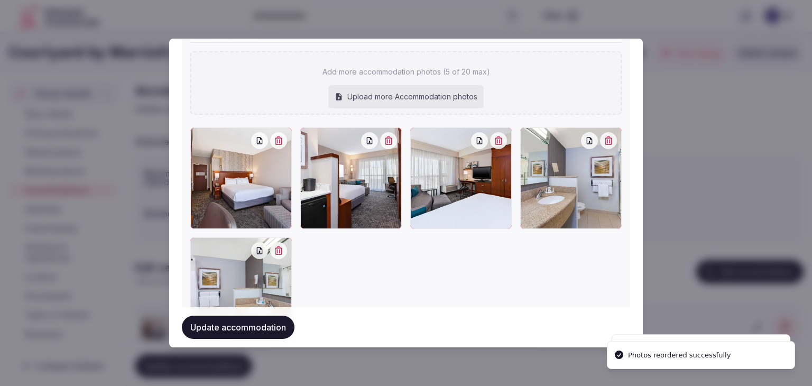
click at [265, 328] on button "Update accommodation" at bounding box center [238, 327] width 113 height 23
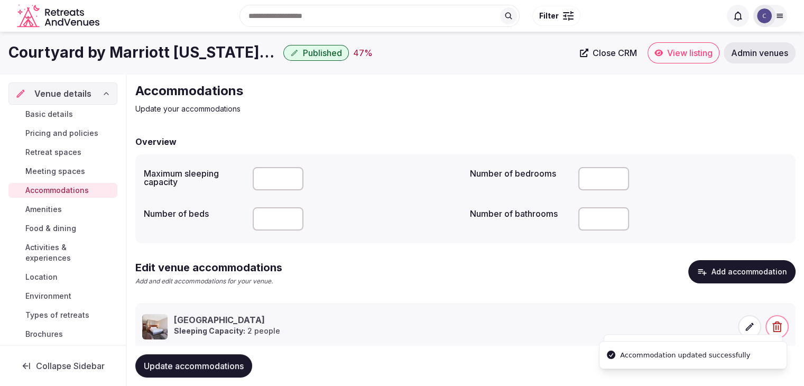
click at [243, 366] on span "Update accommodations" at bounding box center [194, 365] width 100 height 11
click at [30, 209] on span "Amenities" at bounding box center [43, 209] width 36 height 11
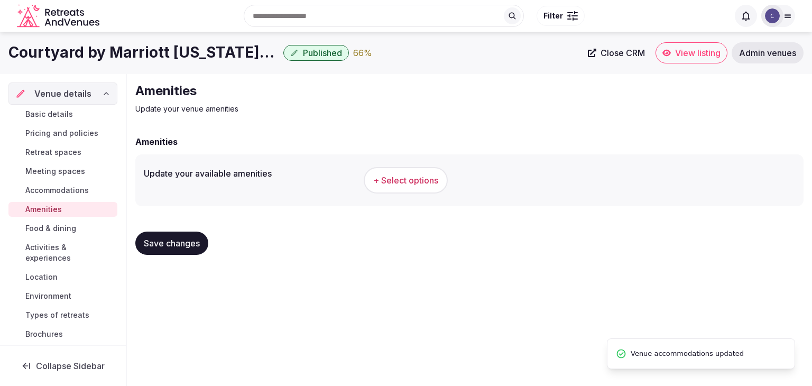
click at [188, 59] on h1 "Courtyard by Marriott Oklahoma City Downtown" at bounding box center [143, 52] width 271 height 21
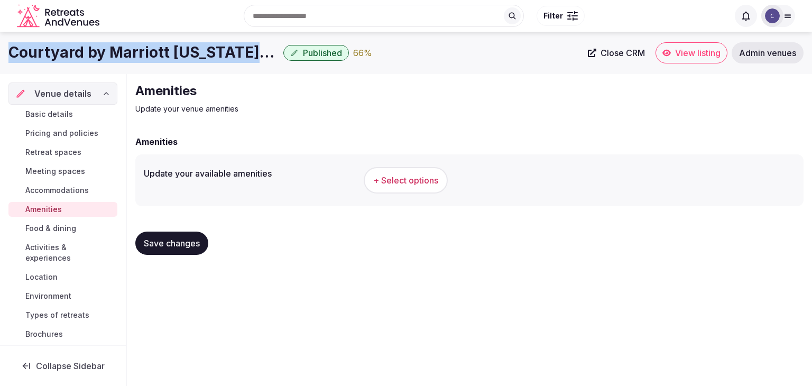
copy div "Courtyard by Marriott Oklahoma City Downtown"
click at [386, 188] on button "+ Select options" at bounding box center [406, 180] width 84 height 26
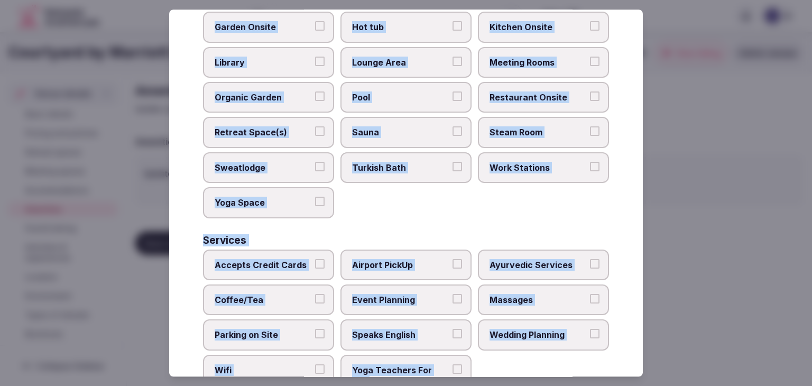
scroll to position [549, 0]
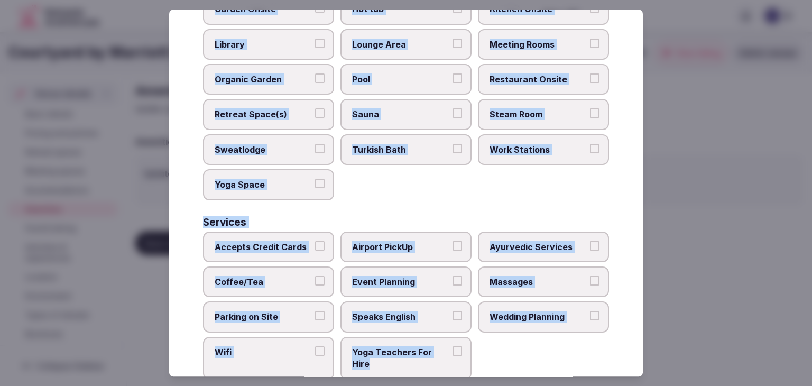
drag, startPoint x: 203, startPoint y: 71, endPoint x: 466, endPoint y: 350, distance: 383.3
click at [466, 350] on div "Select your venue amenities Choose all applicable amenities offered. Activities…" at bounding box center [406, 193] width 474 height 367
copy div "Choose all applicable amenities offered. Activities Bicycles Camping Allowed On…"
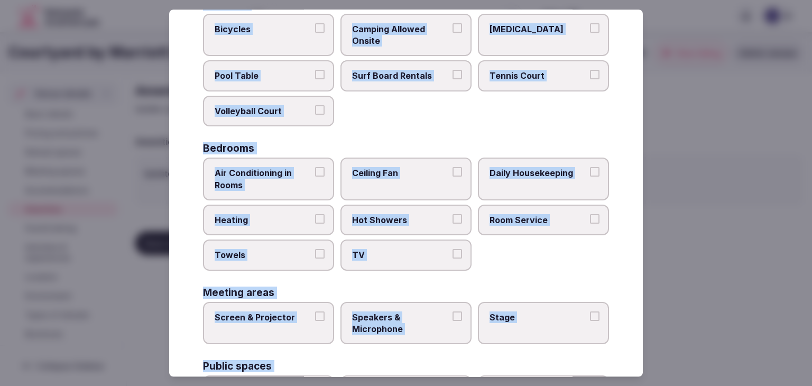
scroll to position [73, 0]
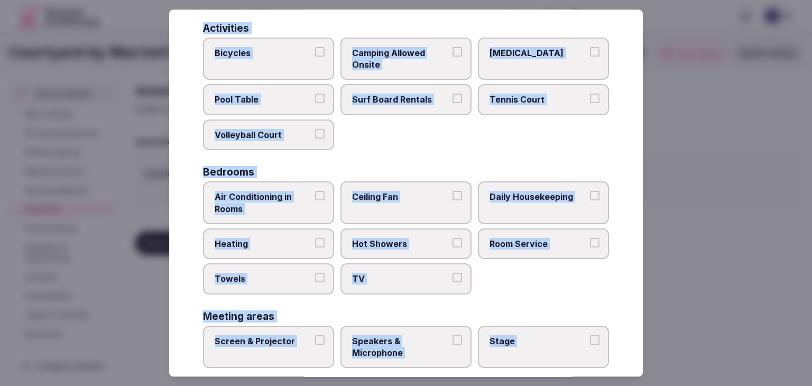
click at [298, 197] on span "Air Conditioning in Rooms" at bounding box center [263, 203] width 97 height 24
click at [315, 197] on button "Air Conditioning in Rooms" at bounding box center [320, 196] width 10 height 10
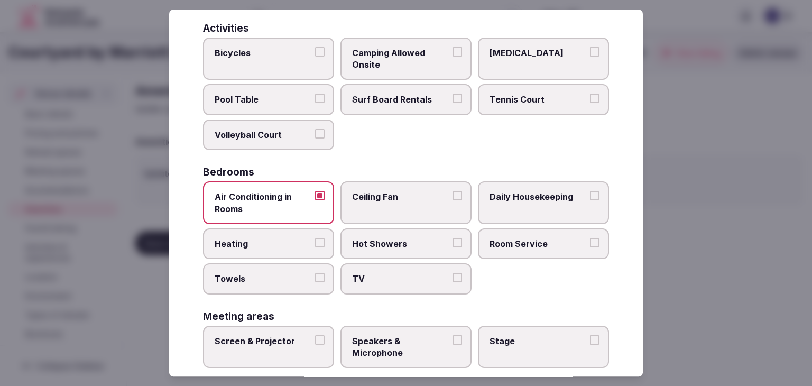
click at [505, 204] on label "Daily Housekeeping" at bounding box center [543, 202] width 131 height 43
click at [590, 200] on button "Daily Housekeeping" at bounding box center [595, 196] width 10 height 10
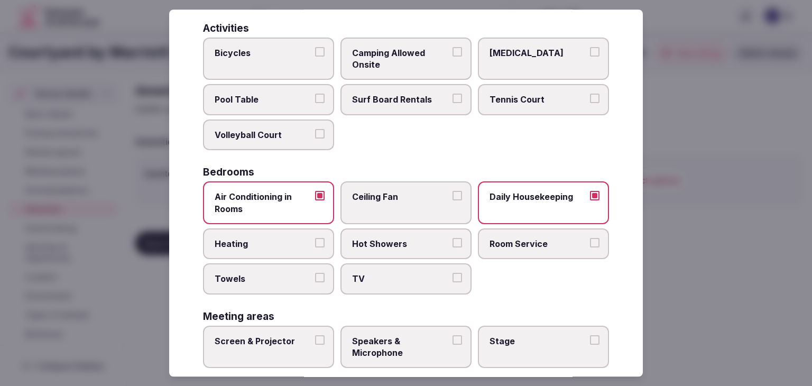
click at [292, 238] on span "Heating" at bounding box center [263, 244] width 97 height 12
click at [315, 238] on button "Heating" at bounding box center [320, 243] width 10 height 10
click at [398, 248] on label "Hot Showers" at bounding box center [405, 243] width 131 height 31
click at [452, 247] on button "Hot Showers" at bounding box center [457, 243] width 10 height 10
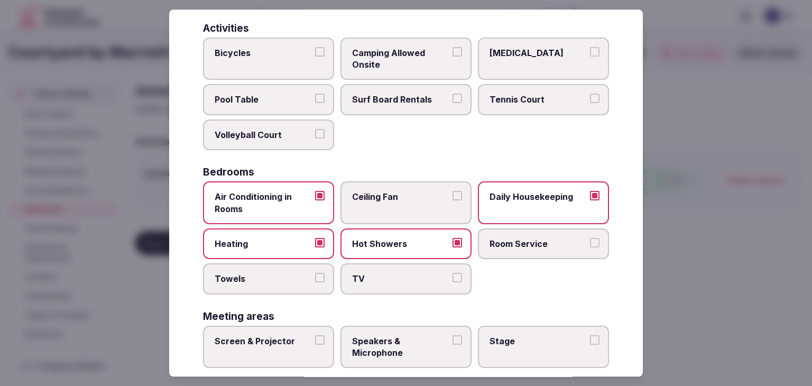
click at [493, 242] on span "Room Service" at bounding box center [537, 244] width 97 height 12
click at [590, 242] on button "Room Service" at bounding box center [595, 243] width 10 height 10
drag, startPoint x: 247, startPoint y: 265, endPoint x: 255, endPoint y: 265, distance: 7.4
click at [248, 265] on label "Towels" at bounding box center [268, 279] width 131 height 31
click at [315, 273] on button "Towels" at bounding box center [320, 278] width 10 height 10
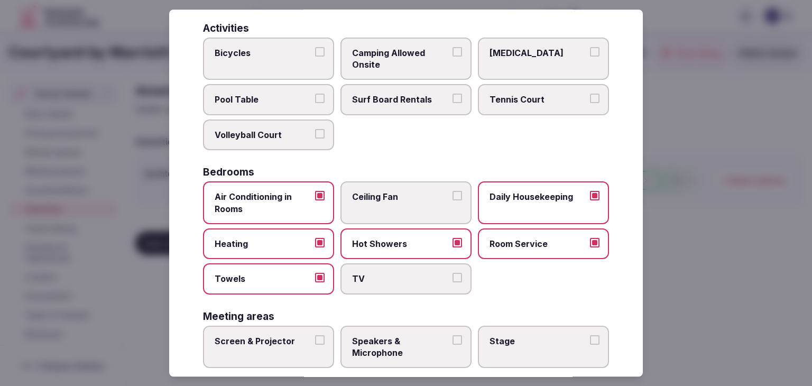
click at [362, 265] on label "TV" at bounding box center [405, 279] width 131 height 31
click at [452, 273] on button "TV" at bounding box center [457, 278] width 10 height 10
click at [533, 239] on span "Room Service" at bounding box center [537, 244] width 97 height 12
click at [590, 239] on button "Room Service" at bounding box center [595, 243] width 10 height 10
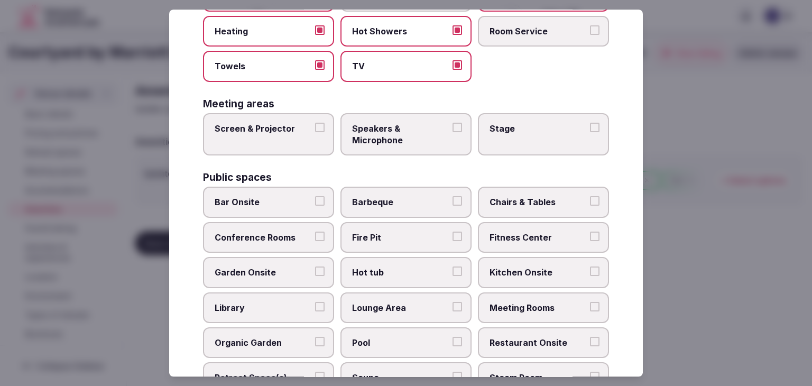
scroll to position [390, 0]
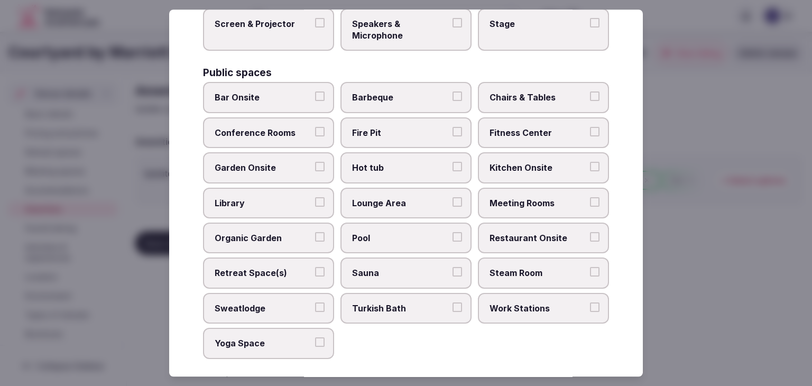
click at [529, 197] on span "Meeting Rooms" at bounding box center [537, 203] width 97 height 12
click at [590, 197] on button "Meeting Rooms" at bounding box center [595, 202] width 10 height 10
click at [522, 232] on span "Restaurant Onsite" at bounding box center [537, 238] width 97 height 12
click at [590, 232] on button "Restaurant Onsite" at bounding box center [595, 237] width 10 height 10
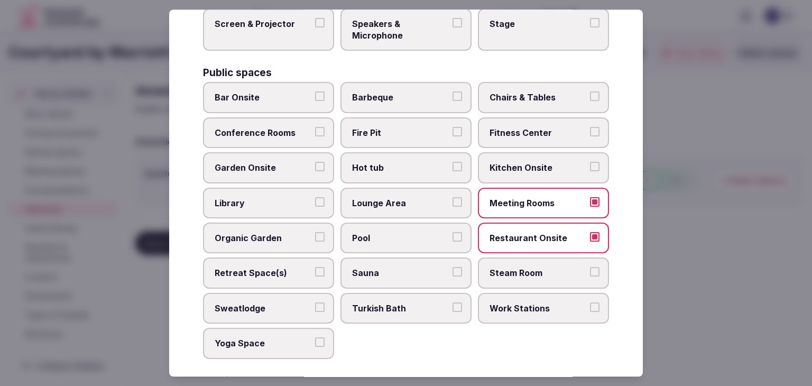
click at [284, 136] on label "Conference Rooms" at bounding box center [268, 132] width 131 height 31
click at [315, 136] on button "Conference Rooms" at bounding box center [320, 132] width 10 height 10
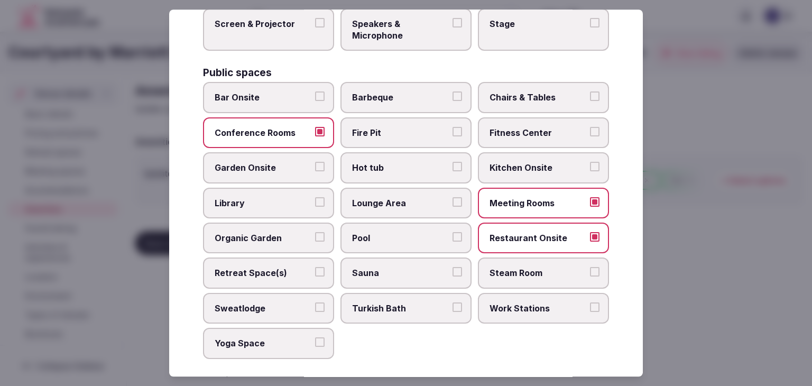
click at [515, 95] on span "Chairs & Tables" at bounding box center [537, 98] width 97 height 12
click at [590, 95] on button "Chairs & Tables" at bounding box center [595, 97] width 10 height 10
click at [515, 135] on label "Fitness Center" at bounding box center [543, 132] width 131 height 31
click at [590, 135] on button "Fitness Center" at bounding box center [595, 132] width 10 height 10
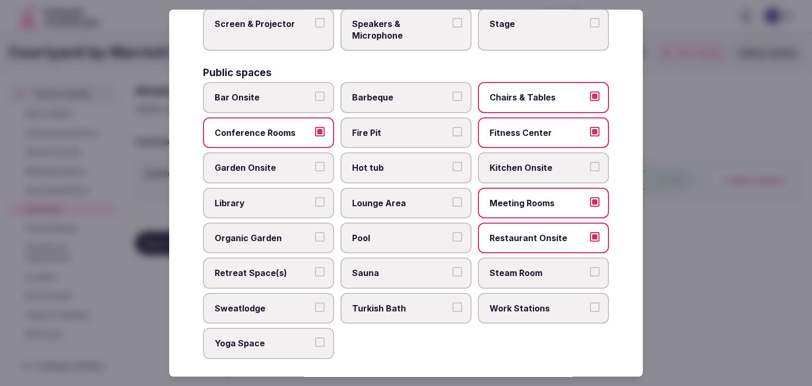
click at [417, 202] on span "Lounge Area" at bounding box center [400, 203] width 97 height 12
click at [452, 202] on button "Lounge Area" at bounding box center [457, 202] width 10 height 10
click at [409, 232] on span "Pool" at bounding box center [400, 238] width 97 height 12
click at [452, 232] on button "Pool" at bounding box center [457, 237] width 10 height 10
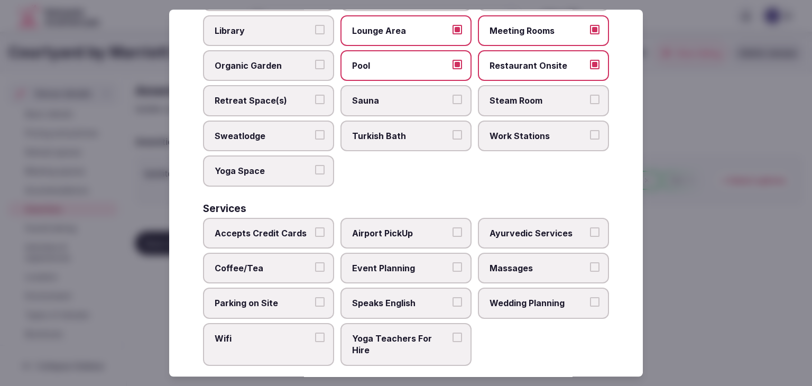
scroll to position [569, 0]
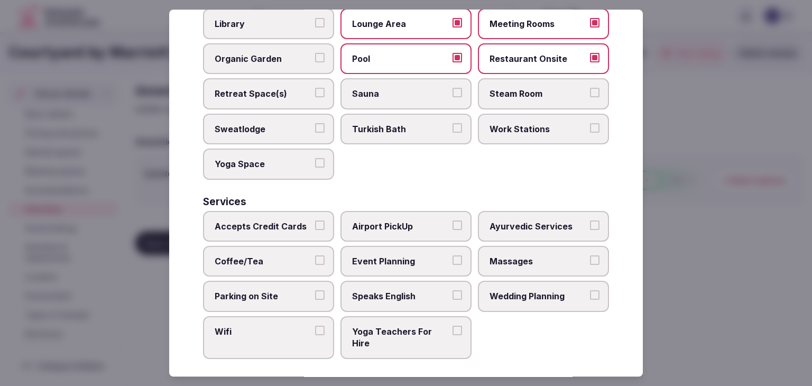
drag, startPoint x: 284, startPoint y: 216, endPoint x: 284, endPoint y: 247, distance: 31.2
click at [284, 220] on span "Accepts Credit Cards" at bounding box center [263, 226] width 97 height 12
click at [315, 220] on button "Accepts Credit Cards" at bounding box center [320, 225] width 10 height 10
click at [283, 256] on span "Coffee/Tea" at bounding box center [263, 261] width 97 height 12
click at [315, 256] on button "Coffee/Tea" at bounding box center [320, 260] width 10 height 10
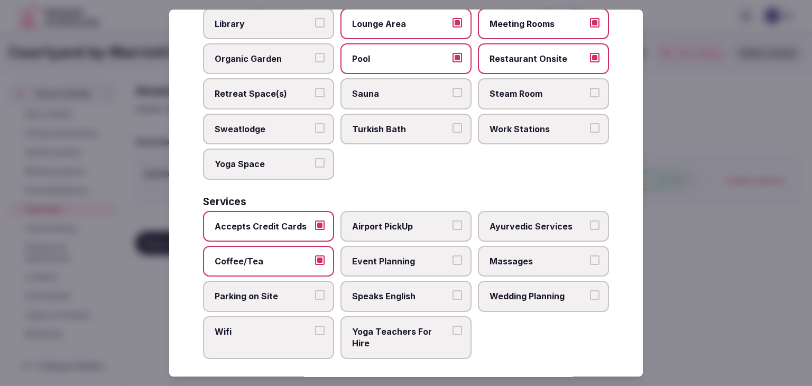
click at [281, 300] on label "Parking on Site" at bounding box center [268, 296] width 131 height 31
click at [315, 300] on button "Parking on Site" at bounding box center [320, 296] width 10 height 10
click at [279, 326] on span "Wifi" at bounding box center [263, 332] width 97 height 12
click at [315, 326] on button "Wifi" at bounding box center [320, 331] width 10 height 10
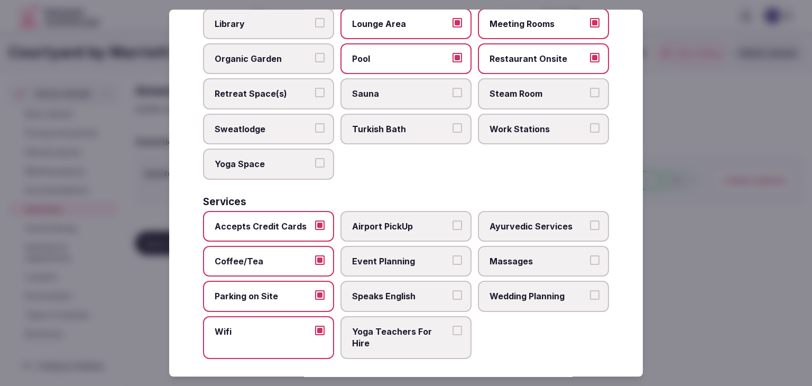
click at [420, 257] on span "Event Planning" at bounding box center [400, 261] width 97 height 12
click at [452, 257] on button "Event Planning" at bounding box center [457, 260] width 10 height 10
click at [415, 291] on span "Speaks English" at bounding box center [400, 297] width 97 height 12
click at [452, 291] on button "Speaks English" at bounding box center [457, 296] width 10 height 10
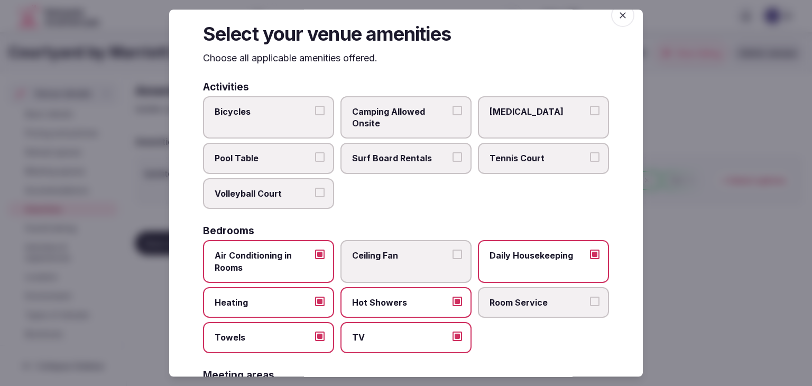
scroll to position [0, 0]
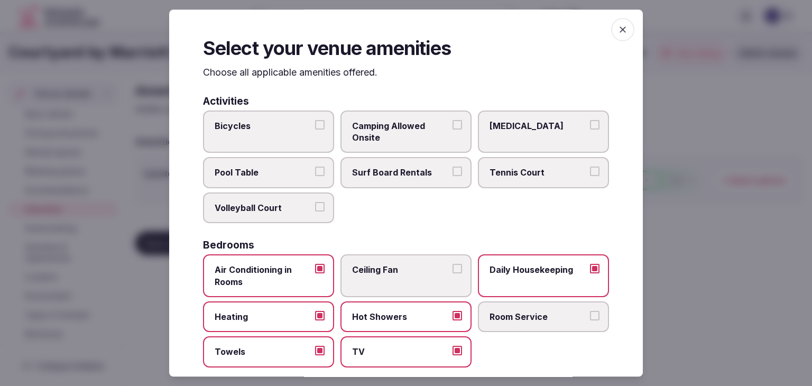
click at [617, 26] on icon "button" at bounding box center [622, 29] width 11 height 11
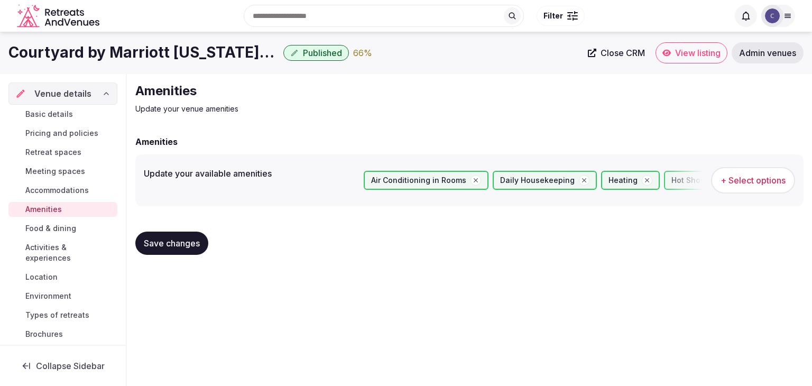
click at [203, 238] on button "Save changes" at bounding box center [171, 243] width 73 height 23
click at [70, 222] on link "Food & dining" at bounding box center [62, 228] width 109 height 15
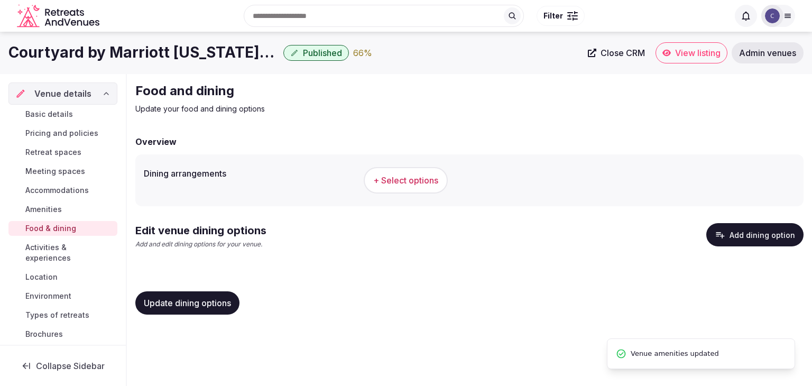
click at [391, 172] on button "+ Select options" at bounding box center [406, 180] width 84 height 26
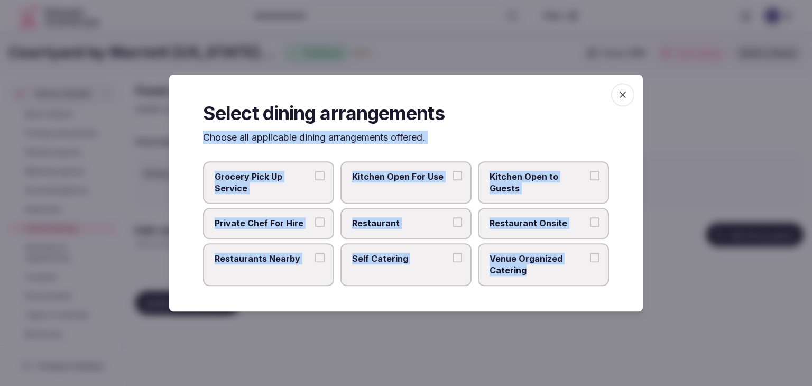
drag, startPoint x: 203, startPoint y: 138, endPoint x: 546, endPoint y: 271, distance: 367.3
click at [546, 271] on div "Select dining arrangements Choose all applicable dining arrangements offered. G…" at bounding box center [406, 193] width 474 height 237
copy div "Choose all applicable dining arrangements offered. Grocery Pick Up Service Kitc…"
click at [427, 229] on label "Restaurant" at bounding box center [405, 223] width 131 height 31
click at [452, 227] on button "Restaurant" at bounding box center [457, 223] width 10 height 10
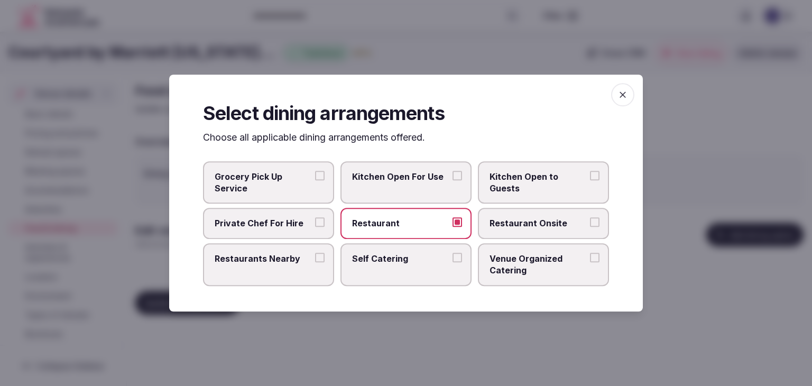
click at [492, 229] on label "Restaurant Onsite" at bounding box center [543, 223] width 131 height 31
click at [590, 227] on button "Restaurant Onsite" at bounding box center [595, 223] width 10 height 10
click at [507, 275] on span "Venue Organized Catering" at bounding box center [537, 265] width 97 height 24
click at [590, 262] on button "Venue Organized Catering" at bounding box center [595, 258] width 10 height 10
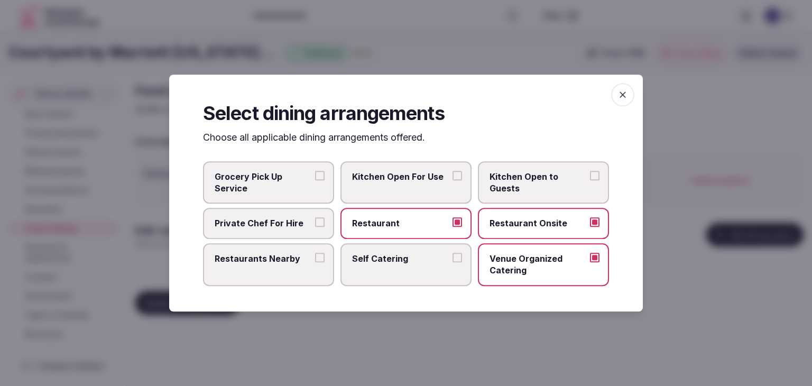
drag, startPoint x: 285, startPoint y: 274, endPoint x: 293, endPoint y: 270, distance: 9.0
click at [286, 273] on label "Restaurants Nearby" at bounding box center [268, 264] width 131 height 43
click at [315, 262] on button "Restaurants Nearby" at bounding box center [320, 258] width 10 height 10
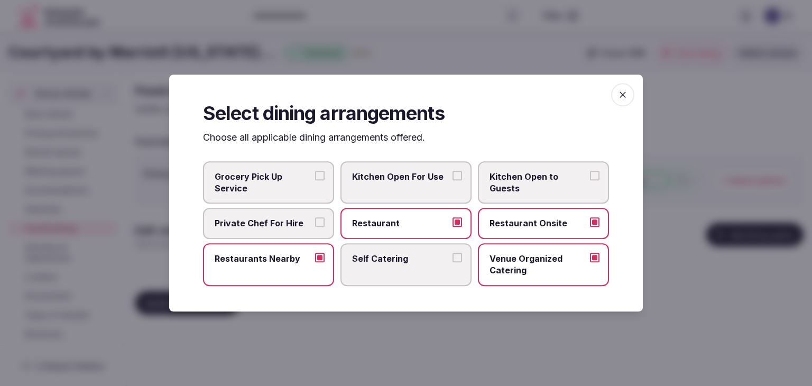
click at [627, 96] on icon "button" at bounding box center [622, 94] width 11 height 11
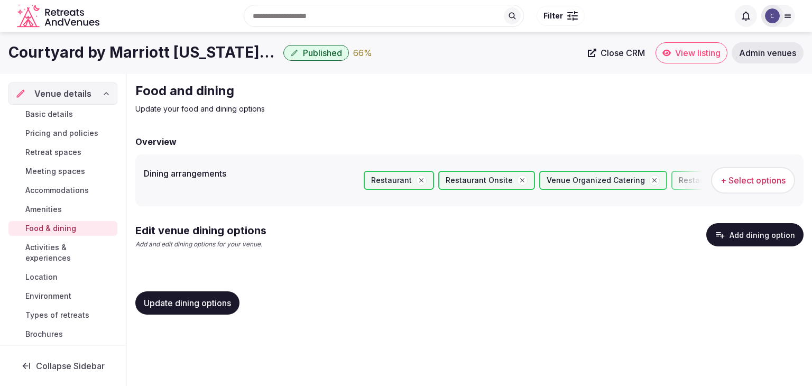
click at [200, 301] on span "Update dining options" at bounding box center [187, 303] width 87 height 11
click at [746, 237] on button "Add dining option" at bounding box center [754, 234] width 97 height 23
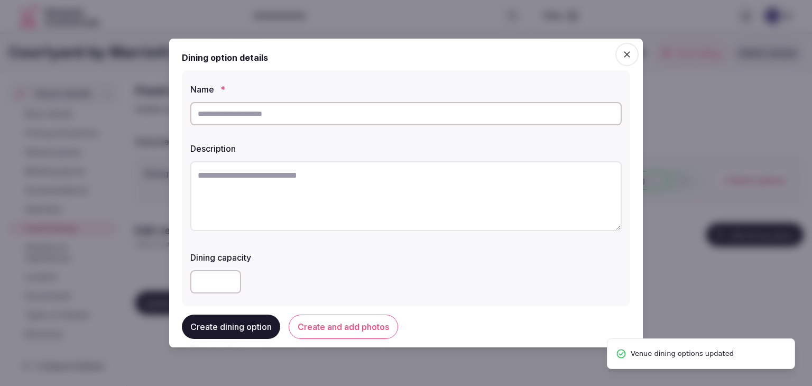
click at [387, 115] on input "text" at bounding box center [405, 113] width 431 height 23
paste input "**********"
type input "**********"
click at [419, 179] on textarea at bounding box center [405, 196] width 431 height 70
paste textarea "**********"
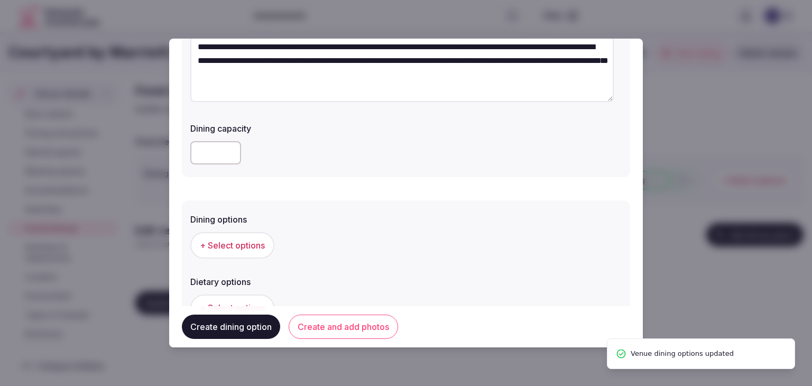
scroll to position [159, 0]
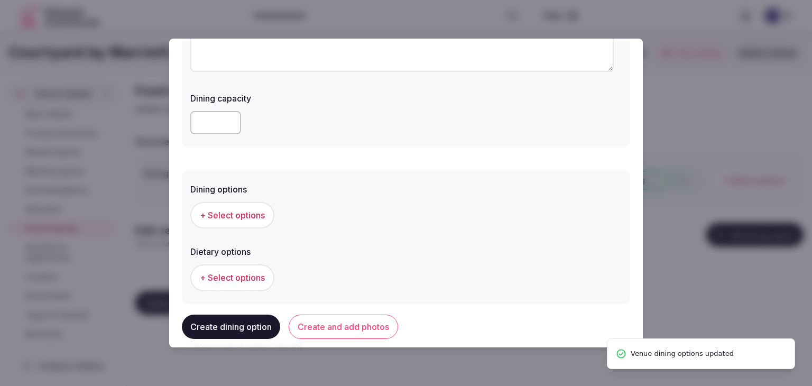
type textarea "**********"
click at [218, 215] on span "+ Select options" at bounding box center [232, 215] width 65 height 12
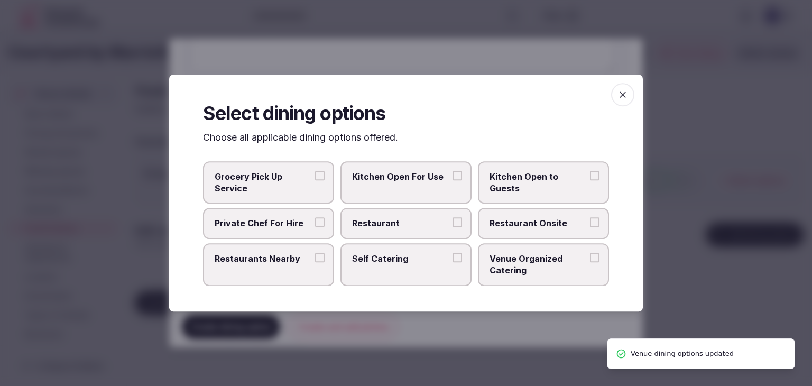
click at [532, 227] on span "Restaurant Onsite" at bounding box center [537, 224] width 97 height 12
click at [590, 227] on button "Restaurant Onsite" at bounding box center [595, 223] width 10 height 10
click at [621, 94] on icon "button" at bounding box center [622, 94] width 11 height 11
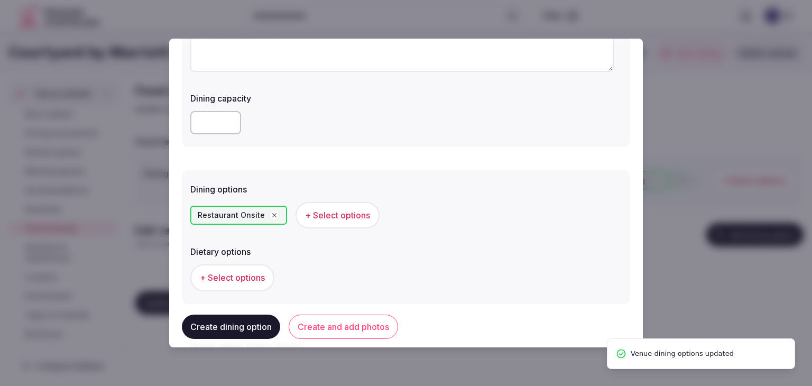
click at [360, 329] on button "Create and add photos" at bounding box center [343, 327] width 109 height 24
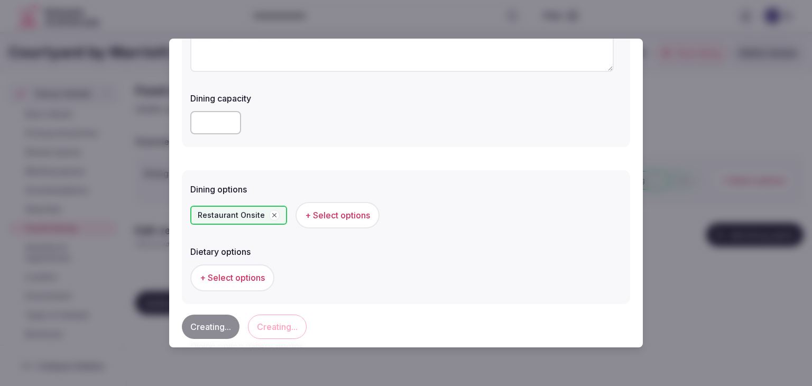
scroll to position [0, 0]
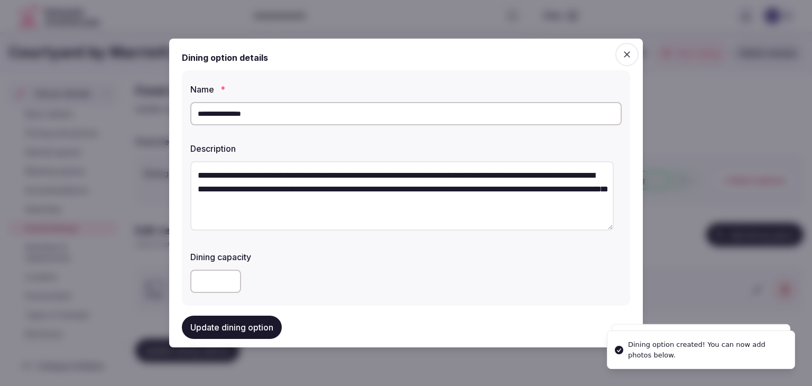
click at [258, 332] on button "Update dining option" at bounding box center [232, 327] width 100 height 23
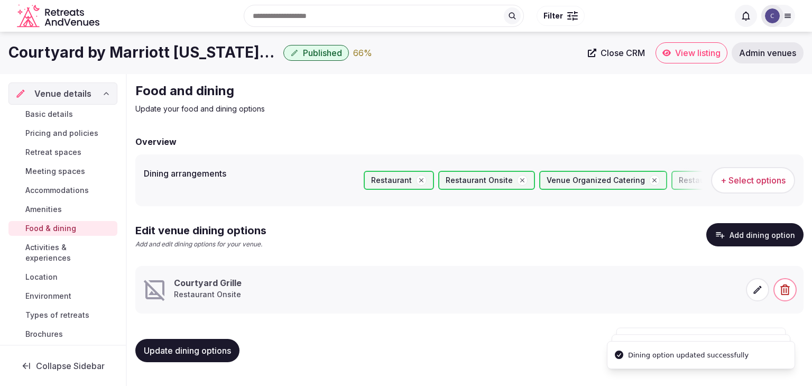
click at [753, 291] on icon at bounding box center [757, 289] width 11 height 11
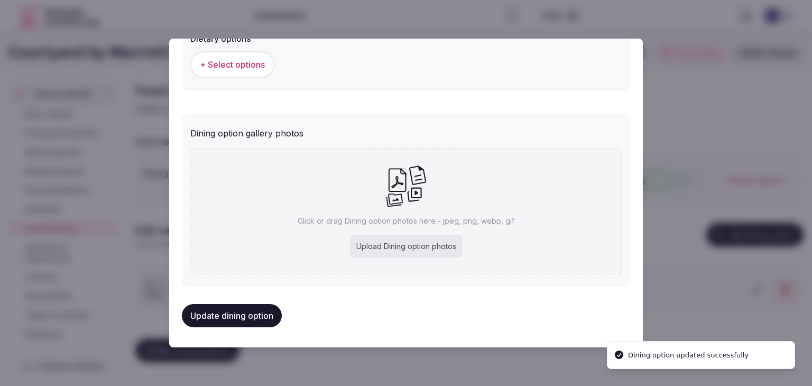
scroll to position [372, 0]
click at [419, 249] on div "Upload Dining option photos" at bounding box center [406, 245] width 113 height 23
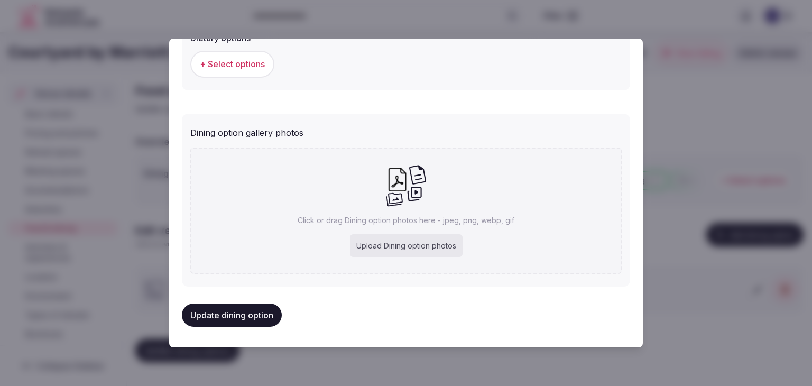
type input "**********"
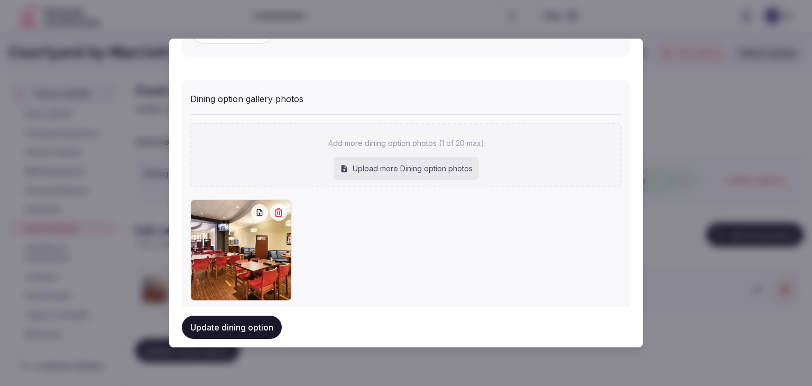
scroll to position [430, 0]
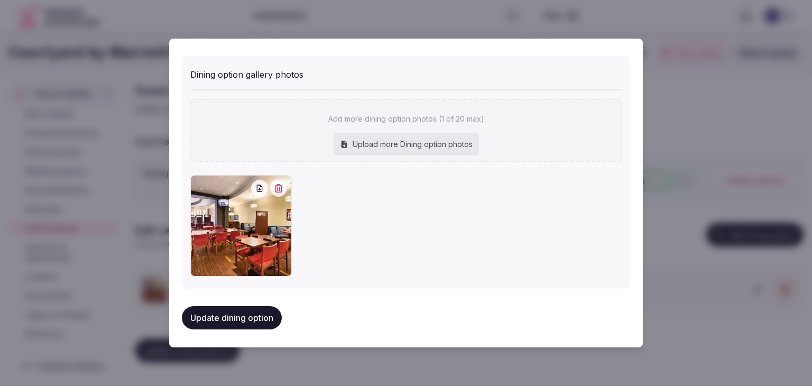
click at [272, 310] on button "Update dining option" at bounding box center [232, 317] width 100 height 23
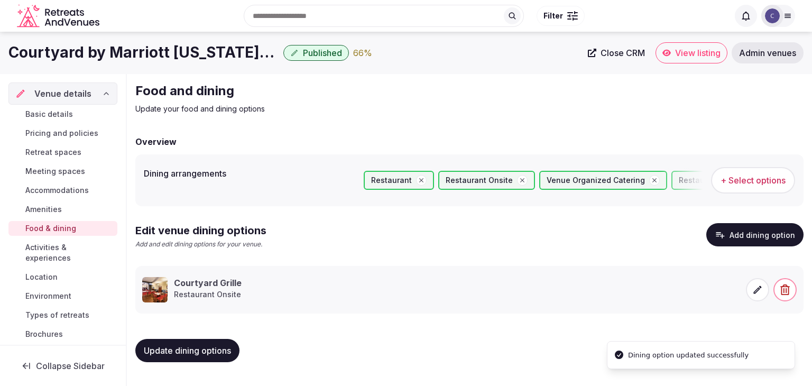
click at [197, 350] on span "Update dining options" at bounding box center [187, 350] width 87 height 11
click at [68, 255] on span "Activities & experiences" at bounding box center [69, 252] width 88 height 21
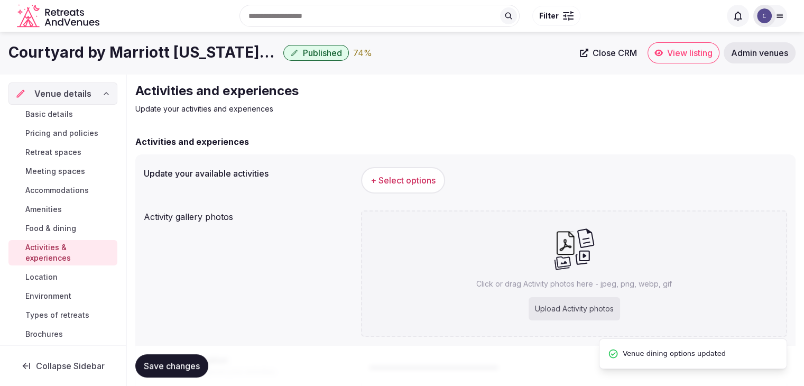
click at [417, 171] on button "+ Select options" at bounding box center [403, 180] width 84 height 26
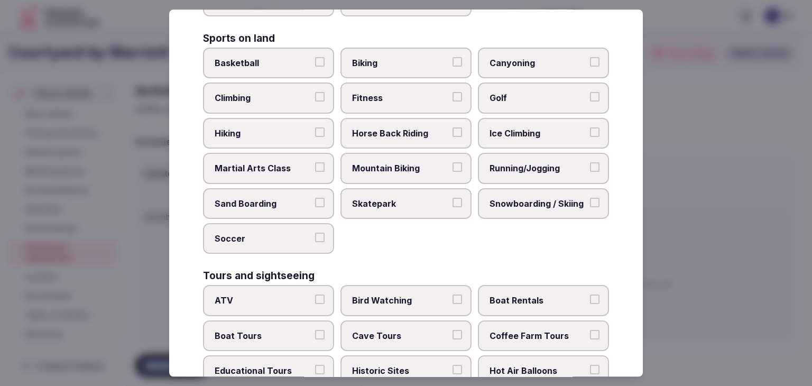
scroll to position [816, 0]
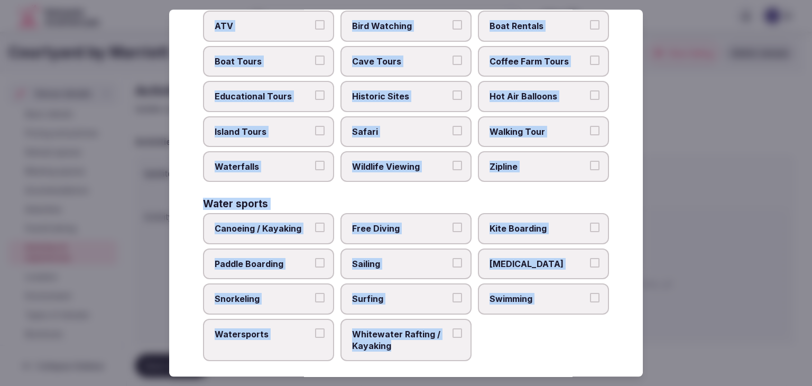
drag, startPoint x: 199, startPoint y: 77, endPoint x: 482, endPoint y: 347, distance: 391.1
click at [482, 347] on div "Select your activities Choose all applicable activities offered. Culture Dancin…" at bounding box center [406, 193] width 474 height 367
copy div "Choose all applicable activities offered. Culture Dancing Food and Culinary Cla…"
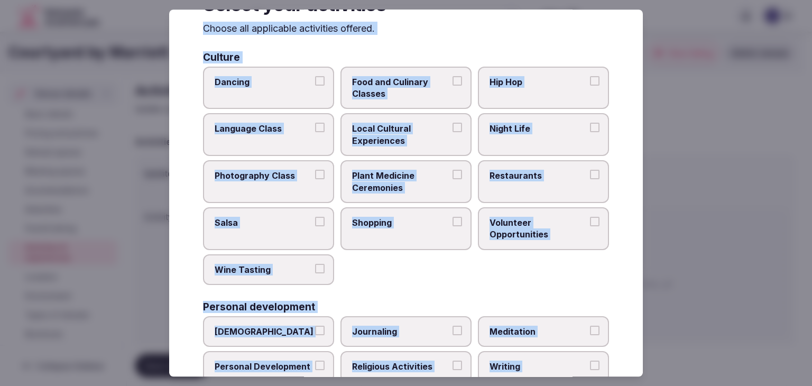
scroll to position [0, 0]
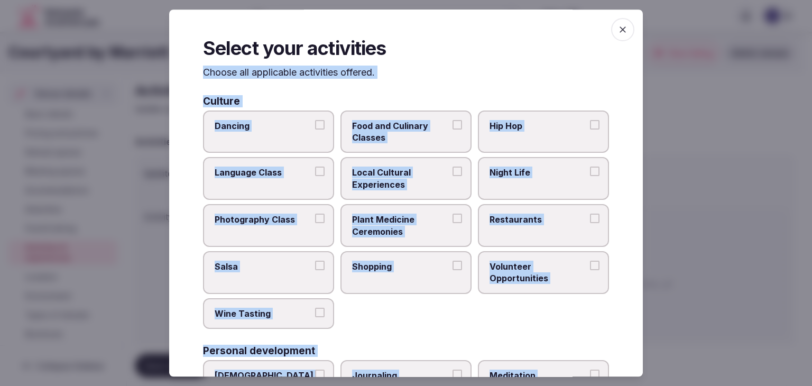
drag, startPoint x: 411, startPoint y: 199, endPoint x: 465, endPoint y: 196, distance: 54.0
click at [412, 197] on label "Local Cultural Experiences" at bounding box center [405, 179] width 131 height 43
click at [452, 177] on button "Local Cultural Experiences" at bounding box center [457, 172] width 10 height 10
click at [533, 200] on div "Dancing Food and Culinary Classes Hip Hop Language Class Local Cultural Experie…" at bounding box center [406, 219] width 406 height 219
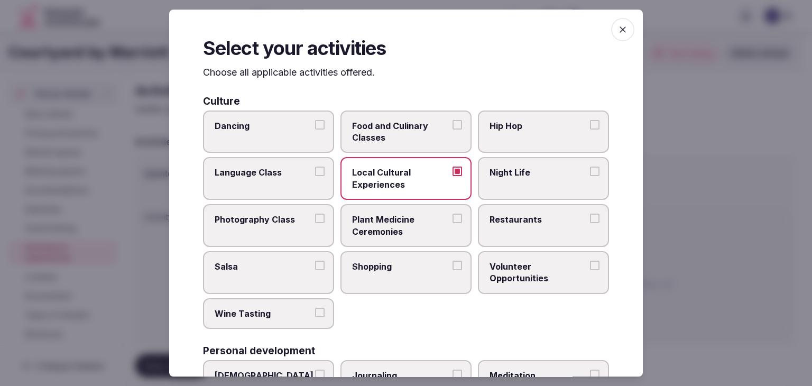
drag, startPoint x: 532, startPoint y: 223, endPoint x: 528, endPoint y: 228, distance: 7.1
click at [532, 223] on span "Restaurants" at bounding box center [537, 220] width 97 height 12
click at [590, 223] on button "Restaurants" at bounding box center [595, 219] width 10 height 10
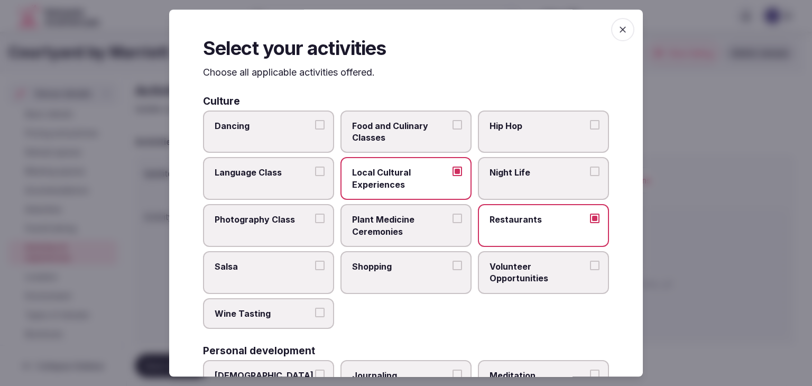
click at [413, 265] on span "Shopping" at bounding box center [400, 267] width 97 height 12
click at [452, 265] on button "Shopping" at bounding box center [457, 266] width 10 height 10
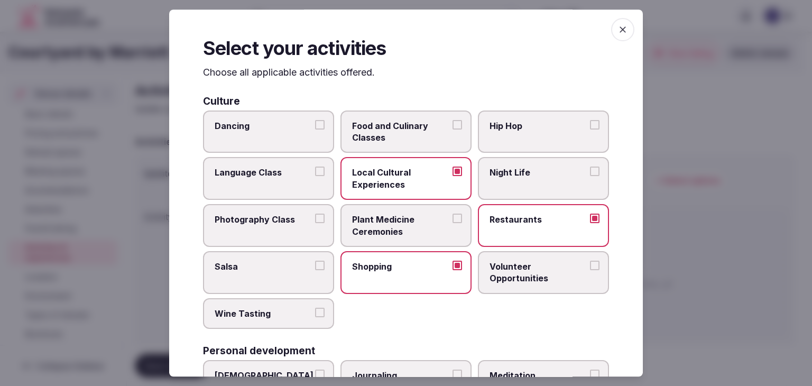
click at [533, 176] on span "Night Life" at bounding box center [537, 173] width 97 height 12
click at [590, 176] on button "Night Life" at bounding box center [595, 172] width 10 height 10
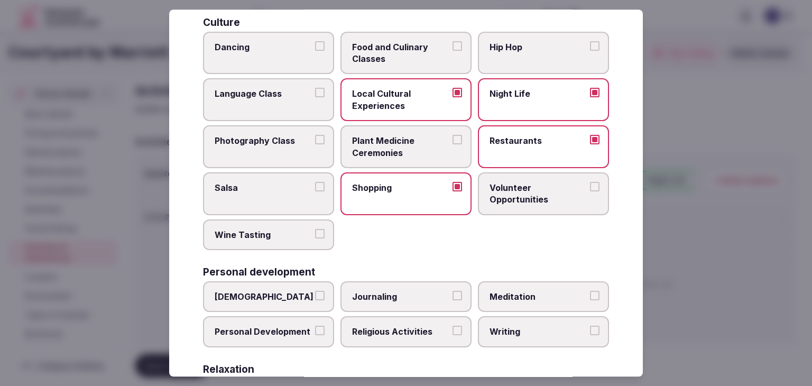
scroll to position [106, 0]
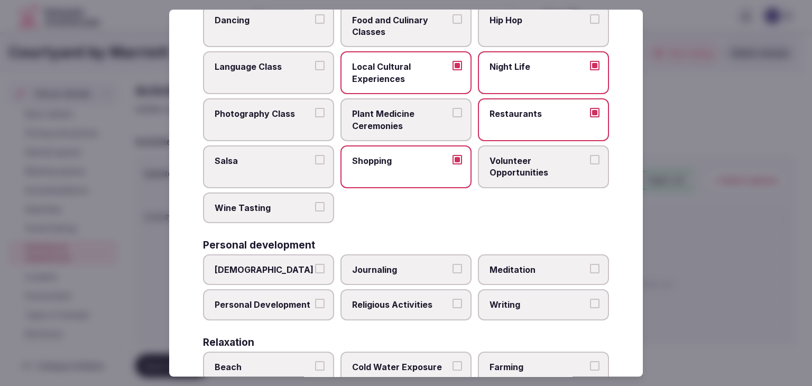
click at [266, 301] on span "Personal Development" at bounding box center [263, 305] width 97 height 12
click at [315, 301] on button "Personal Development" at bounding box center [320, 304] width 10 height 10
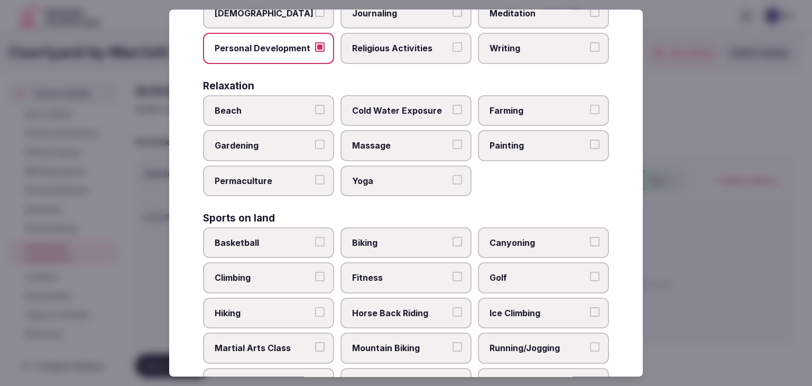
scroll to position [423, 0]
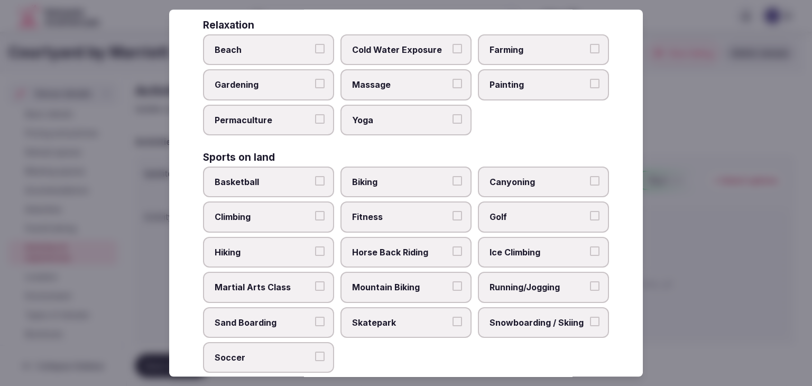
click at [375, 211] on span "Fitness" at bounding box center [400, 217] width 97 height 12
click at [452, 211] on button "Fitness" at bounding box center [457, 216] width 10 height 10
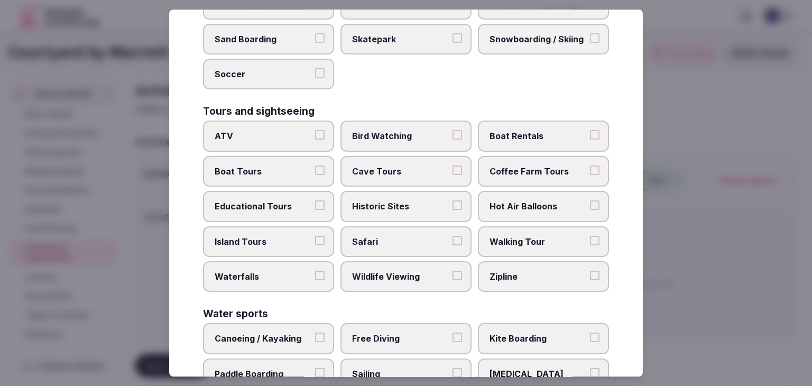
scroll to position [740, 0]
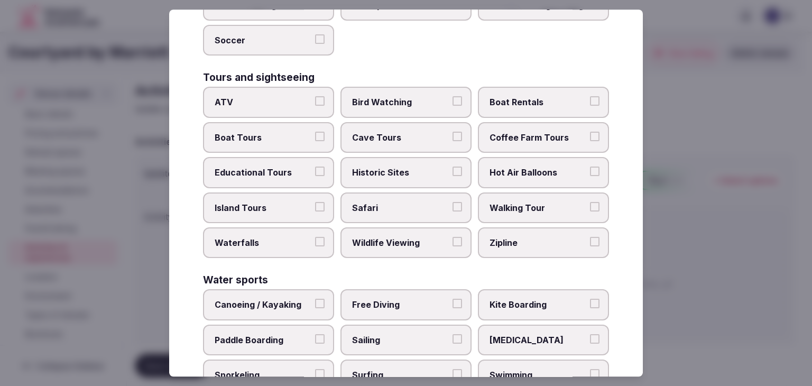
click at [410, 158] on label "Historic Sites" at bounding box center [405, 172] width 131 height 31
click at [452, 167] on button "Historic Sites" at bounding box center [457, 172] width 10 height 10
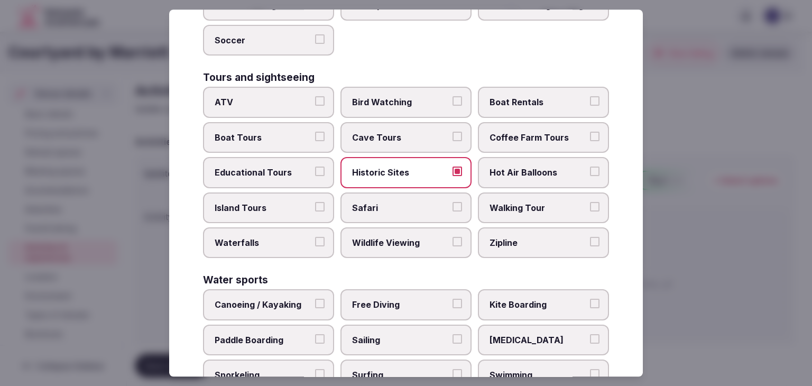
click at [542, 202] on span "Walking Tour" at bounding box center [537, 208] width 97 height 12
click at [590, 202] on button "Walking Tour" at bounding box center [595, 207] width 10 height 10
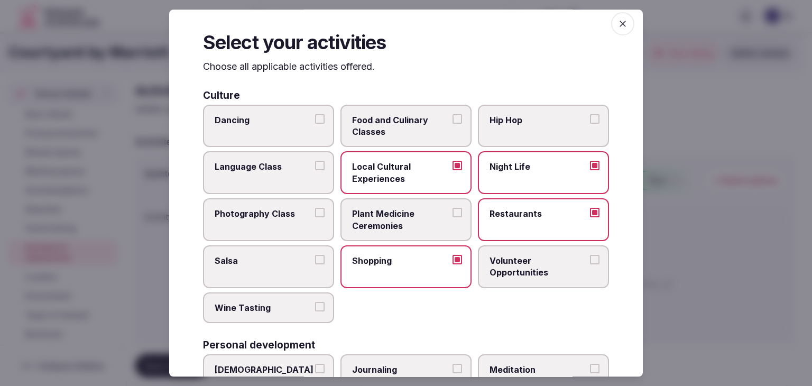
scroll to position [0, 0]
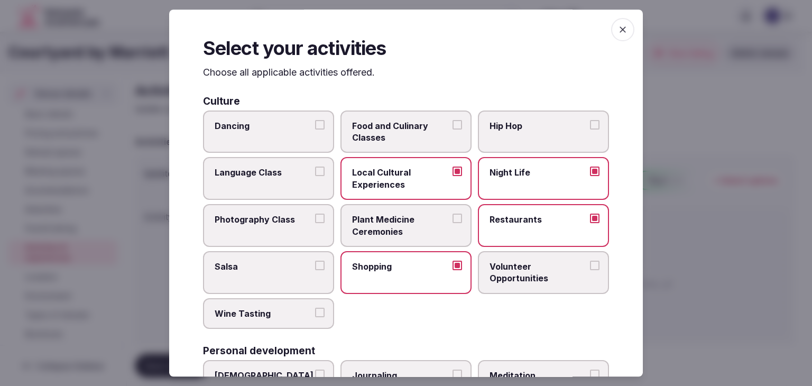
click at [611, 32] on span "button" at bounding box center [622, 29] width 23 height 23
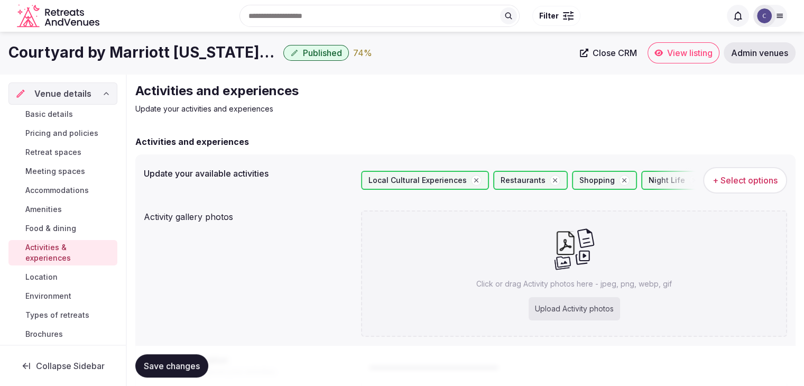
click at [198, 366] on span "Save changes" at bounding box center [172, 365] width 56 height 11
click at [725, 175] on span "+ Select options" at bounding box center [745, 180] width 65 height 12
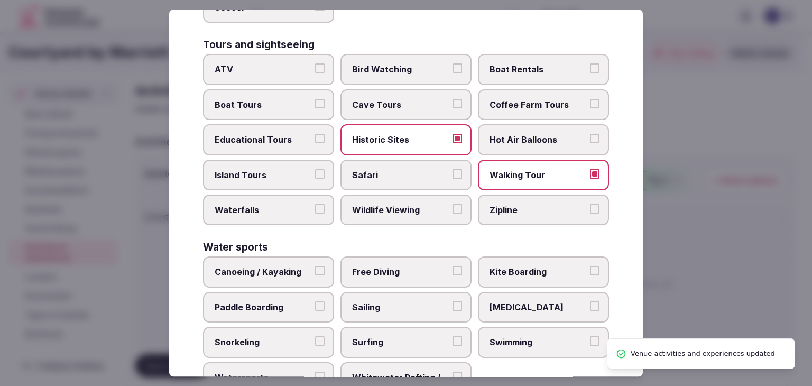
scroll to position [816, 0]
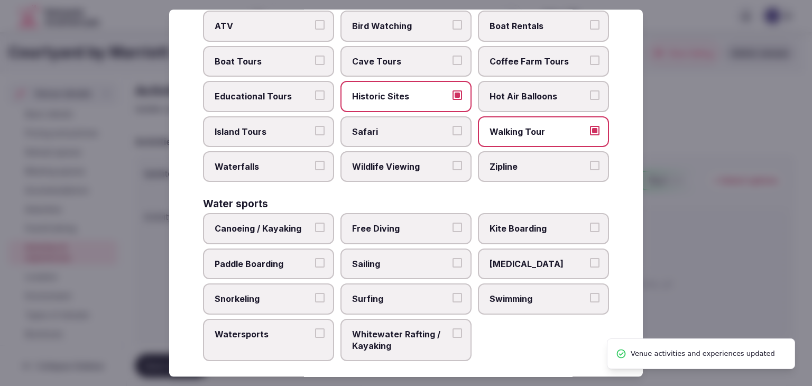
click at [520, 293] on span "Swimming" at bounding box center [537, 299] width 97 height 12
click at [590, 293] on button "Swimming" at bounding box center [595, 298] width 10 height 10
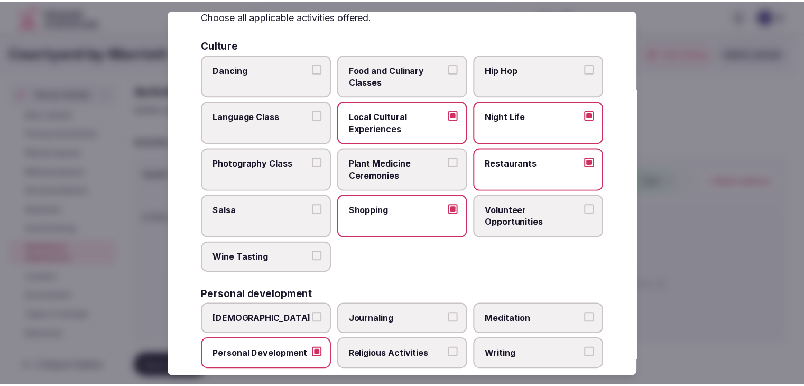
scroll to position [0, 0]
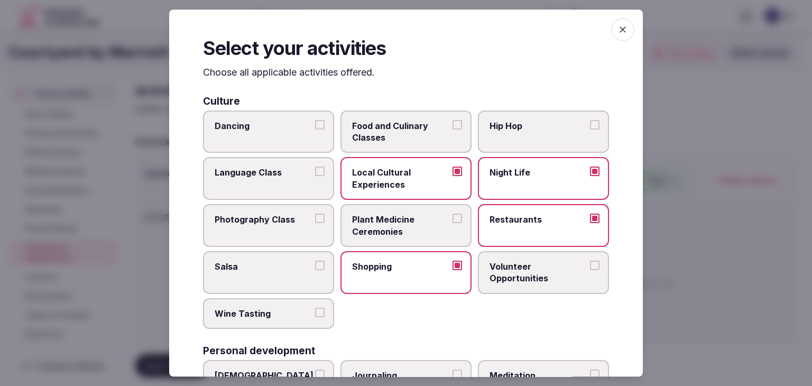
click at [617, 26] on icon "button" at bounding box center [622, 29] width 11 height 11
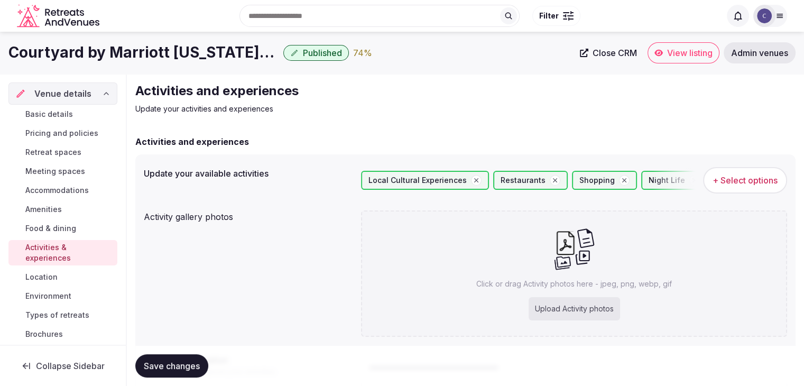
click at [194, 367] on span "Save changes" at bounding box center [172, 365] width 56 height 11
click at [171, 54] on h1 "Courtyard by Marriott Oklahoma City Downtown" at bounding box center [143, 52] width 271 height 21
click at [172, 56] on h1 "Courtyard by Marriott Oklahoma City Downtown" at bounding box center [143, 52] width 271 height 21
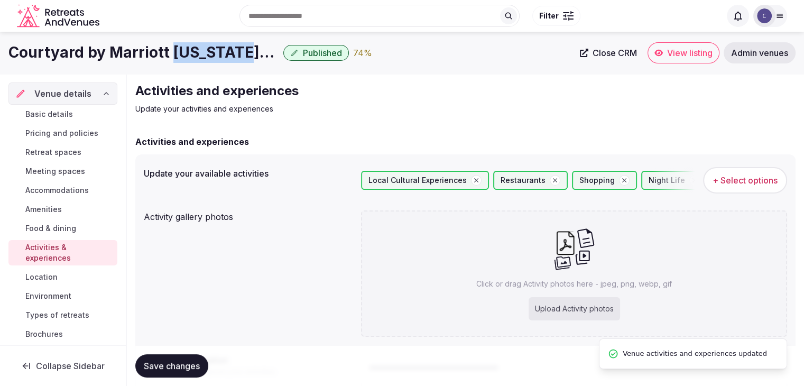
click at [172, 56] on h1 "Courtyard by Marriott Oklahoma City Downtown" at bounding box center [143, 52] width 271 height 21
copy div "Courtyard by Marriott Oklahoma City Downtown"
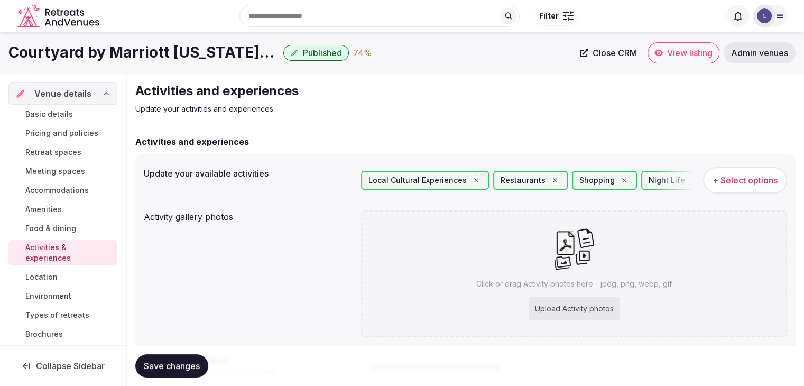
click at [575, 294] on div "Click or drag Activity photos here - jpeg, png, webp, gif Upload Activity photos" at bounding box center [574, 273] width 426 height 126
type input "**********"
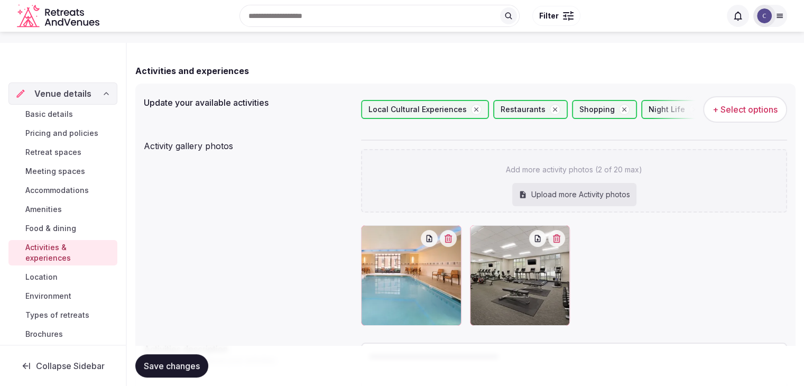
scroll to position [159, 0]
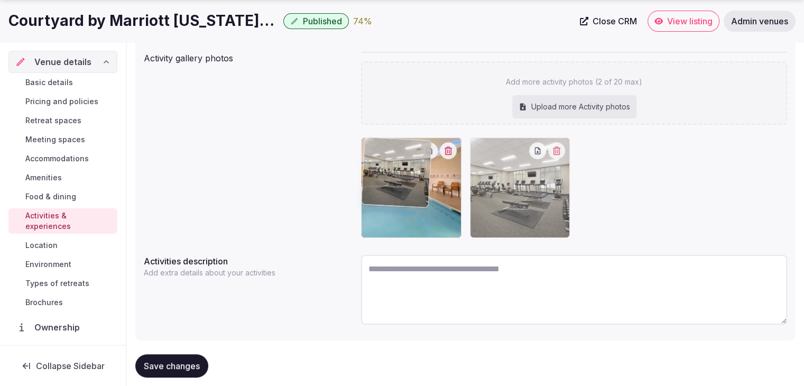
drag, startPoint x: 488, startPoint y: 142, endPoint x: 446, endPoint y: 145, distance: 42.4
click at [446, 145] on body "Search Popular Destinations Toscana, Italy Riviera Maya, Mexico Indonesia, Bali…" at bounding box center [402, 123] width 804 height 565
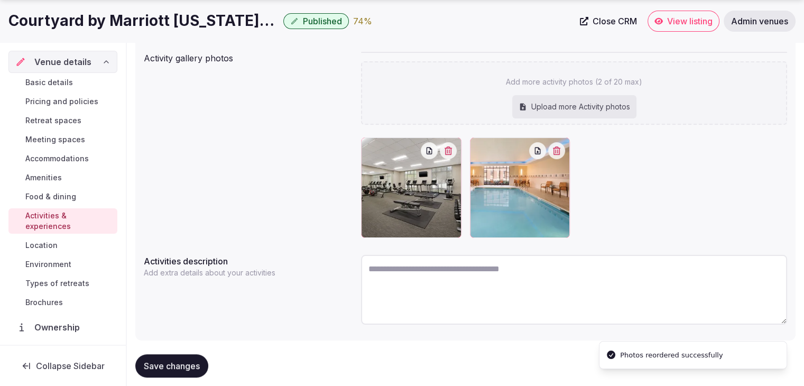
click at [187, 358] on button "Save changes" at bounding box center [171, 365] width 73 height 23
click at [49, 266] on span "Environment" at bounding box center [48, 264] width 46 height 11
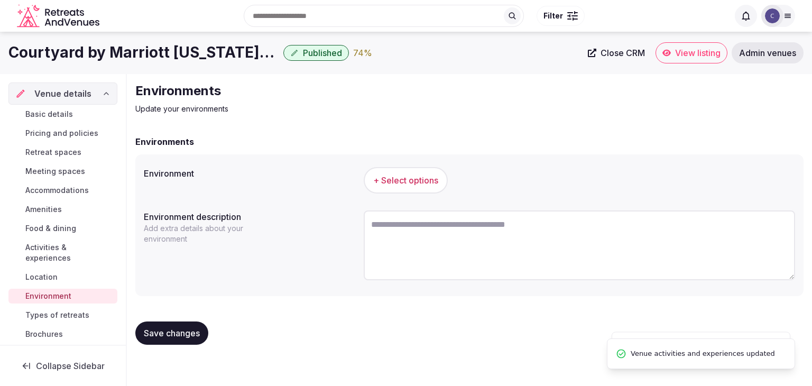
click at [398, 175] on span "+ Select options" at bounding box center [405, 180] width 65 height 12
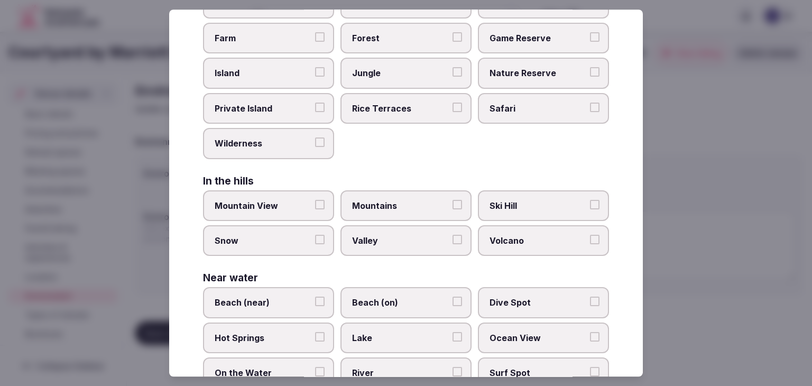
scroll to position [253, 0]
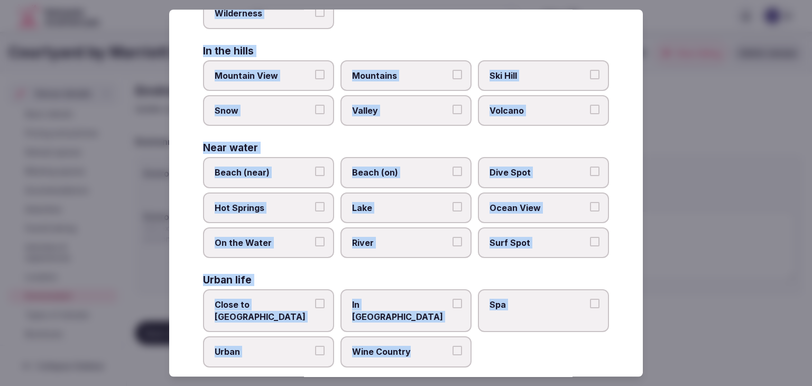
drag, startPoint x: 201, startPoint y: 76, endPoint x: 472, endPoint y: 360, distance: 392.6
click at [472, 360] on div "Select your environment Choose all applicable environments offered. In nature C…" at bounding box center [406, 193] width 474 height 367
drag, startPoint x: 201, startPoint y: 68, endPoint x: 453, endPoint y: 353, distance: 380.5
click at [453, 353] on div "Select your environment Choose all applicable environments offered. In nature C…" at bounding box center [406, 193] width 474 height 367
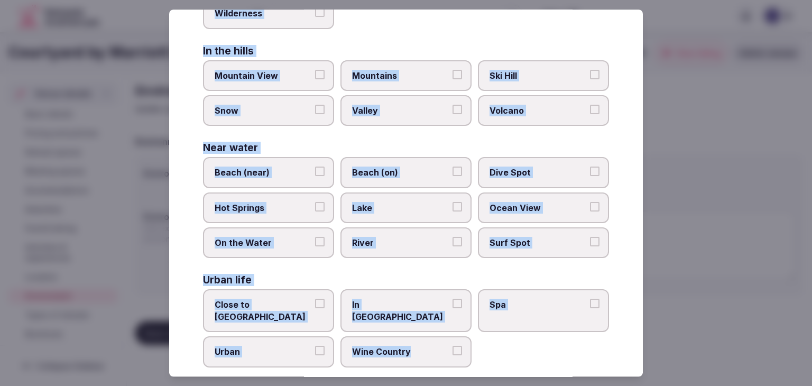
copy div "Choose all applicable environments offered. In nature Close to Nature Countrysi…"
click at [271, 299] on span "Close to City Center" at bounding box center [263, 311] width 97 height 24
click at [315, 299] on button "Close to City Center" at bounding box center [320, 304] width 10 height 10
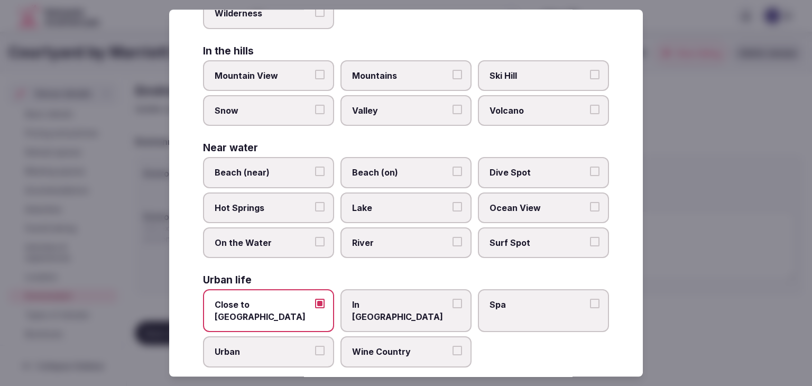
click at [260, 346] on span "Urban" at bounding box center [263, 352] width 97 height 12
click at [315, 346] on button "Urban" at bounding box center [320, 351] width 10 height 10
click at [405, 302] on span "In City Center" at bounding box center [400, 311] width 97 height 24
click at [452, 302] on button "In City Center" at bounding box center [457, 304] width 10 height 10
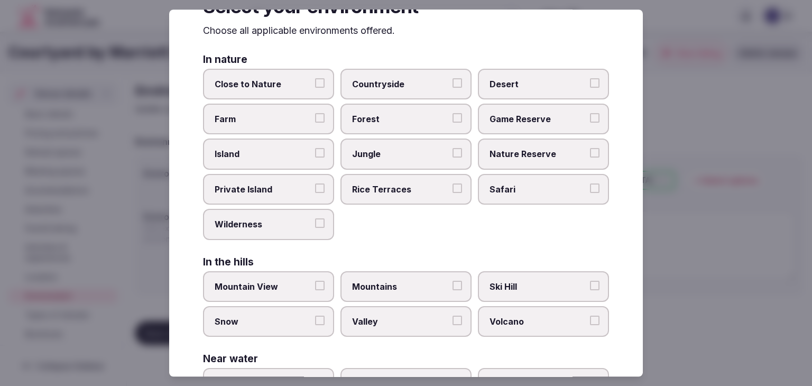
scroll to position [0, 0]
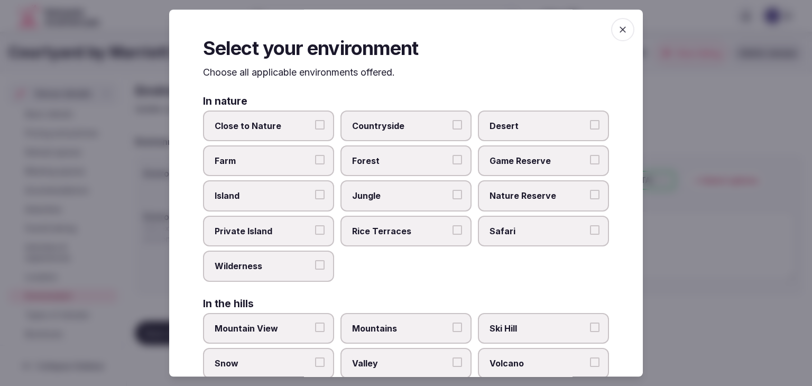
click at [620, 27] on icon "button" at bounding box center [622, 29] width 11 height 11
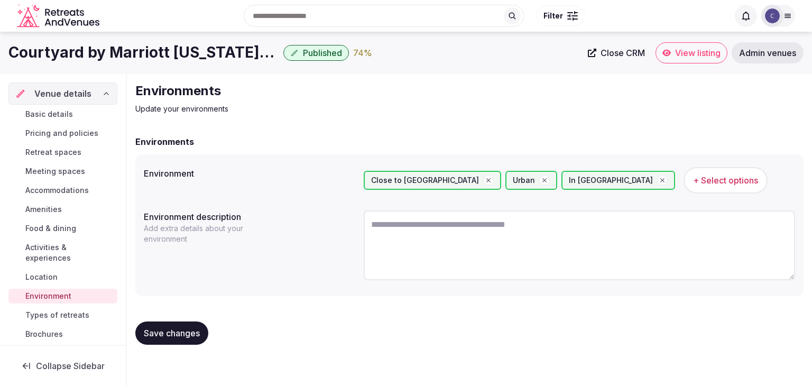
click at [456, 231] on textarea at bounding box center [579, 245] width 431 height 70
paste textarea "**********"
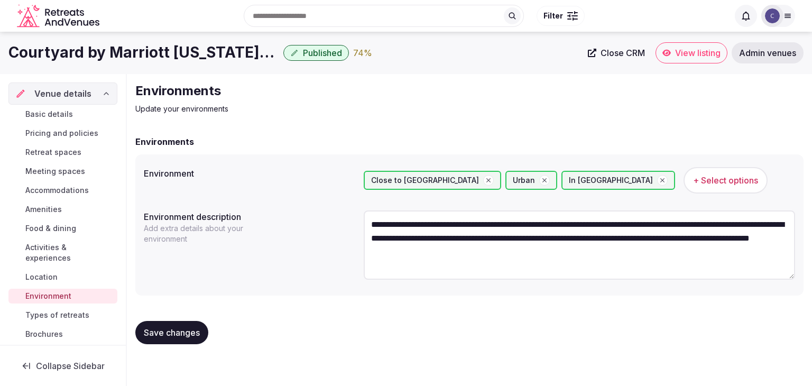
type textarea "**********"
click at [188, 326] on button "Save changes" at bounding box center [171, 332] width 73 height 23
click at [88, 316] on link "Types of retreats" at bounding box center [62, 315] width 109 height 15
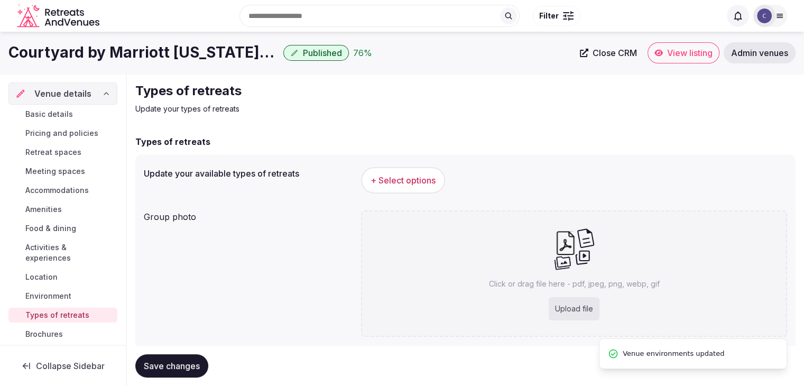
click at [394, 179] on span "+ Select options" at bounding box center [403, 180] width 65 height 12
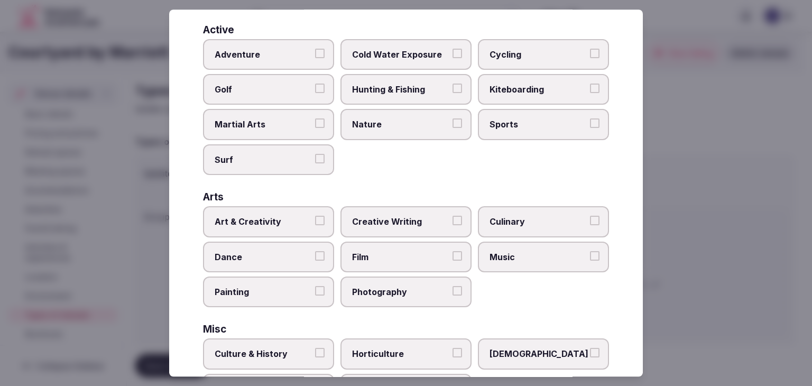
scroll to position [430, 0]
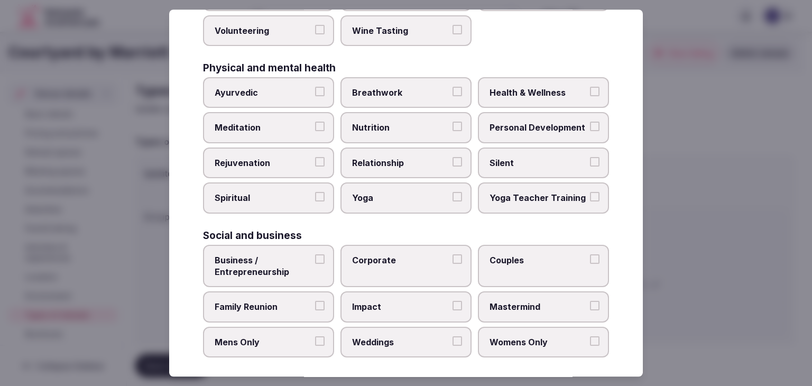
drag, startPoint x: 192, startPoint y: 75, endPoint x: 429, endPoint y: 366, distance: 375.7
click at [417, 374] on div "Select your types of retreats Choose all applicable types of retreats offered. …" at bounding box center [406, 193] width 474 height 367
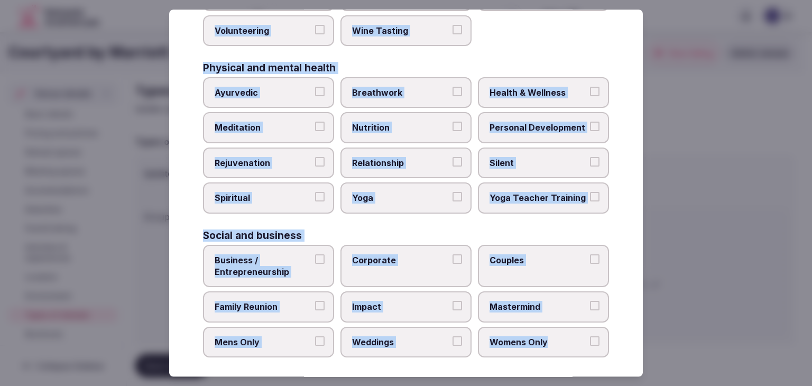
click at [549, 97] on label "Health & Wellness" at bounding box center [543, 92] width 131 height 31
click at [590, 96] on button "Health & Wellness" at bounding box center [595, 92] width 10 height 10
drag, startPoint x: 535, startPoint y: 117, endPoint x: 468, endPoint y: 141, distance: 71.5
click at [535, 122] on span "Personal Development" at bounding box center [537, 128] width 97 height 12
click at [590, 122] on button "Personal Development" at bounding box center [595, 127] width 10 height 10
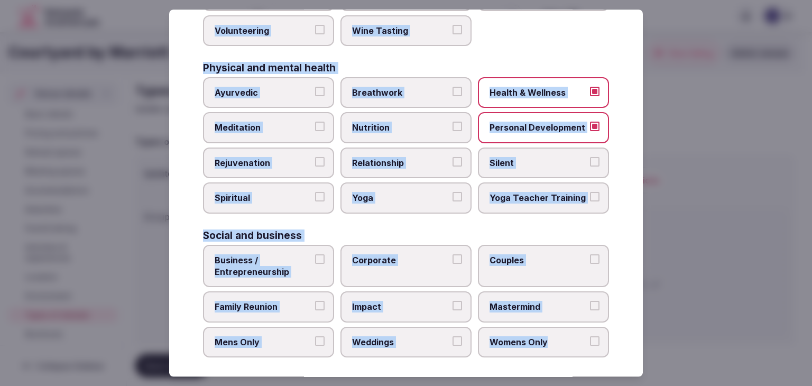
click at [302, 157] on span "Rejuvenation" at bounding box center [263, 163] width 97 height 12
click at [315, 157] on button "Rejuvenation" at bounding box center [320, 162] width 10 height 10
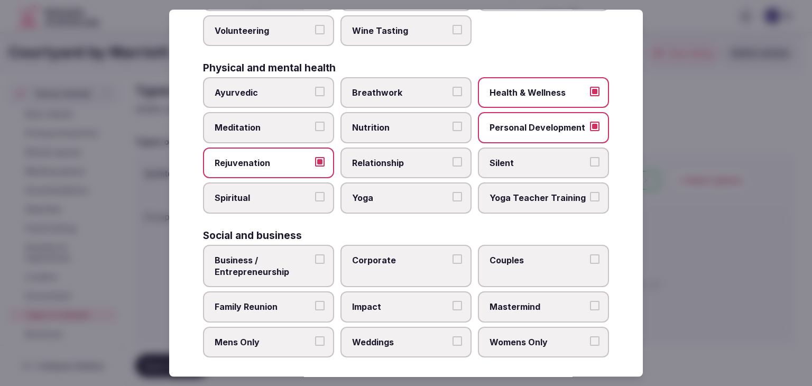
click at [295, 301] on span "Family Reunion" at bounding box center [263, 307] width 97 height 12
click at [315, 301] on button "Family Reunion" at bounding box center [320, 306] width 10 height 10
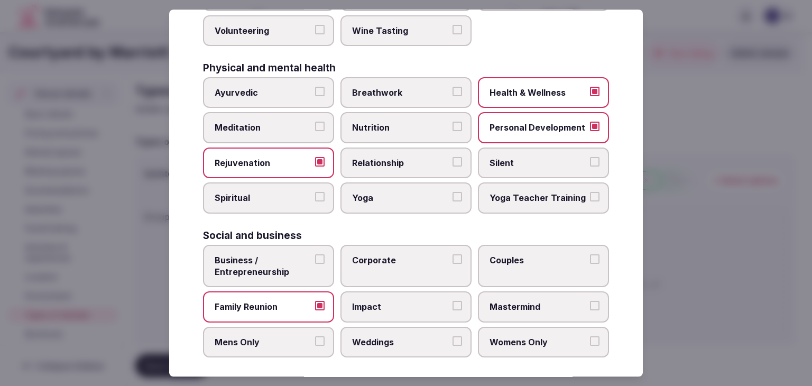
click at [364, 254] on span "Corporate" at bounding box center [400, 260] width 97 height 12
click at [452, 254] on button "Corporate" at bounding box center [457, 259] width 10 height 10
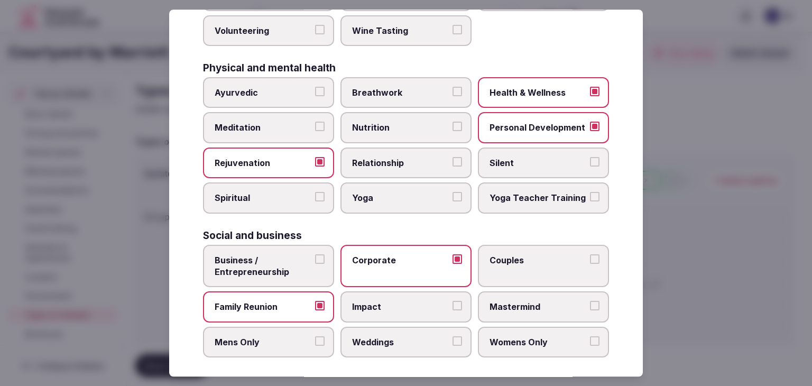
click at [288, 254] on span "Business / Entrepreneurship" at bounding box center [263, 266] width 97 height 24
click at [315, 254] on button "Business / Entrepreneurship" at bounding box center [320, 259] width 10 height 10
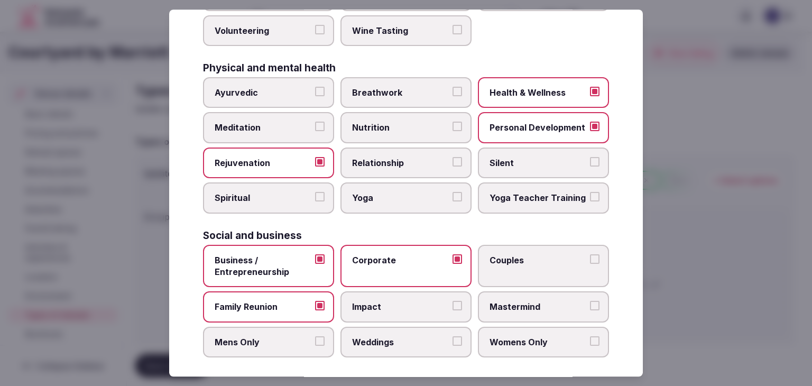
drag, startPoint x: 386, startPoint y: 339, endPoint x: 448, endPoint y: 293, distance: 76.8
click at [387, 338] on span "Weddings" at bounding box center [400, 342] width 97 height 12
click at [452, 338] on button "Weddings" at bounding box center [457, 341] width 10 height 10
click at [499, 261] on label "Couples" at bounding box center [543, 266] width 131 height 43
click at [590, 261] on button "Couples" at bounding box center [595, 259] width 10 height 10
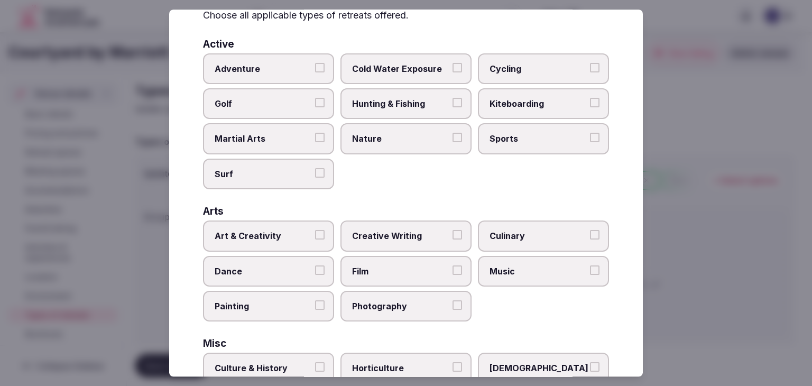
scroll to position [0, 0]
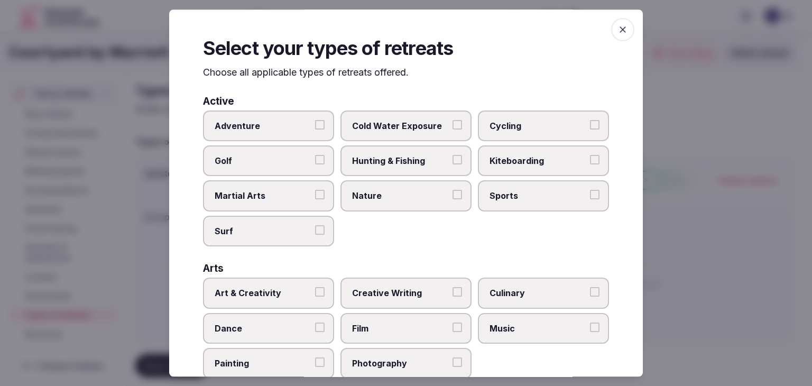
click at [611, 27] on span "button" at bounding box center [622, 29] width 23 height 23
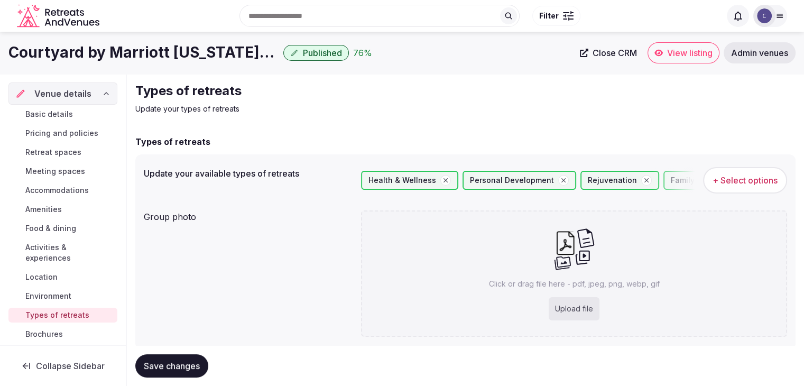
click at [173, 362] on span "Save changes" at bounding box center [172, 365] width 56 height 11
click at [570, 309] on div "Upload file" at bounding box center [574, 308] width 51 height 23
type input "**********"
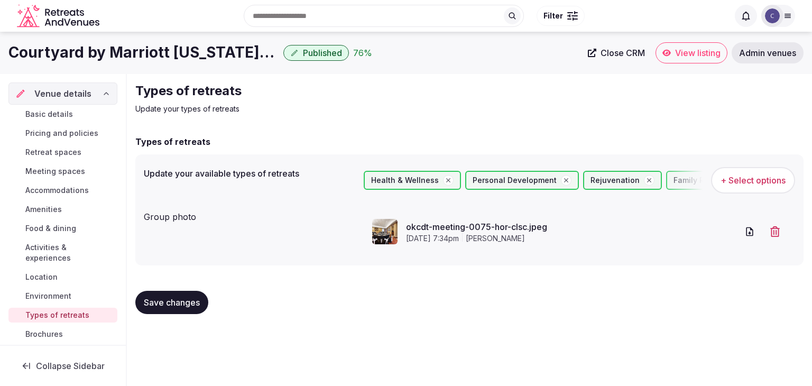
click at [188, 299] on span "Save changes" at bounding box center [172, 302] width 56 height 11
click at [162, 309] on button "Save changes" at bounding box center [171, 302] width 73 height 23
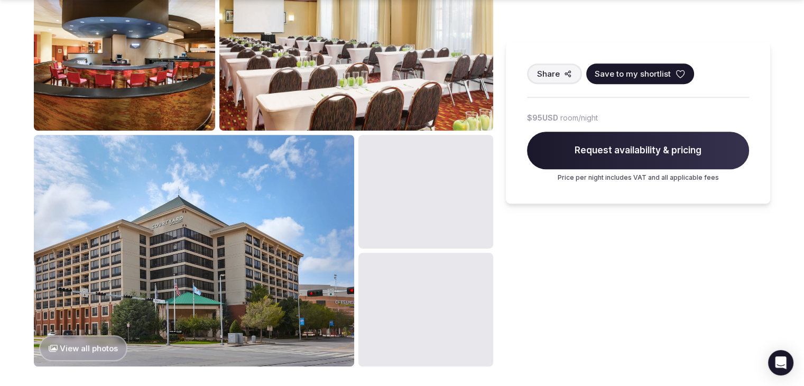
scroll to position [581, 0]
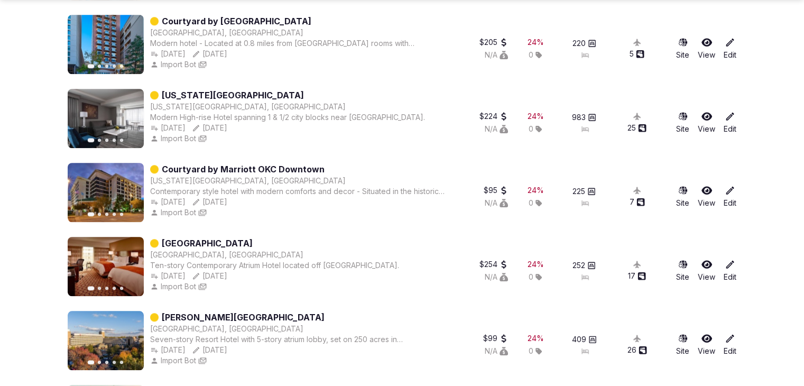
scroll to position [951, 0]
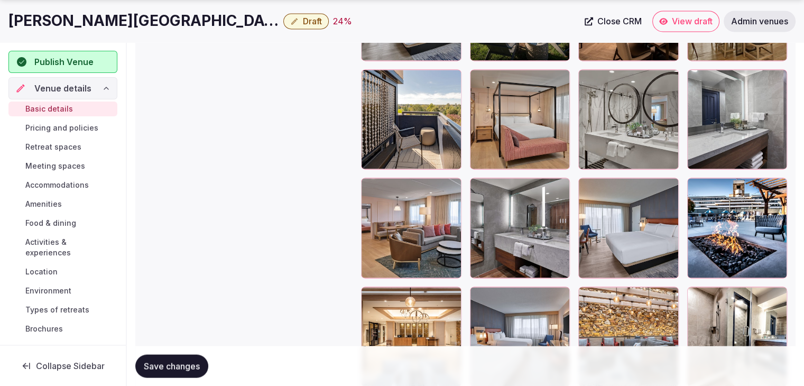
scroll to position [1850, 0]
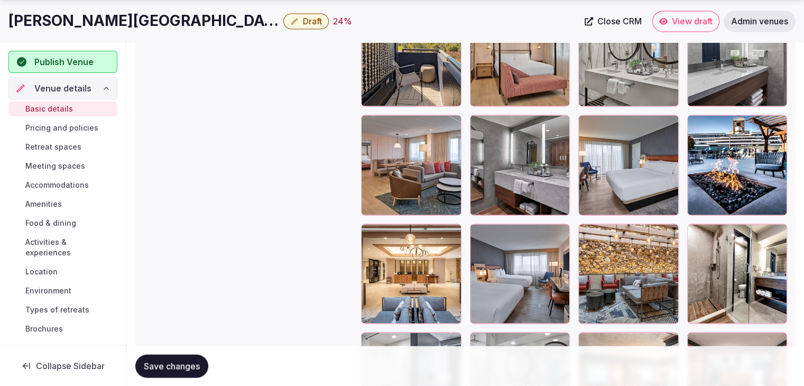
click at [151, 16] on h1 "[PERSON_NAME][GEOGRAPHIC_DATA]" at bounding box center [143, 21] width 271 height 21
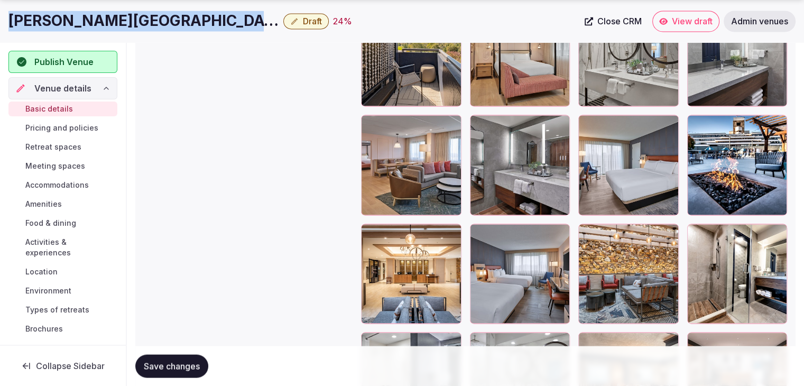
click at [151, 16] on h1 "[PERSON_NAME][GEOGRAPHIC_DATA]" at bounding box center [143, 21] width 271 height 21
copy div "[PERSON_NAME][GEOGRAPHIC_DATA]"
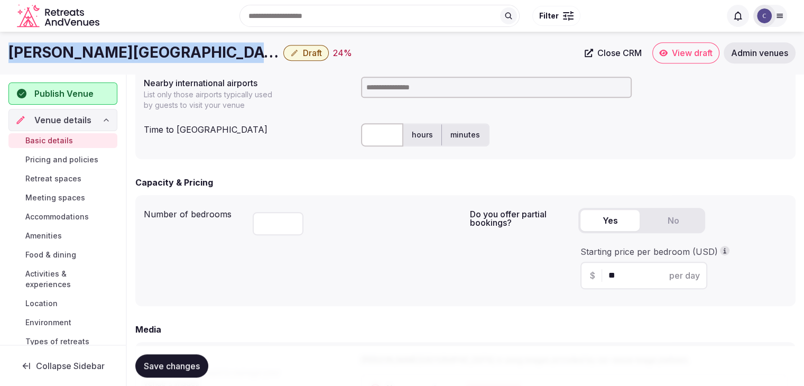
scroll to position [529, 0]
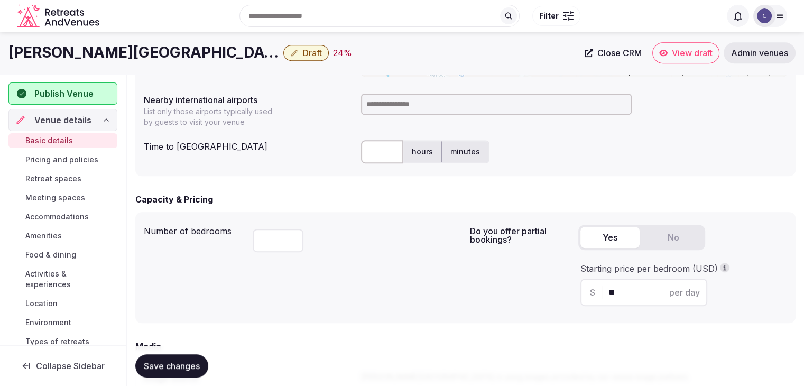
click at [383, 106] on input at bounding box center [496, 104] width 271 height 21
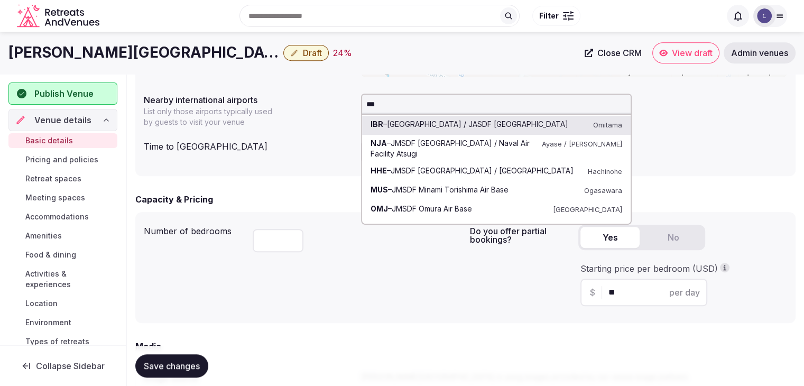
type input "***"
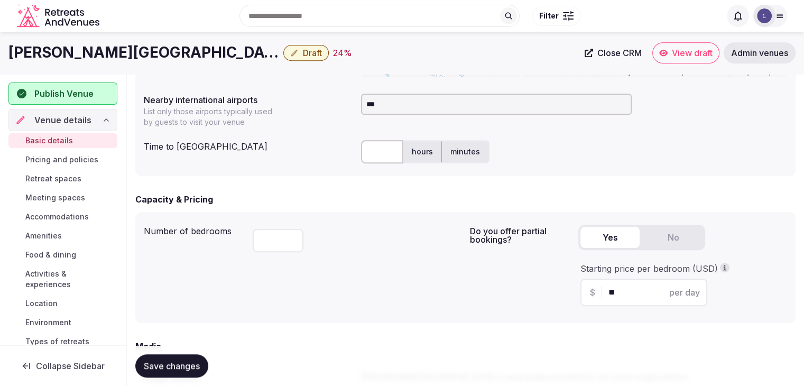
click at [378, 156] on input "text" at bounding box center [382, 151] width 42 height 23
type input "**"
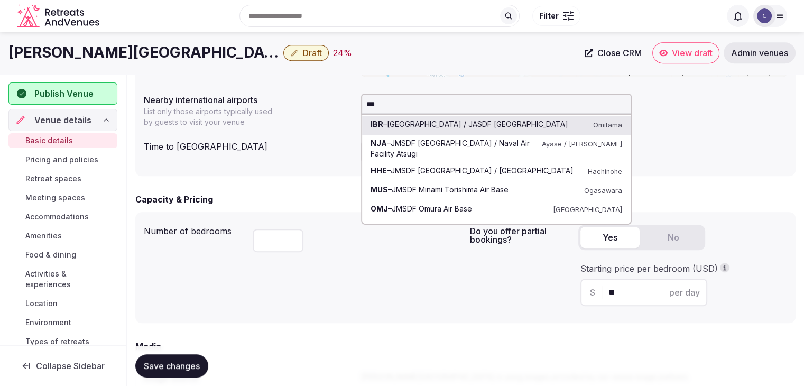
click at [391, 104] on input "***" at bounding box center [496, 104] width 271 height 21
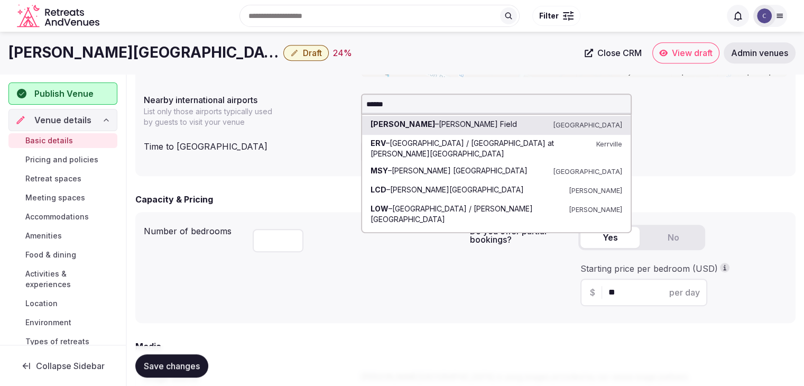
type input "*******"
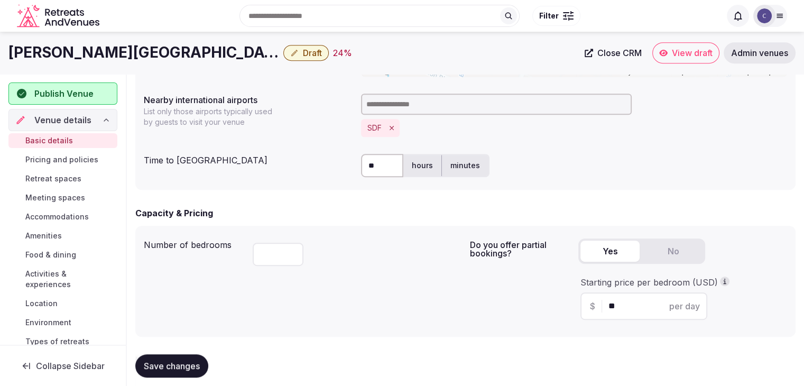
click at [417, 265] on div "***" at bounding box center [357, 252] width 209 height 36
click at [191, 375] on button "Save changes" at bounding box center [171, 365] width 73 height 23
click at [312, 53] on span "Draft" at bounding box center [312, 53] width 19 height 11
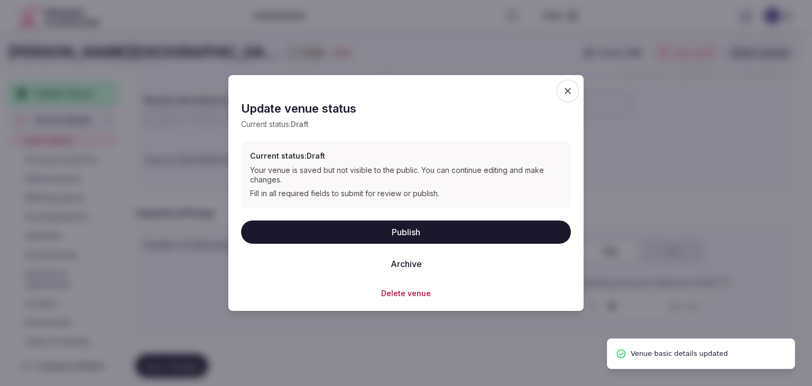
click at [383, 235] on button "Publish" at bounding box center [406, 231] width 330 height 23
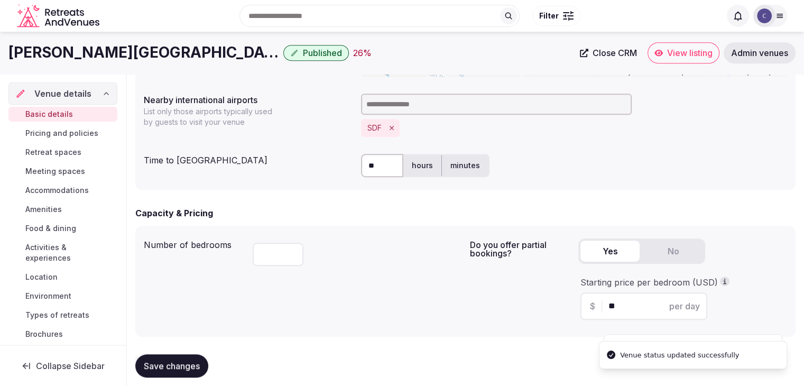
click at [181, 52] on h1 "[PERSON_NAME][GEOGRAPHIC_DATA]" at bounding box center [143, 52] width 271 height 21
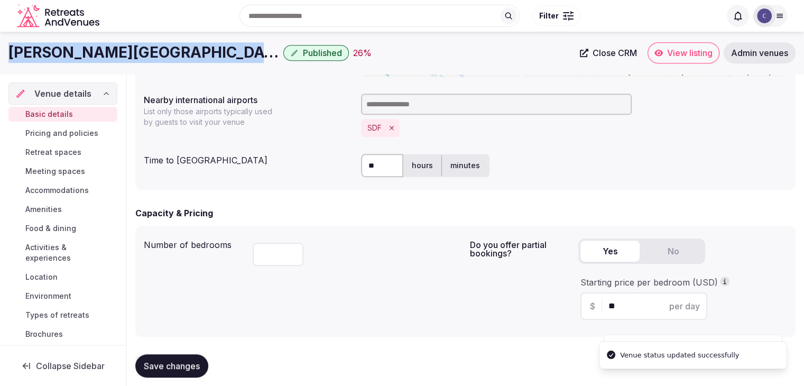
click at [181, 52] on h1 "[PERSON_NAME][GEOGRAPHIC_DATA]" at bounding box center [143, 52] width 271 height 21
copy div "[PERSON_NAME][GEOGRAPHIC_DATA]"
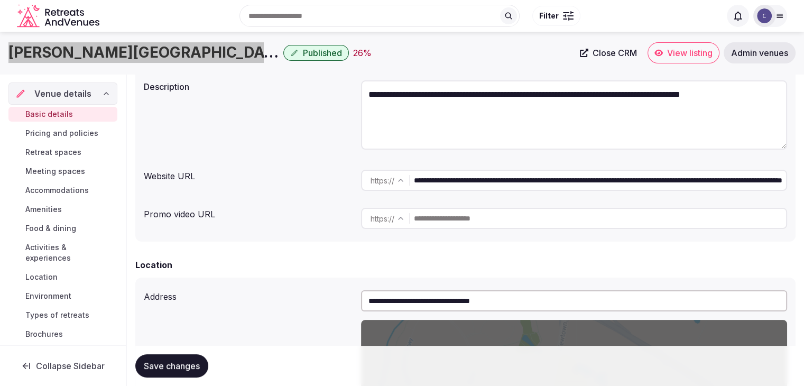
scroll to position [53, 0]
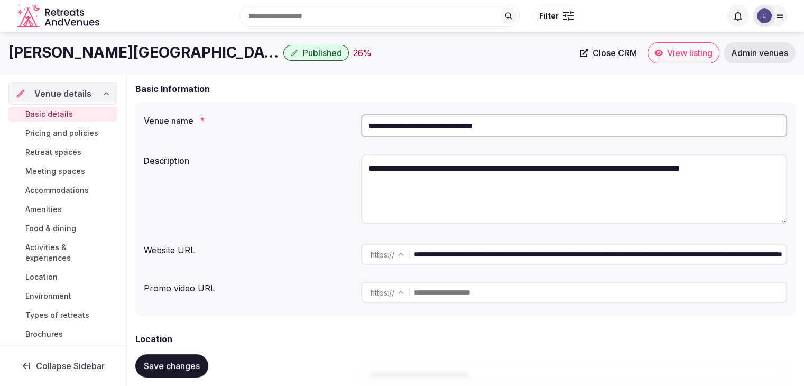
drag, startPoint x: 765, startPoint y: 257, endPoint x: 401, endPoint y: 257, distance: 364.2
click at [402, 257] on div "**********" at bounding box center [574, 254] width 426 height 21
click at [459, 161] on textarea "**********" at bounding box center [574, 188] width 426 height 69
click at [456, 163] on textarea "**********" at bounding box center [574, 188] width 426 height 69
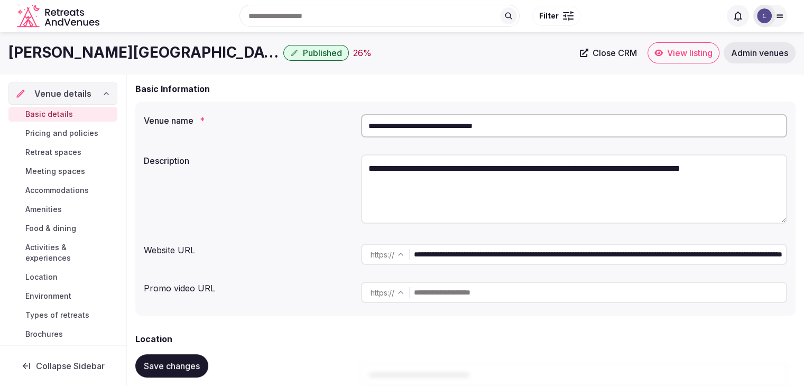
click at [455, 163] on textarea "**********" at bounding box center [574, 188] width 426 height 69
paste textarea "**********"
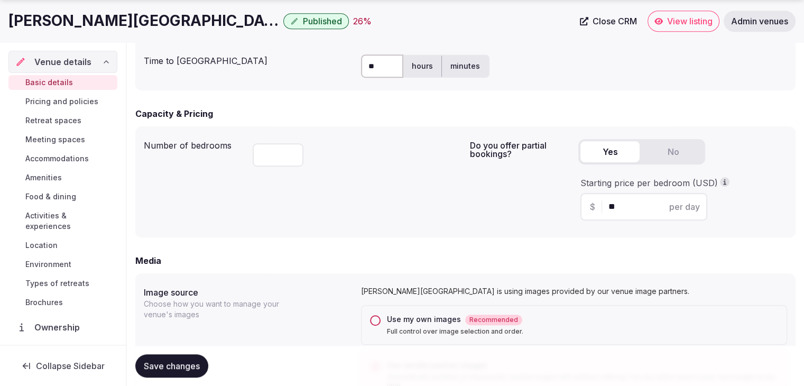
scroll to position [687, 0]
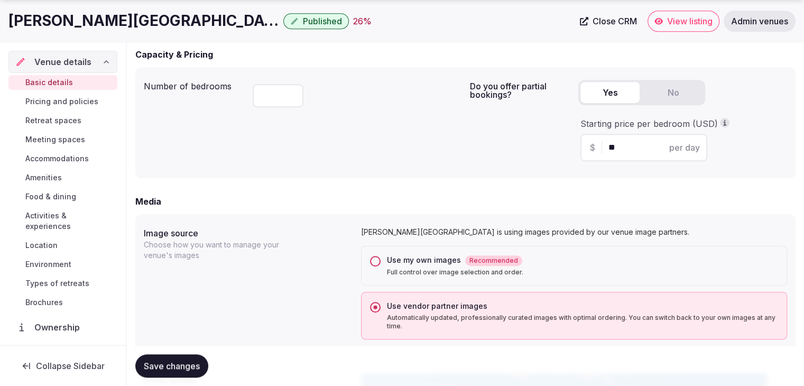
type textarea "**********"
click at [179, 358] on button "Save changes" at bounding box center [171, 365] width 73 height 23
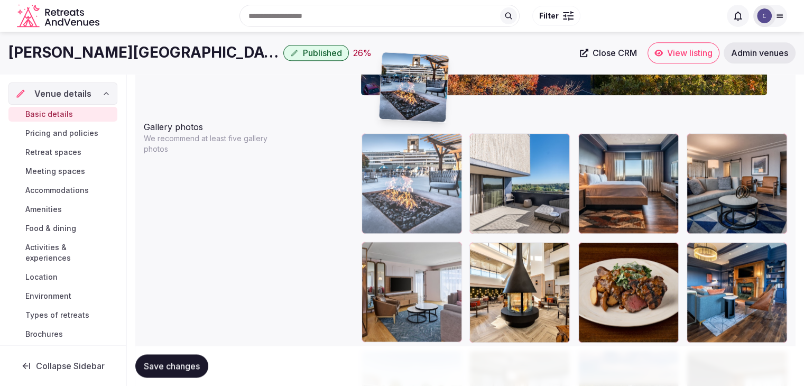
scroll to position [1185, 0]
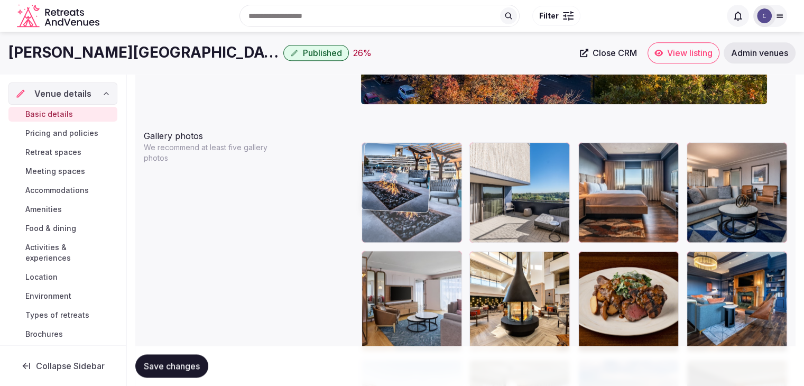
drag, startPoint x: 700, startPoint y: 140, endPoint x: 395, endPoint y: 150, distance: 305.1
click at [395, 147] on body "**********" at bounding box center [402, 219] width 804 height 2809
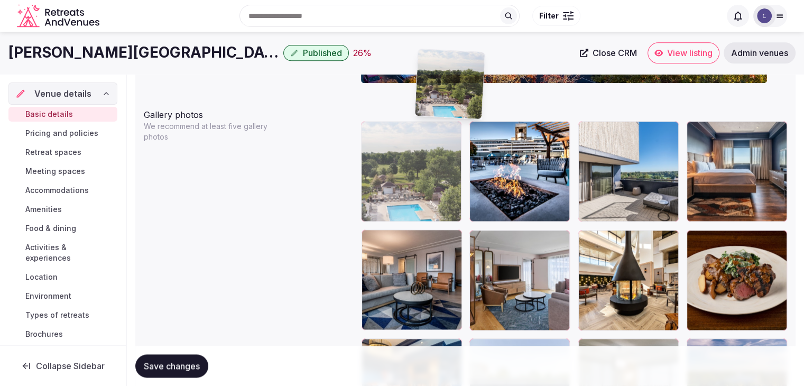
scroll to position [1159, 0]
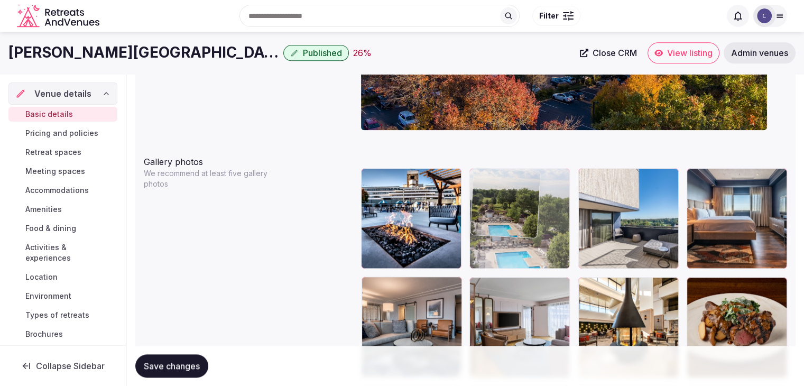
drag, startPoint x: 371, startPoint y: 232, endPoint x: 490, endPoint y: 204, distance: 122.7
click at [490, 204] on body "**********" at bounding box center [402, 245] width 804 height 2809
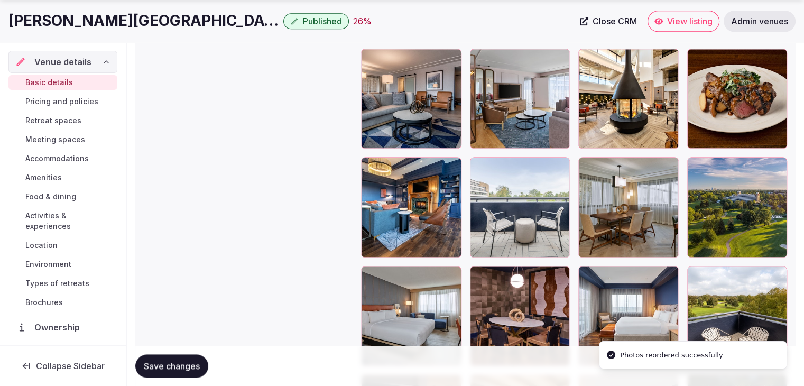
scroll to position [1476, 0]
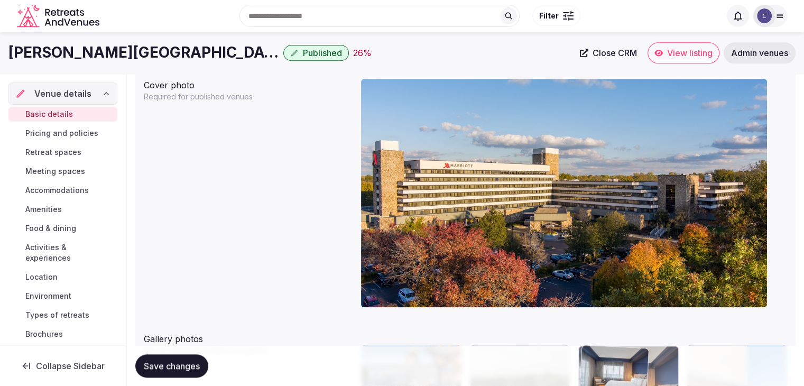
drag, startPoint x: 584, startPoint y: 183, endPoint x: 626, endPoint y: 274, distance: 100.3
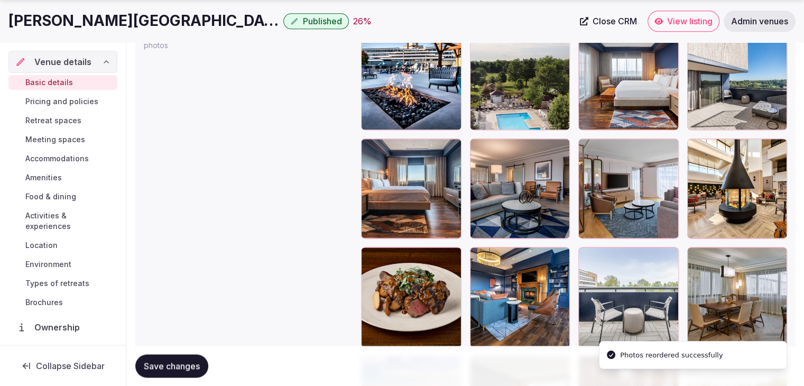
scroll to position [1299, 0]
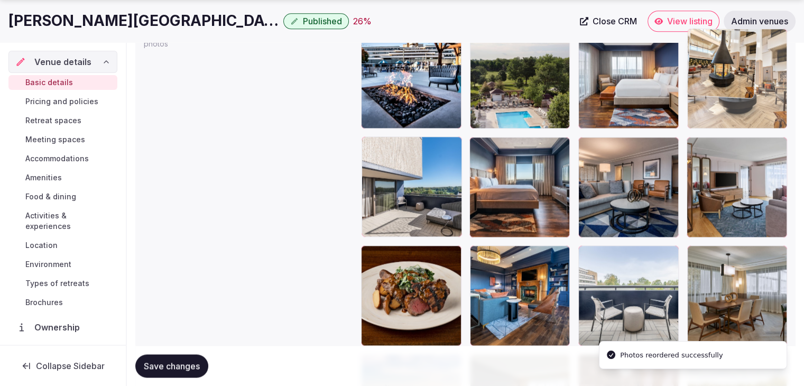
drag, startPoint x: 699, startPoint y: 147, endPoint x: 698, endPoint y: 80, distance: 67.1
click at [698, 80] on body "**********" at bounding box center [402, 105] width 804 height 2809
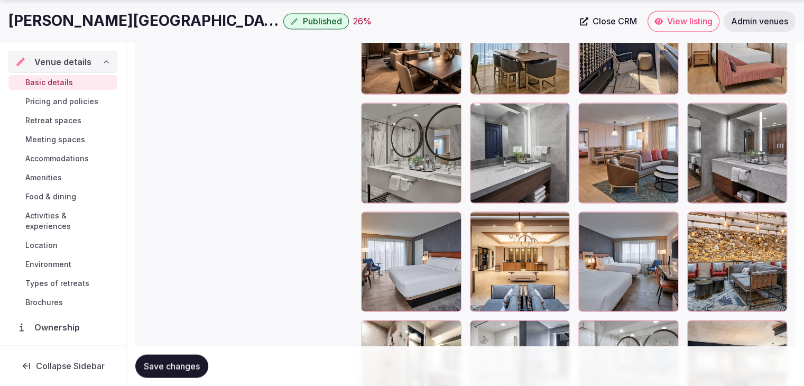
scroll to position [1880, 0]
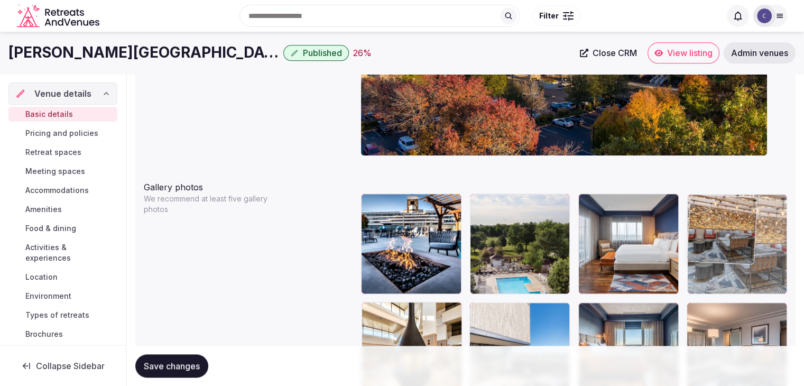
drag, startPoint x: 696, startPoint y: 79, endPoint x: 717, endPoint y: 189, distance: 111.4
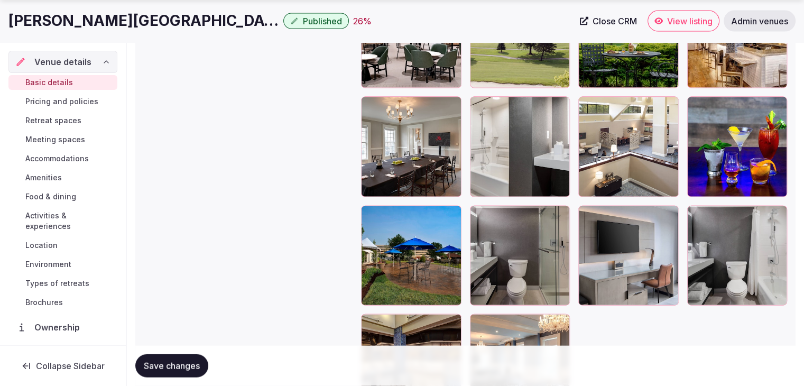
scroll to position [2402, 0]
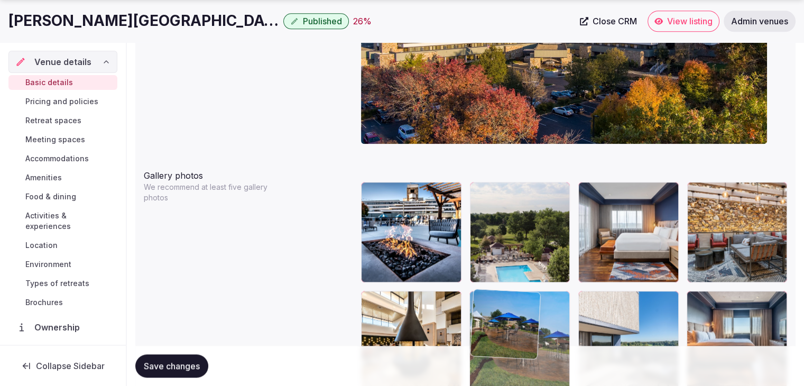
drag, startPoint x: 445, startPoint y: -9, endPoint x: 483, endPoint y: 322, distance: 333.1
click at [483, 322] on body "**********" at bounding box center [402, 259] width 804 height 2809
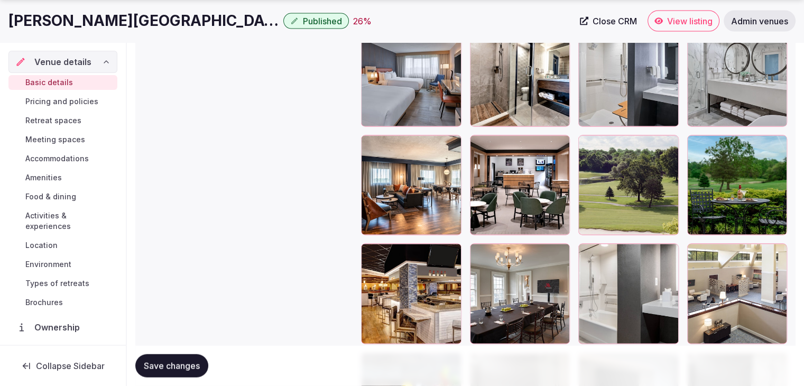
scroll to position [2257, 0]
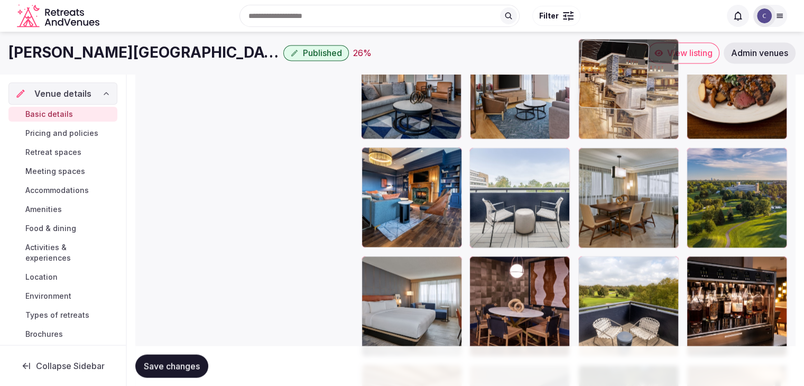
drag, startPoint x: 375, startPoint y: 168, endPoint x: 644, endPoint y: 70, distance: 286.3
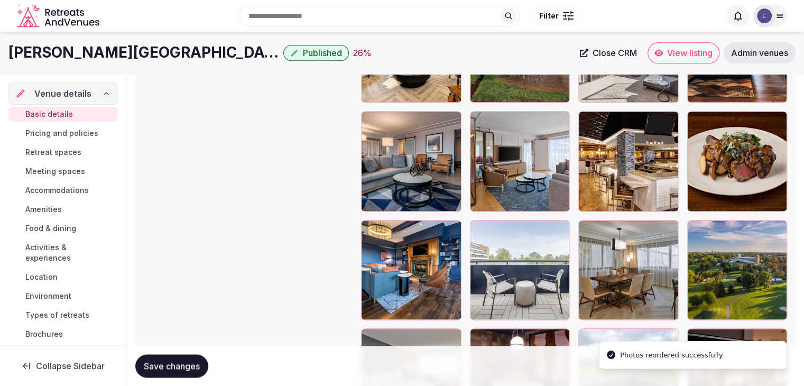
scroll to position [1346, 0]
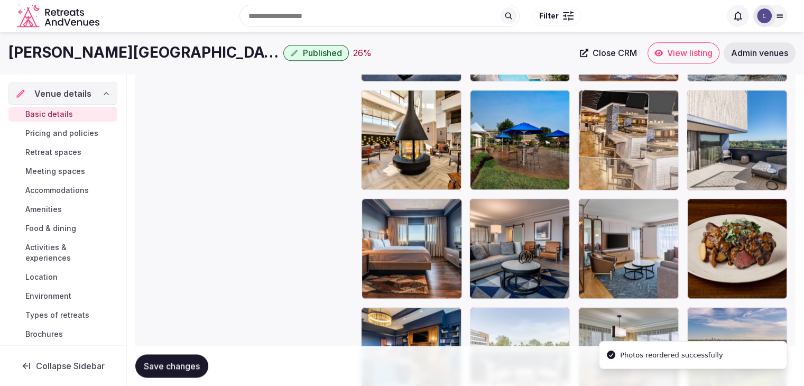
drag, startPoint x: 592, startPoint y: 140, endPoint x: 591, endPoint y: 127, distance: 12.2
click at [591, 127] on body "**********" at bounding box center [402, 58] width 804 height 2809
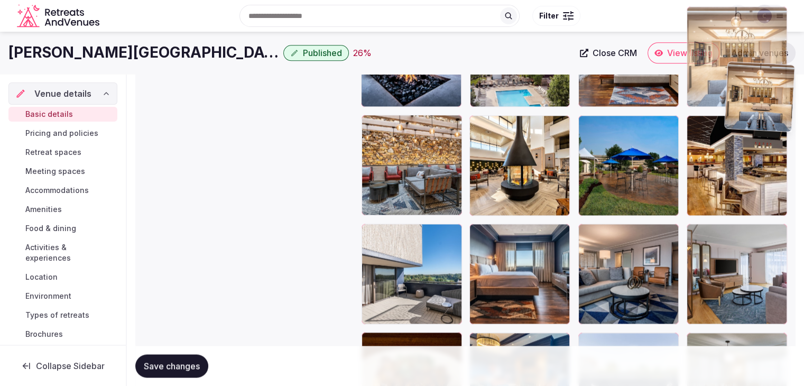
scroll to position [1319, 0]
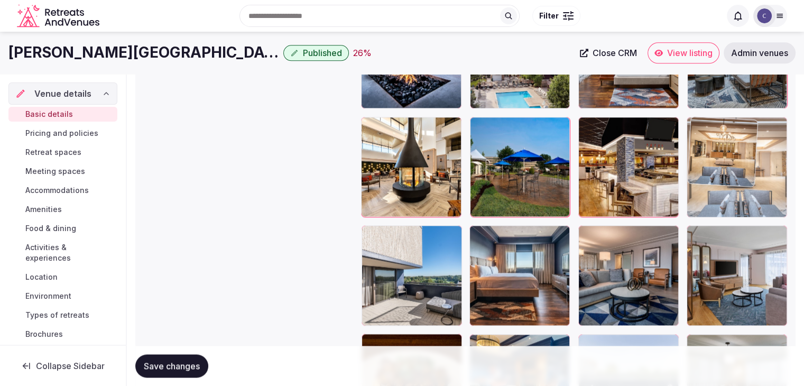
drag, startPoint x: 364, startPoint y: 210, endPoint x: 729, endPoint y: 137, distance: 371.8
click at [740, 123] on body "**********" at bounding box center [402, 85] width 804 height 2809
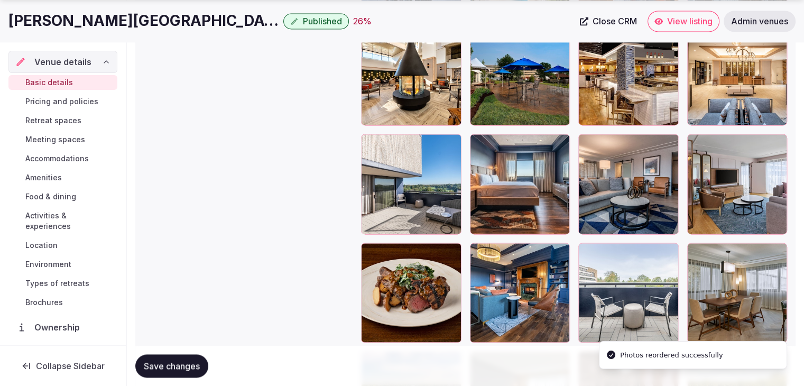
scroll to position [1477, 0]
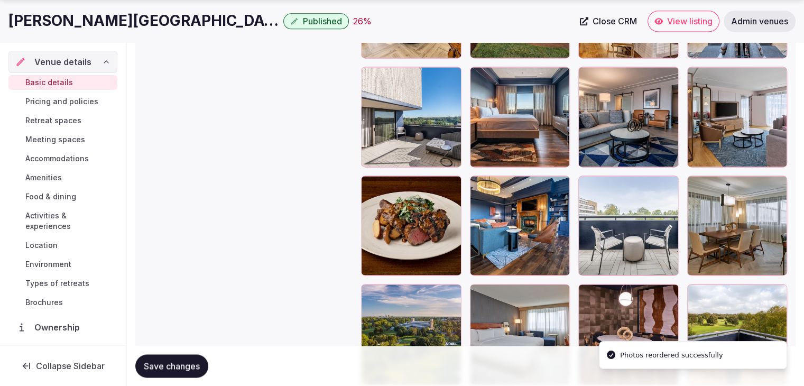
click at [186, 371] on button "Save changes" at bounding box center [171, 365] width 73 height 23
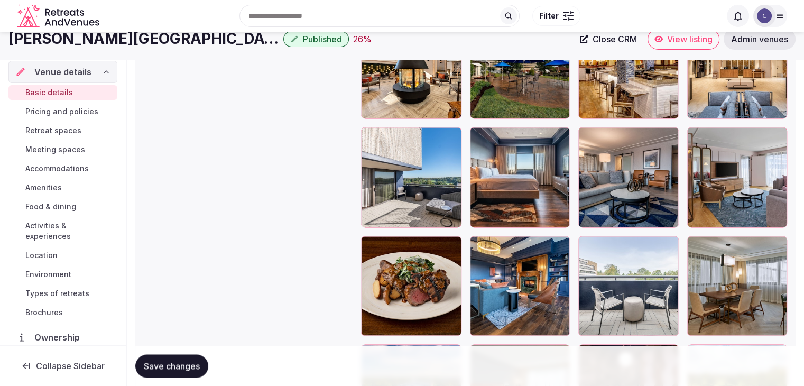
scroll to position [1372, 0]
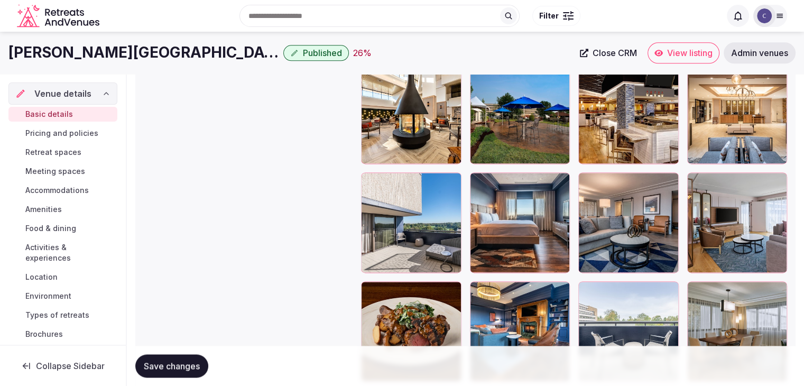
click at [83, 130] on span "Pricing and policies" at bounding box center [61, 133] width 73 height 11
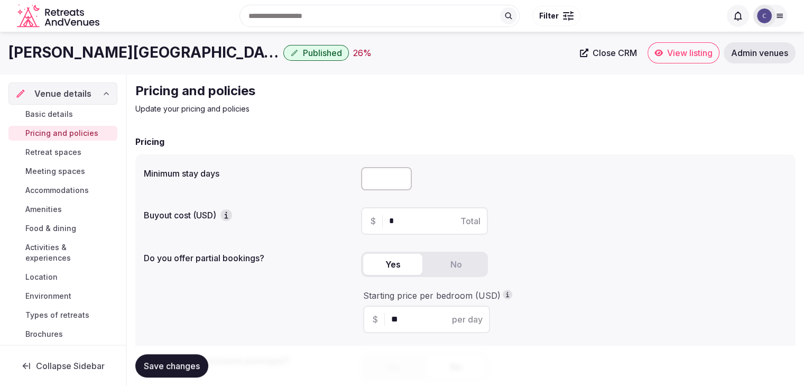
click at [391, 168] on input "number" at bounding box center [386, 178] width 51 height 23
type input "*"
click at [179, 356] on button "Save changes" at bounding box center [171, 365] width 73 height 23
click at [81, 150] on link "Retreat spaces" at bounding box center [62, 152] width 109 height 15
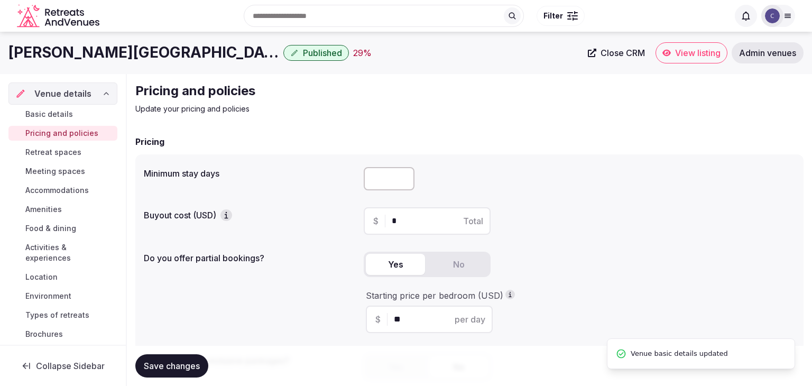
drag, startPoint x: 175, startPoint y: 64, endPoint x: 178, endPoint y: 59, distance: 5.9
click at [176, 61] on div "[PERSON_NAME][GEOGRAPHIC_DATA] Published 29 % Close CRM View listing Admin venu…" at bounding box center [406, 53] width 812 height 42
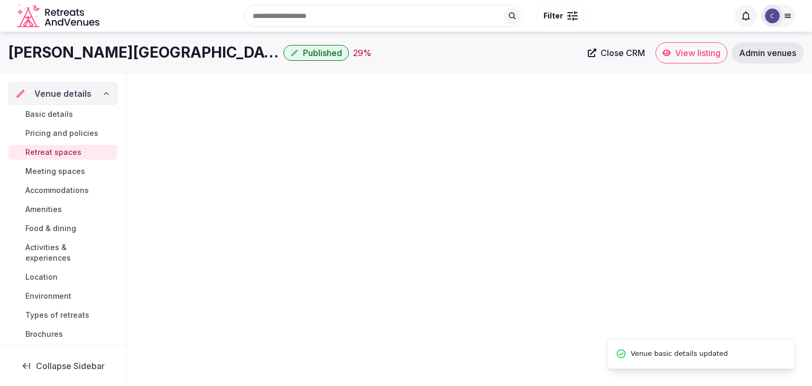
click at [179, 53] on h1 "[PERSON_NAME][GEOGRAPHIC_DATA]" at bounding box center [143, 52] width 271 height 21
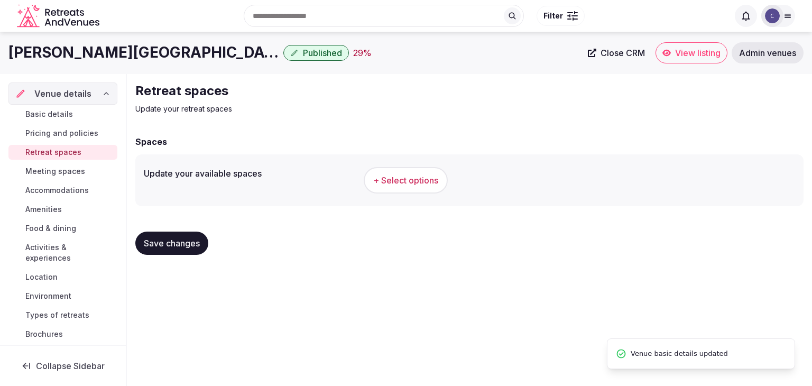
click at [179, 53] on h1 "[PERSON_NAME][GEOGRAPHIC_DATA]" at bounding box center [143, 52] width 271 height 21
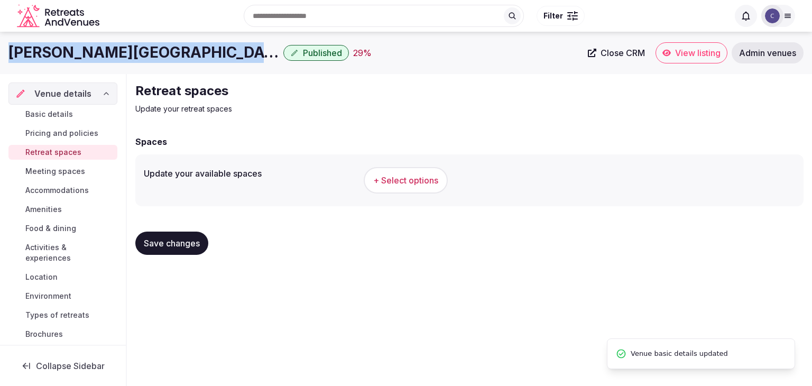
click at [179, 53] on h1 "[PERSON_NAME][GEOGRAPHIC_DATA]" at bounding box center [143, 52] width 271 height 21
copy div "[PERSON_NAME][GEOGRAPHIC_DATA]"
click at [383, 177] on span "+ Select options" at bounding box center [405, 180] width 65 height 12
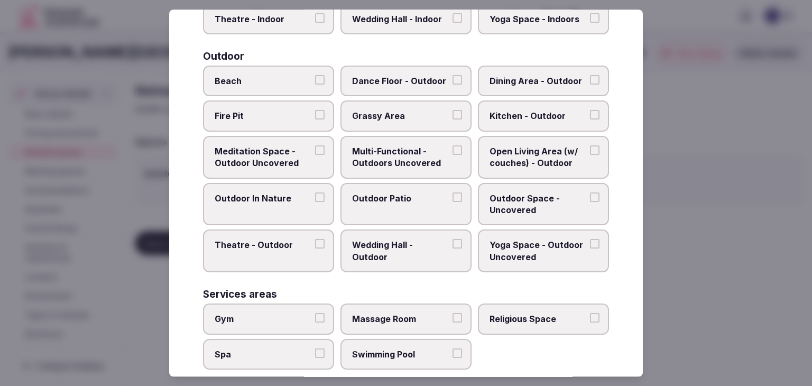
scroll to position [478, 0]
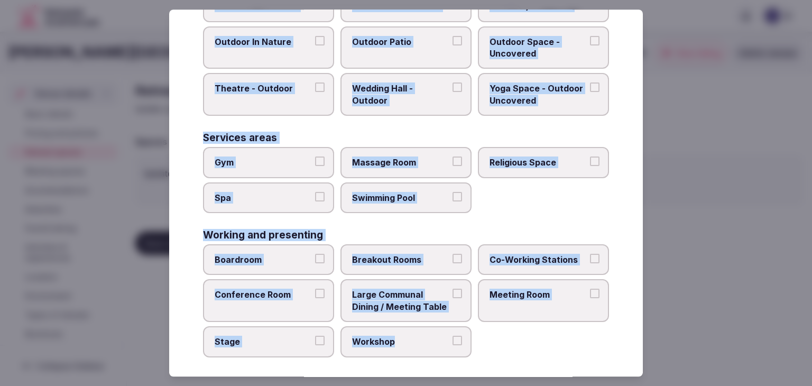
drag, startPoint x: 201, startPoint y: 67, endPoint x: 484, endPoint y: 363, distance: 409.4
click at [484, 363] on div "Select your retreat spaces Choose all applicable retreat spaces offered. Covere…" at bounding box center [406, 193] width 474 height 367
copy div "Choose all applicable retreat spaces offered. Covered outdoor spaces Meditation…"
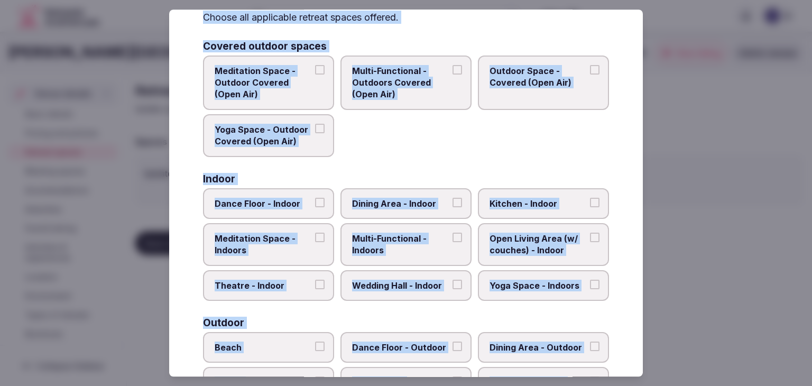
scroll to position [214, 0]
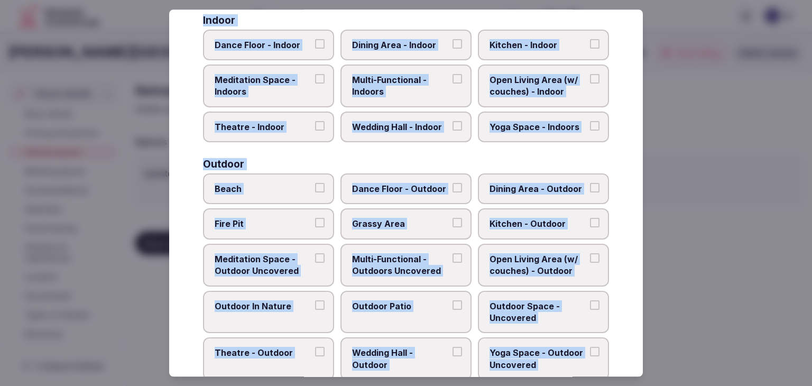
click at [381, 262] on span "Multi-Functional - Outdoors Uncovered" at bounding box center [400, 265] width 97 height 24
click at [452, 262] on button "Multi-Functional - Outdoors Uncovered" at bounding box center [457, 258] width 10 height 10
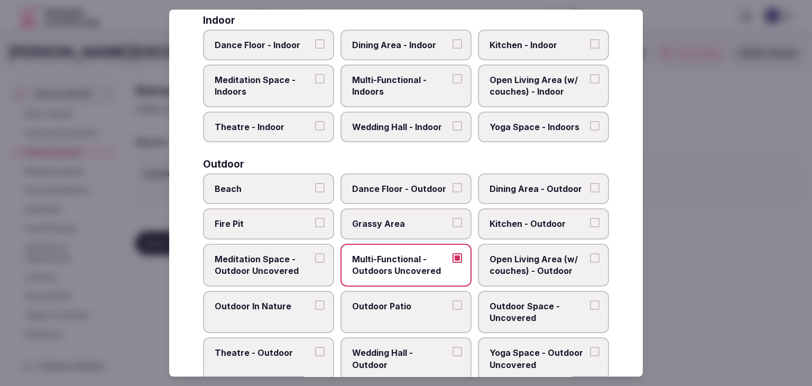
click at [263, 201] on div "Beach Dance Floor - Outdoor Dining Area - Outdoor Fire Pit Grassy Area Kitchen …" at bounding box center [406, 276] width 406 height 207
click at [279, 229] on label "Fire Pit" at bounding box center [268, 224] width 131 height 31
click at [315, 228] on button "Fire Pit" at bounding box center [320, 223] width 10 height 10
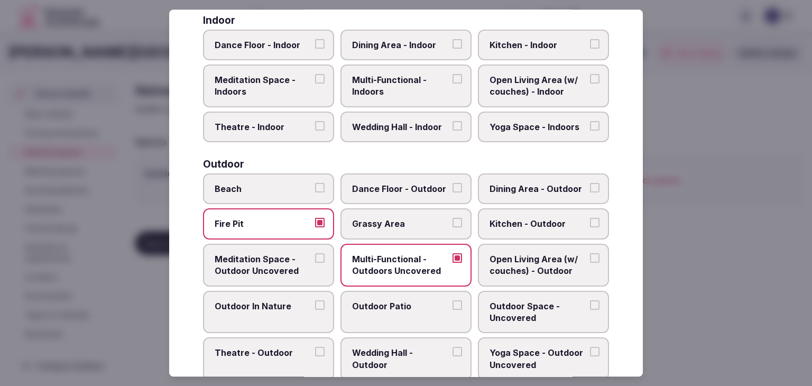
click at [385, 229] on label "Grassy Area" at bounding box center [405, 224] width 131 height 31
click at [452, 228] on button "Grassy Area" at bounding box center [457, 223] width 10 height 10
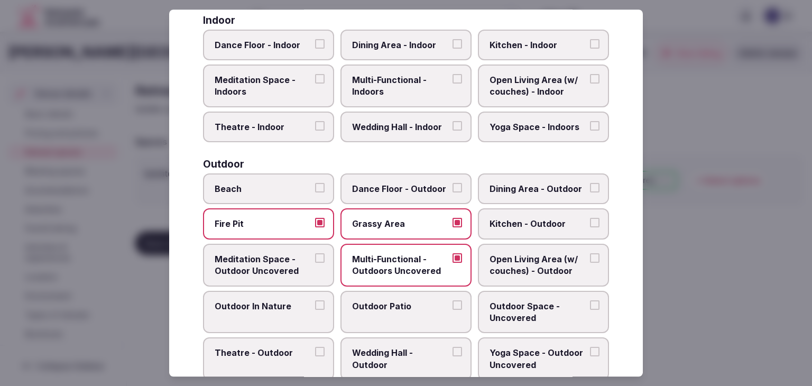
scroll to position [319, 0]
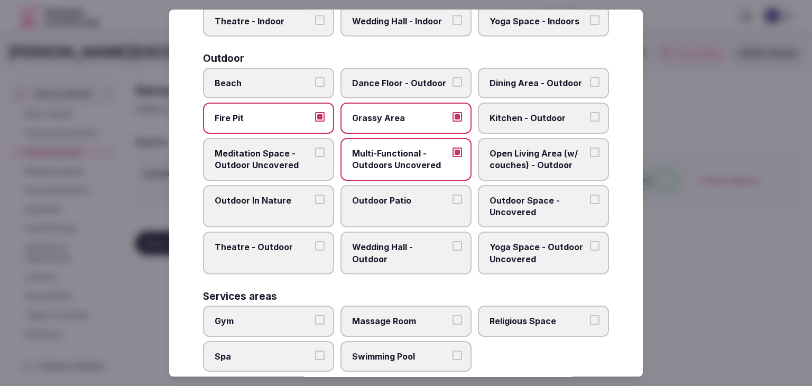
drag, startPoint x: 389, startPoint y: 210, endPoint x: 472, endPoint y: 202, distance: 83.3
click at [390, 208] on label "Outdoor Patio" at bounding box center [405, 206] width 131 height 43
click at [452, 204] on button "Outdoor Patio" at bounding box center [457, 200] width 10 height 10
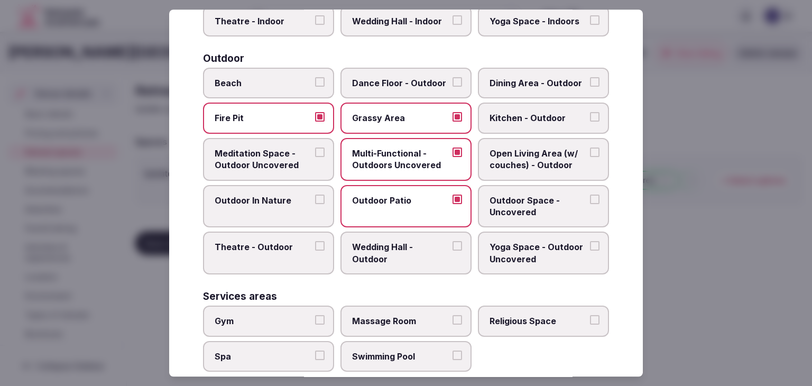
drag, startPoint x: 513, startPoint y: 202, endPoint x: 539, endPoint y: 149, distance: 60.0
click at [514, 201] on span "Outdoor Space - Uncovered" at bounding box center [537, 207] width 97 height 24
click at [417, 249] on span "Wedding Hall - Outdoor" at bounding box center [400, 254] width 97 height 24
click at [452, 249] on button "Wedding Hall - Outdoor" at bounding box center [457, 247] width 10 height 10
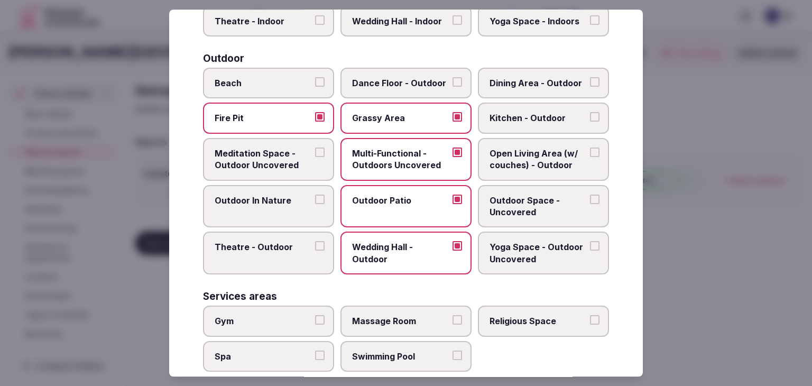
click at [507, 243] on span "Yoga Space - Outdoor Uncovered" at bounding box center [537, 254] width 97 height 24
click at [590, 243] on button "Yoga Space - Outdoor Uncovered" at bounding box center [595, 247] width 10 height 10
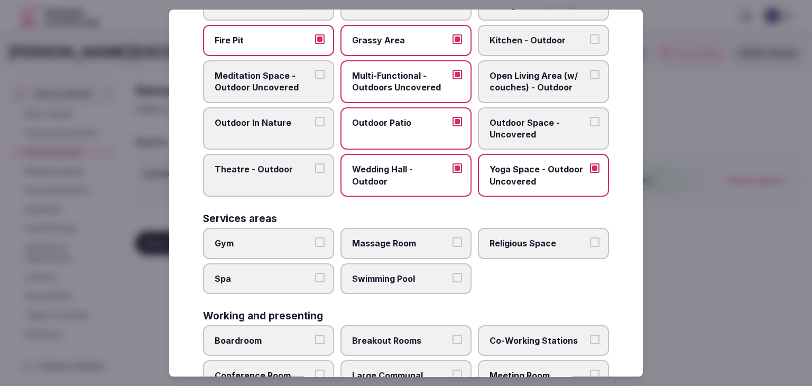
scroll to position [425, 0]
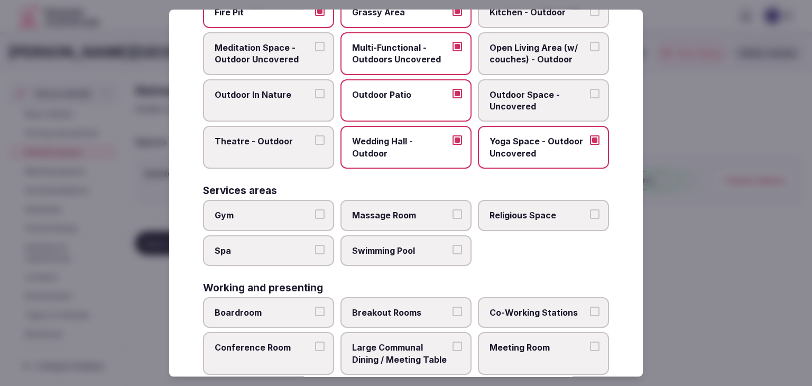
click at [284, 218] on label "Gym" at bounding box center [268, 215] width 131 height 31
click at [315, 218] on button "Gym" at bounding box center [320, 214] width 10 height 10
click at [283, 245] on span "Spa" at bounding box center [263, 251] width 97 height 12
click at [315, 245] on button "Spa" at bounding box center [320, 250] width 10 height 10
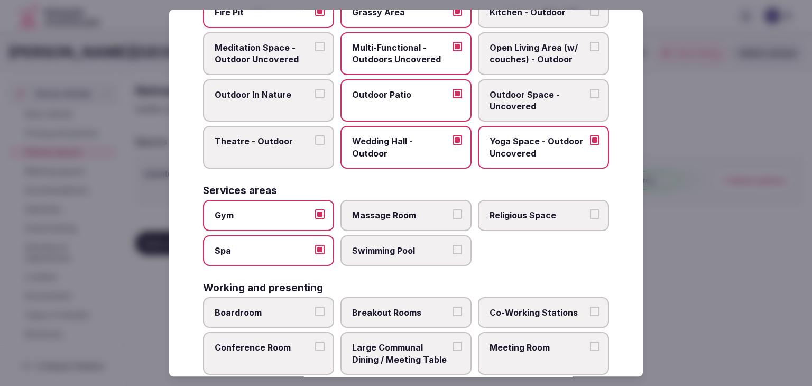
drag, startPoint x: 357, startPoint y: 244, endPoint x: 378, endPoint y: 209, distance: 41.5
click at [360, 245] on span "Swimming Pool" at bounding box center [400, 251] width 97 height 12
click at [378, 209] on span "Massage Room" at bounding box center [400, 215] width 97 height 12
click at [452, 209] on button "Massage Room" at bounding box center [457, 214] width 10 height 10
click at [392, 237] on label "Swimming Pool" at bounding box center [405, 250] width 131 height 31
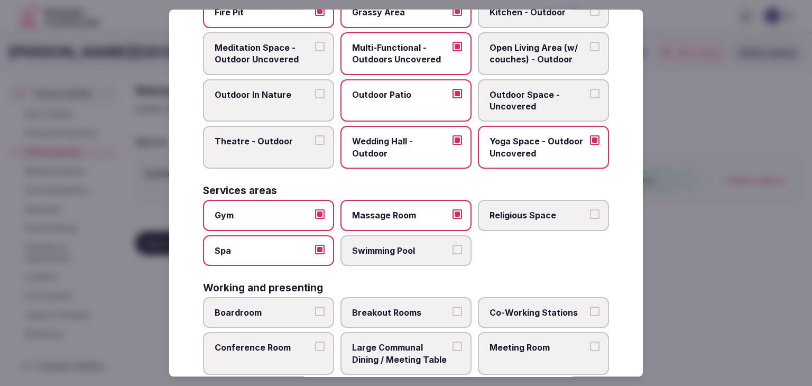
click at [452, 245] on button "Swimming Pool" at bounding box center [457, 250] width 10 height 10
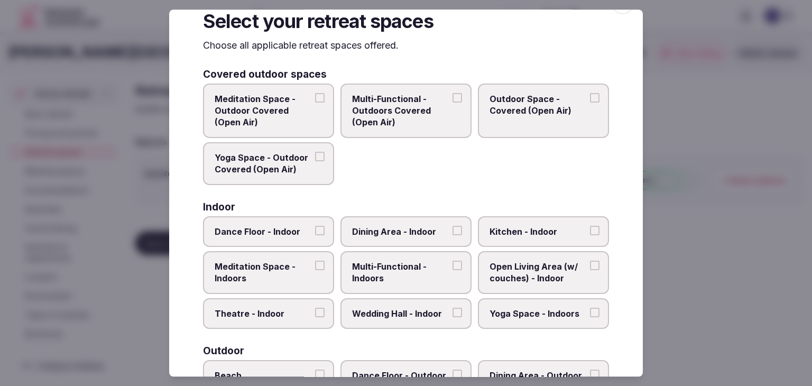
scroll to position [0, 0]
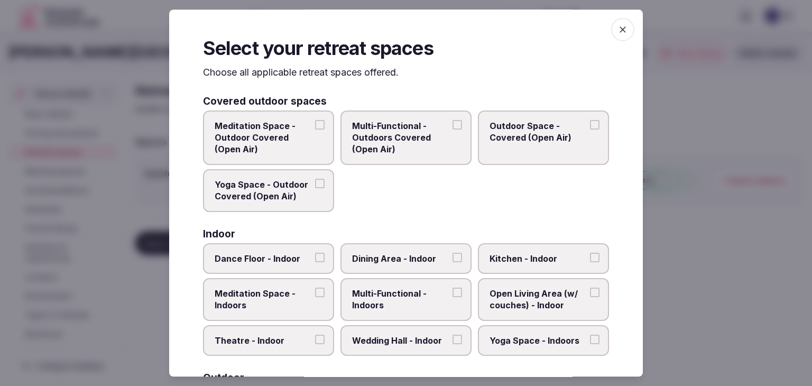
click at [385, 291] on span "Multi-Functional - Indoors" at bounding box center [400, 300] width 97 height 24
click at [452, 291] on button "Multi-Functional - Indoors" at bounding box center [457, 293] width 10 height 10
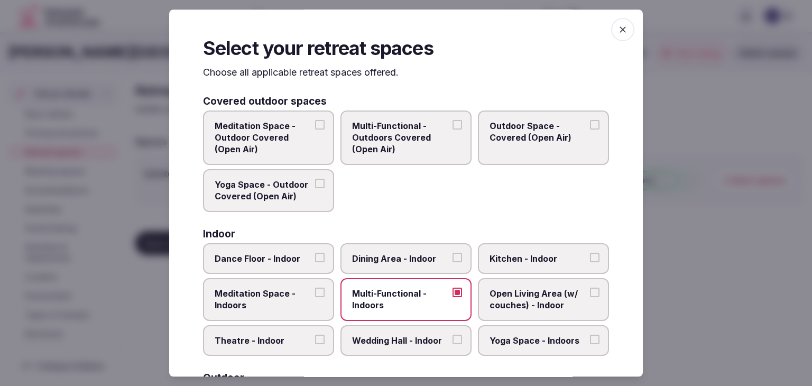
click at [392, 257] on span "Dining Area - Indoor" at bounding box center [400, 259] width 97 height 12
click at [452, 257] on button "Dining Area - Indoor" at bounding box center [457, 258] width 10 height 10
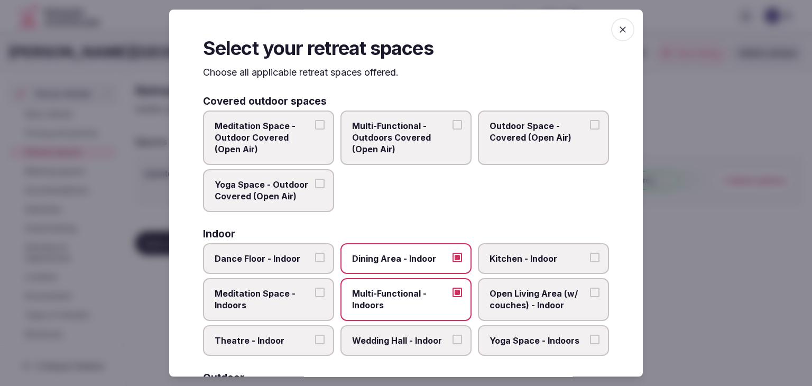
click at [405, 339] on span "Wedding Hall - Indoor" at bounding box center [400, 341] width 97 height 12
click at [452, 339] on button "Wedding Hall - Indoor" at bounding box center [457, 340] width 10 height 10
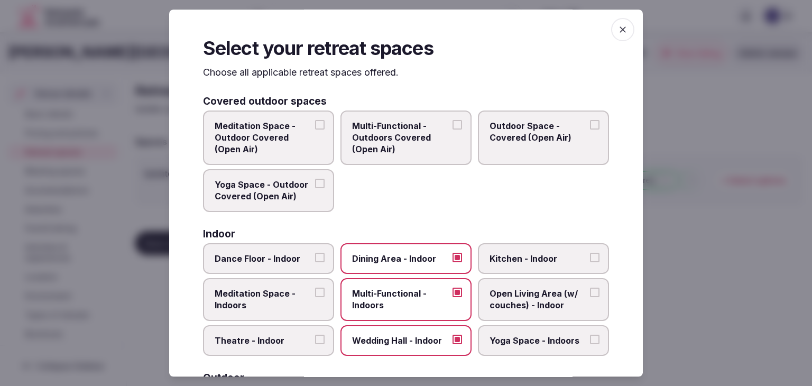
click at [528, 288] on span "Open Living Area (w/ couches) - Indoor" at bounding box center [537, 300] width 97 height 24
click at [590, 288] on button "Open Living Area (w/ couches) - Indoor" at bounding box center [595, 293] width 10 height 10
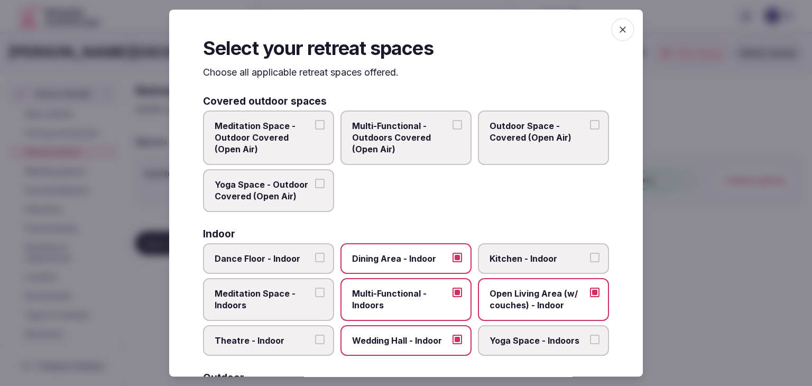
click at [527, 335] on span "Yoga Space - Indoors" at bounding box center [537, 341] width 97 height 12
click at [590, 335] on button "Yoga Space - Indoors" at bounding box center [595, 340] width 10 height 10
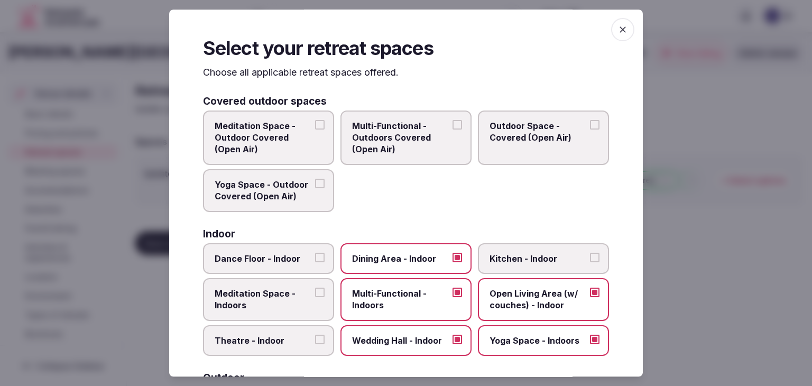
click at [319, 340] on button "Theatre - Indoor" at bounding box center [320, 340] width 10 height 10
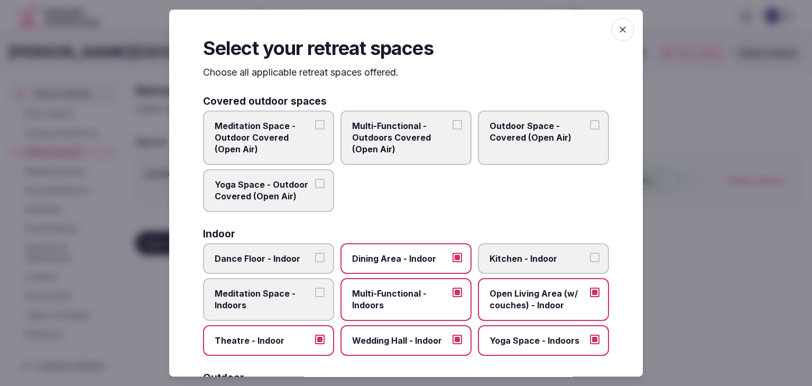
click at [291, 291] on span "Meditation Space - Indoors" at bounding box center [263, 300] width 97 height 24
click at [315, 291] on button "Meditation Space - Indoors" at bounding box center [320, 293] width 10 height 10
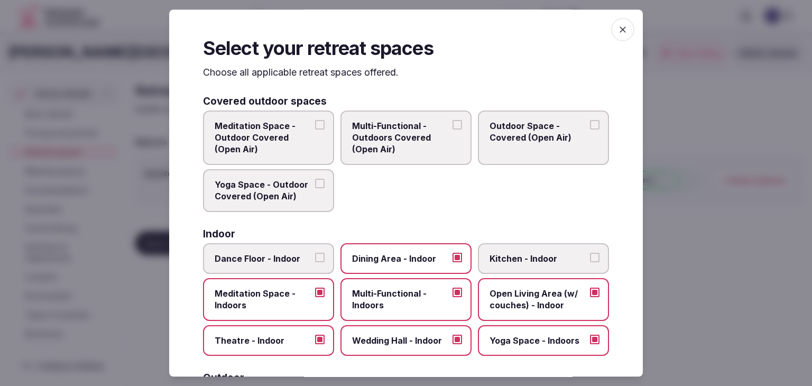
click at [290, 256] on span "Dance Floor - Indoor" at bounding box center [263, 259] width 97 height 12
click at [315, 256] on button "Dance Floor - Indoor" at bounding box center [320, 258] width 10 height 10
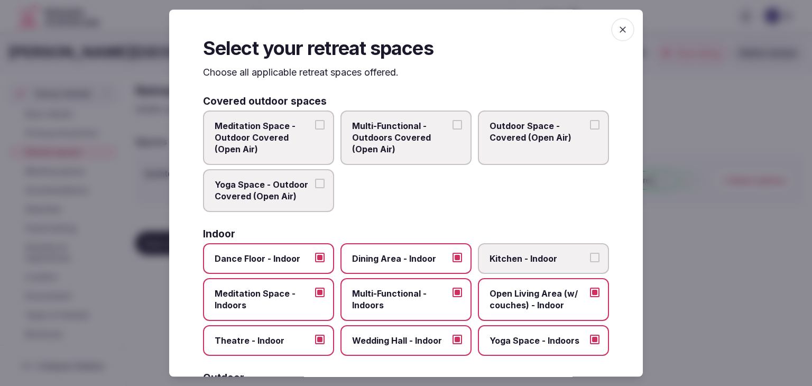
click at [522, 248] on label "Kitchen - Indoor" at bounding box center [543, 258] width 131 height 31
click at [590, 253] on button "Kitchen - Indoor" at bounding box center [595, 258] width 10 height 10
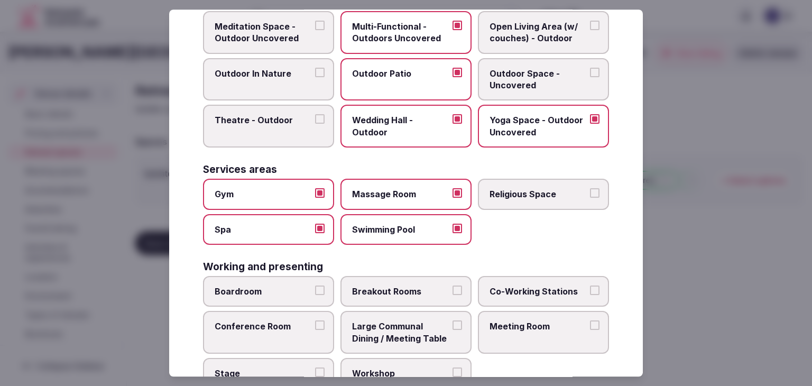
scroll to position [478, 0]
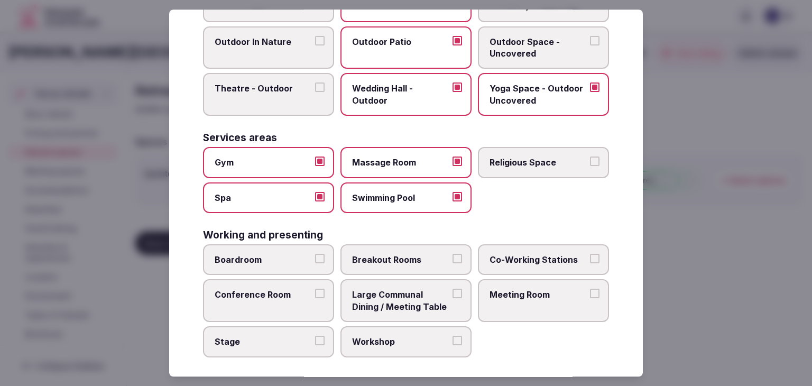
click at [301, 266] on label "Boardroom" at bounding box center [268, 259] width 131 height 31
click at [315, 263] on button "Boardroom" at bounding box center [320, 259] width 10 height 10
click at [380, 266] on label "Breakout Rooms" at bounding box center [405, 259] width 131 height 31
click at [452, 263] on button "Breakout Rooms" at bounding box center [457, 259] width 10 height 10
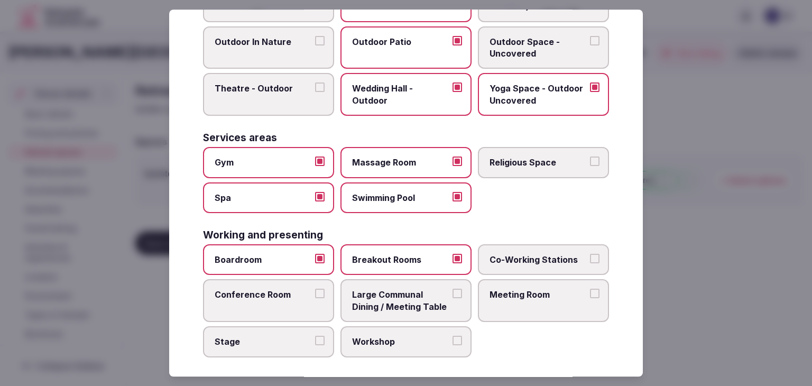
click at [317, 297] on label "Conference Room" at bounding box center [268, 301] width 131 height 43
click at [317, 297] on button "Conference Room" at bounding box center [320, 294] width 10 height 10
click at [497, 290] on span "Meeting Room" at bounding box center [537, 295] width 97 height 12
click at [590, 290] on button "Meeting Room" at bounding box center [595, 294] width 10 height 10
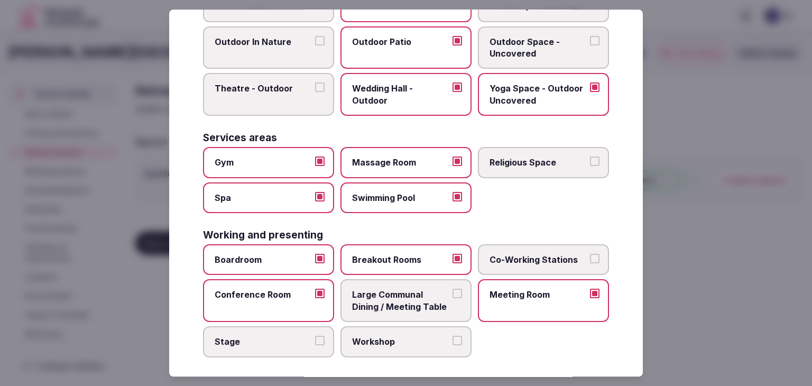
click at [409, 336] on span "Workshop" at bounding box center [400, 342] width 97 height 12
click at [452, 336] on button "Workshop" at bounding box center [457, 341] width 10 height 10
click at [415, 295] on span "Large Communal Dining / Meeting Table" at bounding box center [400, 301] width 97 height 24
click at [452, 295] on button "Large Communal Dining / Meeting Table" at bounding box center [457, 294] width 10 height 10
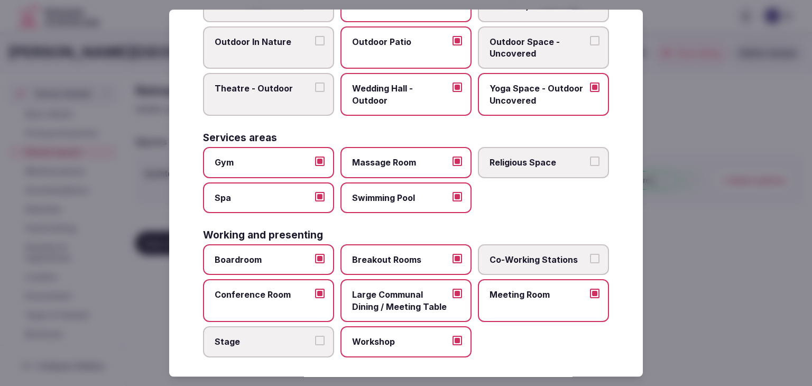
drag, startPoint x: 257, startPoint y: 330, endPoint x: 273, endPoint y: 326, distance: 15.9
click at [258, 336] on span "Stage" at bounding box center [263, 342] width 97 height 12
click at [315, 336] on button "Stage" at bounding box center [320, 341] width 10 height 10
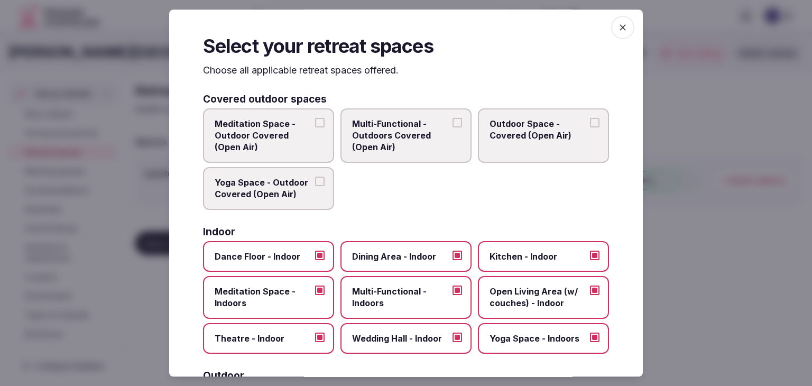
scroll to position [0, 0]
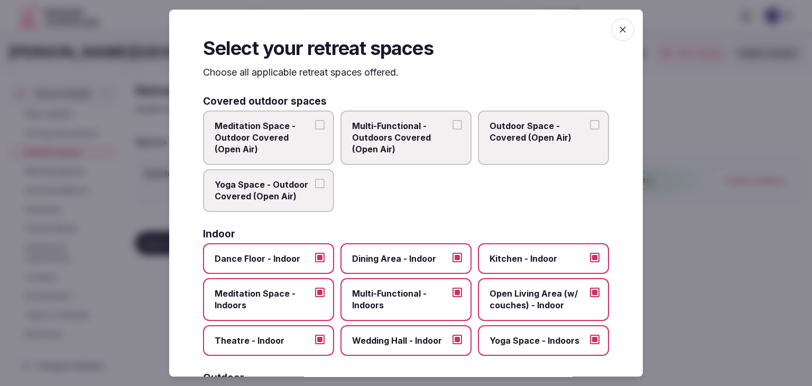
click at [617, 27] on icon "button" at bounding box center [622, 29] width 11 height 11
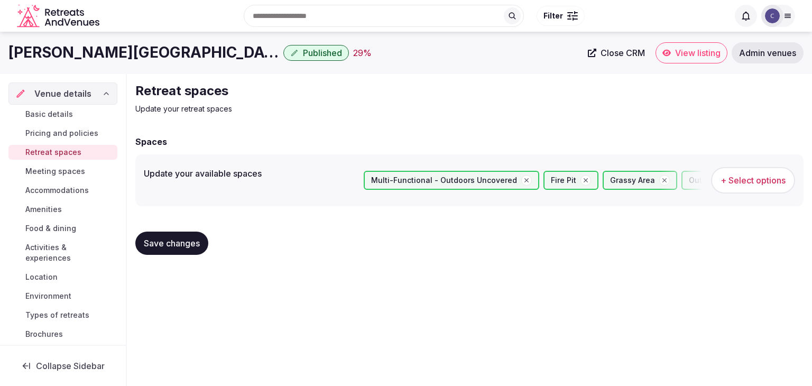
click at [190, 226] on div "Save changes" at bounding box center [469, 243] width 668 height 40
click at [192, 235] on button "Save changes" at bounding box center [171, 243] width 73 height 23
click at [70, 174] on span "Meeting spaces" at bounding box center [55, 171] width 60 height 11
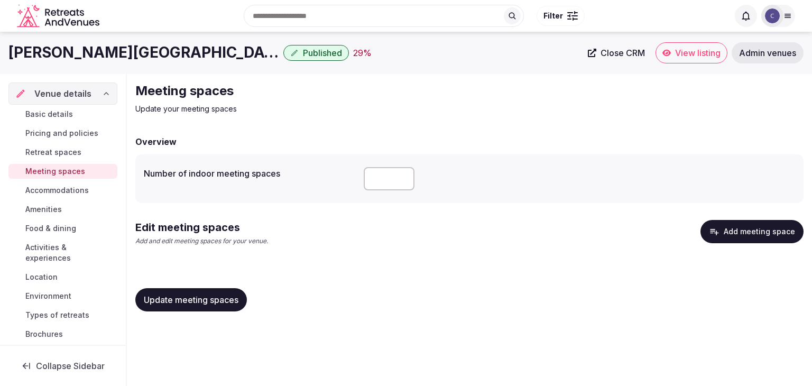
click at [758, 231] on button "Add meeting space" at bounding box center [751, 231] width 103 height 23
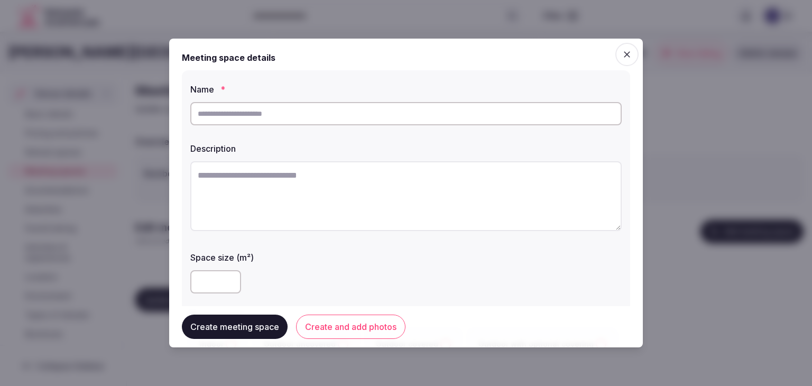
click at [363, 115] on input "text" at bounding box center [405, 113] width 431 height 23
paste input "*******"
type input "*******"
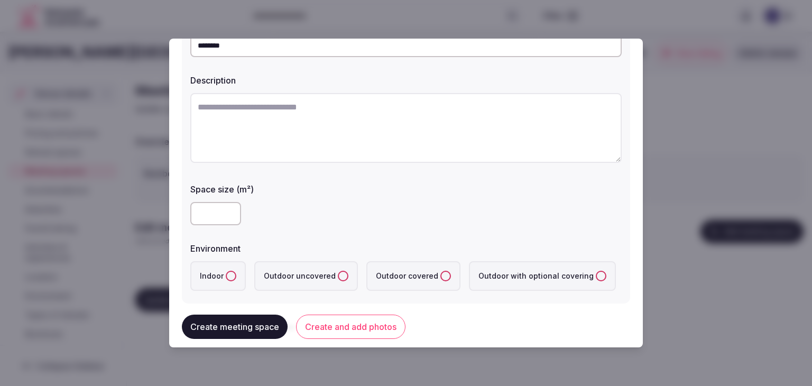
scroll to position [106, 0]
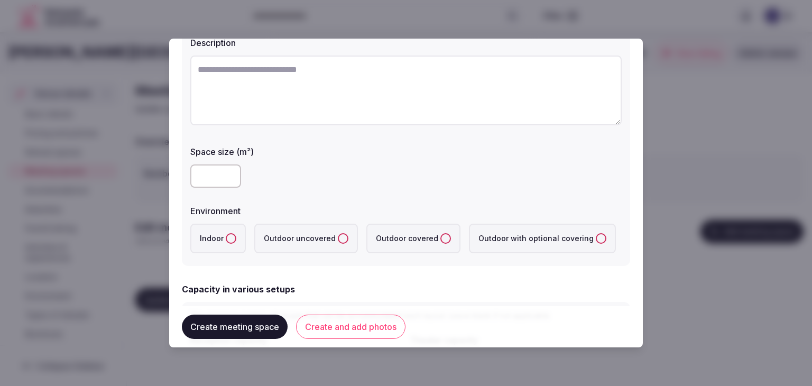
click at [205, 187] on div at bounding box center [405, 176] width 431 height 32
type input "**"
click at [227, 247] on label "Indoor" at bounding box center [218, 239] width 56 height 30
click at [227, 244] on button "Indoor" at bounding box center [231, 238] width 11 height 11
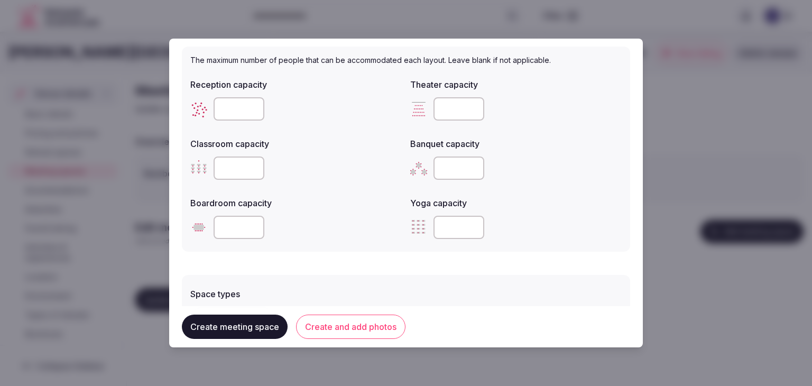
scroll to position [423, 0]
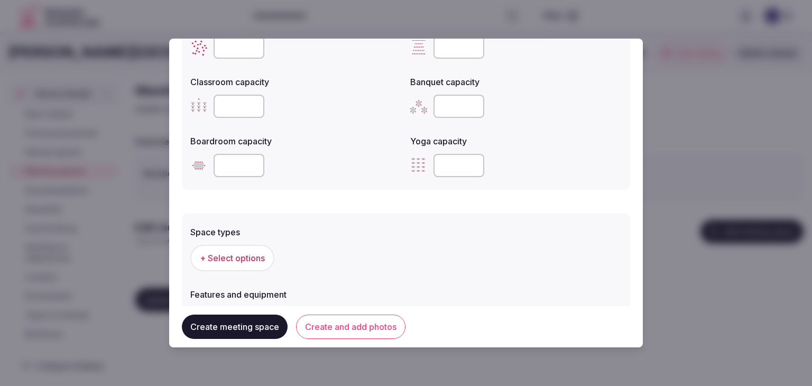
click at [231, 51] on input "number" at bounding box center [239, 46] width 51 height 23
paste input "**"
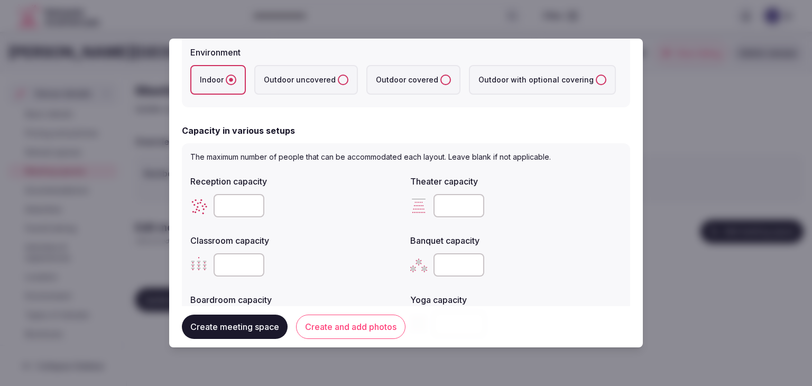
type input "**"
click at [459, 199] on input "number" at bounding box center [458, 205] width 51 height 23
click at [449, 201] on input "number" at bounding box center [458, 205] width 51 height 23
paste input "**"
type input "**"
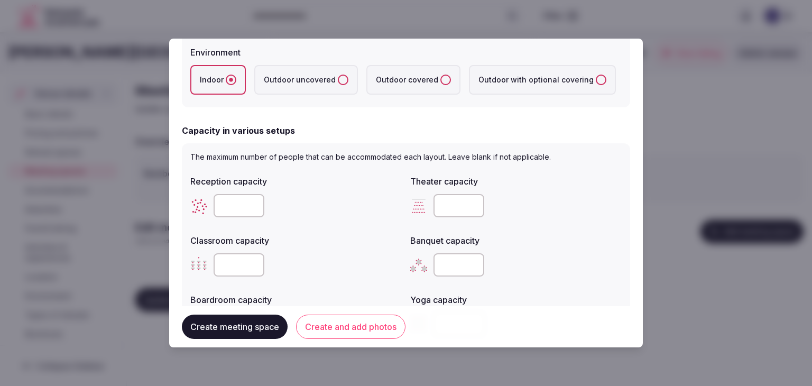
click at [443, 263] on input "number" at bounding box center [458, 264] width 51 height 23
paste input "**"
type input "**"
click at [224, 268] on input "number" at bounding box center [239, 264] width 51 height 23
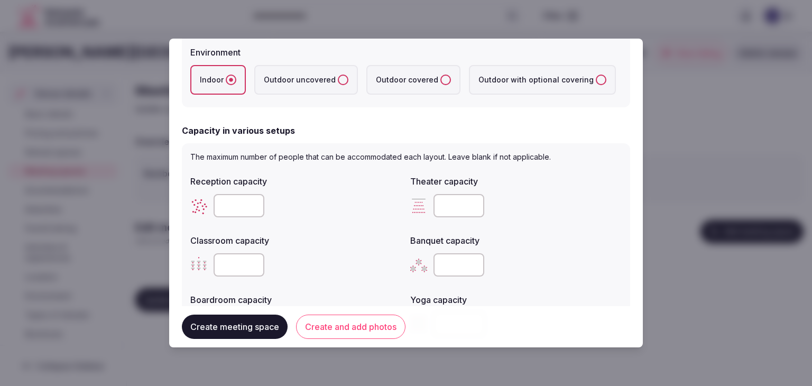
click at [224, 268] on input "number" at bounding box center [239, 264] width 51 height 23
paste input "**"
type input "**"
click at [305, 262] on div "**" at bounding box center [295, 264] width 211 height 23
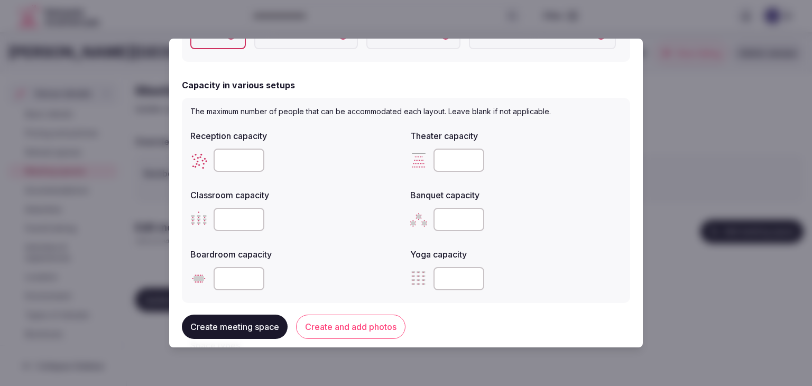
scroll to position [370, 0]
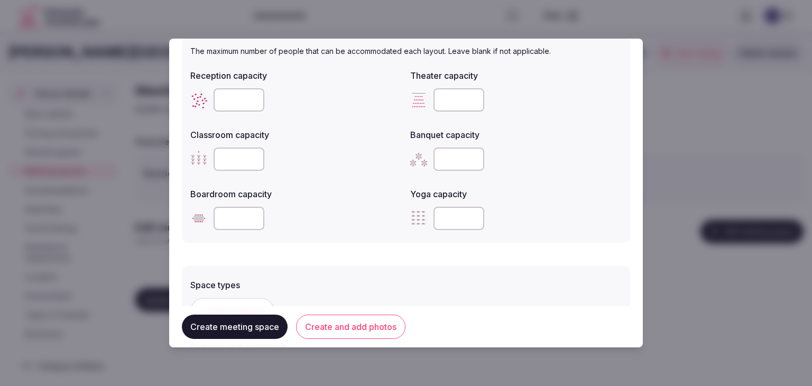
click at [237, 219] on input "number" at bounding box center [239, 218] width 51 height 23
paste input "**"
type input "**"
click at [349, 241] on div "The maximum number of people that can be accommodated each layout. Leave blank …" at bounding box center [406, 140] width 448 height 205
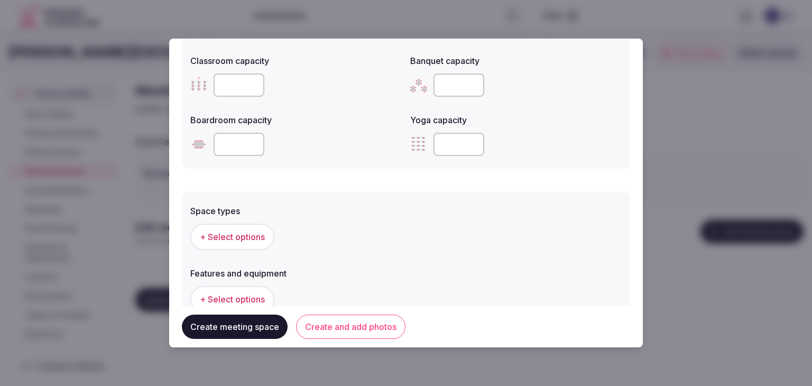
scroll to position [476, 0]
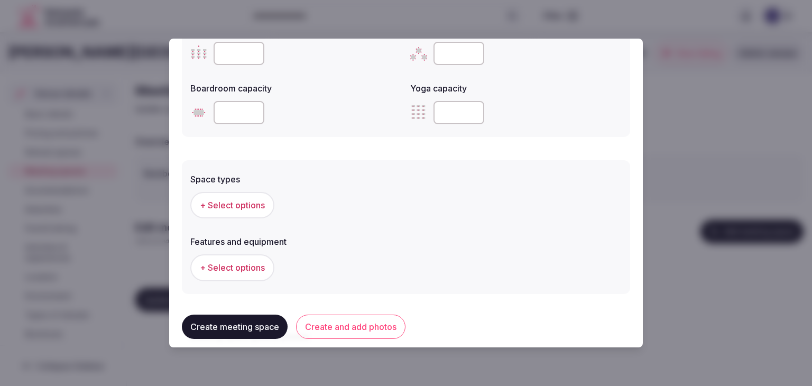
click at [250, 212] on button "+ Select options" at bounding box center [232, 205] width 84 height 26
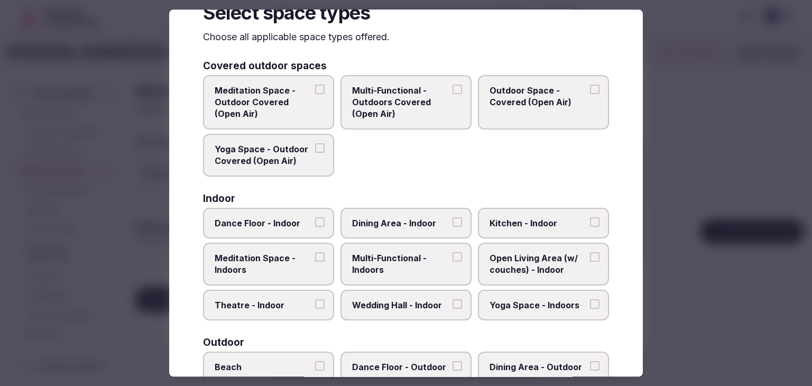
scroll to position [53, 0]
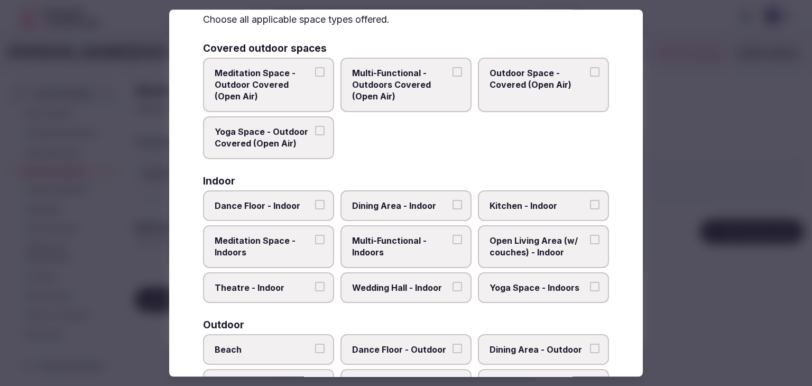
click at [385, 252] on span "Multi-Functional - Indoors" at bounding box center [400, 247] width 97 height 24
click at [452, 244] on button "Multi-Functional - Indoors" at bounding box center [457, 240] width 10 height 10
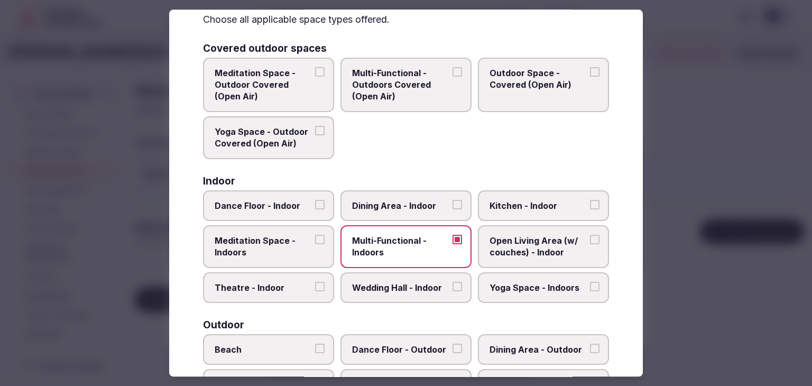
click at [390, 207] on span "Dining Area - Indoor" at bounding box center [400, 206] width 97 height 12
click at [452, 207] on button "Dining Area - Indoor" at bounding box center [457, 205] width 10 height 10
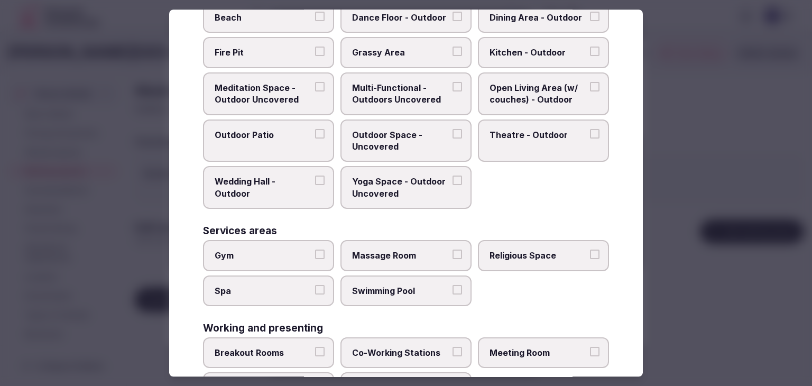
scroll to position [431, 0]
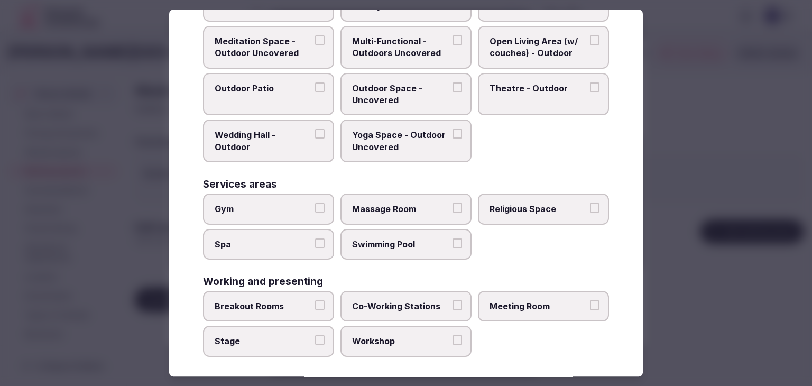
click at [525, 301] on span "Meeting Room" at bounding box center [537, 306] width 97 height 12
click at [590, 301] on button "Meeting Room" at bounding box center [595, 305] width 10 height 10
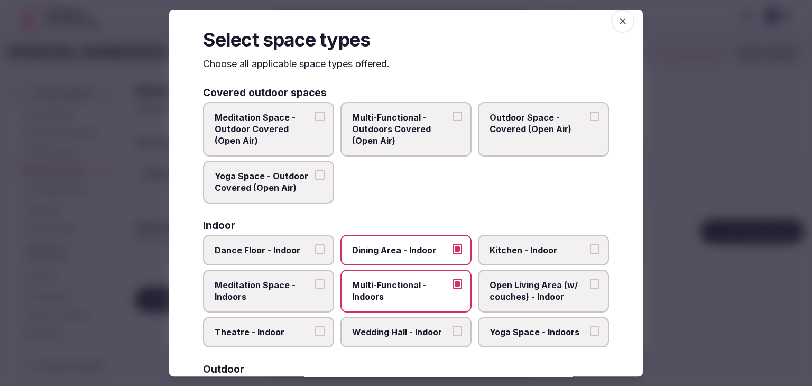
click at [452, 244] on button "Dining Area - Indoor" at bounding box center [457, 249] width 10 height 10
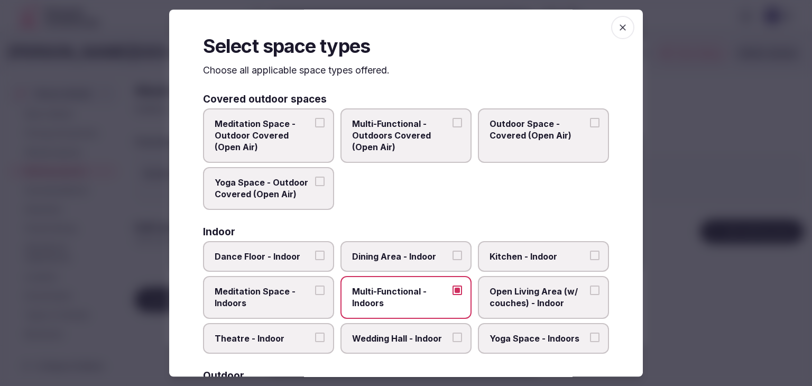
scroll to position [0, 0]
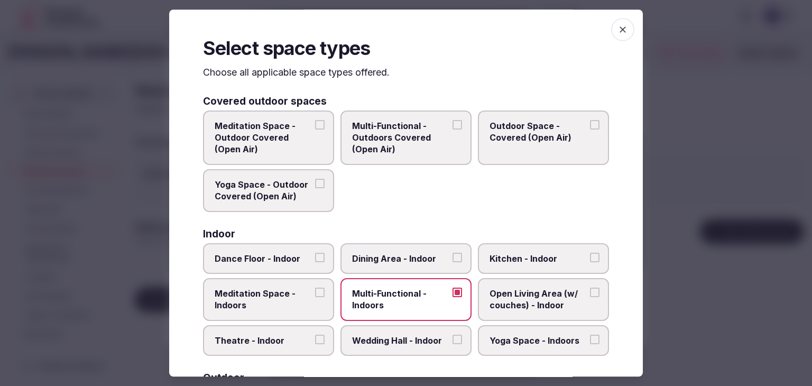
click at [621, 25] on span "button" at bounding box center [622, 29] width 23 height 23
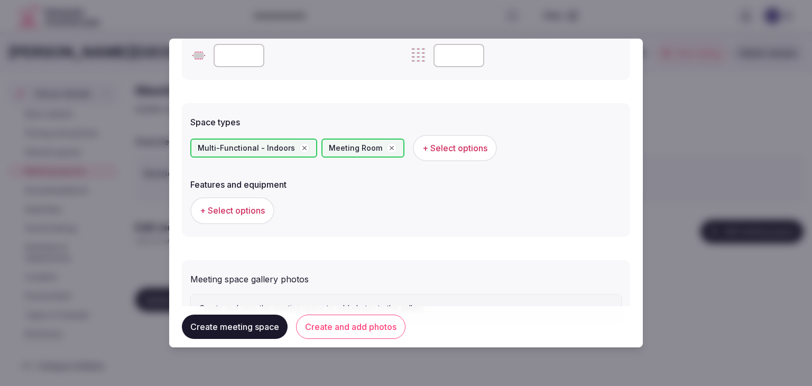
scroll to position [581, 0]
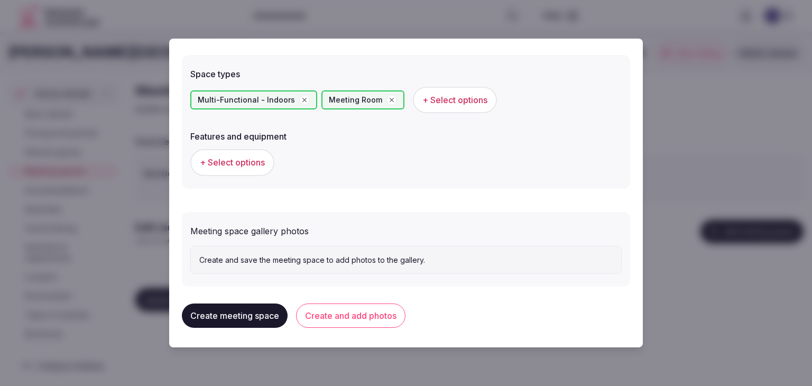
click at [265, 154] on button "+ Select options" at bounding box center [232, 162] width 84 height 26
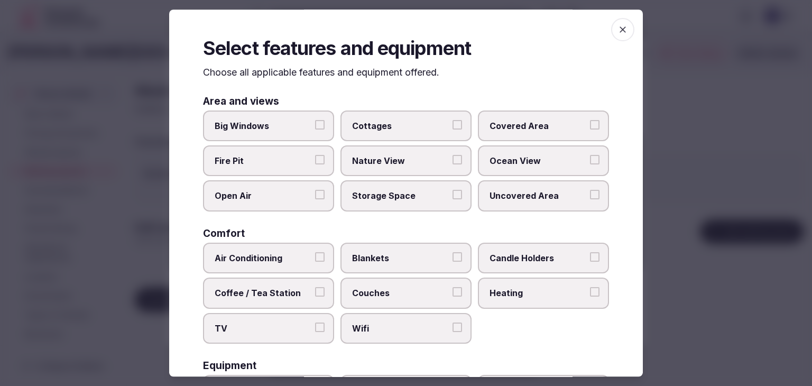
click at [378, 319] on label "Wifi" at bounding box center [405, 328] width 131 height 31
click at [452, 322] on button "Wifi" at bounding box center [457, 327] width 10 height 10
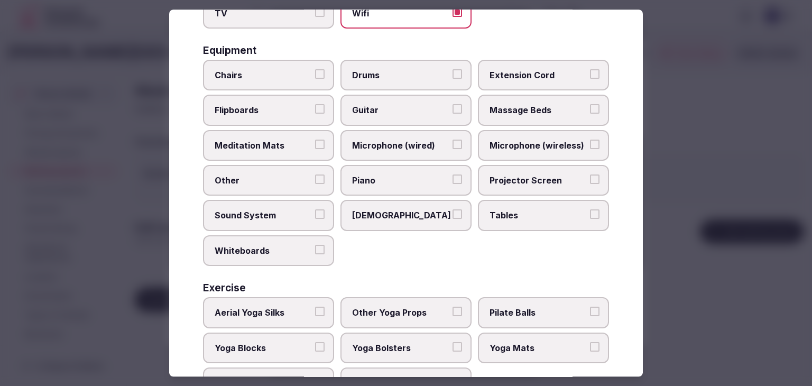
scroll to position [317, 0]
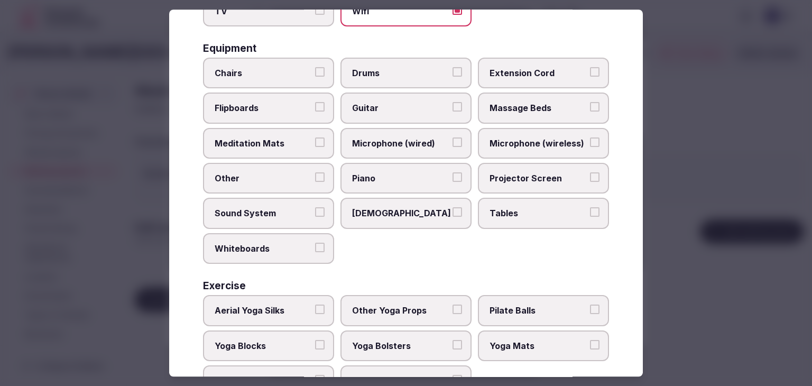
click at [491, 212] on span "Tables" at bounding box center [537, 214] width 97 height 12
click at [590, 212] on button "Tables" at bounding box center [595, 213] width 10 height 10
click at [259, 70] on span "Chairs" at bounding box center [263, 73] width 97 height 12
click at [315, 70] on button "Chairs" at bounding box center [320, 72] width 10 height 10
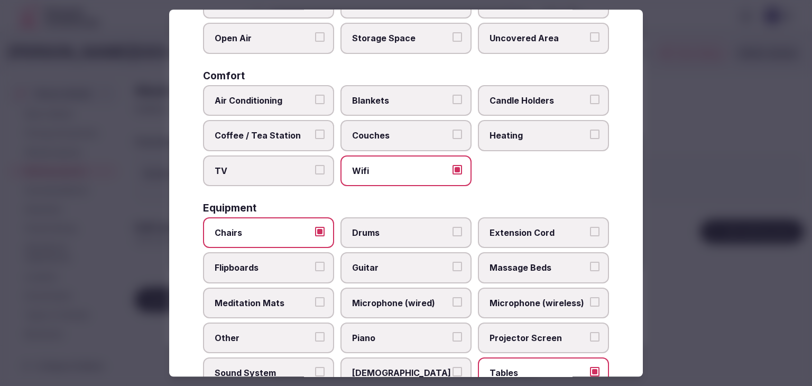
scroll to position [0, 0]
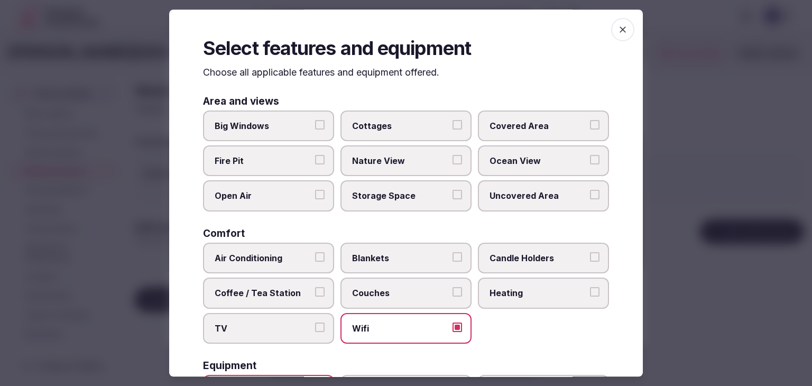
click at [275, 127] on span "Big Windows" at bounding box center [263, 126] width 97 height 12
click at [315, 127] on button "Big Windows" at bounding box center [320, 125] width 10 height 10
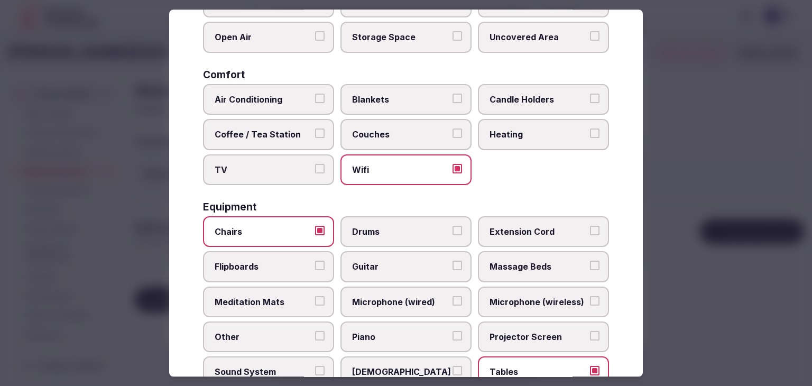
scroll to position [357, 0]
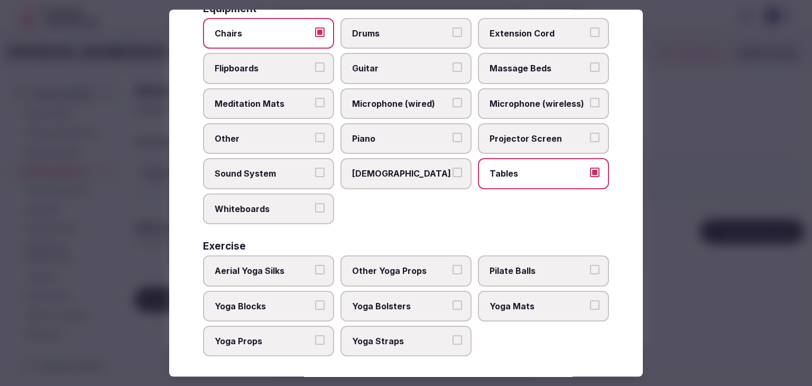
click at [283, 70] on span "Flipboards" at bounding box center [263, 69] width 97 height 12
click at [315, 70] on button "Flipboards" at bounding box center [320, 68] width 10 height 10
click at [267, 211] on label "Whiteboards" at bounding box center [268, 208] width 131 height 31
click at [315, 211] on button "Whiteboards" at bounding box center [320, 208] width 10 height 10
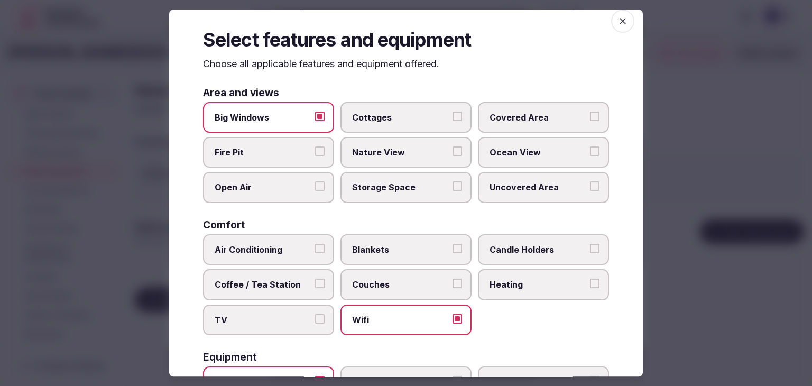
scroll to position [0, 0]
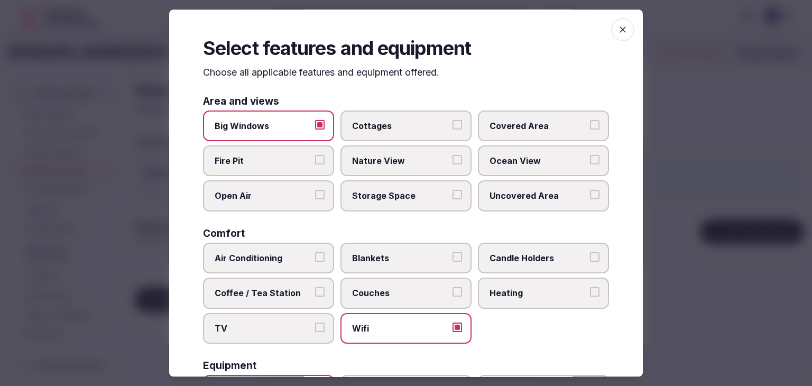
click at [617, 33] on icon "button" at bounding box center [622, 29] width 11 height 11
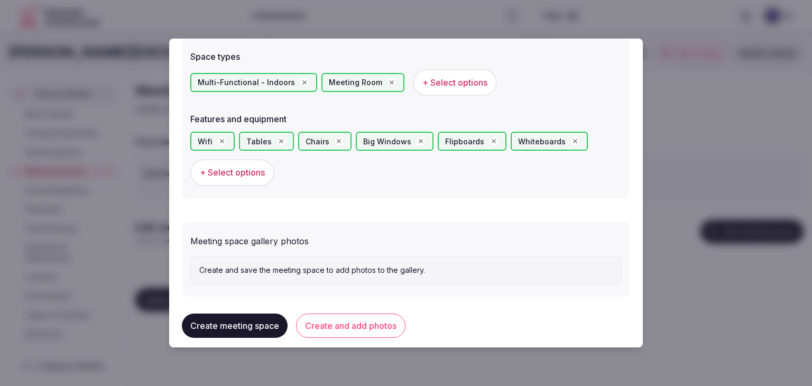
scroll to position [608, 0]
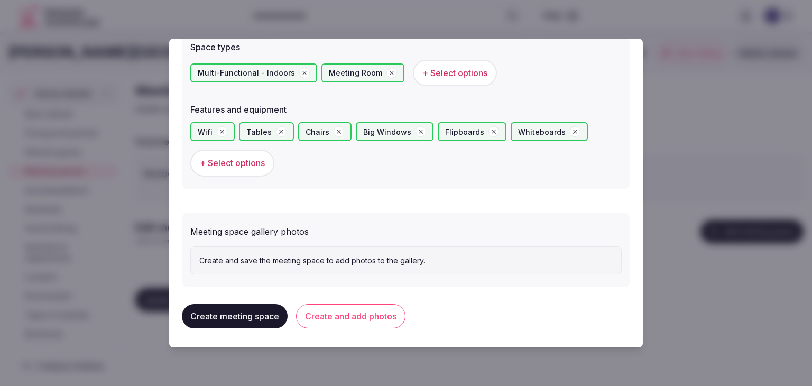
click at [387, 320] on button "Create and add photos" at bounding box center [350, 316] width 109 height 24
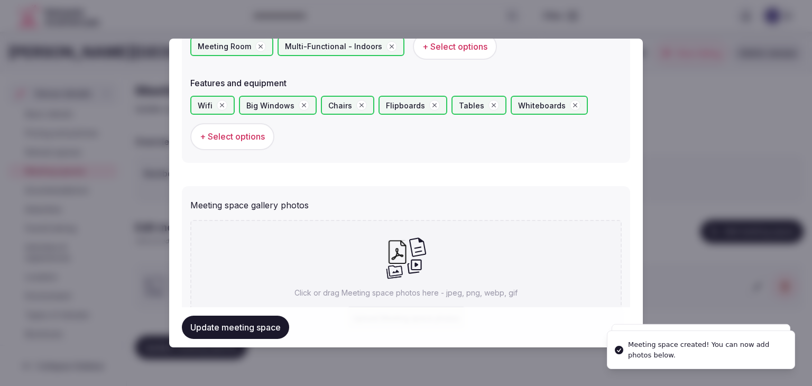
scroll to position [705, 0]
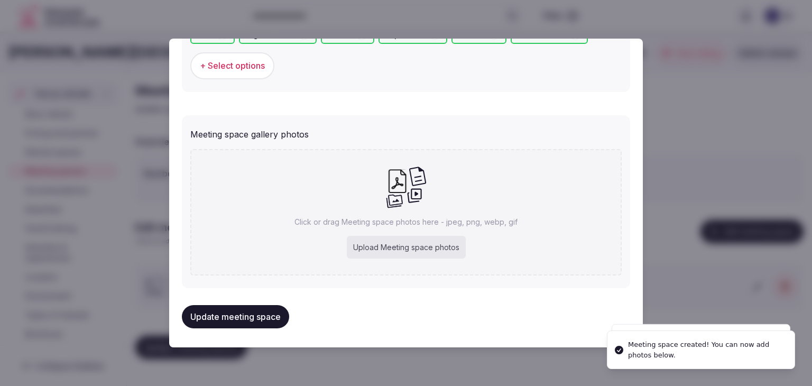
click at [418, 238] on div "Upload Meeting space photos" at bounding box center [406, 247] width 119 height 23
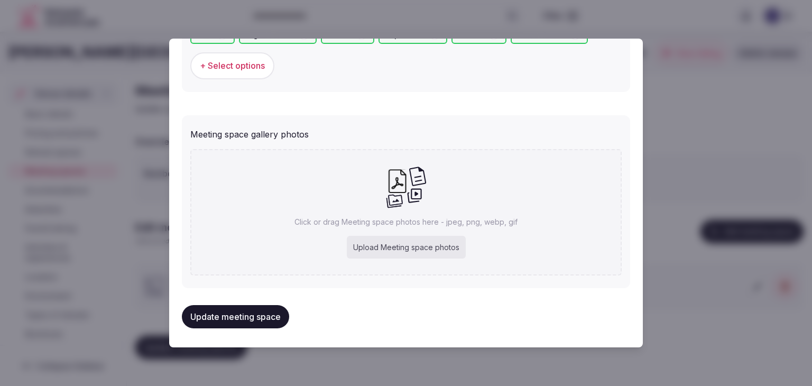
type input "**********"
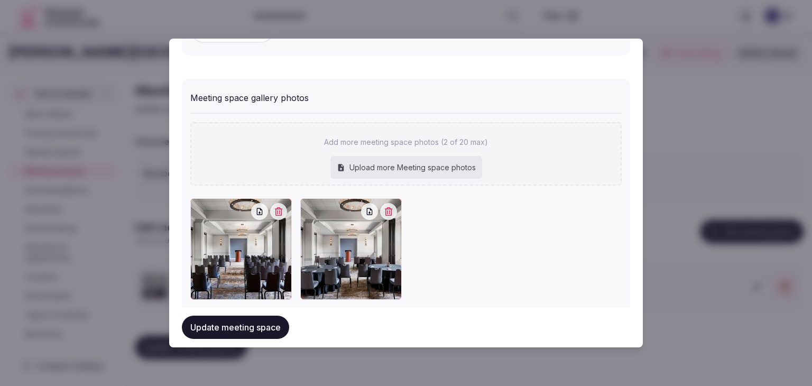
scroll to position [763, 0]
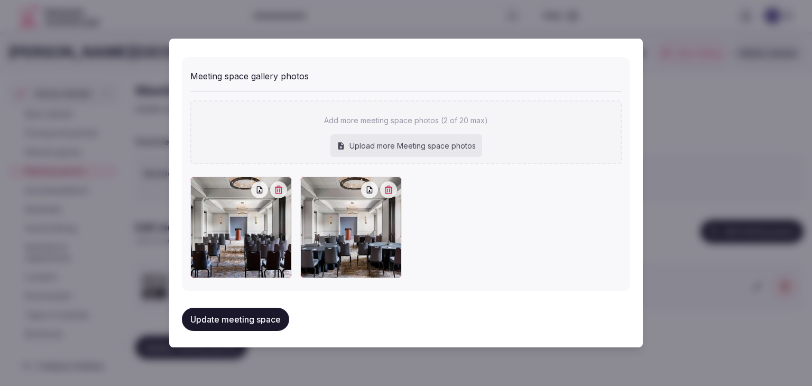
click at [265, 318] on button "Update meeting space" at bounding box center [235, 319] width 107 height 23
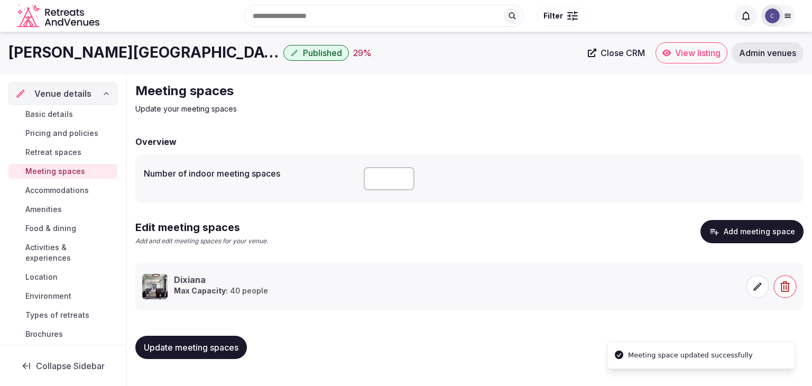
click at [222, 343] on span "Update meeting spaces" at bounding box center [191, 347] width 95 height 11
click at [67, 189] on span "Accommodations" at bounding box center [56, 190] width 63 height 11
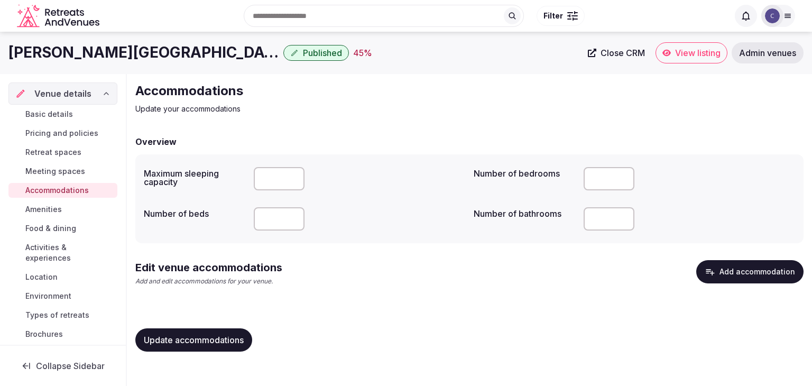
click at [797, 264] on button "Add accommodation" at bounding box center [749, 271] width 107 height 23
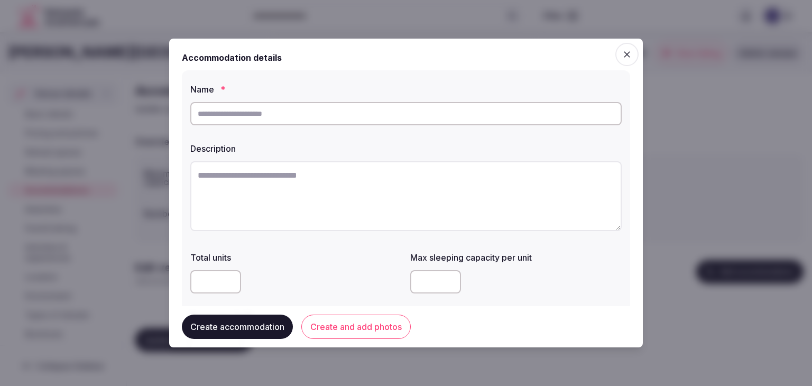
click at [385, 111] on input "text" at bounding box center [405, 113] width 431 height 23
paste input "**"
click at [284, 119] on input "**" at bounding box center [405, 113] width 431 height 23
click at [283, 117] on input "**" at bounding box center [405, 113] width 431 height 23
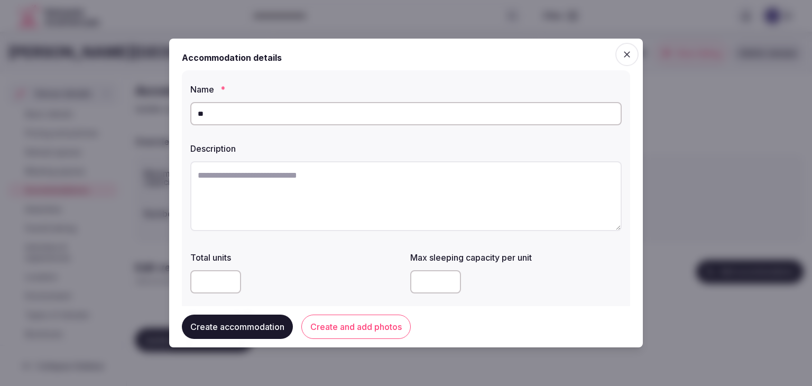
paste input "**********"
type input "**********"
click at [311, 224] on textarea at bounding box center [405, 196] width 431 height 70
click at [370, 186] on textarea at bounding box center [405, 196] width 431 height 70
paste textarea "**********"
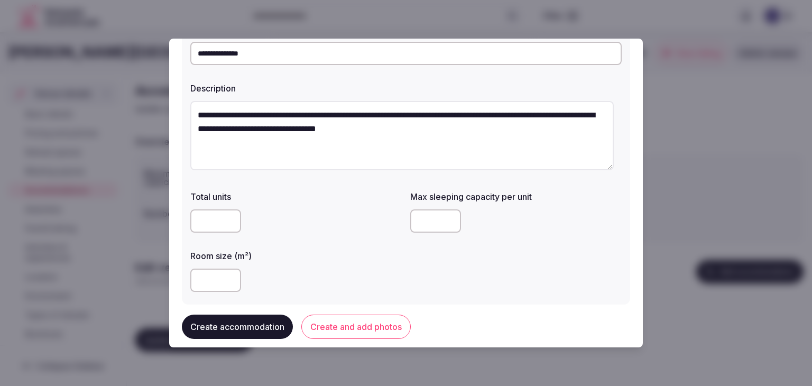
scroll to position [106, 0]
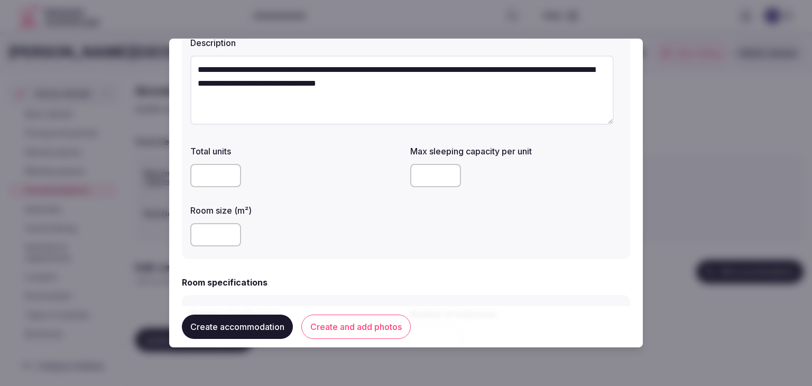
type textarea "**********"
click at [206, 235] on input "number" at bounding box center [215, 234] width 51 height 23
click at [431, 178] on input "number" at bounding box center [435, 175] width 51 height 23
type input "*"
click at [405, 244] on div "Total units Max sleeping capacity per unit * Room size (m²)" at bounding box center [405, 196] width 431 height 110
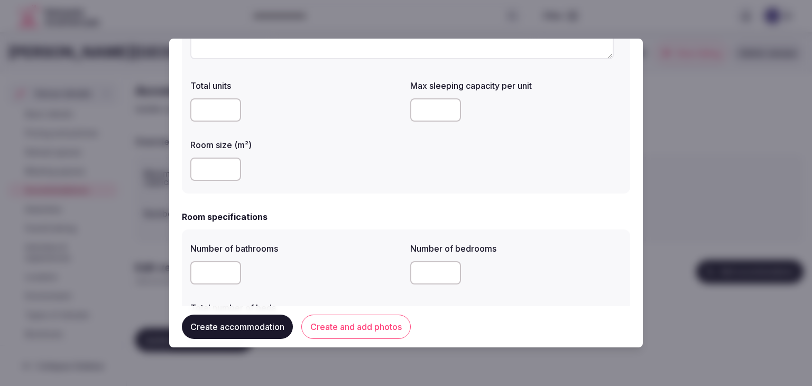
scroll to position [264, 0]
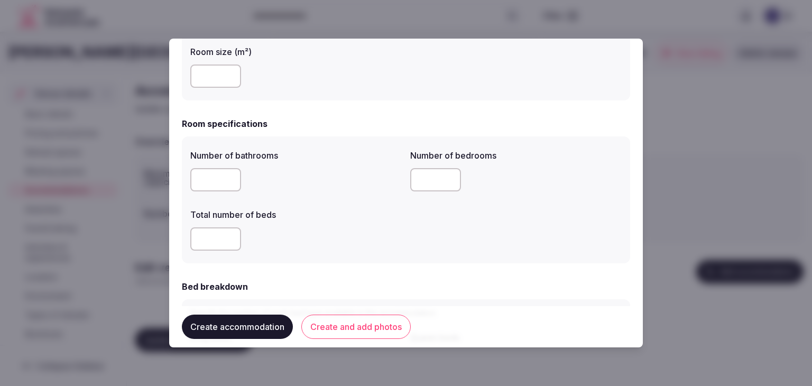
click at [214, 179] on input "number" at bounding box center [215, 179] width 51 height 23
type input "*"
click at [205, 237] on input "number" at bounding box center [215, 238] width 51 height 23
type input "*"
click at [423, 178] on input "number" at bounding box center [435, 179] width 51 height 23
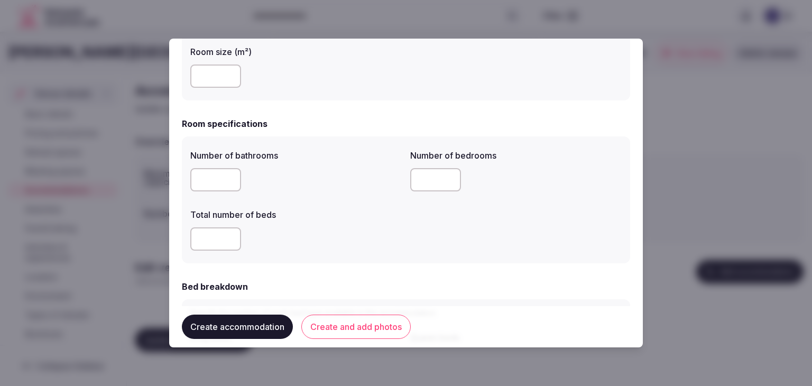
type input "*"
click at [351, 248] on div "*" at bounding box center [295, 238] width 211 height 23
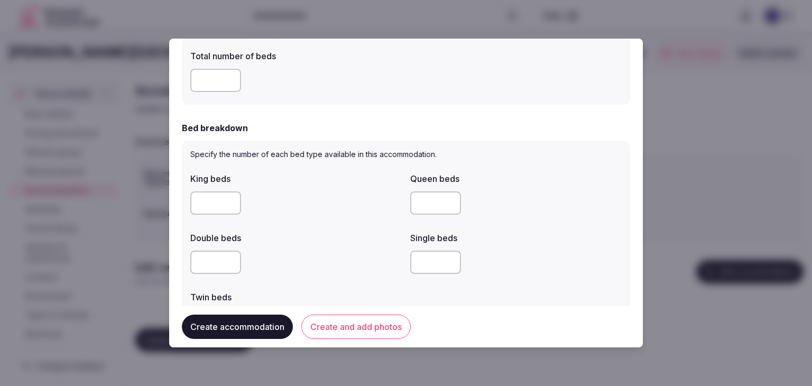
click at [216, 202] on input "number" at bounding box center [215, 202] width 51 height 23
type input "*"
drag, startPoint x: 330, startPoint y: 242, endPoint x: 338, endPoint y: 243, distance: 8.1
click at [332, 242] on label "Double beds" at bounding box center [295, 238] width 211 height 8
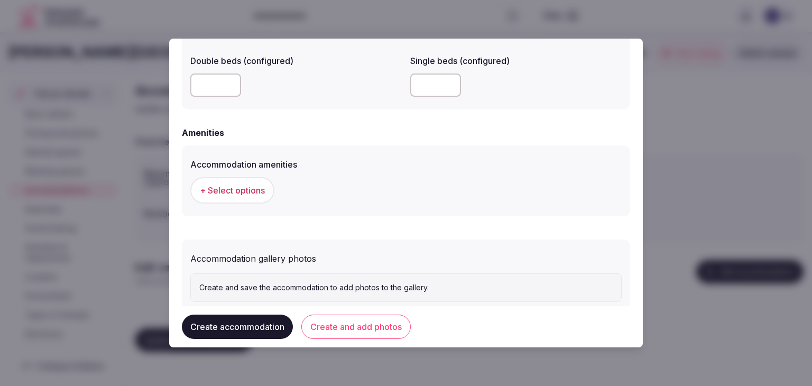
scroll to position [960, 0]
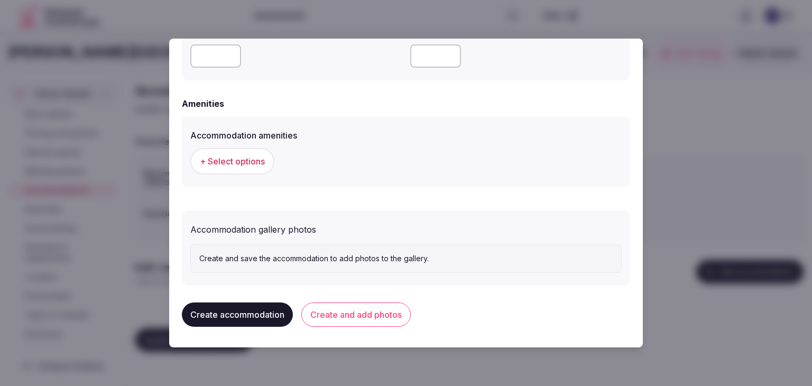
click at [248, 171] on button "+ Select options" at bounding box center [232, 161] width 84 height 26
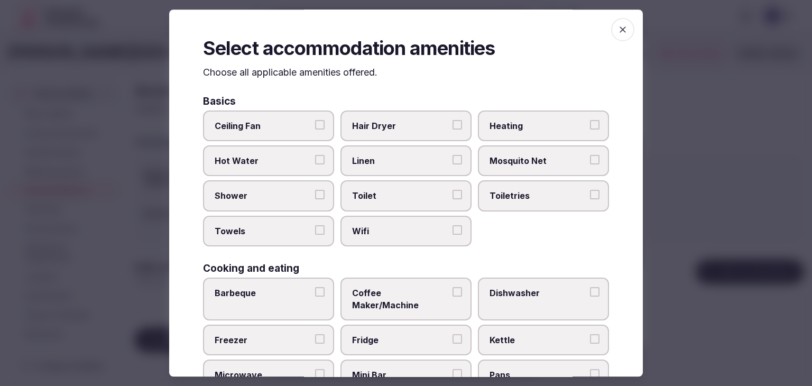
drag, startPoint x: 404, startPoint y: 236, endPoint x: 443, endPoint y: 217, distance: 43.5
click at [404, 235] on label "Wifi" at bounding box center [405, 231] width 131 height 31
click at [452, 235] on button "Wifi" at bounding box center [457, 230] width 10 height 10
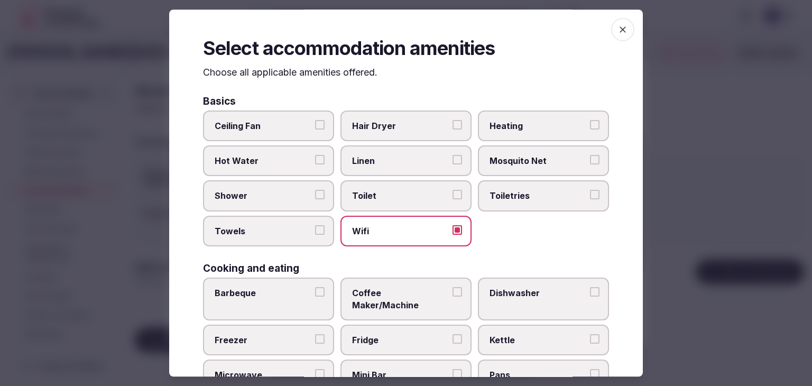
click at [506, 191] on span "Toiletries" at bounding box center [537, 196] width 97 height 12
click at [590, 191] on button "Toiletries" at bounding box center [595, 195] width 10 height 10
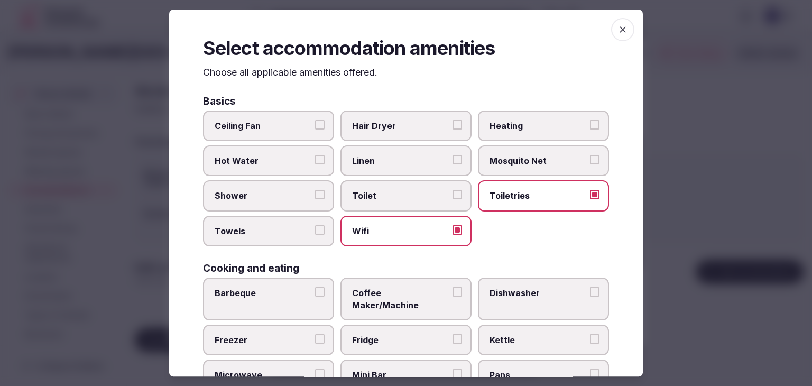
click at [400, 121] on span "Hair Dryer" at bounding box center [400, 126] width 97 height 12
click at [452, 121] on button "Hair Dryer" at bounding box center [457, 125] width 10 height 10
click at [265, 197] on span "Shower" at bounding box center [263, 196] width 97 height 12
click at [315, 197] on button "Shower" at bounding box center [320, 195] width 10 height 10
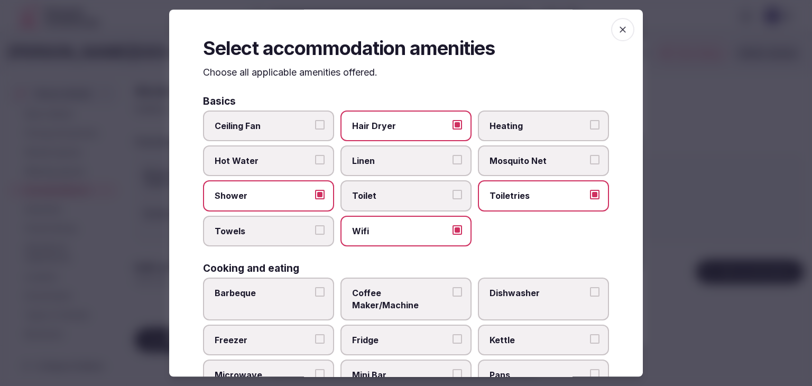
click at [270, 229] on span "Towels" at bounding box center [263, 231] width 97 height 12
click at [315, 229] on button "Towels" at bounding box center [320, 230] width 10 height 10
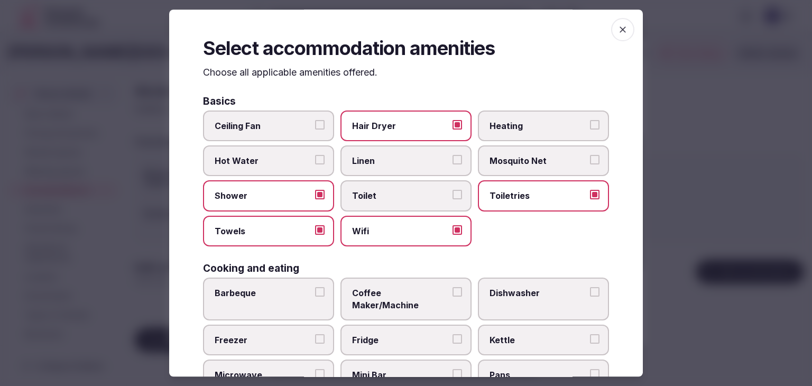
click at [377, 289] on span "Coffee Maker/Machine" at bounding box center [400, 299] width 97 height 24
click at [452, 289] on button "Coffee Maker/Machine" at bounding box center [457, 292] width 10 height 10
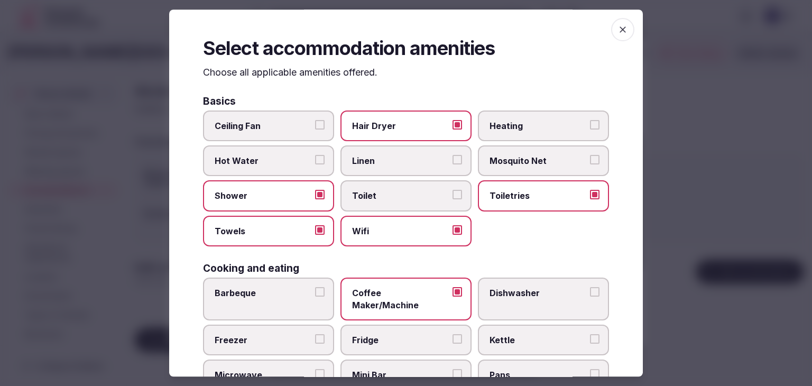
click at [386, 333] on label "Fridge" at bounding box center [405, 340] width 131 height 31
click at [452, 334] on button "Fridge" at bounding box center [457, 339] width 10 height 10
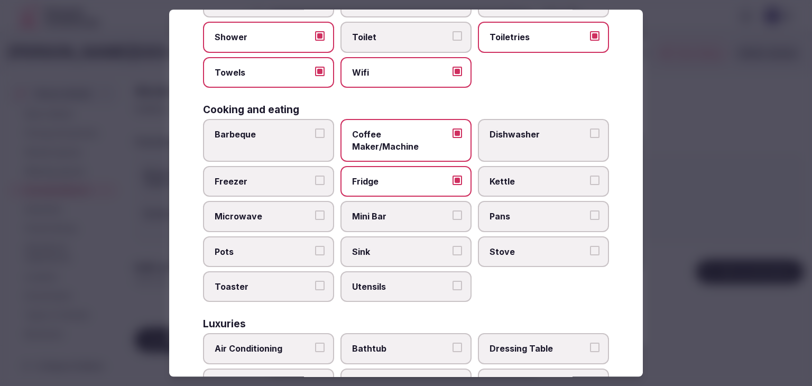
scroll to position [370, 0]
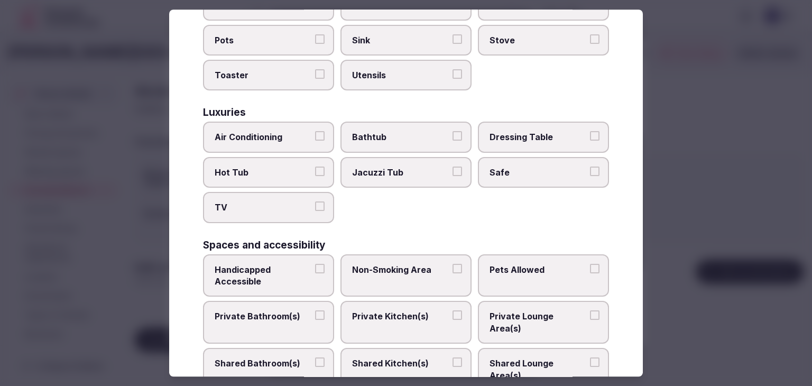
click at [272, 132] on span "Air Conditioning" at bounding box center [263, 138] width 97 height 12
click at [315, 132] on button "Air Conditioning" at bounding box center [320, 137] width 10 height 10
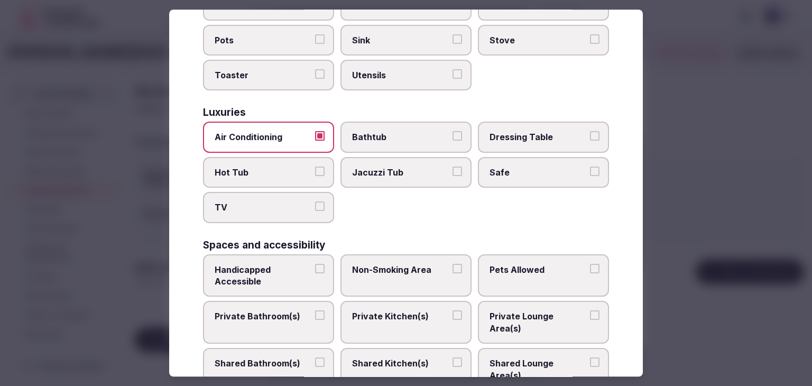
click at [278, 192] on label "TV" at bounding box center [268, 207] width 131 height 31
click at [315, 202] on button "TV" at bounding box center [320, 207] width 10 height 10
drag, startPoint x: 480, startPoint y: 161, endPoint x: 485, endPoint y: 162, distance: 5.3
click at [484, 159] on label "Safe" at bounding box center [543, 172] width 131 height 31
click at [590, 167] on button "Safe" at bounding box center [595, 172] width 10 height 10
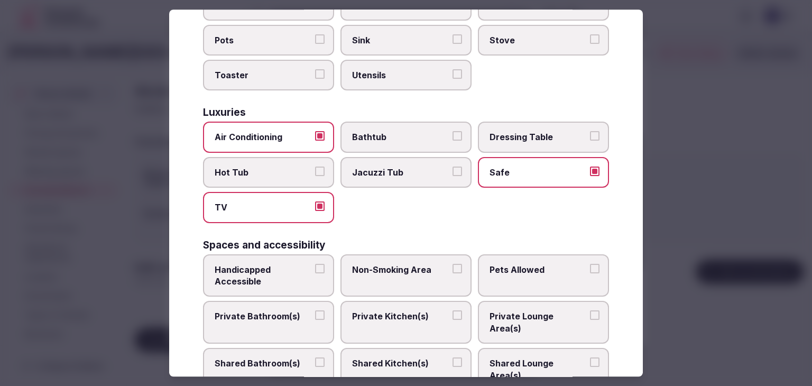
scroll to position [476, 0]
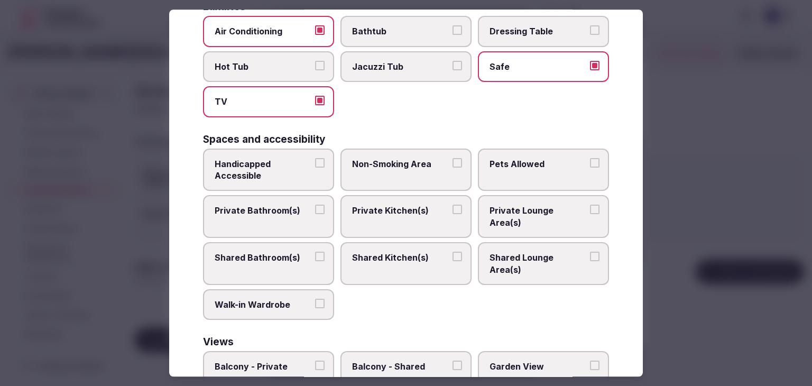
click at [286, 205] on span "Private Bathroom(s)" at bounding box center [263, 211] width 97 height 12
click at [315, 205] on button "Private Bathroom(s)" at bounding box center [320, 210] width 10 height 10
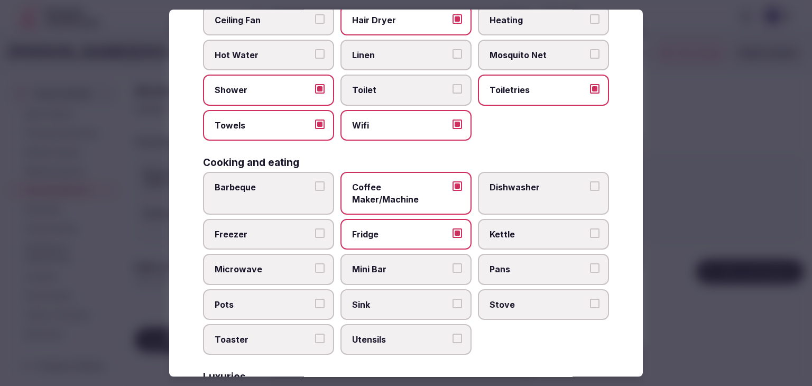
scroll to position [0, 0]
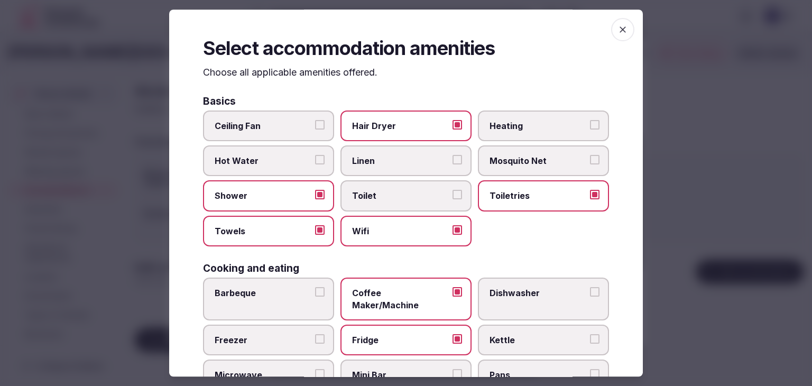
click at [619, 34] on icon "button" at bounding box center [622, 29] width 11 height 11
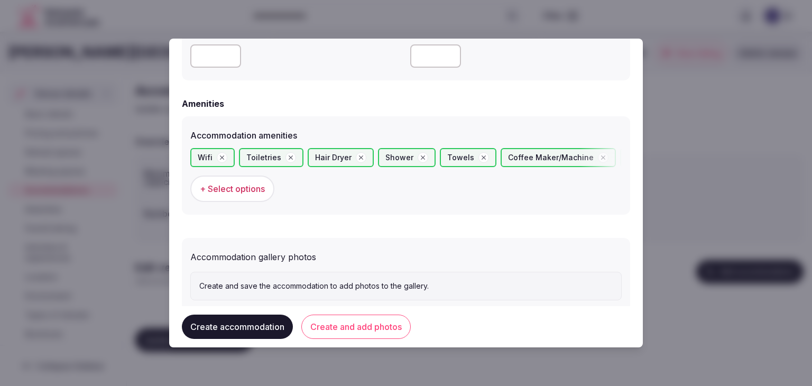
click at [391, 322] on button "Create and add photos" at bounding box center [355, 327] width 109 height 24
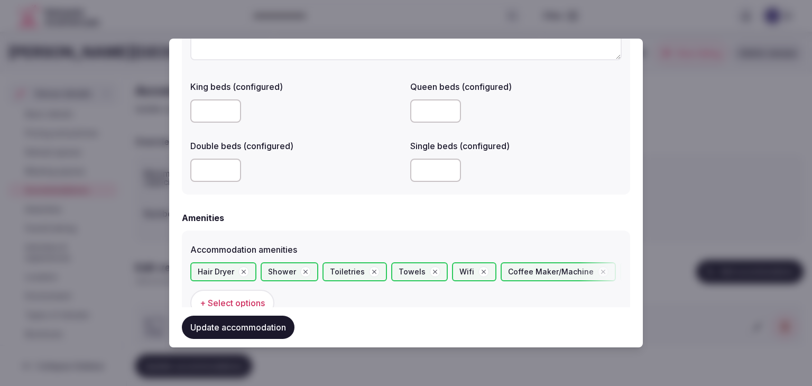
scroll to position [951, 0]
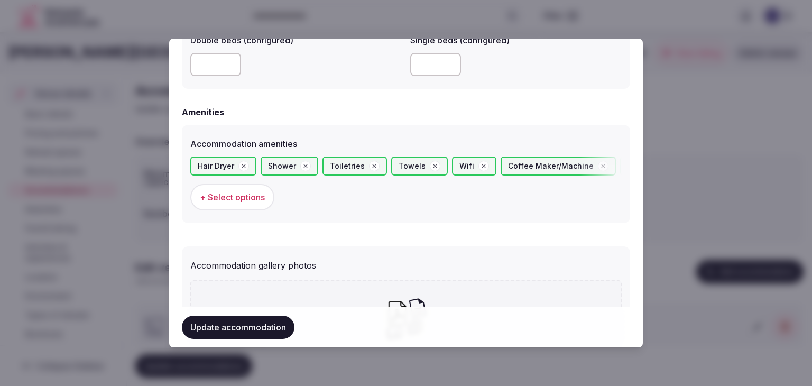
click at [247, 182] on div "Hair Dryer Shower Toiletries Towels Wifi Coffee Maker/Machine Fridge Air Condit…" at bounding box center [405, 183] width 431 height 54
click at [253, 200] on span "+ Select options" at bounding box center [232, 197] width 65 height 12
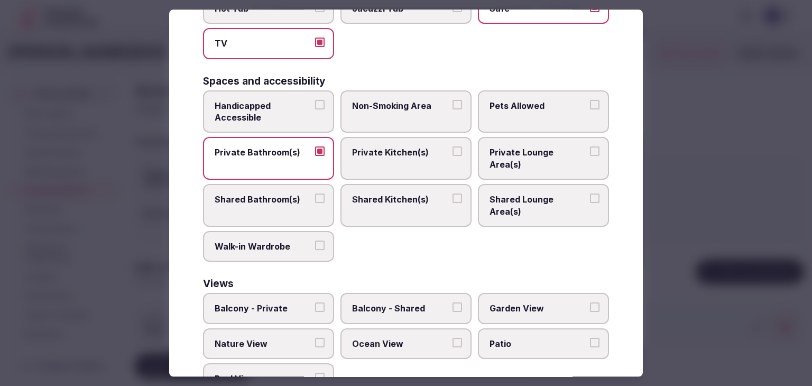
click at [263, 303] on span "Balcony - Private" at bounding box center [263, 309] width 97 height 12
click at [315, 303] on button "Balcony - Private" at bounding box center [320, 308] width 10 height 10
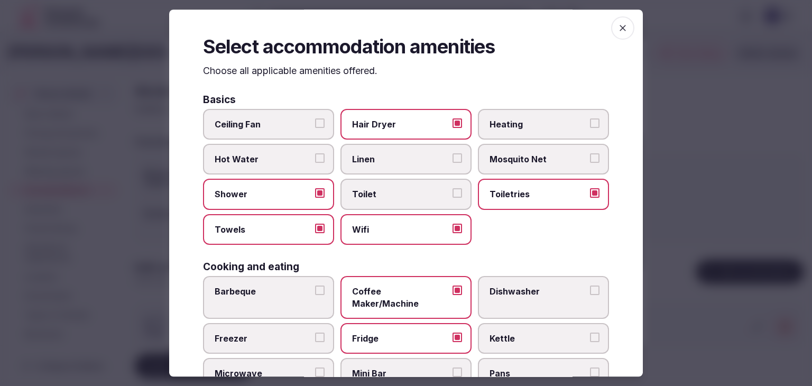
scroll to position [0, 0]
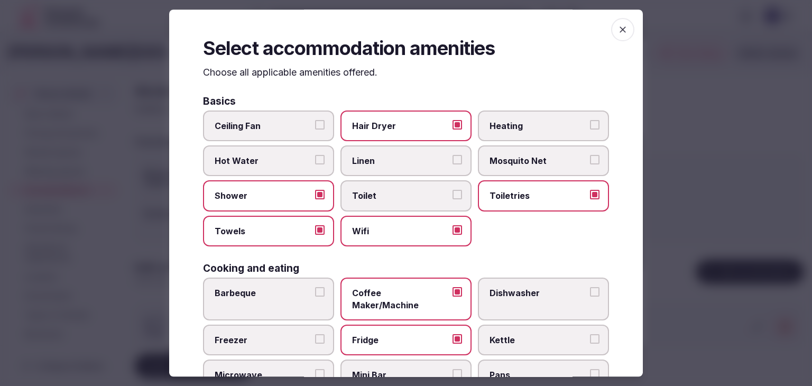
click at [613, 22] on span "button" at bounding box center [622, 29] width 23 height 23
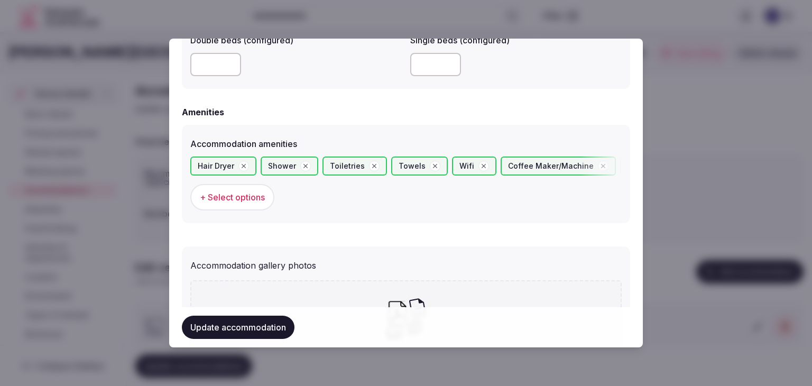
scroll to position [1084, 0]
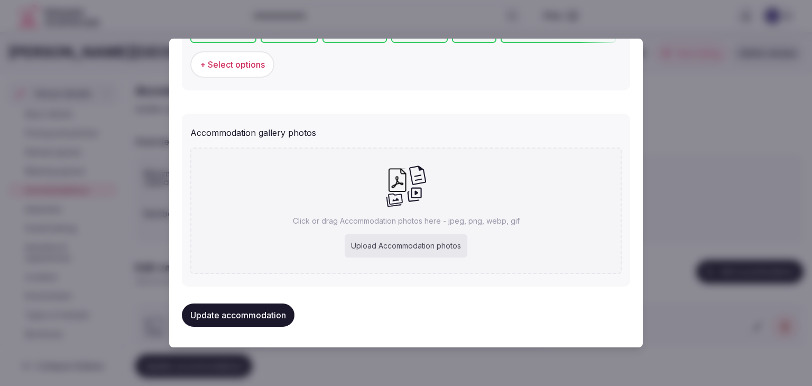
click at [408, 245] on div "Upload Accommodation photos" at bounding box center [406, 245] width 123 height 23
type input "**********"
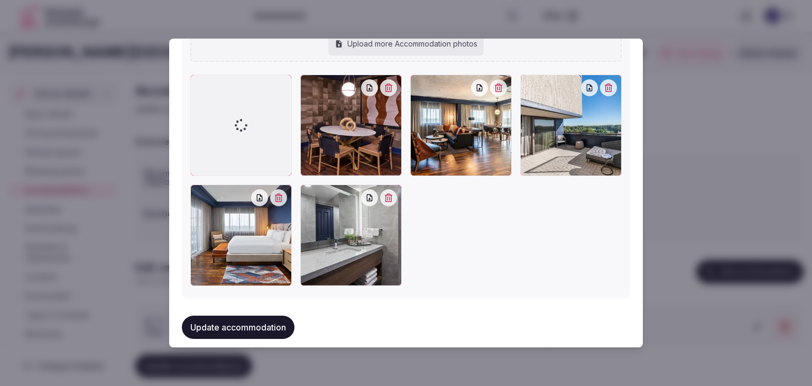
scroll to position [1251, 0]
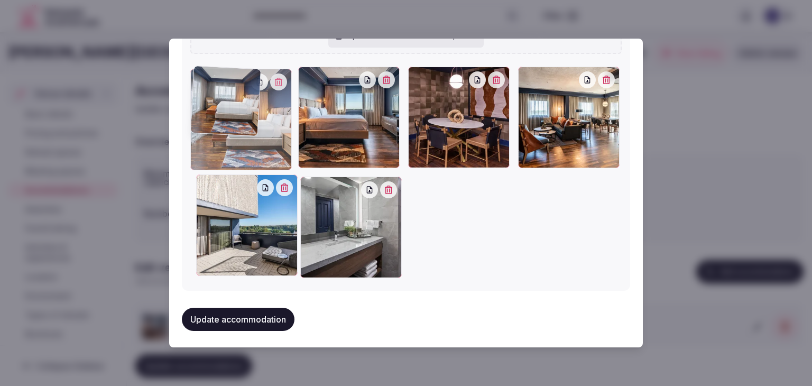
drag, startPoint x: 200, startPoint y: 176, endPoint x: 204, endPoint y: 101, distance: 75.2
click at [204, 101] on div at bounding box center [240, 119] width 101 height 101
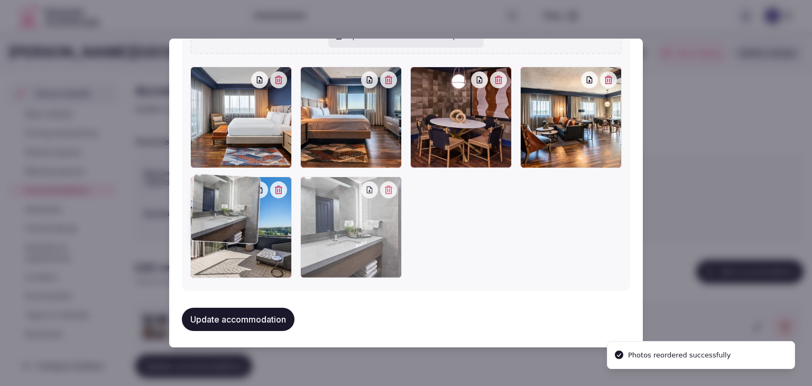
drag, startPoint x: 306, startPoint y: 180, endPoint x: 222, endPoint y: 177, distance: 84.1
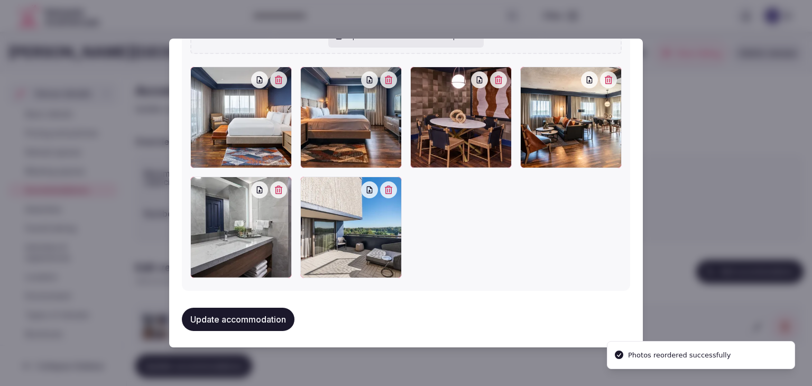
click at [263, 311] on button "Update accommodation" at bounding box center [238, 319] width 113 height 23
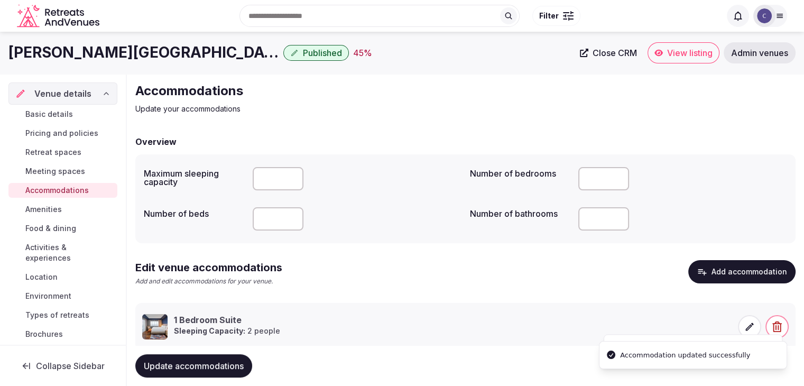
click at [211, 365] on span "Update accommodations" at bounding box center [194, 365] width 100 height 11
click at [49, 204] on span "Amenities" at bounding box center [43, 209] width 36 height 11
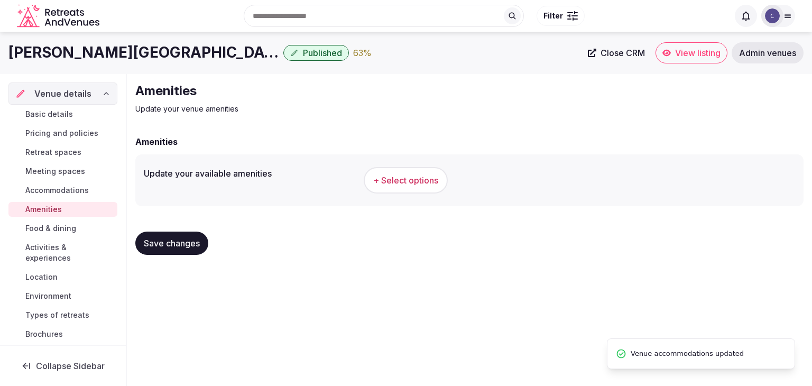
click at [404, 179] on span "+ Select options" at bounding box center [405, 180] width 65 height 12
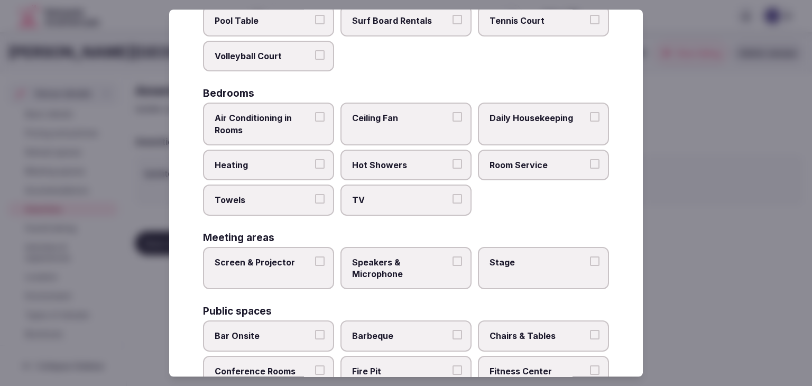
scroll to position [569, 0]
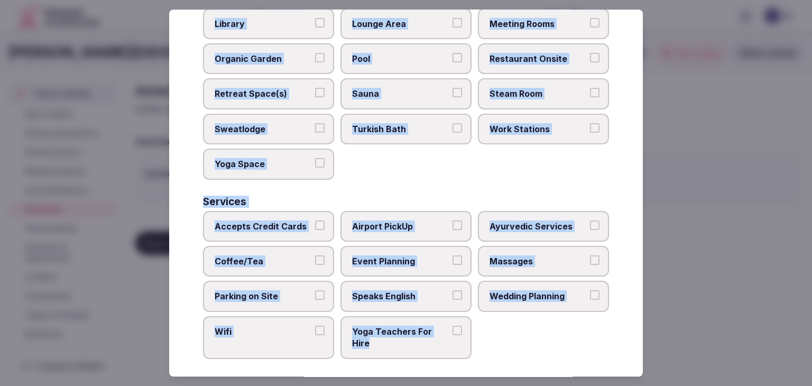
drag, startPoint x: 196, startPoint y: 70, endPoint x: 478, endPoint y: 345, distance: 394.0
click at [481, 352] on div "Select your venue amenities Choose all applicable amenities offered. Activities…" at bounding box center [406, 193] width 474 height 367
copy div "Choose all applicable amenities offered. Activities Bicycles Camping Allowed On…"
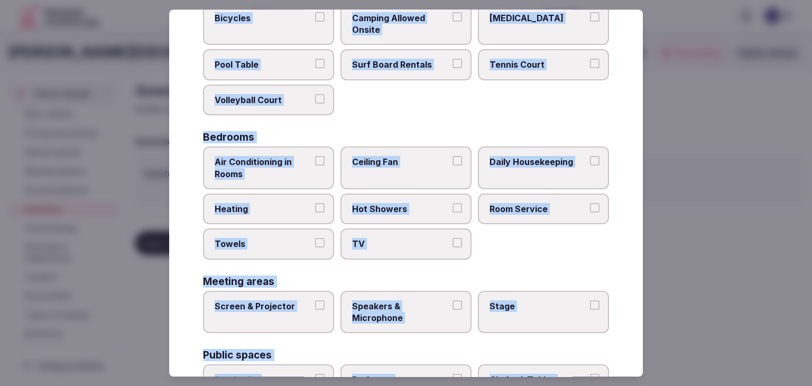
scroll to position [94, 0]
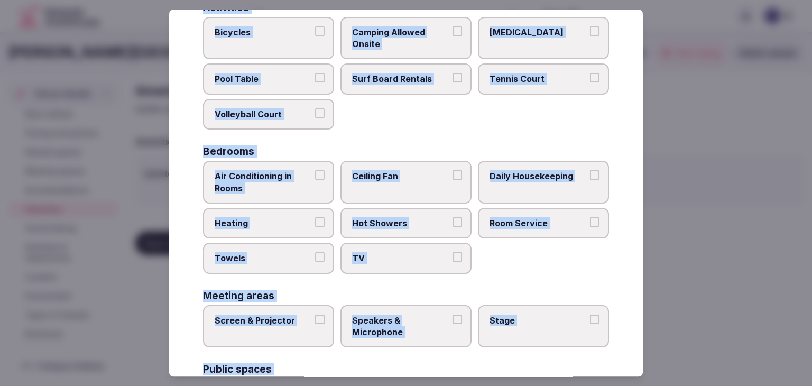
click at [258, 182] on span "Air Conditioning in Rooms" at bounding box center [263, 182] width 97 height 24
click at [315, 180] on button "Air Conditioning in Rooms" at bounding box center [320, 175] width 10 height 10
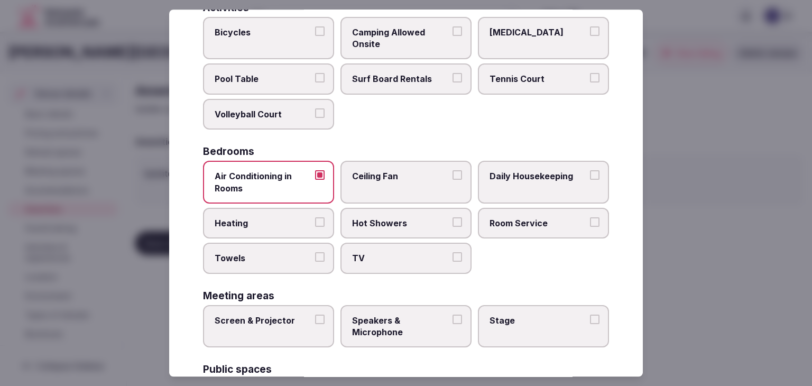
click at [275, 227] on label "Heating" at bounding box center [268, 223] width 131 height 31
click at [315, 227] on button "Heating" at bounding box center [320, 222] width 10 height 10
drag, startPoint x: 277, startPoint y: 257, endPoint x: 381, endPoint y: 250, distance: 104.4
click at [281, 258] on span "Towels" at bounding box center [263, 259] width 97 height 12
click at [315, 258] on button "Towels" at bounding box center [320, 258] width 10 height 10
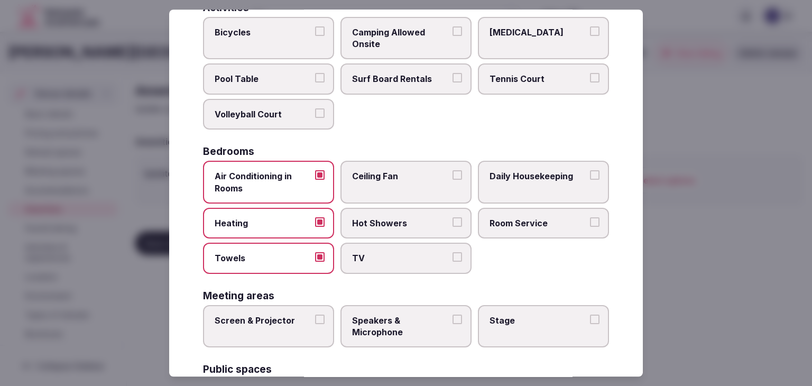
click at [385, 253] on span "TV" at bounding box center [400, 259] width 97 height 12
click at [452, 253] on button "TV" at bounding box center [457, 258] width 10 height 10
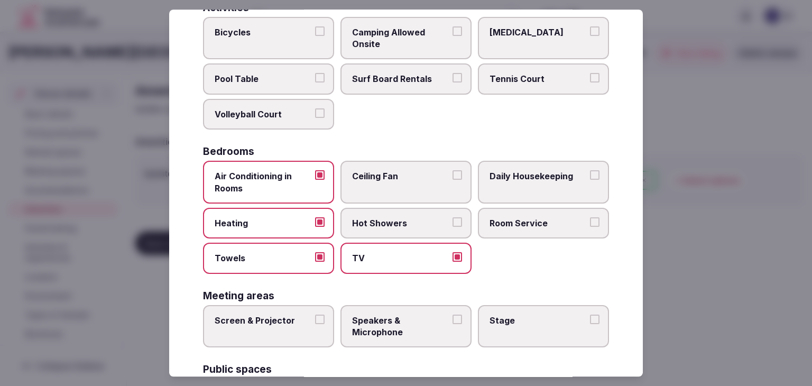
click at [394, 214] on label "Hot Showers" at bounding box center [405, 223] width 131 height 31
click at [452, 217] on button "Hot Showers" at bounding box center [457, 222] width 10 height 10
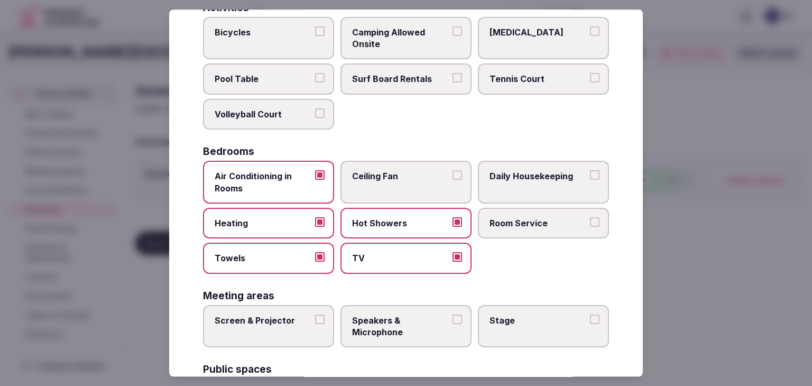
drag, startPoint x: 507, startPoint y: 214, endPoint x: 510, endPoint y: 199, distance: 15.1
click at [508, 209] on label "Room Service" at bounding box center [543, 223] width 131 height 31
click at [590, 217] on button "Room Service" at bounding box center [595, 222] width 10 height 10
click at [518, 167] on label "Daily Housekeeping" at bounding box center [543, 182] width 131 height 43
click at [590, 170] on button "Daily Housekeeping" at bounding box center [595, 175] width 10 height 10
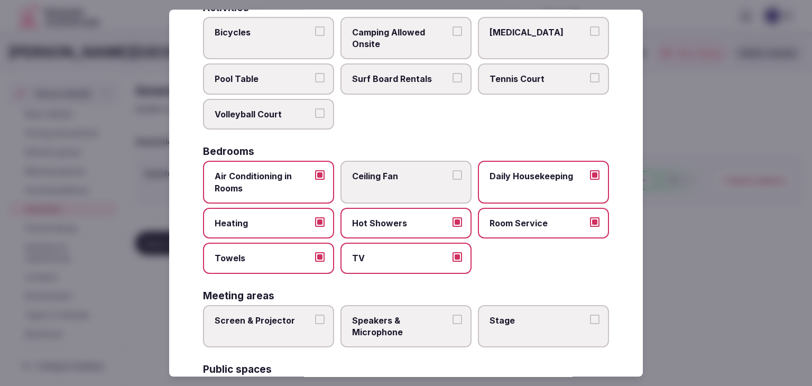
drag, startPoint x: 283, startPoint y: 324, endPoint x: 381, endPoint y: 320, distance: 97.3
click at [285, 324] on label "Screen & Projector" at bounding box center [268, 326] width 131 height 43
drag, startPoint x: 381, startPoint y: 320, endPoint x: 524, endPoint y: 318, distance: 142.7
click at [383, 320] on span "Speakers & Microphone" at bounding box center [400, 327] width 97 height 24
click at [526, 318] on span "Stage" at bounding box center [537, 321] width 97 height 12
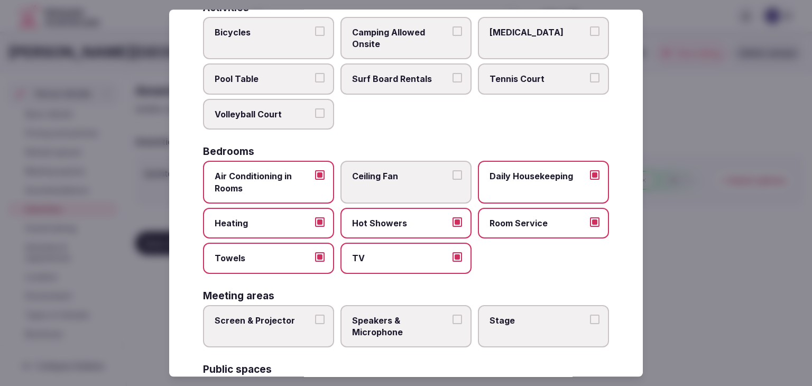
click at [590, 318] on button "Stage" at bounding box center [595, 320] width 10 height 10
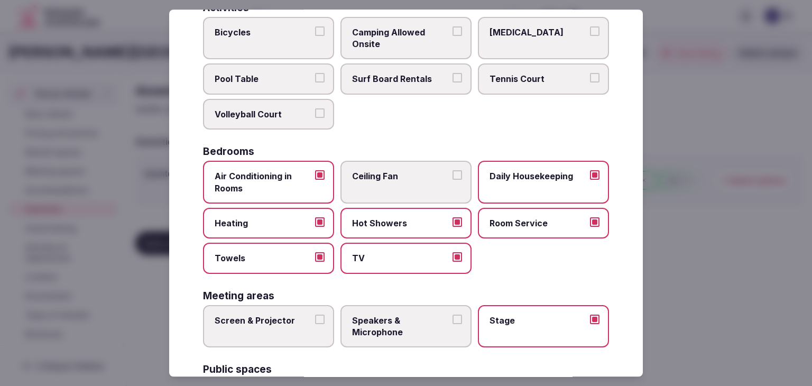
click at [364, 324] on span "Speakers & Microphone" at bounding box center [400, 327] width 97 height 24
click at [452, 324] on button "Speakers & Microphone" at bounding box center [457, 320] width 10 height 10
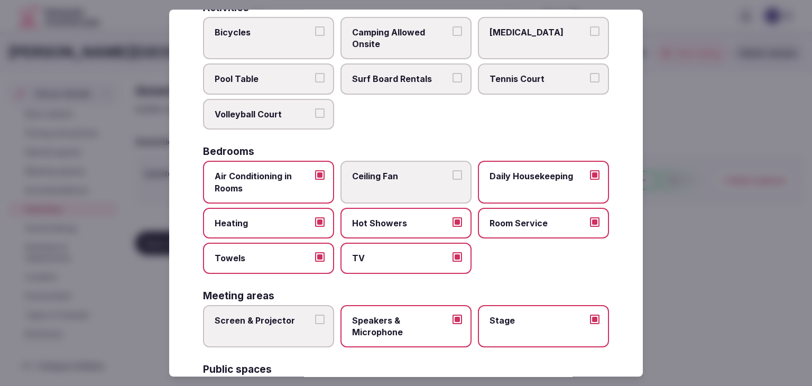
click at [279, 324] on label "Screen & Projector" at bounding box center [268, 326] width 131 height 43
click at [315, 324] on button "Screen & Projector" at bounding box center [320, 320] width 10 height 10
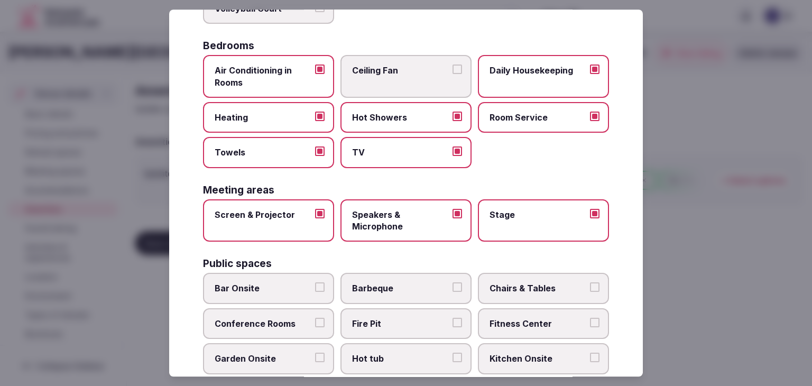
scroll to position [305, 0]
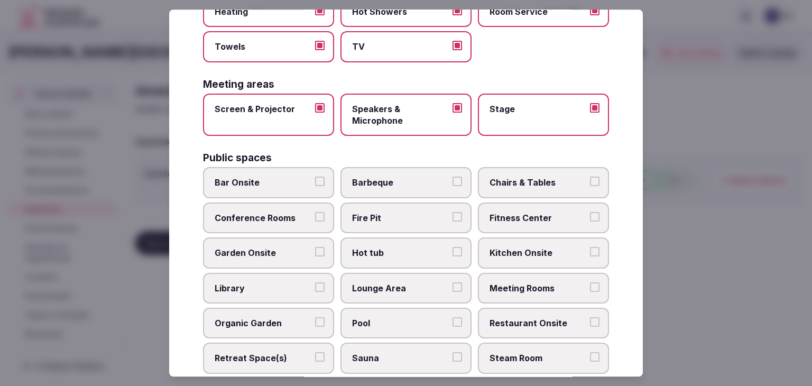
click at [281, 180] on span "Bar Onsite" at bounding box center [263, 183] width 97 height 12
click at [315, 180] on button "Bar Onsite" at bounding box center [320, 182] width 10 height 10
drag, startPoint x: 551, startPoint y: 186, endPoint x: 539, endPoint y: 200, distance: 18.0
click at [550, 186] on label "Chairs & Tables" at bounding box center [543, 183] width 131 height 31
click at [590, 186] on button "Chairs & Tables" at bounding box center [595, 182] width 10 height 10
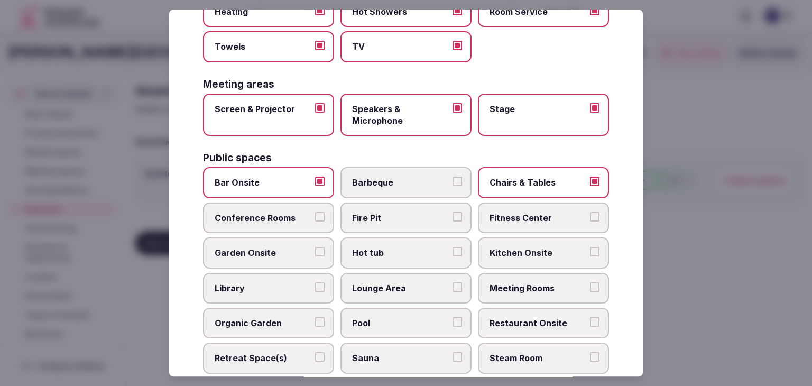
drag, startPoint x: 535, startPoint y: 206, endPoint x: 501, endPoint y: 215, distance: 35.7
click at [535, 206] on label "Fitness Center" at bounding box center [543, 217] width 131 height 31
click at [590, 212] on button "Fitness Center" at bounding box center [595, 217] width 10 height 10
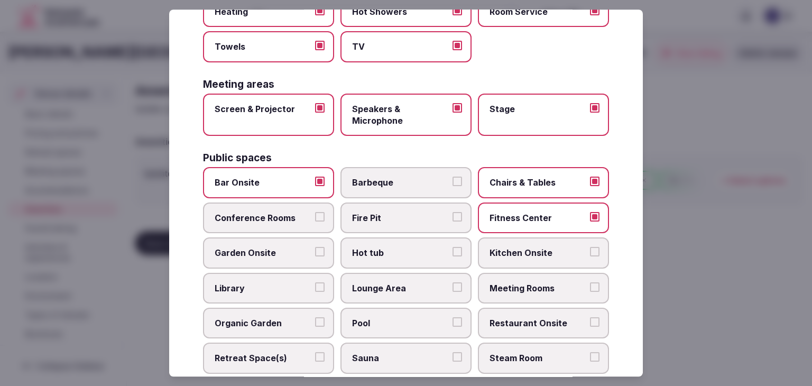
click at [304, 203] on label "Conference Rooms" at bounding box center [268, 217] width 131 height 31
click at [315, 212] on button "Conference Rooms" at bounding box center [320, 217] width 10 height 10
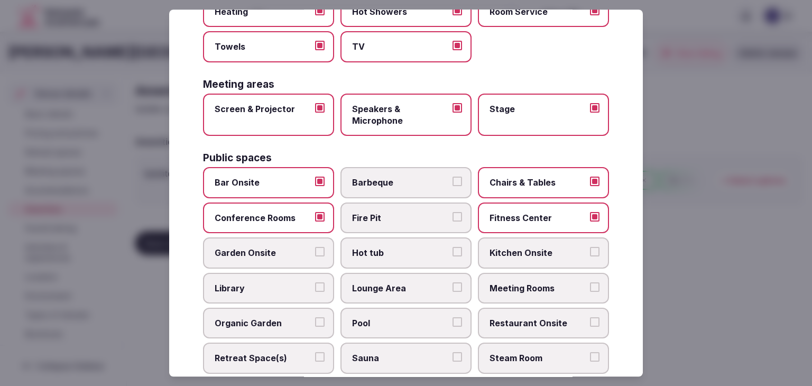
click at [542, 288] on span "Meeting Rooms" at bounding box center [537, 288] width 97 height 12
click at [590, 288] on button "Meeting Rooms" at bounding box center [595, 287] width 10 height 10
click at [539, 308] on label "Restaurant Onsite" at bounding box center [543, 323] width 131 height 31
click at [590, 317] on button "Restaurant Onsite" at bounding box center [595, 322] width 10 height 10
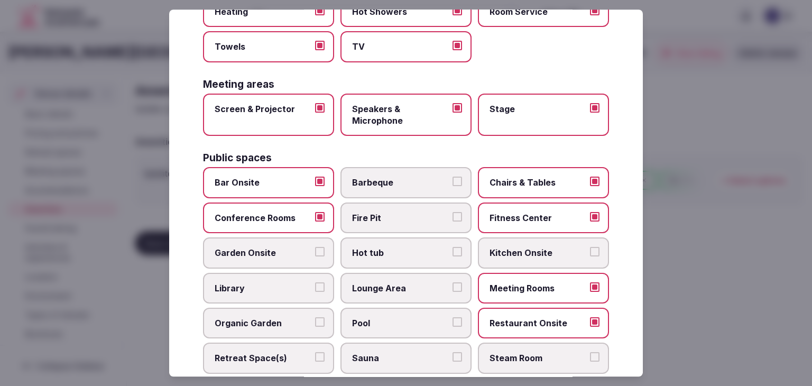
click at [399, 284] on span "Lounge Area" at bounding box center [400, 288] width 97 height 12
click at [452, 284] on button "Lounge Area" at bounding box center [457, 287] width 10 height 10
click at [399, 317] on span "Pool" at bounding box center [400, 323] width 97 height 12
click at [452, 317] on button "Pool" at bounding box center [457, 322] width 10 height 10
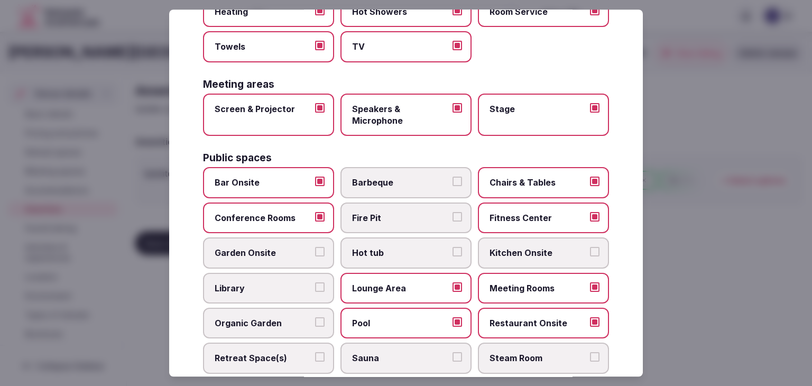
click at [425, 247] on span "Hot tub" at bounding box center [400, 253] width 97 height 12
click at [452, 247] on button "Hot tub" at bounding box center [457, 252] width 10 height 10
click at [288, 275] on label "Library" at bounding box center [268, 288] width 131 height 31
click at [315, 282] on button "Library" at bounding box center [320, 287] width 10 height 10
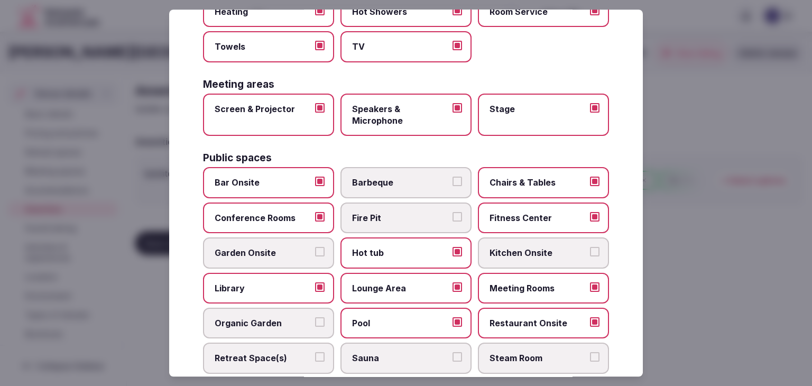
click at [420, 319] on span "Pool" at bounding box center [400, 323] width 97 height 12
click at [452, 319] on button "Pool" at bounding box center [457, 322] width 10 height 10
click at [419, 287] on span "Lounge Area" at bounding box center [400, 288] width 97 height 12
click at [452, 287] on button "Lounge Area" at bounding box center [457, 287] width 10 height 10
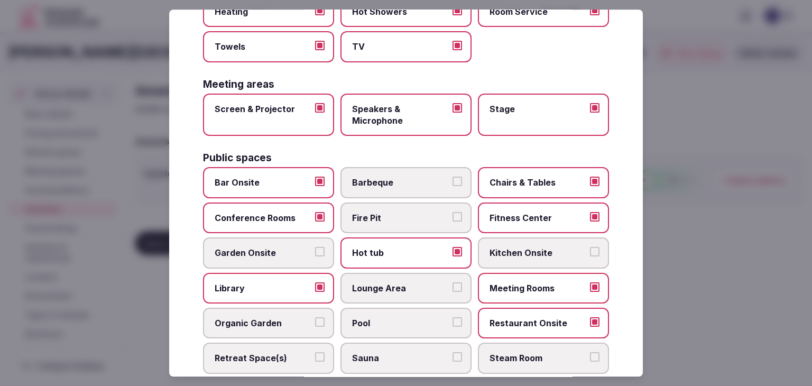
click at [365, 252] on span "Hot tub" at bounding box center [400, 253] width 97 height 12
click at [452, 252] on button "Hot tub" at bounding box center [457, 252] width 10 height 10
click at [274, 276] on label "Library" at bounding box center [268, 288] width 131 height 31
click at [315, 282] on button "Library" at bounding box center [320, 287] width 10 height 10
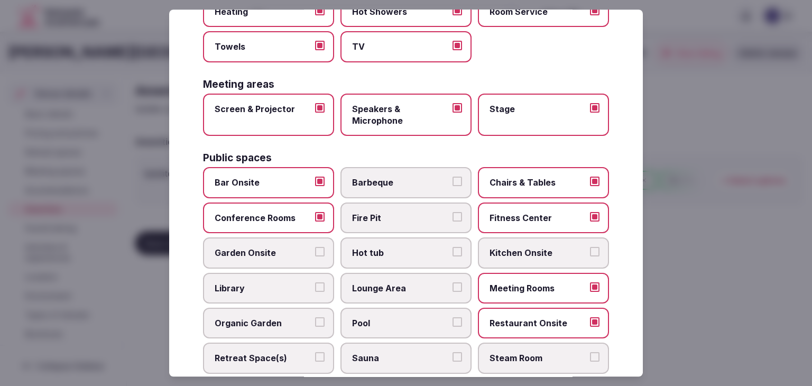
click at [346, 278] on label "Lounge Area" at bounding box center [405, 288] width 131 height 31
click at [452, 282] on button "Lounge Area" at bounding box center [457, 287] width 10 height 10
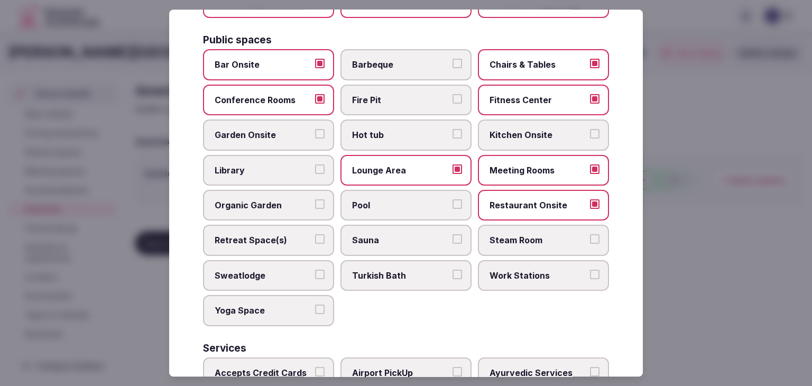
scroll to position [569, 0]
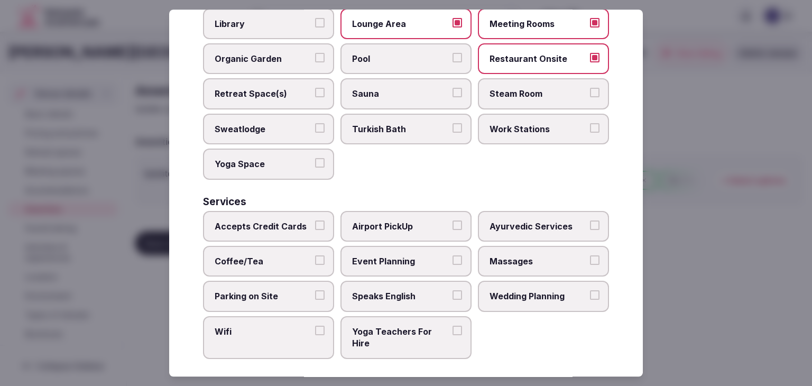
click at [294, 223] on span "Accepts Credit Cards" at bounding box center [263, 226] width 97 height 12
drag, startPoint x: 292, startPoint y: 247, endPoint x: 293, endPoint y: 271, distance: 23.8
click at [292, 250] on label "Coffee/Tea" at bounding box center [268, 261] width 131 height 31
click at [315, 255] on button "Coffee/Tea" at bounding box center [320, 260] width 10 height 10
drag, startPoint x: 293, startPoint y: 281, endPoint x: 293, endPoint y: 290, distance: 9.0
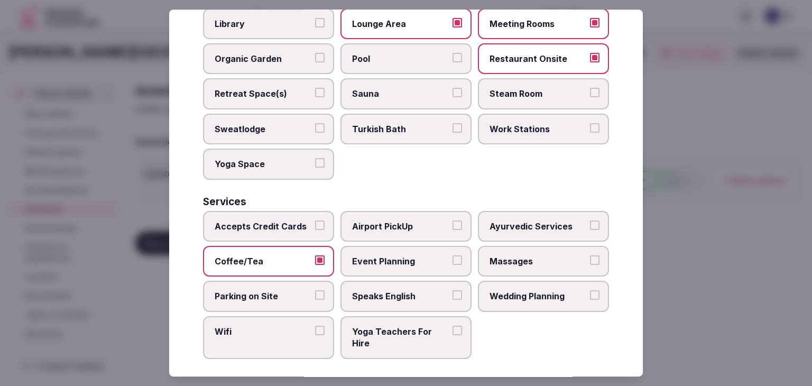
click at [293, 283] on label "Parking on Site" at bounding box center [268, 296] width 131 height 31
click at [315, 291] on button "Parking on Site" at bounding box center [320, 296] width 10 height 10
click at [290, 328] on span "Wifi" at bounding box center [263, 332] width 97 height 12
click at [315, 328] on button "Wifi" at bounding box center [320, 331] width 10 height 10
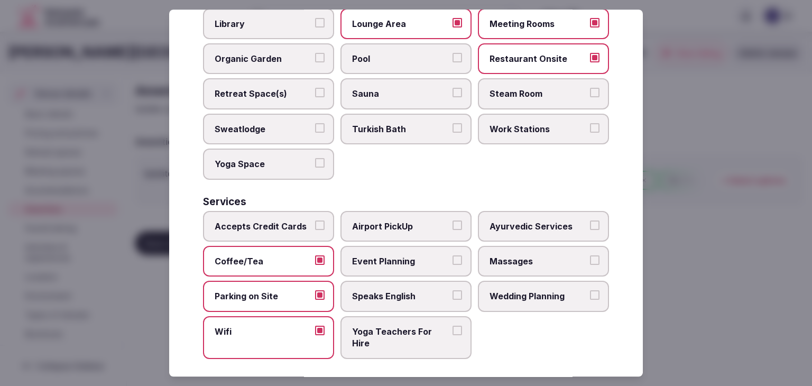
click at [282, 228] on label "Accepts Credit Cards" at bounding box center [268, 226] width 131 height 31
click at [315, 228] on button "Accepts Credit Cards" at bounding box center [320, 225] width 10 height 10
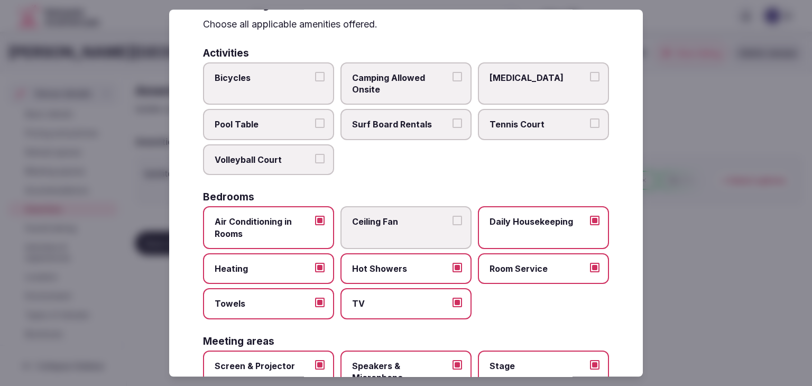
scroll to position [0, 0]
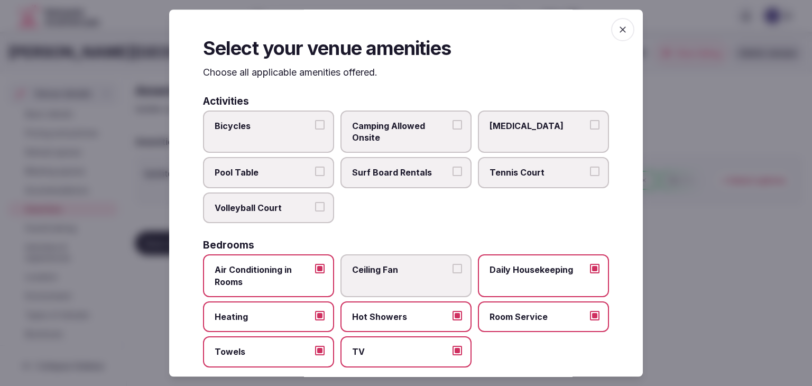
click at [627, 32] on div "Select your venue amenities Choose all applicable amenities offered. Activities…" at bounding box center [406, 193] width 474 height 367
click at [617, 26] on icon "button" at bounding box center [622, 29] width 11 height 11
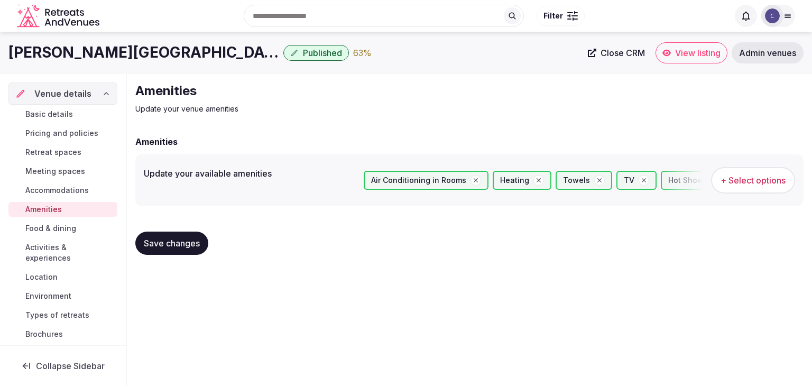
click at [194, 248] on button "Save changes" at bounding box center [171, 243] width 73 height 23
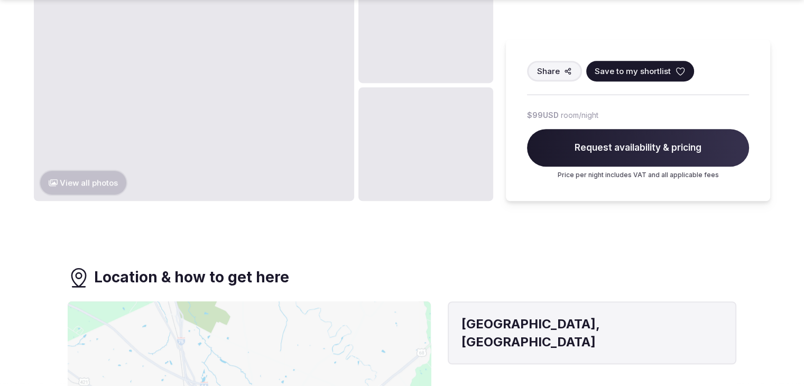
scroll to position [846, 0]
